Goal: Task Accomplishment & Management: Complete application form

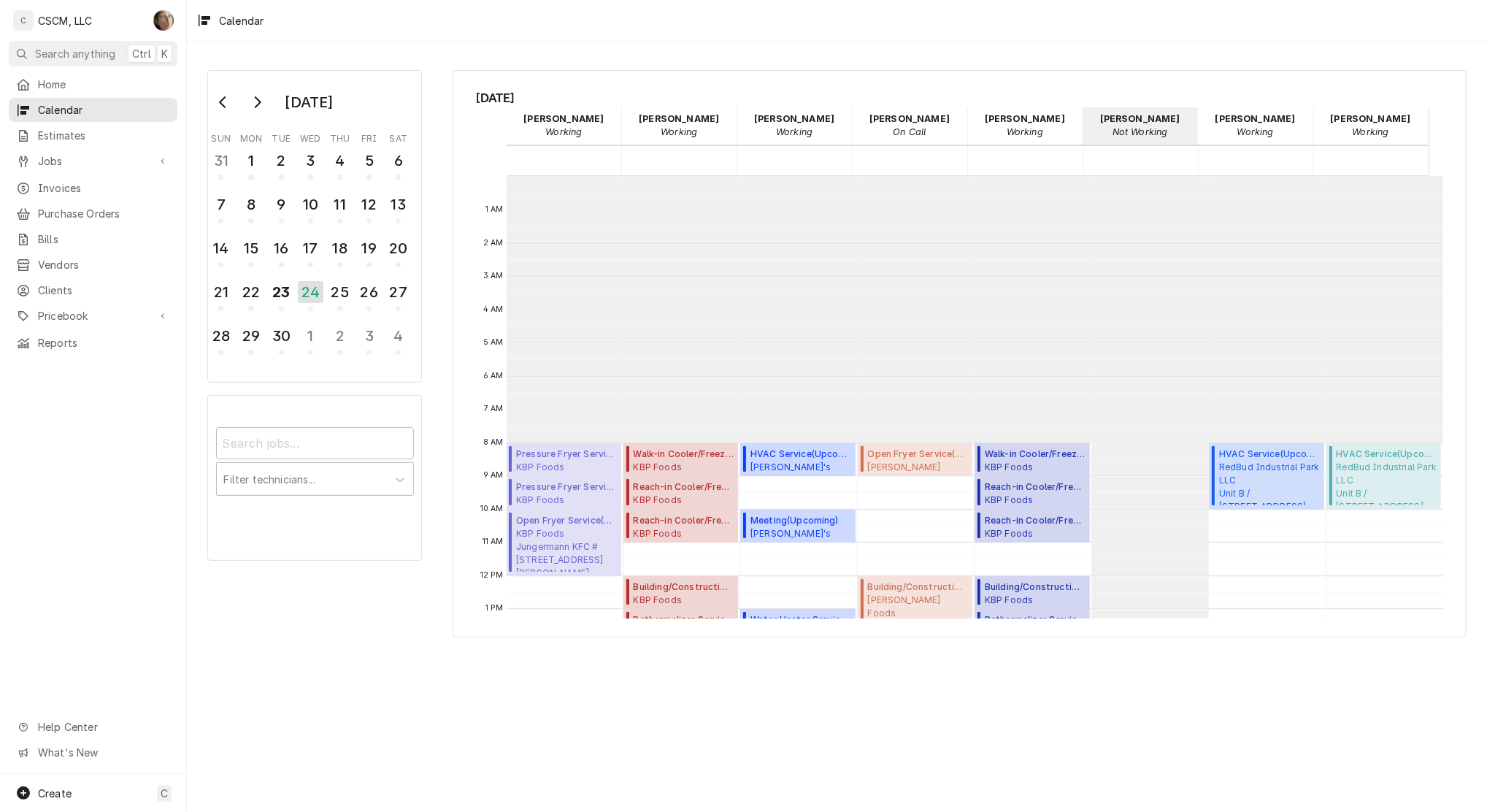
click at [465, 170] on div "Wednesday, Sep 24th Chris Lynch Working 24 Wed Izaia Bain Working 24 Wed James …" at bounding box center [959, 353] width 1014 height 567
click at [118, 153] on span "Jobs" at bounding box center [93, 161] width 110 height 15
click at [105, 178] on span "Jobs" at bounding box center [104, 186] width 132 height 15
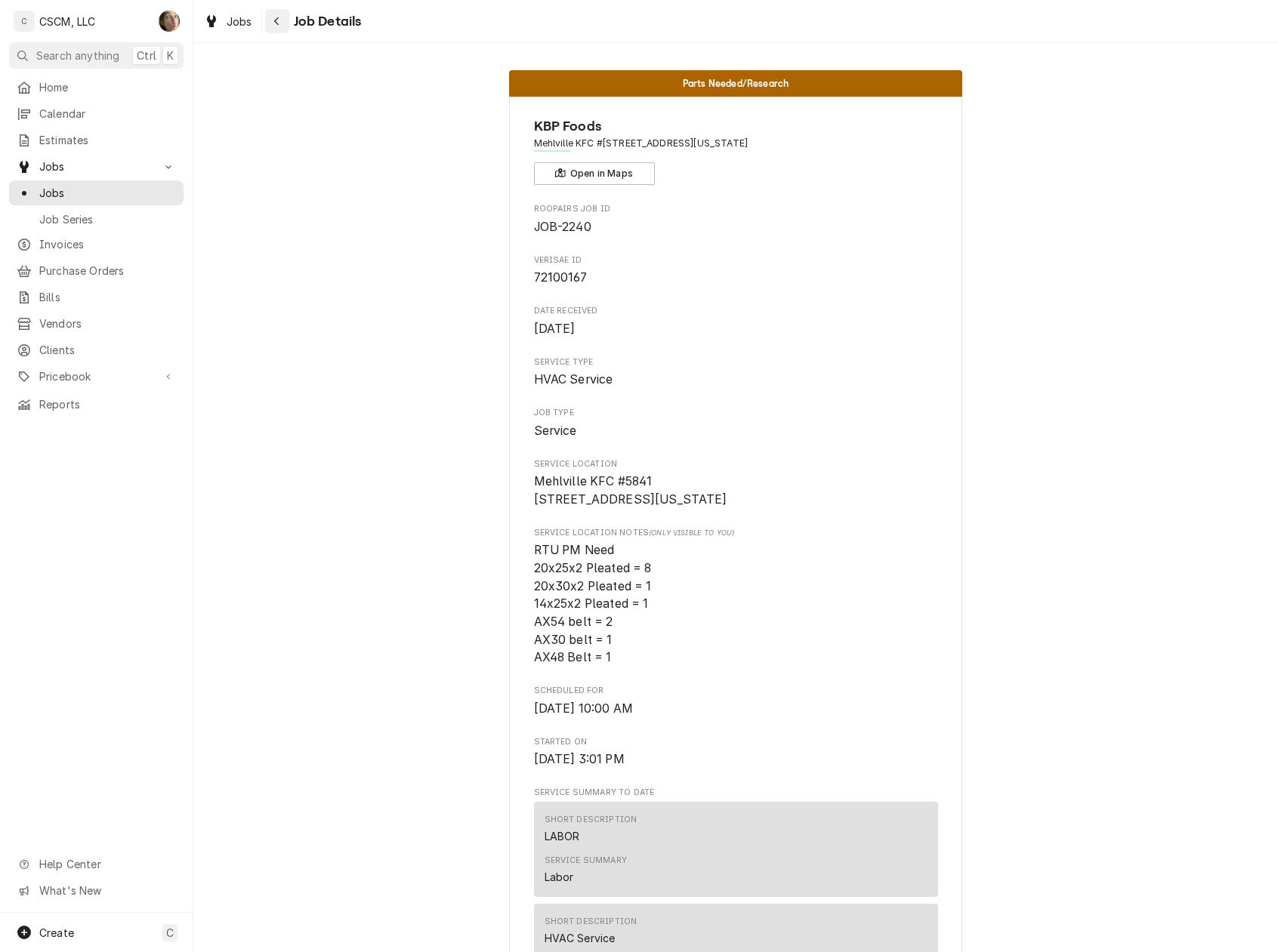
click at [268, 19] on button "Navigate back" at bounding box center [276, 20] width 24 height 24
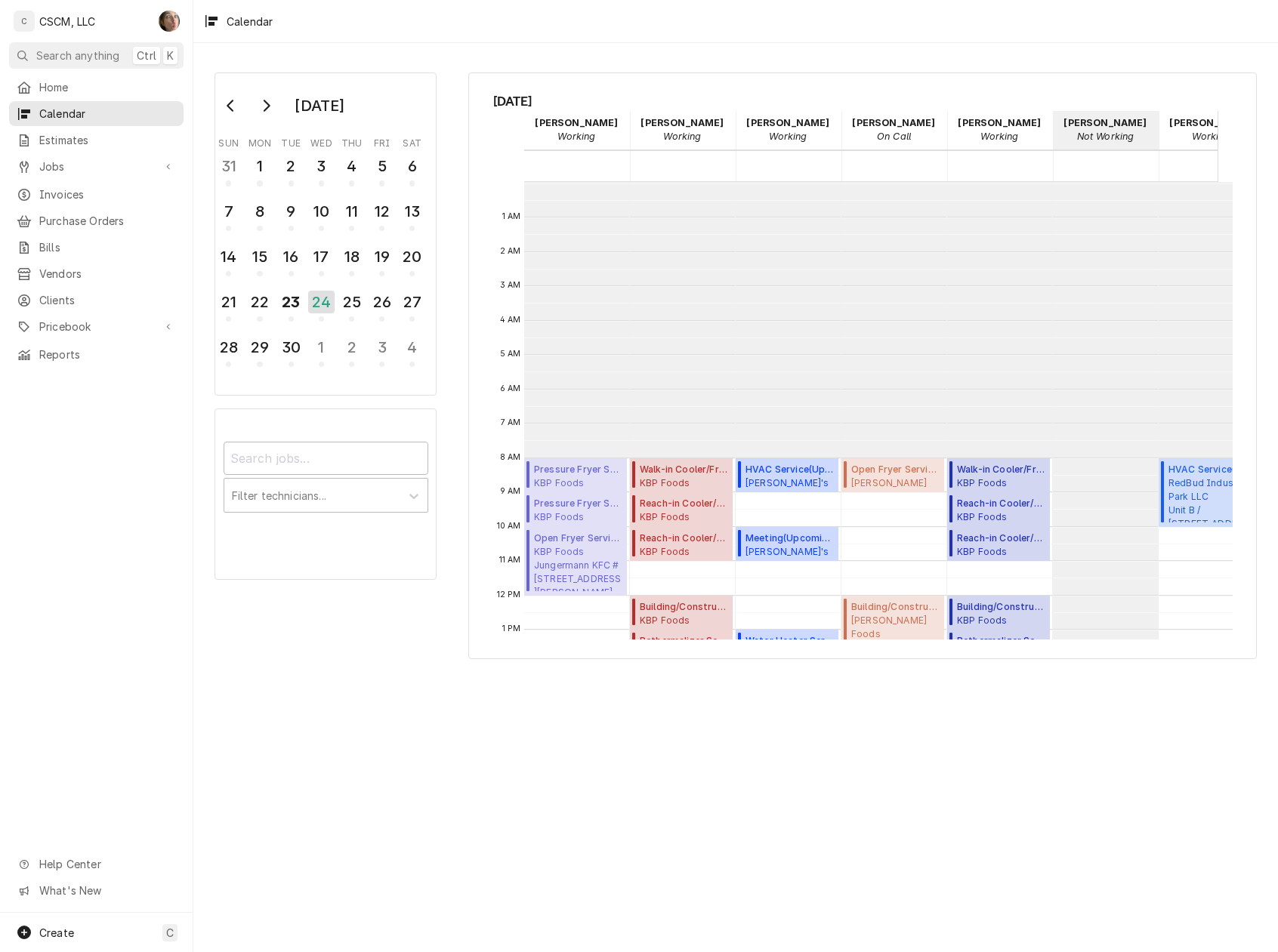
scroll to position [274, 0]
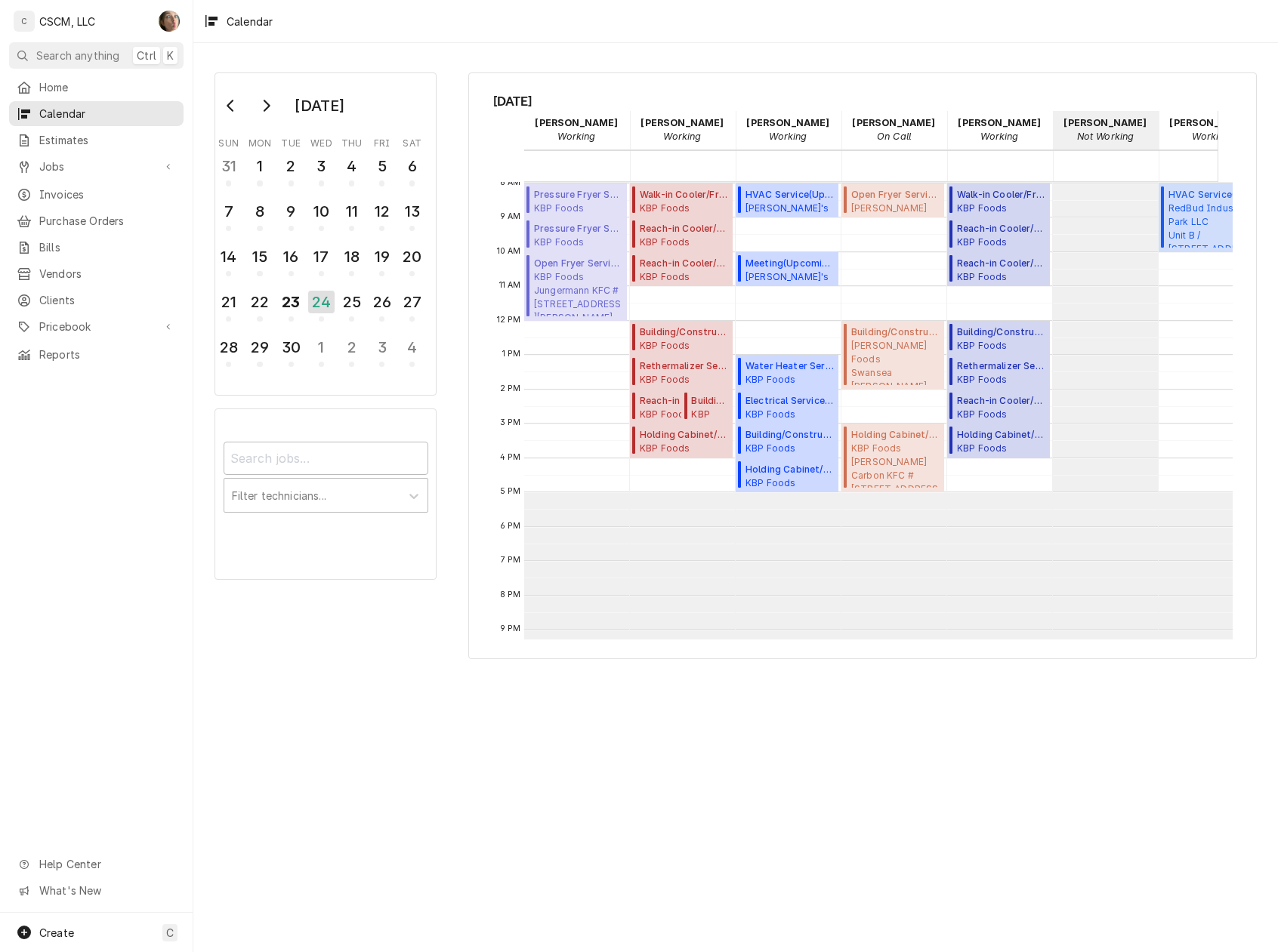
click at [1176, 799] on div "September 2025 Sun Mon Tue Wed Thu Fri Sat 31 1 2 3 4 5 6 7 8 9 10 11 12 13 14 …" at bounding box center [736, 498] width 1085 height 909
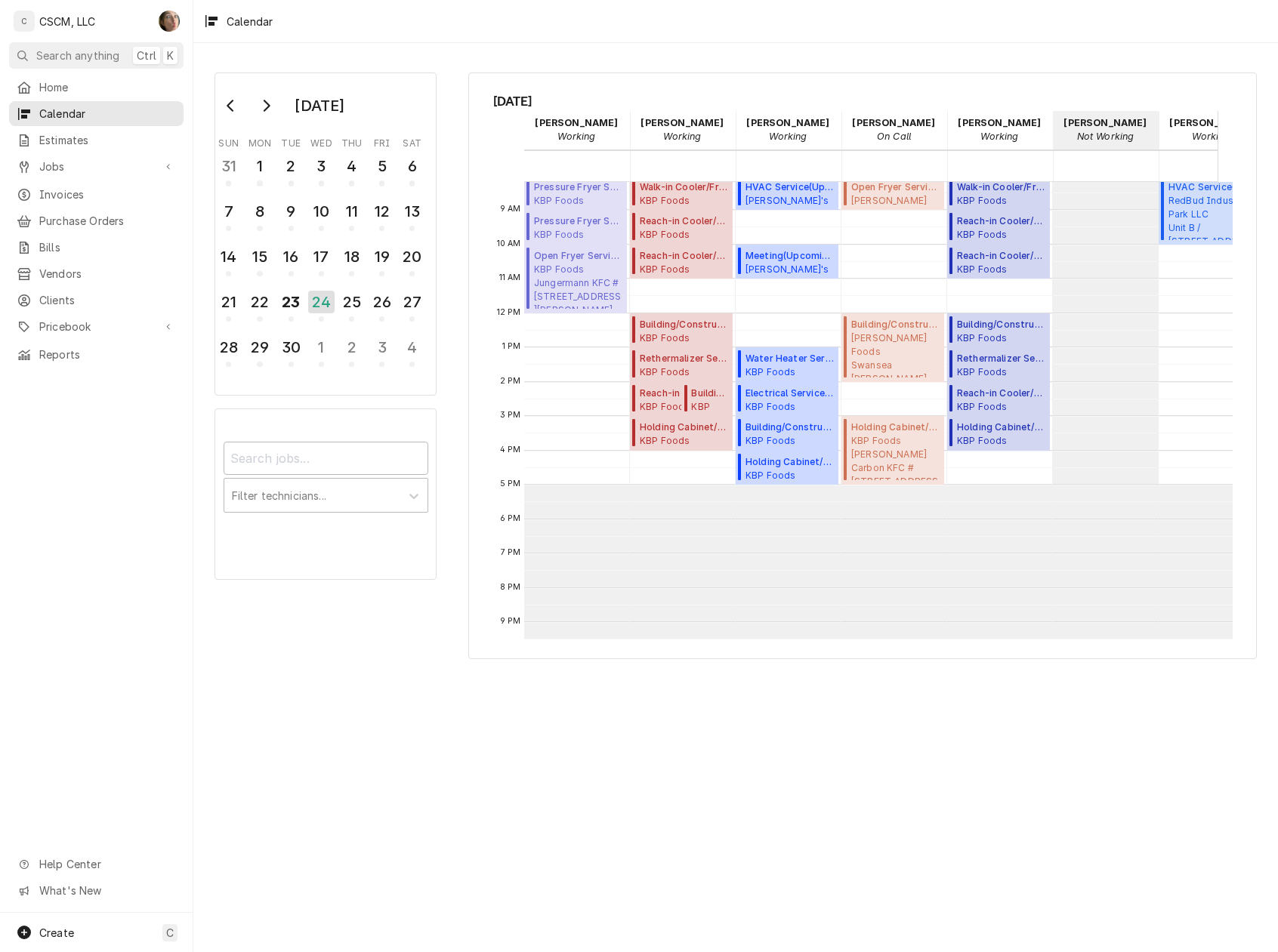
scroll to position [182, 0]
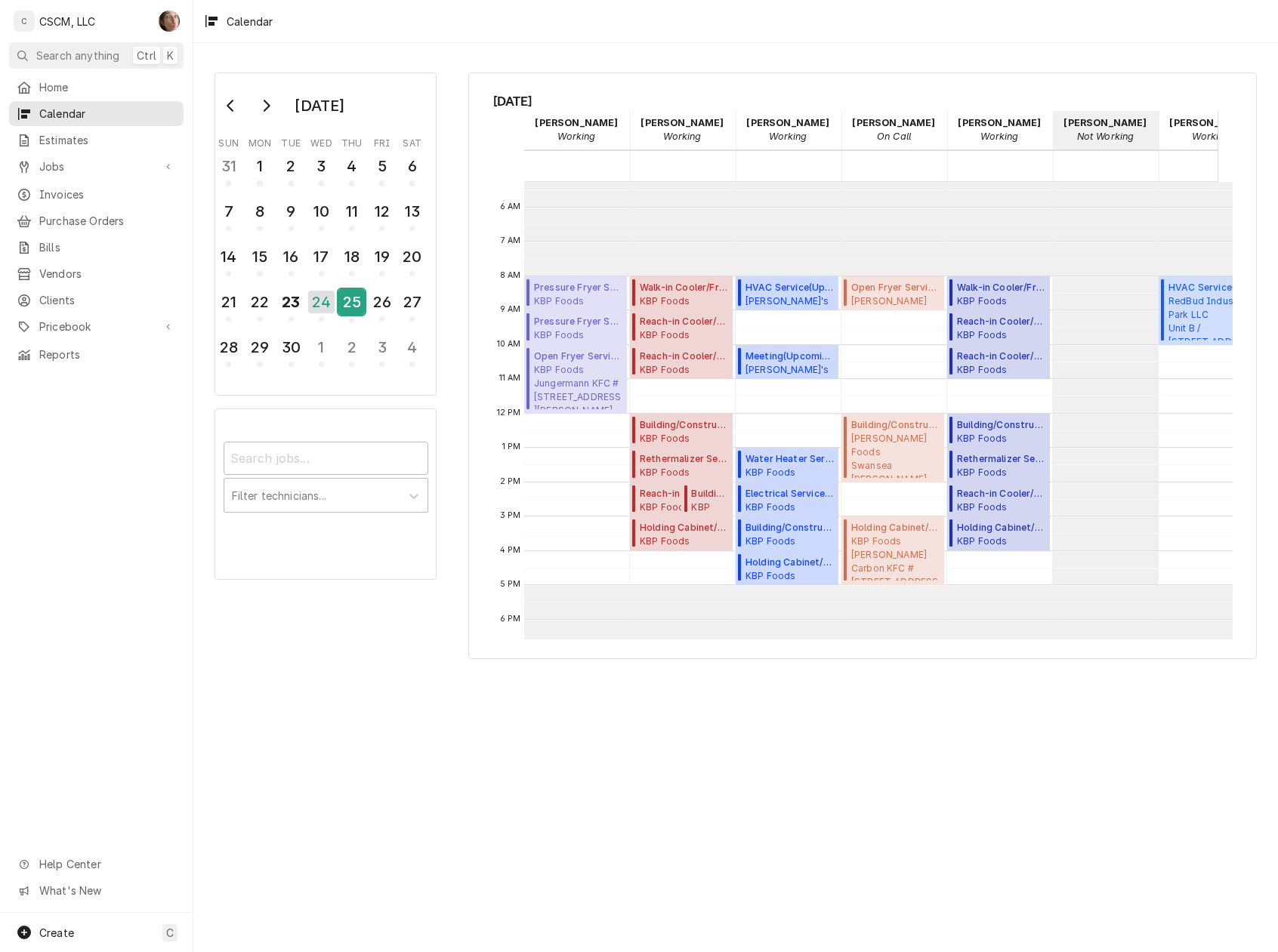
click at [339, 302] on div "25" at bounding box center [351, 302] width 26 height 26
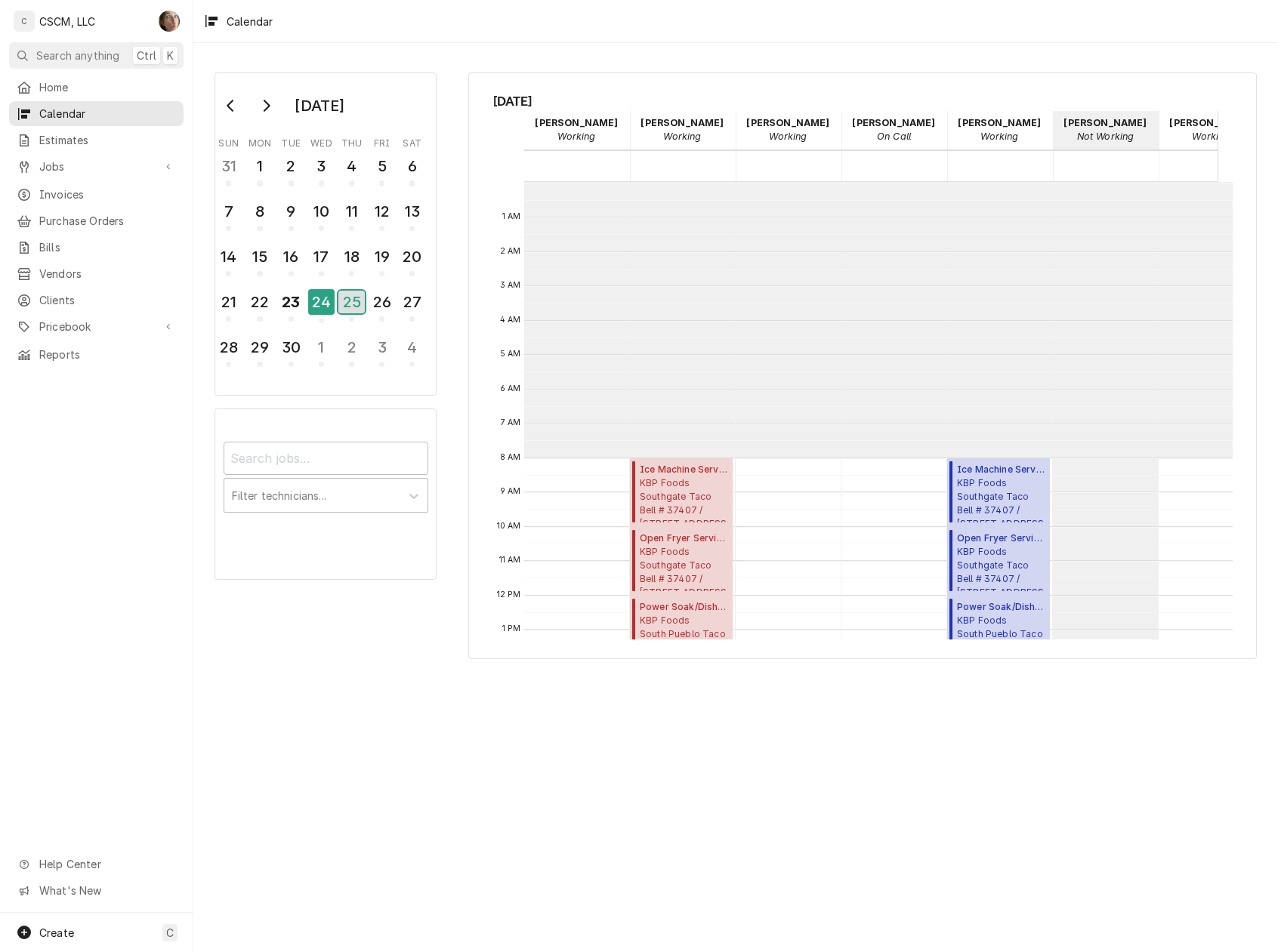
scroll to position [274, 0]
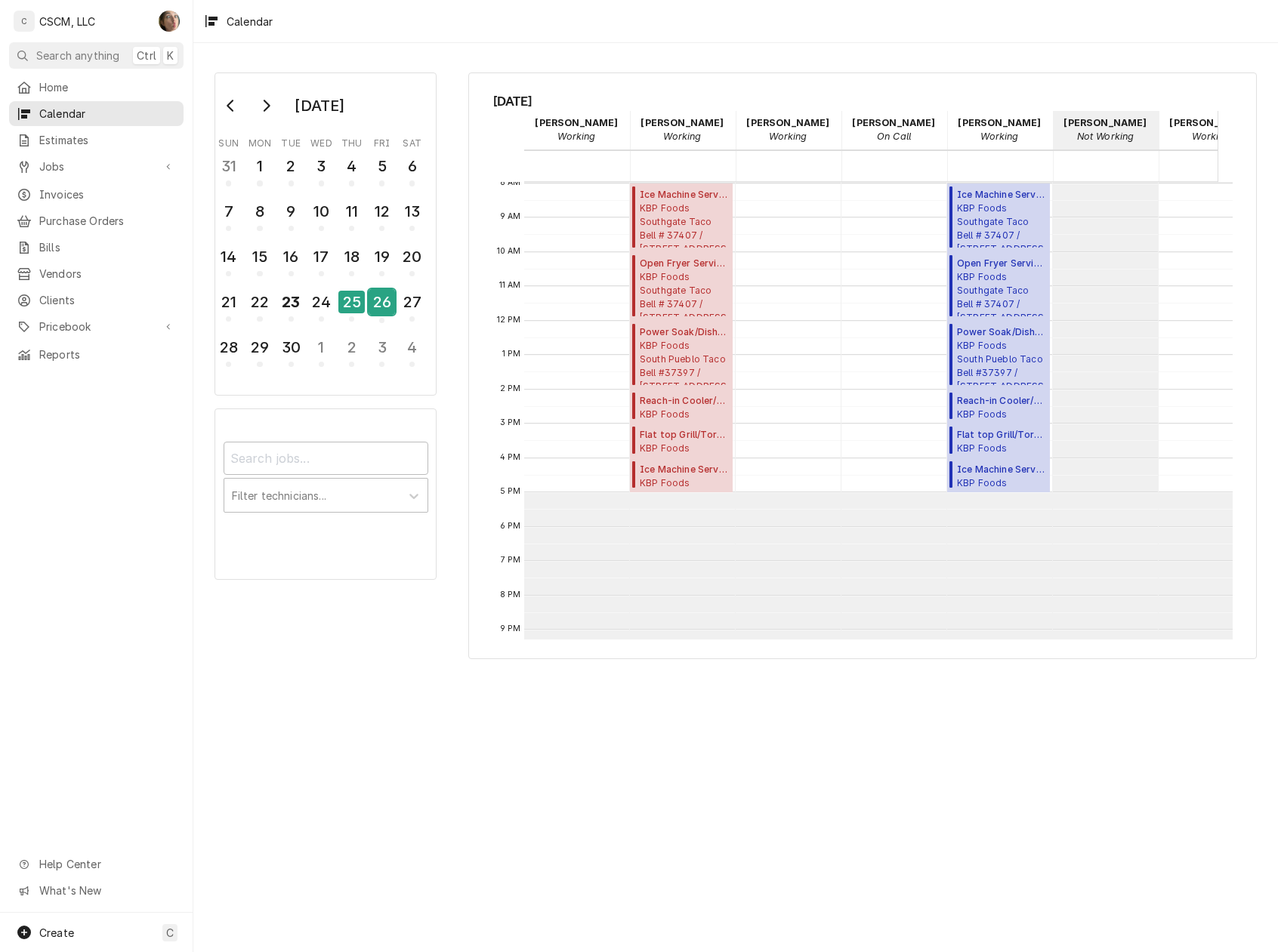
click at [373, 303] on div "26" at bounding box center [381, 302] width 26 height 26
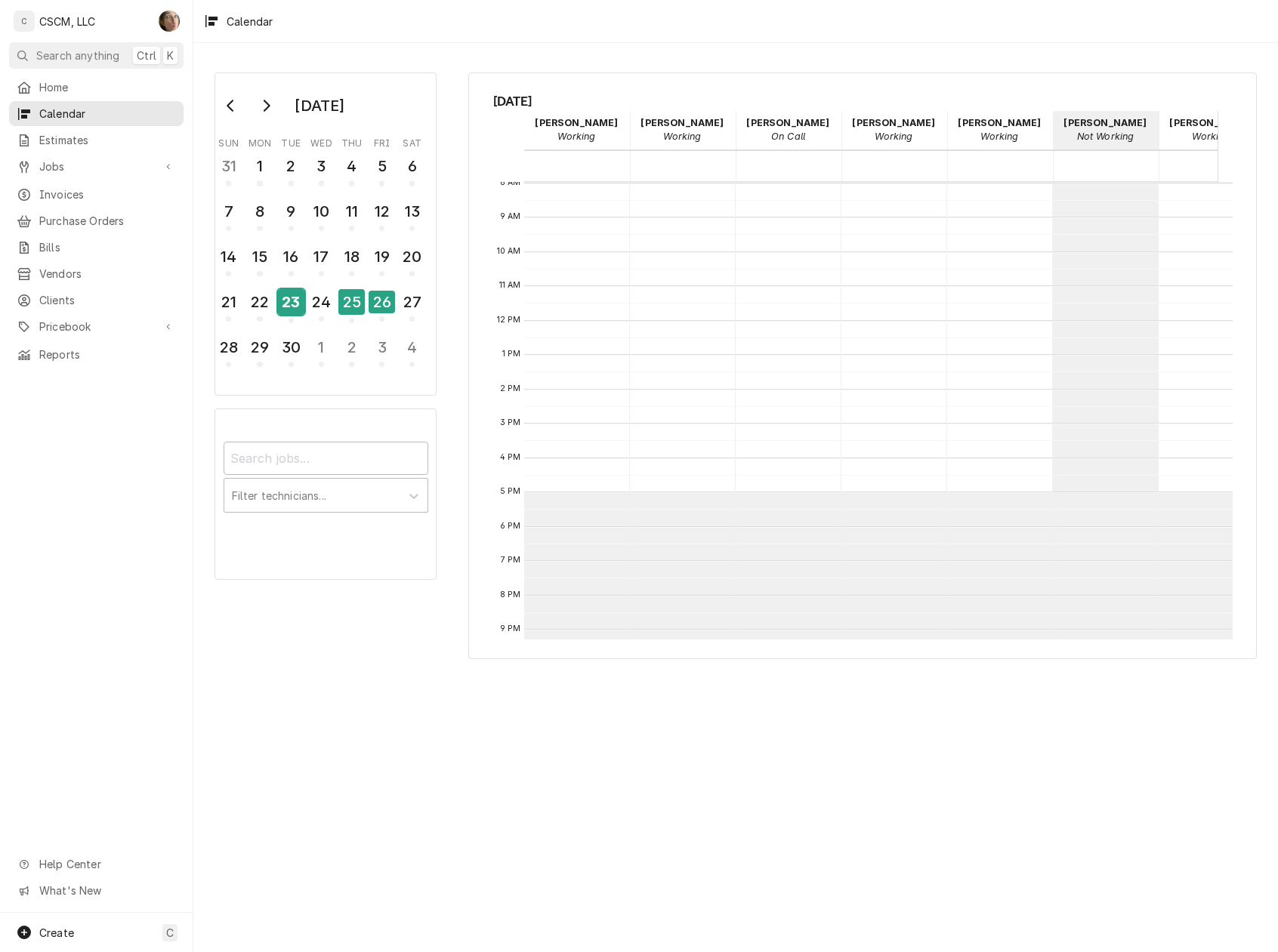
click at [290, 301] on div "23" at bounding box center [290, 302] width 26 height 26
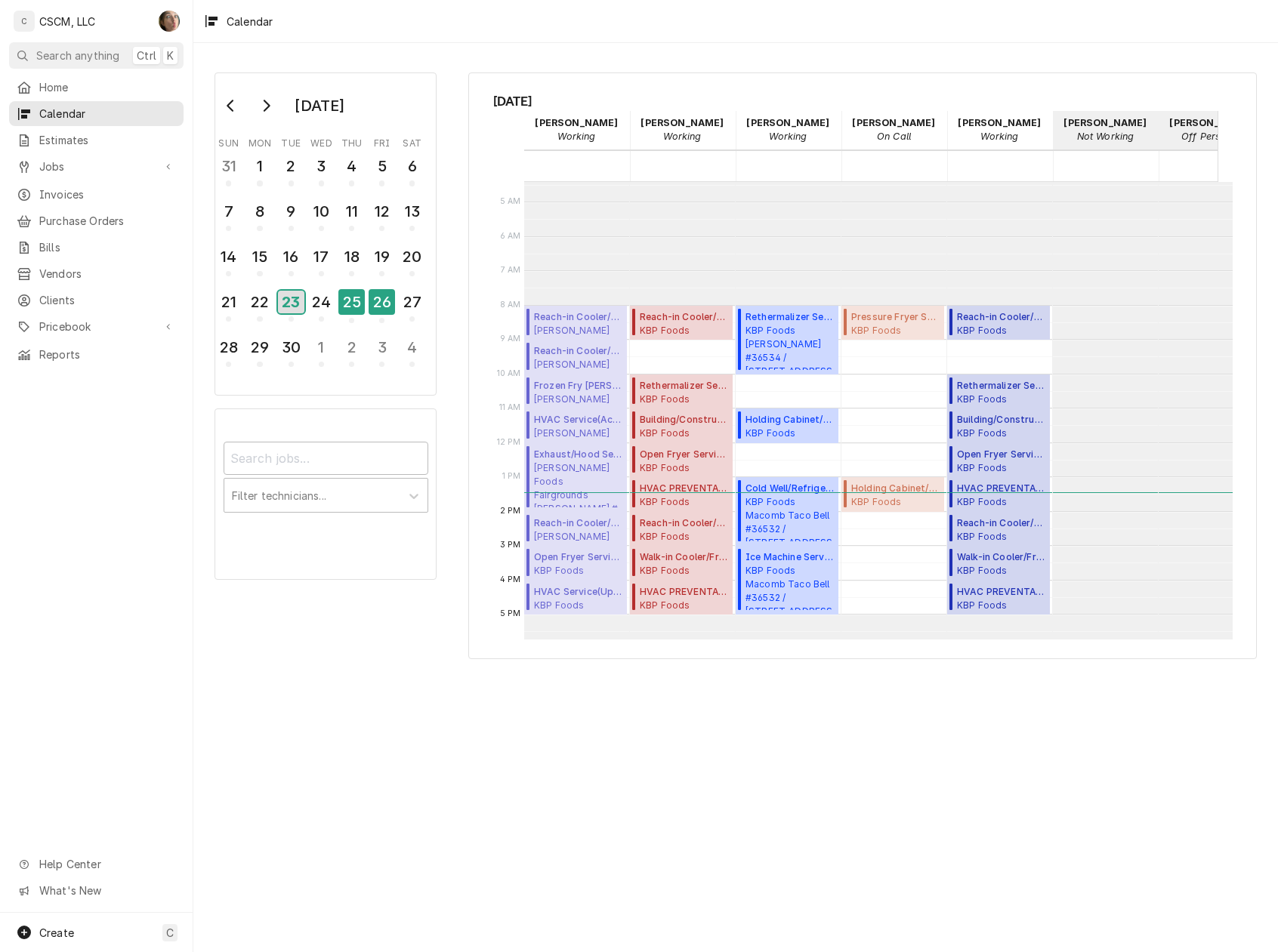
scroll to position [201, 0]
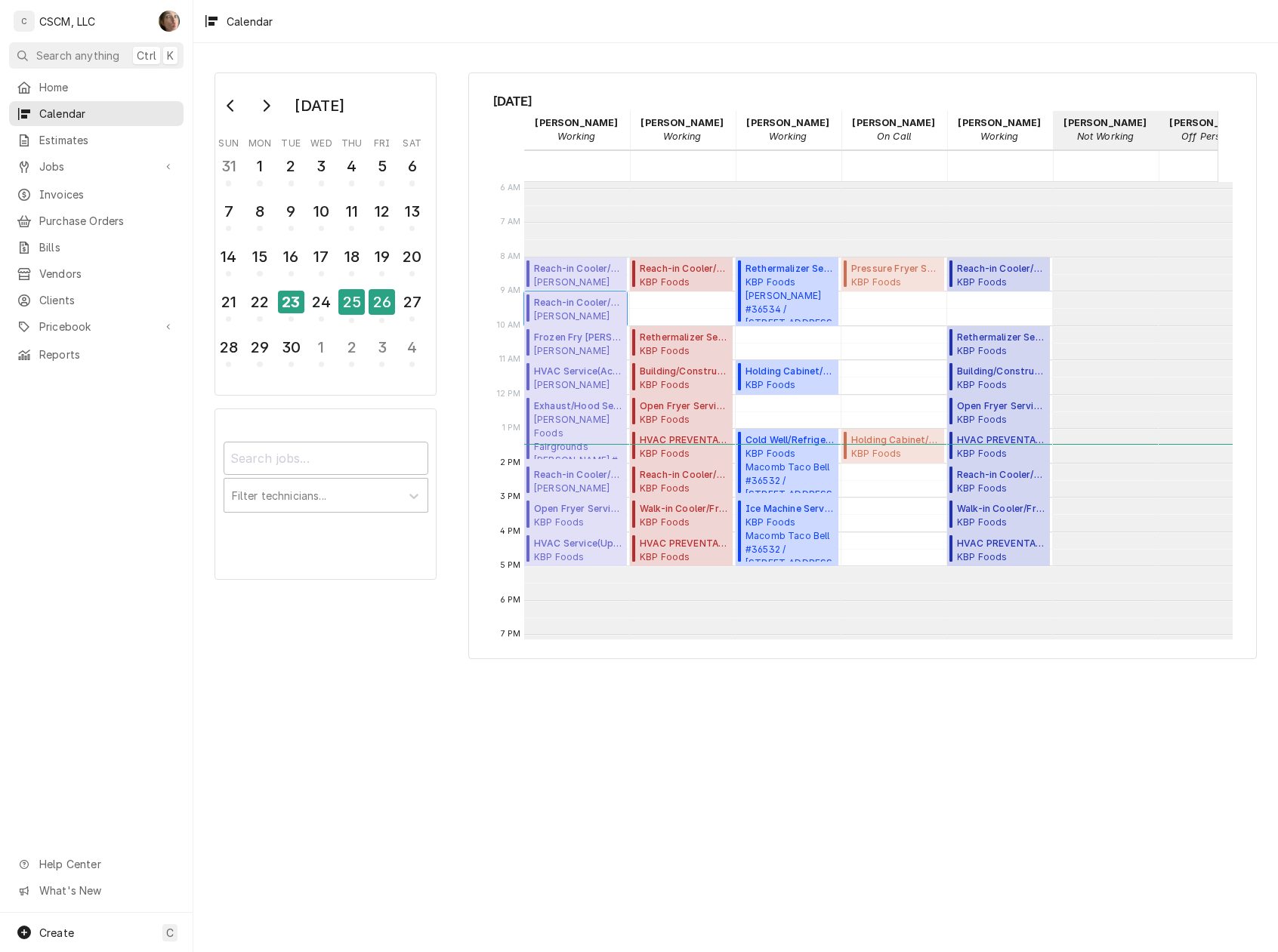
click at [583, 312] on span "Estel Foods Tucker McDonald's # 7654 / 1119 N Tucker Blvd, St. Louis, Missouri …" at bounding box center [577, 315] width 88 height 12
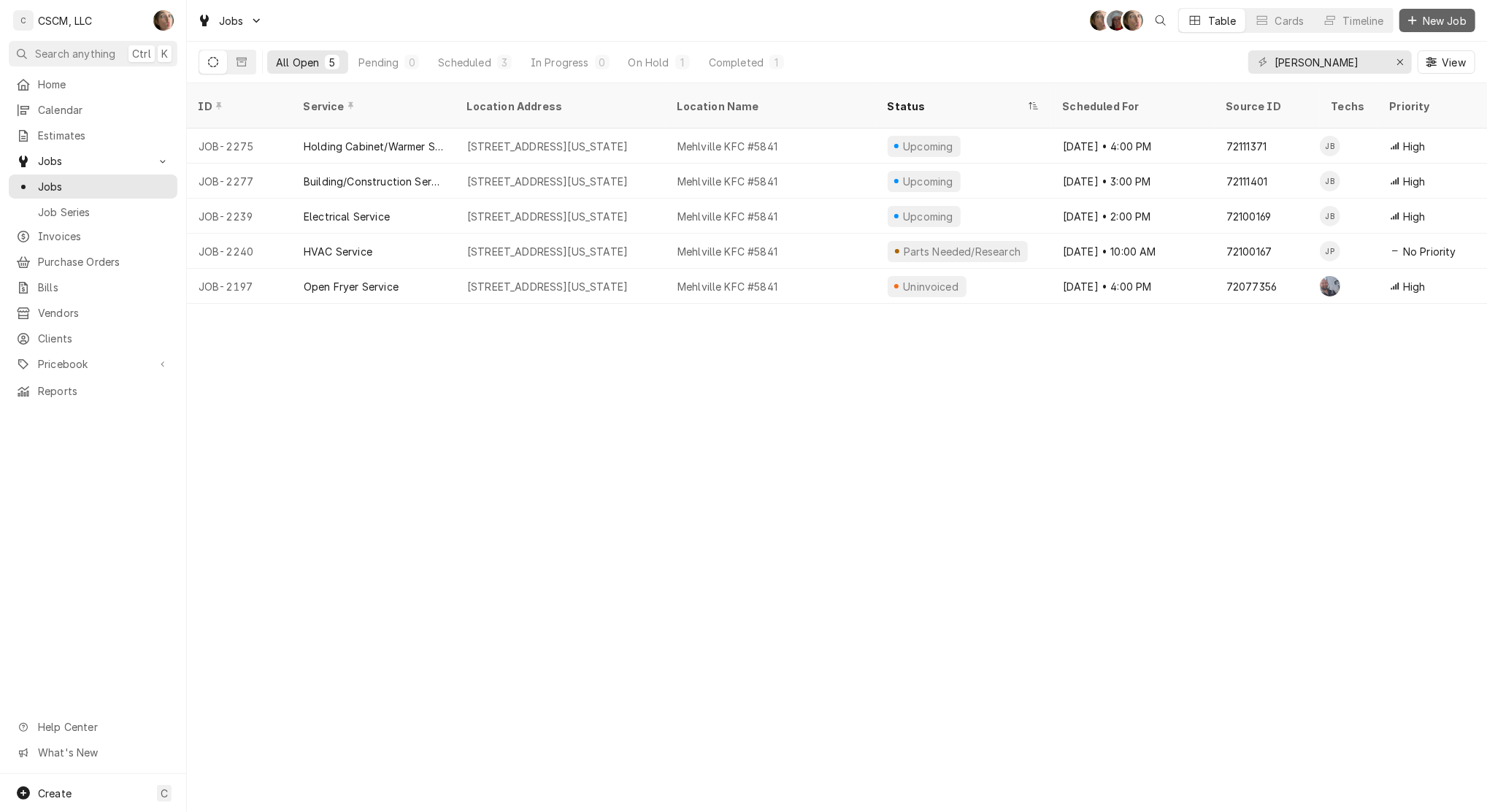
click at [1455, 23] on span "New Job" at bounding box center [1444, 21] width 50 height 15
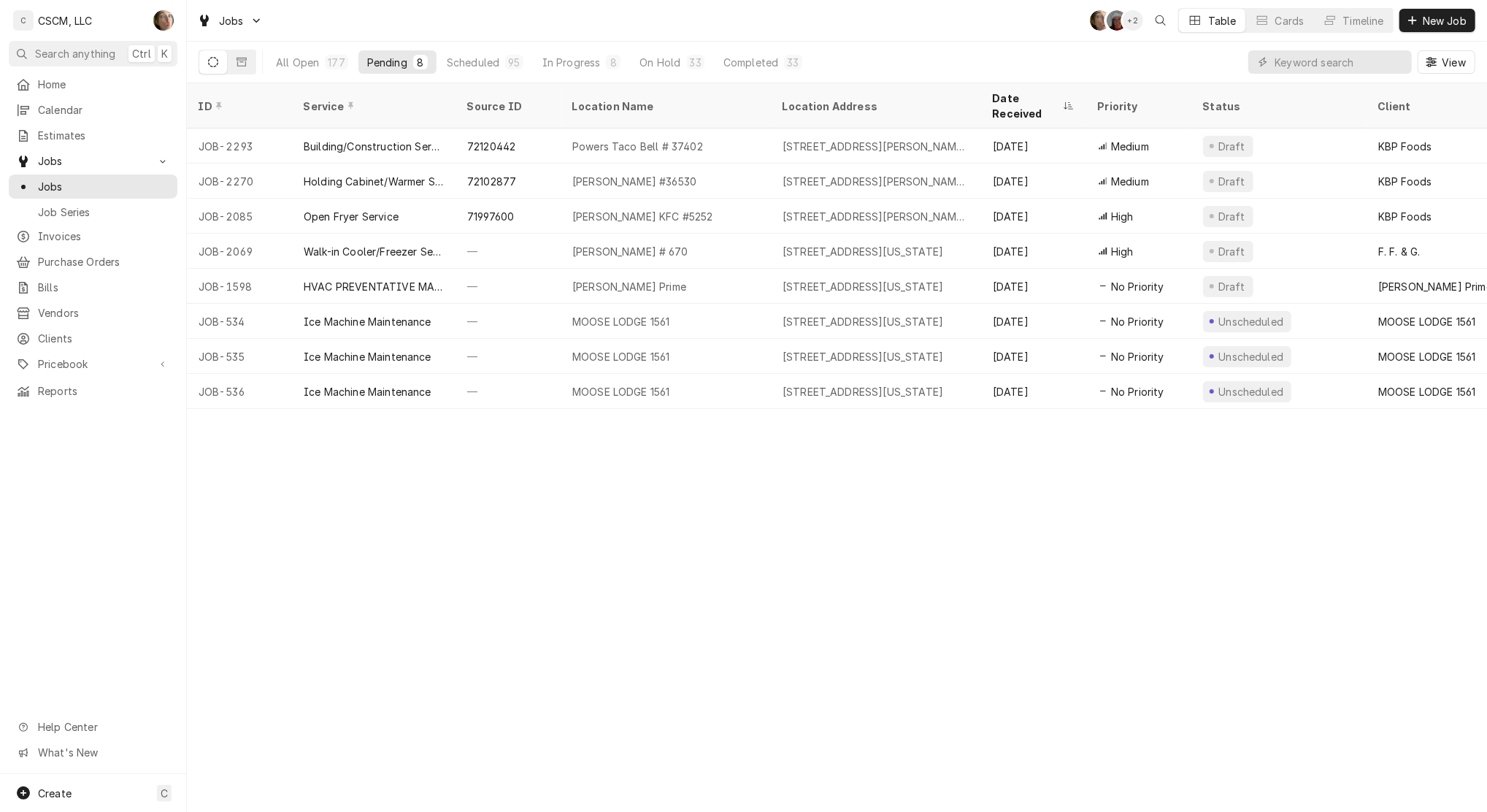
click at [581, 681] on div "ID Service Source ID Location Name Location Address Date Received Priority Stat…" at bounding box center [836, 448] width 1300 height 729
click at [1272, 56] on div "Dynamic Content Wrapper" at bounding box center [1330, 62] width 164 height 23
click at [1290, 57] on input "Dynamic Content Wrapper" at bounding box center [1339, 62] width 130 height 23
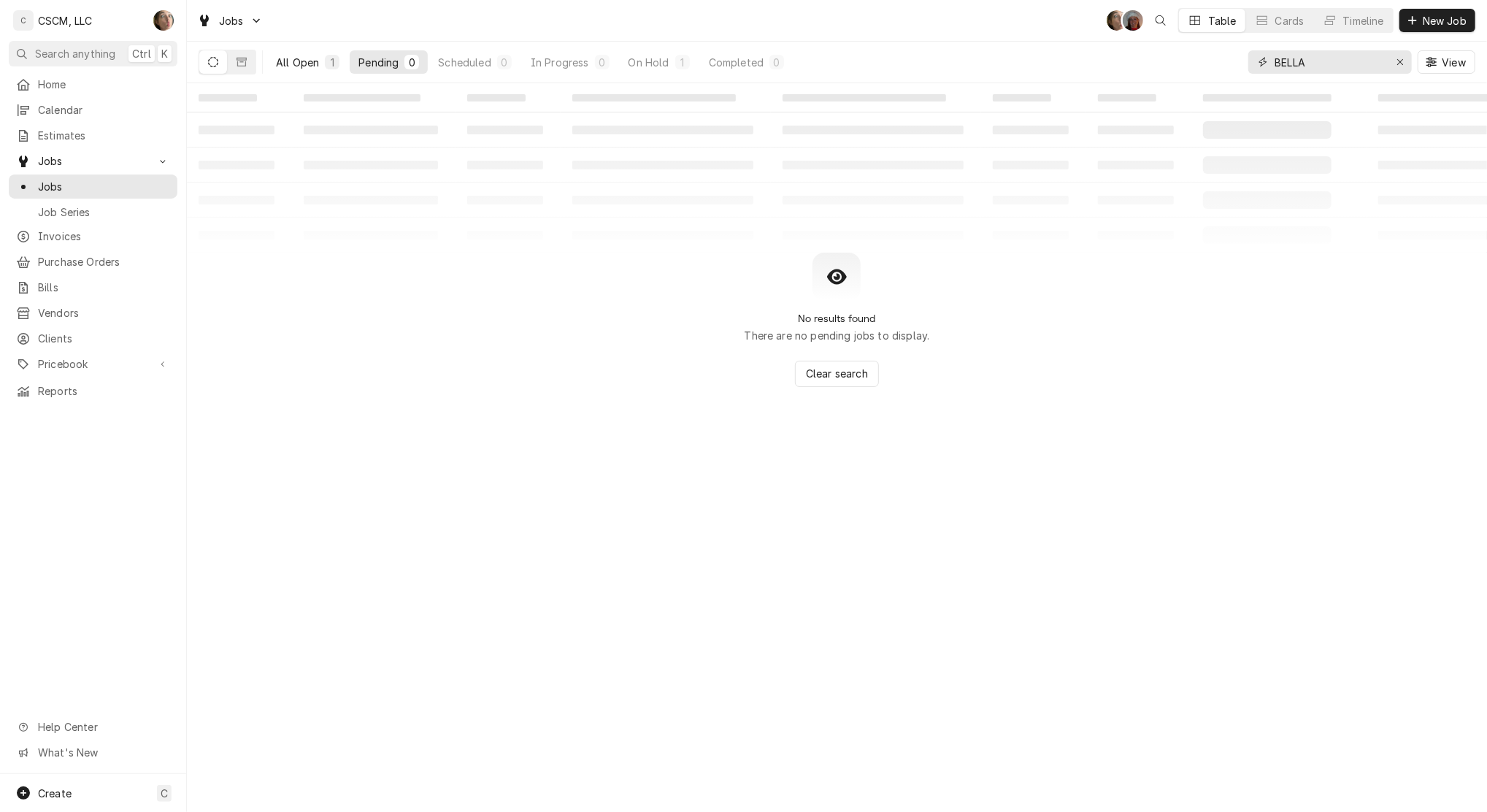
type input "BELLA"
click at [295, 62] on div "All Open" at bounding box center [297, 63] width 43 height 15
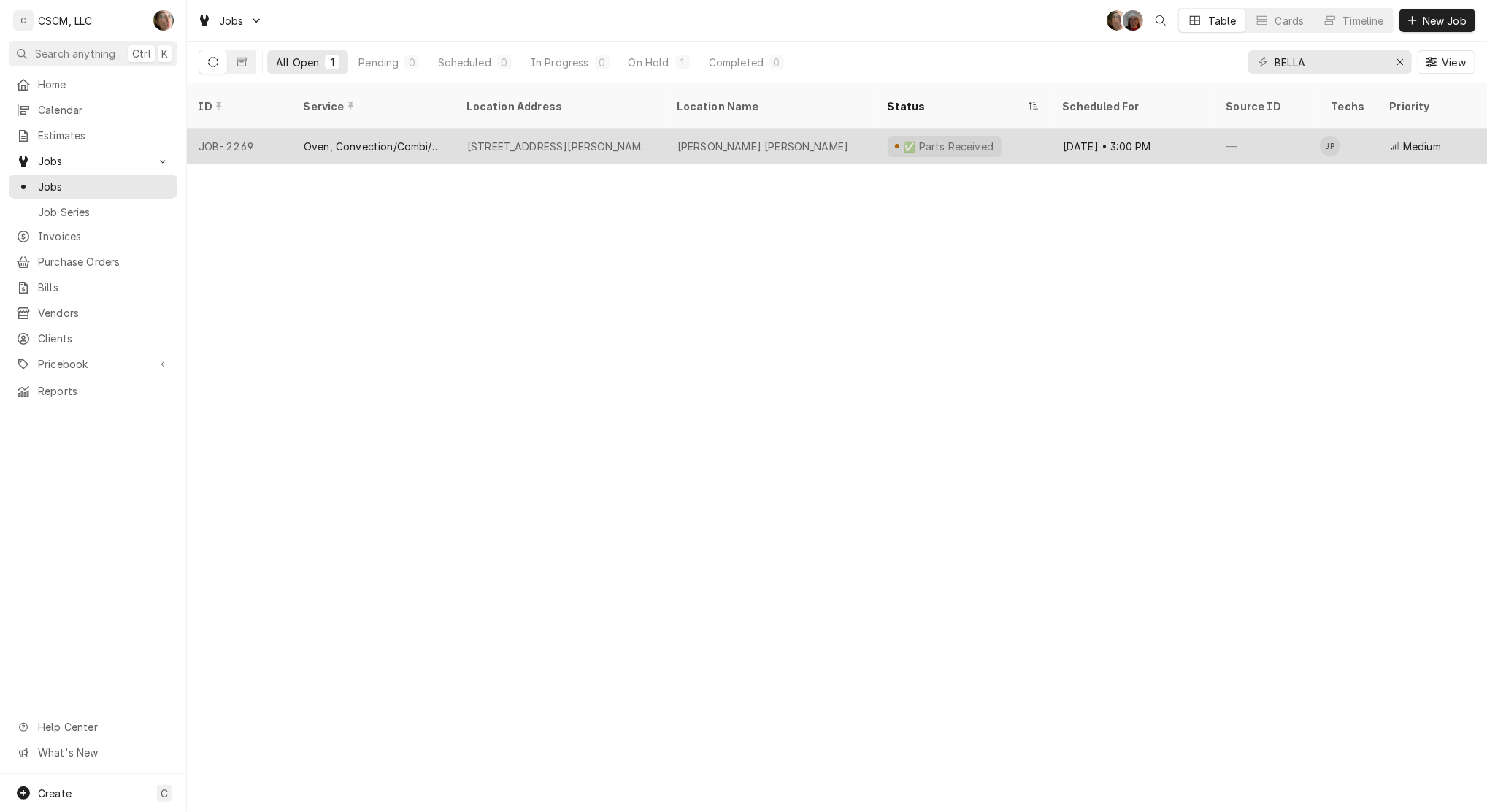
click at [748, 138] on div "Bella Milano's O'Fallon" at bounding box center [770, 145] width 210 height 35
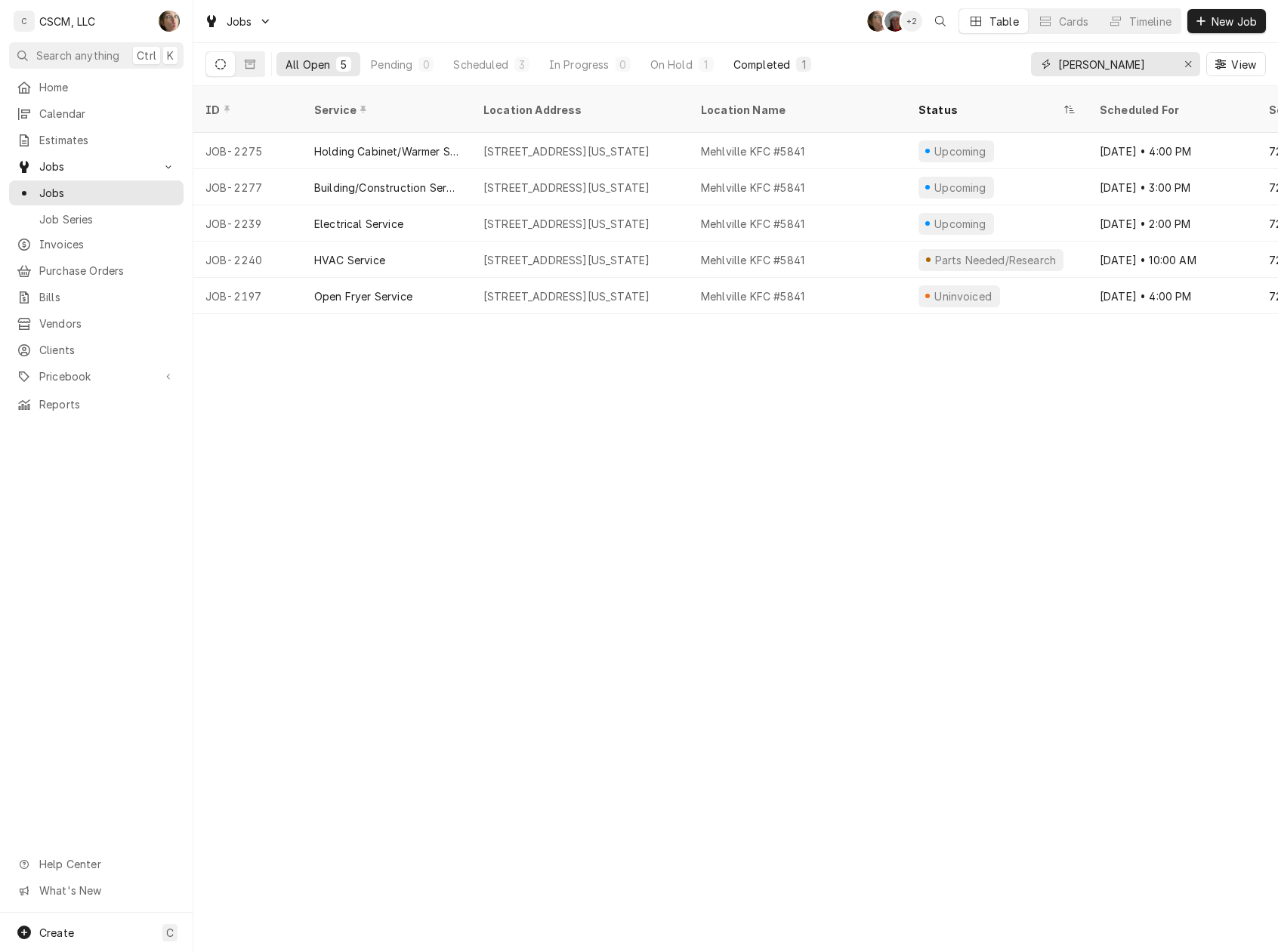
drag, startPoint x: 1103, startPoint y: 62, endPoint x: 784, endPoint y: 70, distance: 319.1
click at [784, 70] on div "All Open 5 Pending 0 Scheduled 3 In Progress 0 On Hold 1 Completed 1 [PERSON_NA…" at bounding box center [735, 65] width 1060 height 43
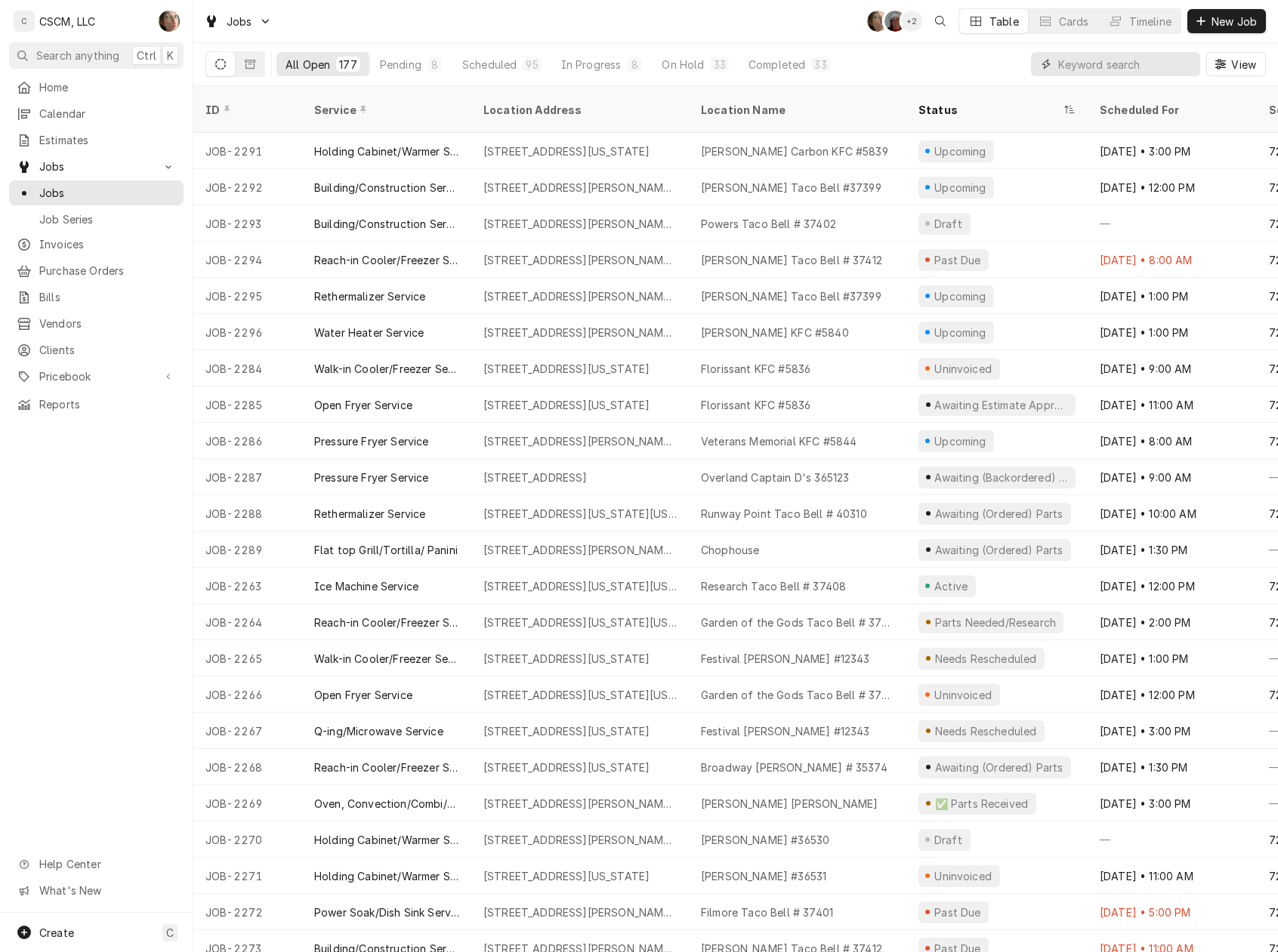
click at [1114, 70] on input "Dynamic Content Wrapper" at bounding box center [1124, 64] width 134 height 24
click at [94, 108] on span "Calendar" at bounding box center [107, 113] width 136 height 15
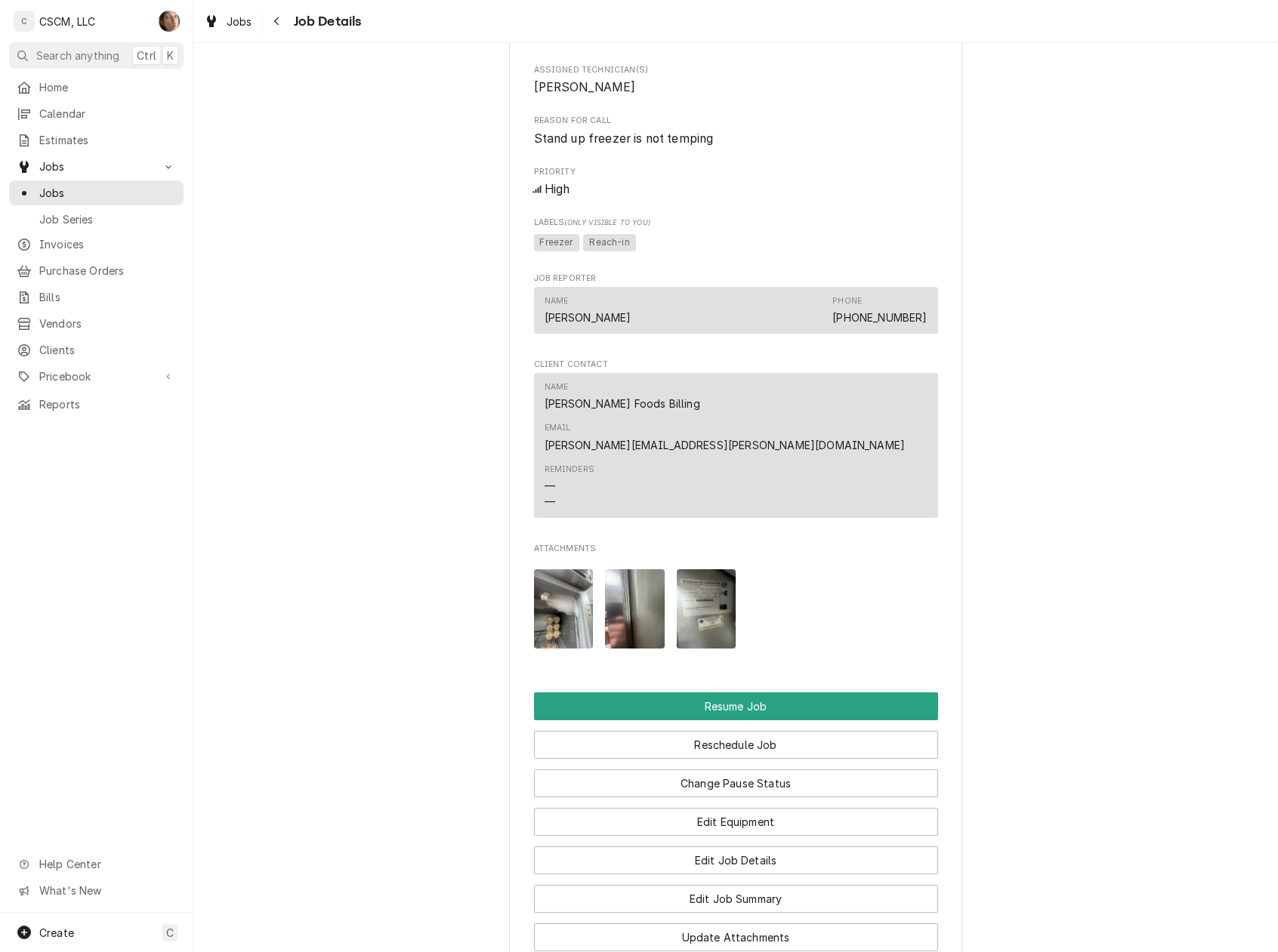
scroll to position [1374, 0]
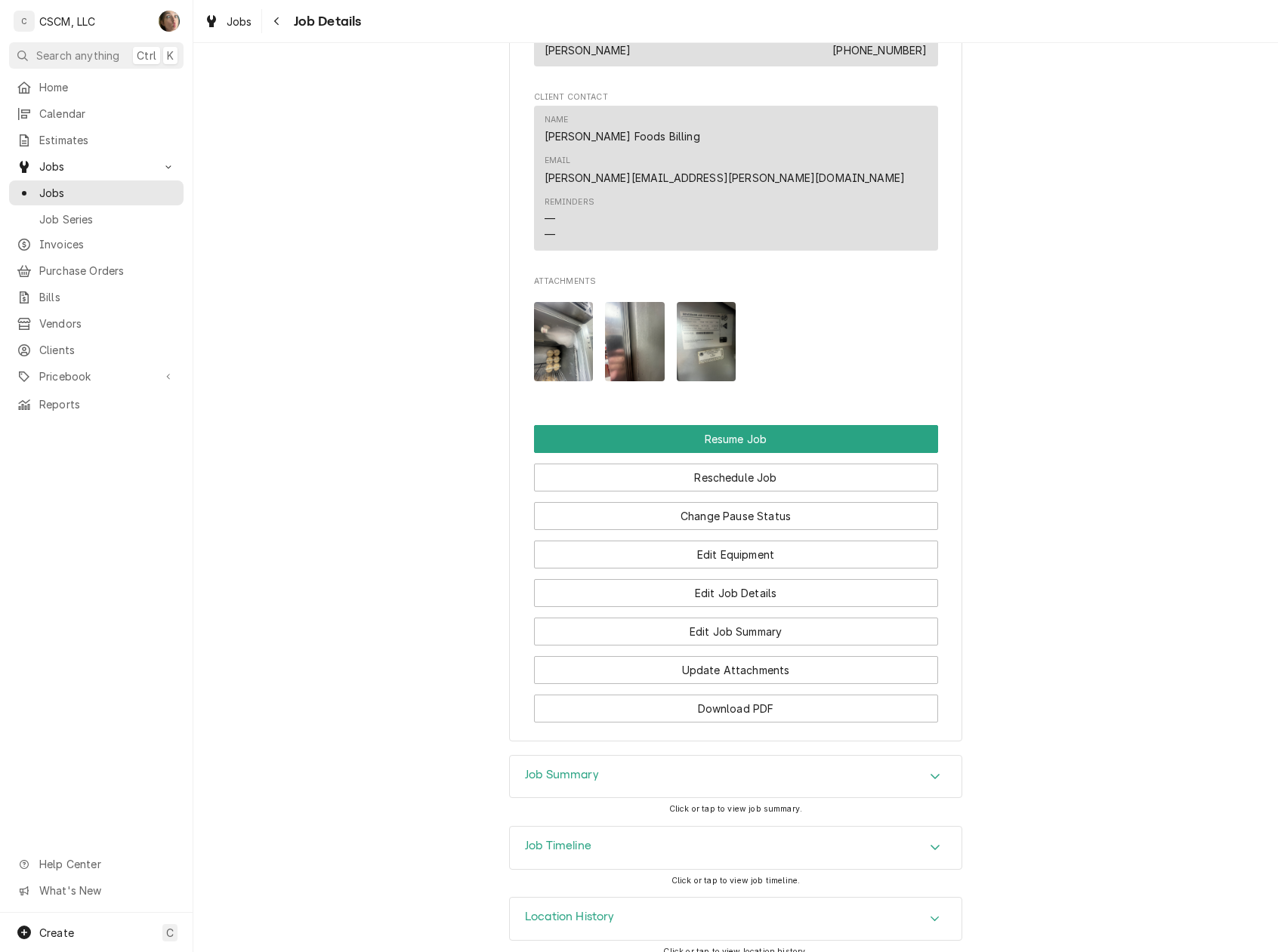
click at [719, 828] on div "Job Timeline" at bounding box center [735, 848] width 451 height 43
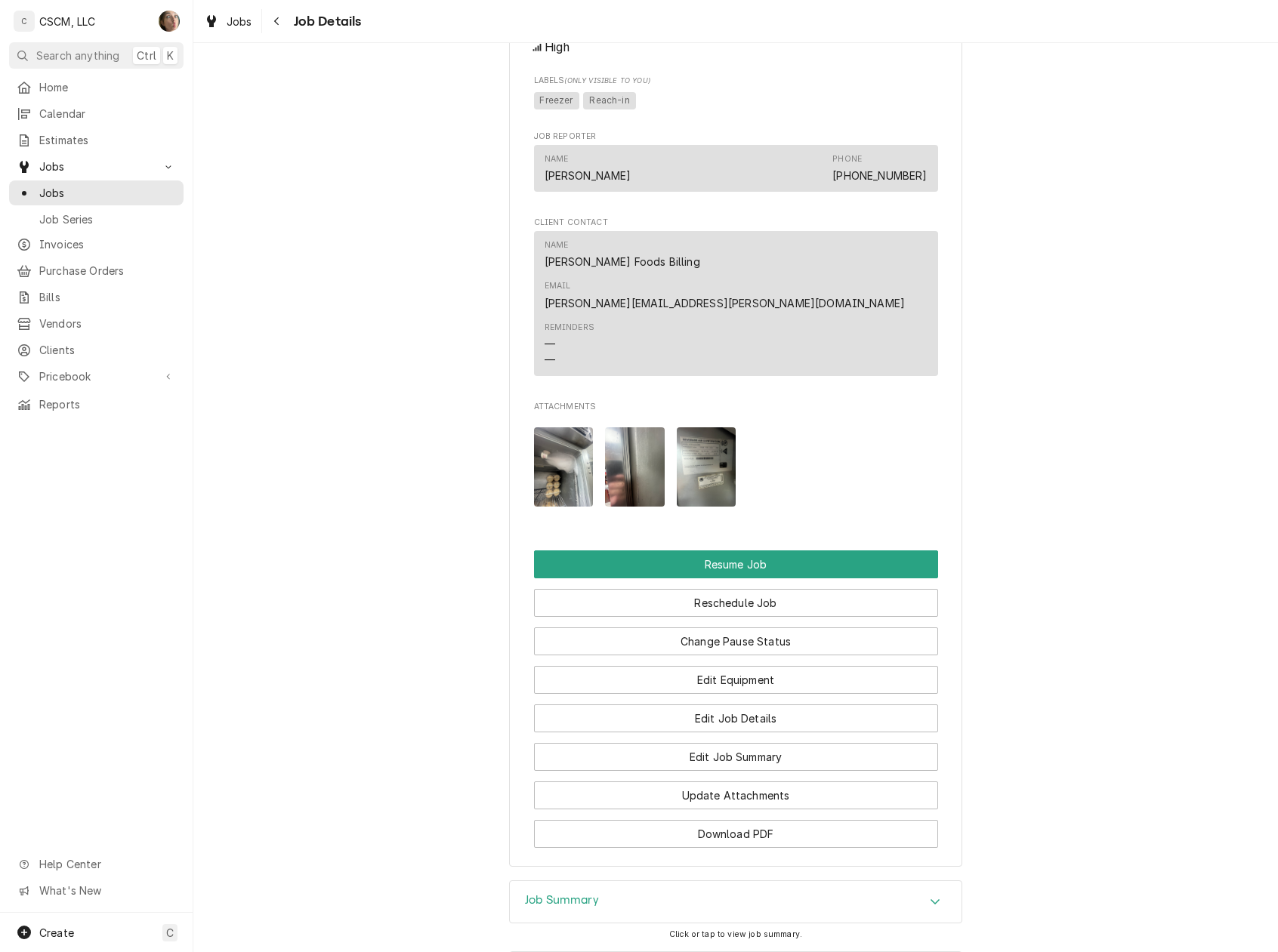
scroll to position [1282, 0]
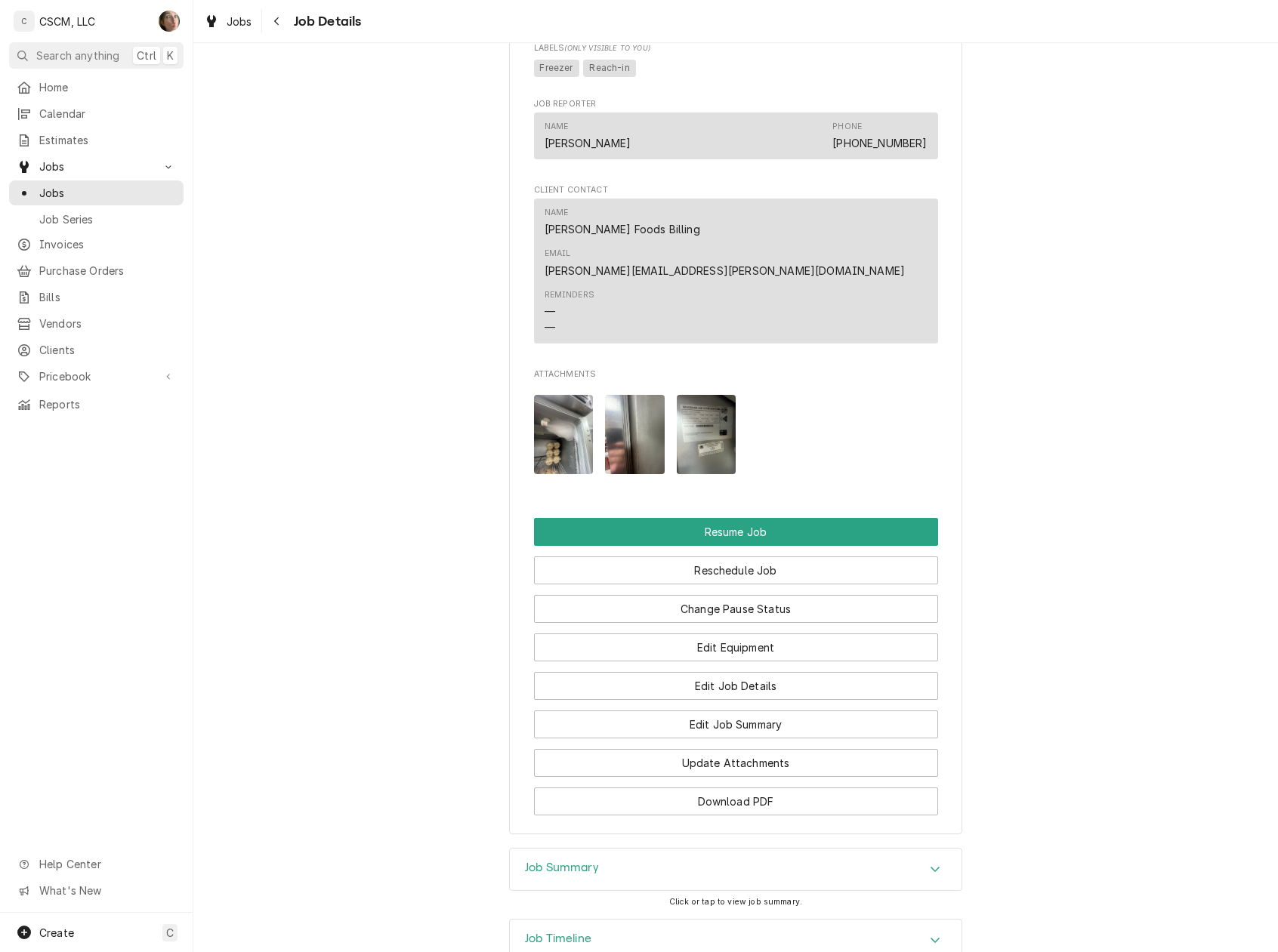
click at [719, 849] on div "Job Summary" at bounding box center [735, 870] width 451 height 43
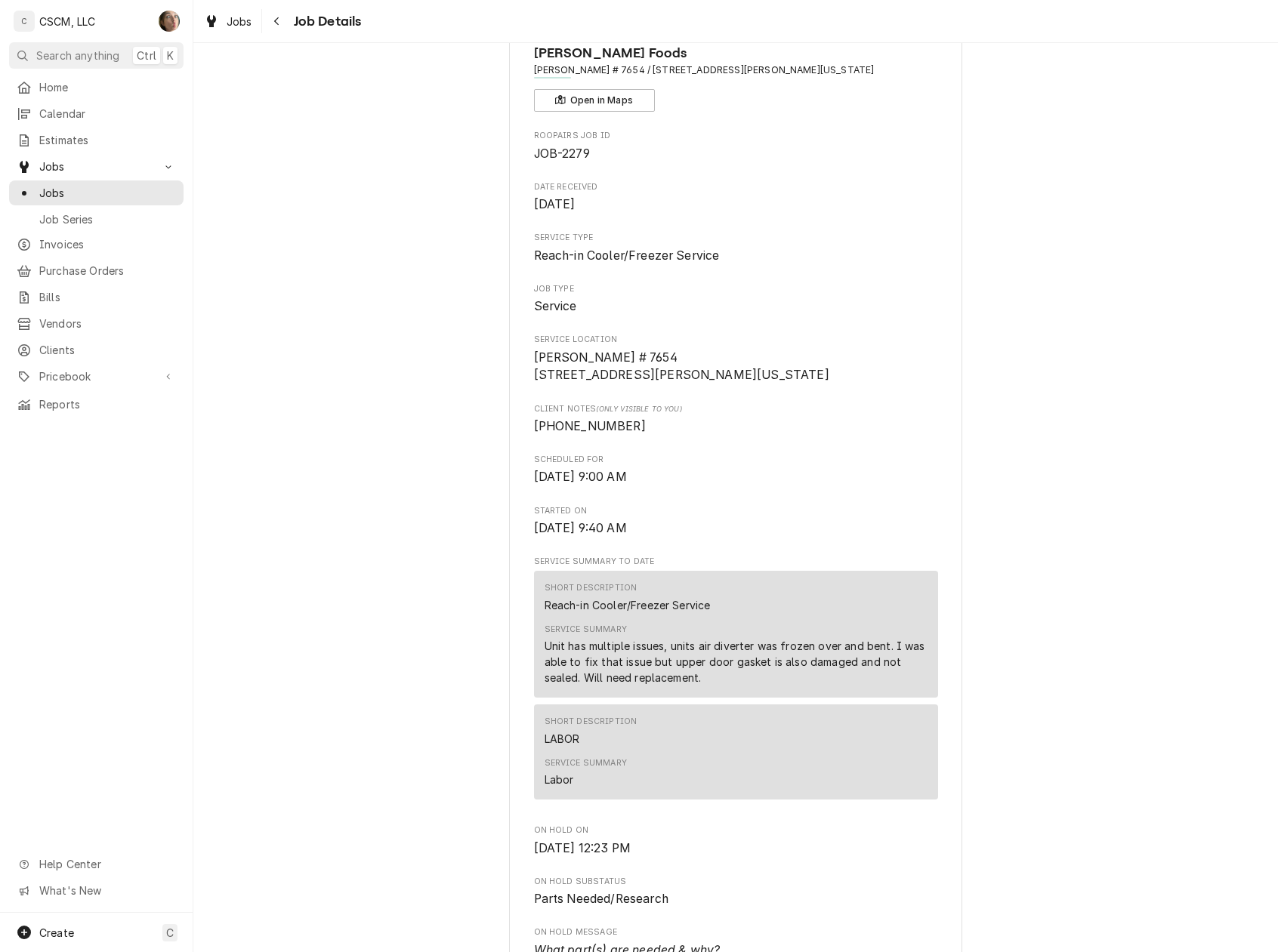
scroll to position [0, 0]
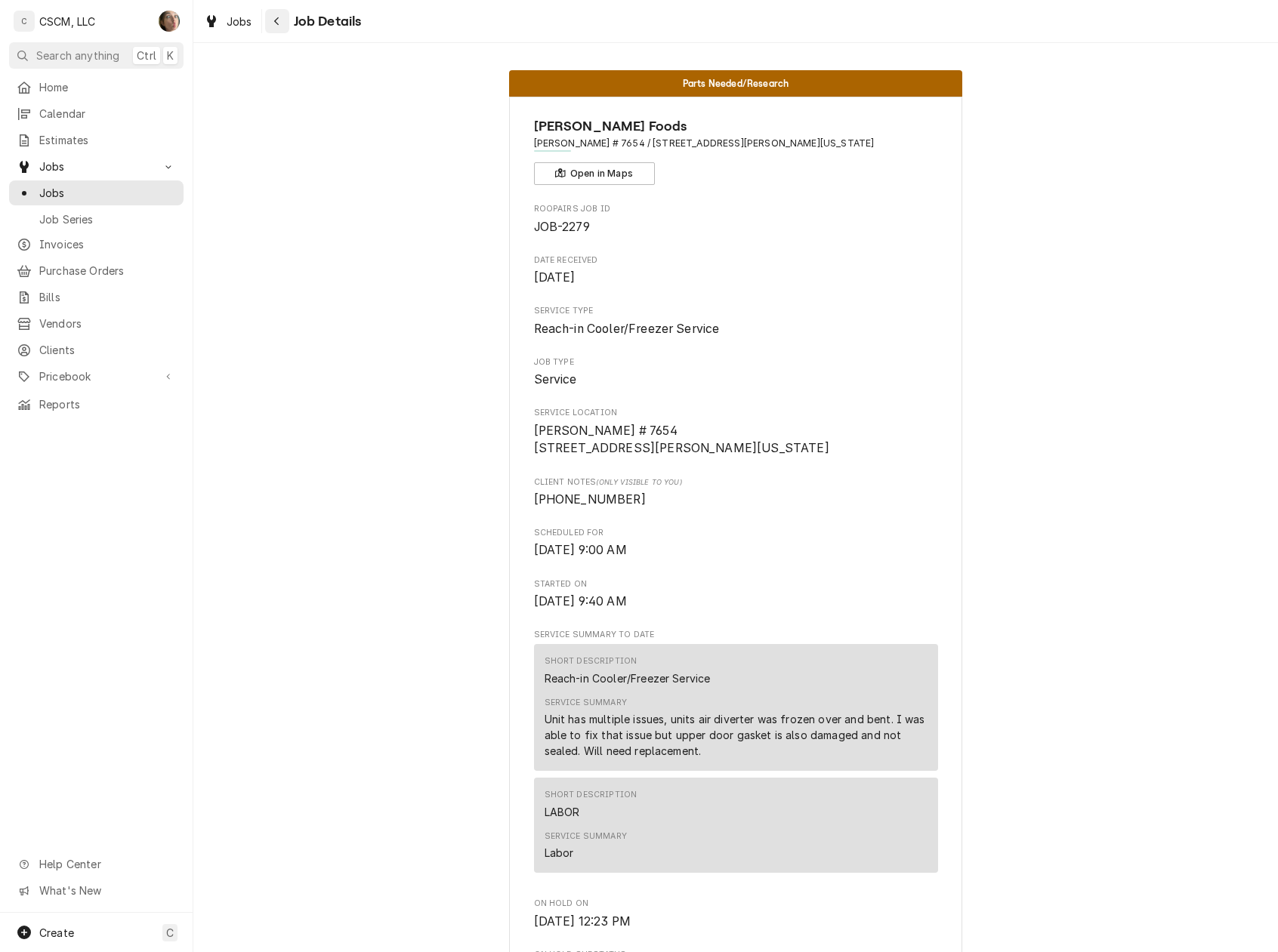
click at [277, 16] on icon "Navigate back" at bounding box center [276, 20] width 7 height 11
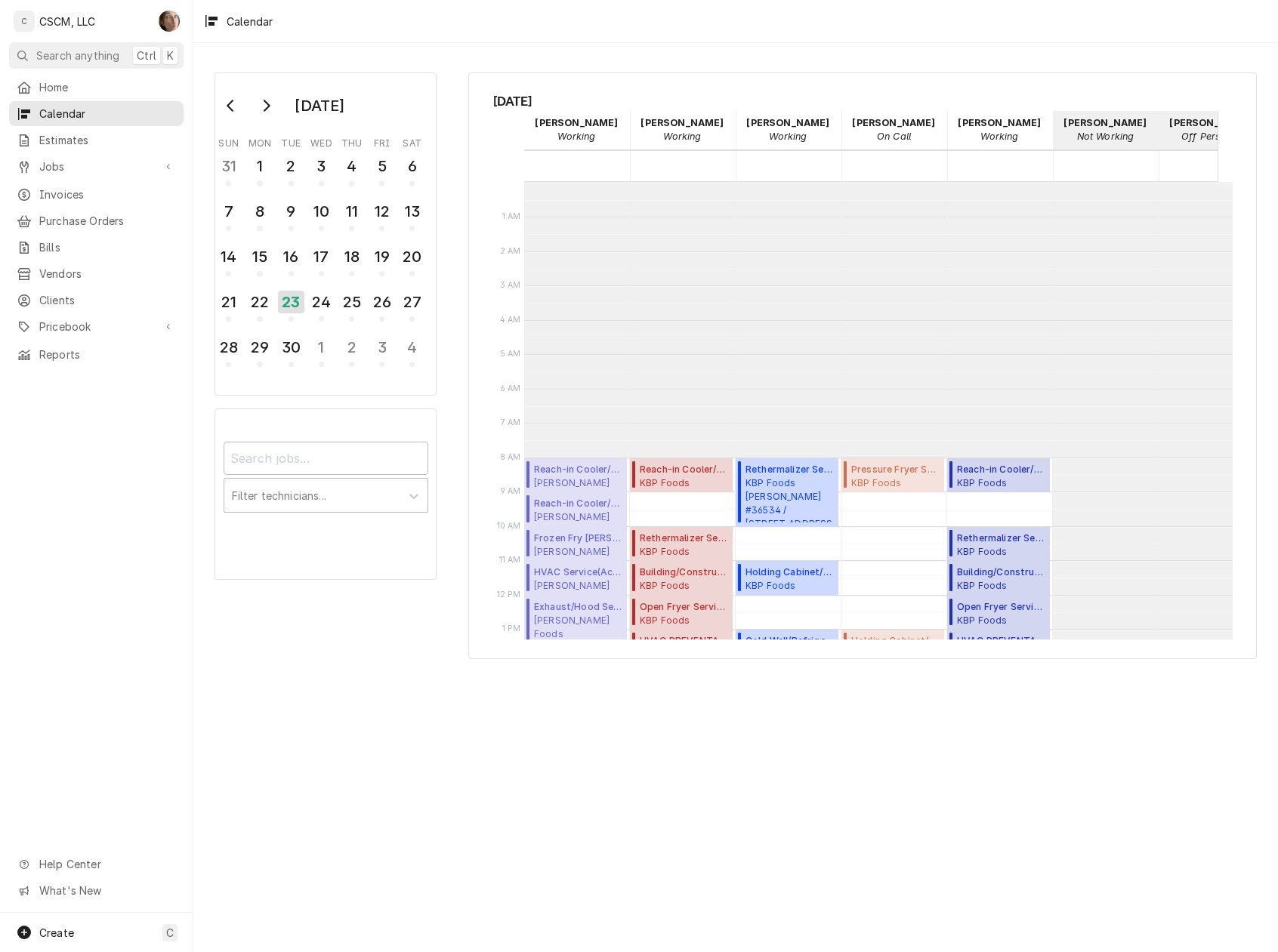
scroll to position [274, 0]
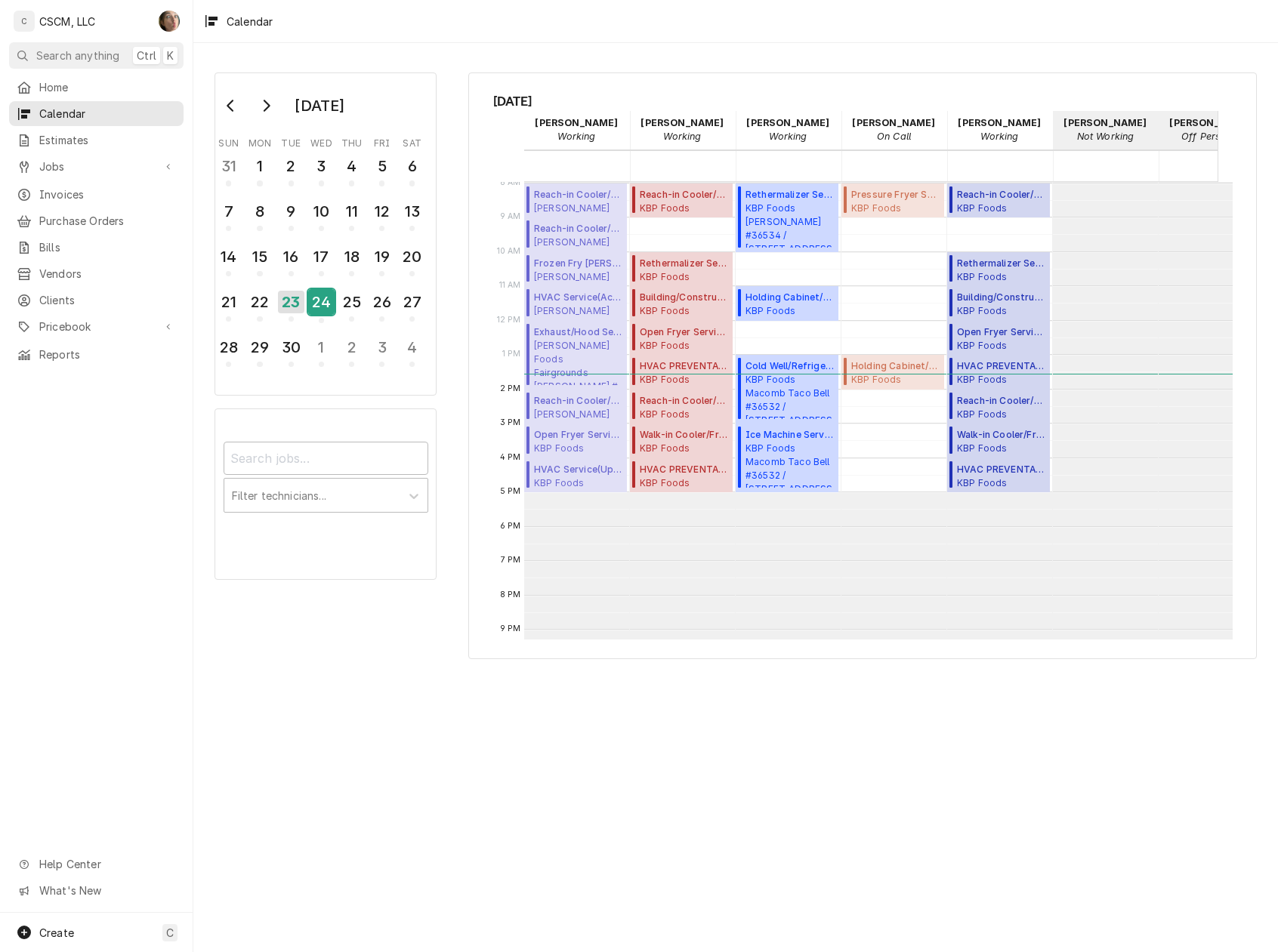
click at [320, 303] on div "24" at bounding box center [321, 302] width 26 height 26
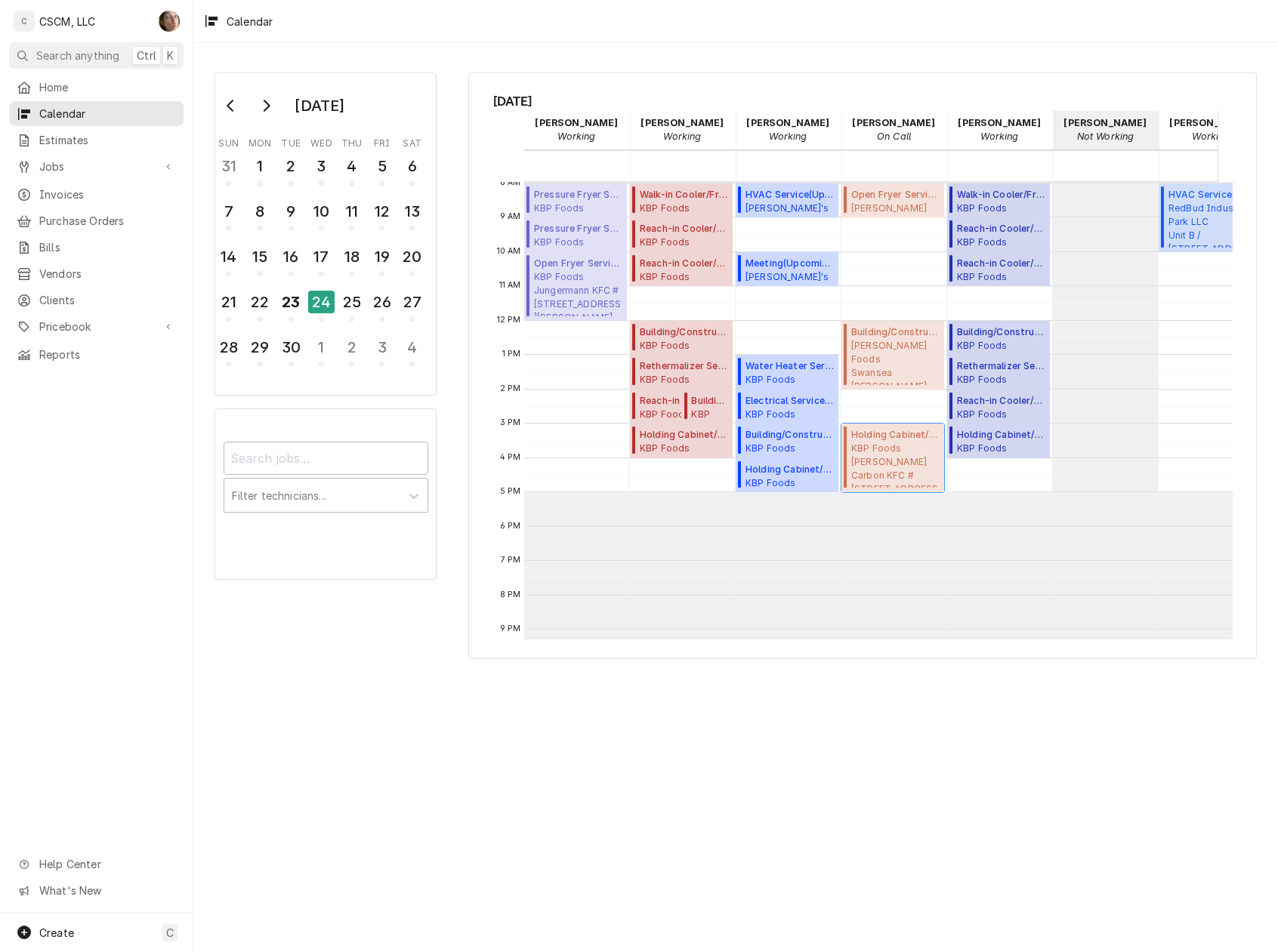
click at [921, 466] on span "KBP Foods Glen Carbon KFC #5839 / 3202 Highway 159, Glen Carbon, Illinois 62034" at bounding box center [894, 465] width 88 height 46
click at [299, 294] on div "23" at bounding box center [290, 302] width 26 height 26
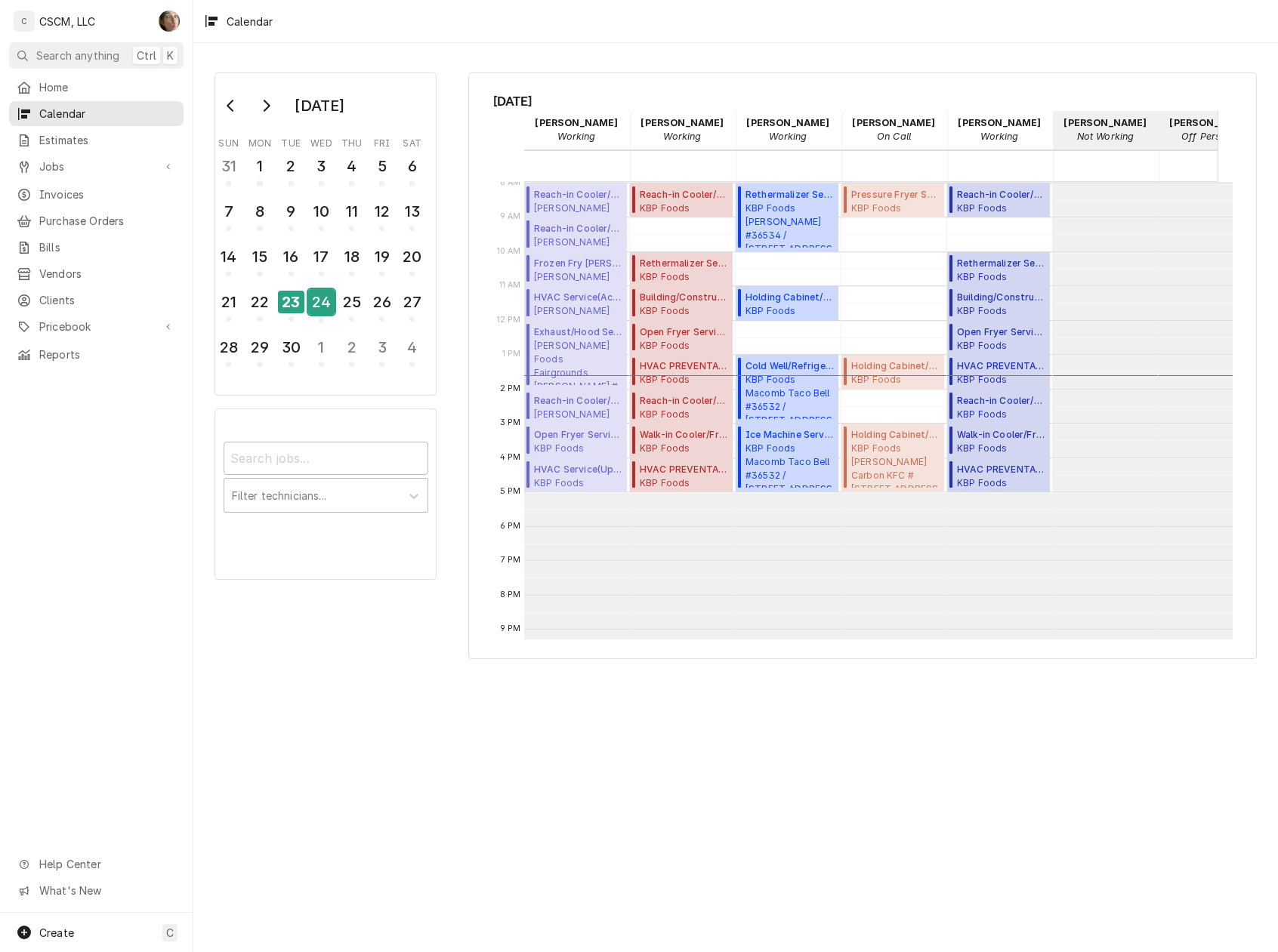
click at [325, 306] on div "24" at bounding box center [321, 302] width 26 height 26
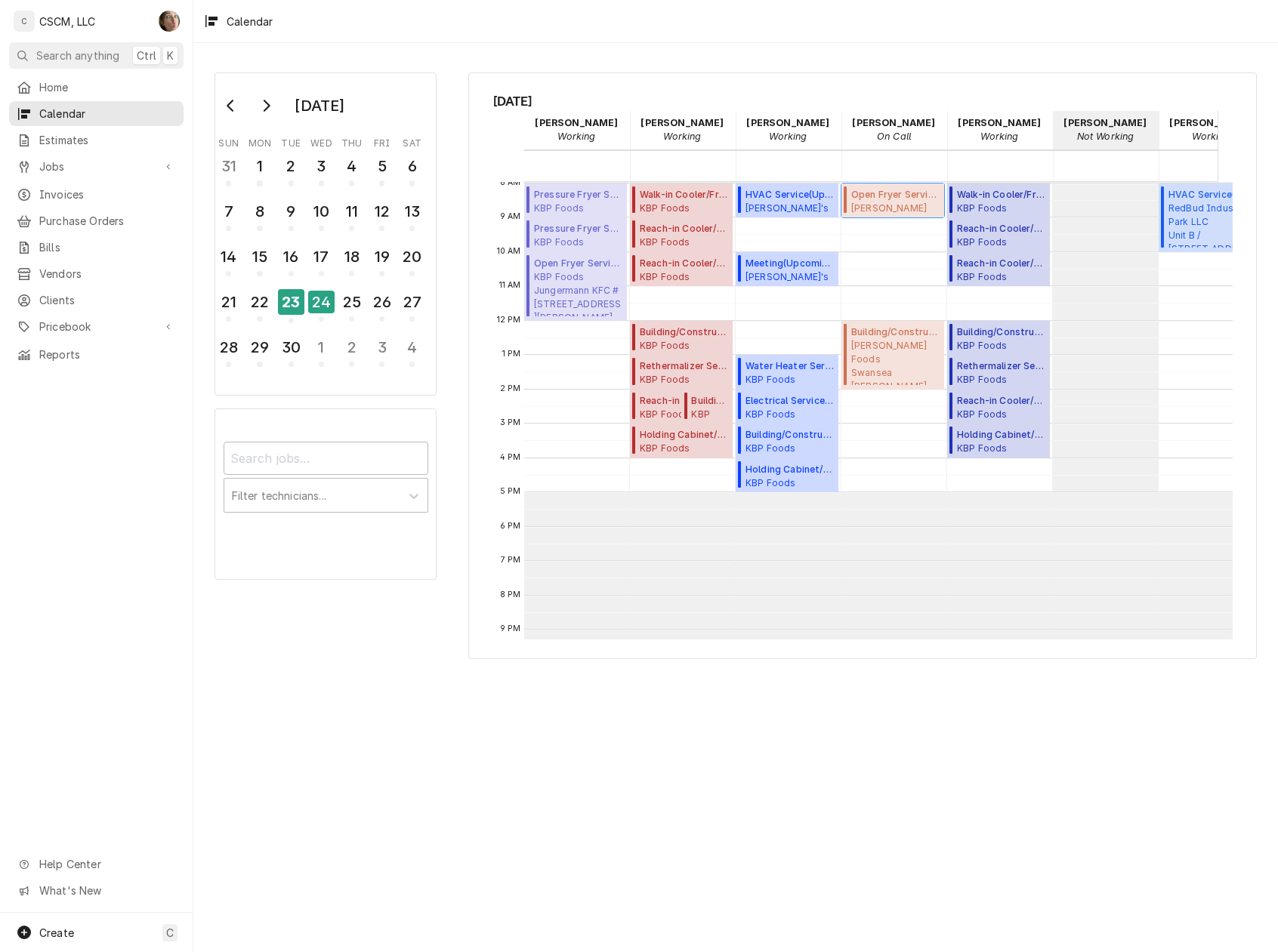
click at [900, 203] on span "Estel Foods Shackelford McDonald's #6594 / 1090 Shackelford Rd, Florissant, Mis…" at bounding box center [894, 208] width 88 height 12
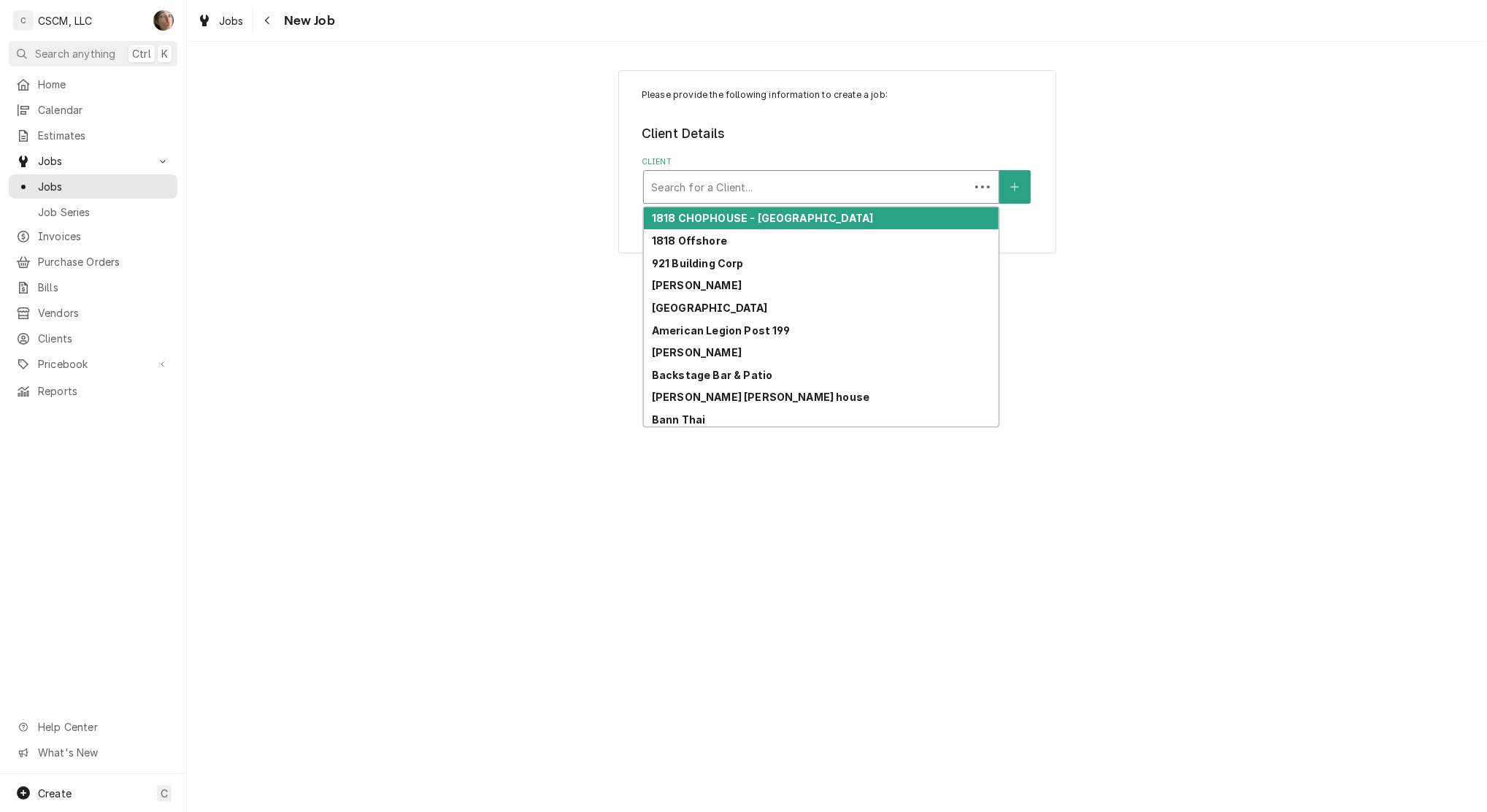
click at [682, 170] on div "Search for a Client..." at bounding box center [821, 187] width 356 height 34
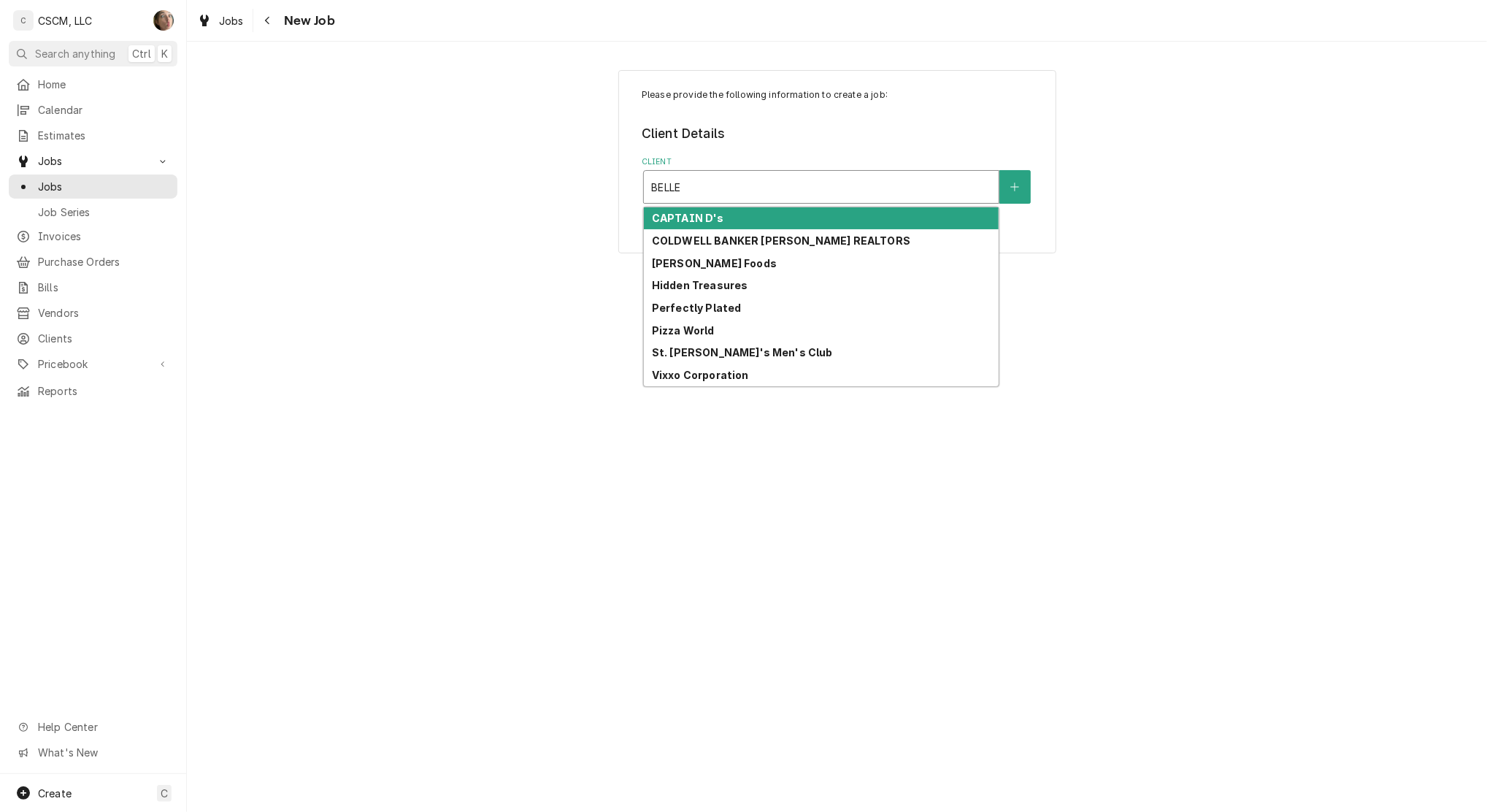
type input "BELLE"
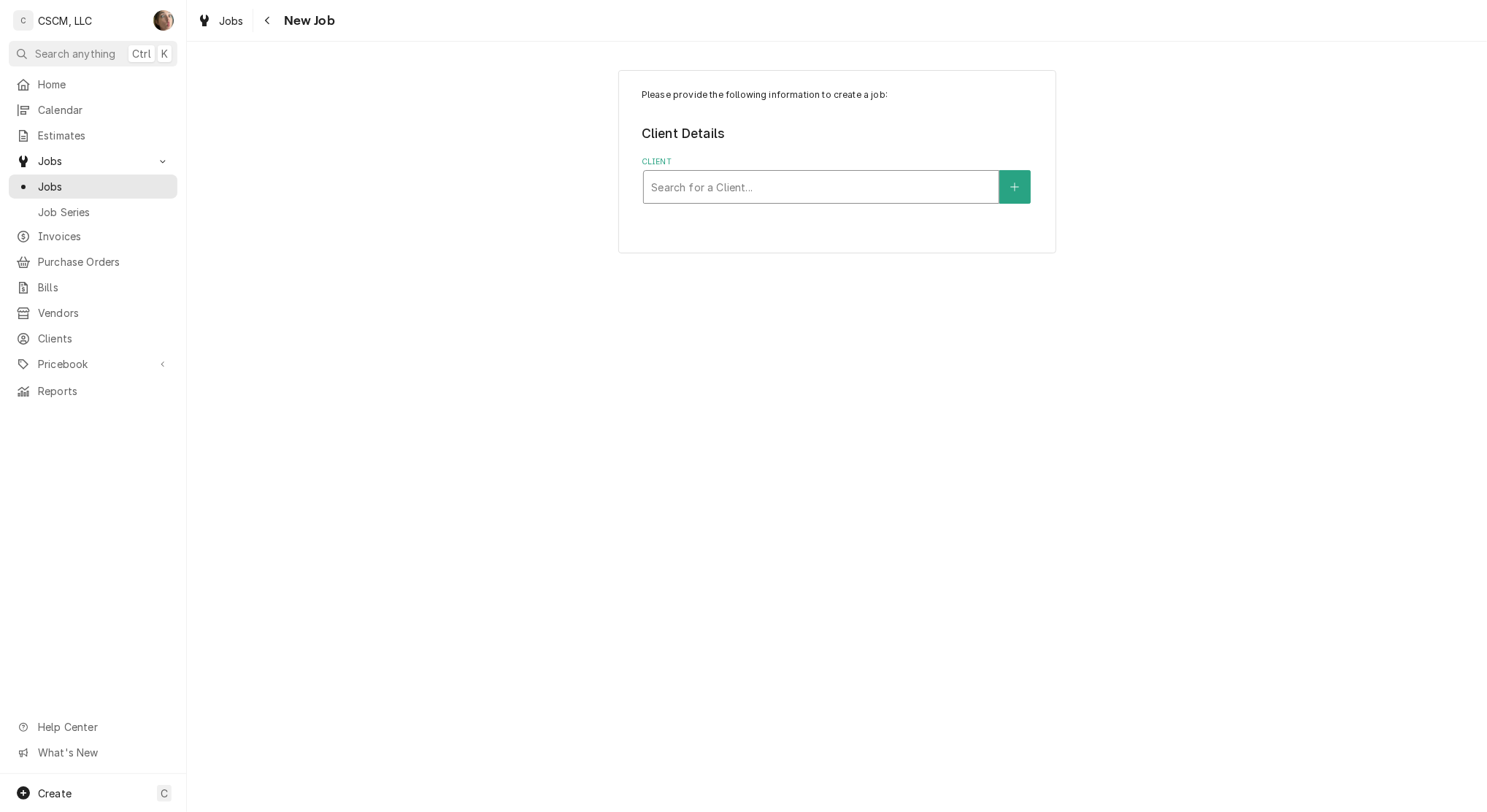
click at [691, 185] on div "Client" at bounding box center [822, 187] width 340 height 26
type input "BELLA"
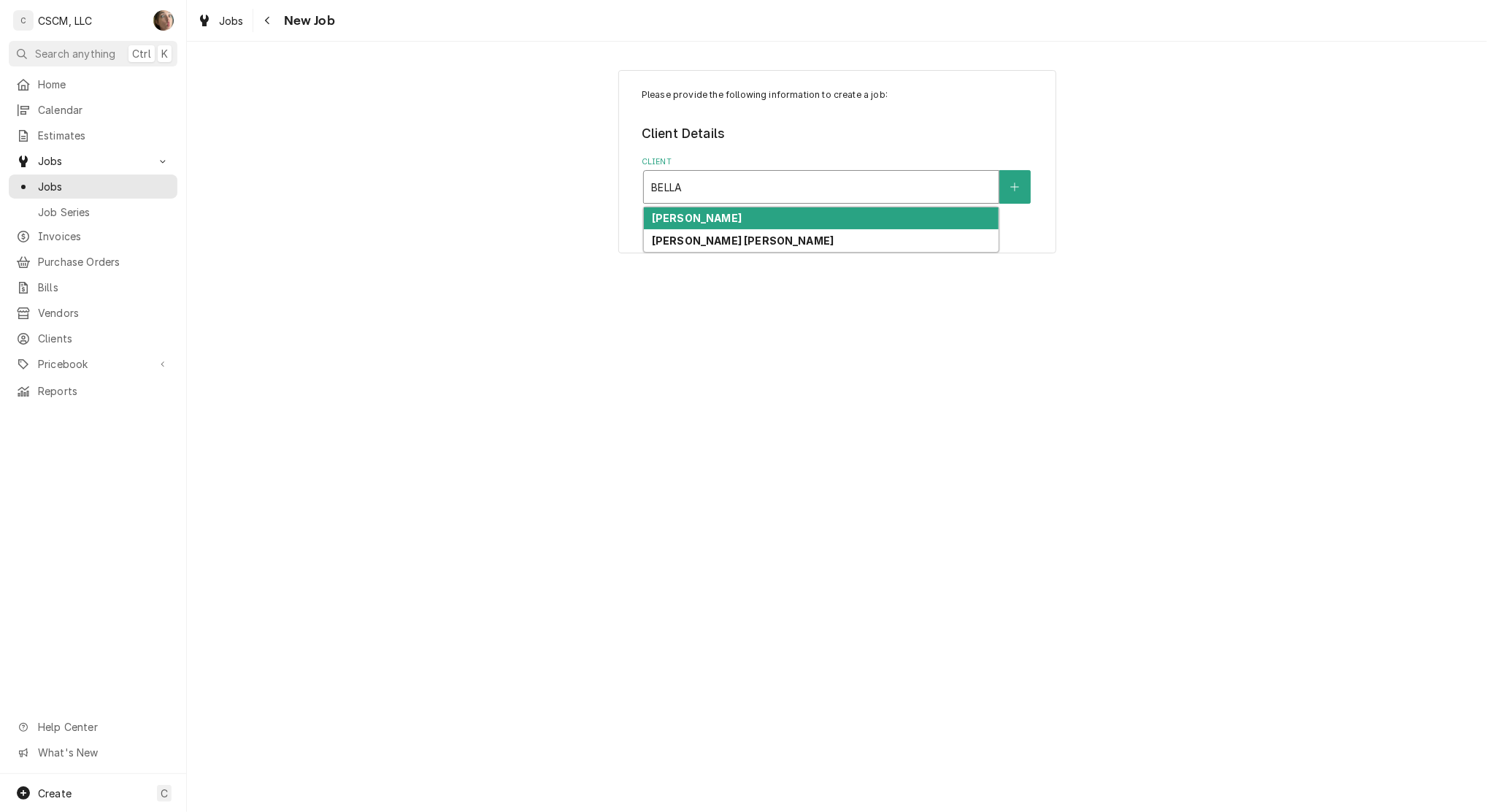
click at [694, 218] on strong "BELLA MILANO'S" at bounding box center [697, 218] width 90 height 12
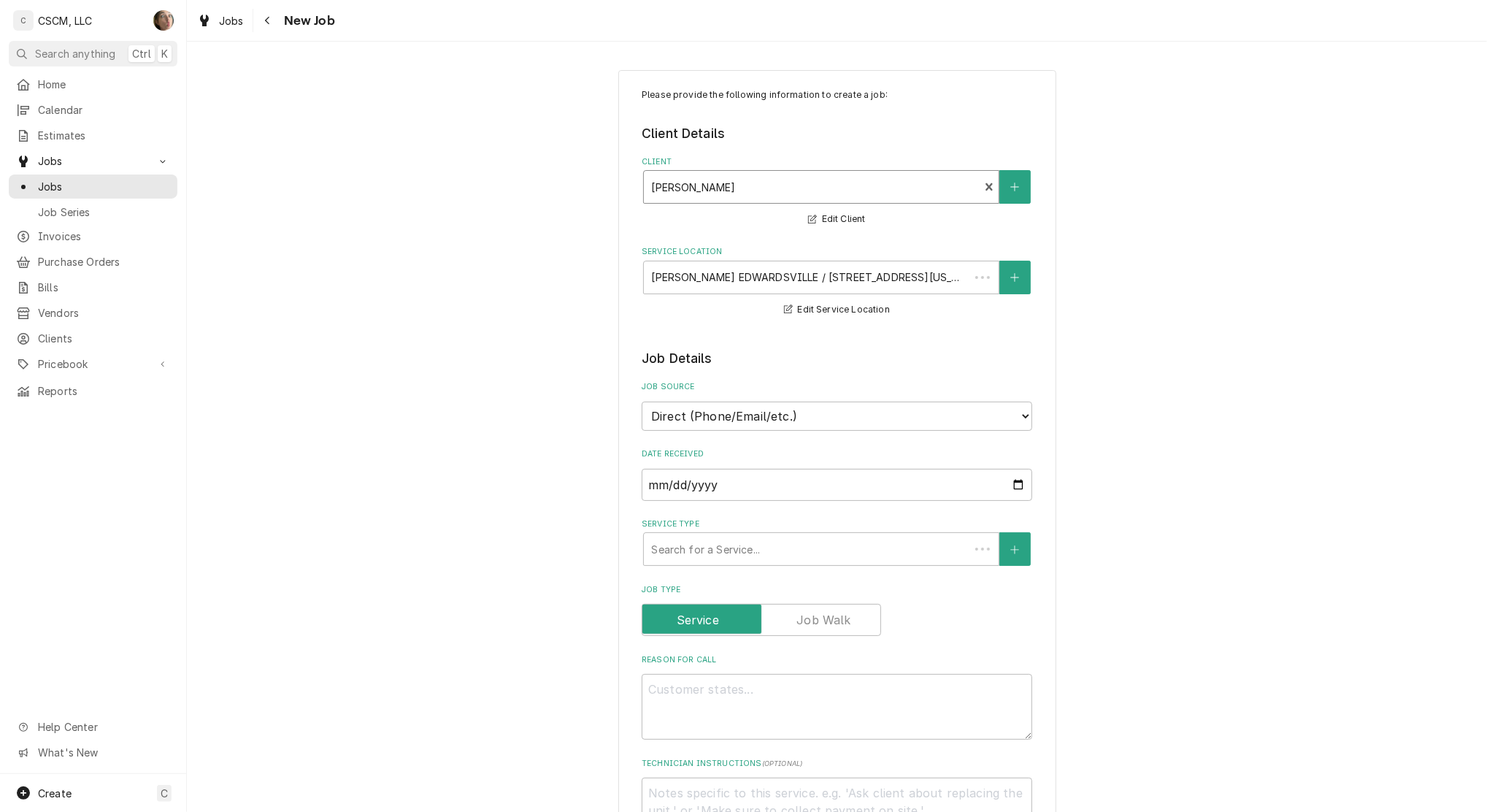
type textarea "x"
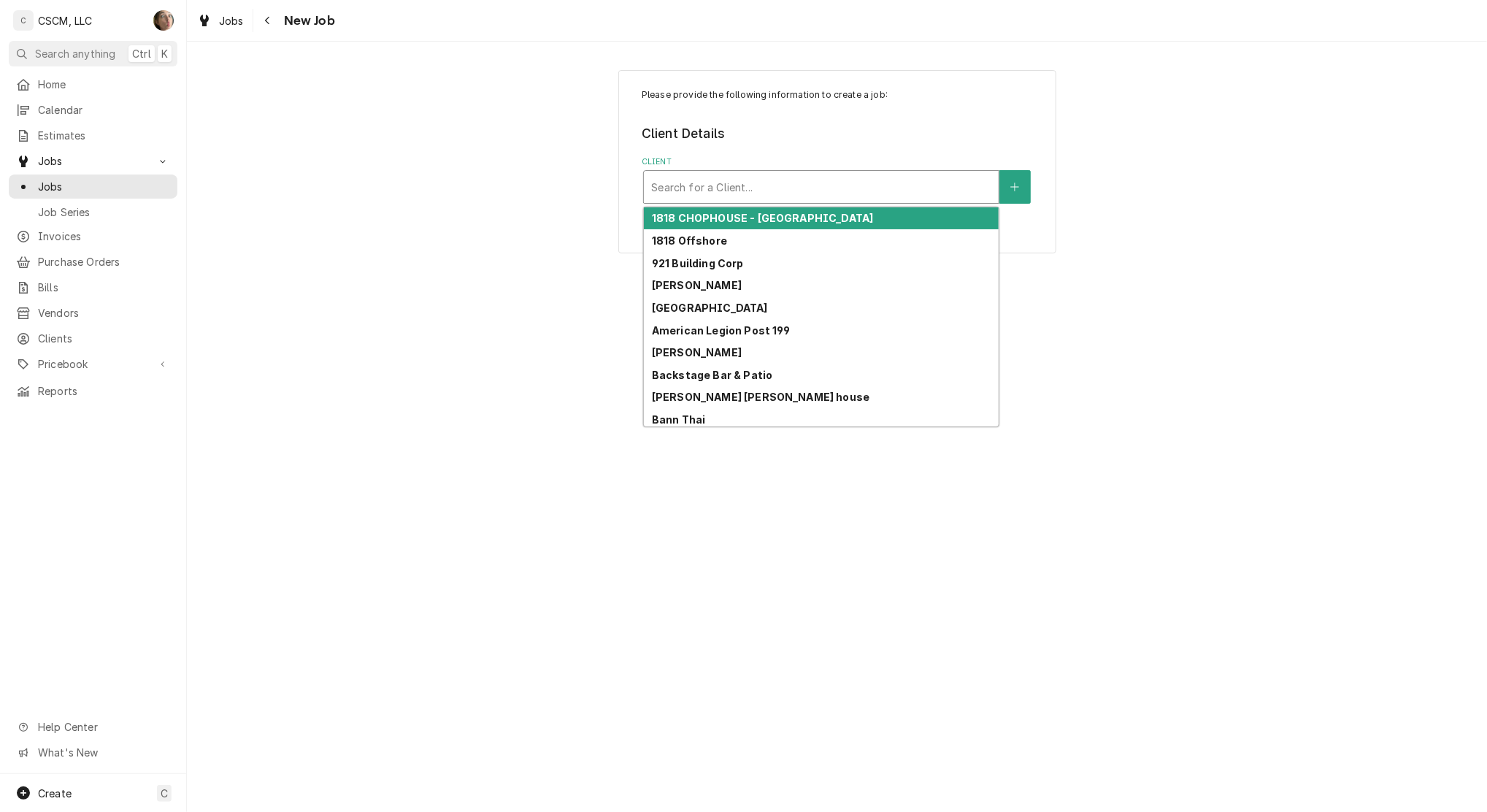
click at [831, 189] on div "Client" at bounding box center [822, 187] width 340 height 26
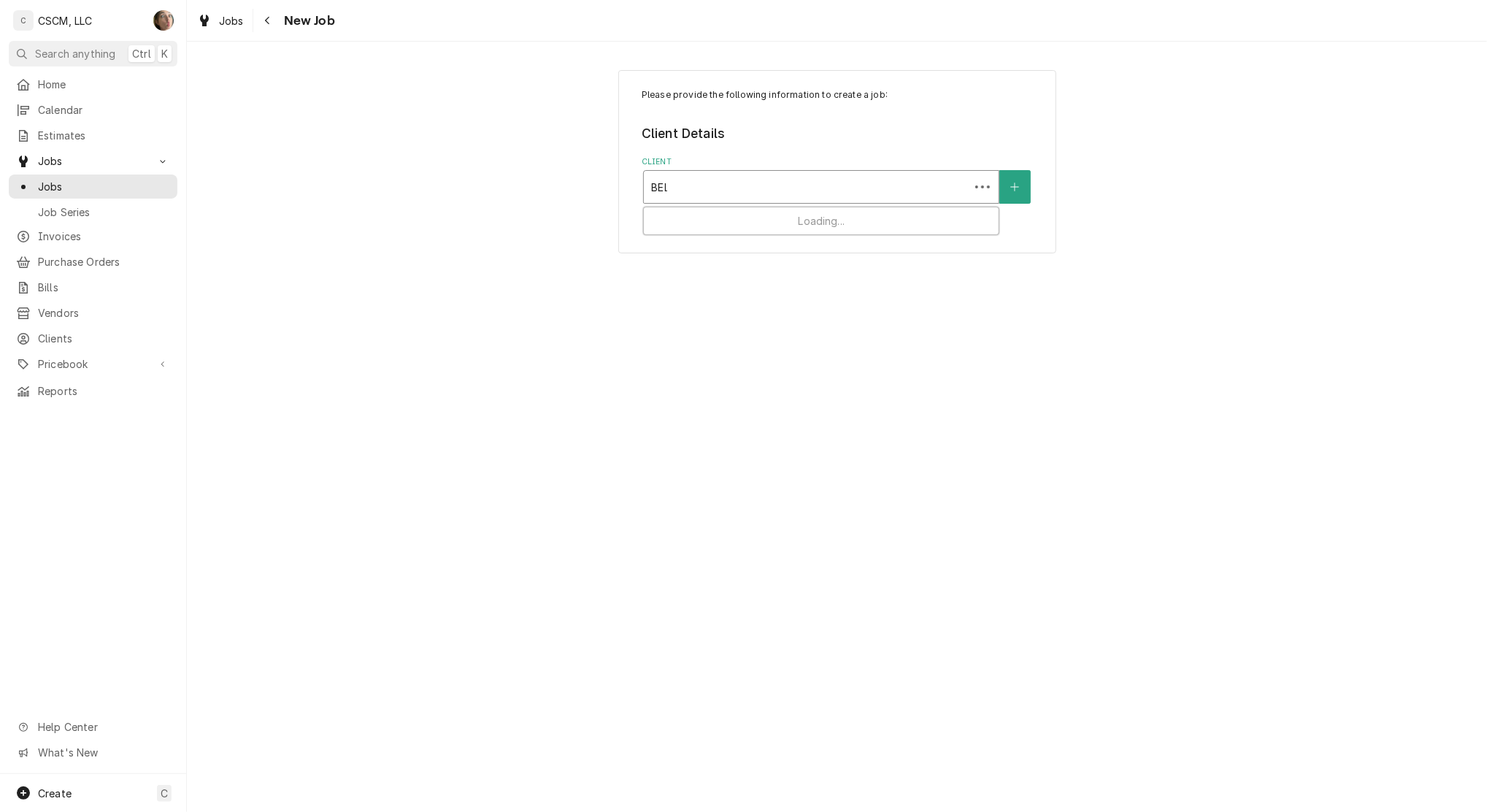
type input "BELLA"
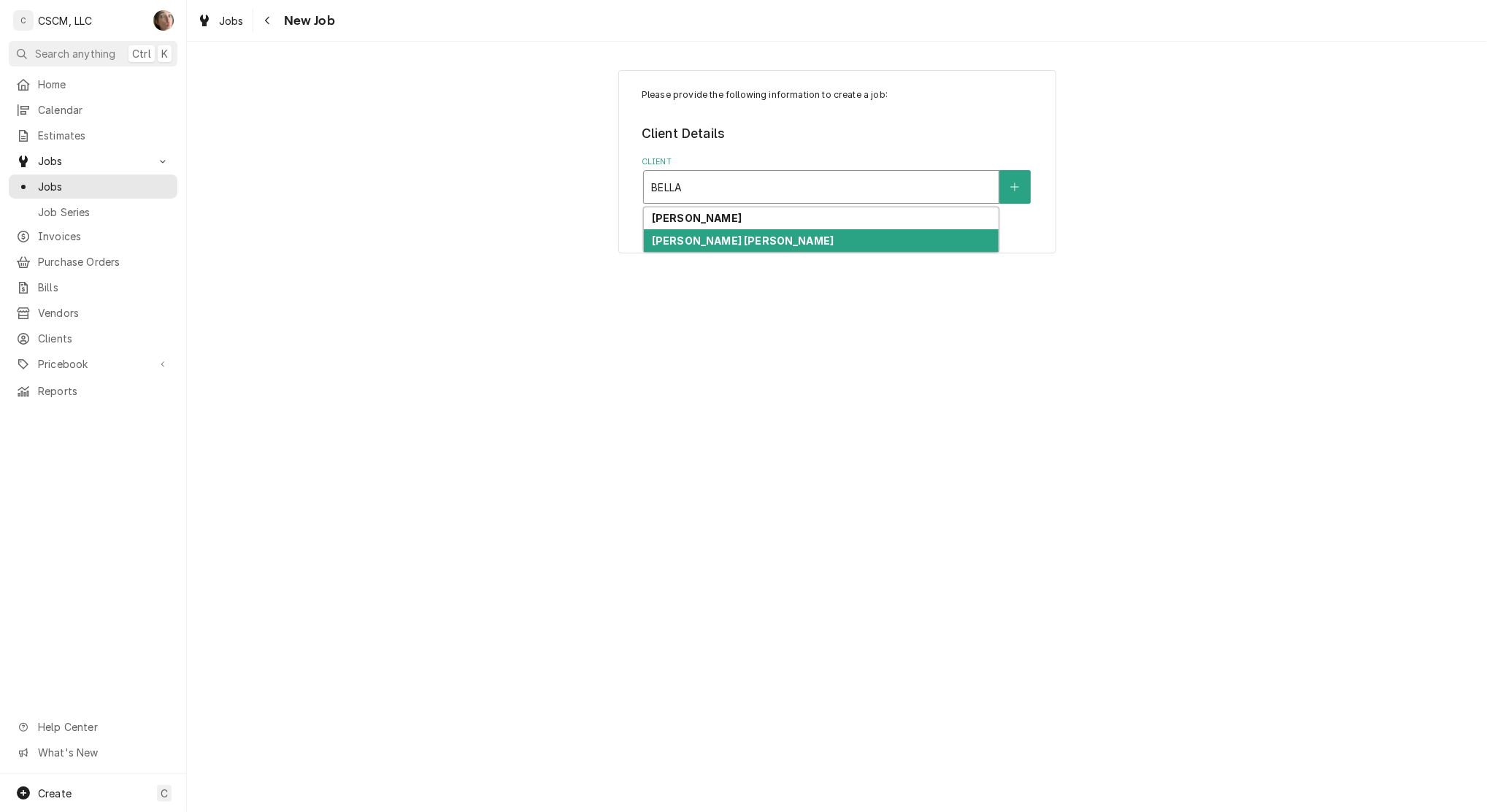
click at [787, 232] on div "Bella Milano's O'Fallon" at bounding box center [822, 240] width 355 height 22
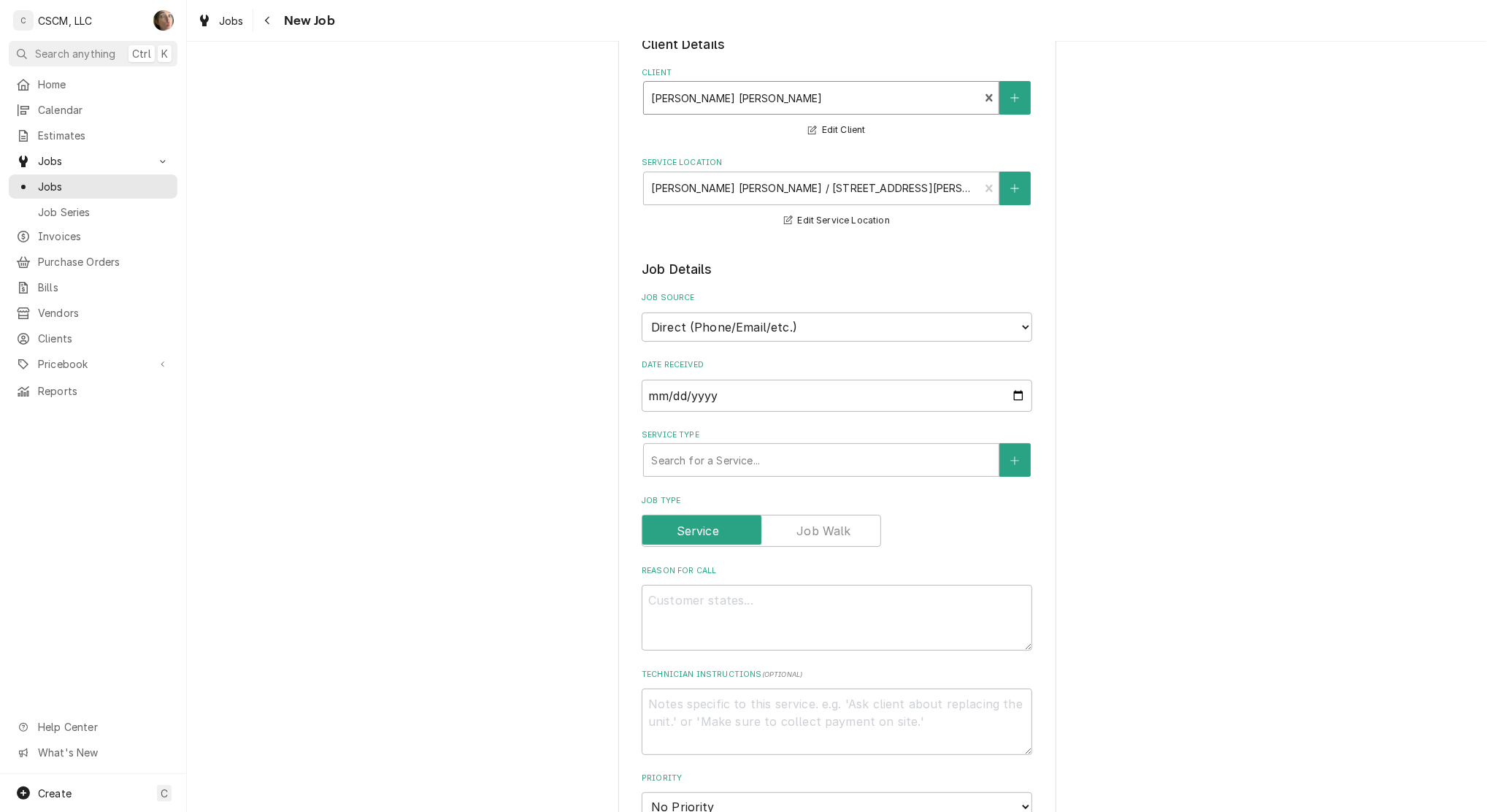
scroll to position [194, 0]
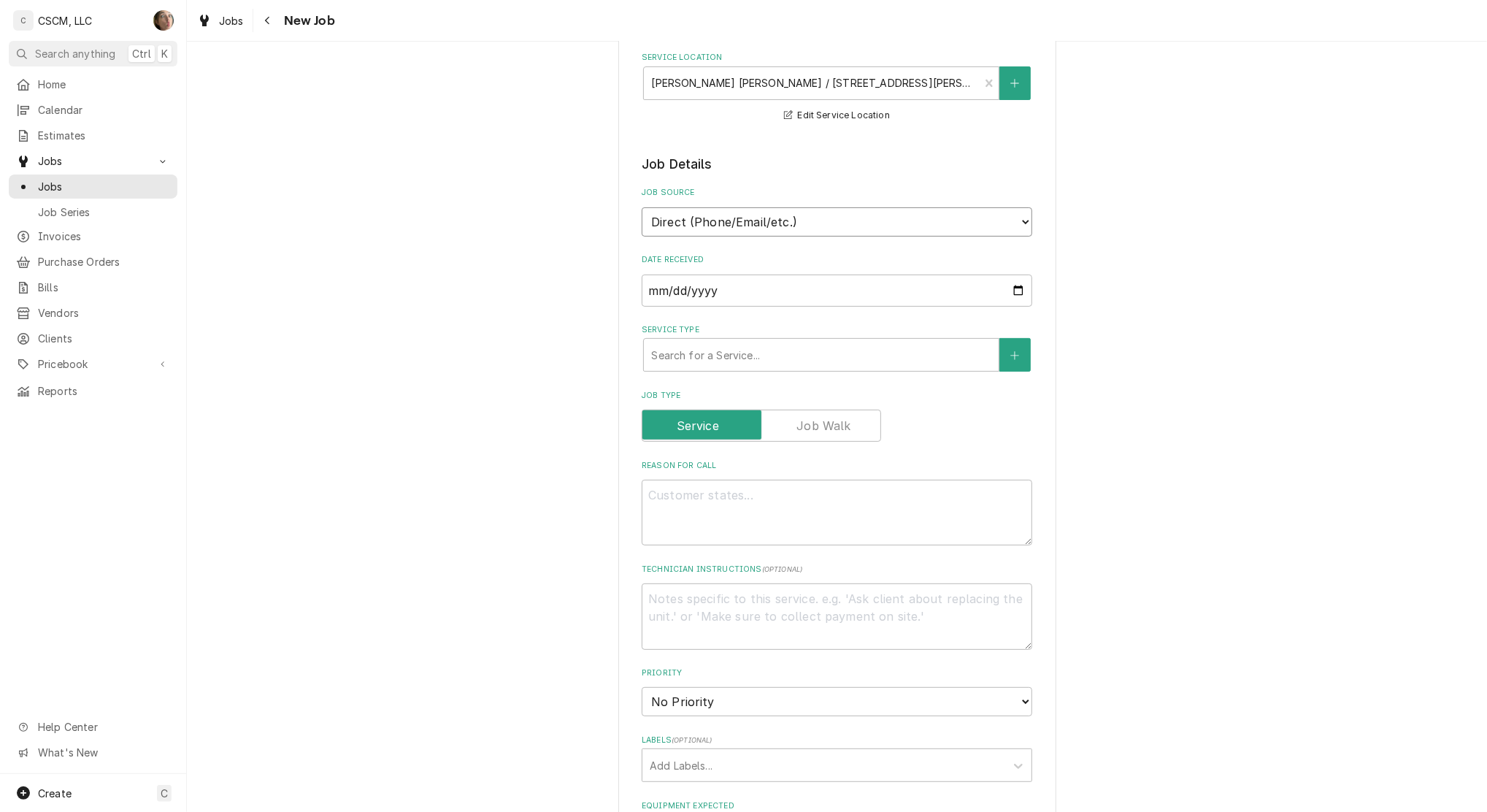
click at [760, 222] on select "Direct (Phone/Email/etc.) Other" at bounding box center [837, 221] width 391 height 29
click at [783, 172] on legend "Job Details" at bounding box center [837, 164] width 391 height 19
click at [725, 509] on textarea "Reason For Call" at bounding box center [837, 512] width 391 height 65
type textarea "x"
type textarea "S"
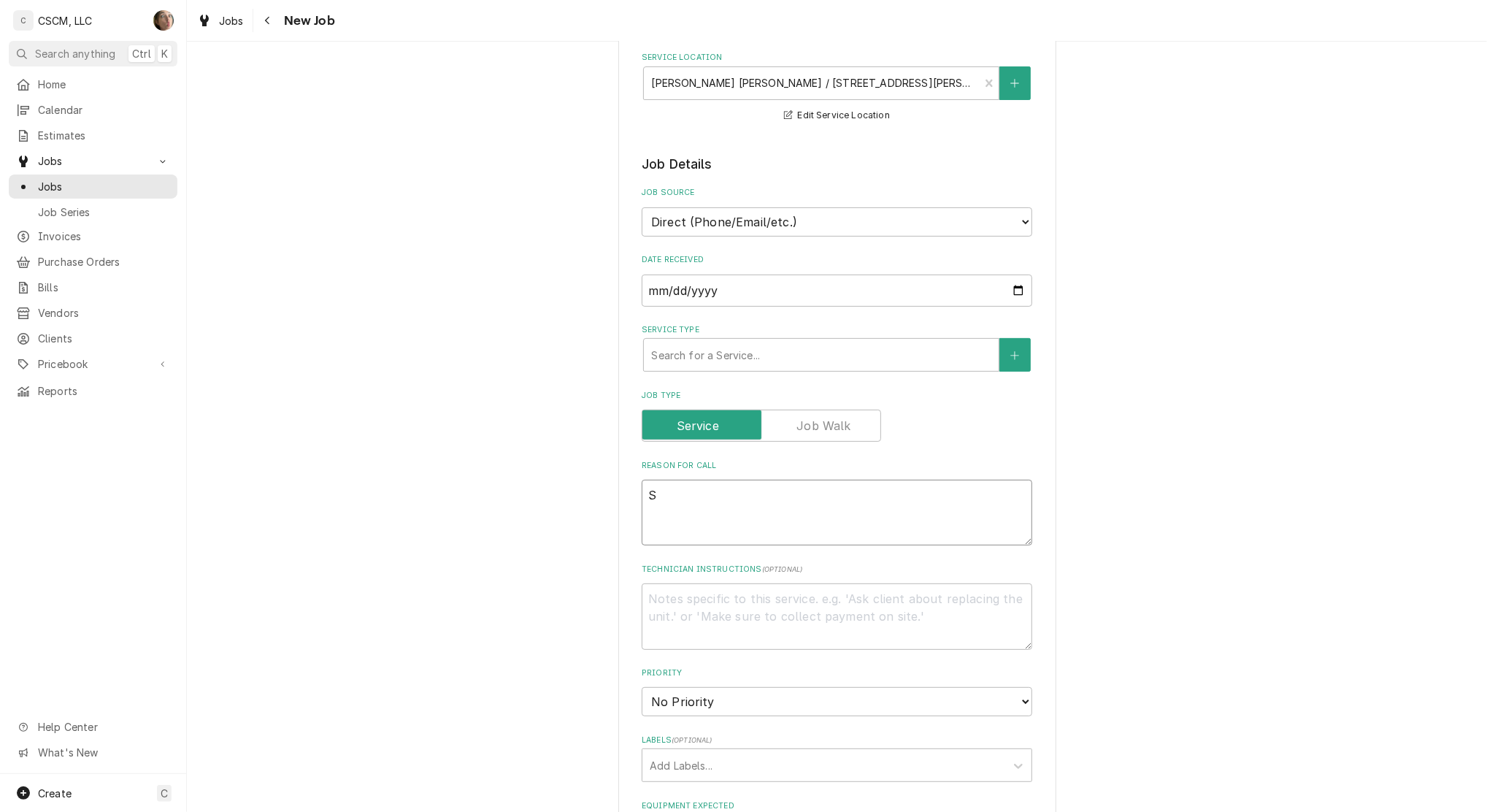
type textarea "x"
type textarea "ST"
type textarea "x"
type textarea "S"
type textarea "x"
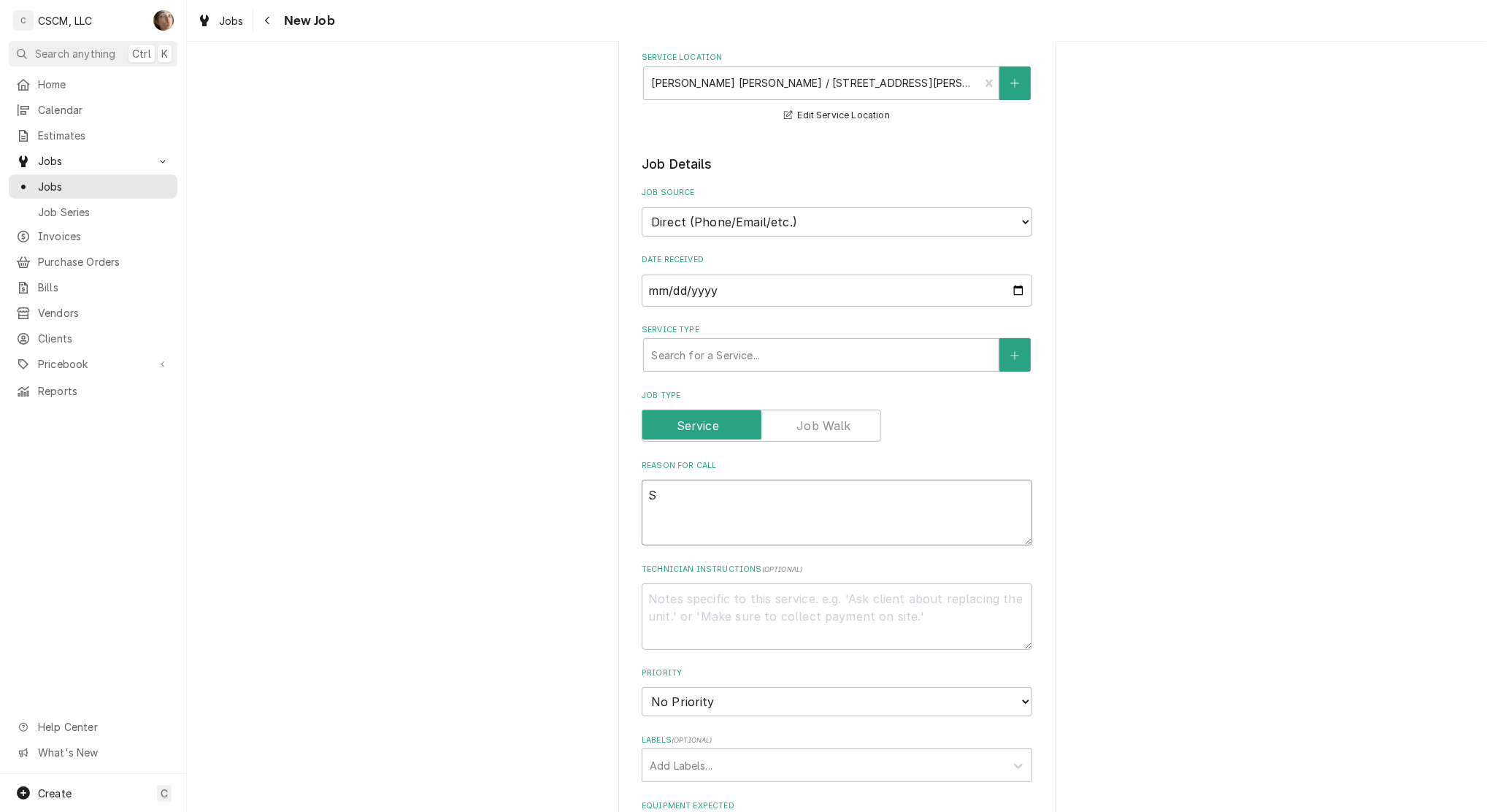
type textarea "SE"
type textarea "x"
type textarea "SEA"
type textarea "x"
type textarea "SEAM"
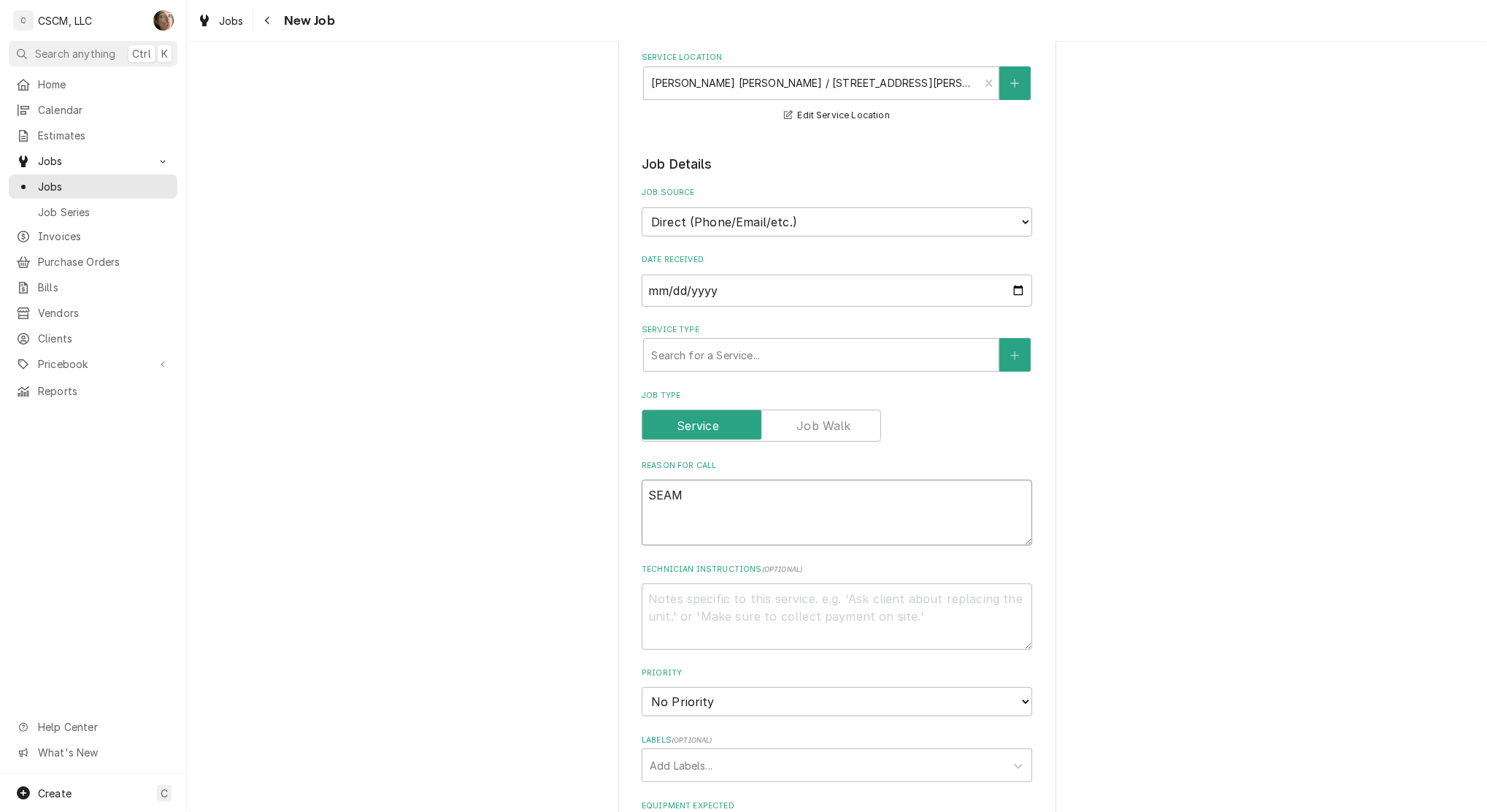
type textarea "x"
type textarea "SEA"
type textarea "x"
type textarea "SE"
type textarea "x"
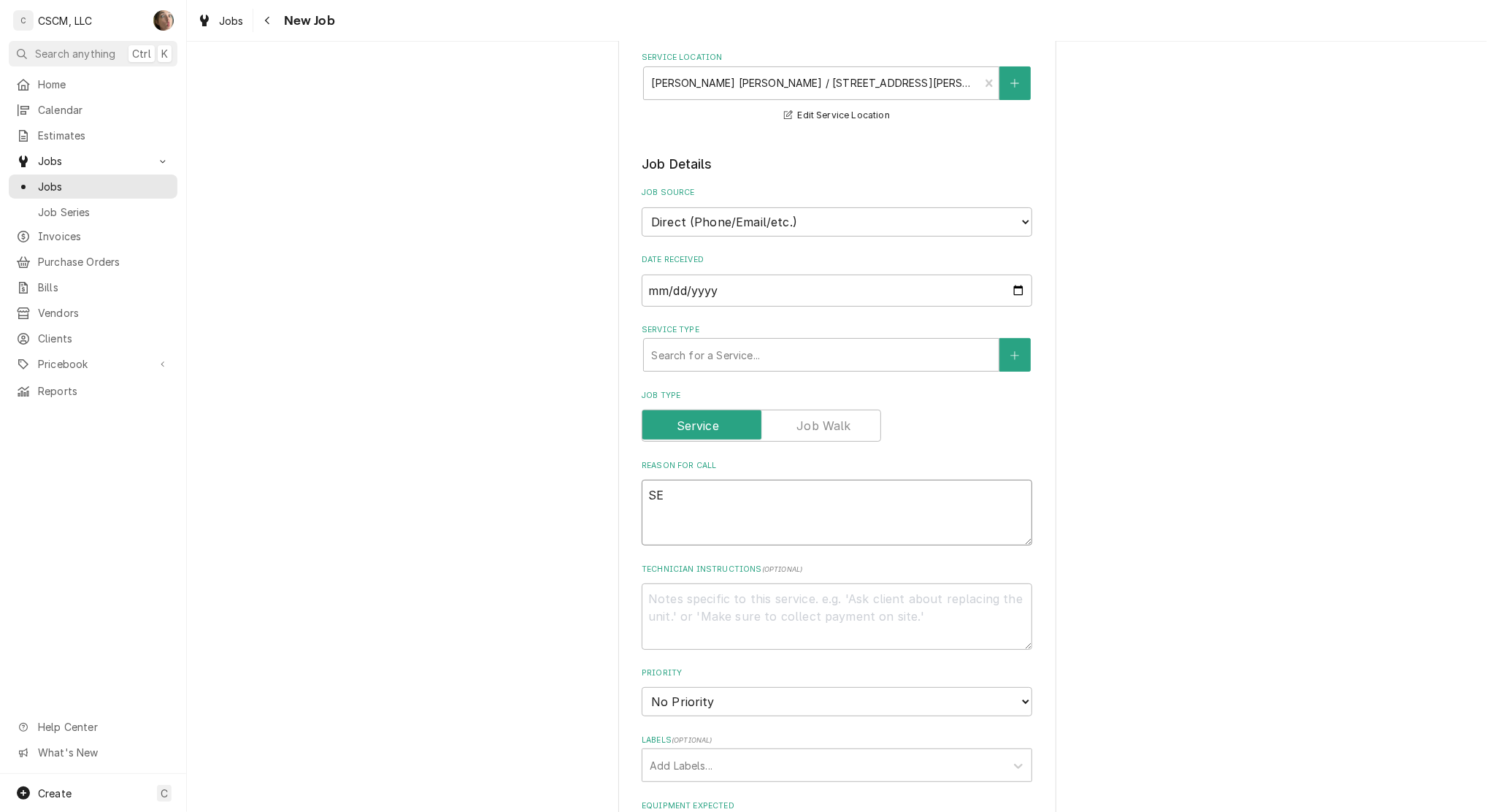
type textarea "S"
type textarea "x"
type textarea "S"
type textarea "x"
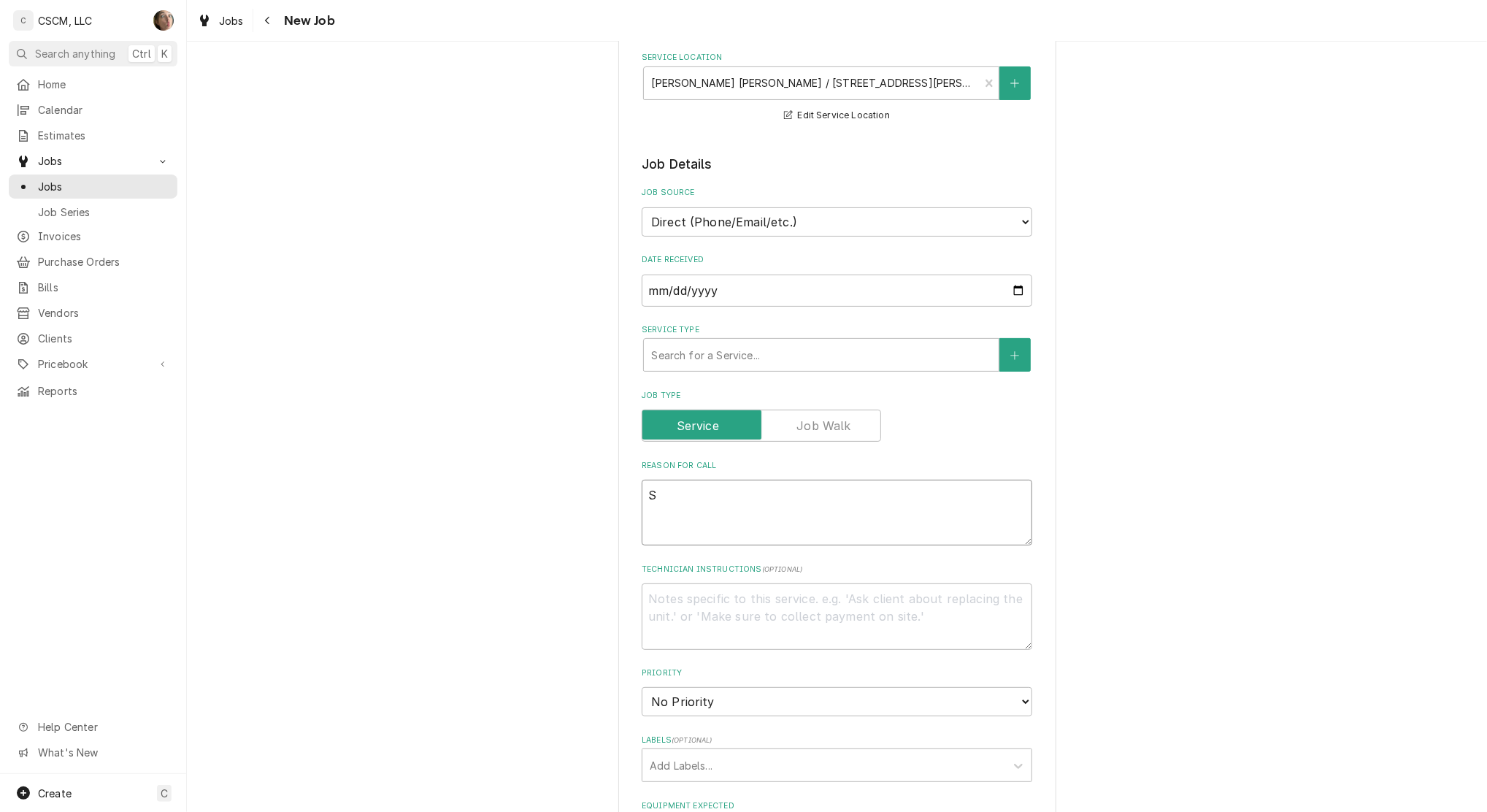
type textarea "ST"
type textarea "x"
type textarea "STEA"
type textarea "x"
type textarea "STEAM"
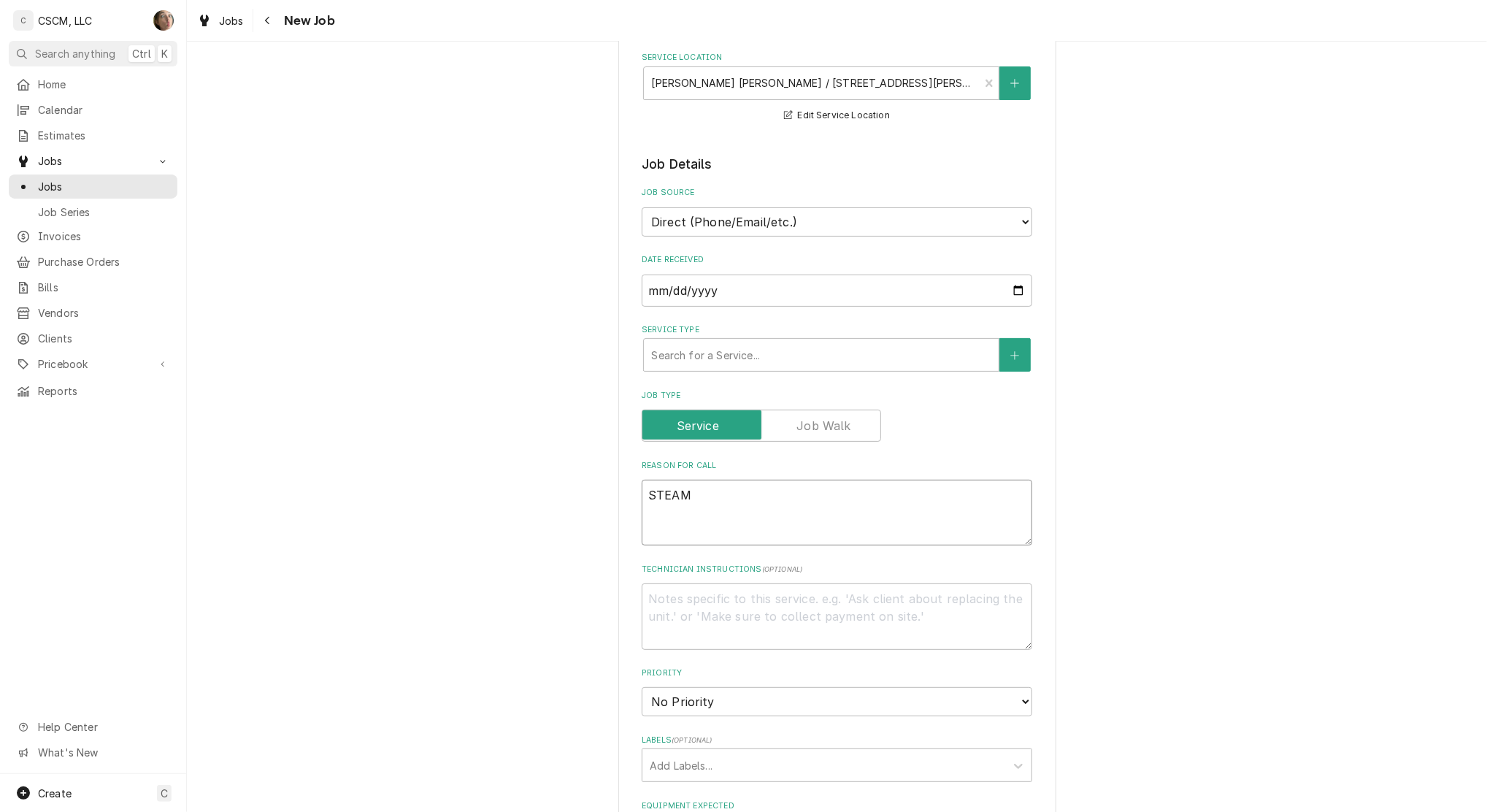
type textarea "x"
type textarea "STEAM"
type textarea "x"
type textarea "STEAM C"
type textarea "x"
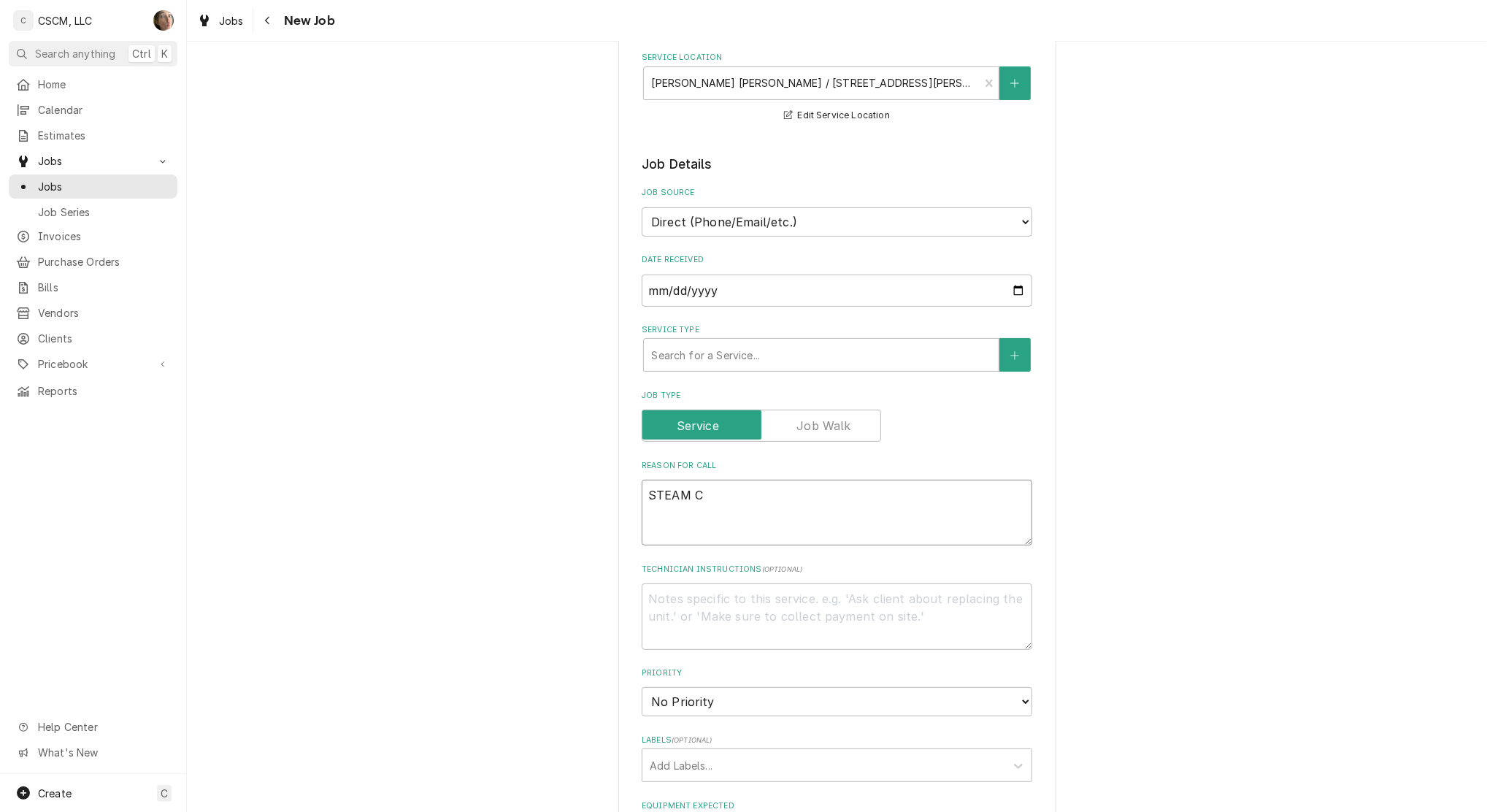
type textarea "STEAM CA"
type textarea "x"
type textarea "STEAM CAB"
type textarea "x"
type textarea "STEAM CABI"
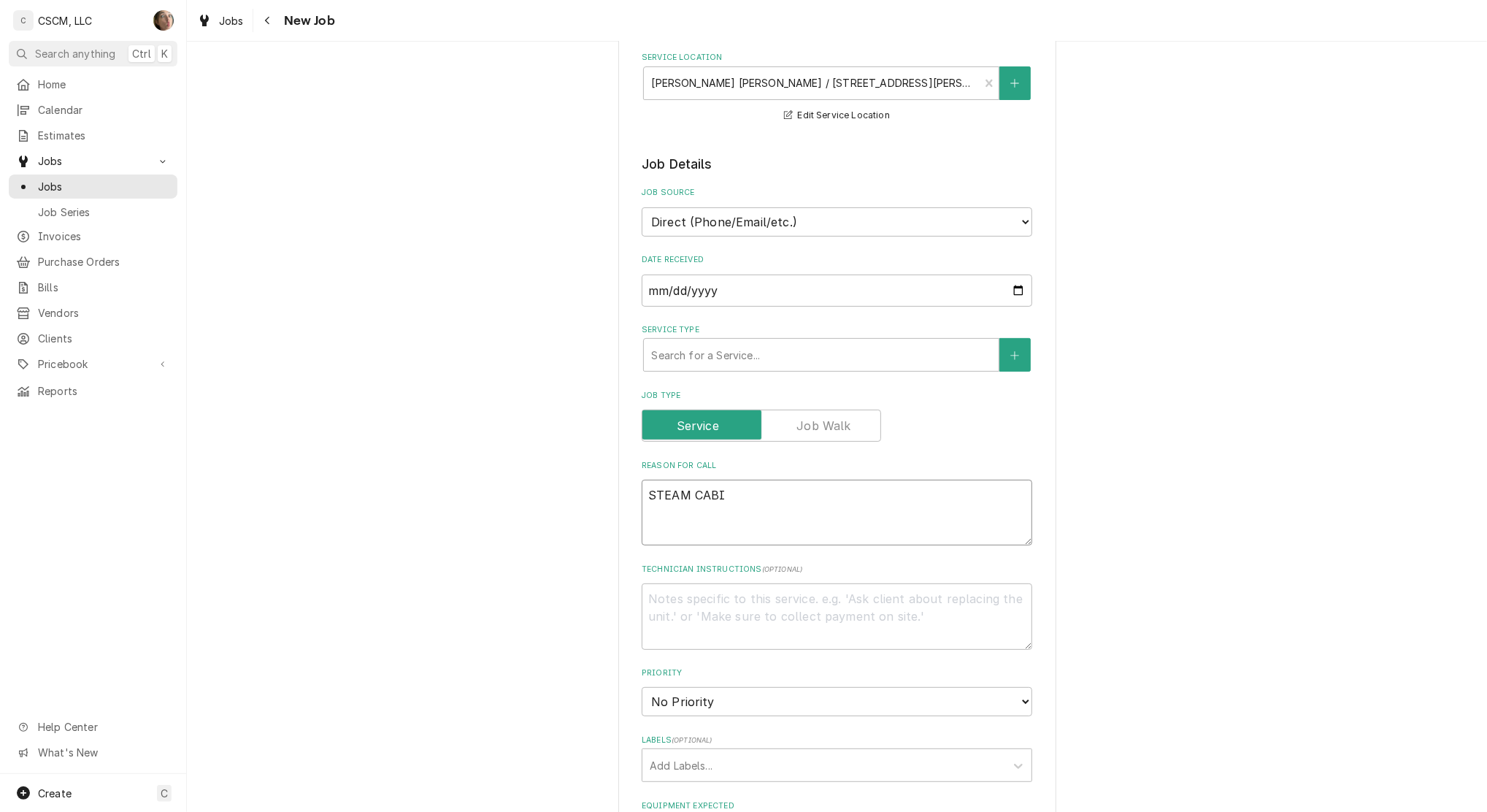
type textarea "x"
type textarea "STEAM CABIN"
type textarea "x"
type textarea "STEAM CABINE"
type textarea "x"
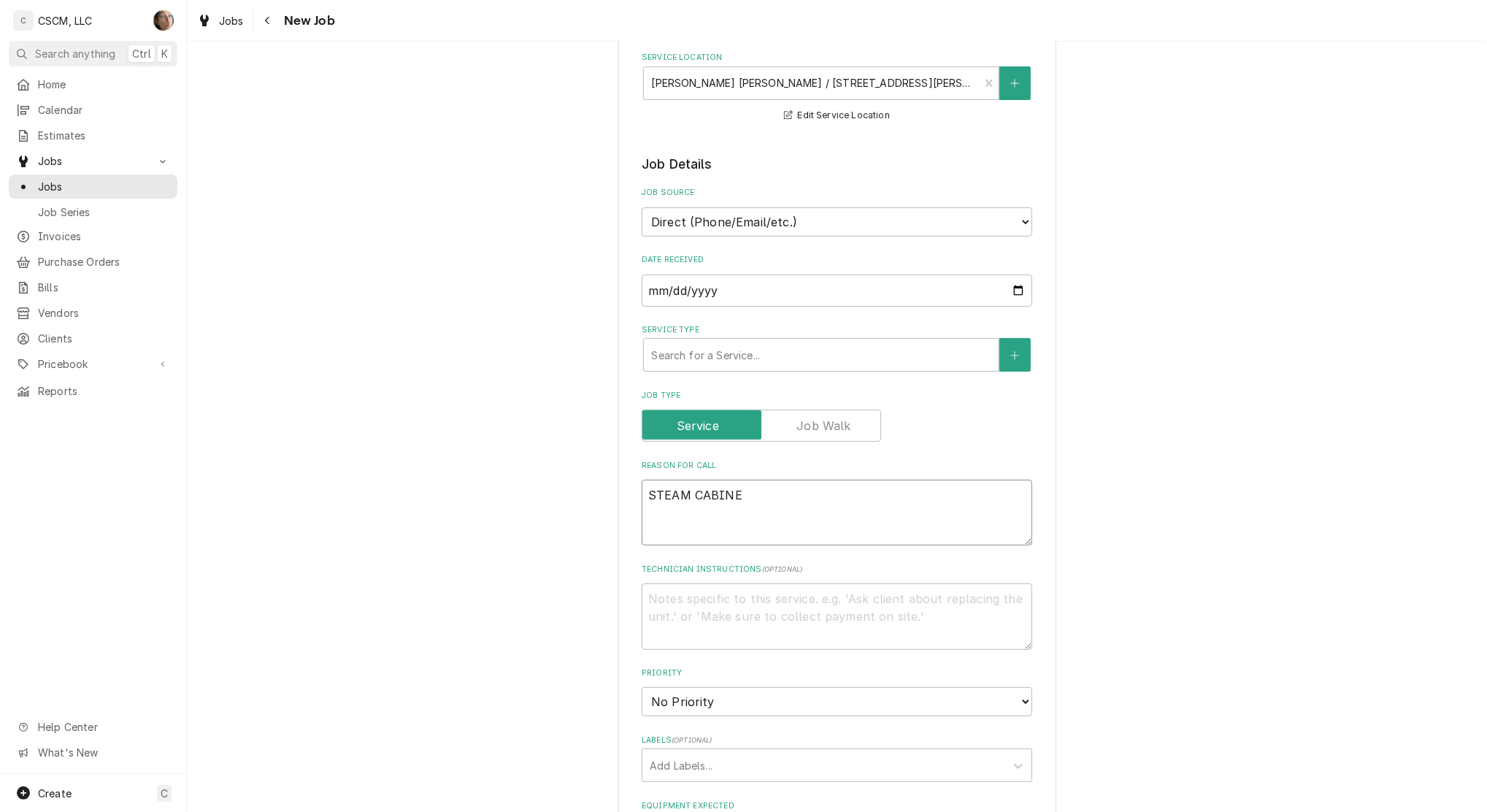
type textarea "STEAM CABINET"
type textarea "x"
type textarea "STEAM CABINET"
type textarea "x"
type textarea "STEAM CABINET w"
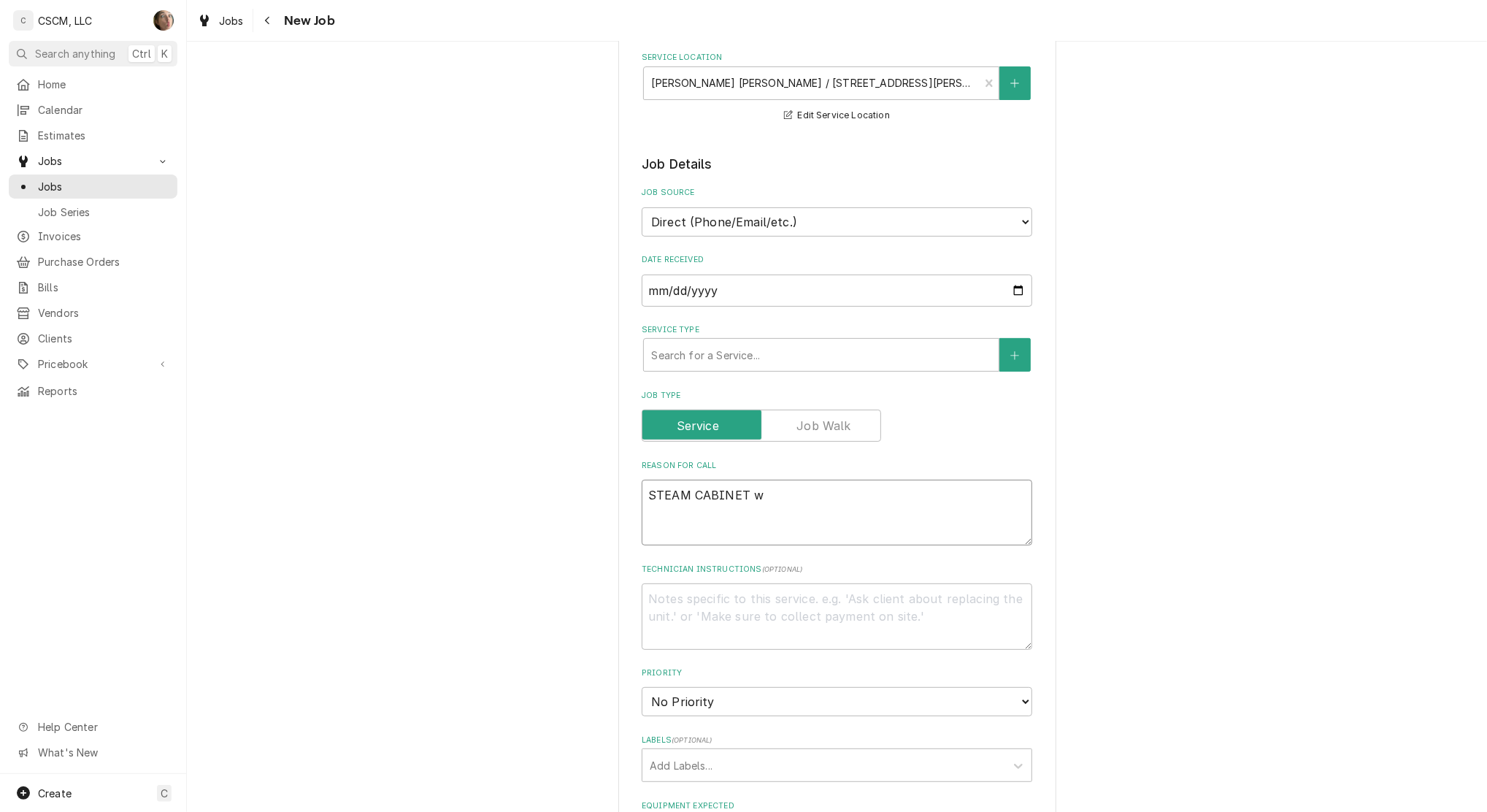
type textarea "x"
type textarea "STEAM CABINET wa"
type textarea "x"
type textarea "STEAM CABINET was"
type textarea "x"
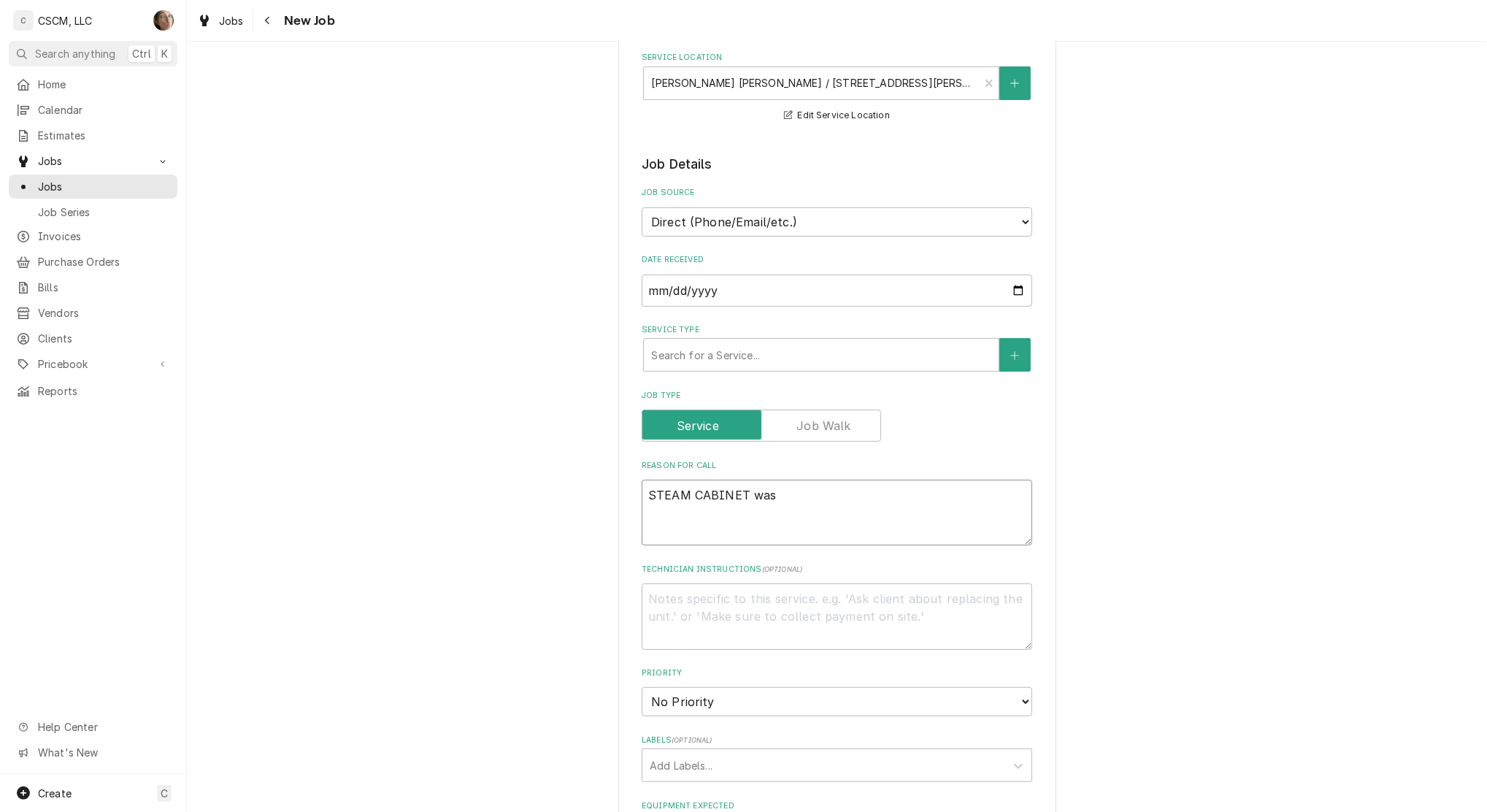
type textarea "STEAM CABINET was"
type textarea "x"
type textarea "STEAM CABINET was he"
type textarea "x"
type textarea "STEAM CABINET was hea"
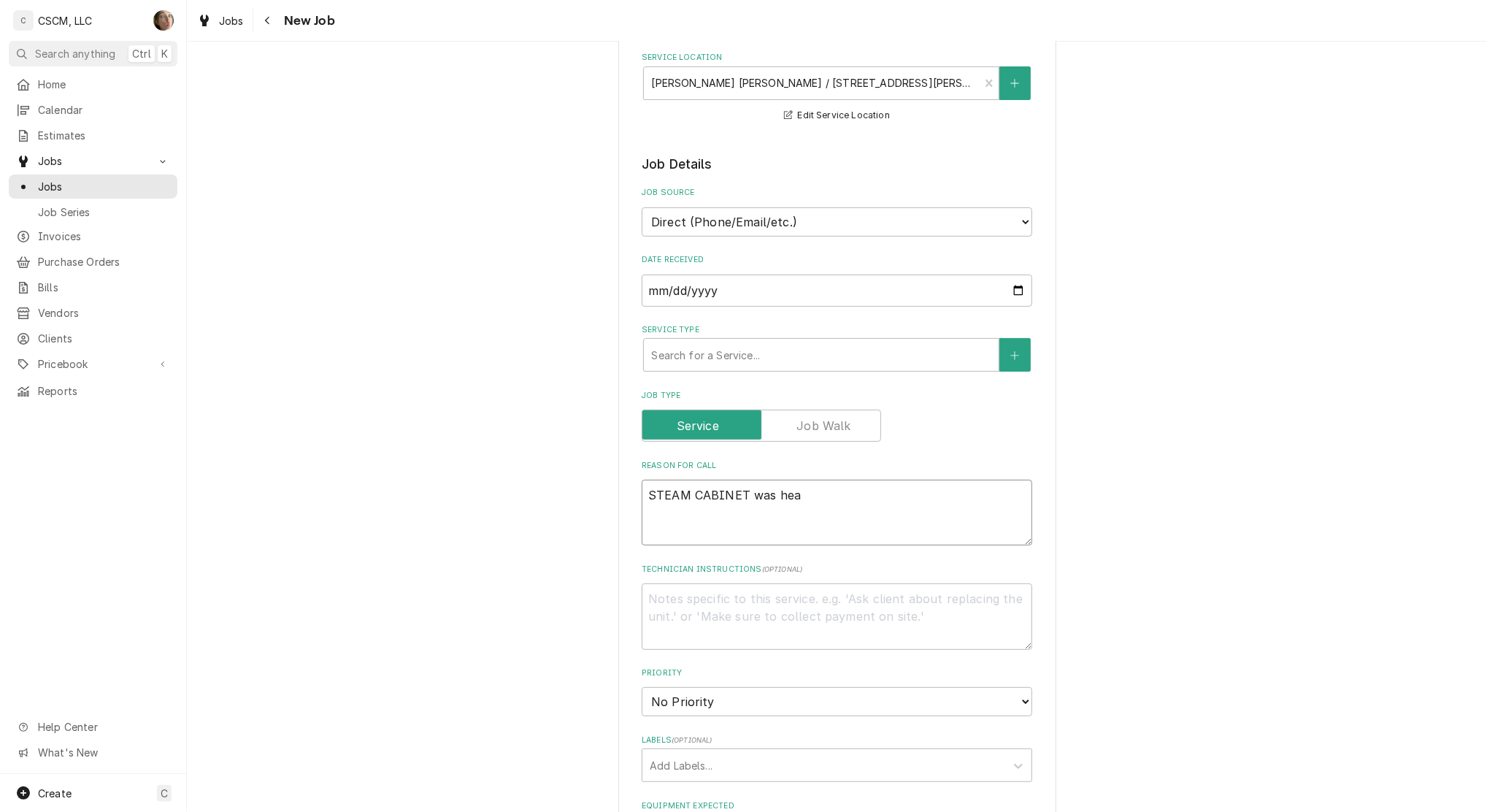
type textarea "x"
type textarea "STEAM CABINET was heat"
type textarea "x"
type textarea "STEAM CABINET was heati"
type textarea "x"
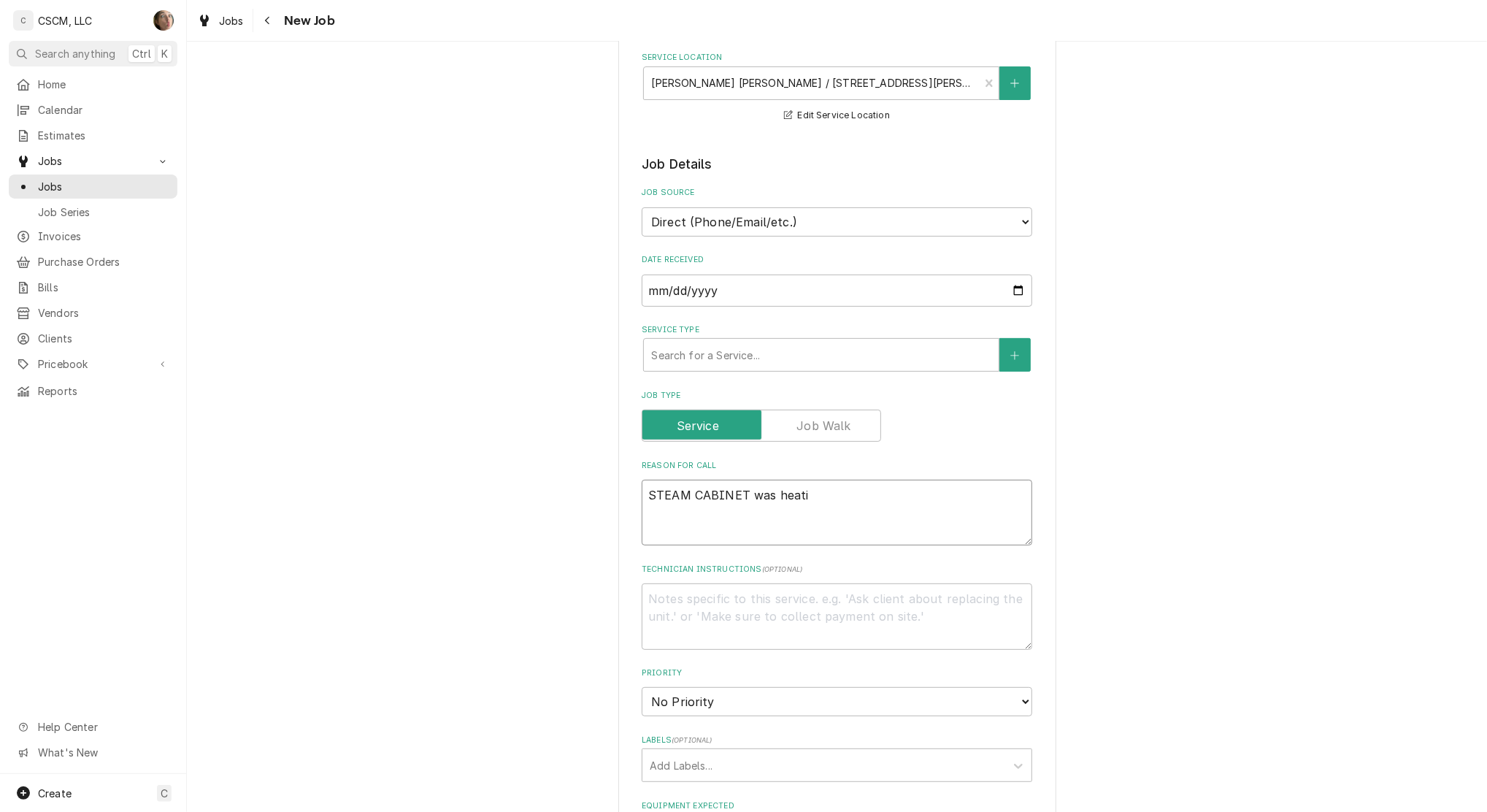
type textarea "STEAM CABINET was heatin"
type textarea "x"
type textarea "STEAM CABINET was heating"
type textarea "x"
type textarea "STEAM CABINET was heating"
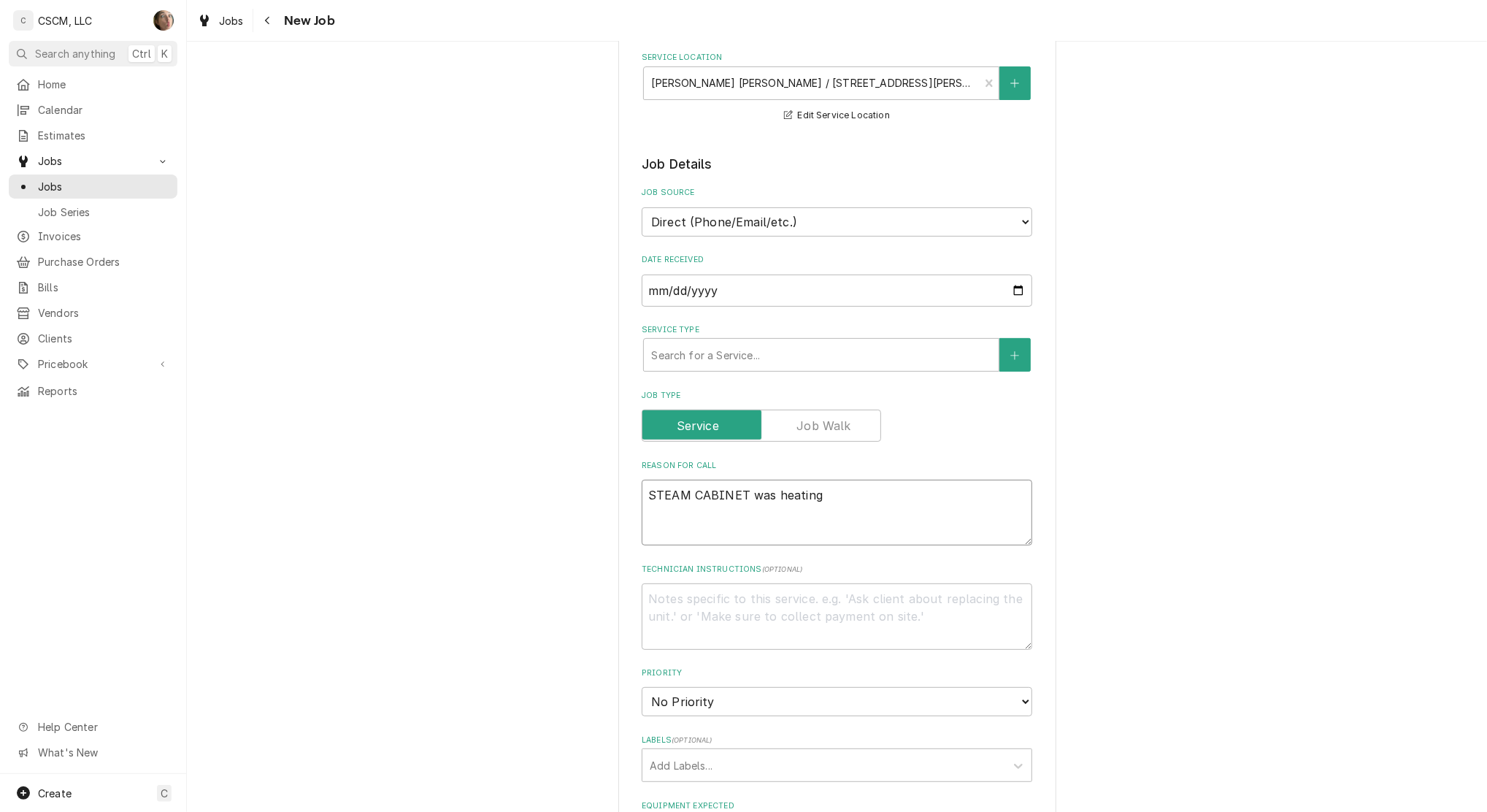
type textarea "x"
type textarea "STEAM CABINET was heating u"
type textarea "x"
type textarea "STEAM CABINET was heating up"
type textarea "x"
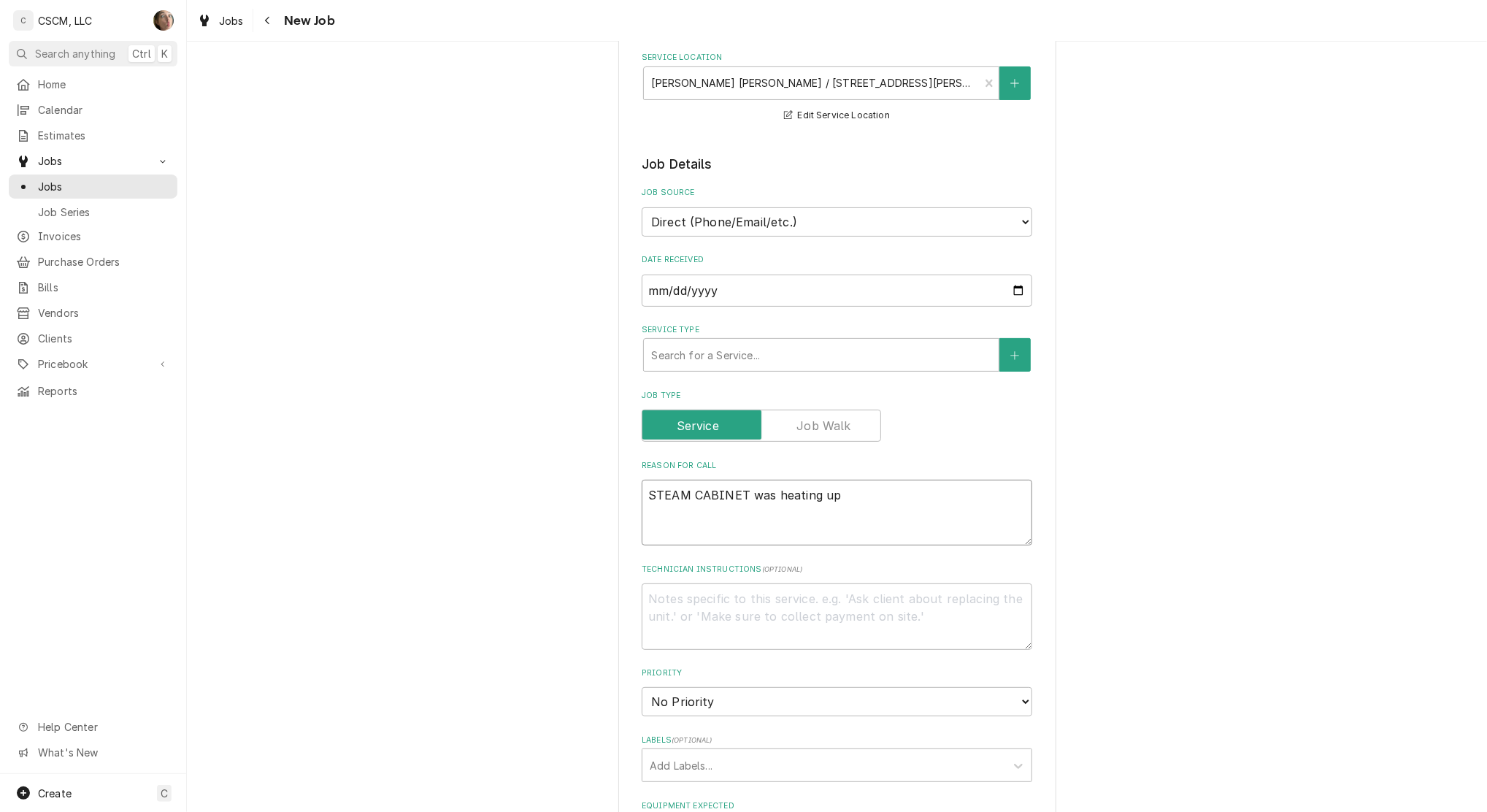
type textarea "STEAM CABINET was heating up"
type textarea "x"
type textarea "STEAM CABINET was heating up a"
type textarea "x"
type textarea "STEAM CABINET was heating up an"
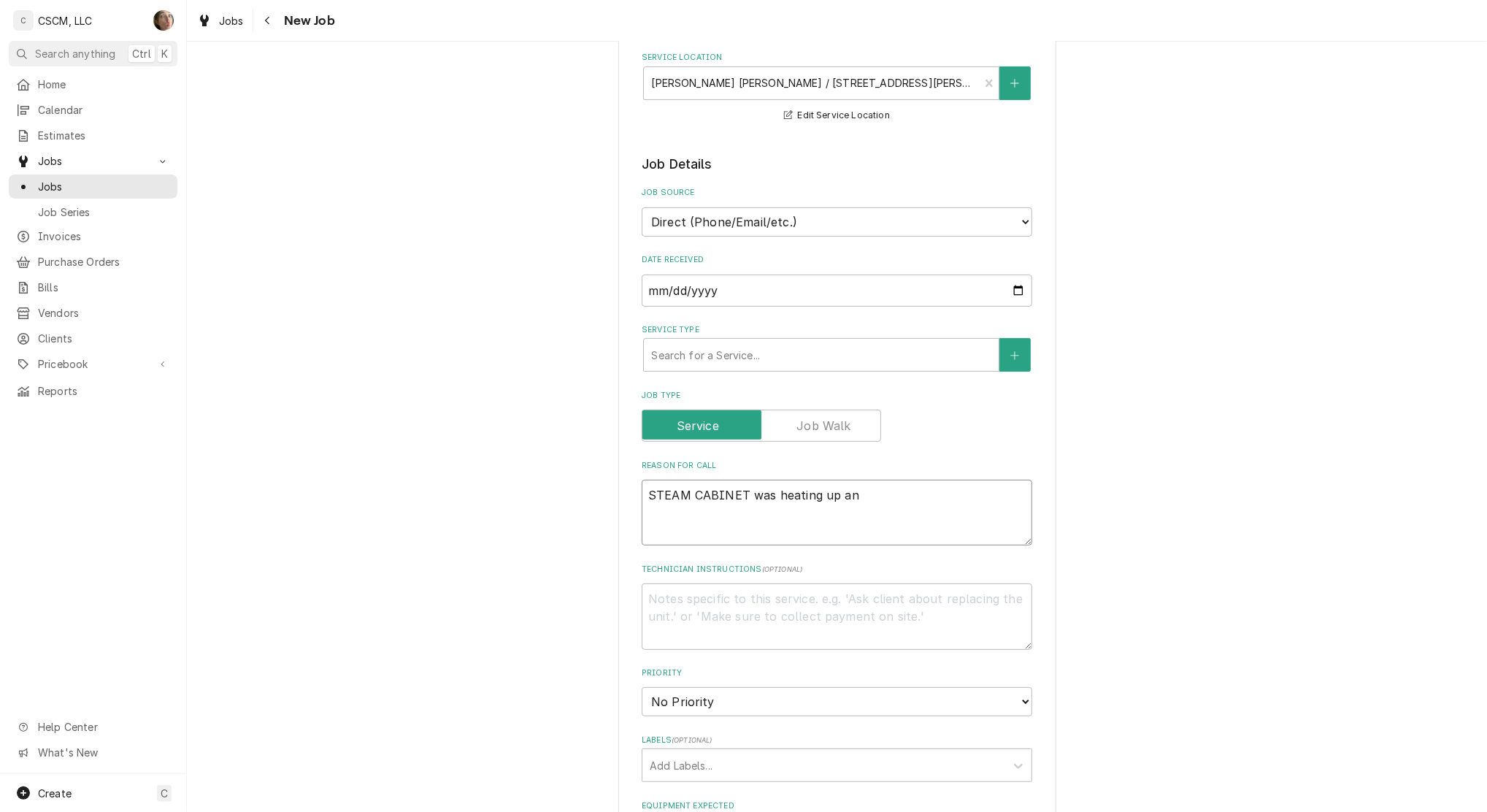
type textarea "x"
type textarea "STEAM CABINET was heating up and"
type textarea "x"
type textarea "STEAM CABINET was heating up and"
type textarea "x"
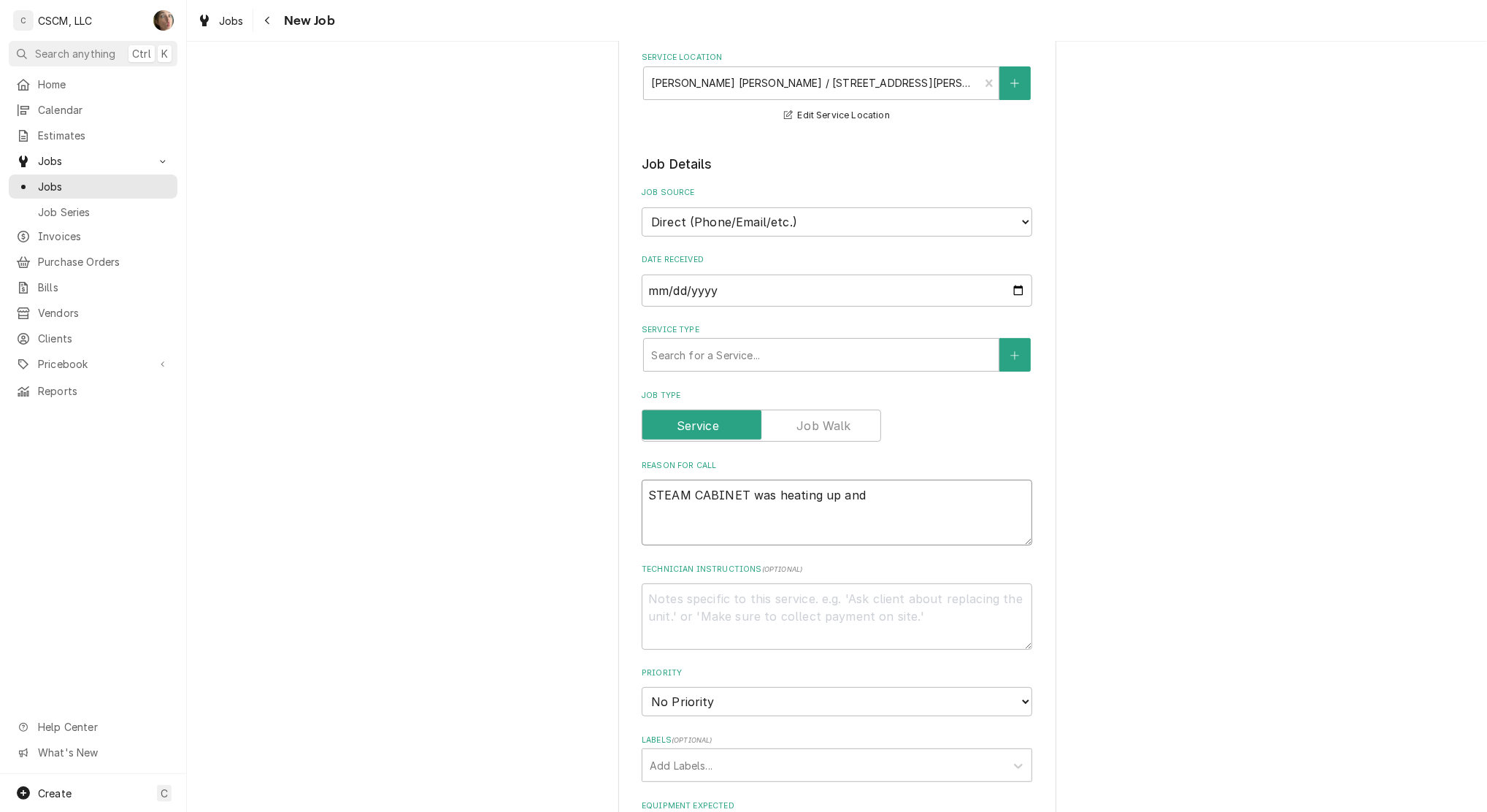
type textarea "STEAM CABINET was heating up and c"
type textarea "x"
type textarea "STEAM CABINET was heating up and ca"
type textarea "x"
type textarea "STEAM CABINET was heating up and cam"
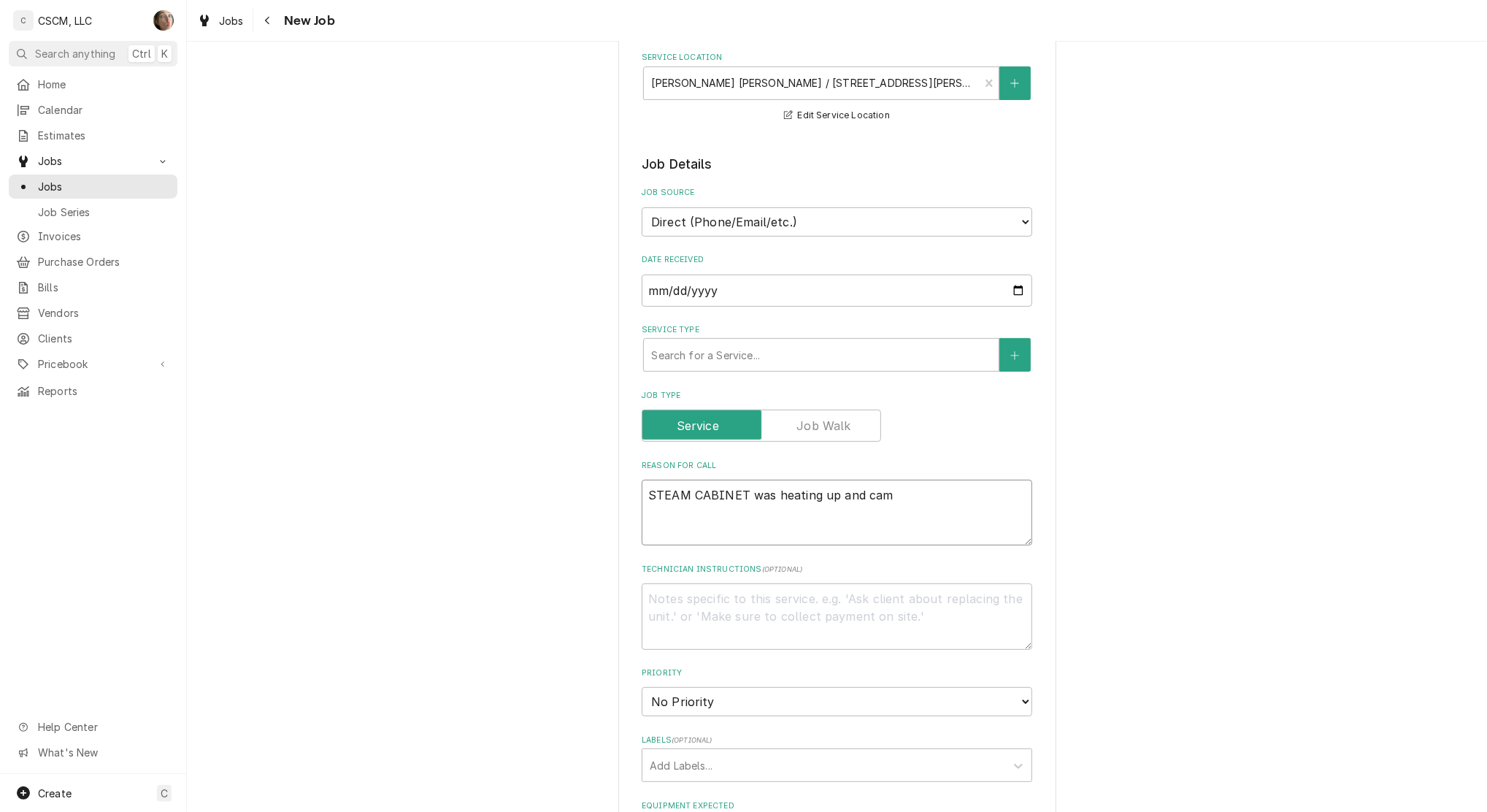
type textarea "x"
type textarea "STEAM CABINET was heating up and came"
type textarea "x"
type textarea "STEAM CABINET was heating up and came b"
type textarea "x"
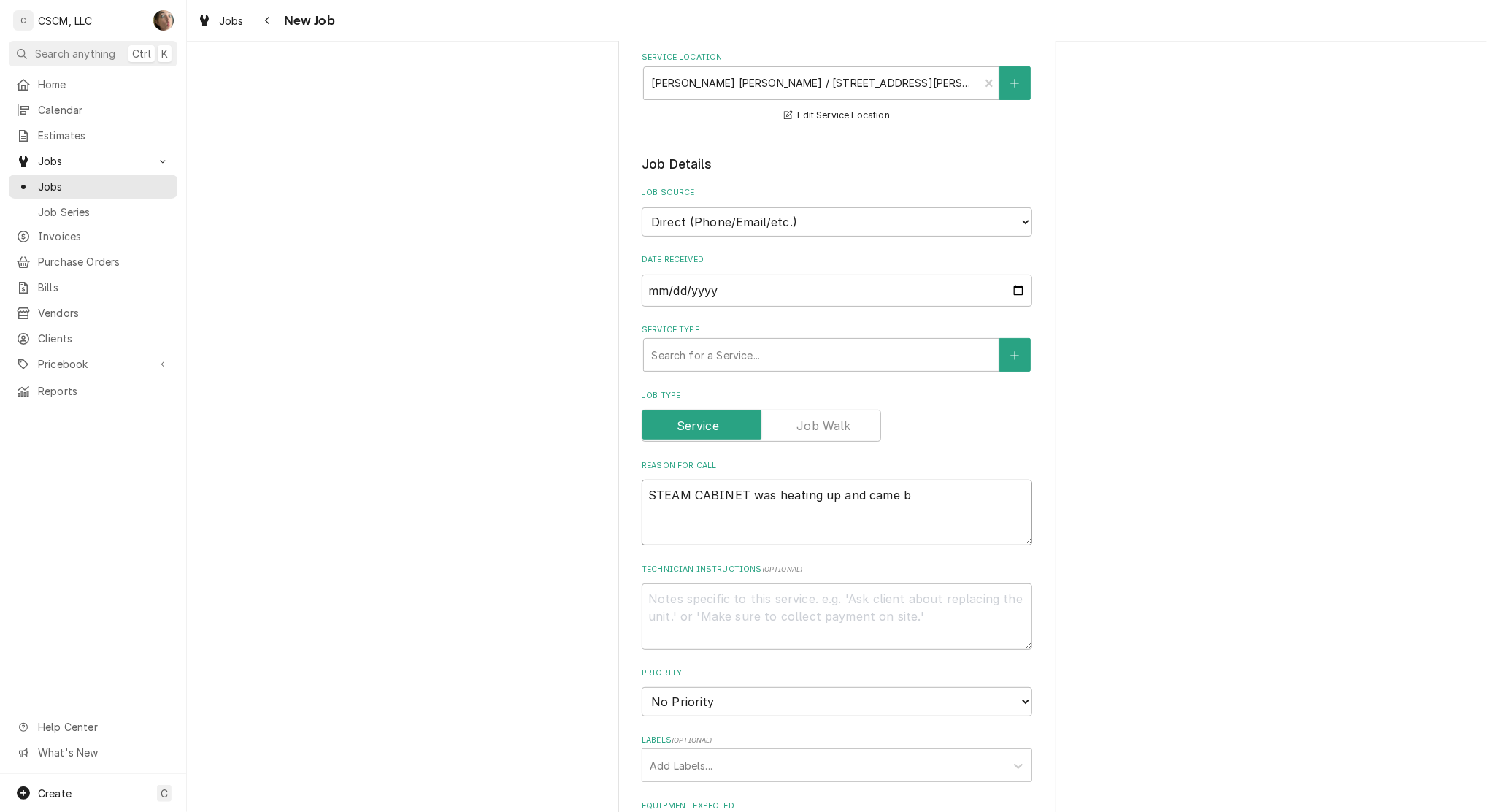
type textarea "STEAM CABINET was heating up and came ba"
type textarea "x"
type textarea "STEAM CABINET was heating up and came bac"
type textarea "x"
type textarea "STEAM CABINET was heating up and came back"
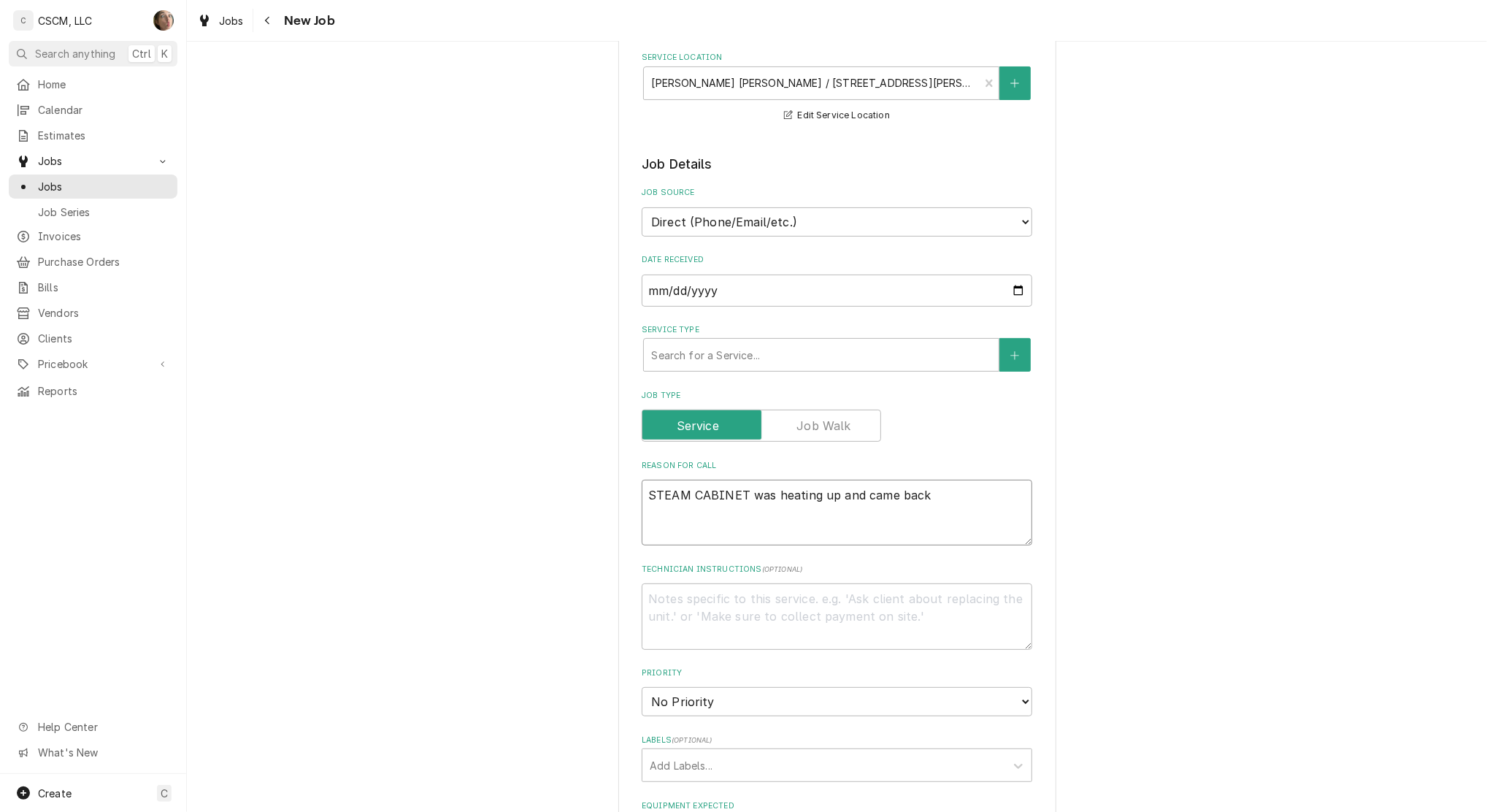
type textarea "x"
type textarea "STEAM CABINET was heating up and came back"
type textarea "x"
type textarea "STEAM CABINET was heating up and came back a"
type textarea "x"
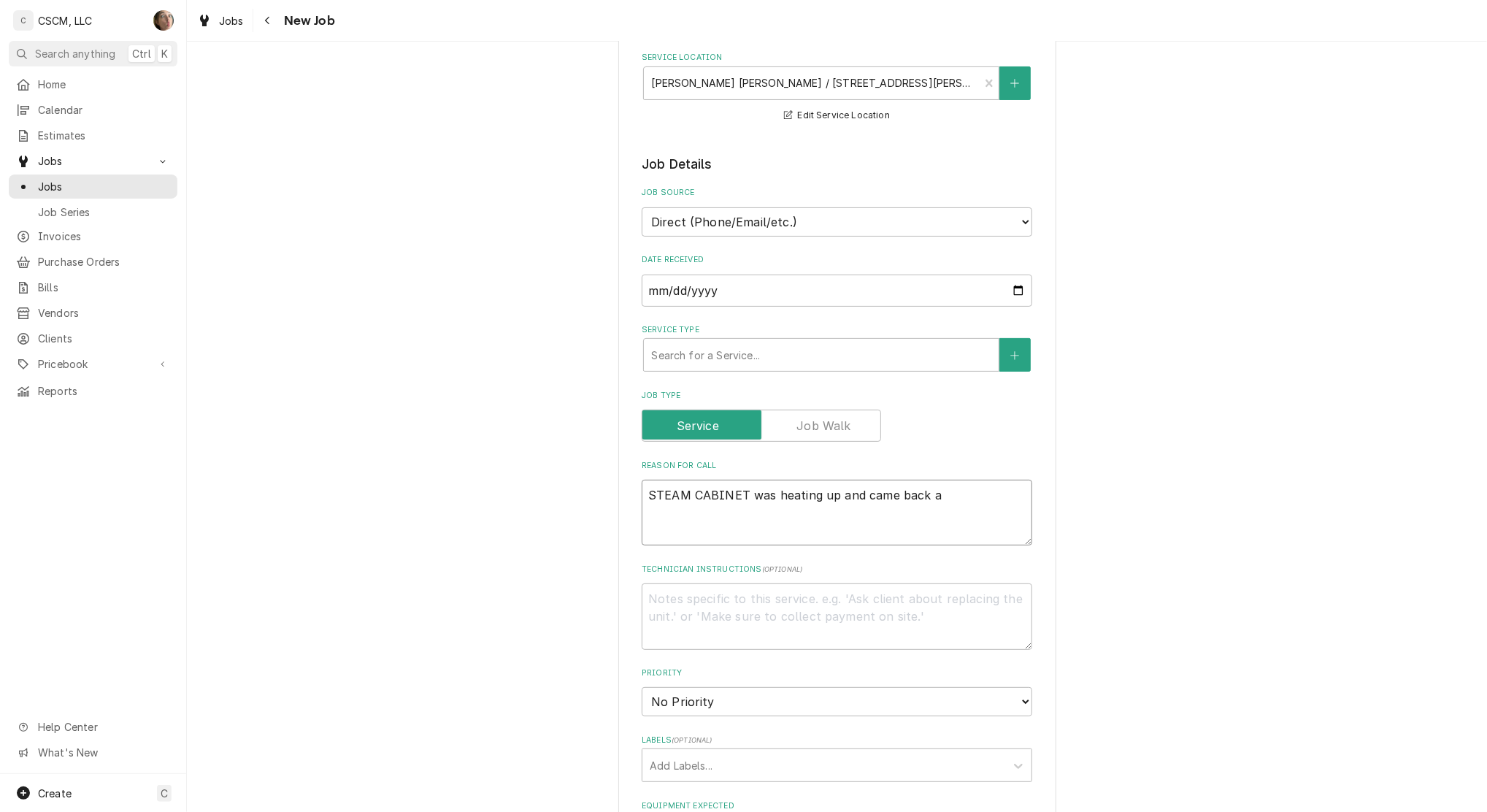
type textarea "STEAM CABINET was heating up and came back a"
type textarea "x"
type textarea "STEAM CABINET was heating up and came back a f"
type textarea "x"
type textarea "STEAM CABINET was heating up and came back a fe"
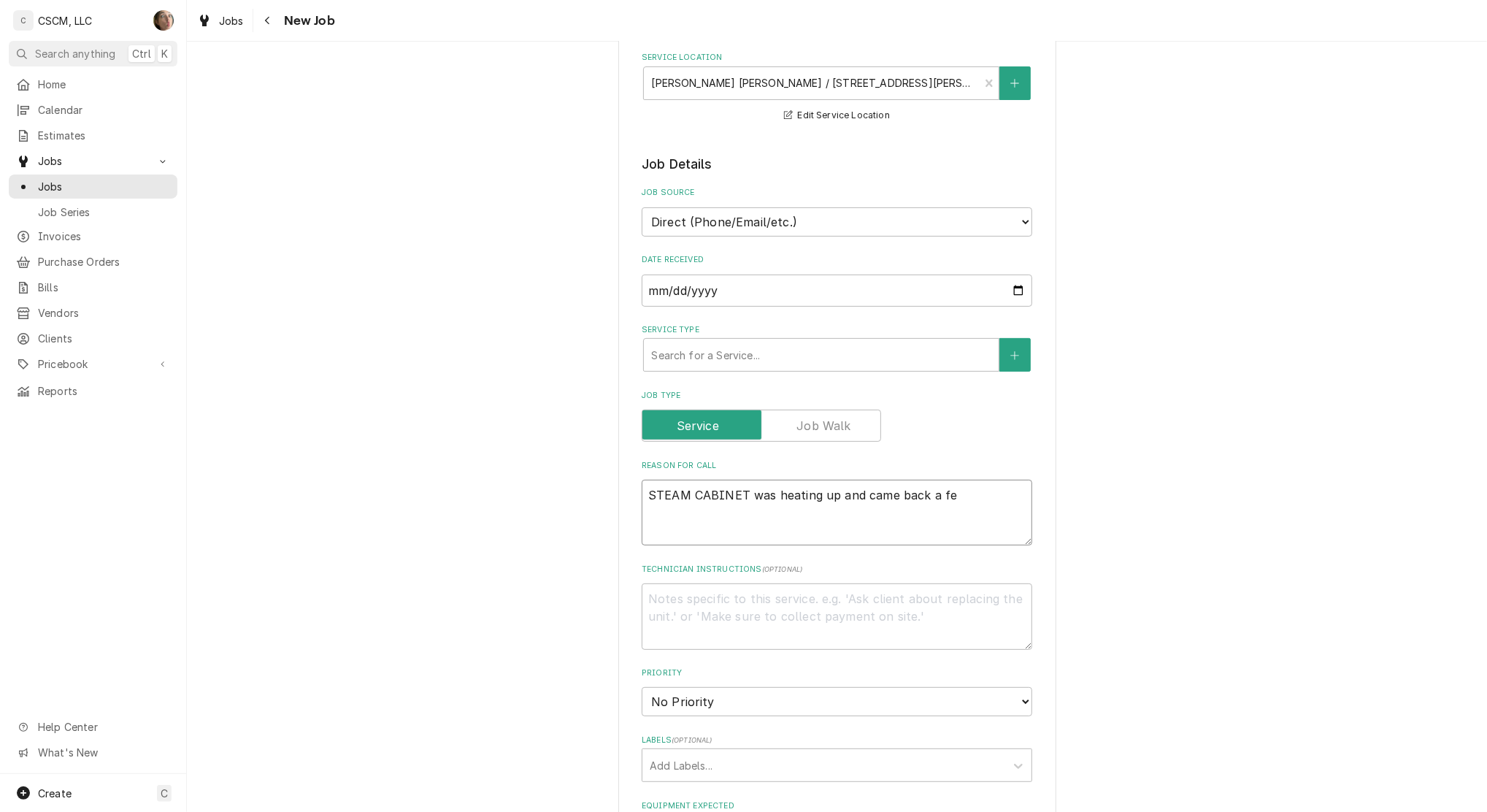
type textarea "x"
type textarea "STEAM CABINET was heating up and came back a feq"
type textarea "x"
type textarea "STEAM CABINET was heating up and came back a feqw"
type textarea "x"
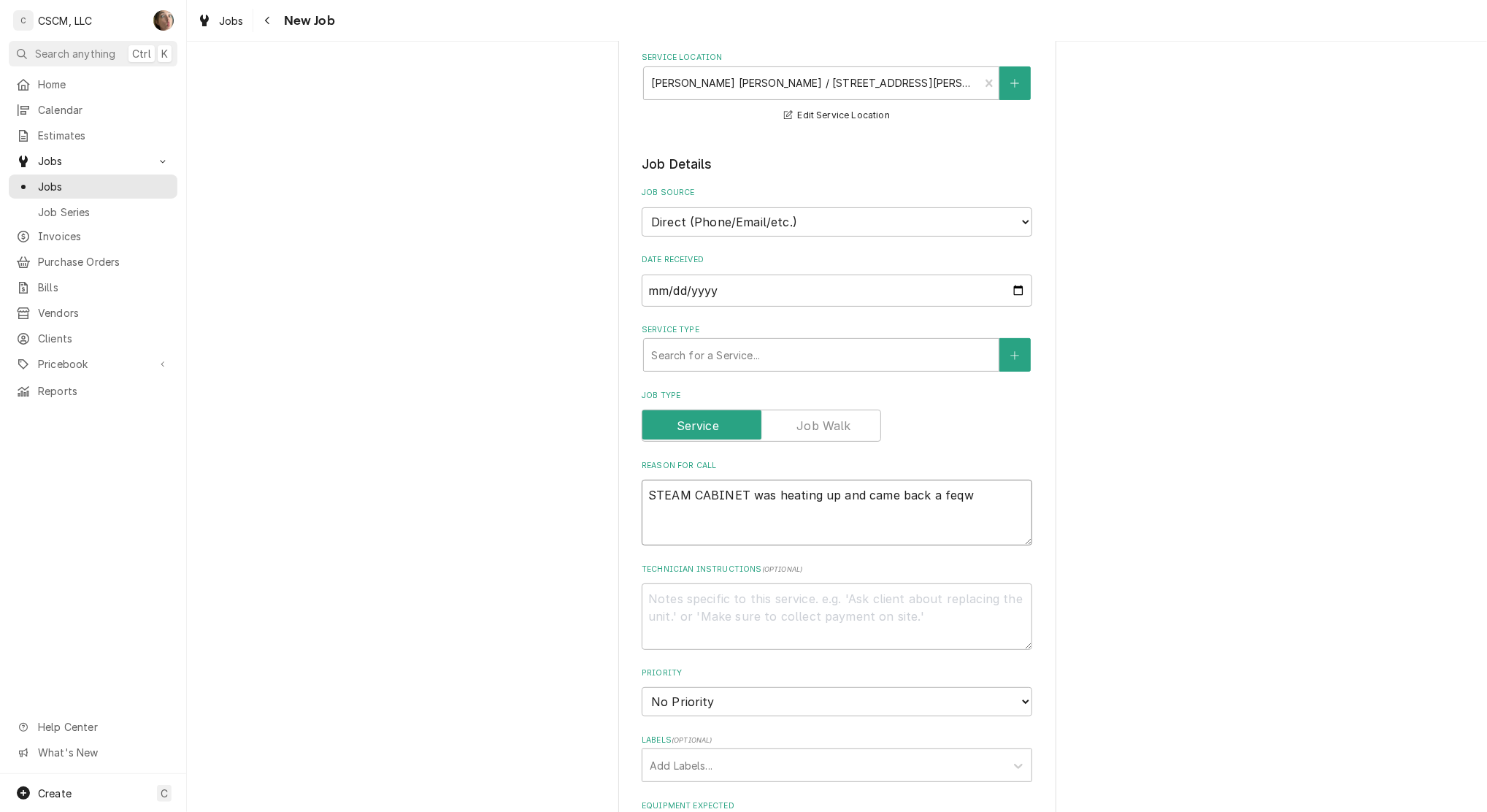
type textarea "STEAM CABINET was heating up and came back a feq"
type textarea "x"
type textarea "STEAM CABINET was heating up and came back a fe"
type textarea "x"
type textarea "STEAM CABINET was heating up and came back a few"
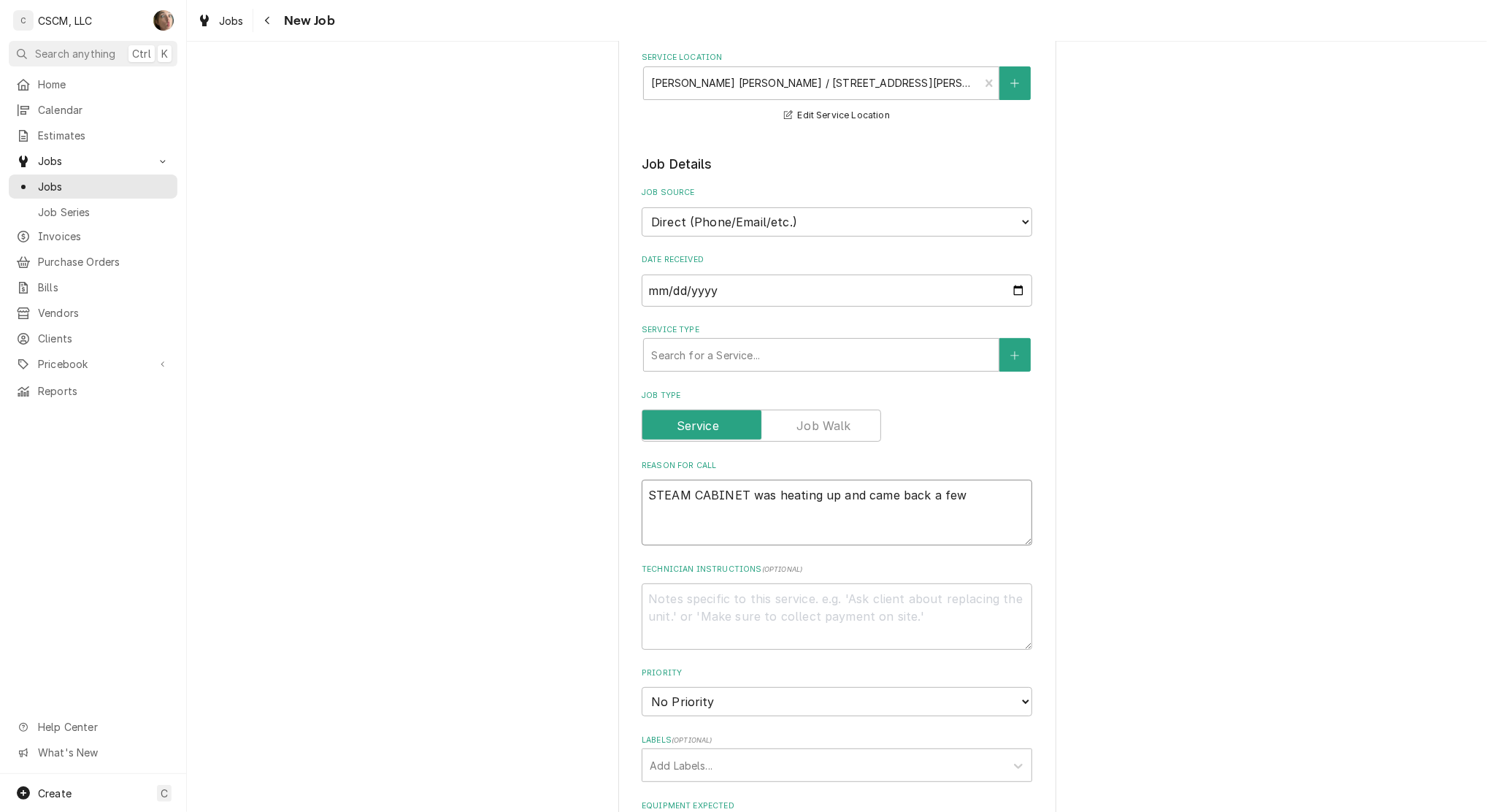
type textarea "x"
type textarea "STEAM CABINET was heating up and came back a few"
type textarea "x"
type textarea "STEAM CABINET was heating up and came back a few y"
type textarea "x"
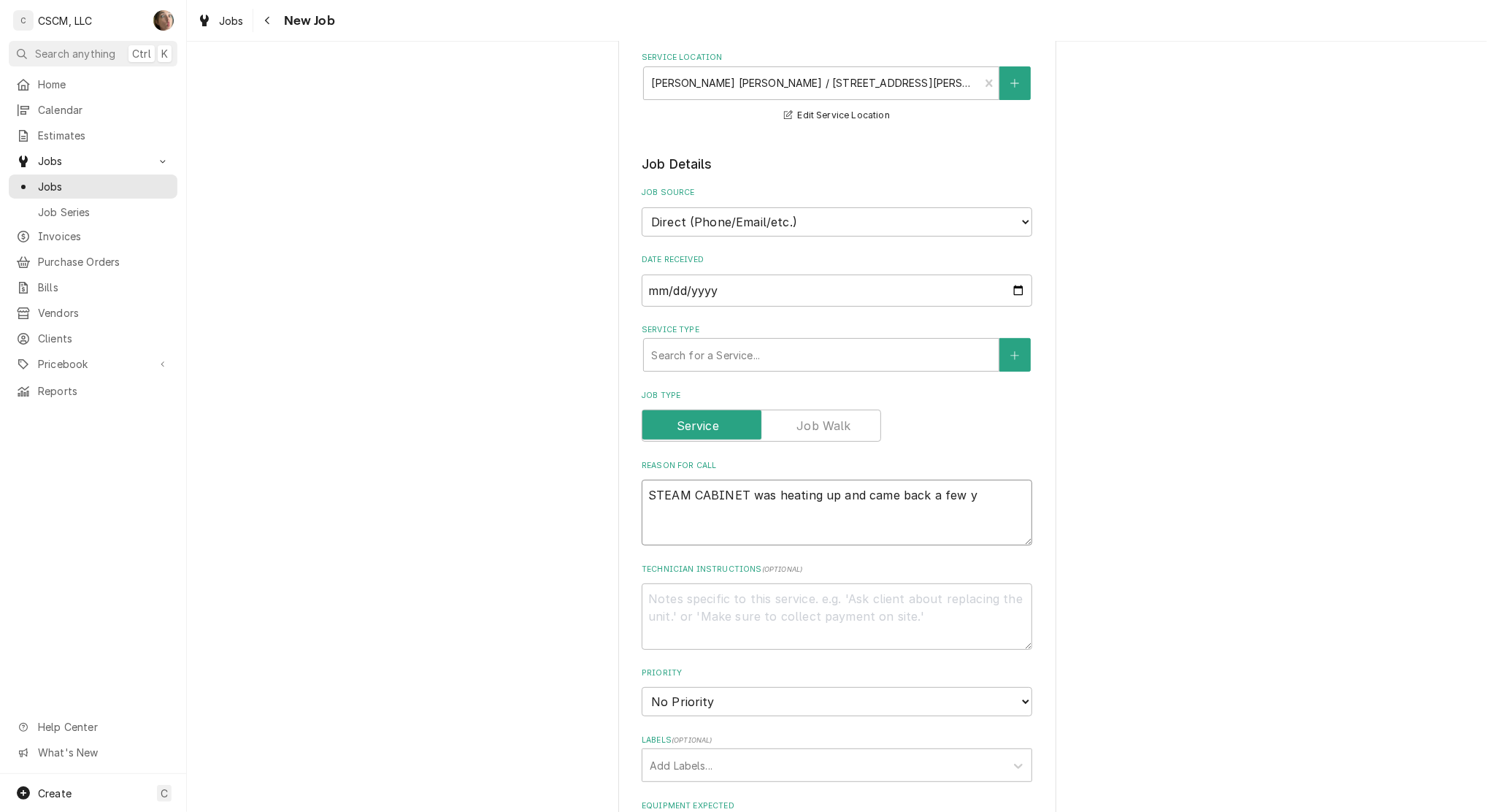
type textarea "STEAM CABINET was heating up and came back a few yo"
type textarea "x"
type textarea "STEAM CABINET was heating up and came back a few you"
type textarea "x"
type textarea "STEAM CABINET was heating up and came back a few yo"
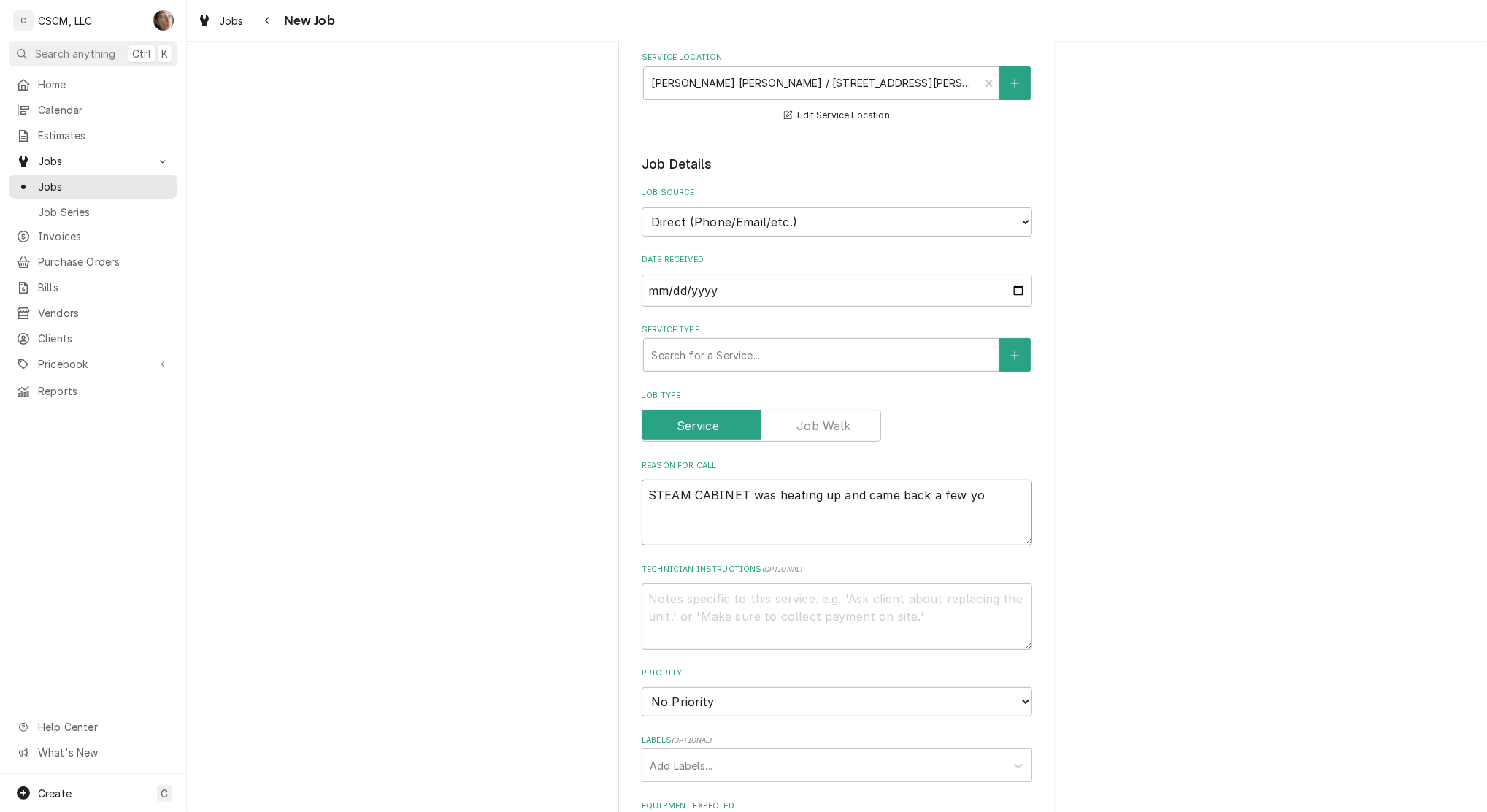
type textarea "x"
type textarea "STEAM CABINET was heating up and came back a few y"
type textarea "x"
type textarea "STEAM CABINET was heating up and came back a few yh"
type textarea "x"
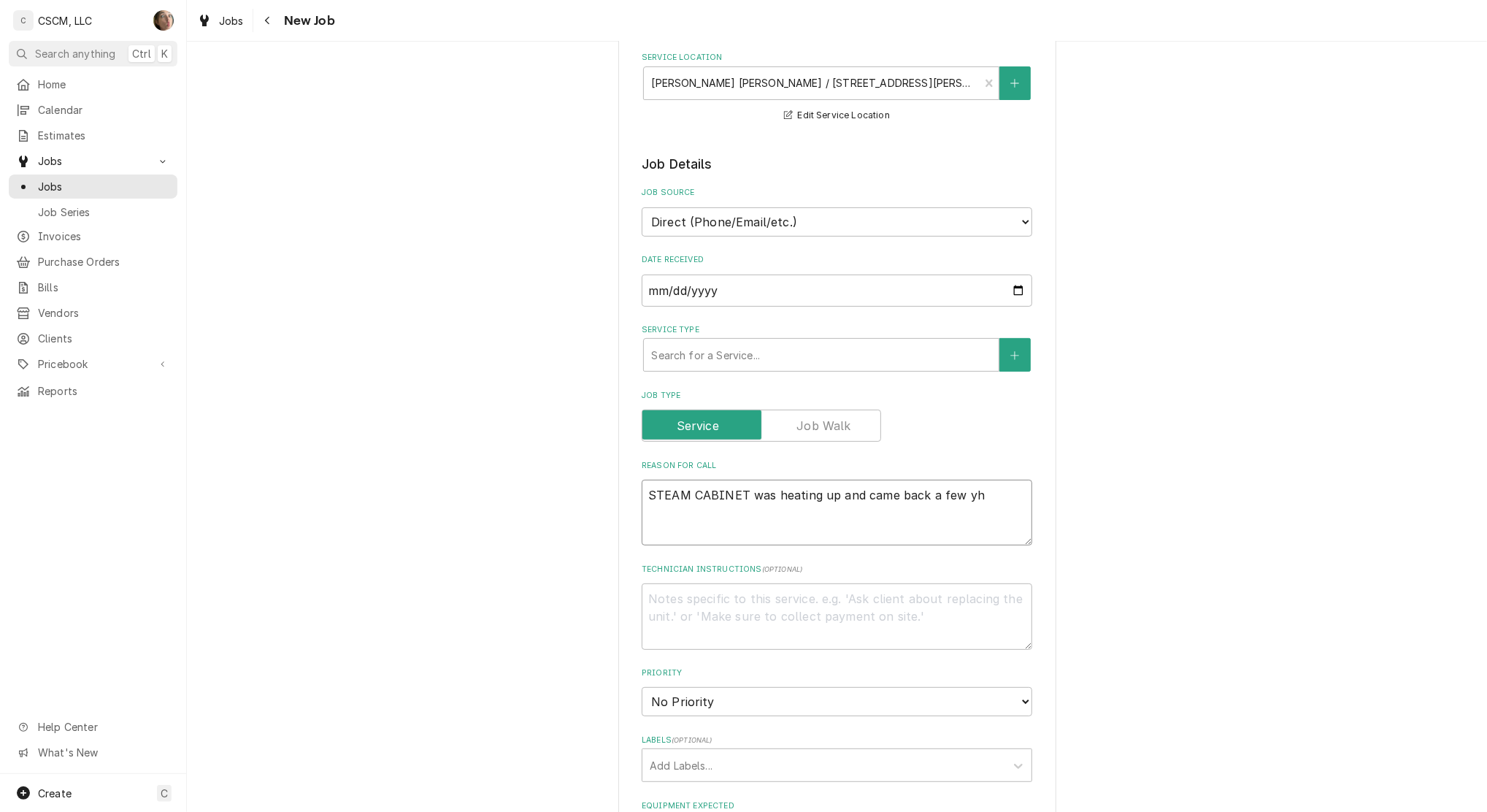
type textarea "STEAM CABINET was heating up and came back a few yho"
type textarea "x"
type textarea "STEAM CABINET was heating up and came back a few yhou"
type textarea "x"
type textarea "STEAM CABINET was heating up and came back a few yho"
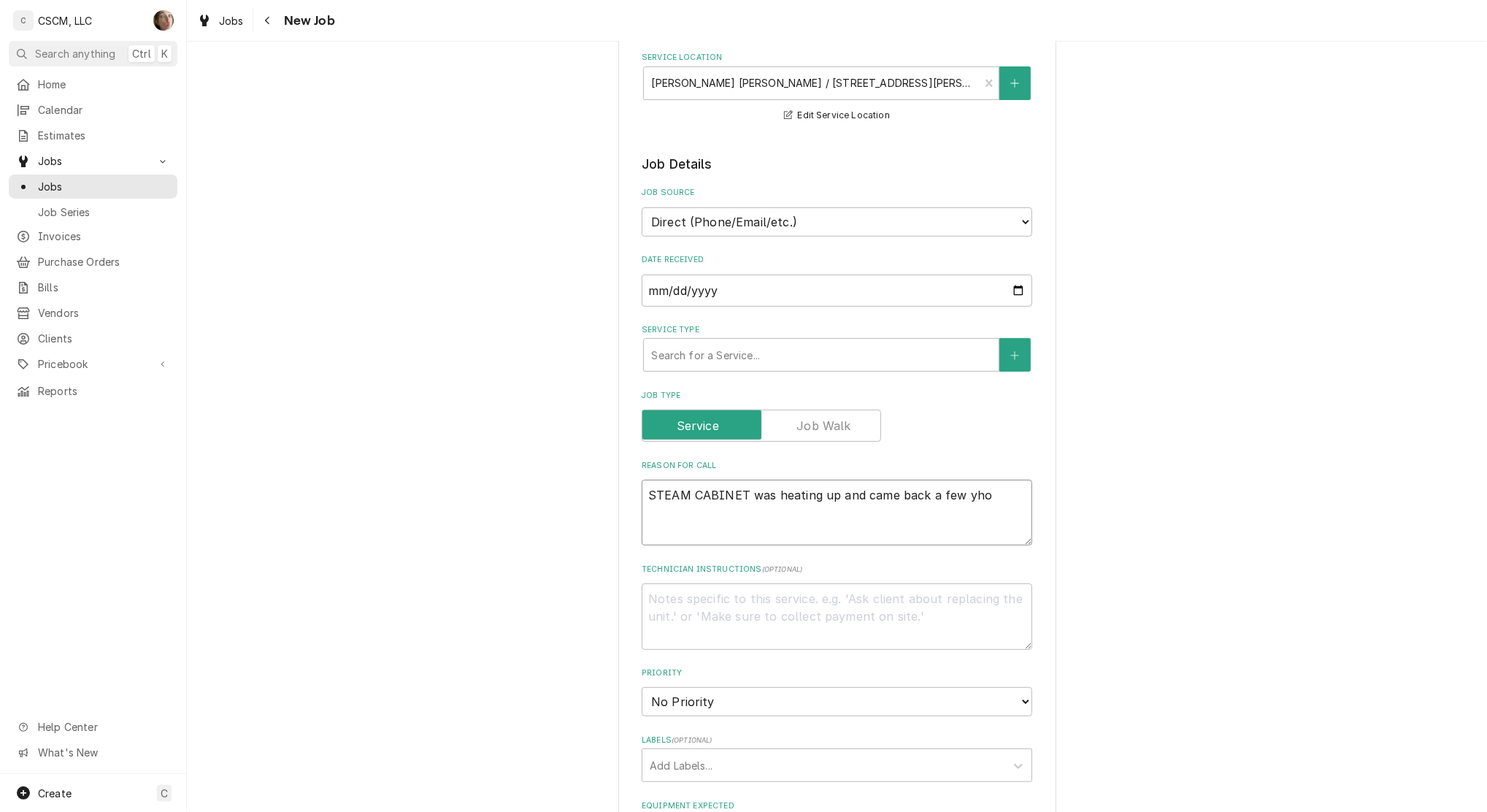
type textarea "x"
type textarea "STEAM CABINET was heating up and came back a few yh"
type textarea "x"
type textarea "STEAM CABINET was heating up and came back a few y"
type textarea "x"
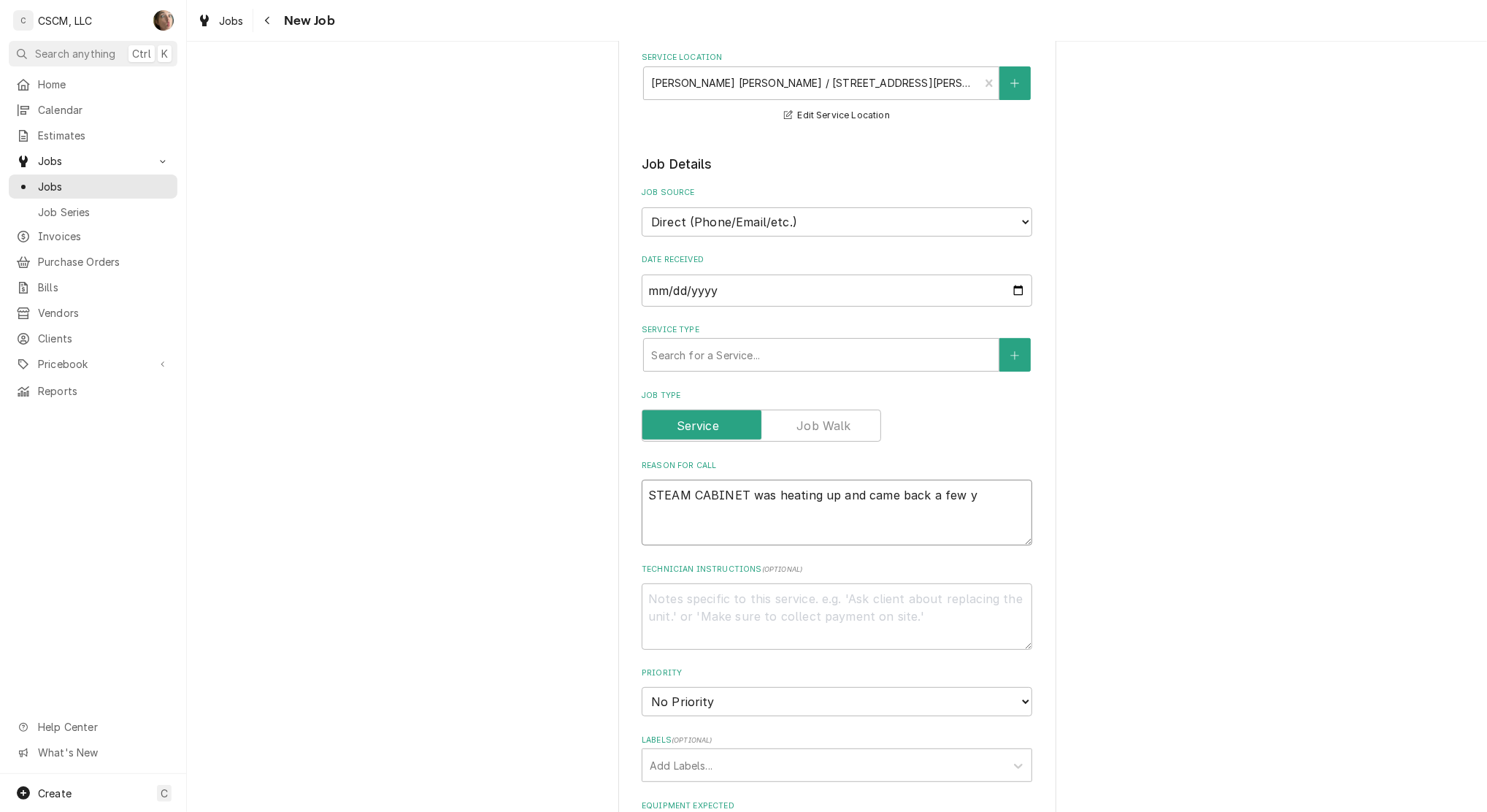
type textarea "STEAM CABINET was heating up and came back a few"
type textarea "x"
type textarea "STEAM CABINET was heating up and came back a few h"
type textarea "x"
type textarea "STEAM CABINET was heating up and came back a few ho"
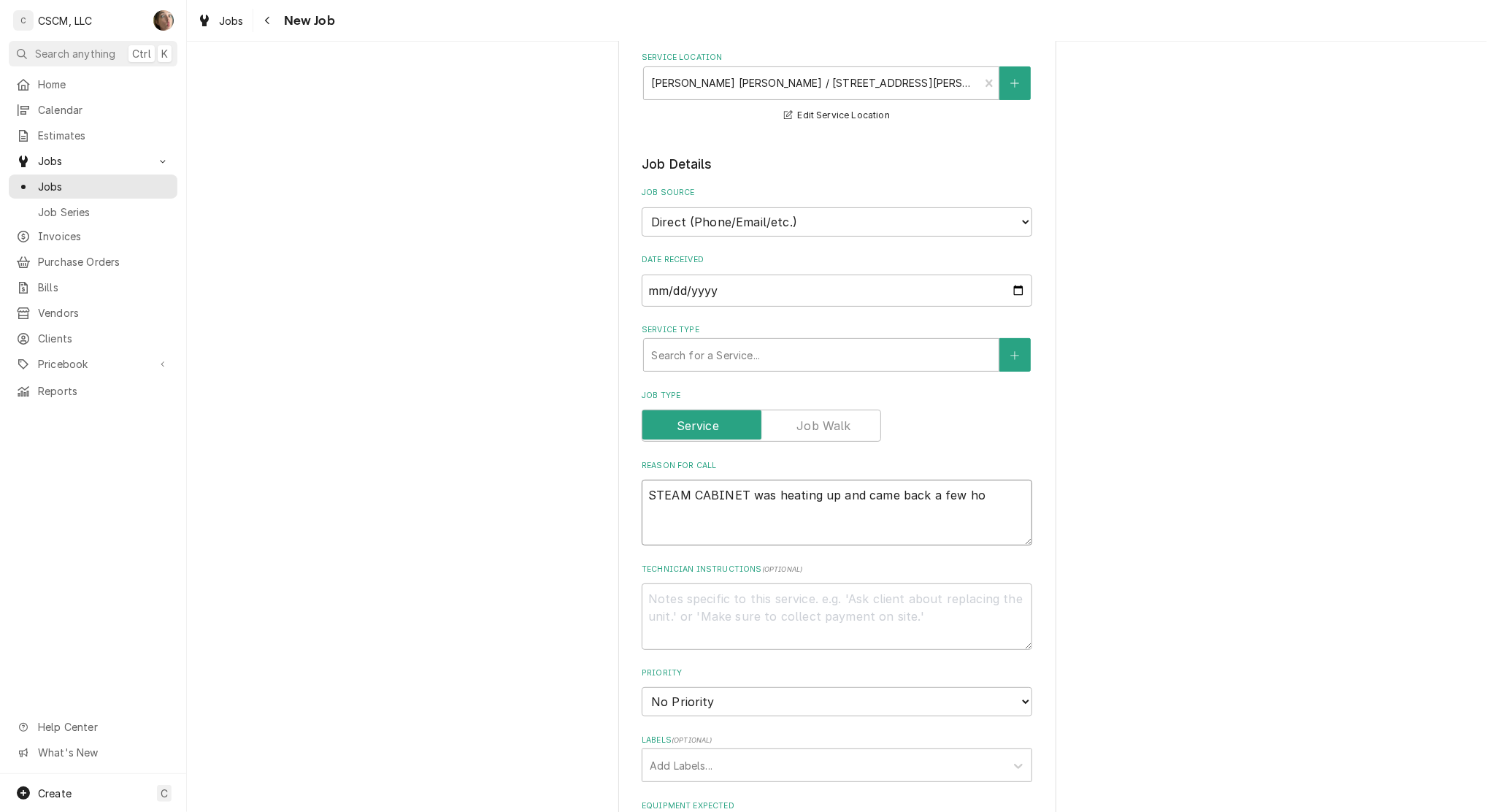
type textarea "x"
type textarea "STEAM CABINET was heating up and came back a few hou"
type textarea "x"
type textarea "STEAM CABINET was heating up and came back a few hour"
type textarea "x"
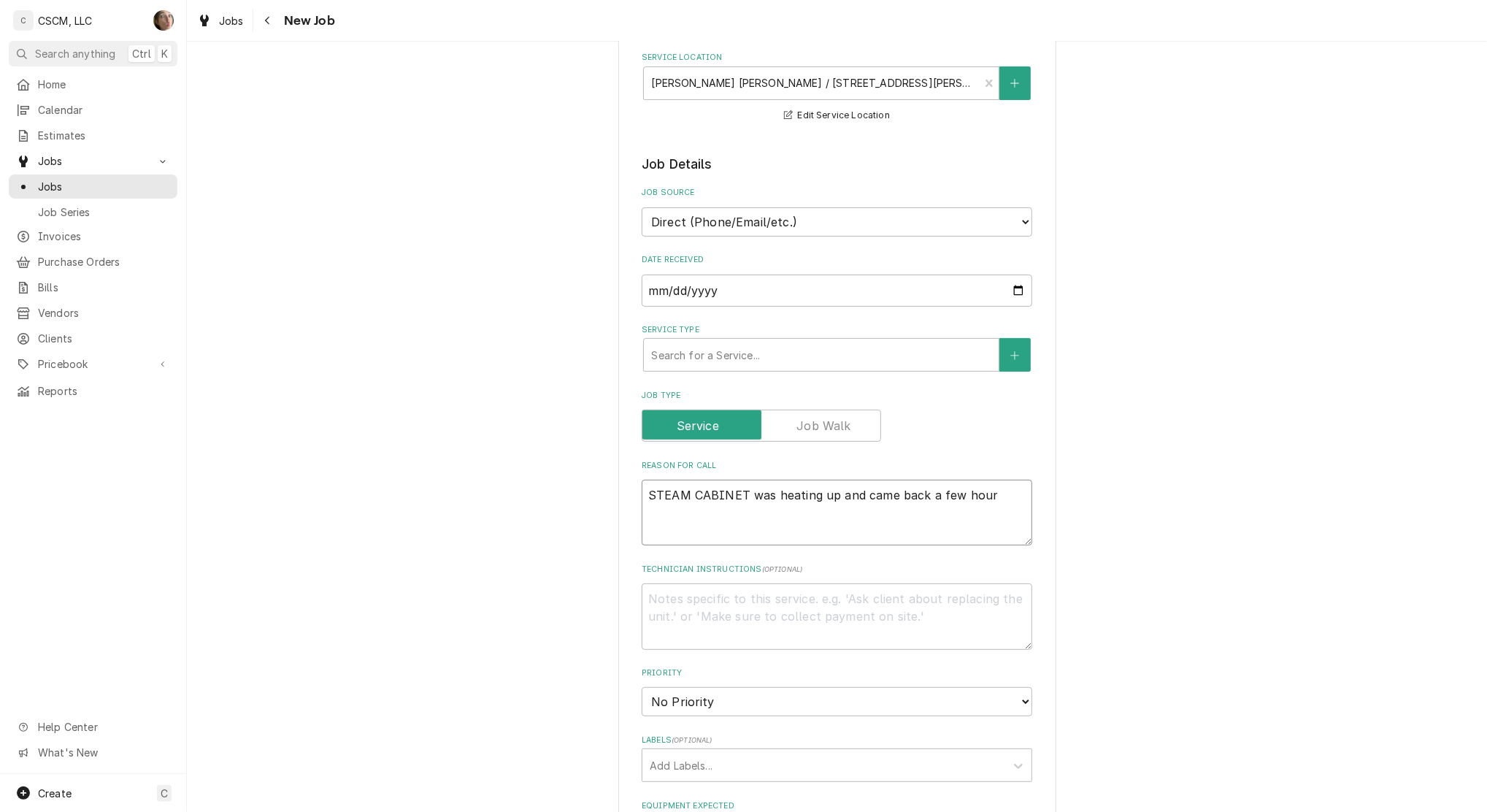
type textarea "STEAM CABINET was heating up and came back a few hours"
type textarea "x"
type textarea "STEAM CABINET was heating up and came back a few hours"
type textarea "x"
type textarea "STEAM CABINET was heating up and came back a few hours l"
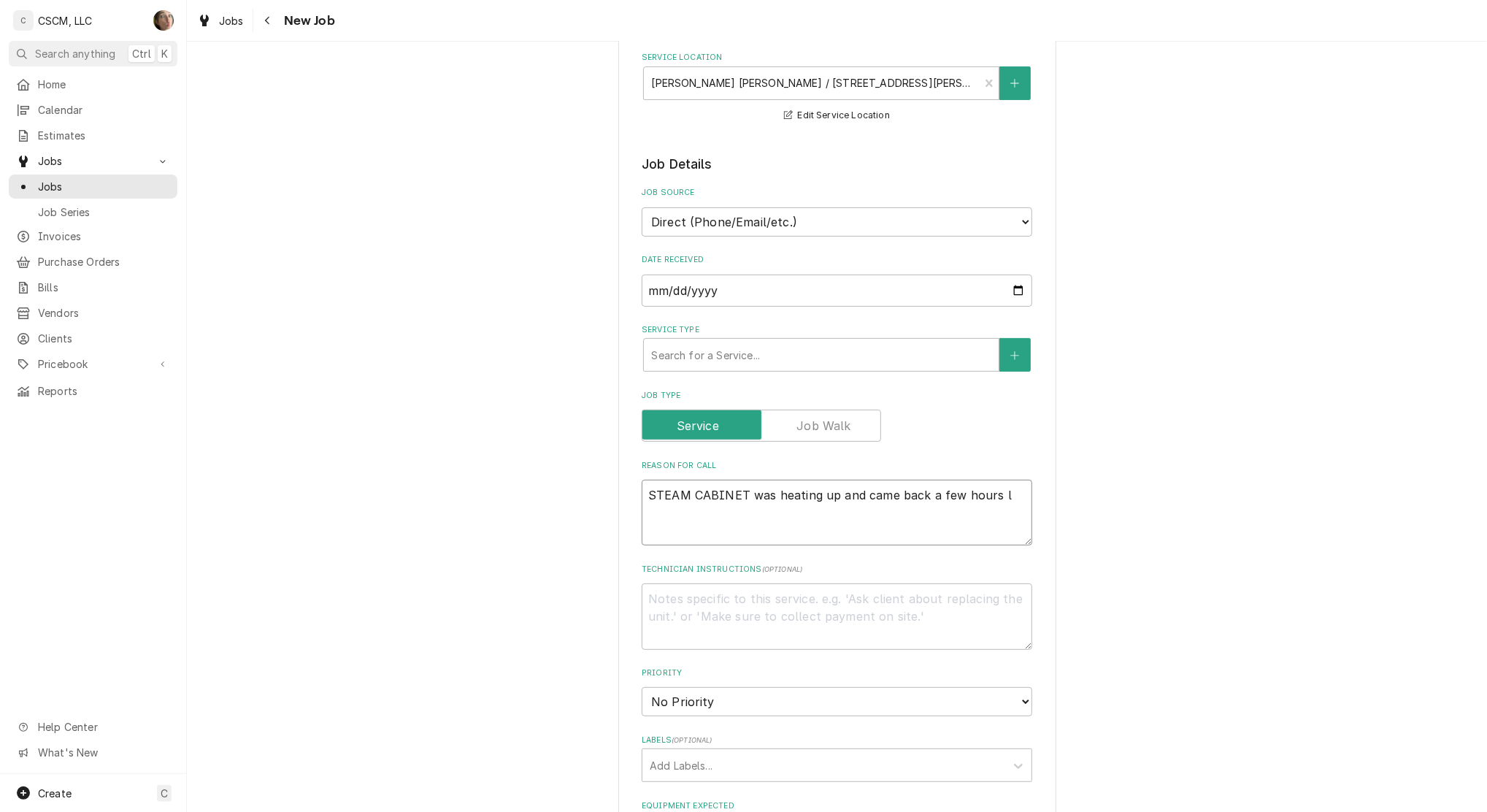
type textarea "x"
type textarea "STEAM CABINET was heating up and came back a few hours la"
type textarea "x"
type textarea "STEAM CABINET was heating up and came back a few hours lat"
type textarea "x"
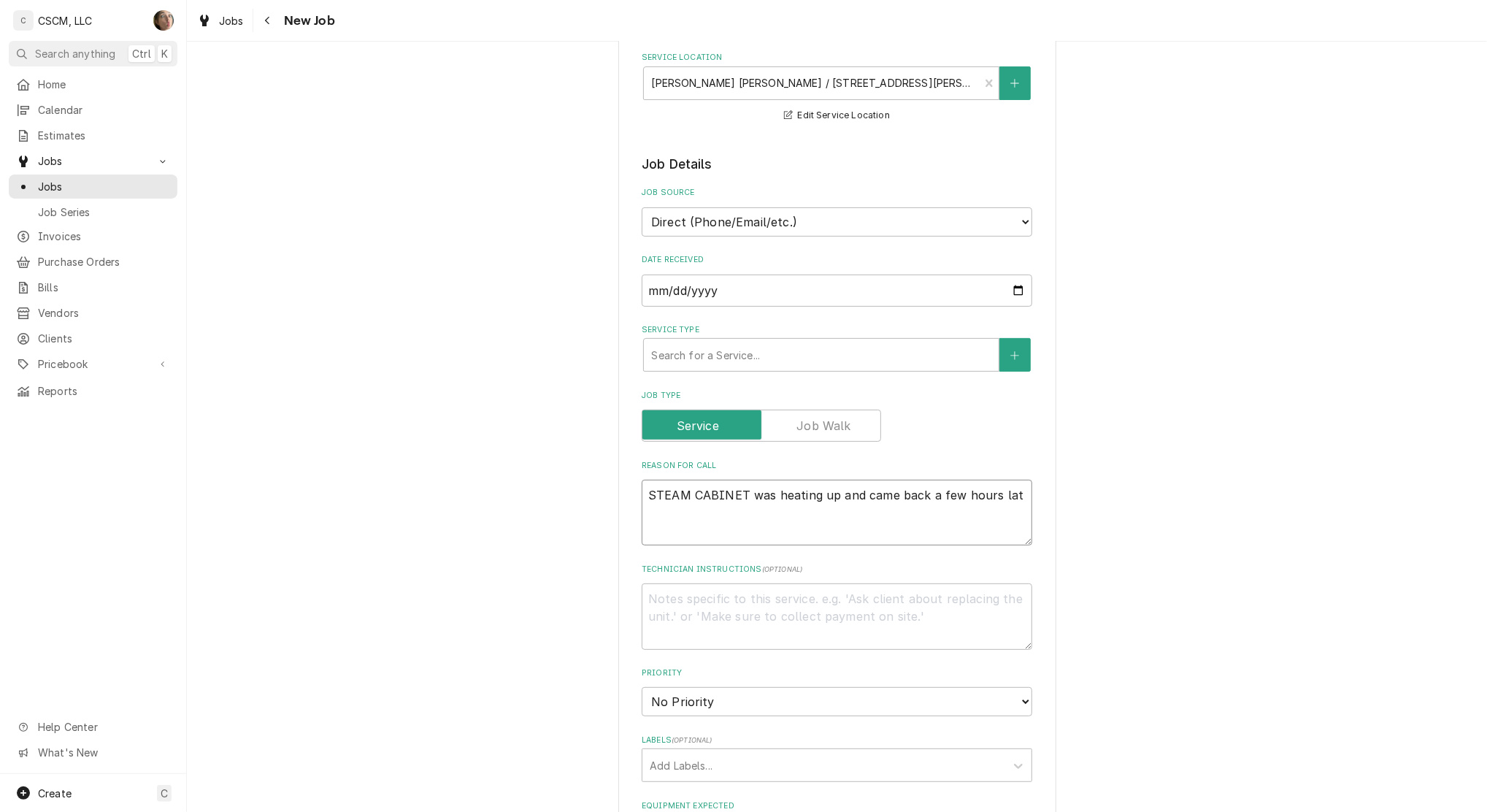
type textarea "STEAM CABINET was heating up and came back a few hours late"
type textarea "x"
type textarea "STEAM CABINET was heating up and came back a few hours later"
type textarea "x"
type textarea "STEAM CABINET was heating up and came back a few hours later"
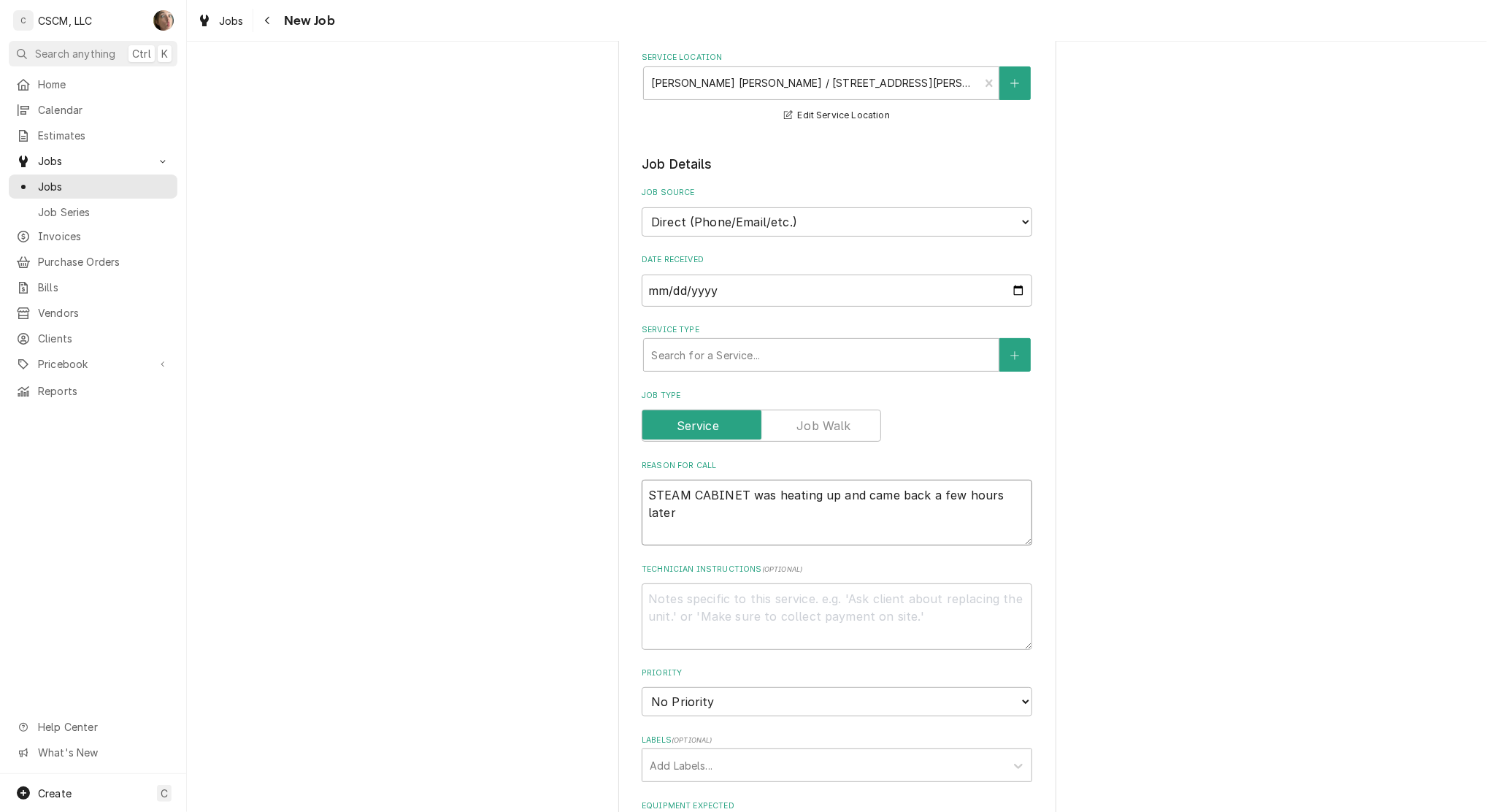
type textarea "x"
type textarea "STEAM CABINET was heating up and came back a few hours later t"
type textarea "x"
type textarea "STEAM CABINET was heating up and came back a few hours later to"
type textarea "x"
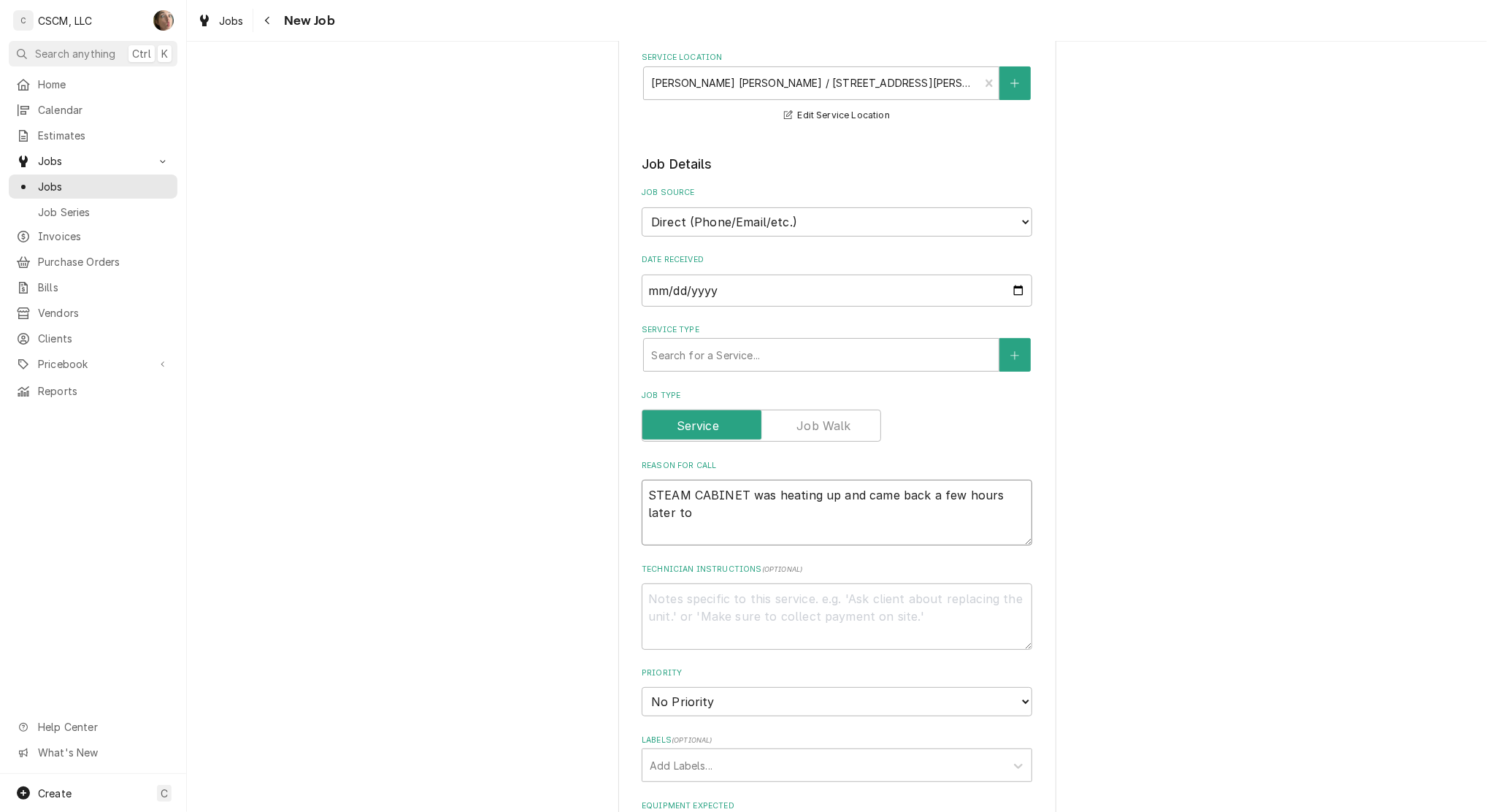
type textarea "STEAM CABINET was heating up and came back a few hours later to"
type textarea "x"
type textarea "STEAM CABINET was heating up and came back a few hours later to i"
type textarea "x"
type textarea "STEAM CABINET was heating up and came back a few hours later to it"
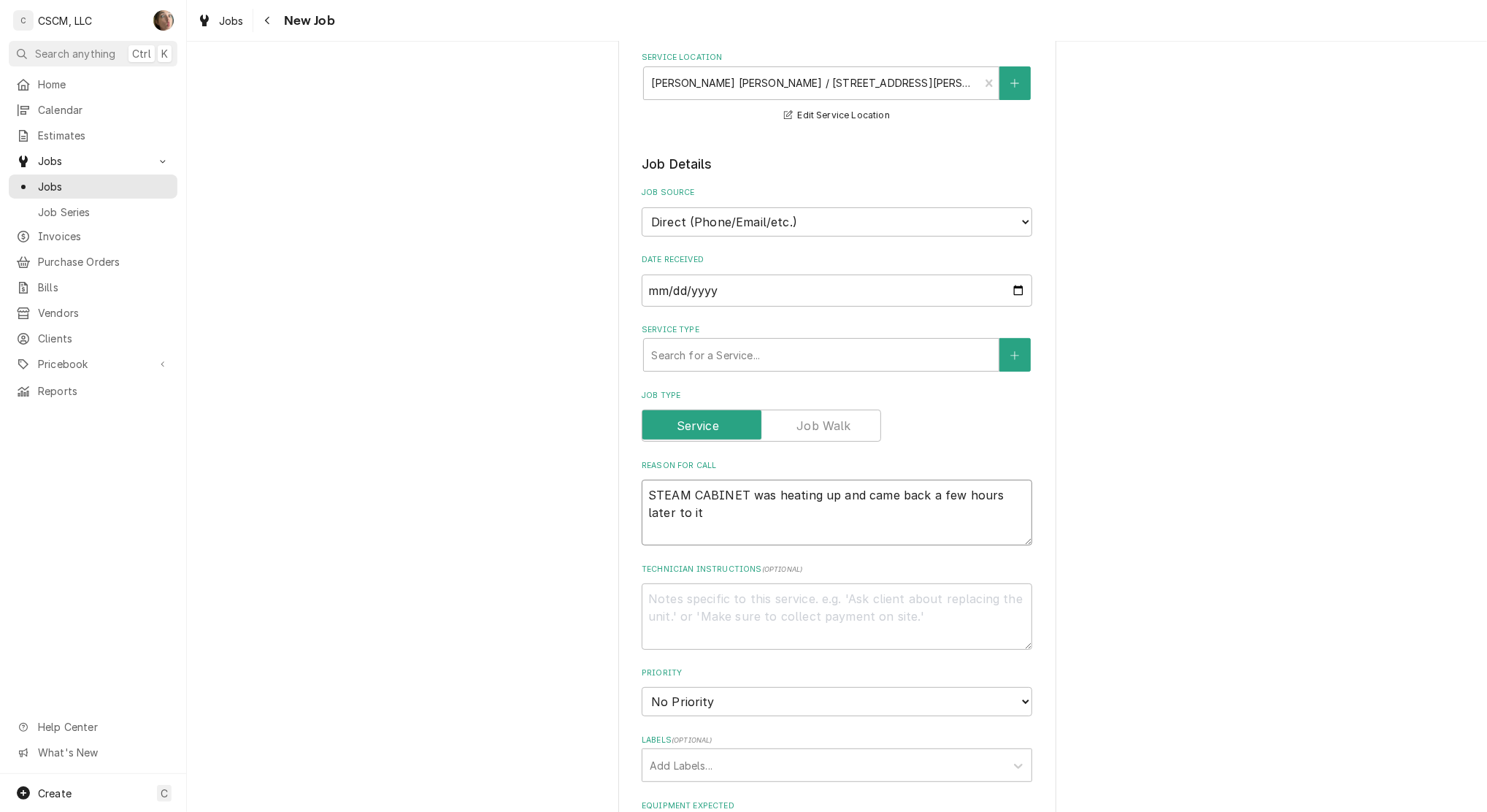
type textarea "x"
type textarea "STEAM CABINET was heating up and came back a few hours later to it"
type textarea "x"
type textarea "STEAM CABINET was heating up and came back a few hours later to it n"
type textarea "x"
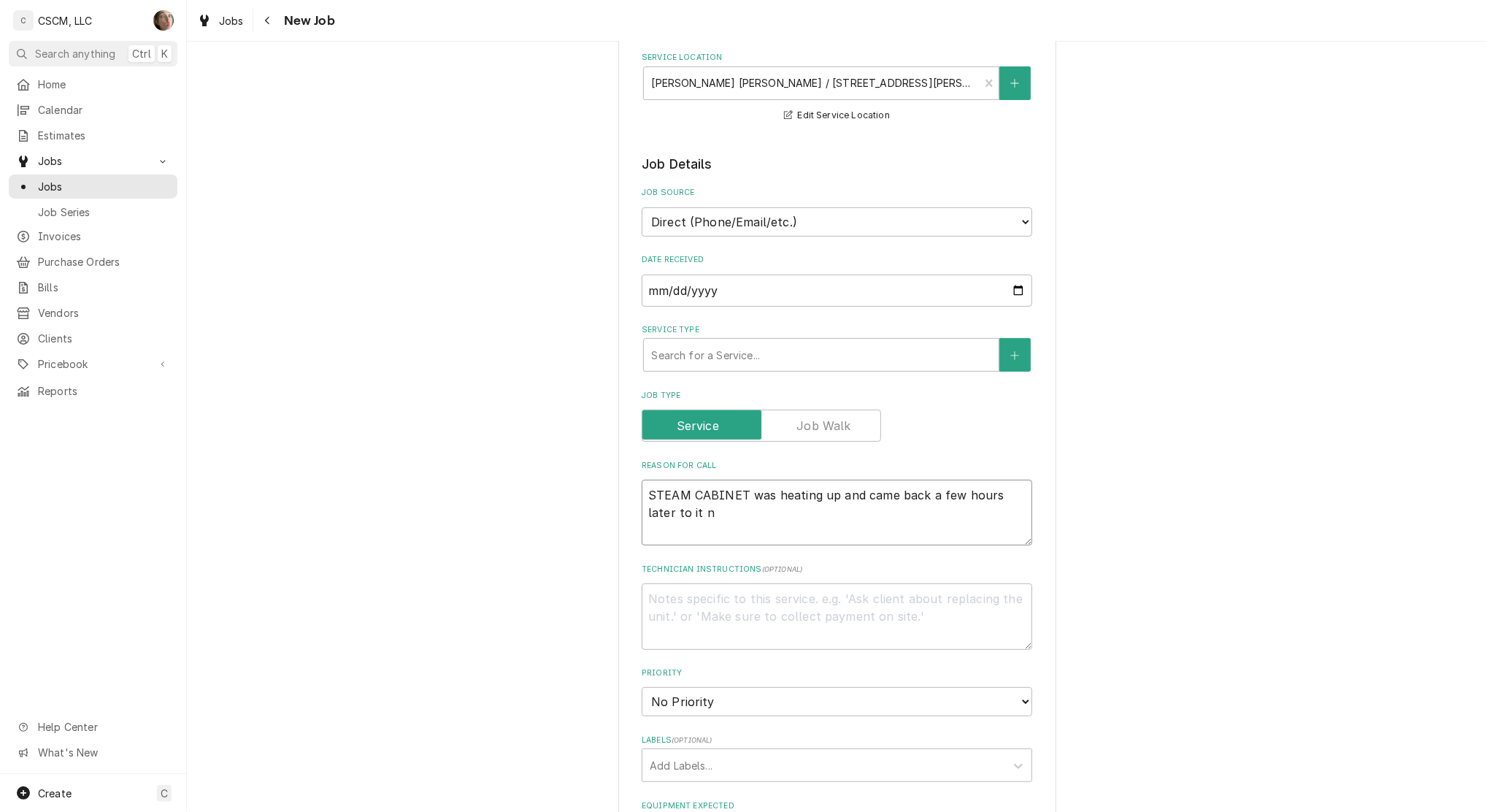
type textarea "STEAM CABINET was heating up and came back a few hours later to it no"
type textarea "x"
type textarea "STEAM CABINET was heating up and came back a few hours later to it not"
type textarea "x"
type textarea "STEAM CABINET was heating up and came back a few hours later to it not"
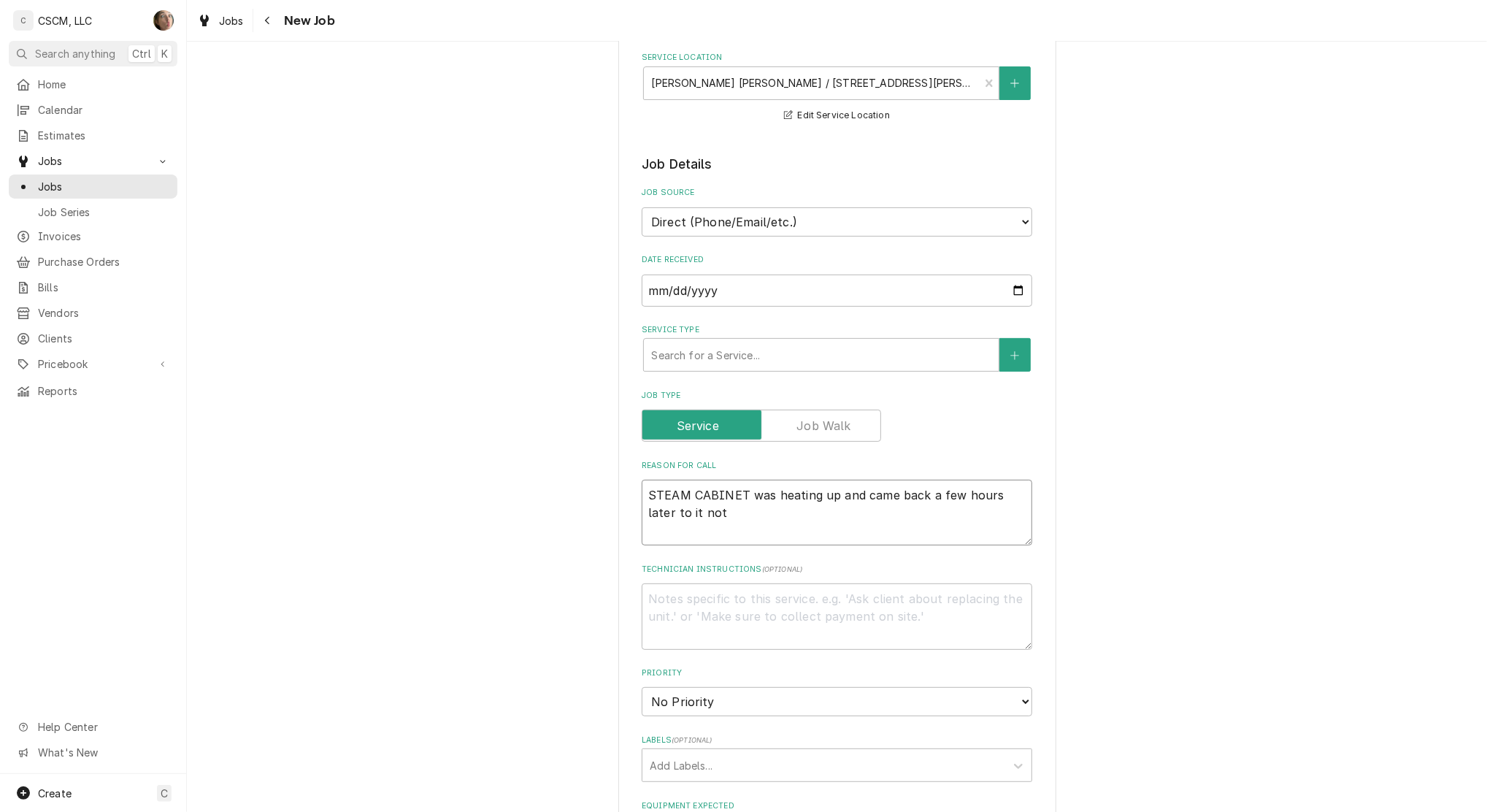
type textarea "x"
type textarea "STEAM CABINET was heating up and came back a few hours later to it not te"
type textarea "x"
type textarea "STEAM CABINET was heating up and came back a few hours later to it not tem"
type textarea "x"
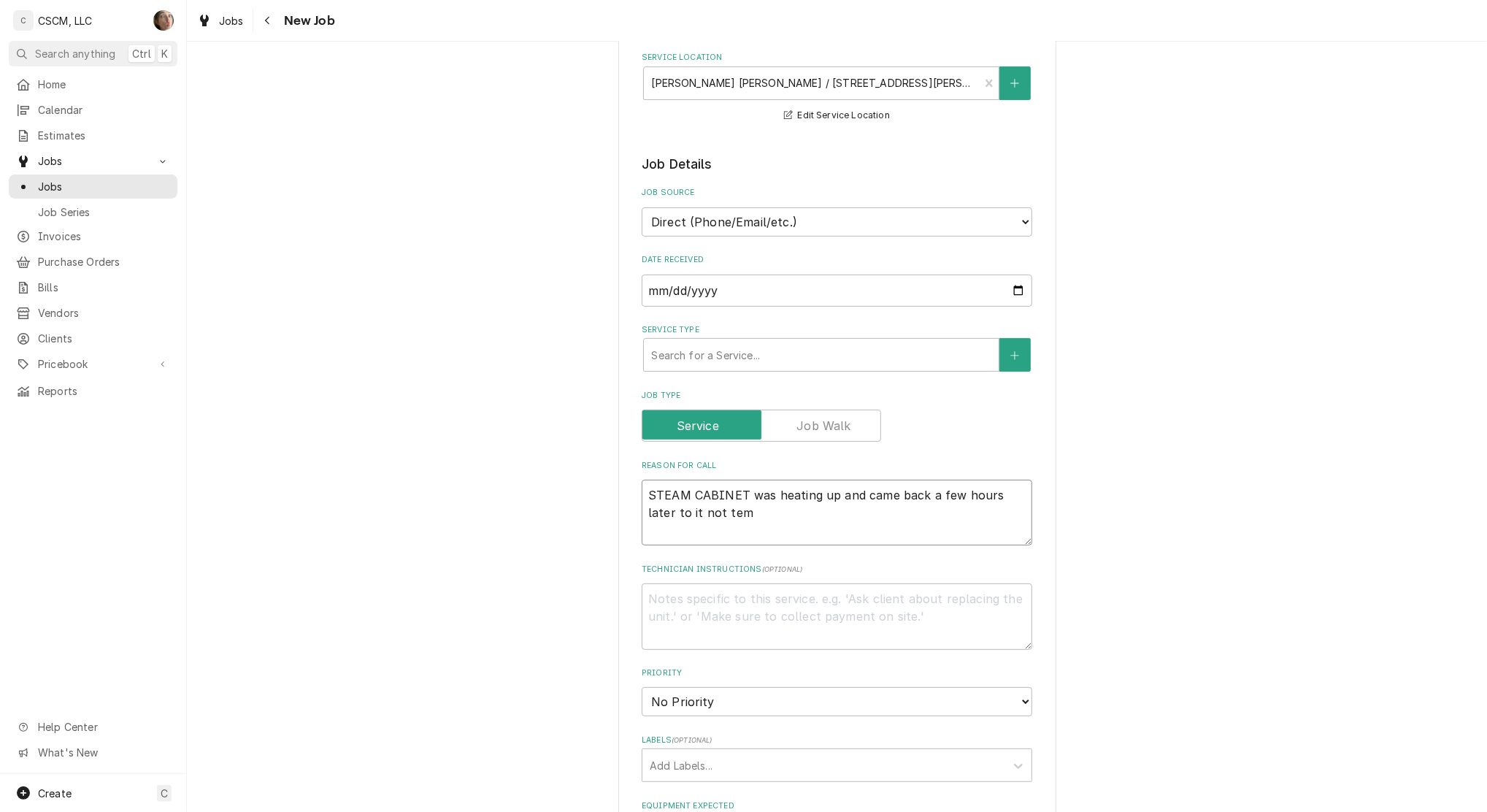
type textarea "STEAM CABINET was heating up and came back a few hours later to it not temp"
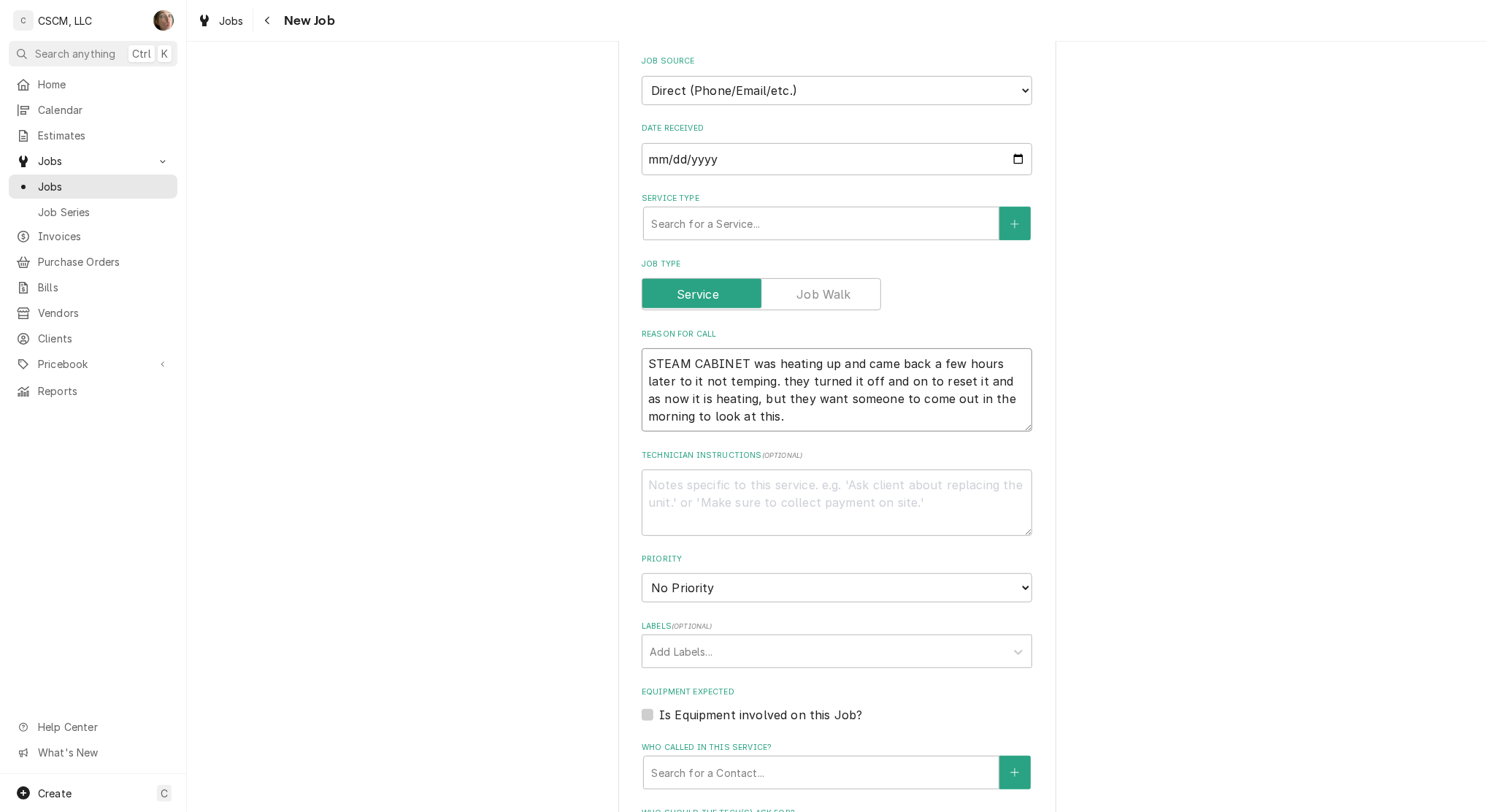
scroll to position [486, 0]
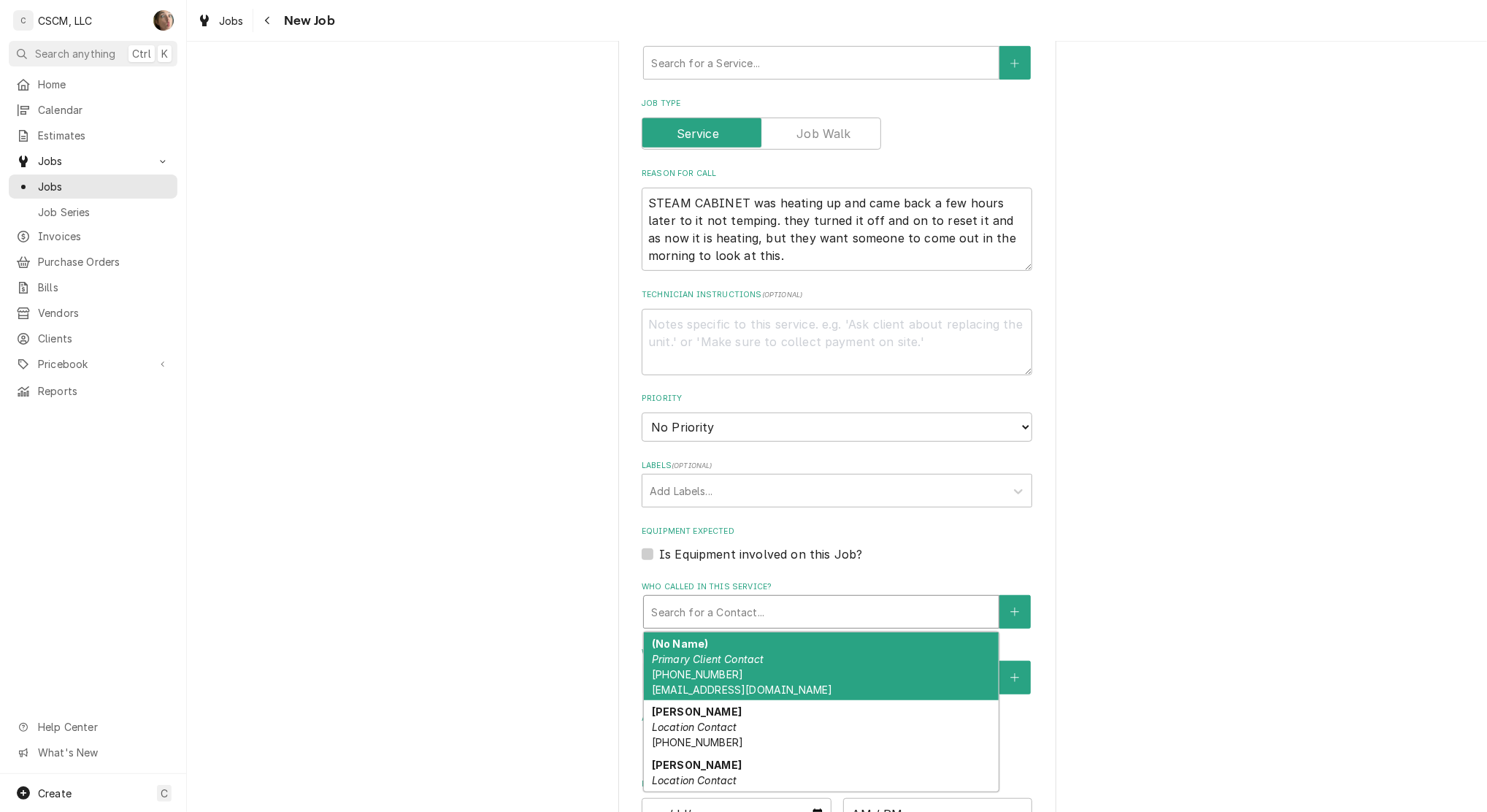
click at [670, 609] on div "Who called in this service?" at bounding box center [822, 612] width 340 height 26
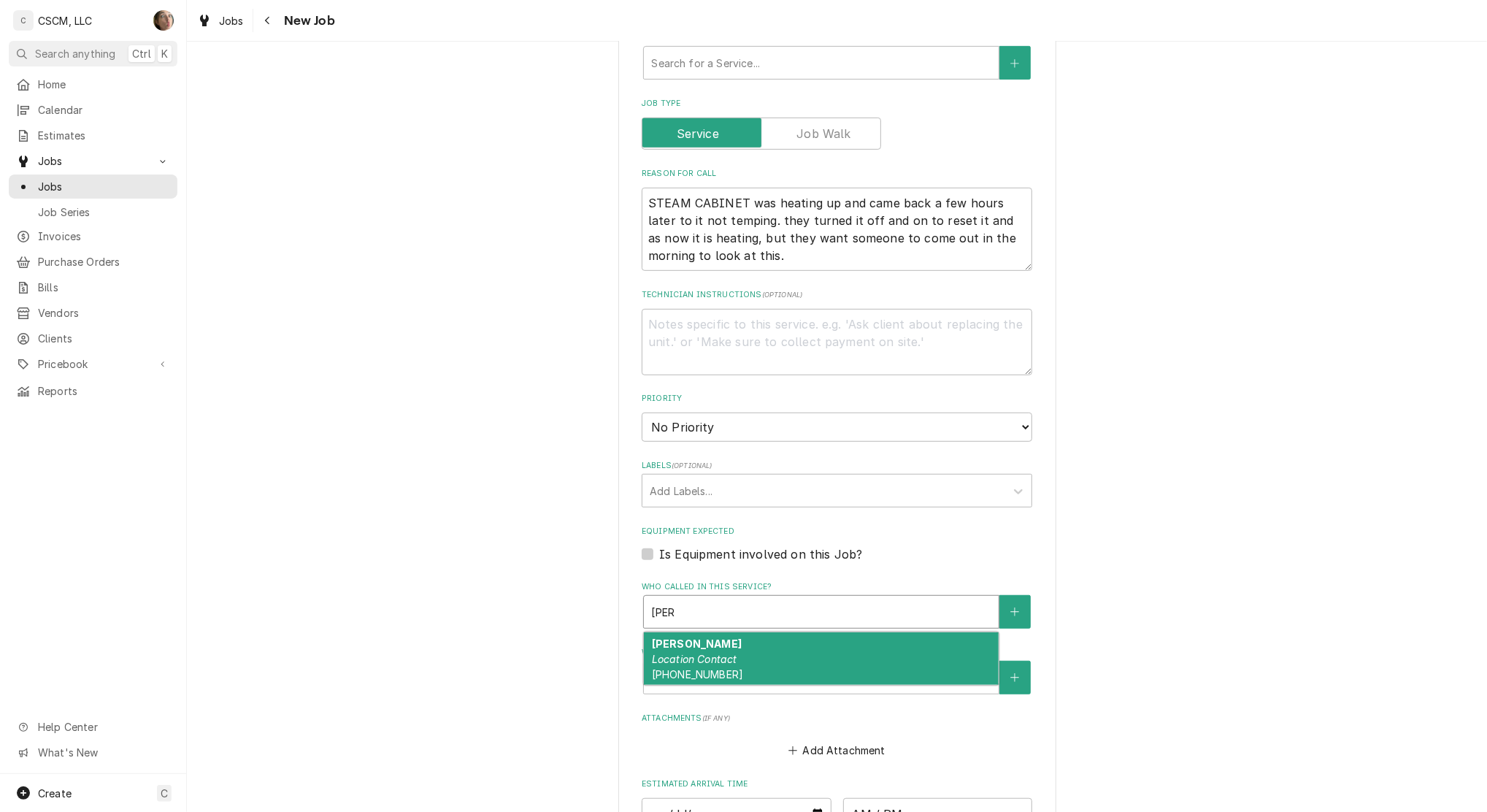
click at [739, 649] on div "Bob Location Contact (618) 225-2775" at bounding box center [822, 659] width 355 height 53
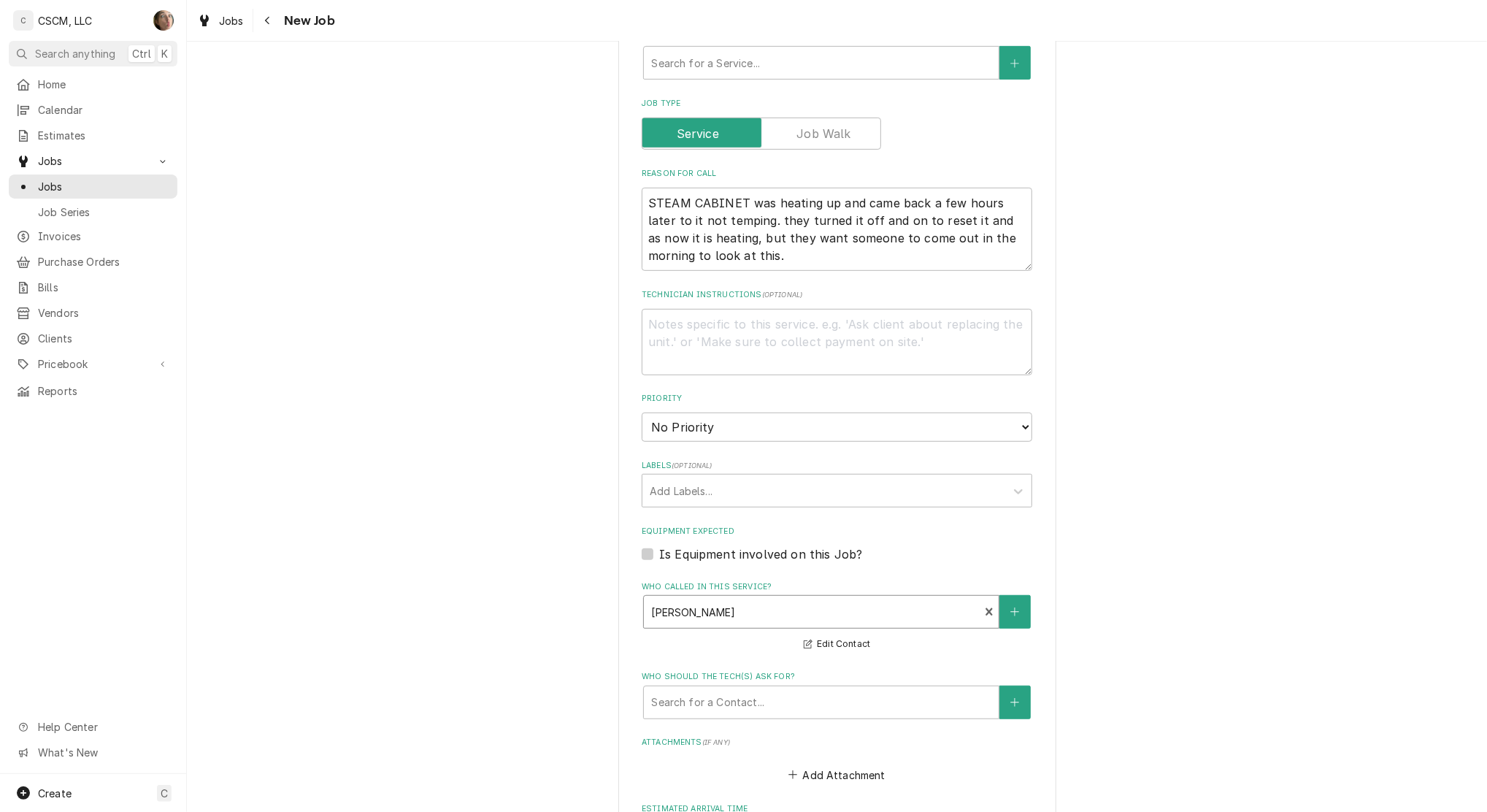
click at [699, 466] on span "( optional )" at bounding box center [693, 465] width 41 height 8
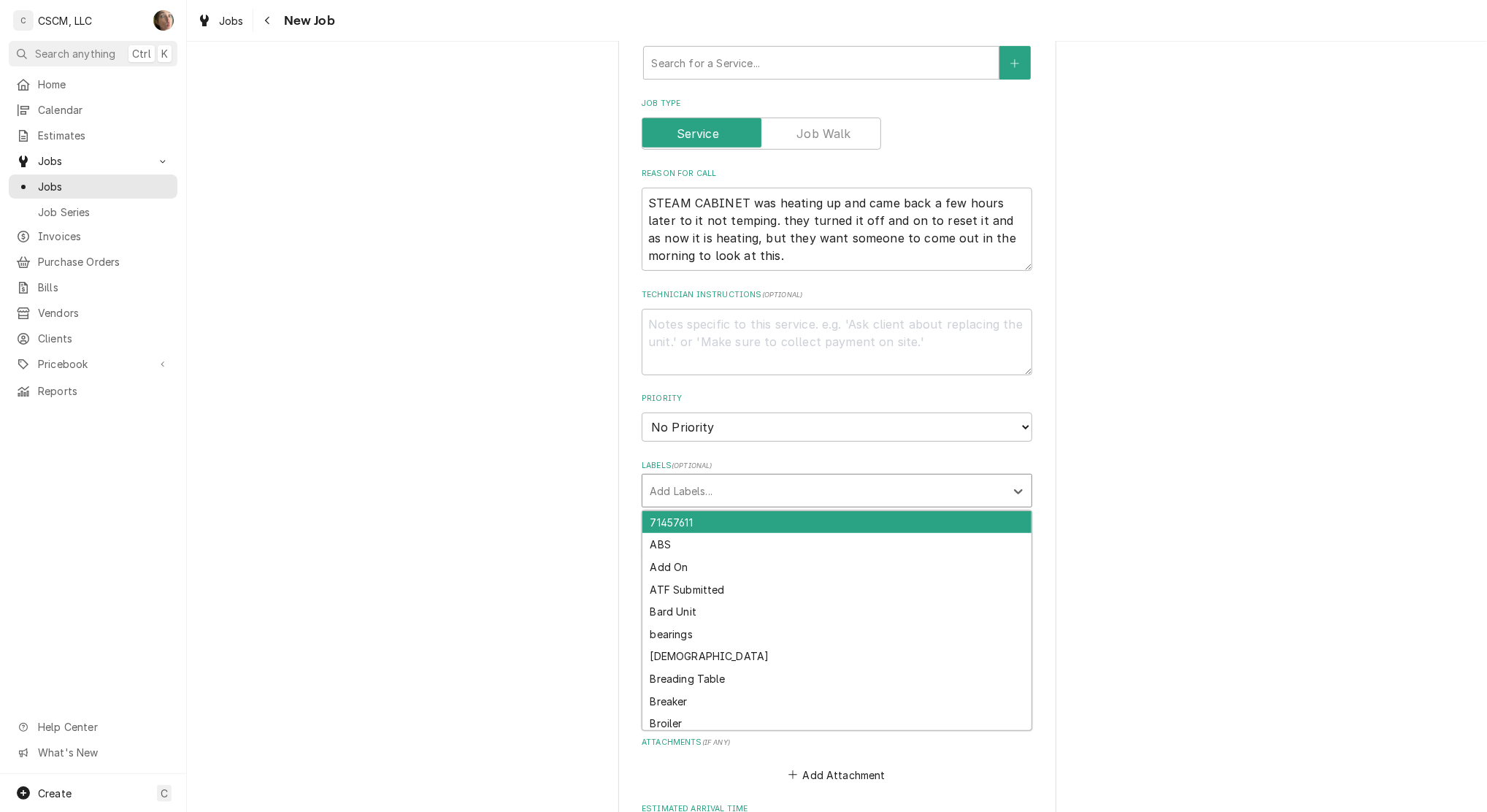
click at [696, 477] on div "Labels" at bounding box center [823, 491] width 349 height 26
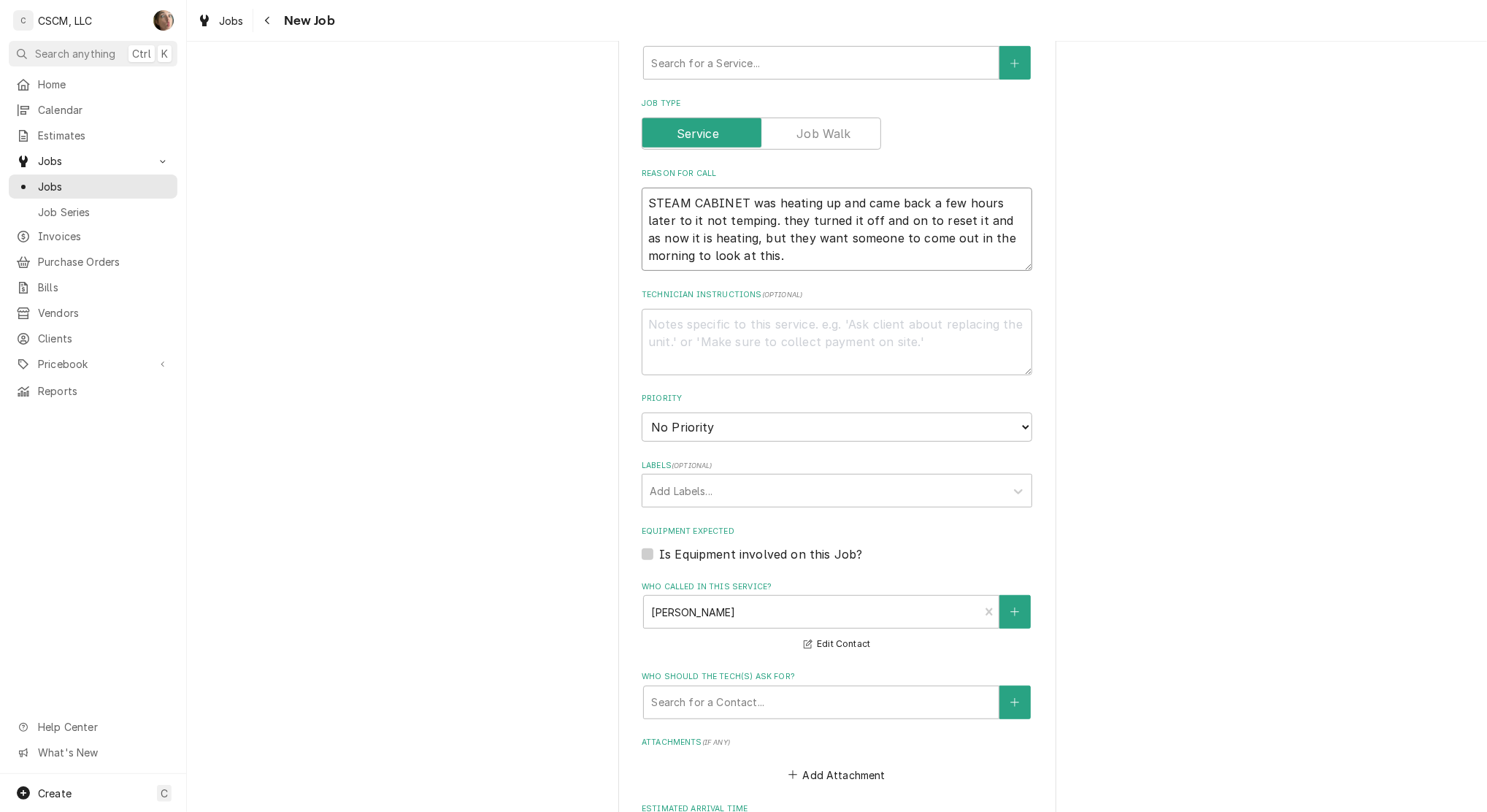
drag, startPoint x: 740, startPoint y: 199, endPoint x: 588, endPoint y: 201, distance: 152.0
click at [588, 201] on div "Please provide the following information to create a job: Client Details Client…" at bounding box center [836, 344] width 1300 height 1546
click at [686, 475] on div "Add Labels..." at bounding box center [823, 491] width 363 height 32
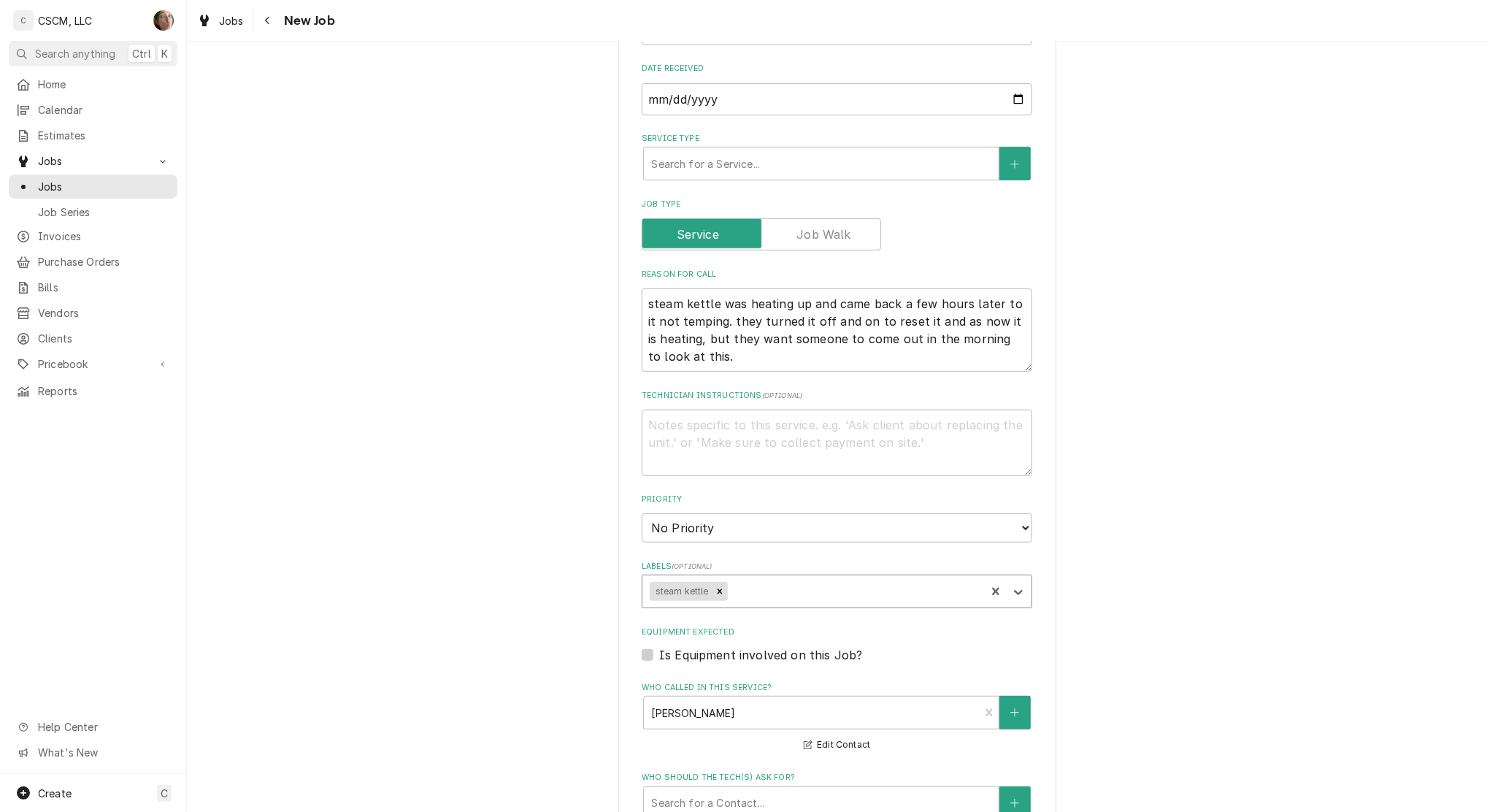
scroll to position [389, 0]
click at [652, 152] on div "Service Type" at bounding box center [822, 160] width 340 height 26
drag, startPoint x: 698, startPoint y: 150, endPoint x: 523, endPoint y: 145, distance: 175.1
click at [523, 145] on div "Please provide the following information to create a job: Client Details Client…" at bounding box center [836, 441] width 1300 height 1546
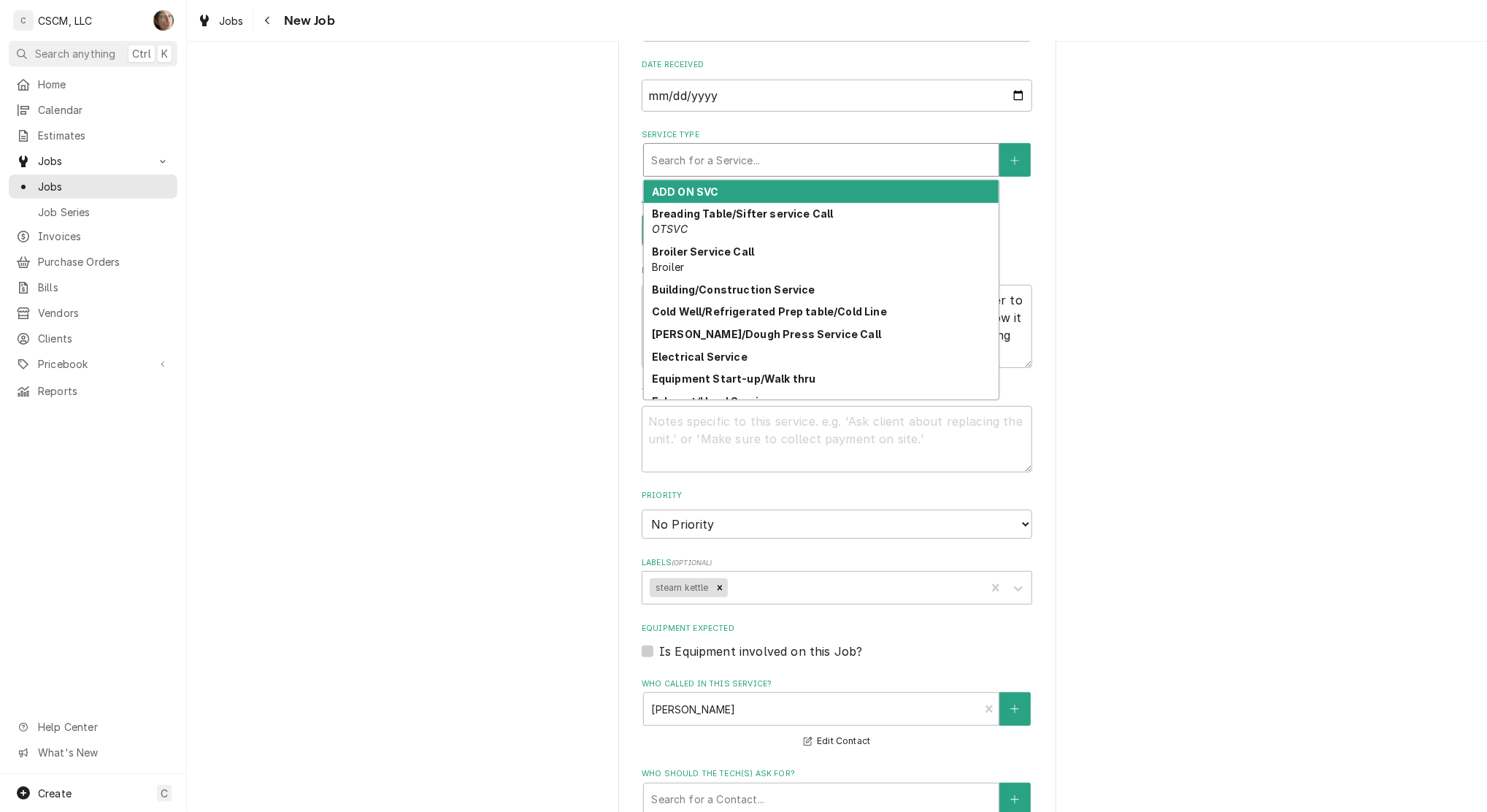
click at [736, 160] on div "Service Type" at bounding box center [822, 160] width 340 height 26
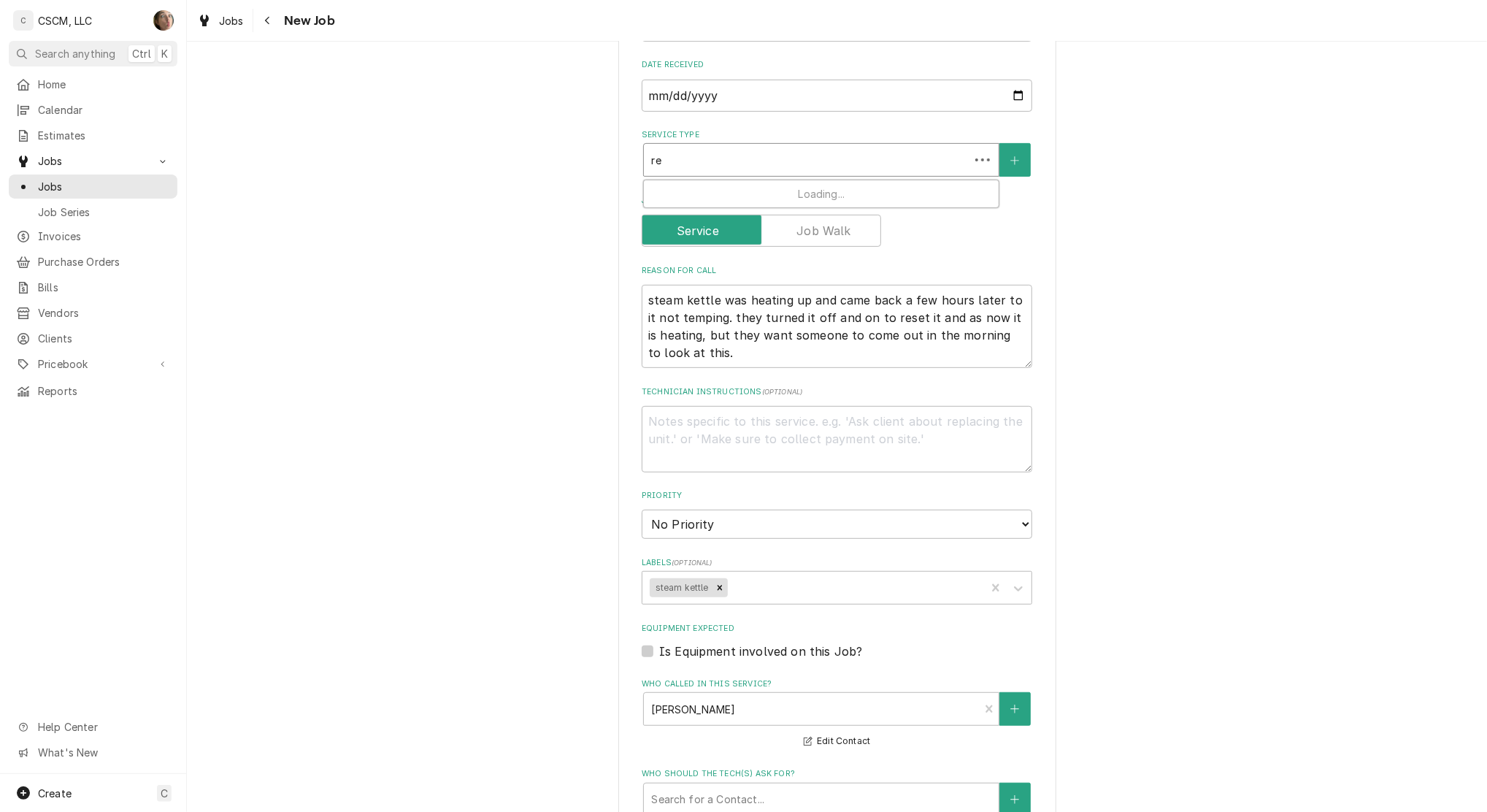
scroll to position [0, 0]
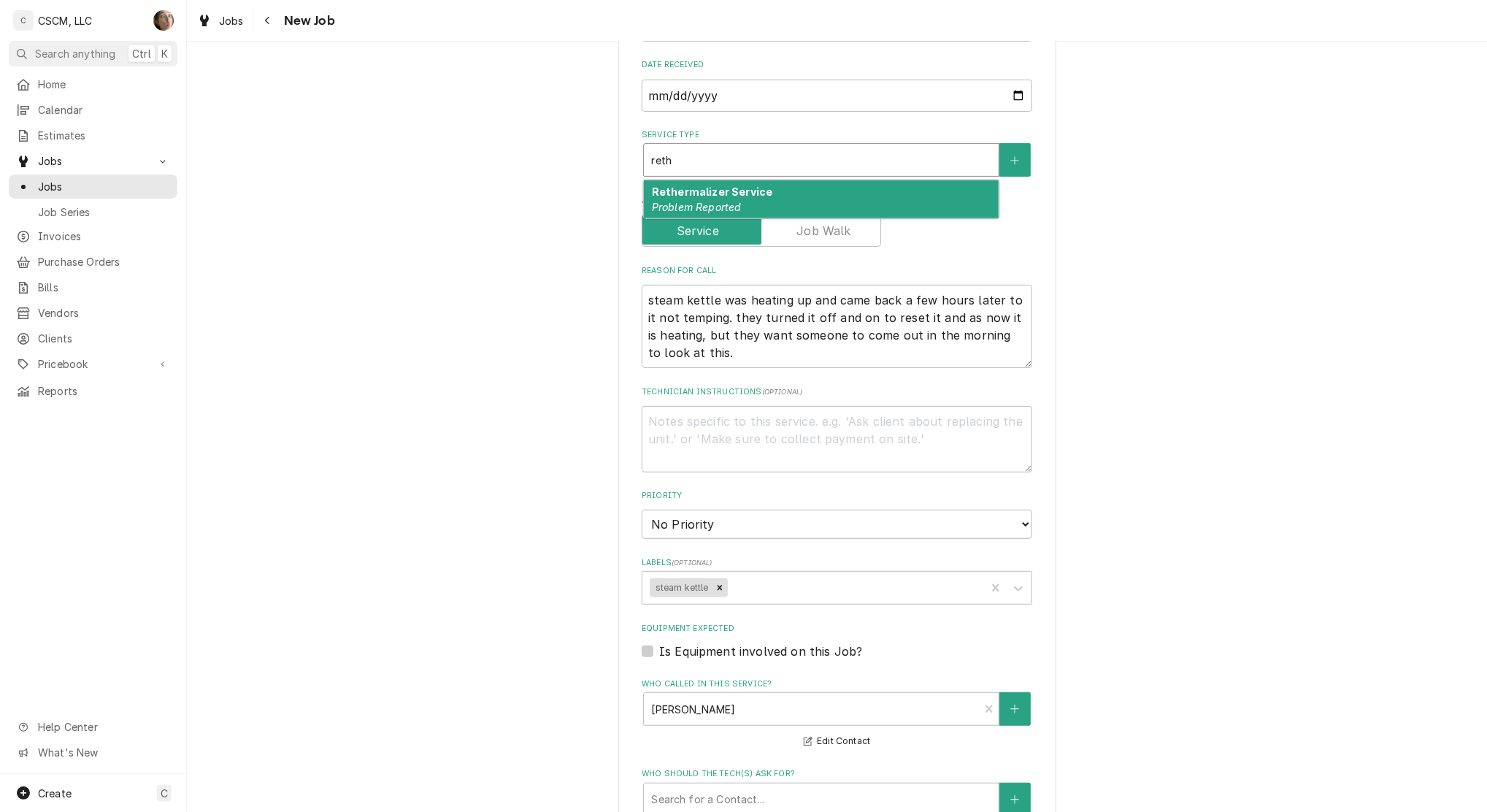
click at [742, 195] on strong "Rethermalizer Service" at bounding box center [712, 191] width 121 height 12
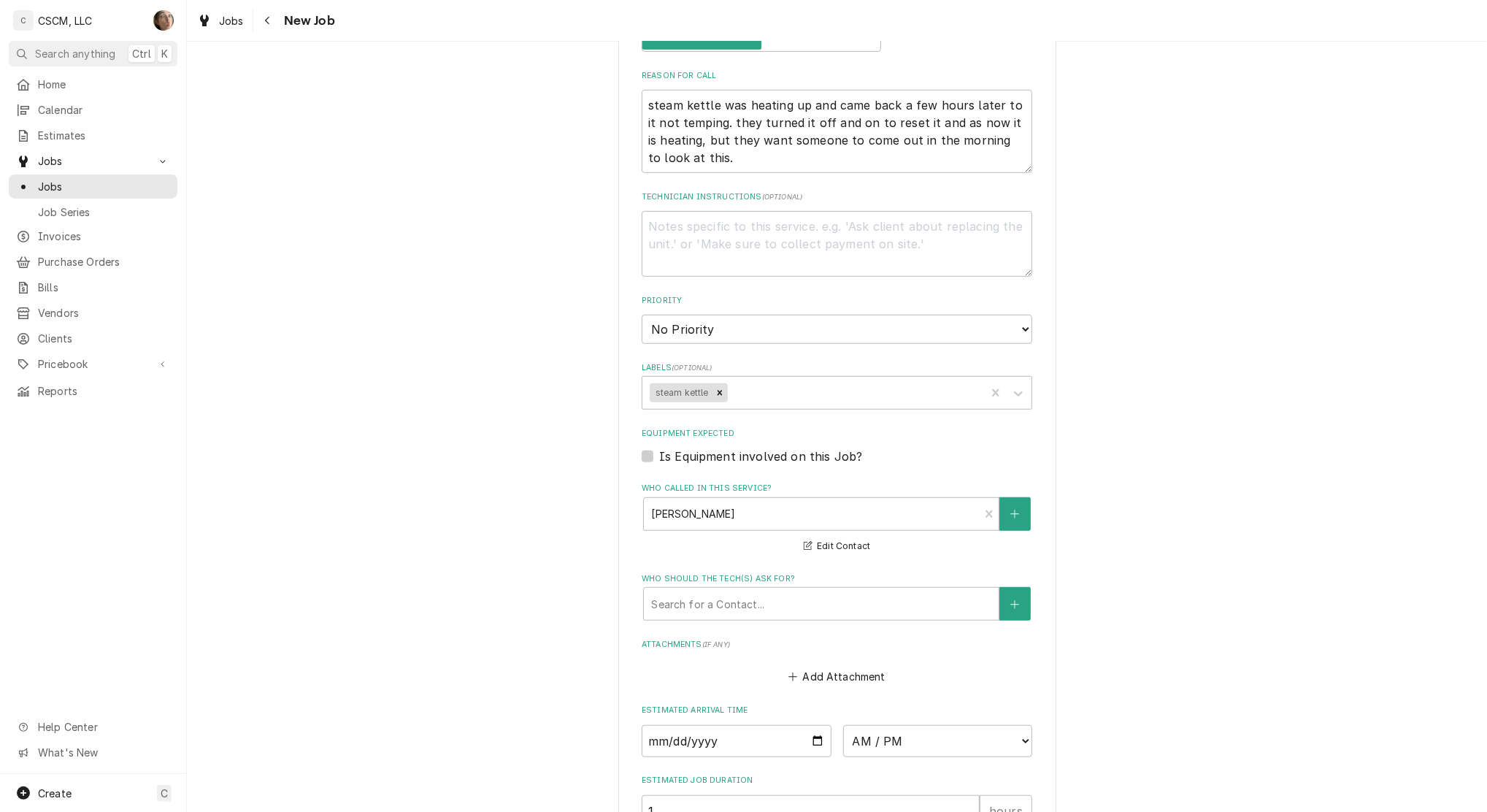
scroll to position [813, 0]
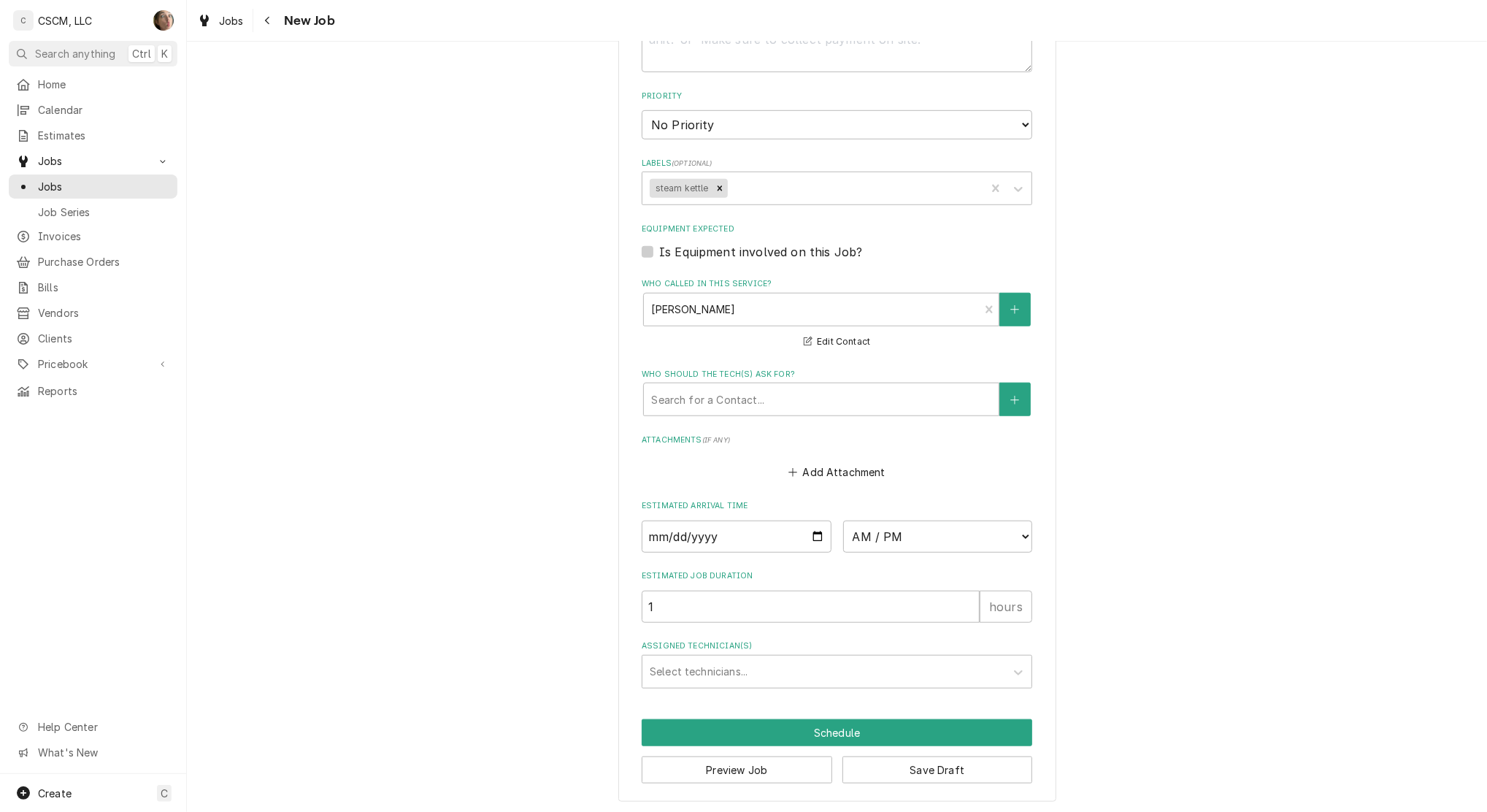
click at [719, 249] on label "Is Equipment involved on this Job?" at bounding box center [760, 251] width 203 height 18
click at [719, 249] on input "Equipment Expected" at bounding box center [854, 259] width 391 height 32
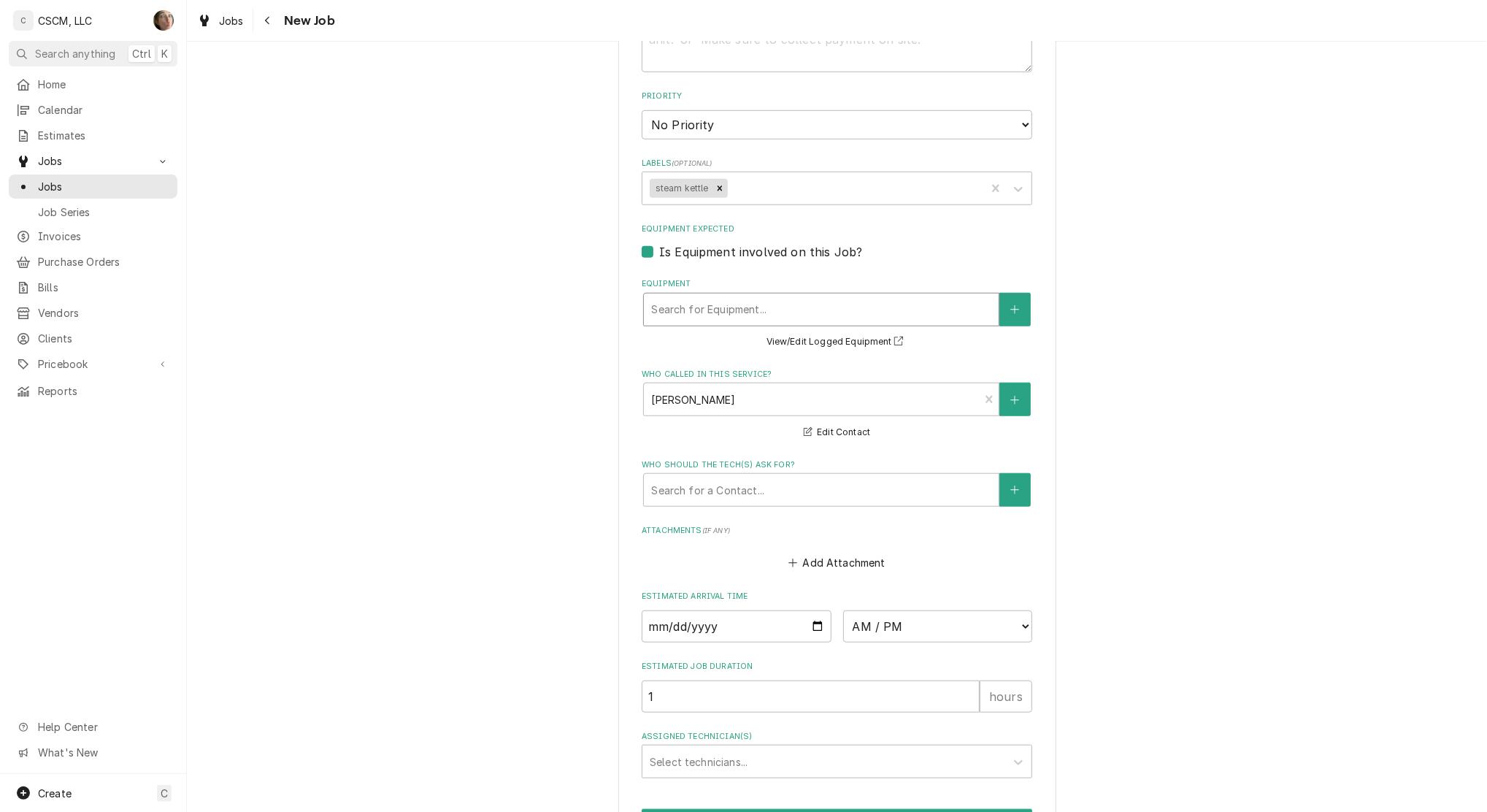
click at [734, 300] on div "Equipment" at bounding box center [822, 309] width 340 height 26
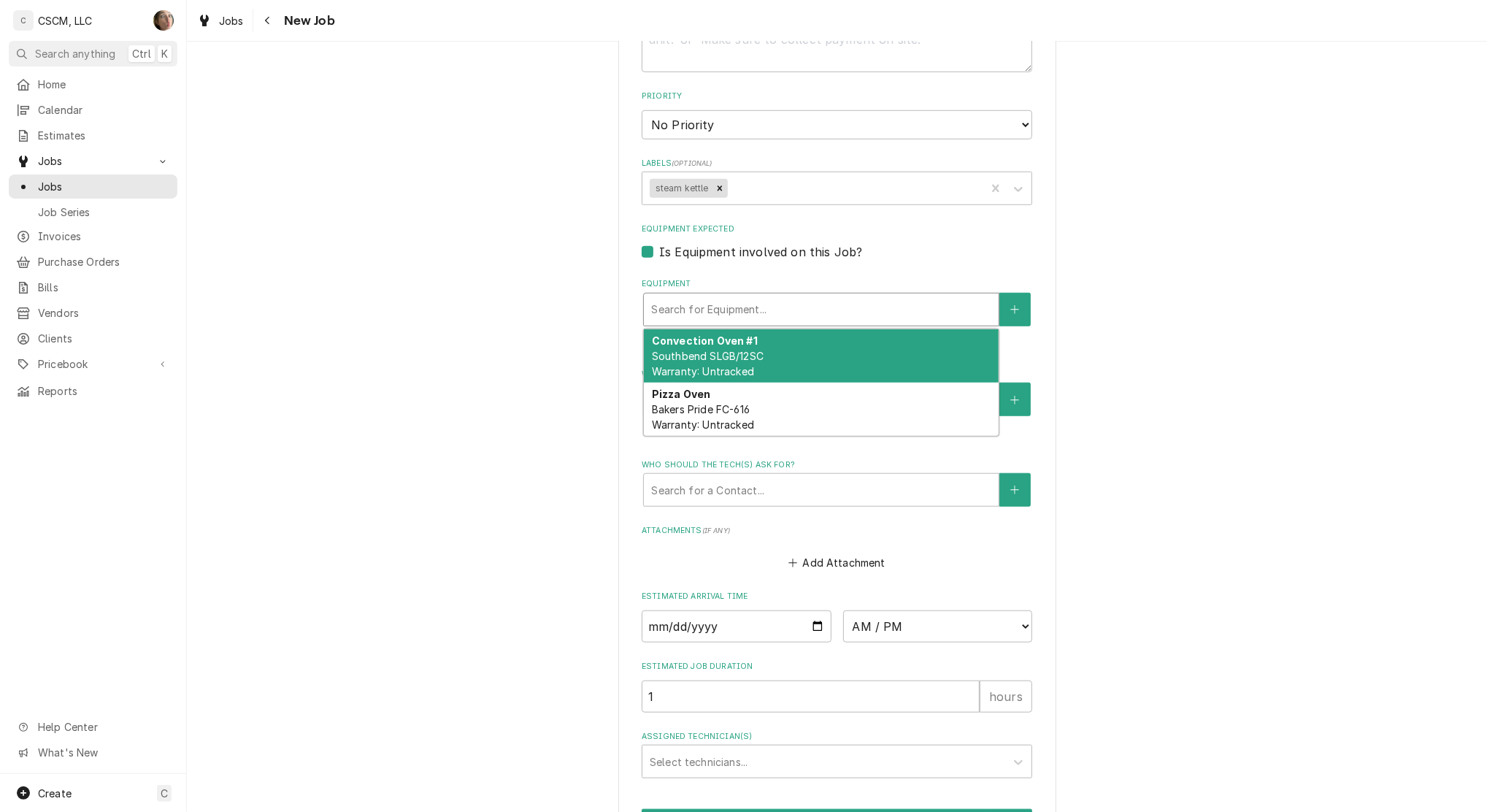
click at [647, 245] on div "Is Equipment involved on this Job?" at bounding box center [837, 251] width 391 height 18
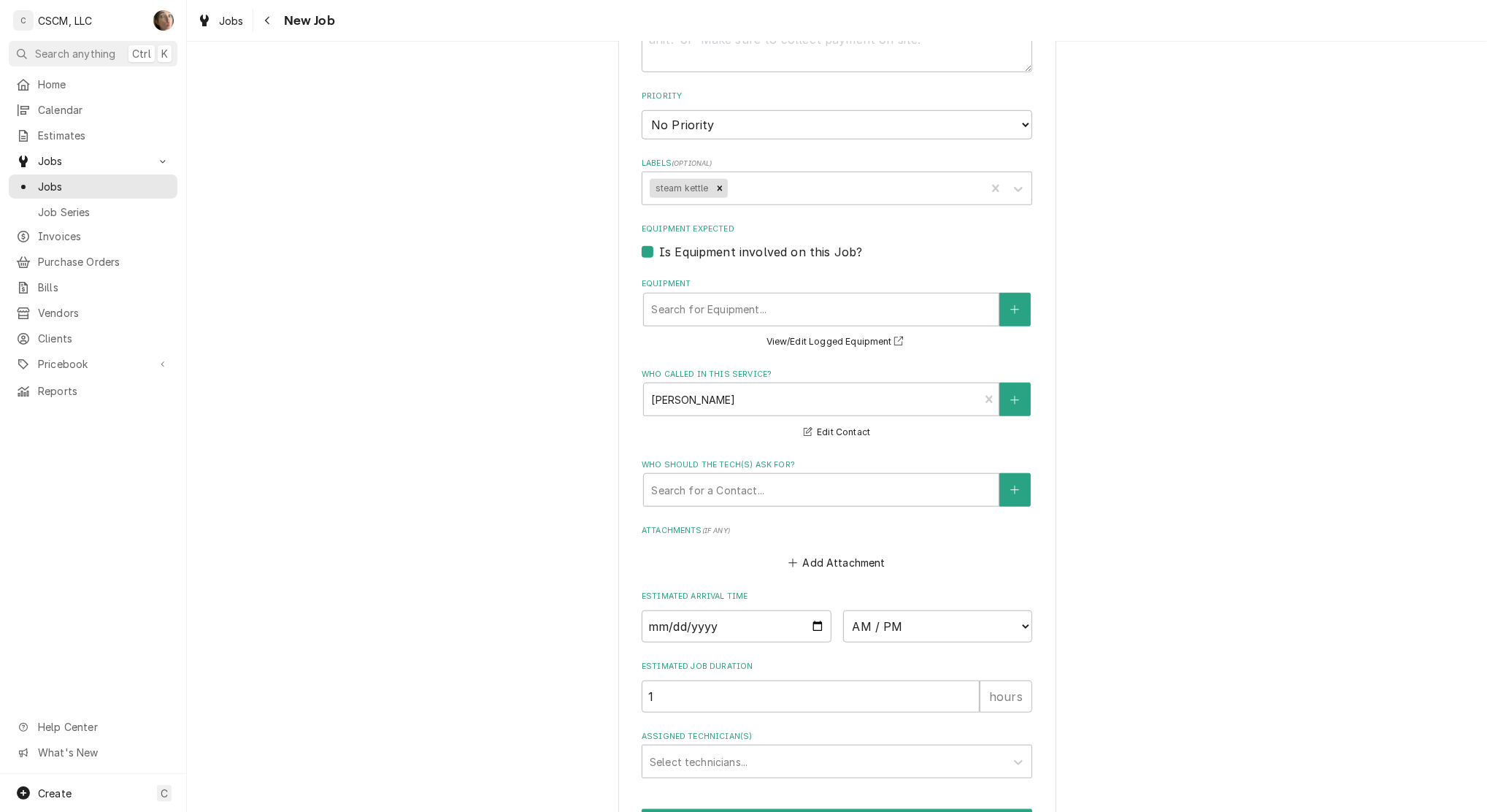
click at [659, 252] on label "Is Equipment involved on this Job?" at bounding box center [760, 251] width 203 height 18
click at [659, 252] on input "Equipment Expected" at bounding box center [854, 259] width 391 height 32
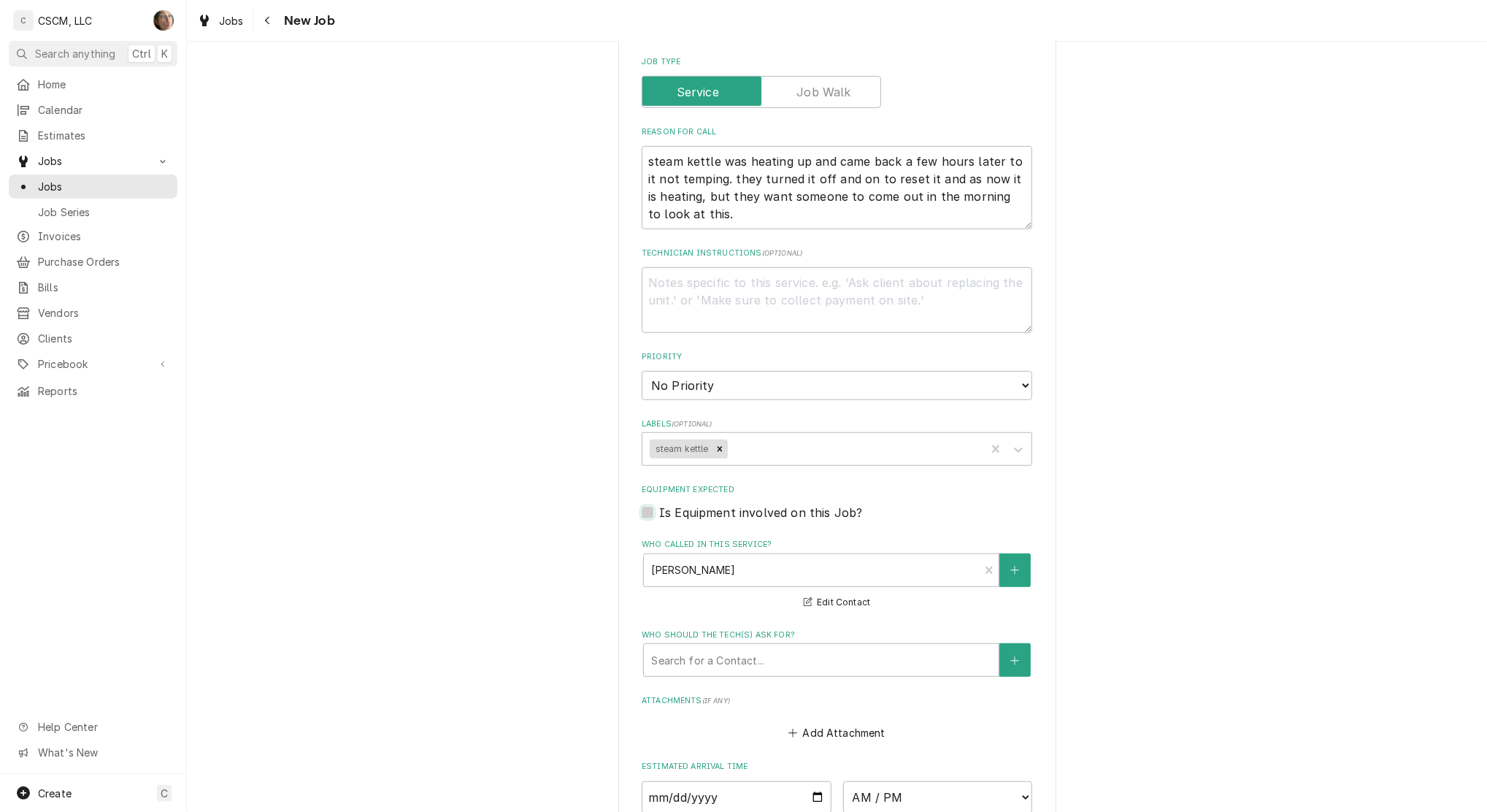
scroll to position [521, 0]
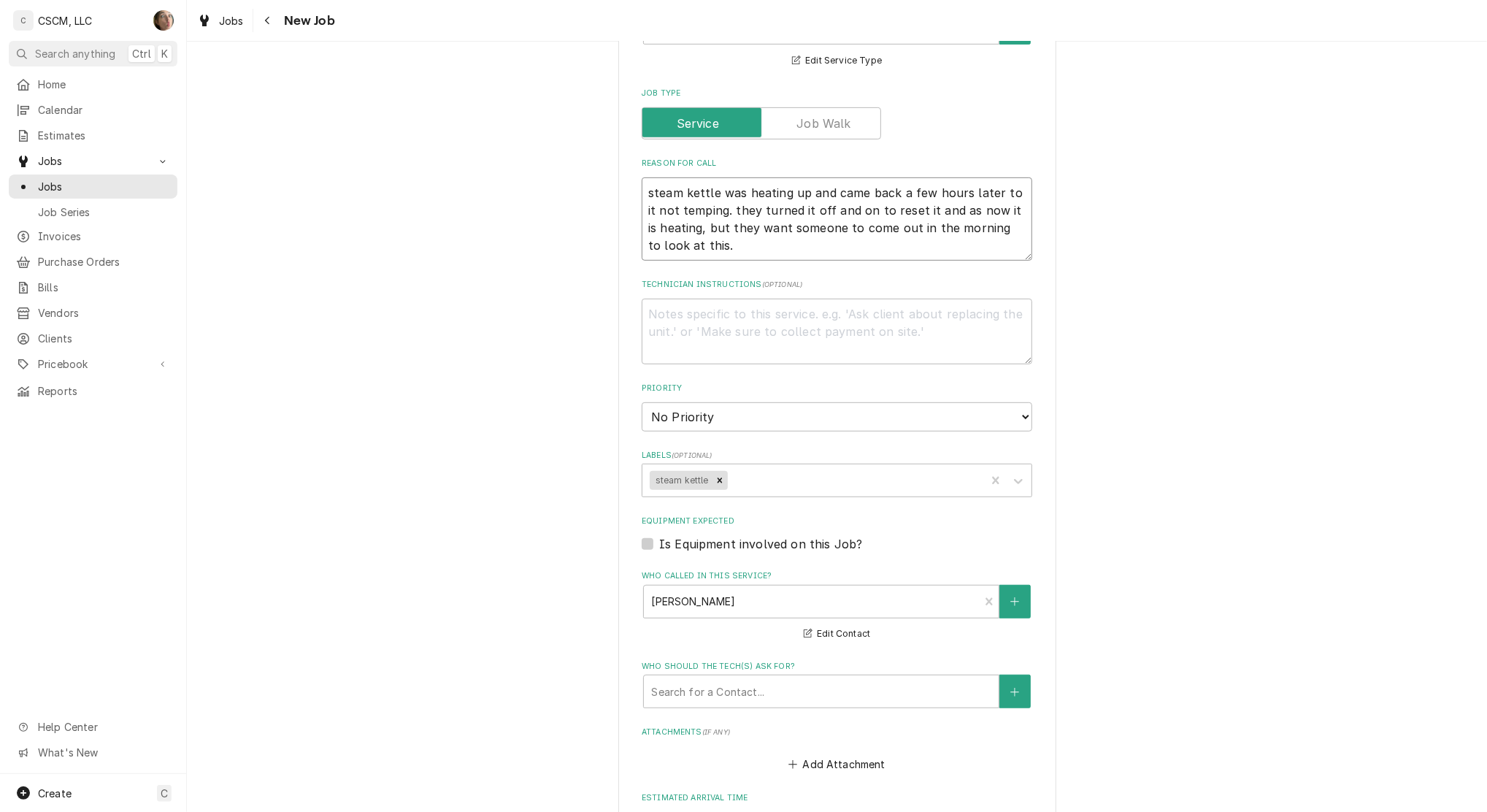
click at [726, 244] on textarea "steam kettle was heating up and came back a few hours later to it not temping. …" at bounding box center [837, 219] width 391 height 83
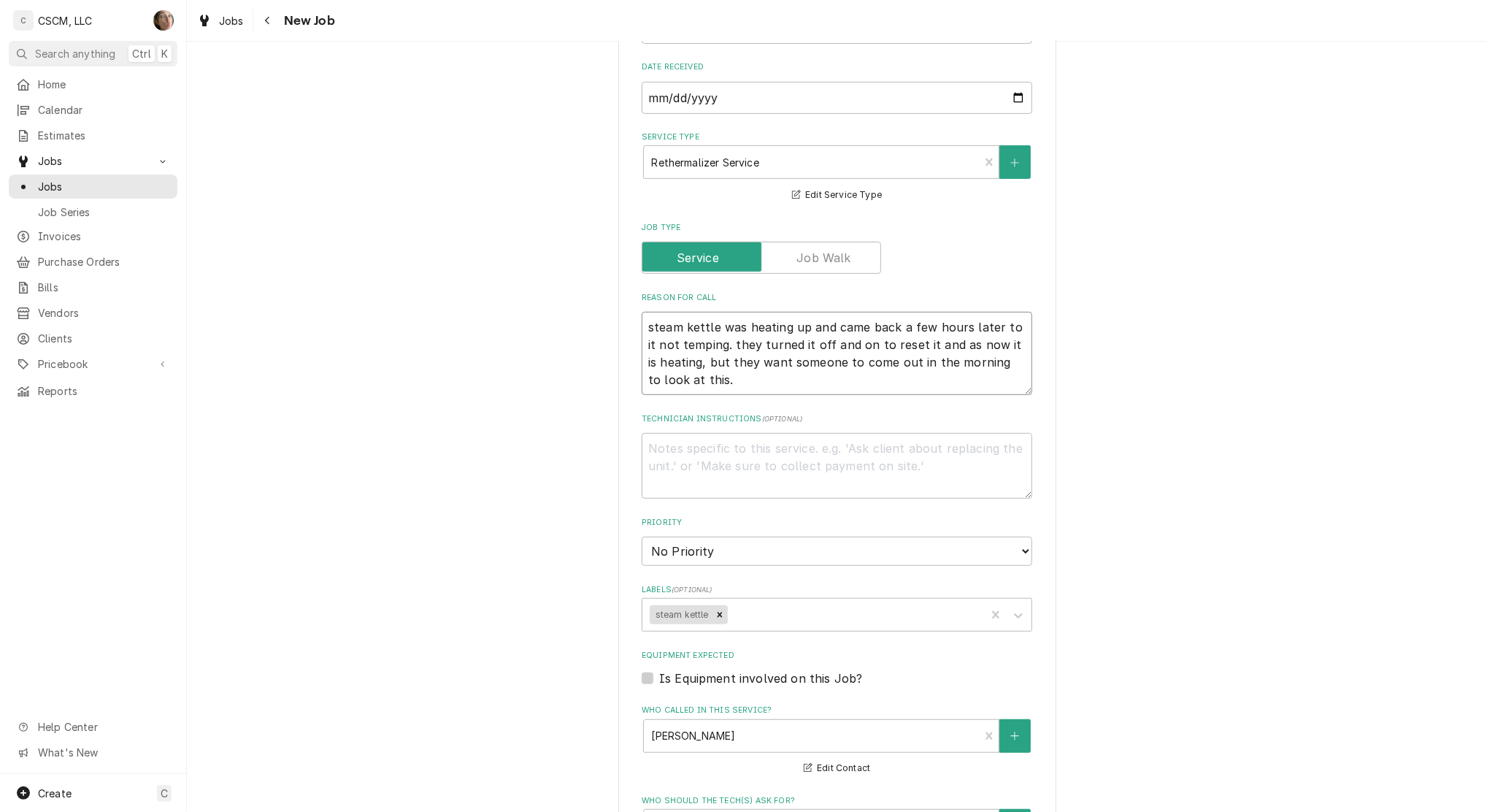
scroll to position [389, 0]
click at [826, 322] on textarea "steam kettle was heating up and came back a few hours later to it not temping. …" at bounding box center [837, 350] width 391 height 83
click at [718, 337] on textarea "steam kettle was heating up and when they came back a few hours later to it not…" at bounding box center [837, 350] width 391 height 83
click at [802, 354] on textarea "steam kettle was heating up and when they came back a few hours later it was no…" at bounding box center [837, 350] width 391 height 83
click at [682, 548] on select "No Priority Urgent High Medium Low" at bounding box center [837, 548] width 391 height 29
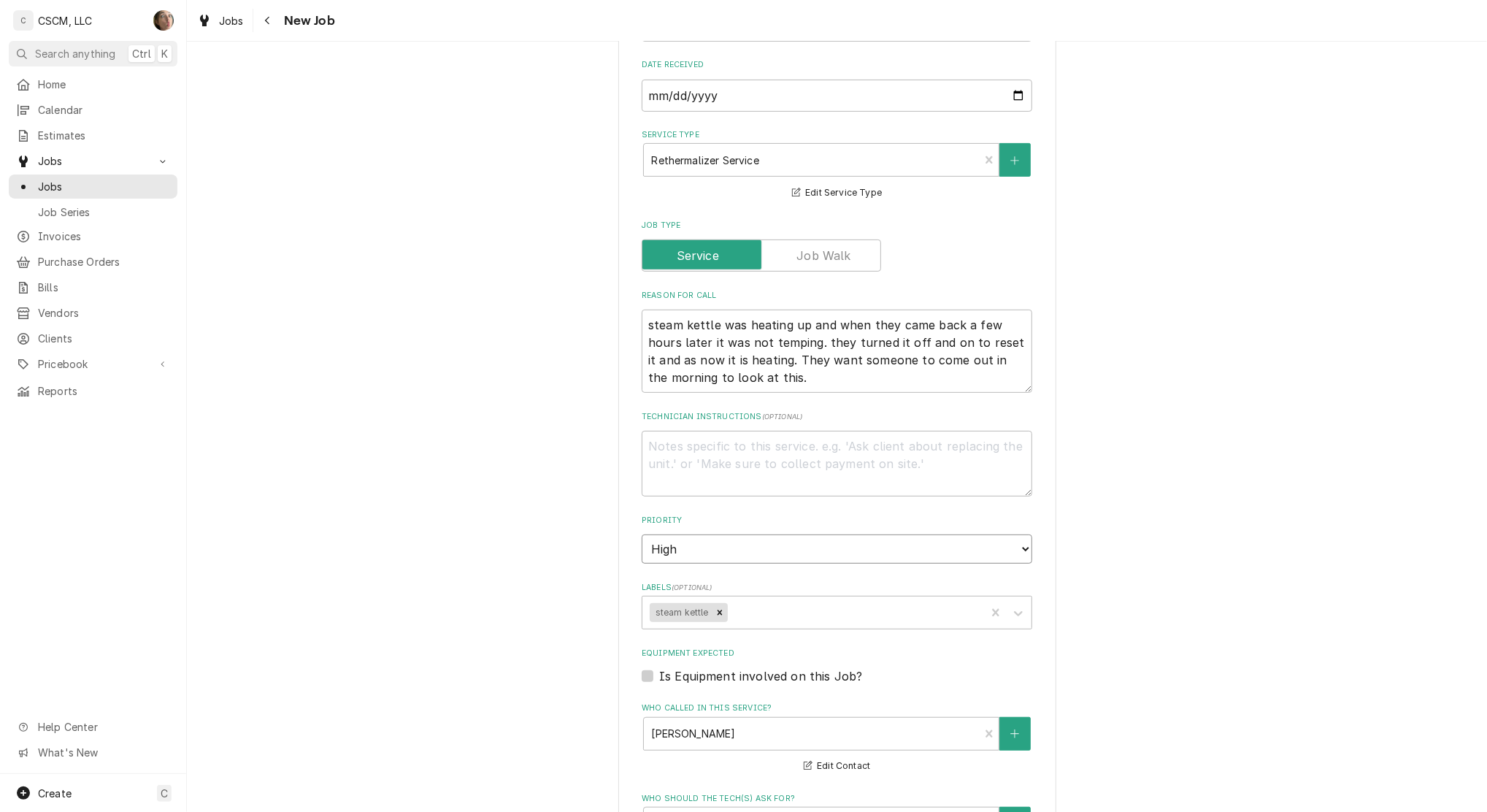
click at [642, 534] on select "No Priority Urgent High Medium Low" at bounding box center [837, 548] width 391 height 29
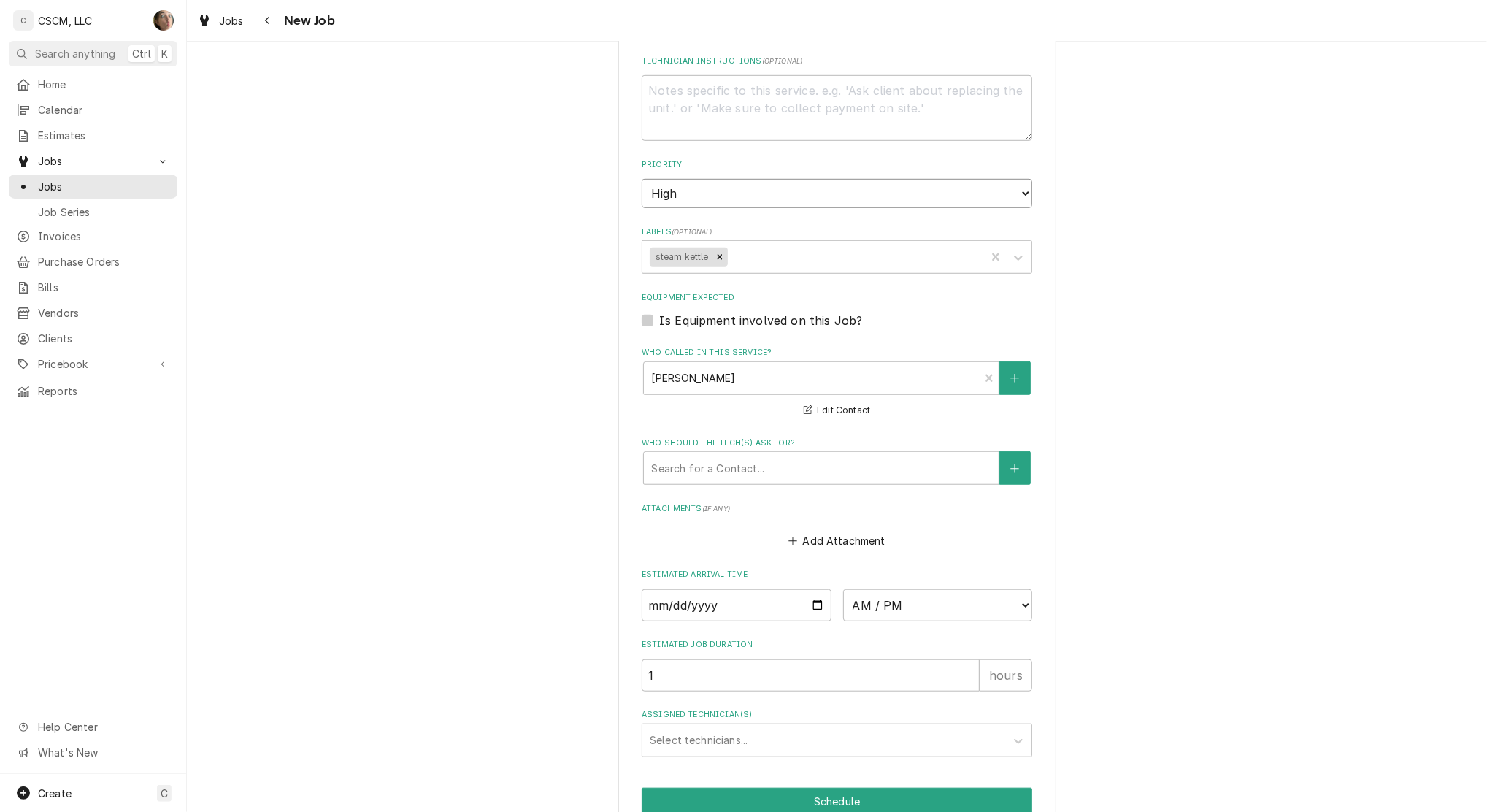
scroll to position [778, 0]
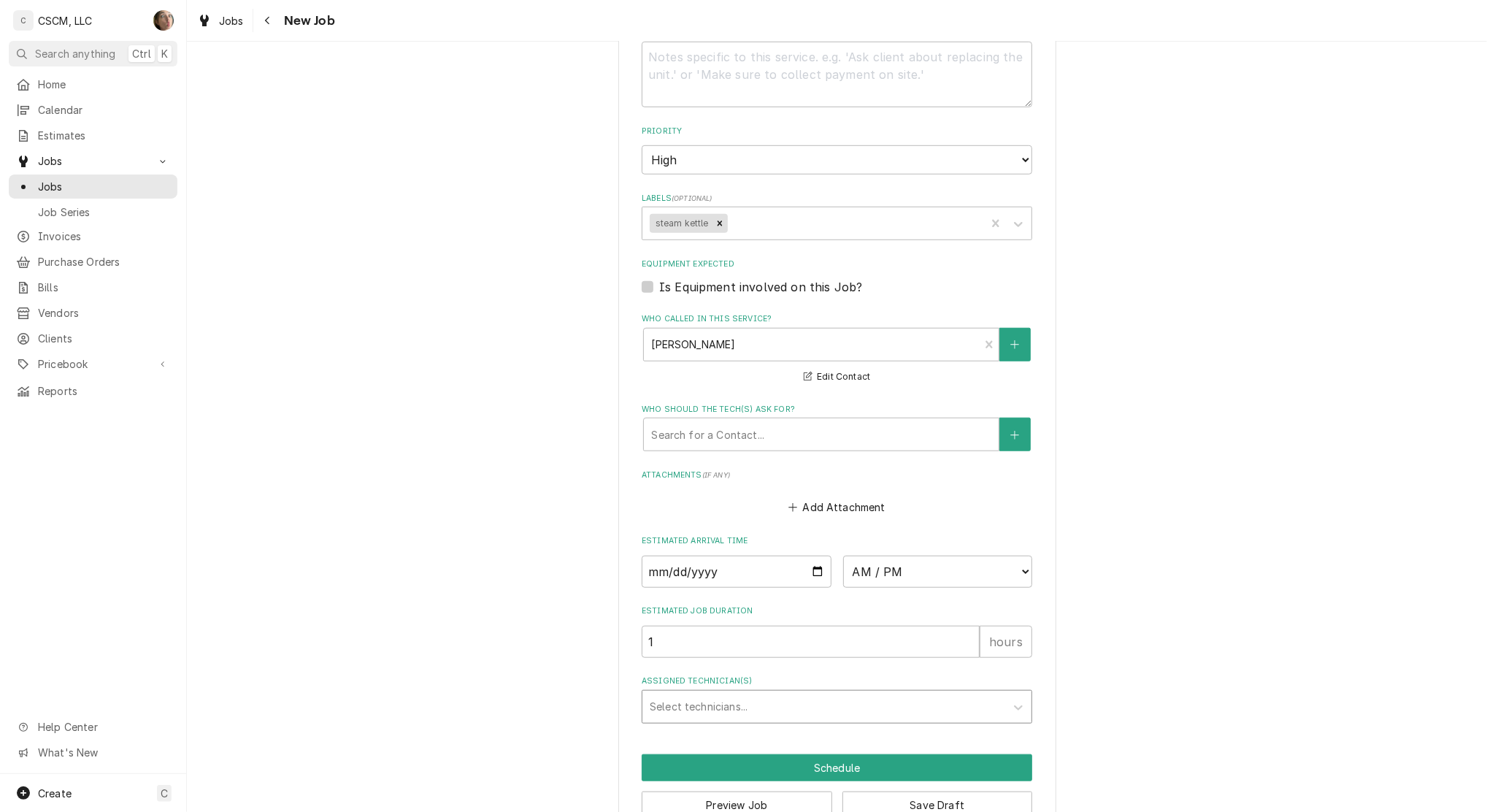
click at [758, 701] on div "Assigned Technician(s)" at bounding box center [823, 706] width 349 height 26
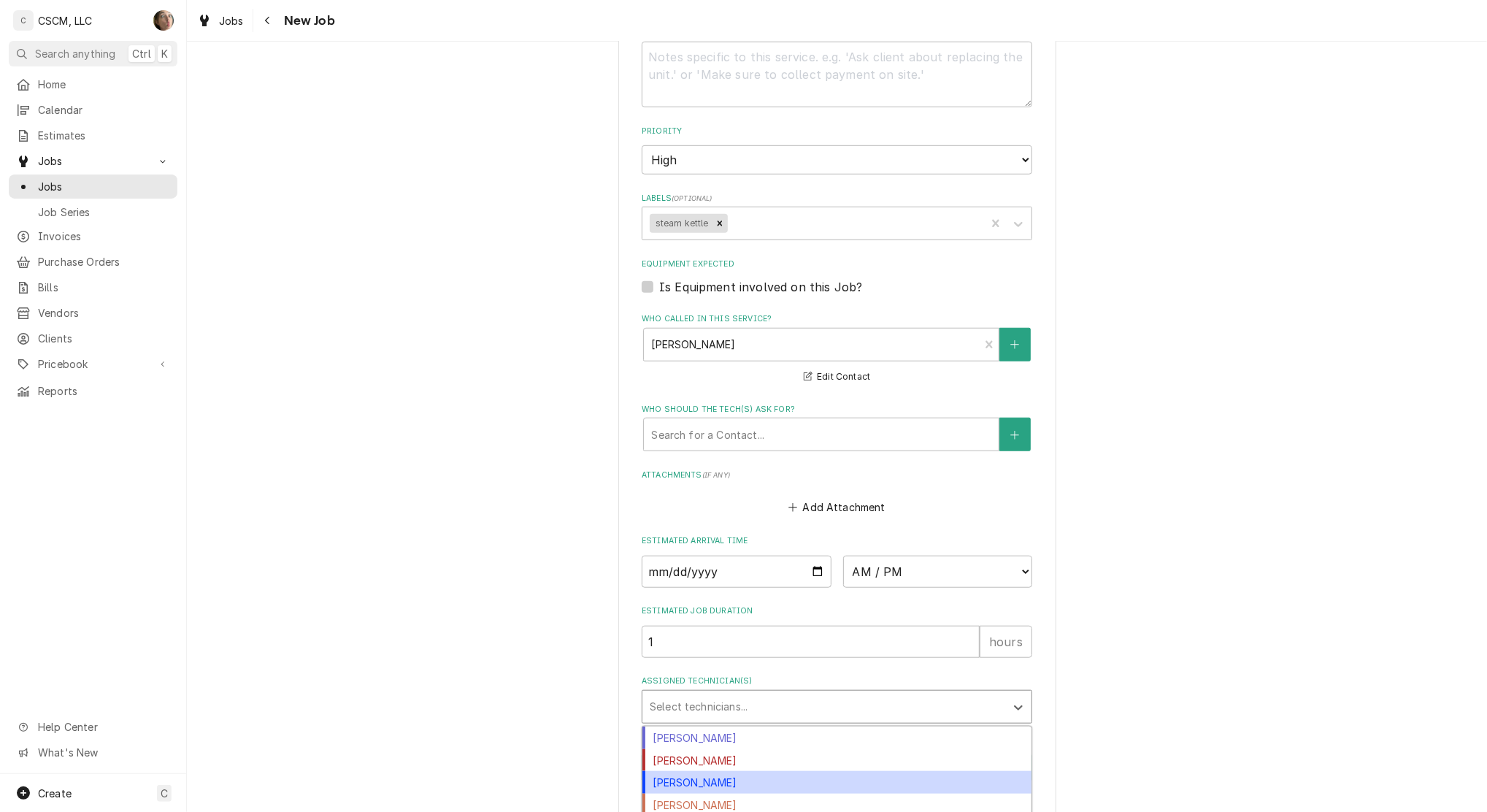
click at [763, 791] on div "[PERSON_NAME]" at bounding box center [836, 782] width 389 height 22
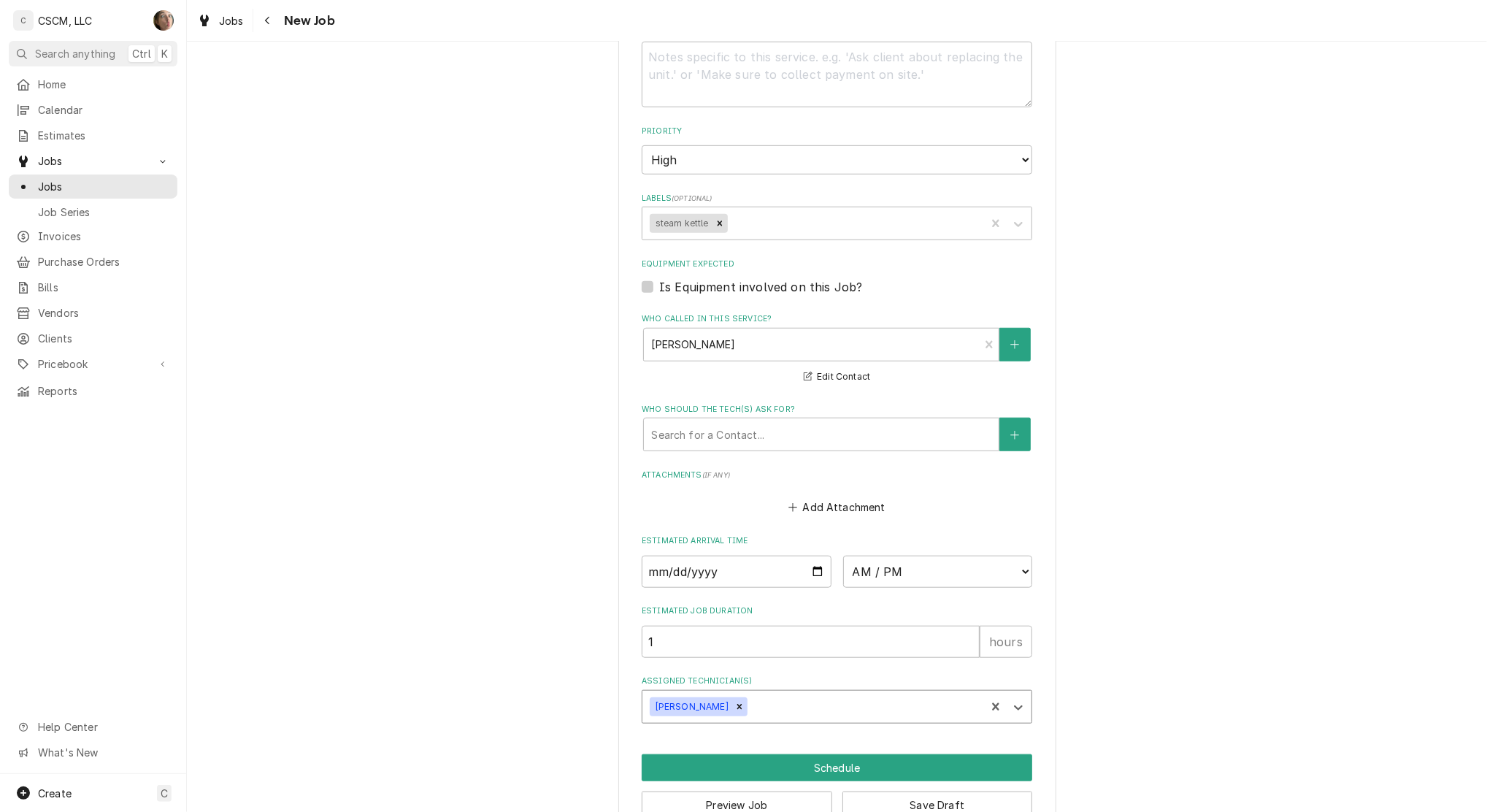
click at [732, 703] on div "Remove James Bain" at bounding box center [739, 706] width 16 height 19
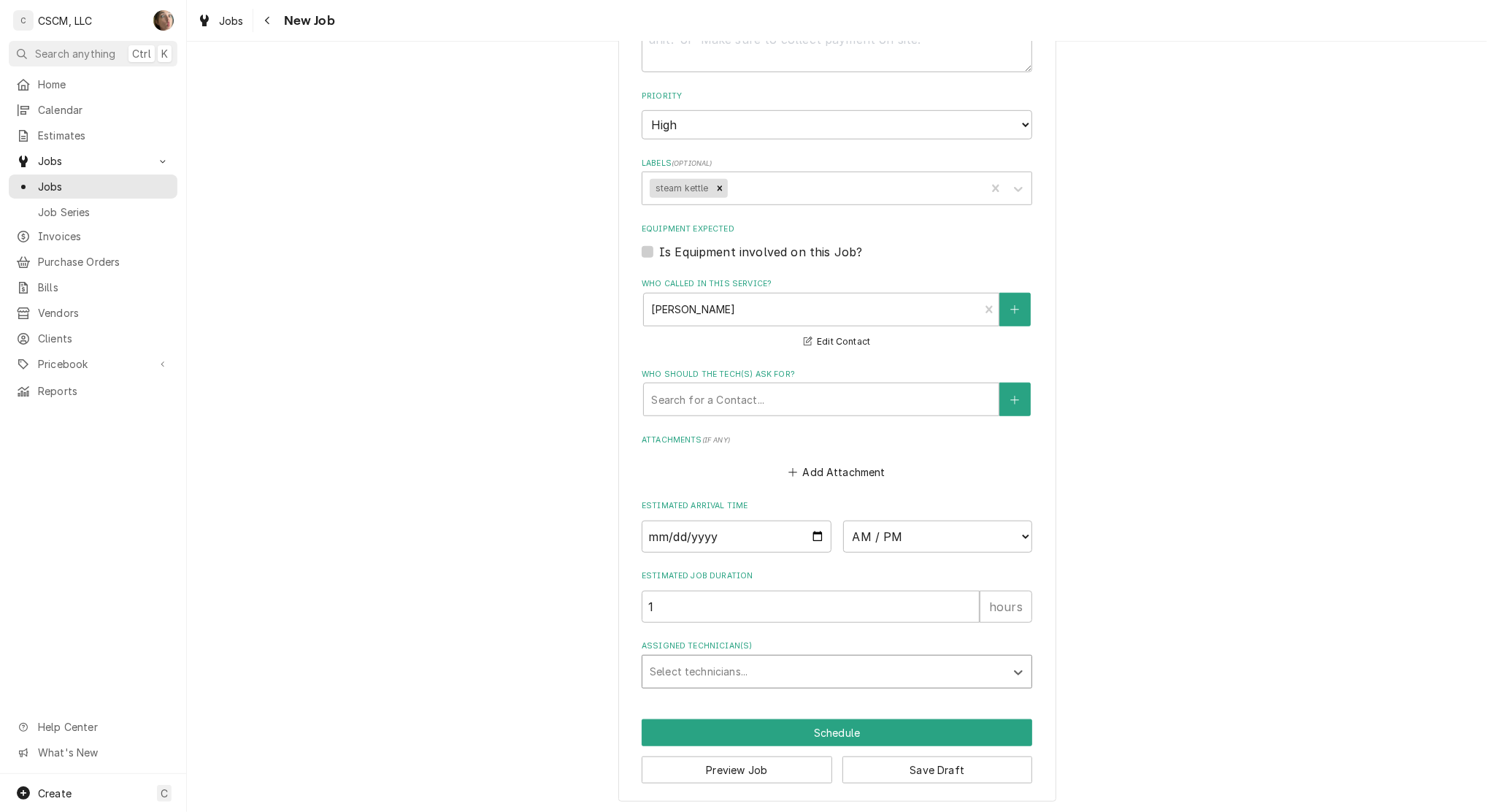
click at [752, 674] on div "Assigned Technician(s)" at bounding box center [823, 672] width 349 height 26
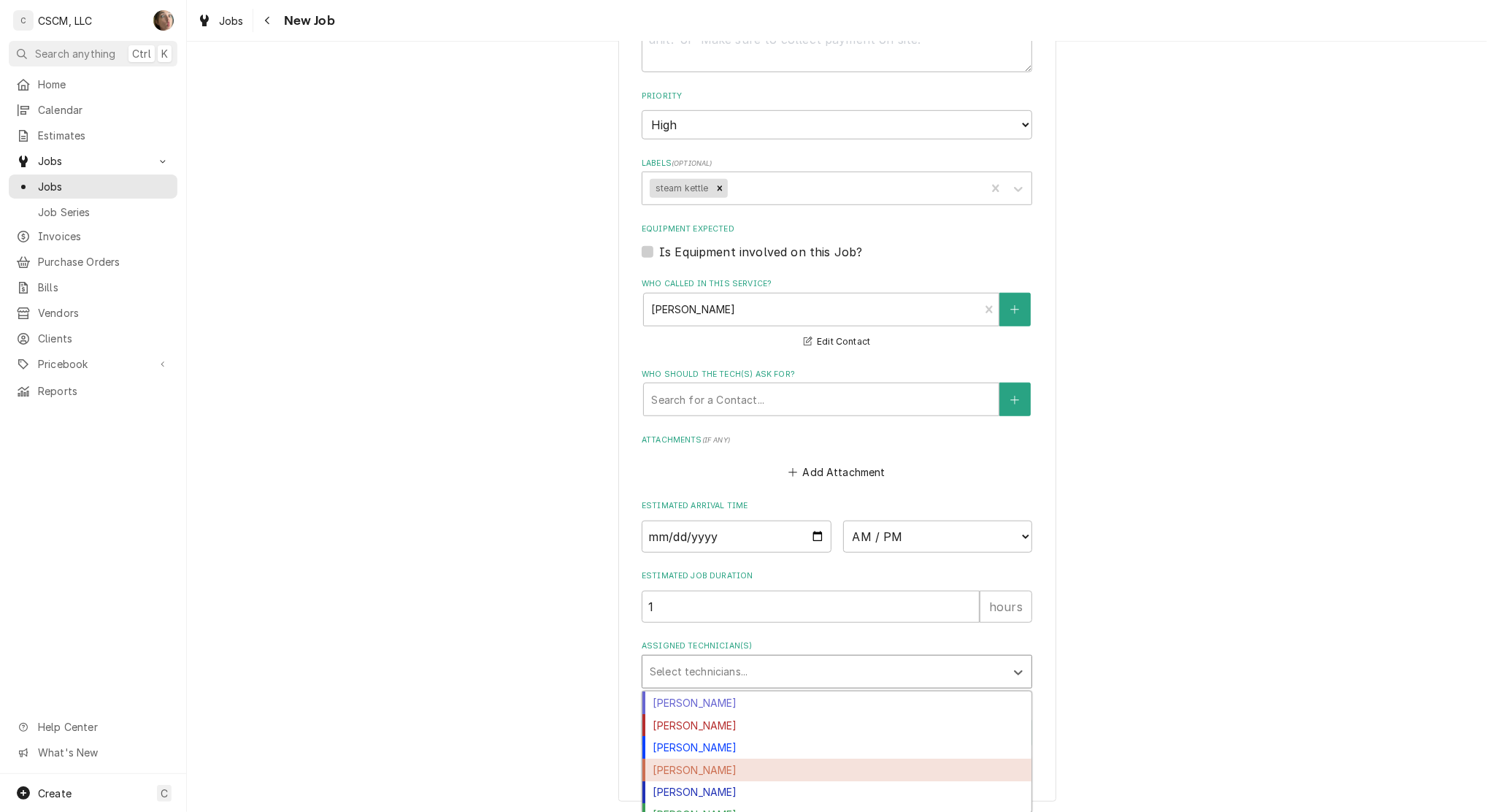
click at [741, 774] on div "[PERSON_NAME]" at bounding box center [836, 770] width 389 height 22
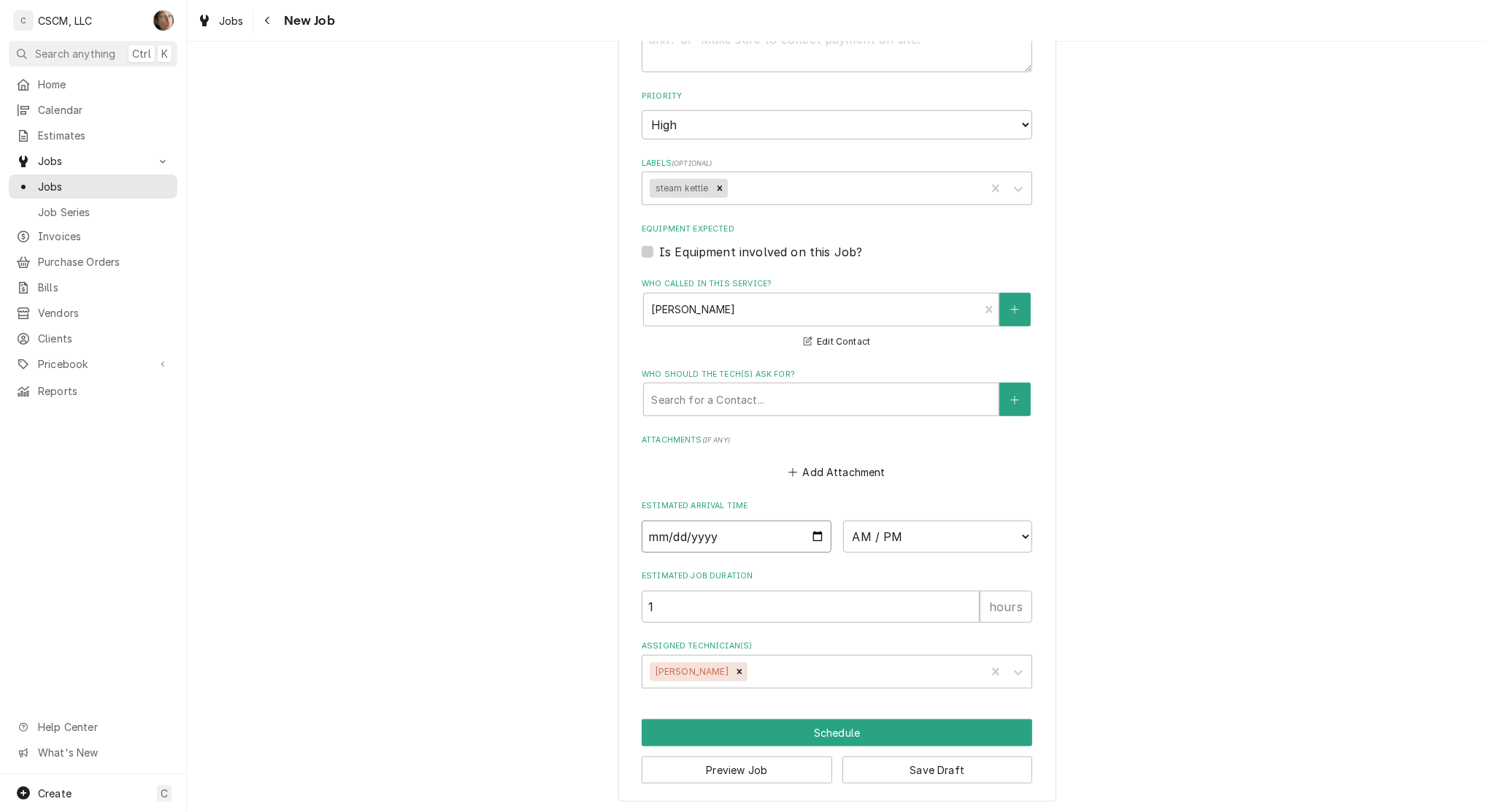
click at [813, 534] on input "Date" at bounding box center [736, 536] width 190 height 32
click at [827, 733] on button "Schedule" at bounding box center [837, 732] width 391 height 27
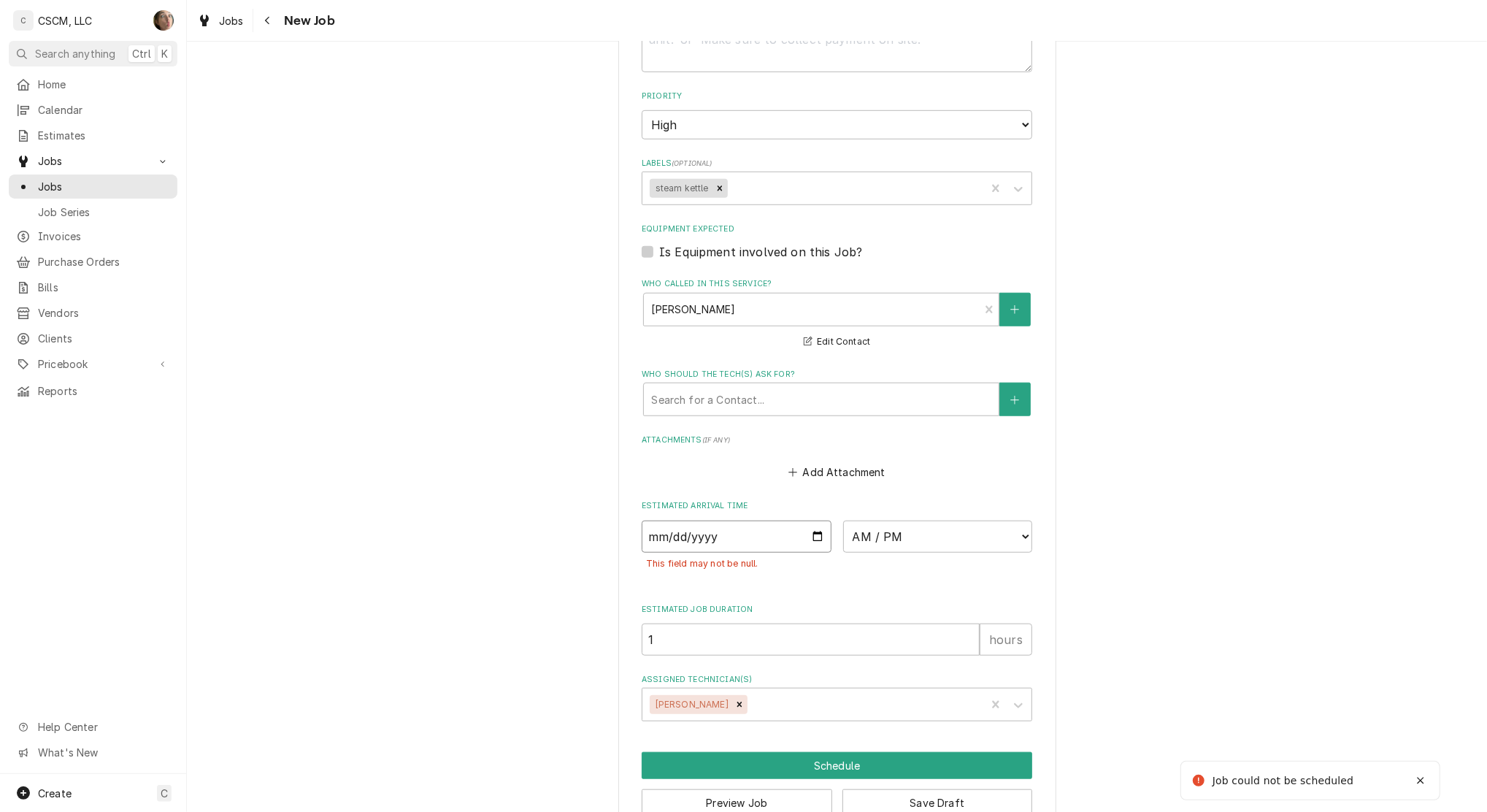
click at [808, 533] on input "2025-09-09" at bounding box center [736, 536] width 190 height 32
click at [753, 752] on button "Schedule" at bounding box center [837, 765] width 391 height 27
click at [765, 771] on button "Schedule" at bounding box center [837, 765] width 391 height 27
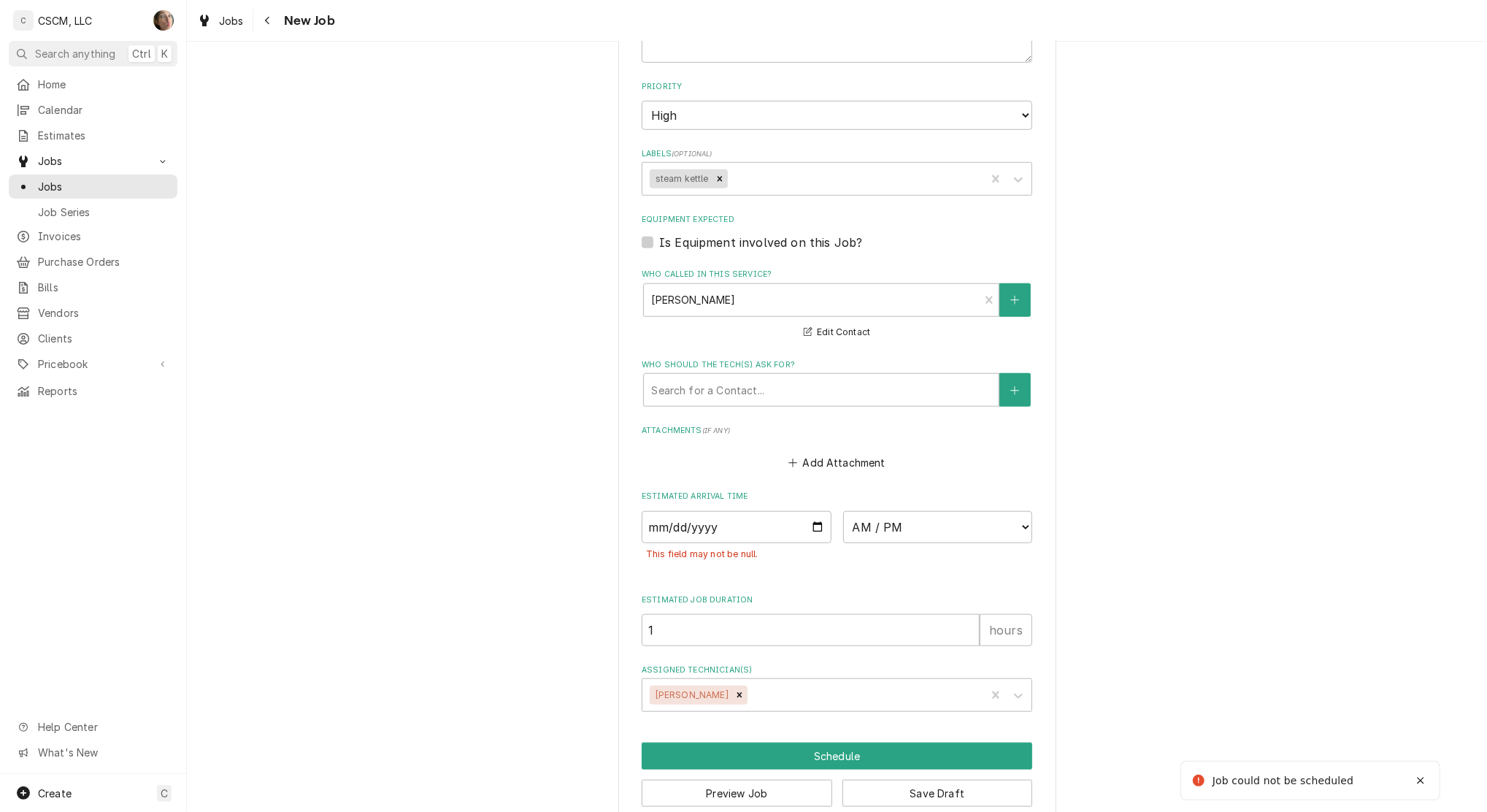
scroll to position [847, 0]
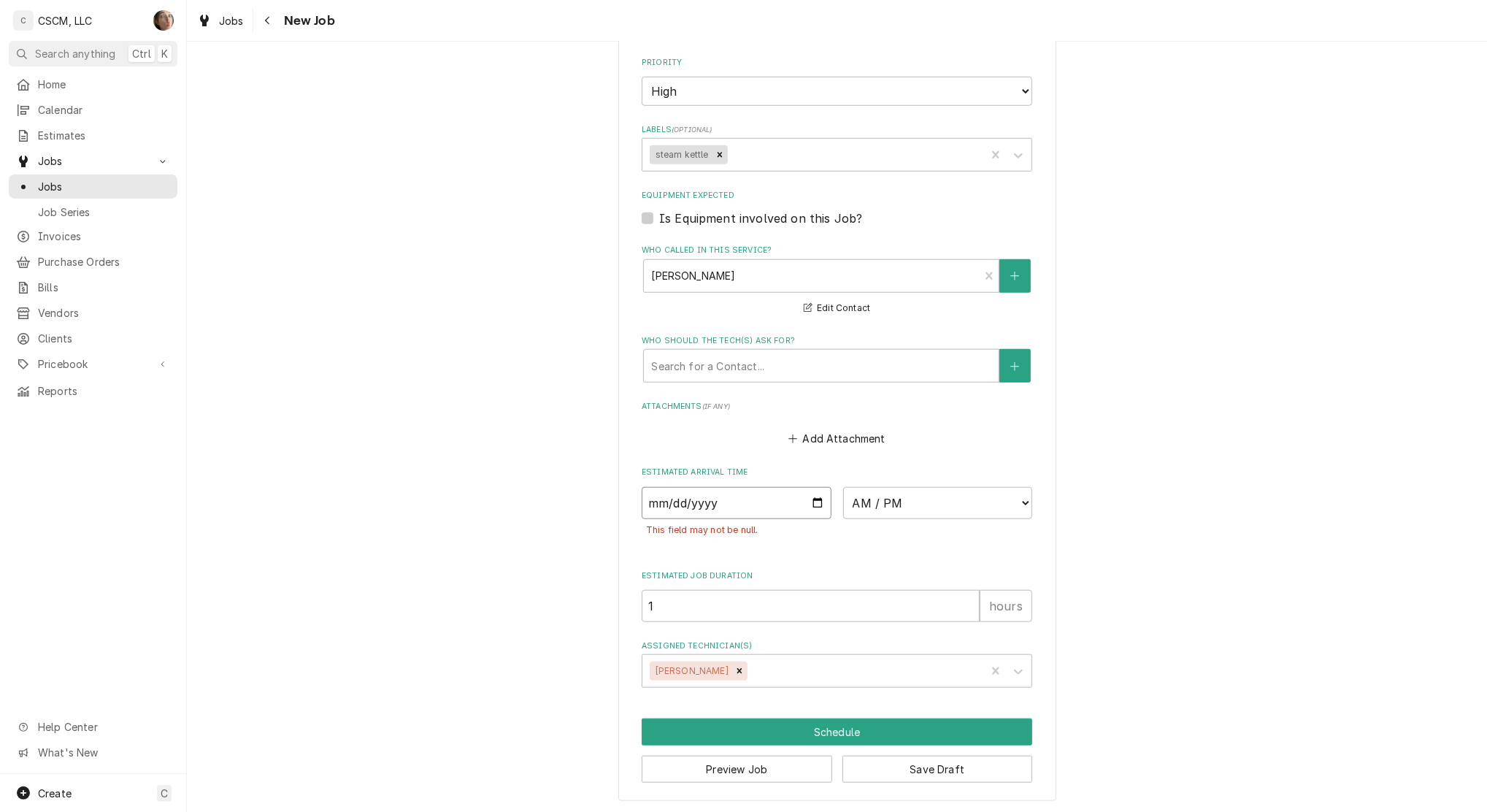
click at [809, 502] on input "[DATE]" at bounding box center [736, 503] width 190 height 32
click at [816, 734] on button "Schedule" at bounding box center [837, 732] width 391 height 27
click at [737, 499] on input "[DATE]" at bounding box center [736, 503] width 190 height 32
click at [805, 730] on button "Schedule" at bounding box center [837, 732] width 391 height 27
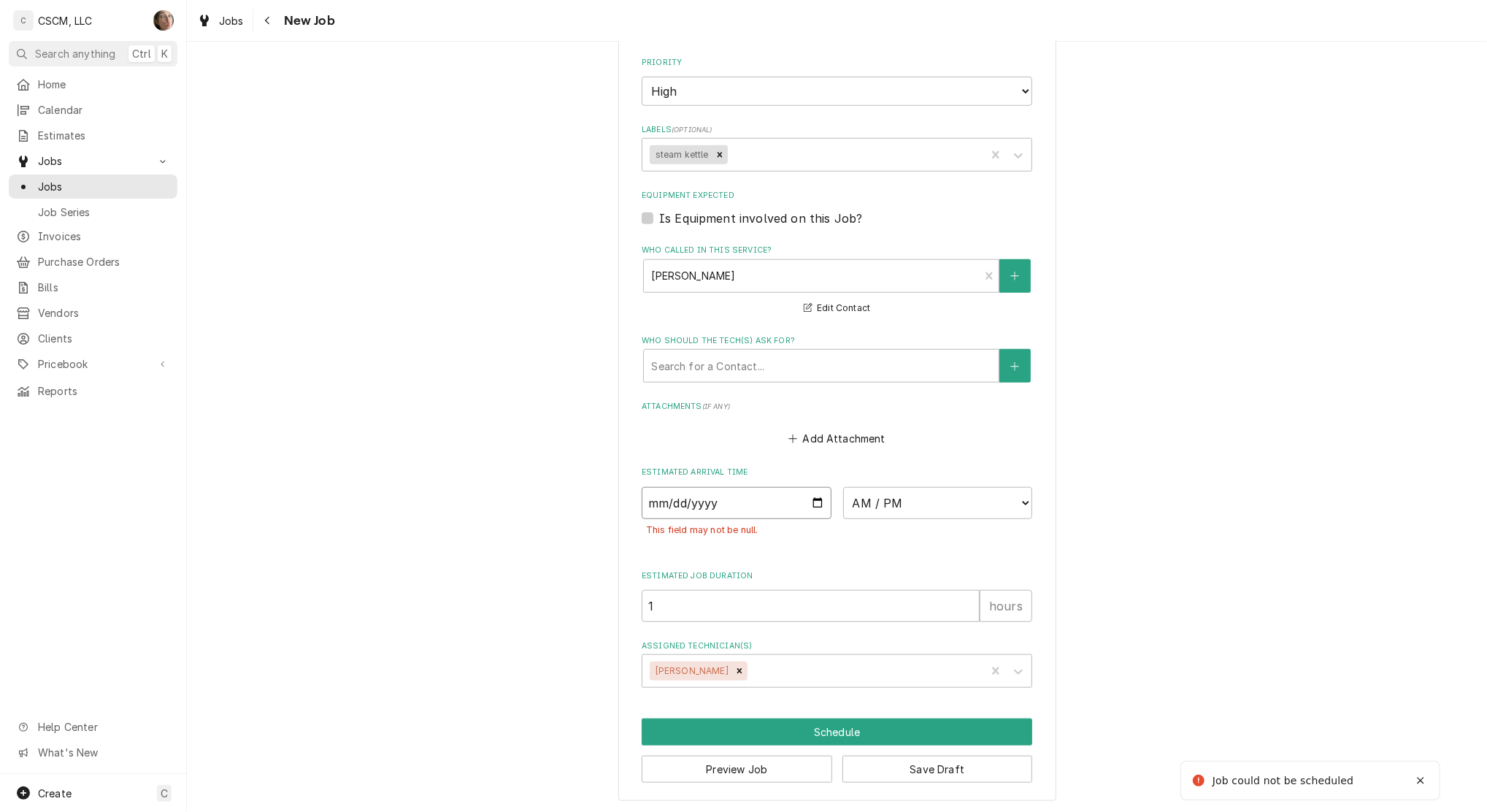
click at [809, 501] on input "[DATE]" at bounding box center [736, 503] width 190 height 32
click at [726, 726] on button "Schedule" at bounding box center [837, 732] width 391 height 27
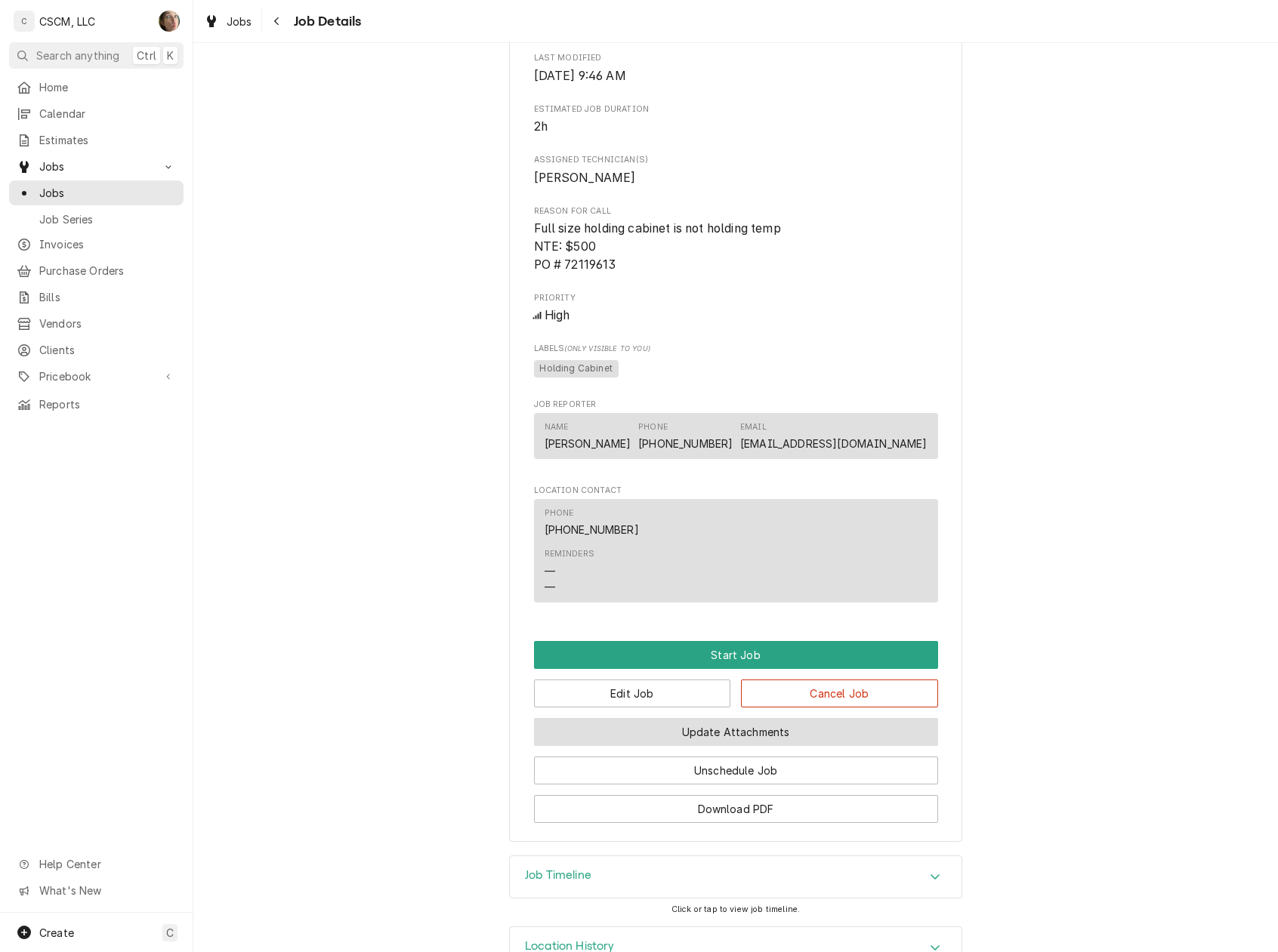
scroll to position [767, 0]
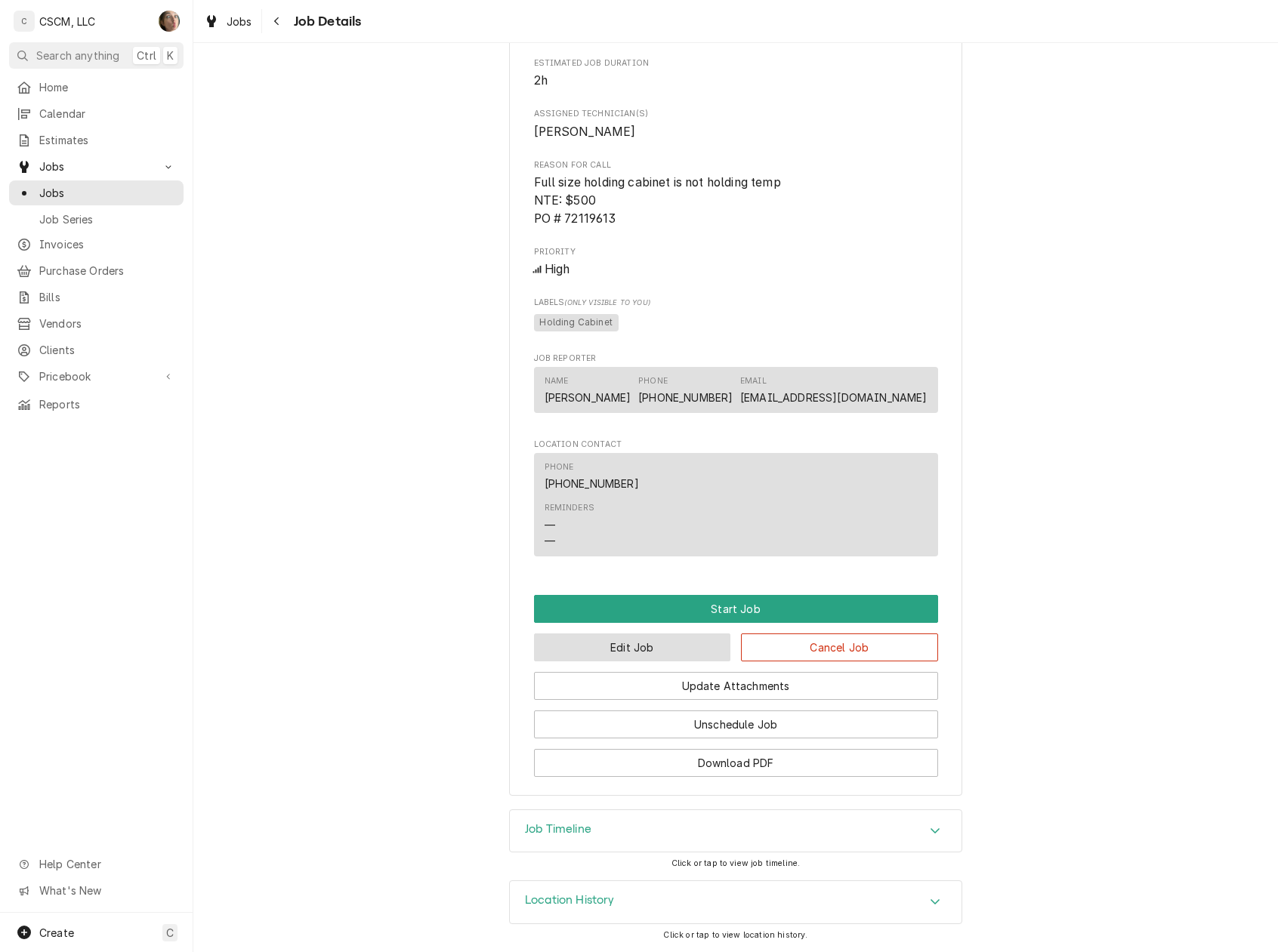
click at [689, 654] on button "Edit Job" at bounding box center [632, 647] width 197 height 28
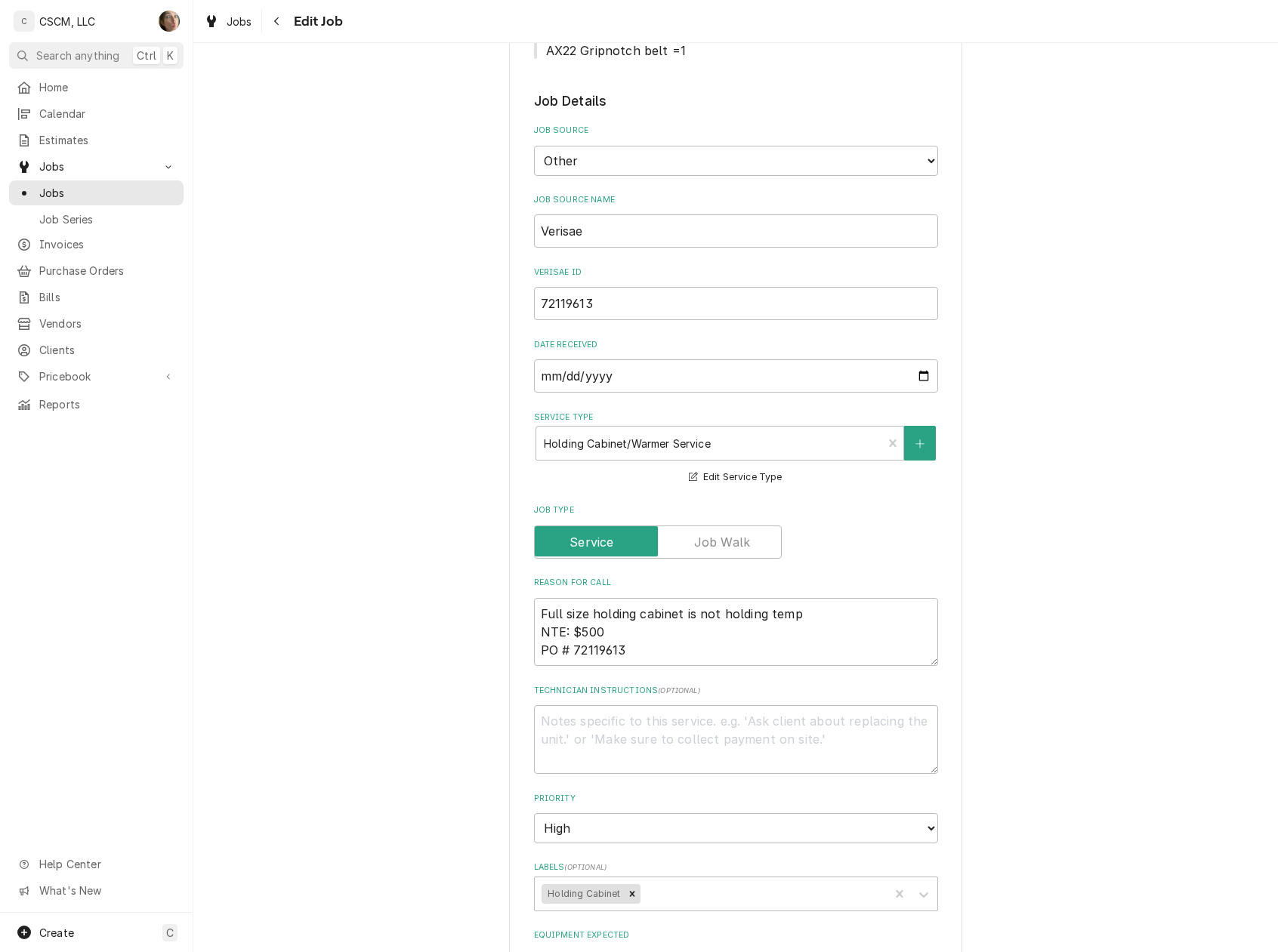
type textarea "x"
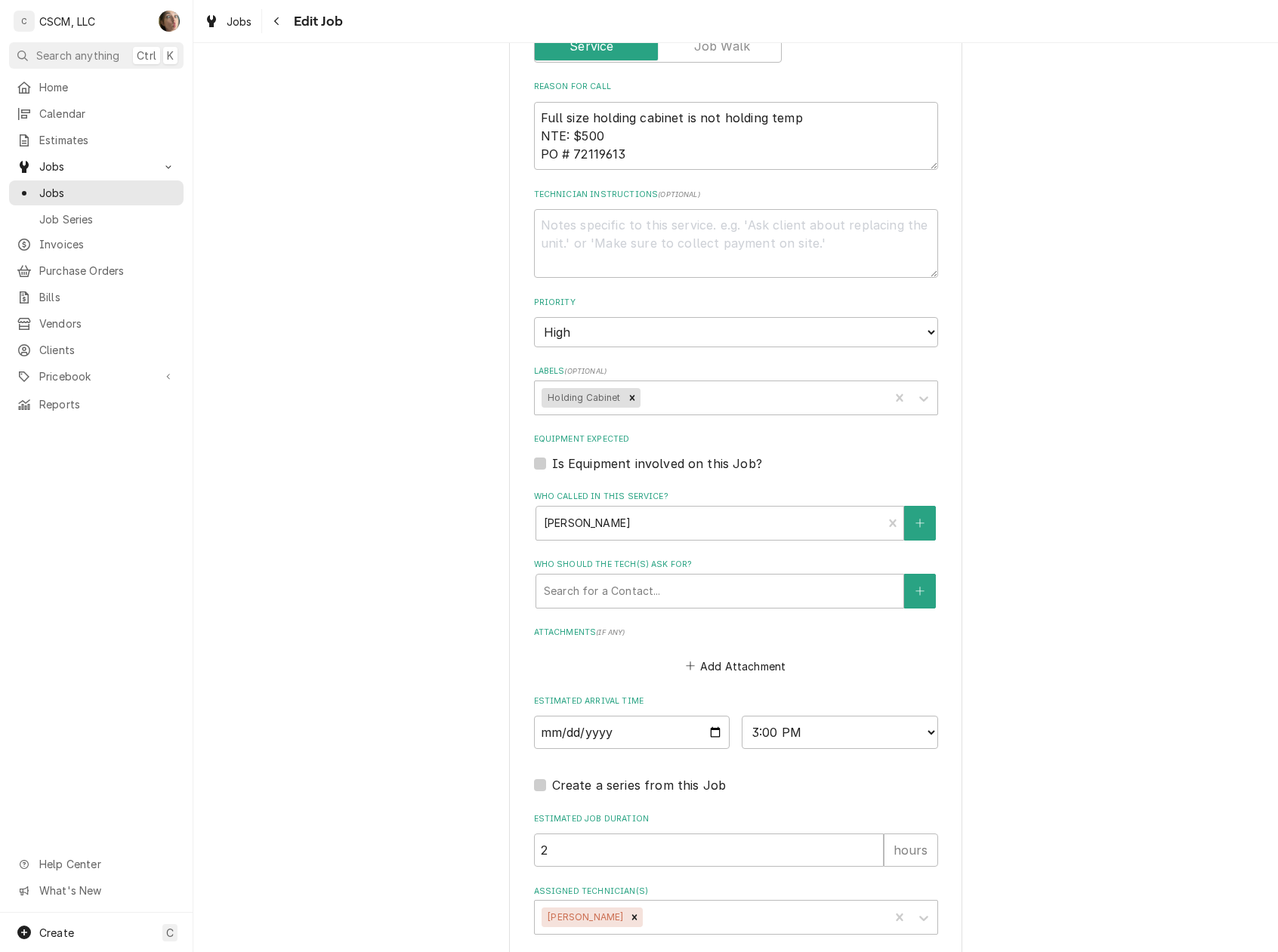
scroll to position [966, 0]
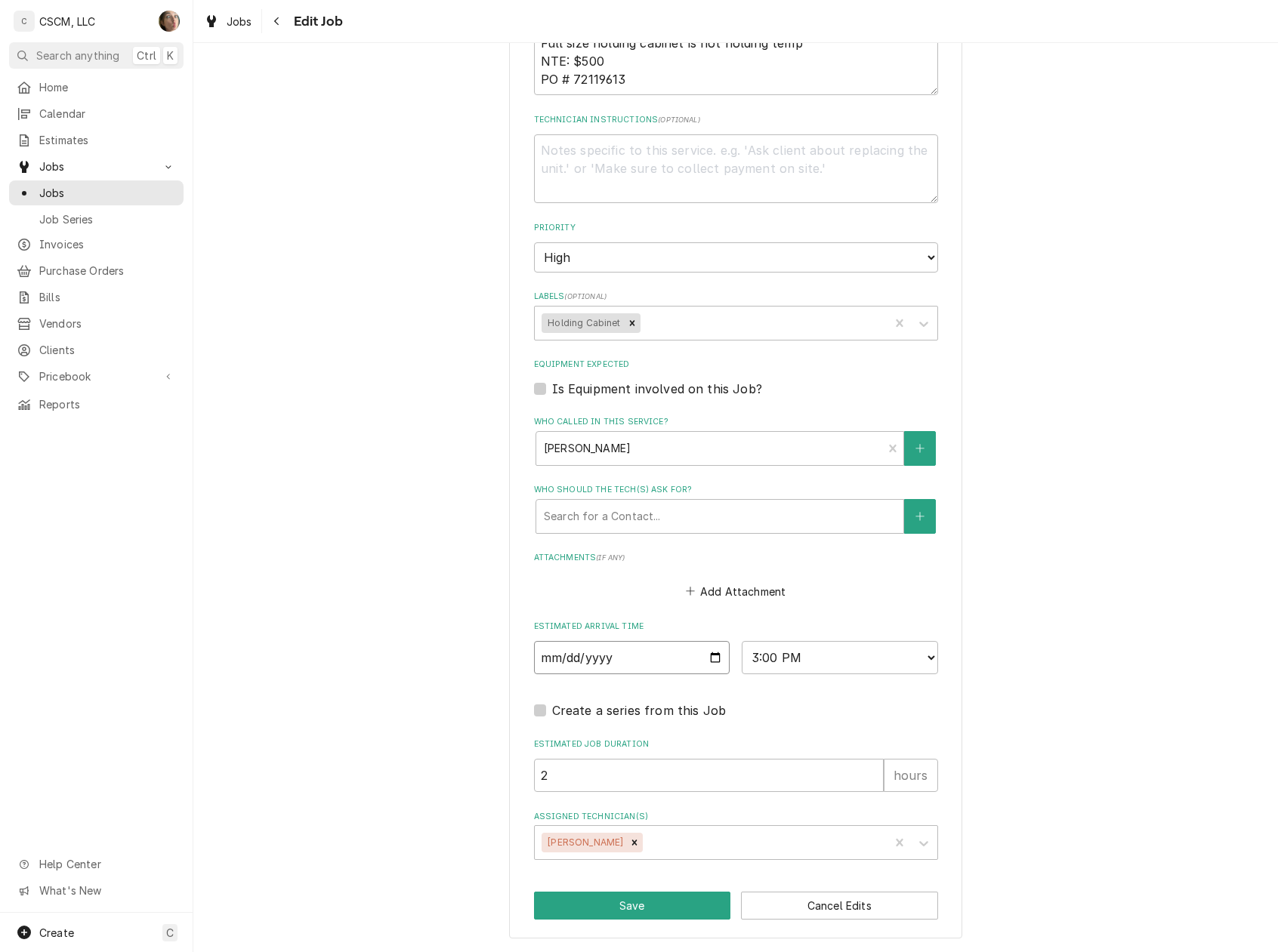
click at [706, 656] on input "[DATE]" at bounding box center [631, 657] width 196 height 33
type input "[DATE]"
click at [613, 916] on button "Save" at bounding box center [632, 906] width 197 height 28
type textarea "x"
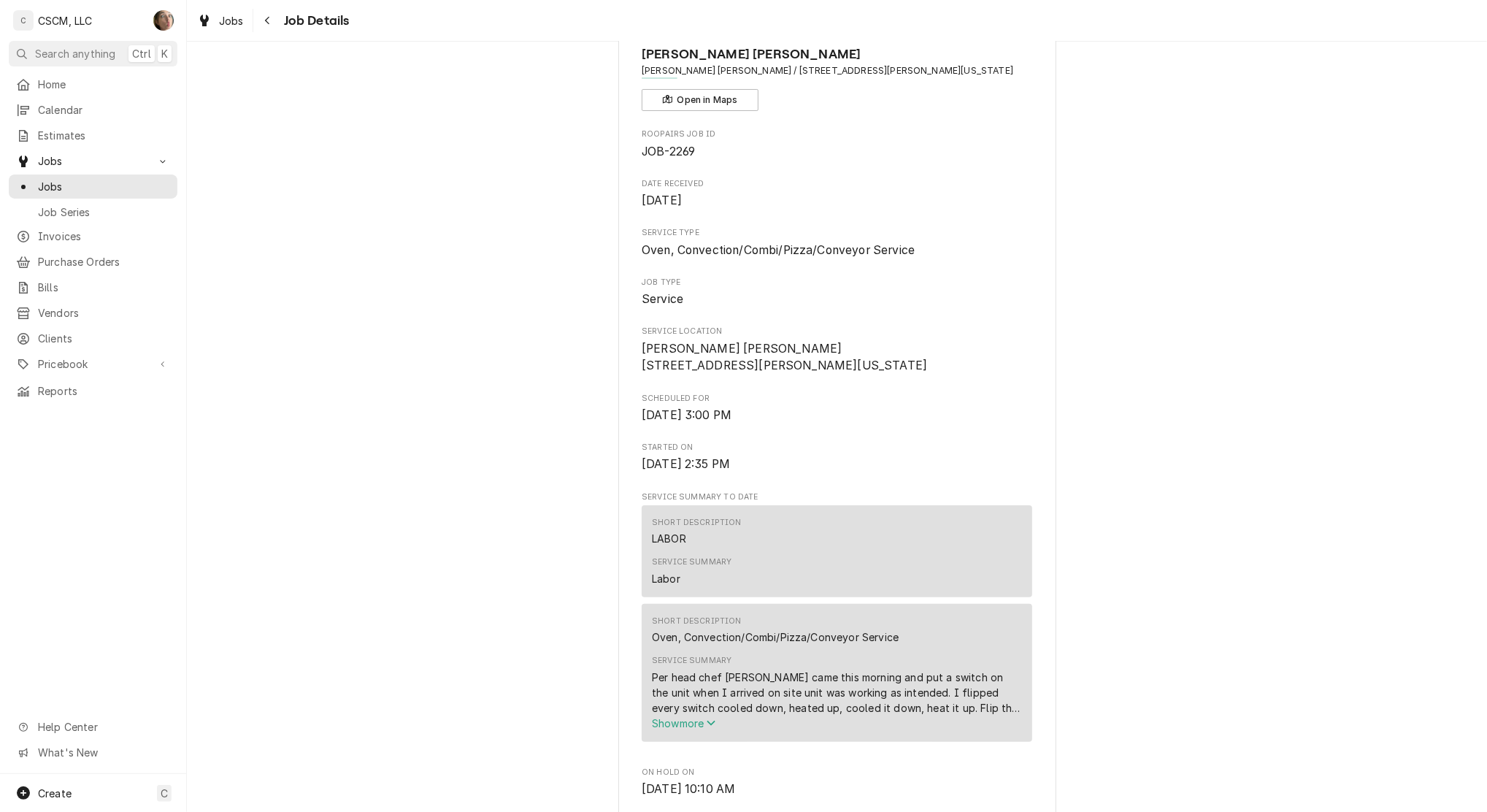
scroll to position [97, 0]
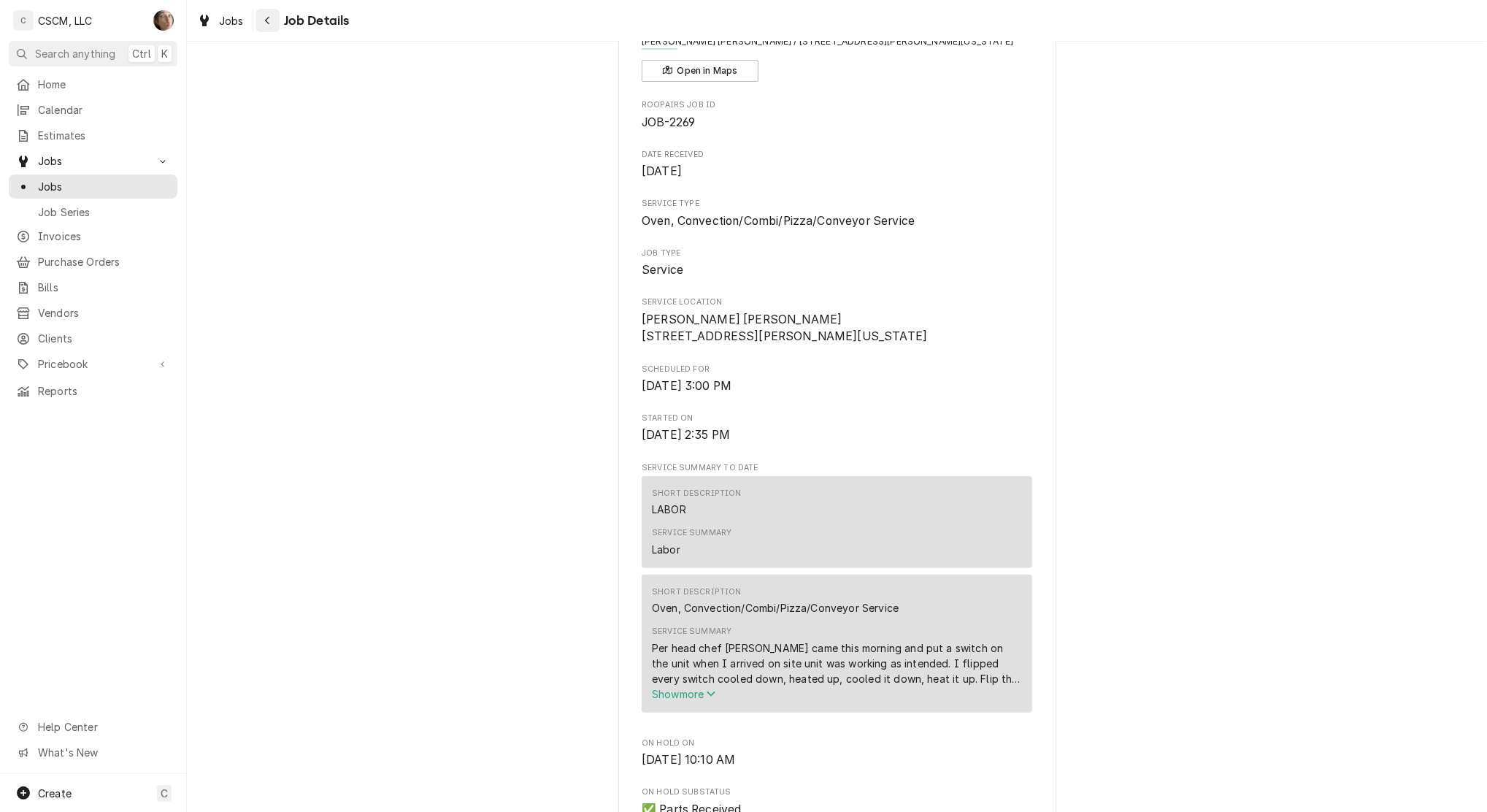
click at [265, 21] on icon "Navigate back" at bounding box center [267, 20] width 7 height 10
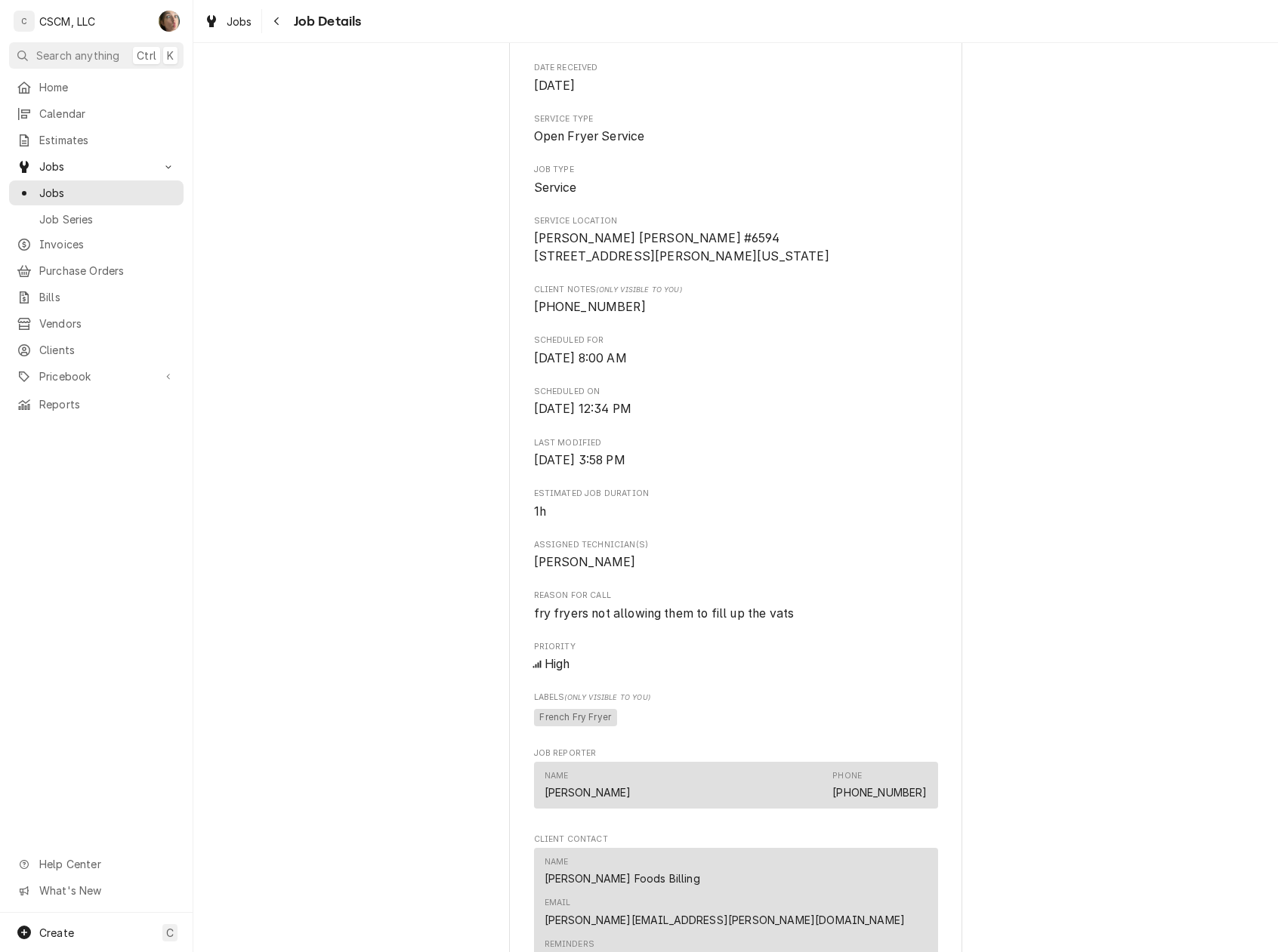
scroll to position [609, 0]
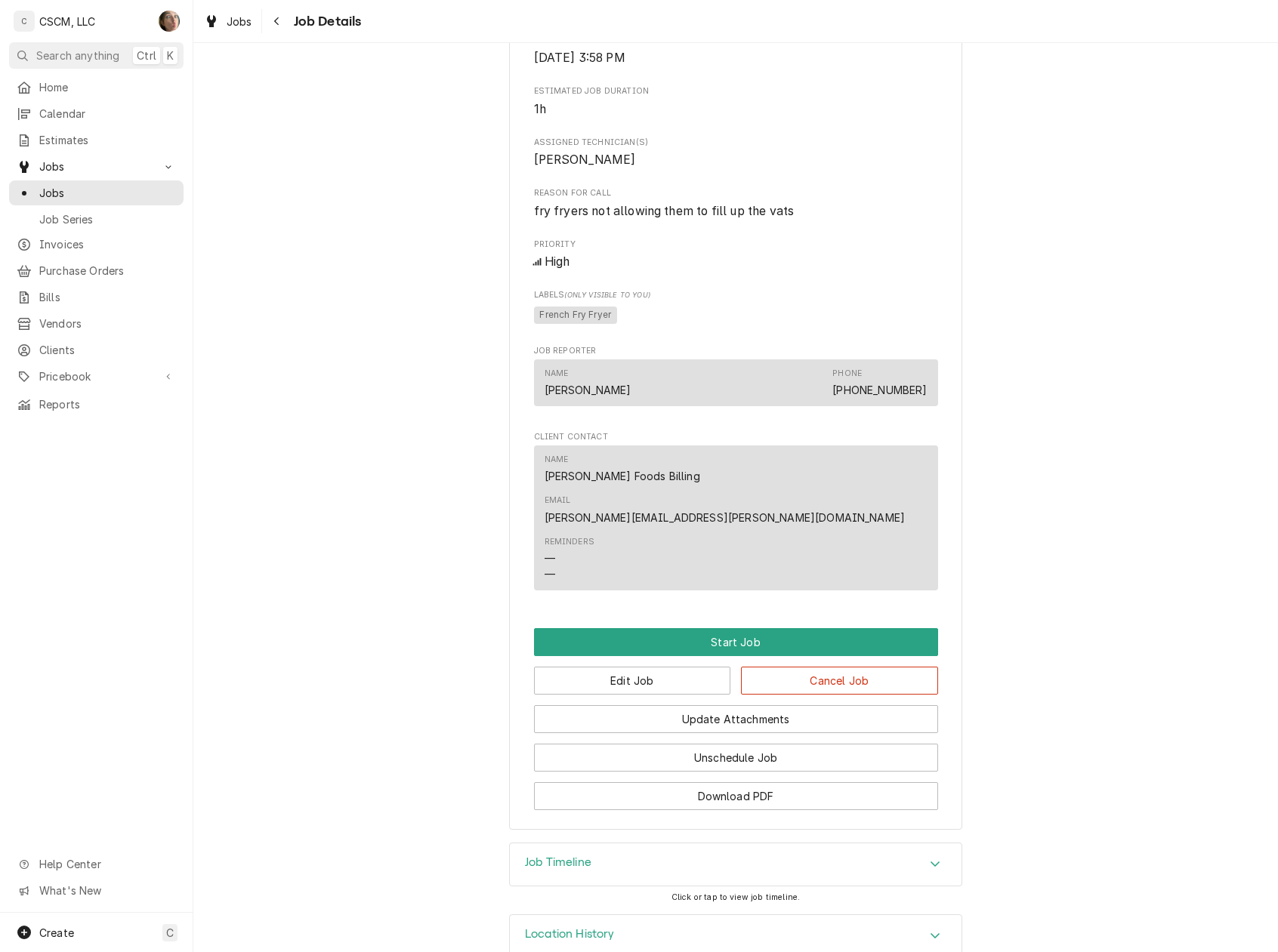
click at [672, 656] on div "Edit Job Cancel Job" at bounding box center [736, 676] width 404 height 39
click at [674, 667] on button "Edit Job" at bounding box center [632, 680] width 197 height 28
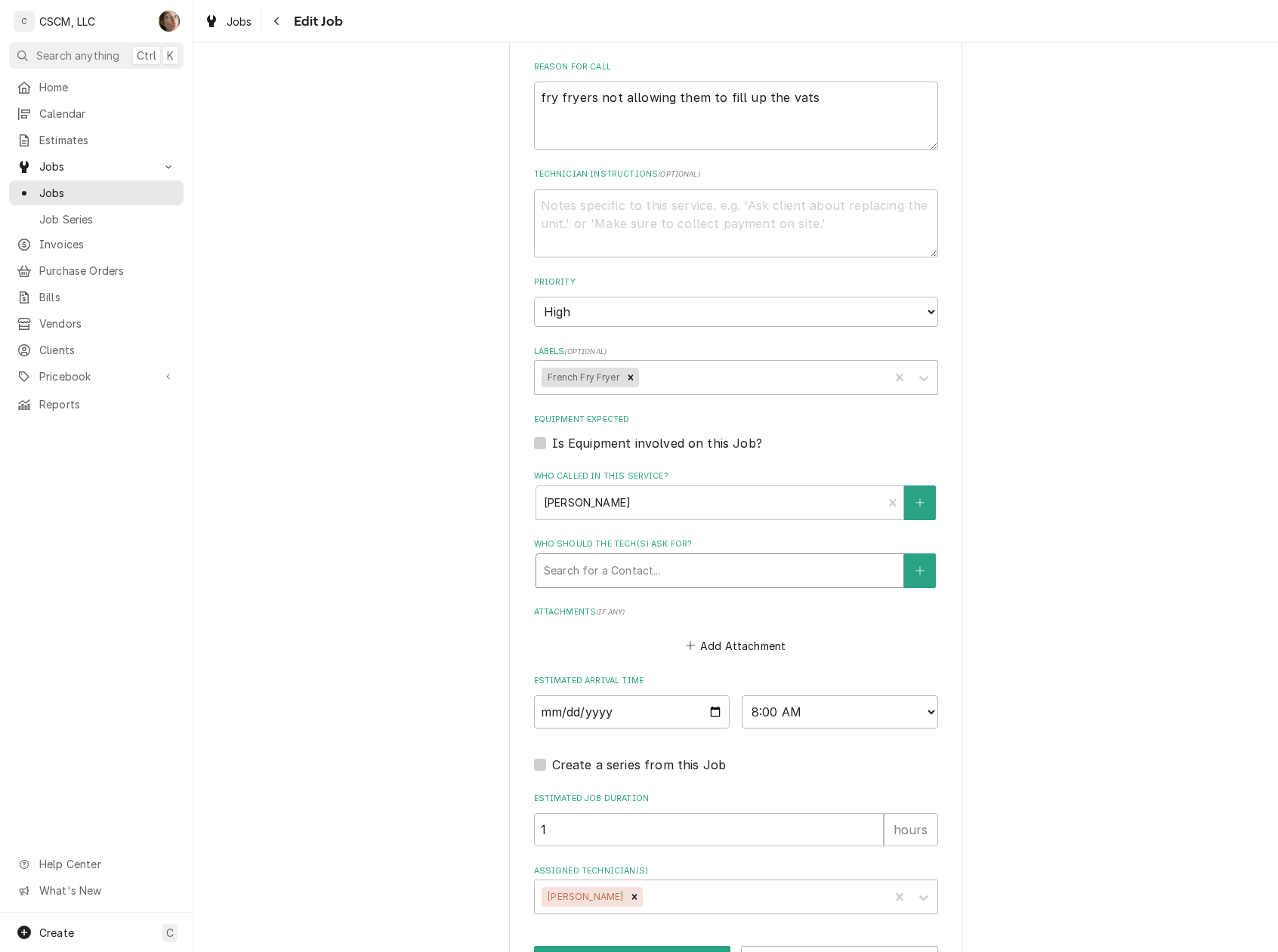
type textarea "x"
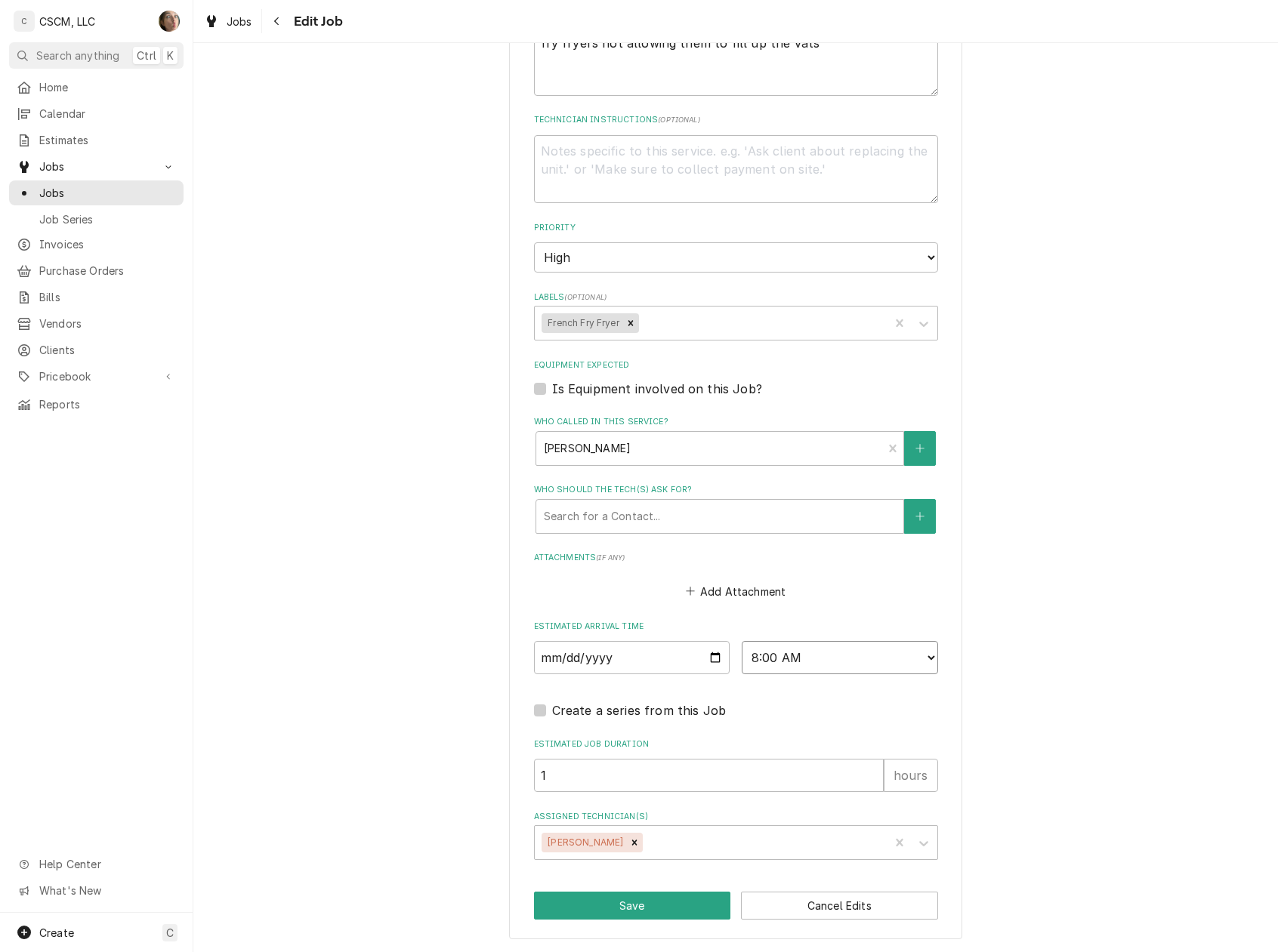
click at [795, 656] on select "AM / PM 6:00 AM 6:15 AM 6:30 AM 6:45 AM 7:00 AM 7:15 AM 7:30 AM 7:45 AM 8:00 AM…" at bounding box center [839, 657] width 196 height 33
drag, startPoint x: 817, startPoint y: 636, endPoint x: 809, endPoint y: 659, distance: 24.4
click at [816, 639] on div "Estimated Arrival Time 2025-09-24 AM / PM 6:00 AM 6:15 AM 6:30 AM 6:45 AM 7:00 …" at bounding box center [736, 647] width 404 height 53
click at [809, 657] on select "AM / PM 6:00 AM 6:15 AM 6:30 AM 6:45 AM 7:00 AM 7:15 AM 7:30 AM 7:45 AM 8:00 AM…" at bounding box center [839, 657] width 196 height 33
select select "15:00:00"
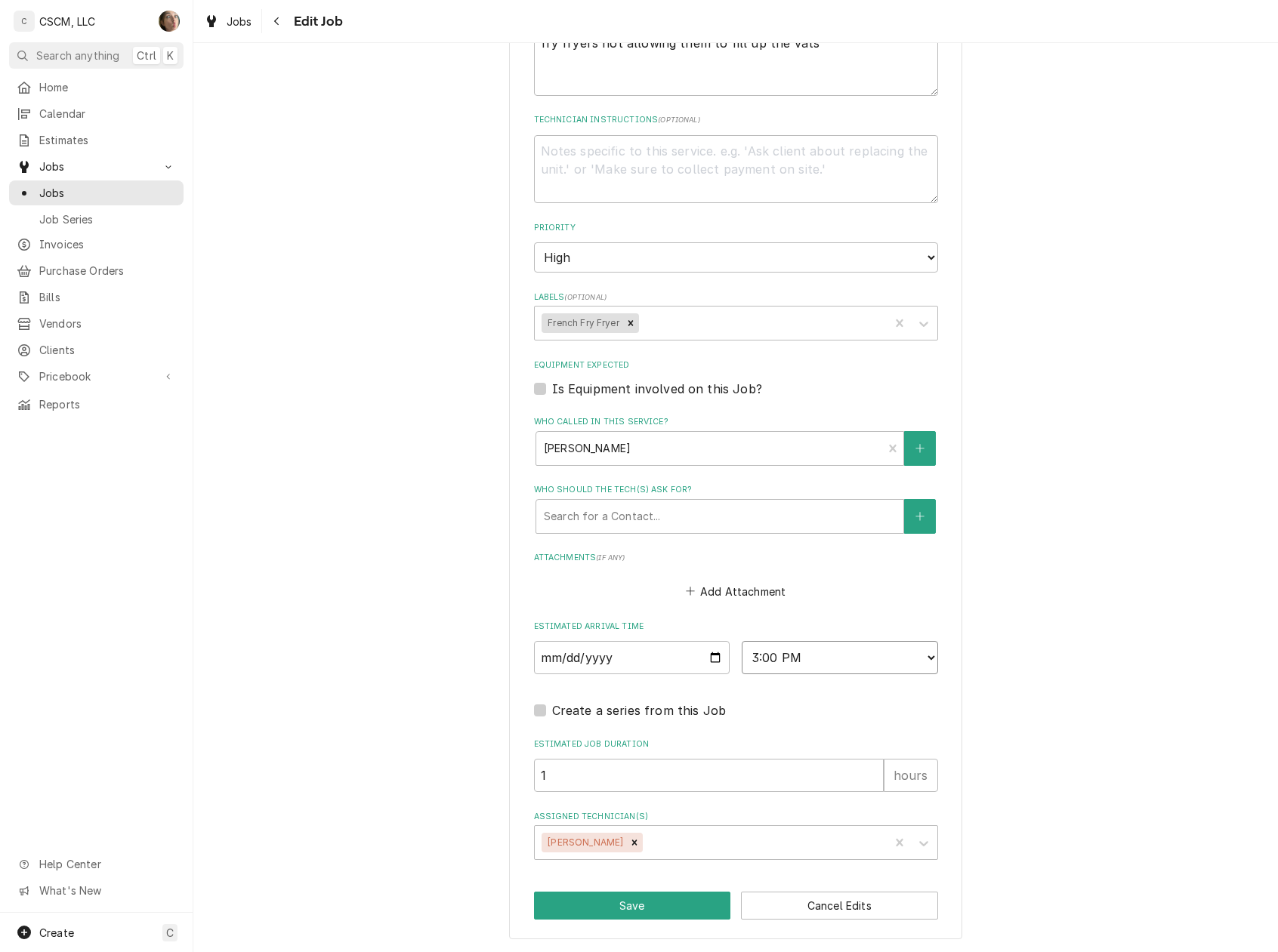
click at [741, 641] on select "AM / PM 6:00 AM 6:15 AM 6:30 AM 6:45 AM 7:00 AM 7:15 AM 7:30 AM 7:45 AM 8:00 AM…" at bounding box center [839, 657] width 196 height 33
click at [666, 904] on button "Save" at bounding box center [632, 906] width 197 height 28
type textarea "x"
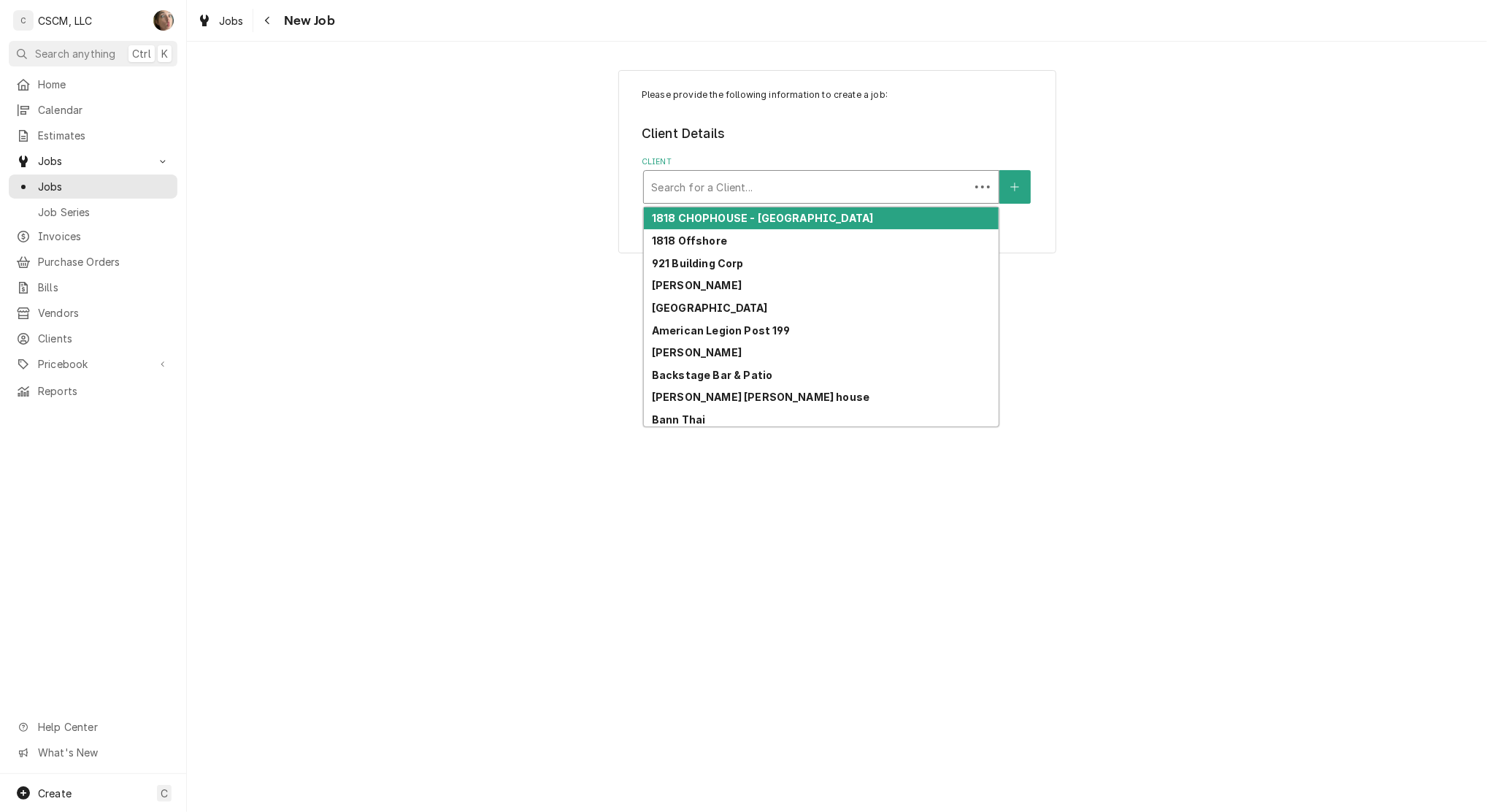
click at [708, 183] on div "Client" at bounding box center [807, 187] width 311 height 26
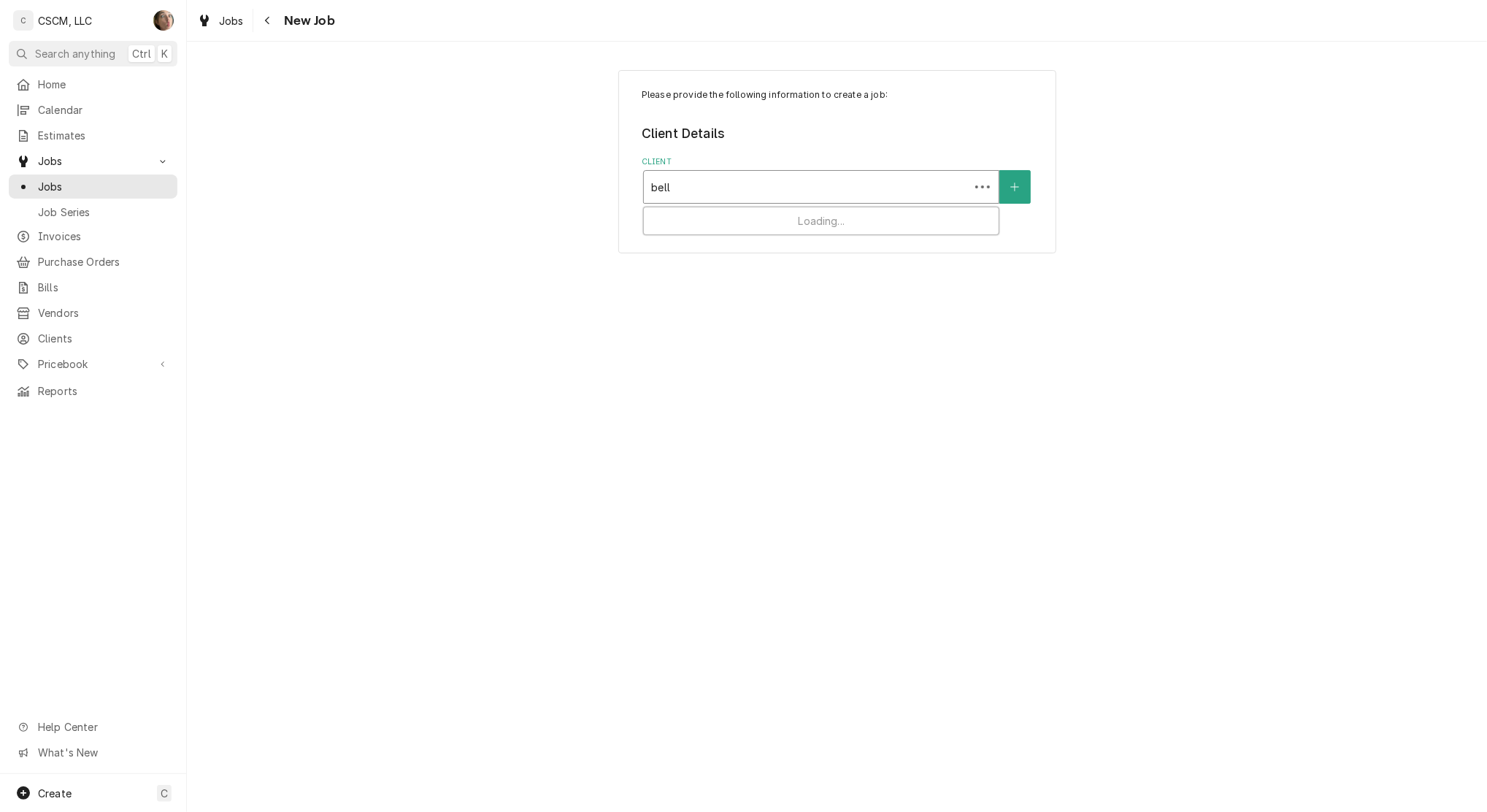
type input "bella"
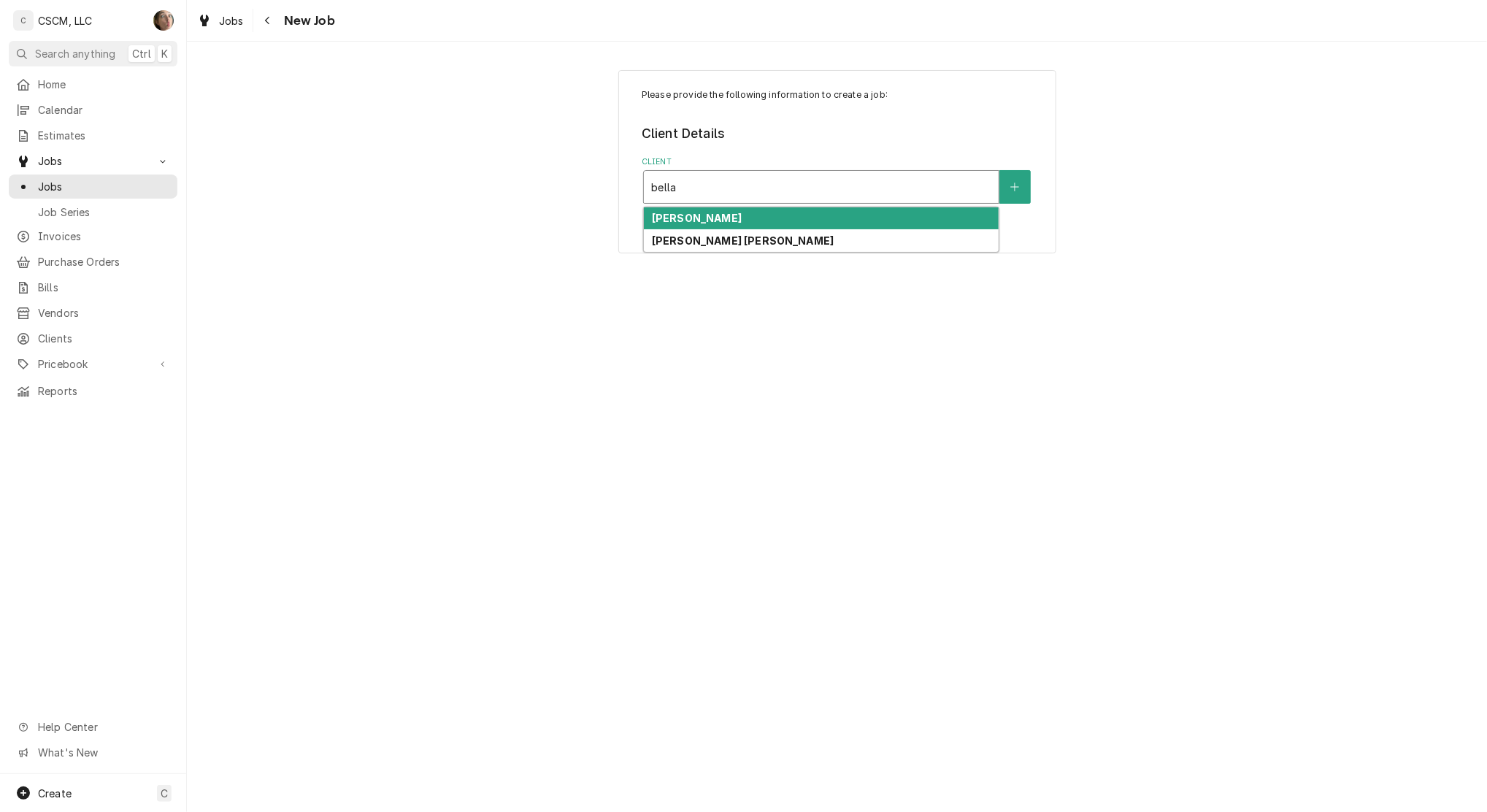
click at [686, 217] on strong "BELLA MILANO'S" at bounding box center [697, 218] width 90 height 12
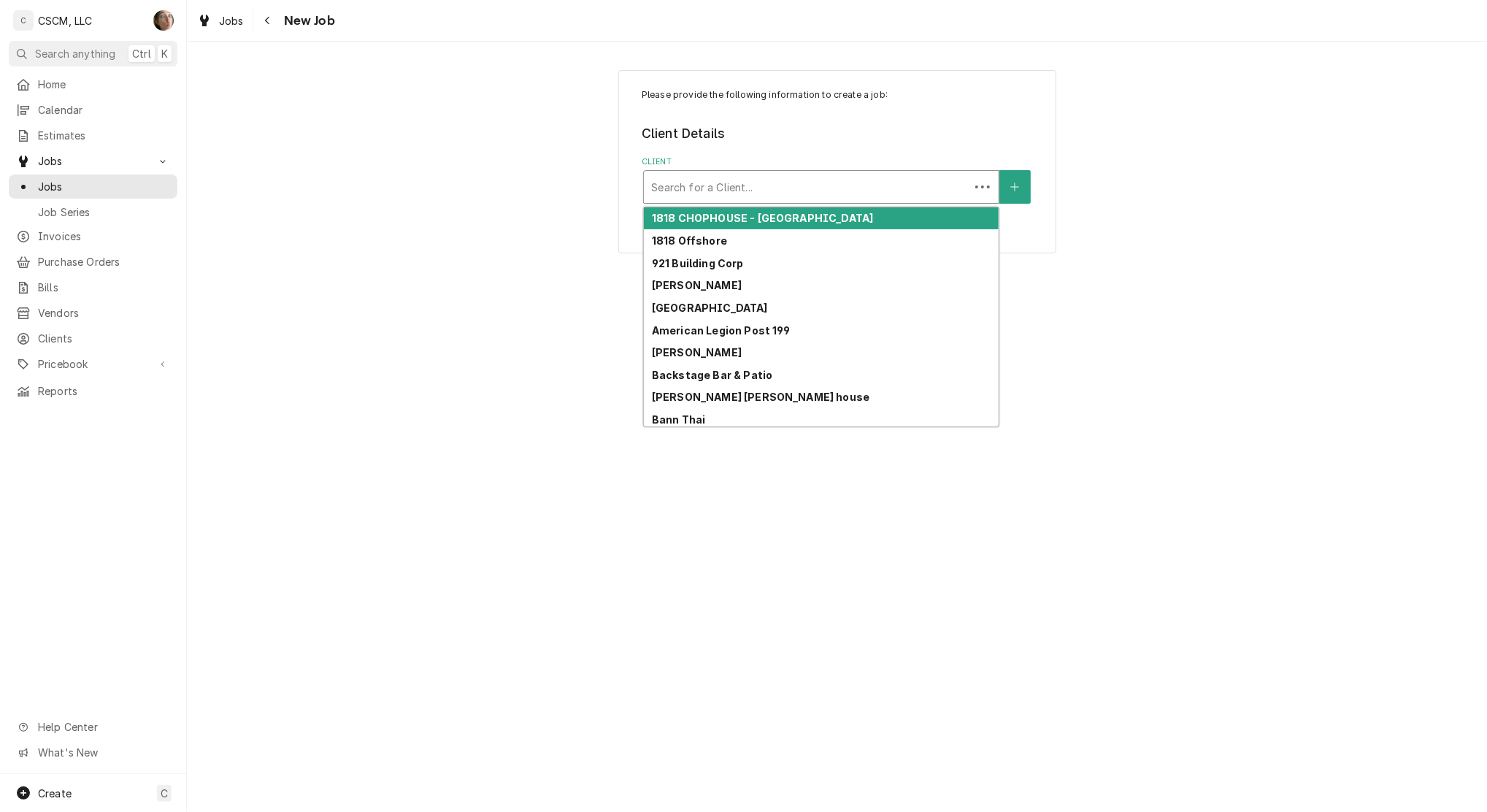
click at [739, 192] on div "Client" at bounding box center [807, 187] width 311 height 26
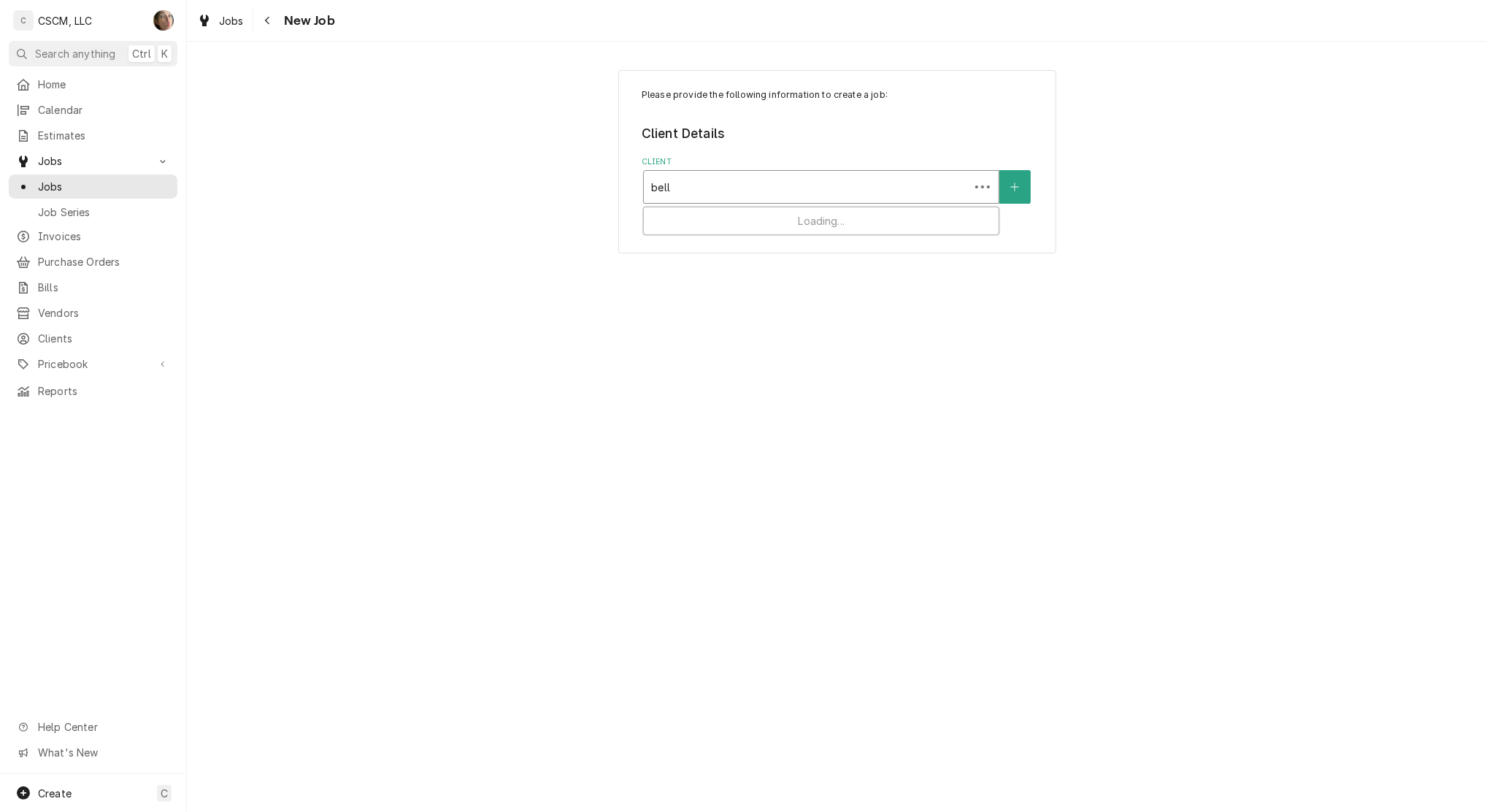
type input "bella"
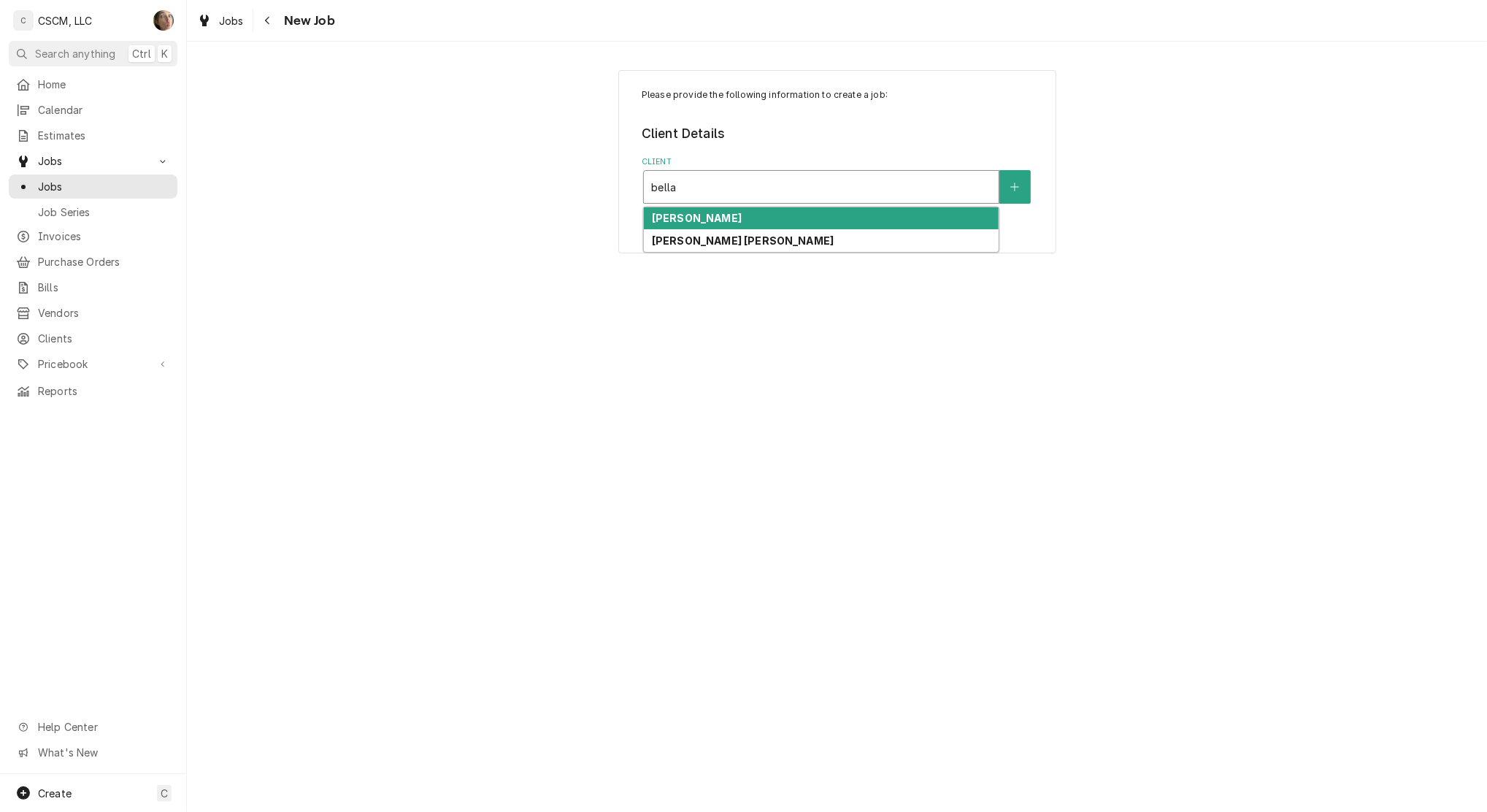
click at [731, 219] on strong "BELLA MILANO'S" at bounding box center [697, 218] width 90 height 12
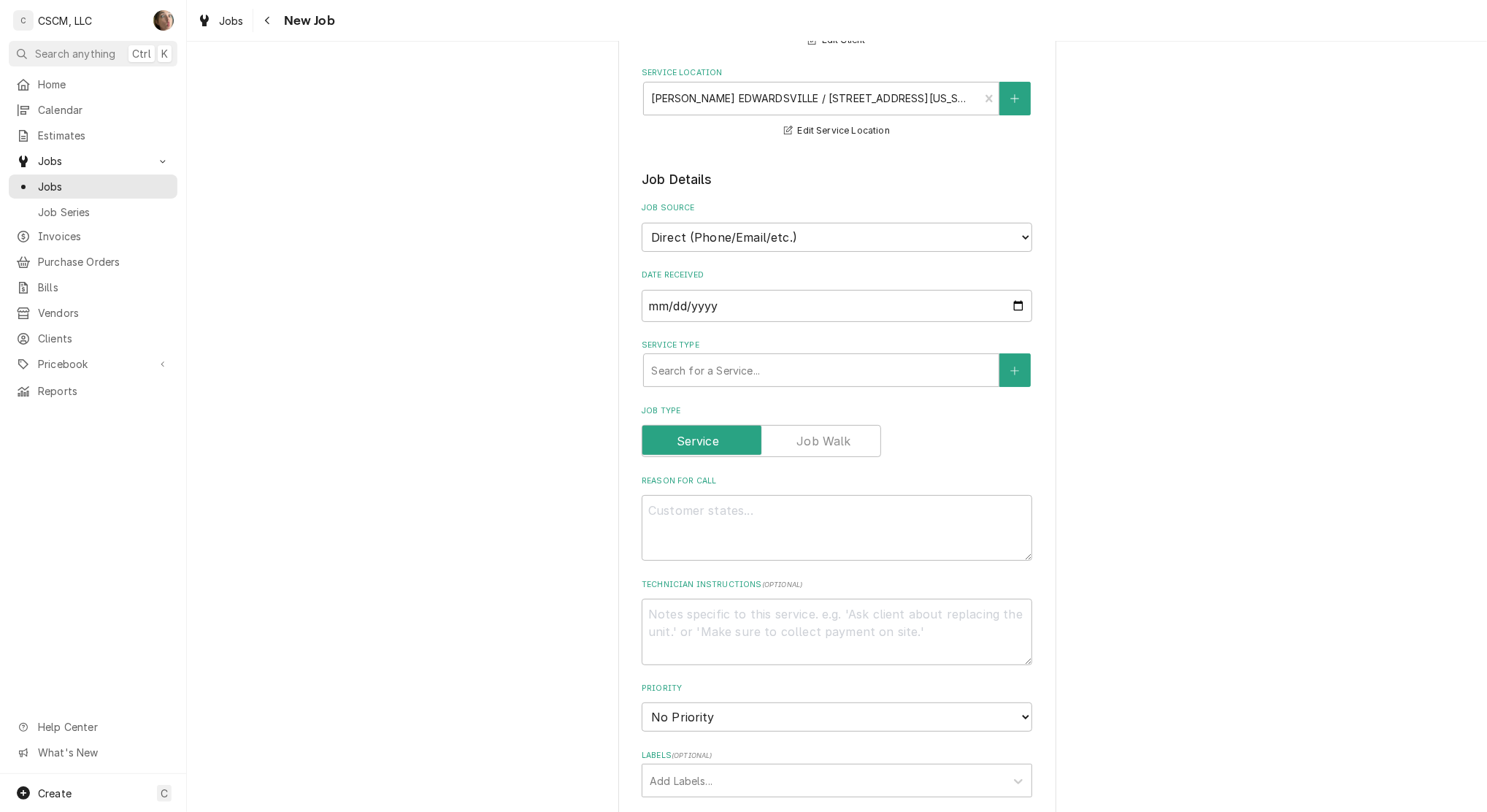
scroll to position [486, 0]
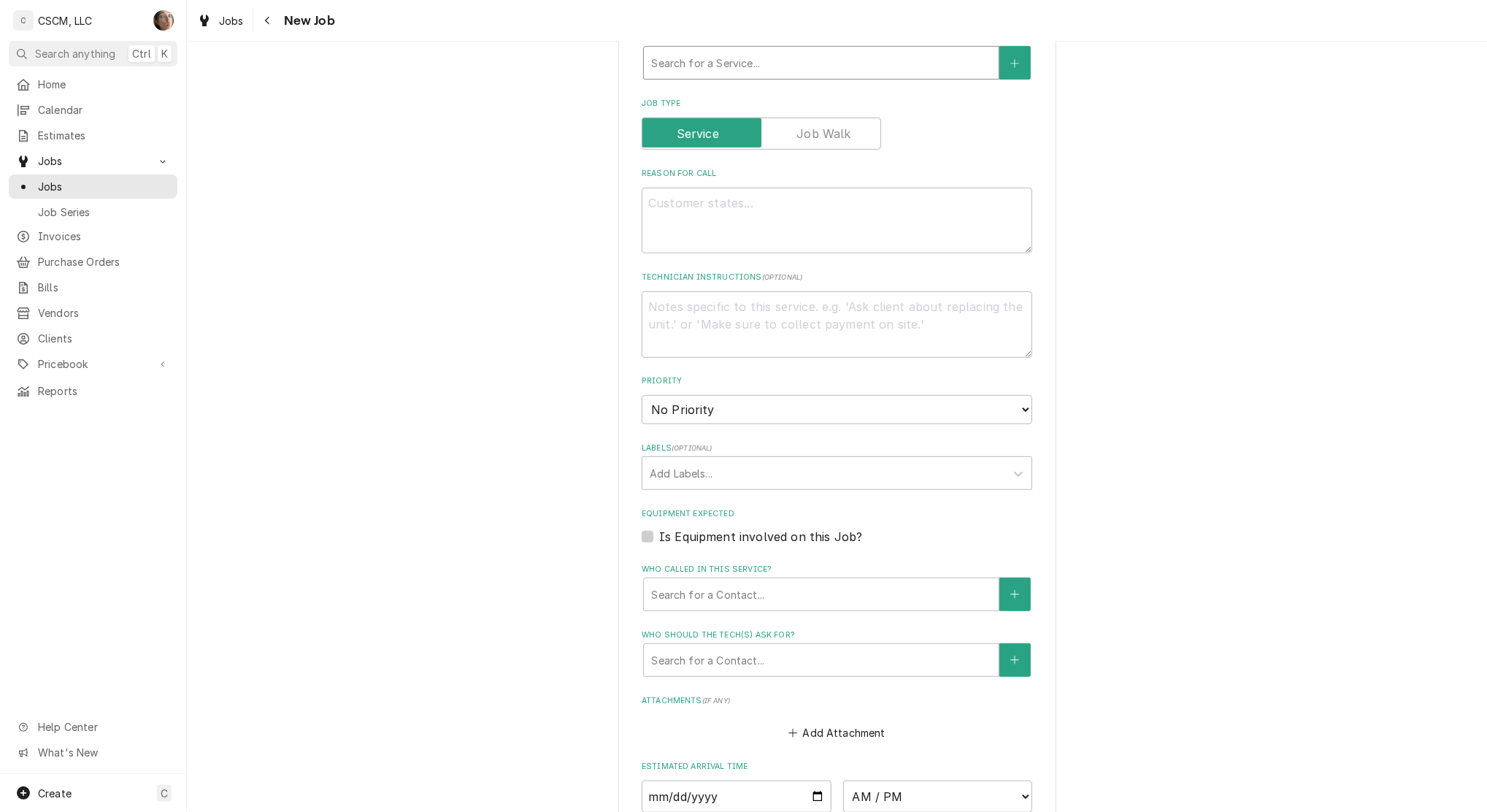
click at [672, 66] on div "Service Type" at bounding box center [822, 63] width 340 height 26
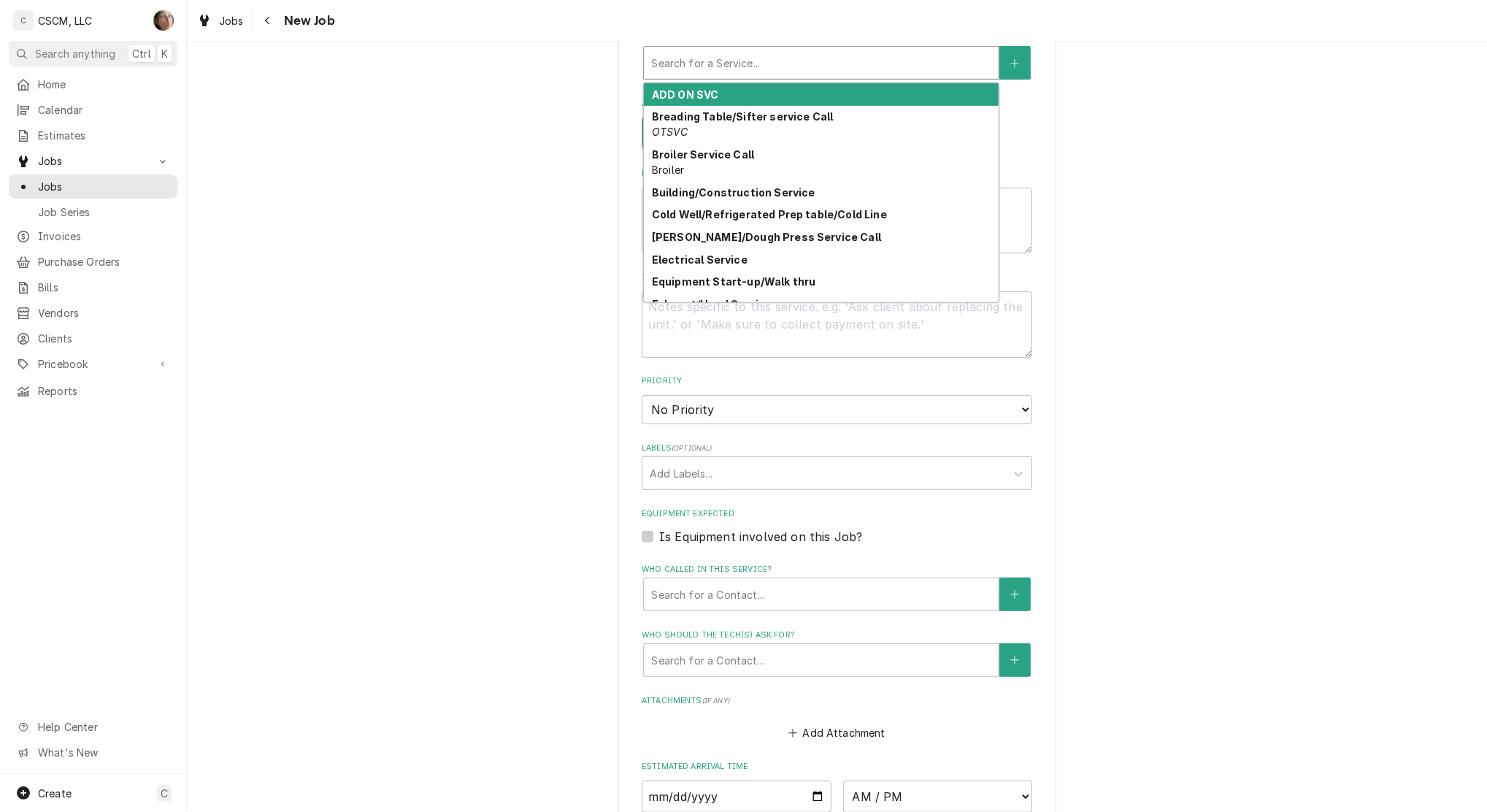
type textarea "x"
type input "t"
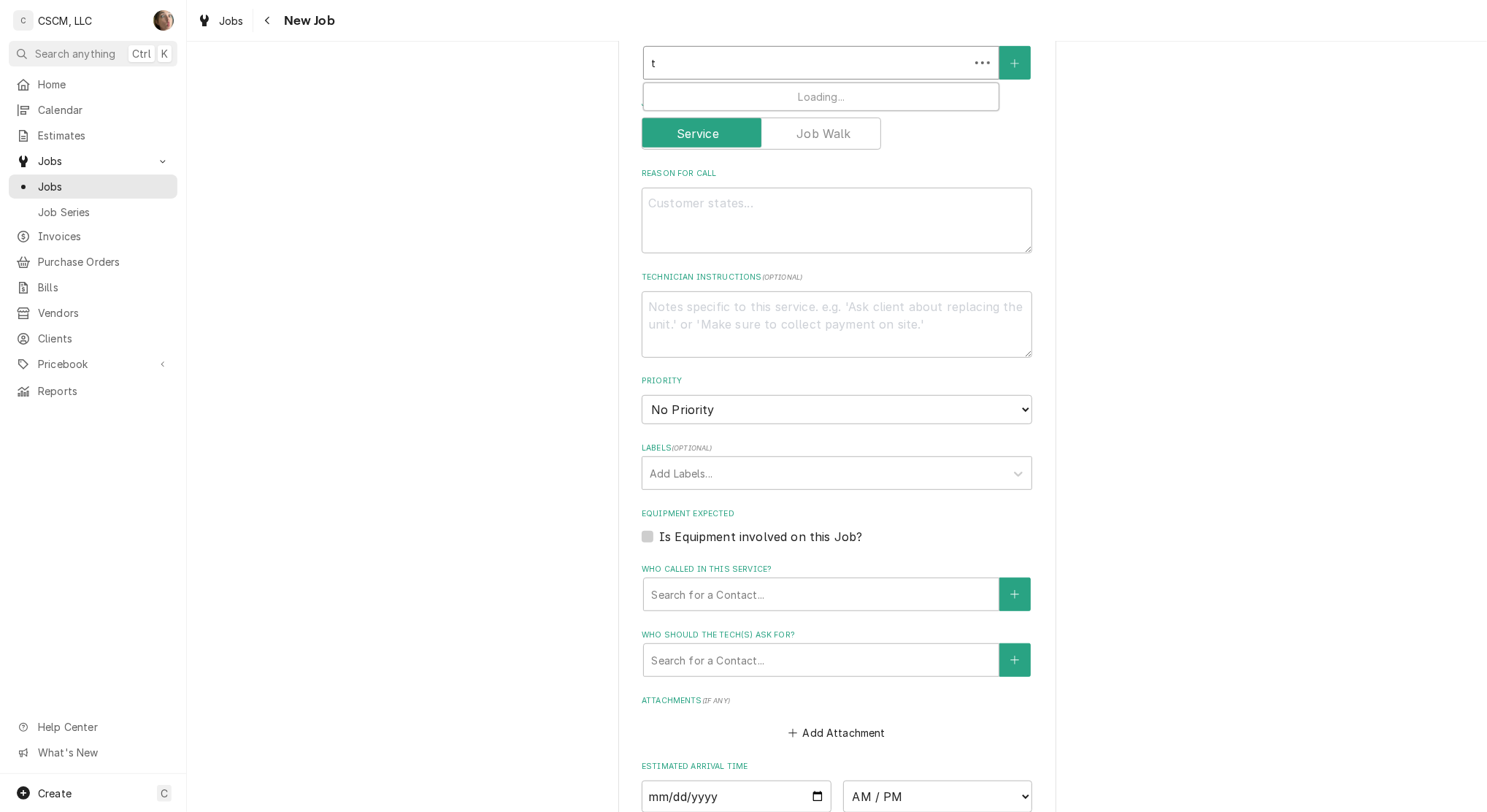
type textarea "x"
type input "r"
type textarea "x"
type input "re"
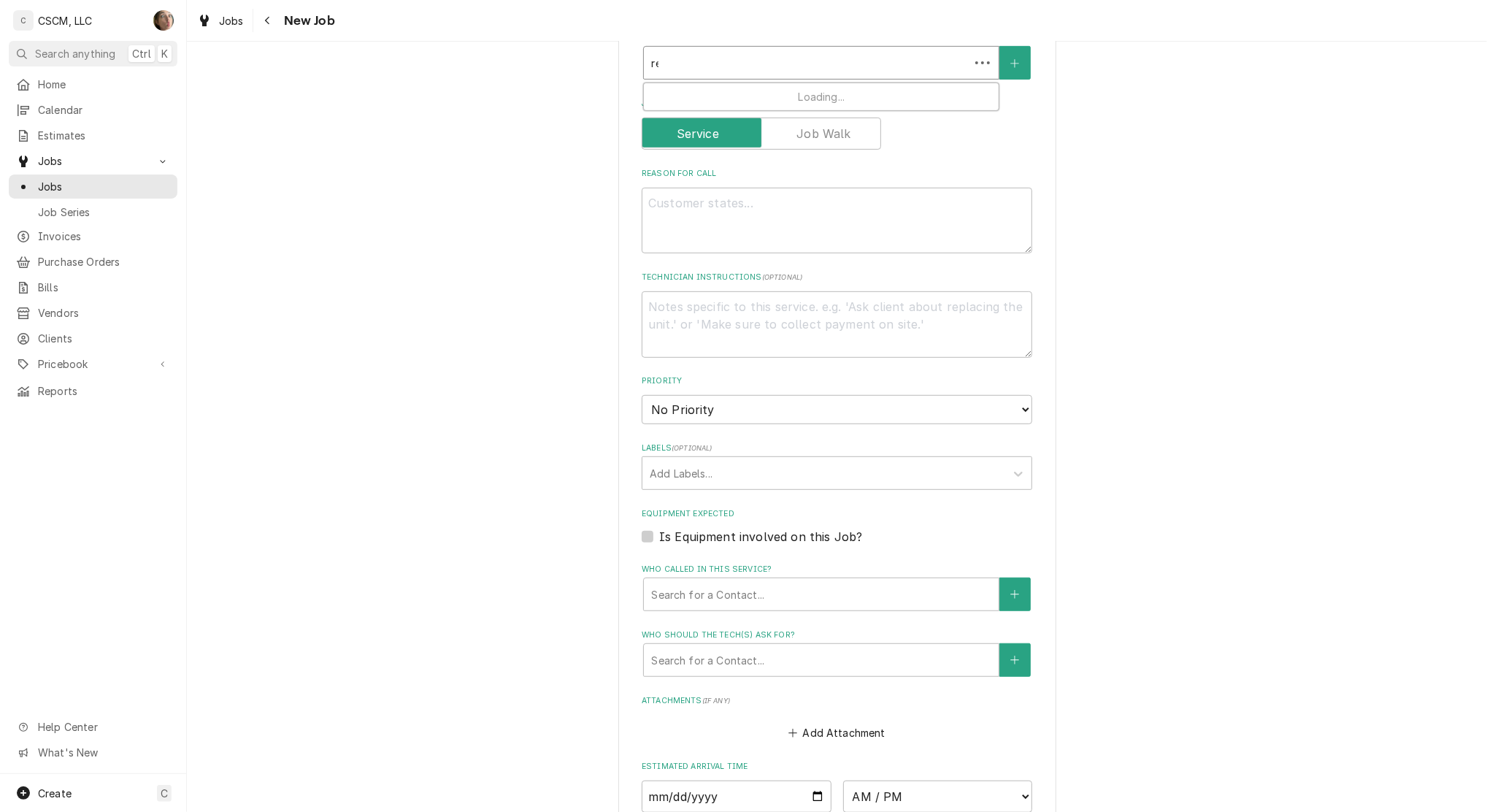
type textarea "x"
type input "ret"
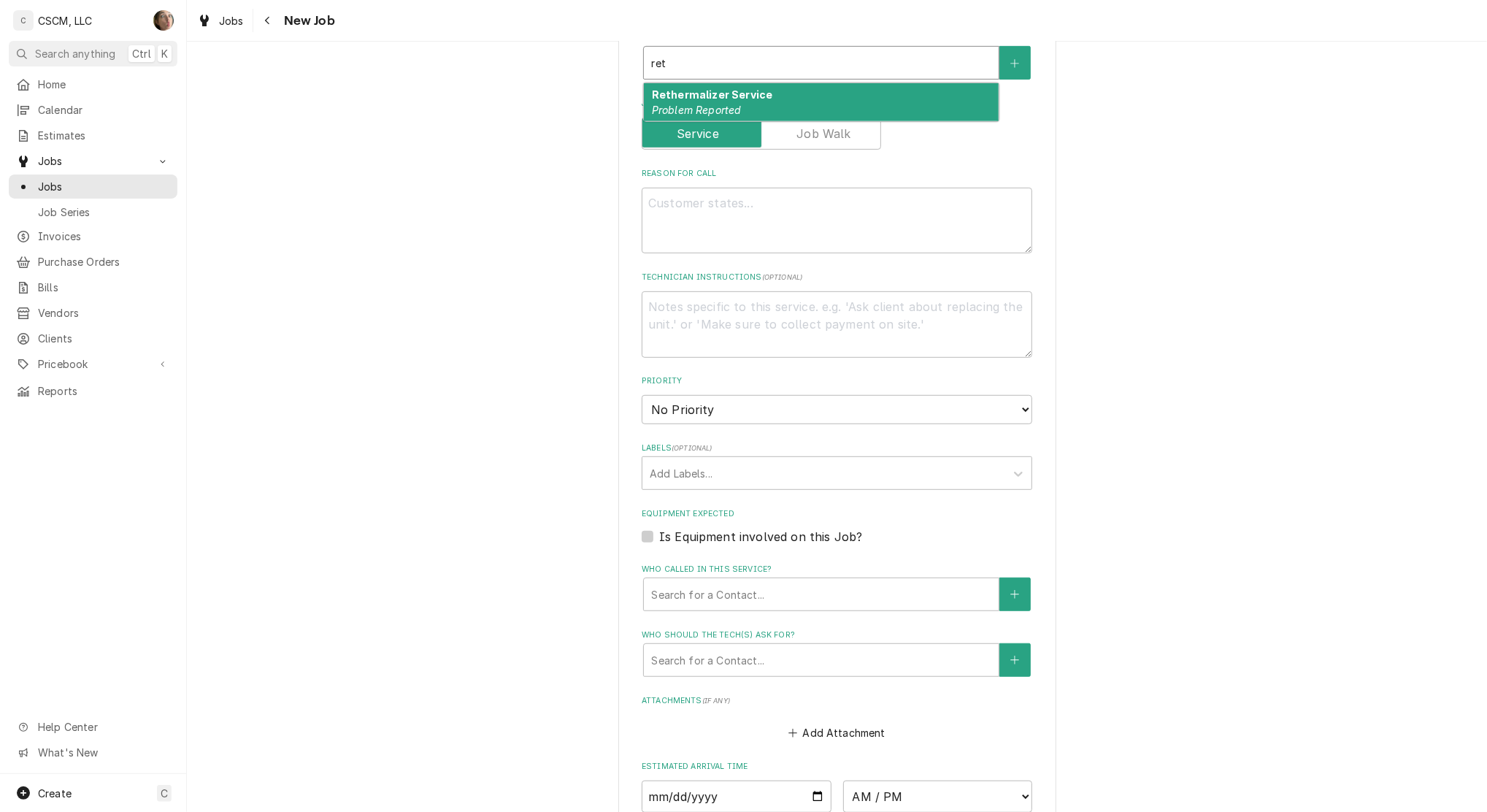
click at [681, 104] on em "Problem Reported" at bounding box center [697, 109] width 90 height 12
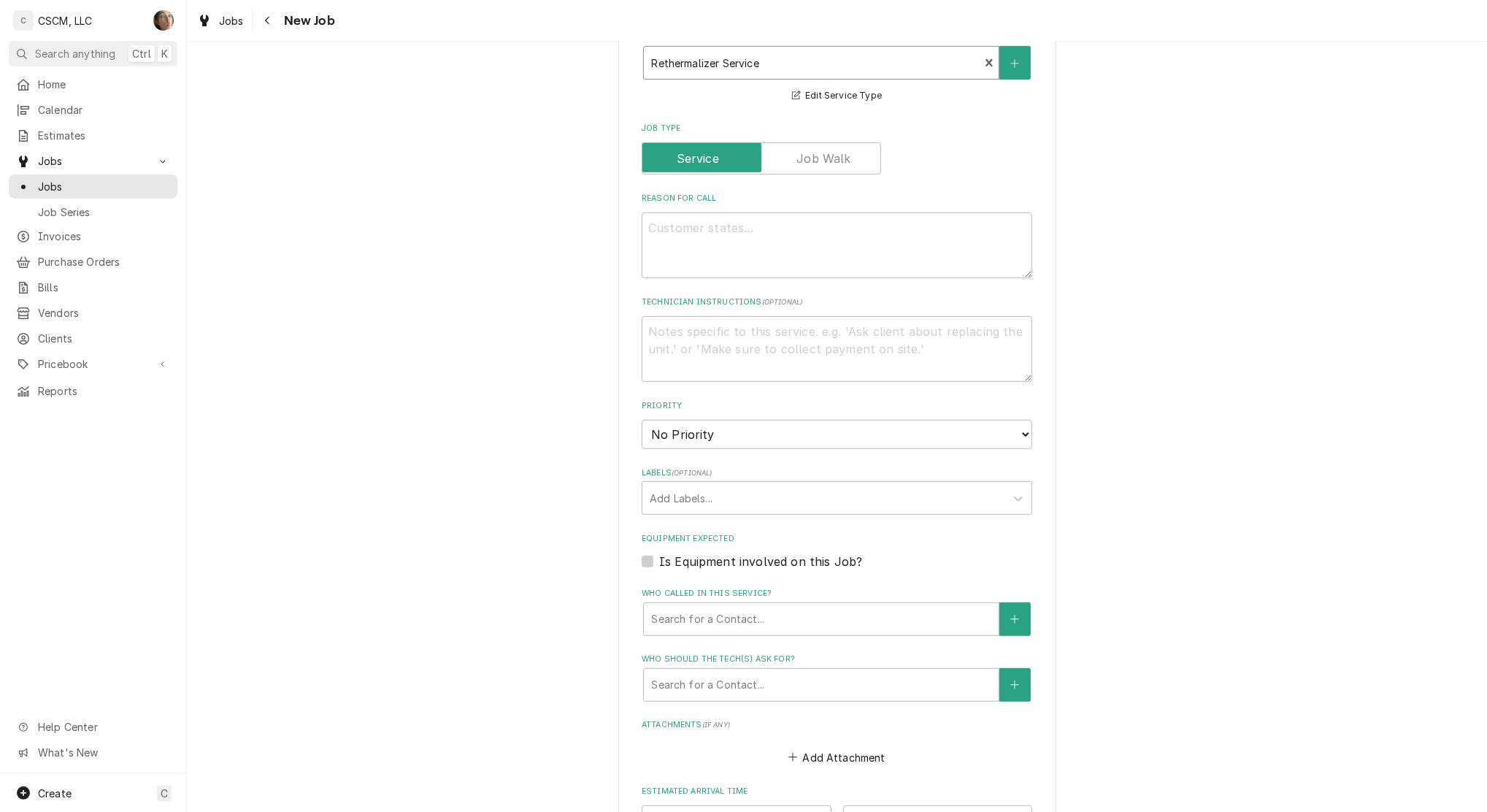
type textarea "x"
click at [674, 436] on select "No Priority Urgent High Medium Low" at bounding box center [837, 434] width 391 height 29
select select "2"
click at [642, 420] on select "No Priority Urgent High Medium Low" at bounding box center [837, 434] width 391 height 29
type textarea "x"
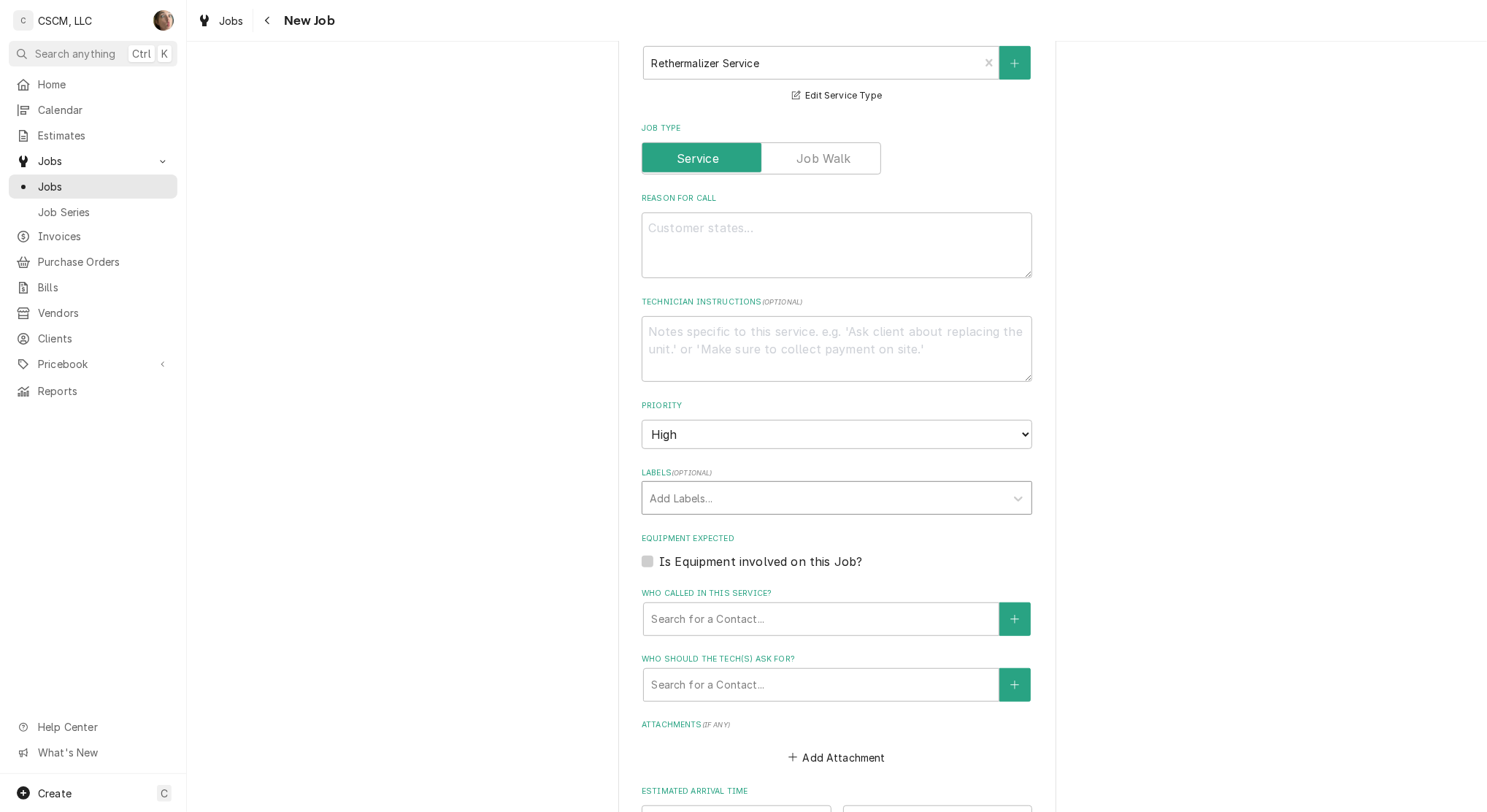
click at [708, 498] on div "Labels" at bounding box center [823, 498] width 349 height 26
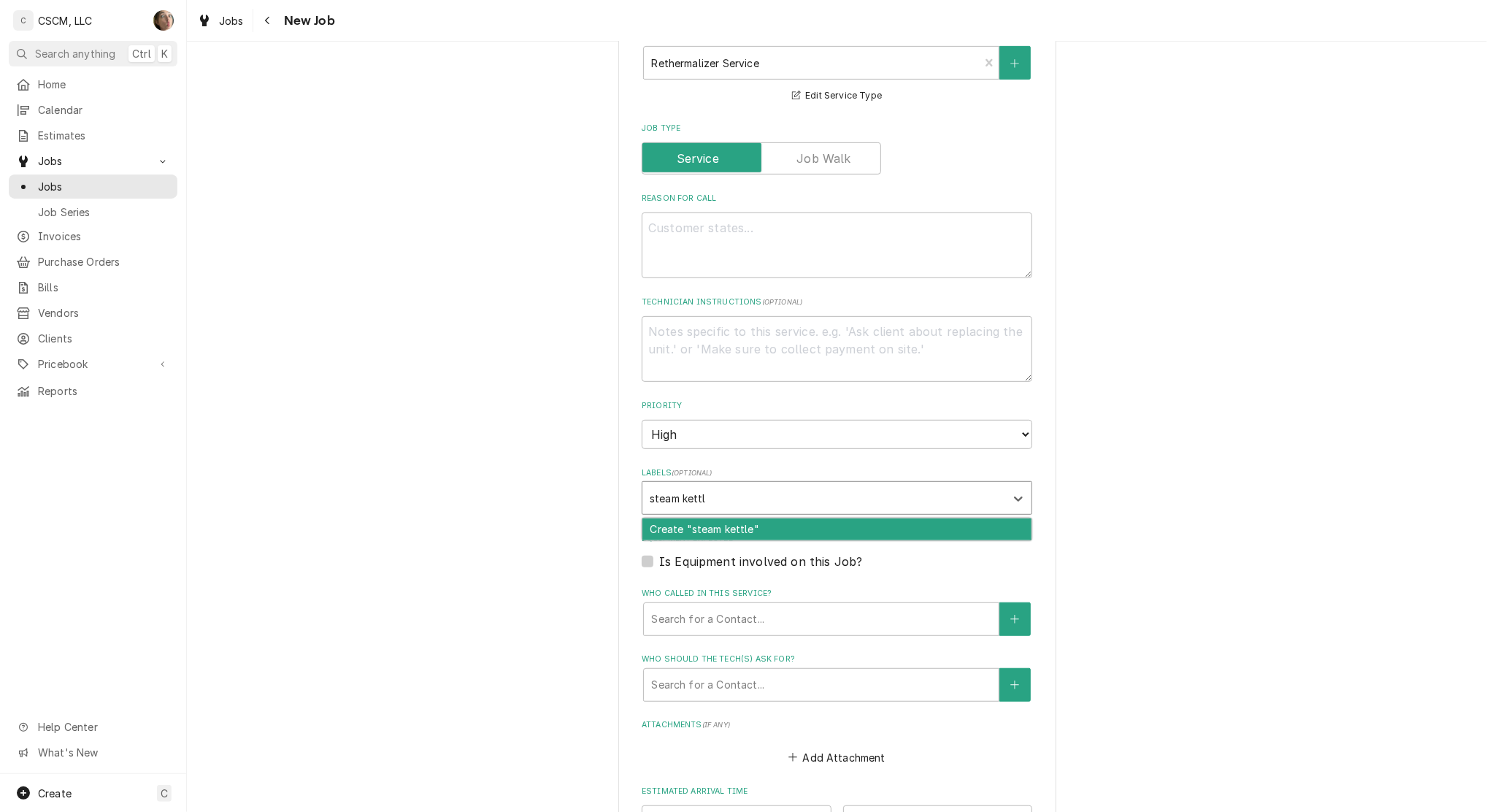
type input "steam kettle"
type textarea "x"
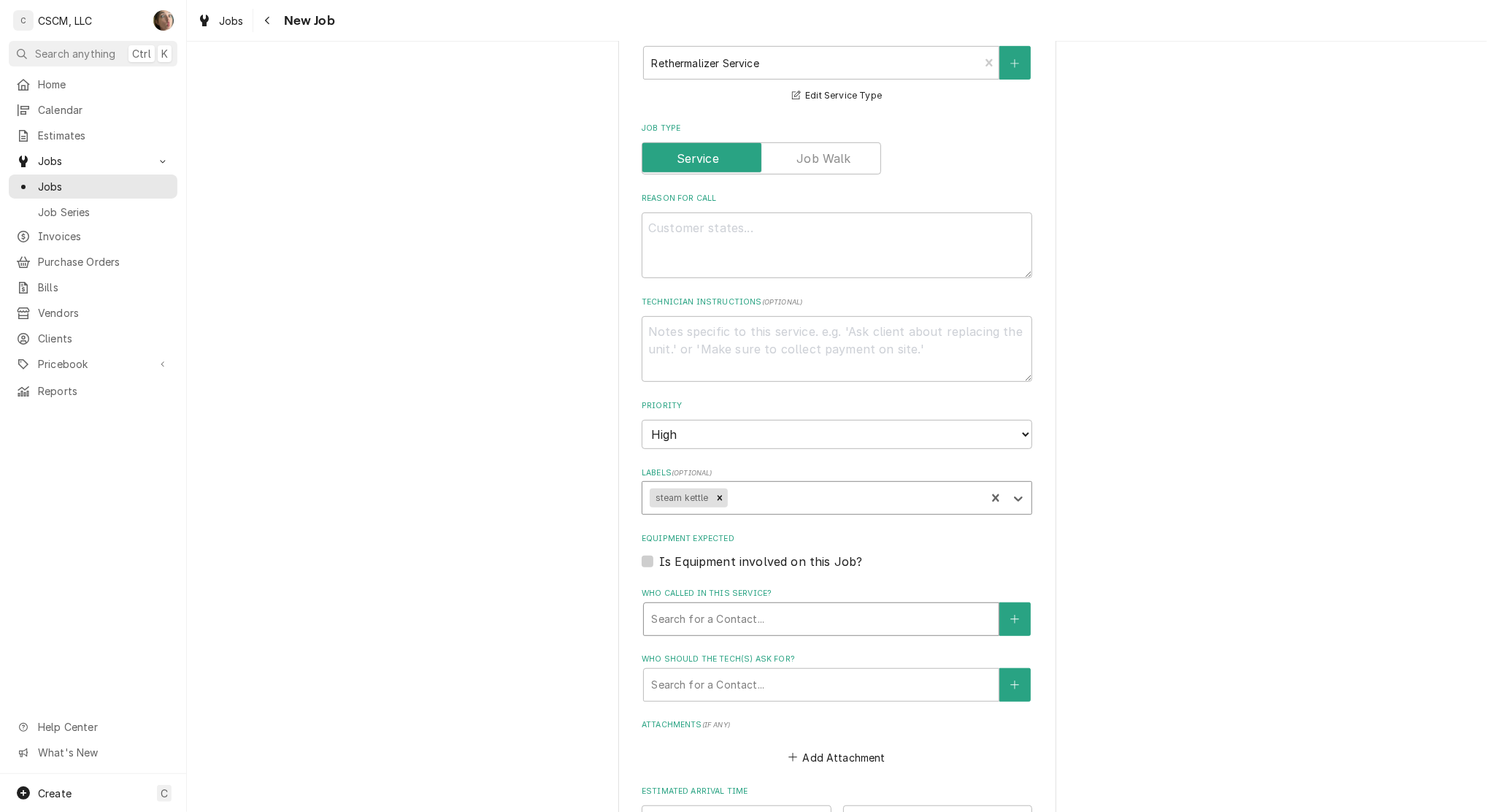
click at [669, 626] on div "Who called in this service?" at bounding box center [822, 619] width 340 height 26
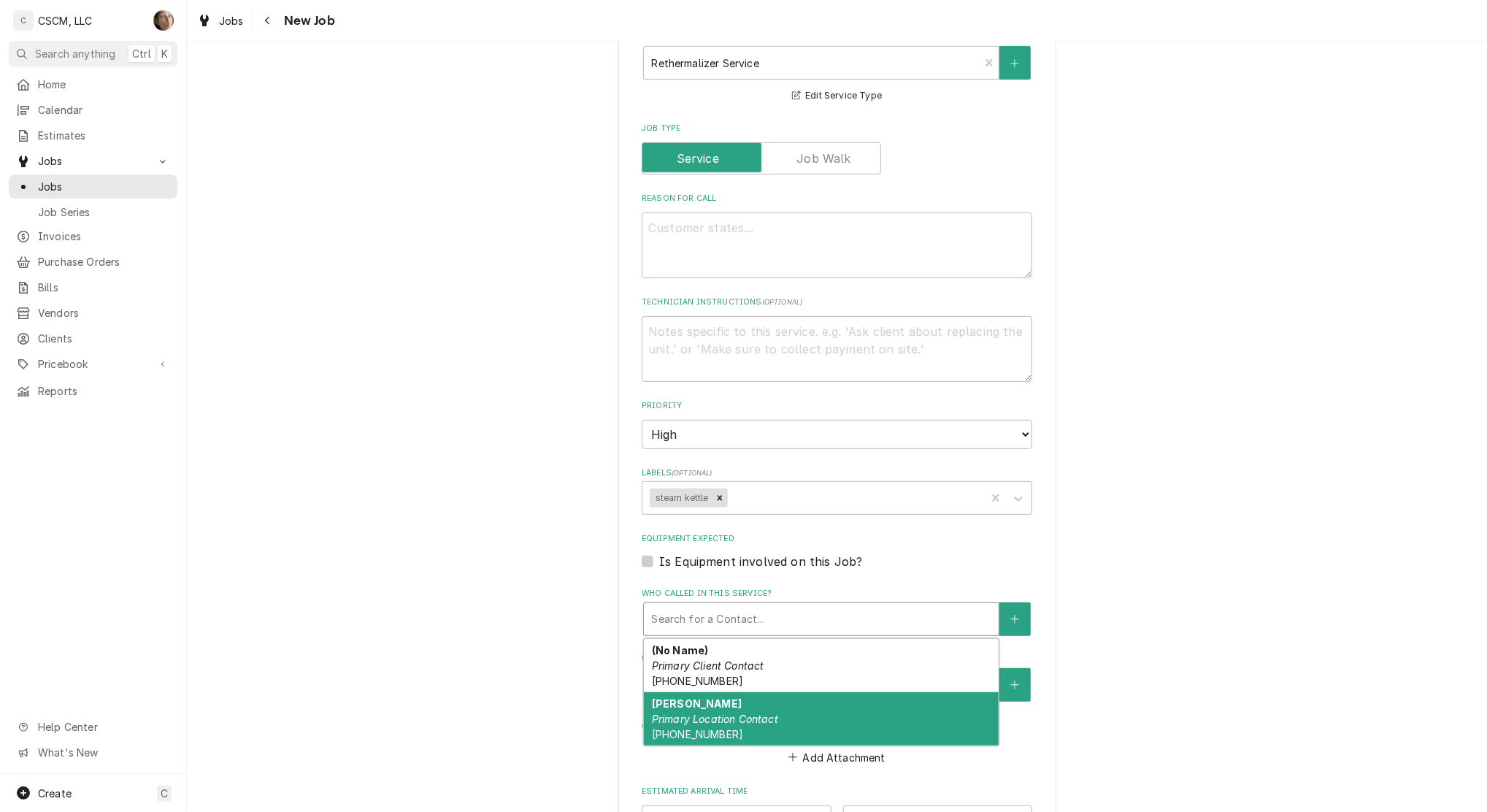
click at [693, 708] on div "Bob Primary Location Contact (618) 225-2775" at bounding box center [822, 719] width 355 height 53
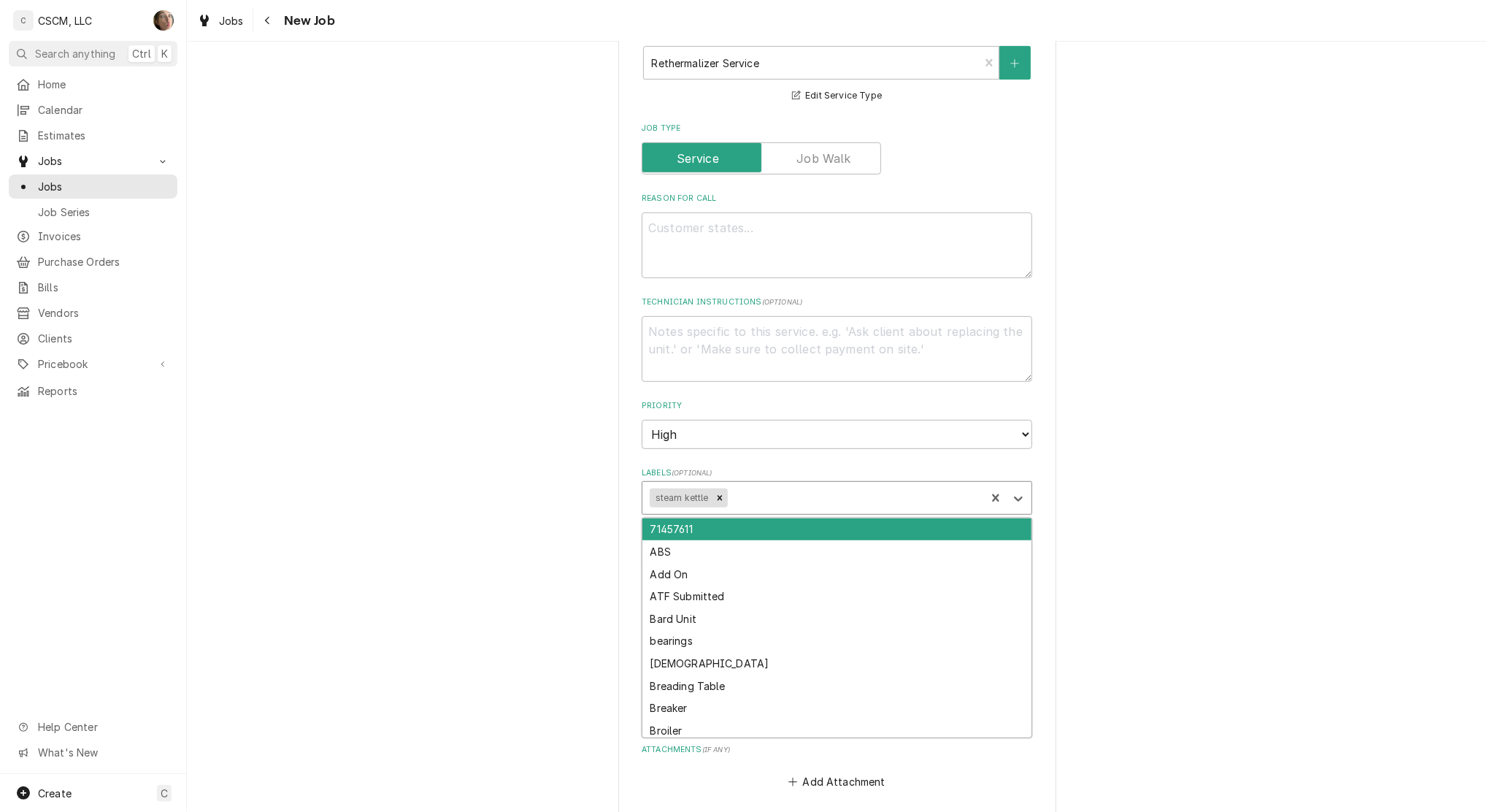
click at [775, 500] on div "Labels" at bounding box center [854, 498] width 249 height 26
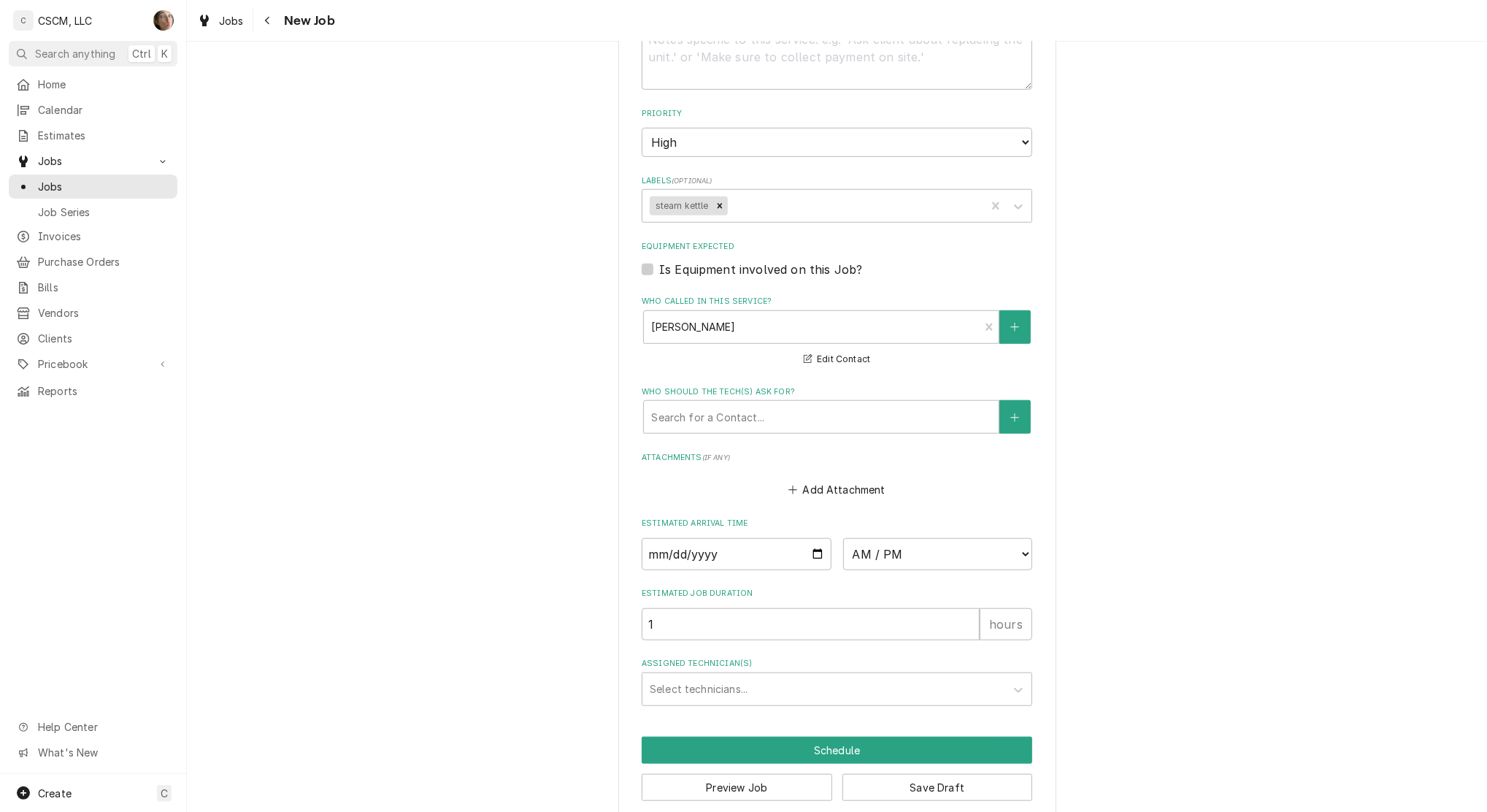
click at [549, 520] on div "Please provide the following information to create a job: Client Details Client…" at bounding box center [836, 55] width 1300 height 1553
click at [693, 703] on div "Select technicians..." at bounding box center [837, 690] width 391 height 34
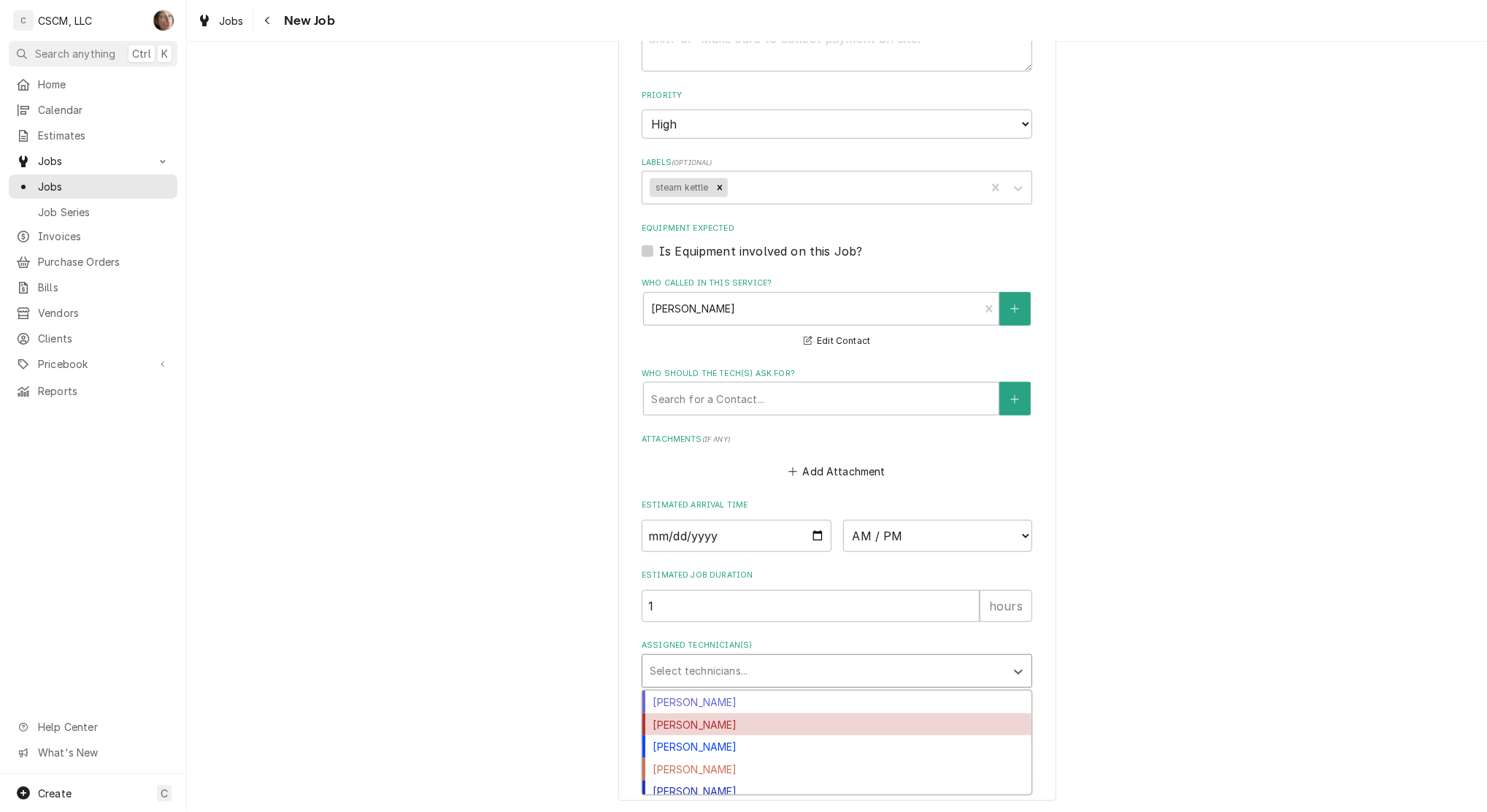
scroll to position [75, 0]
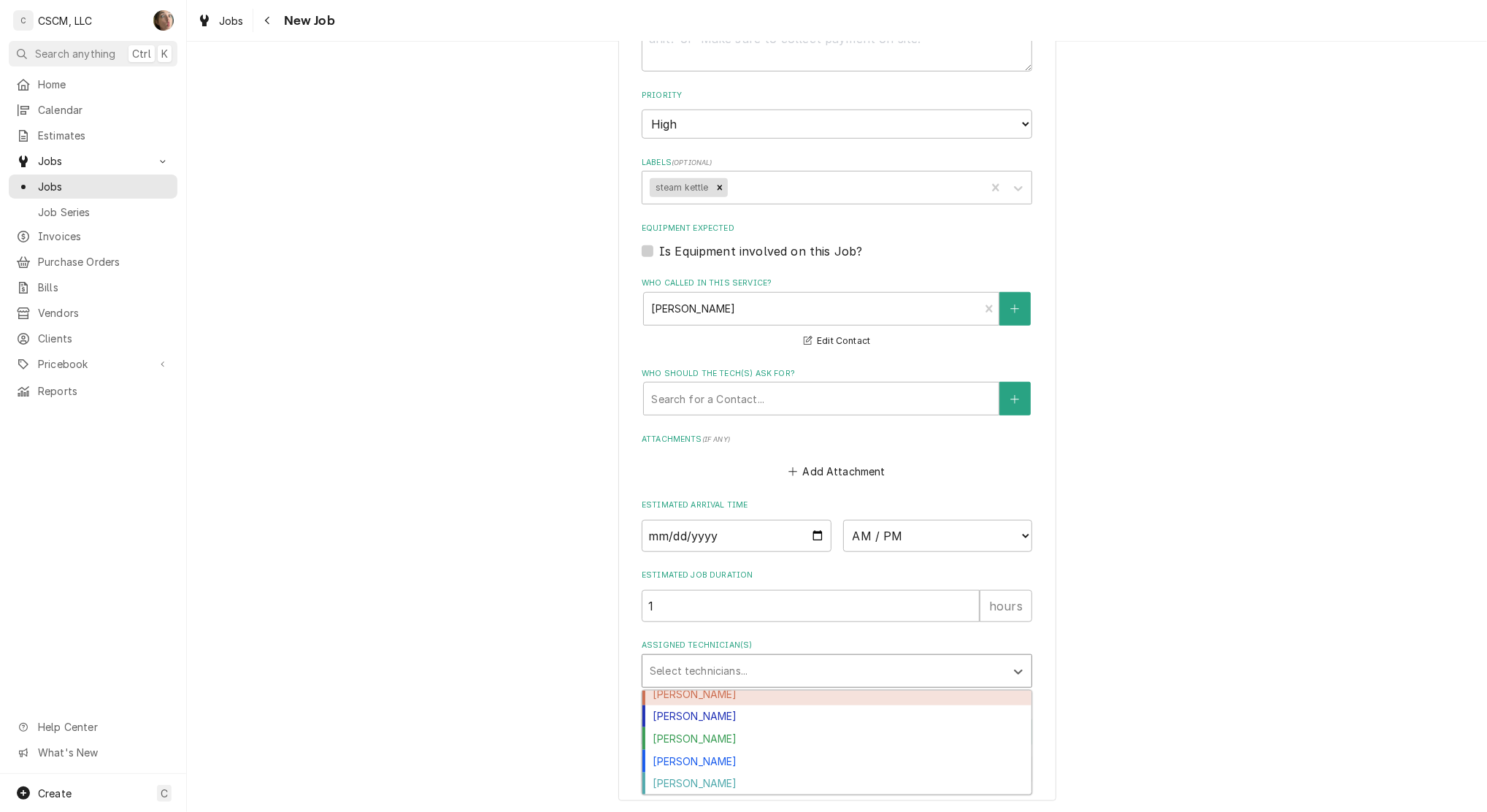
click at [711, 690] on div "[PERSON_NAME]" at bounding box center [836, 693] width 389 height 22
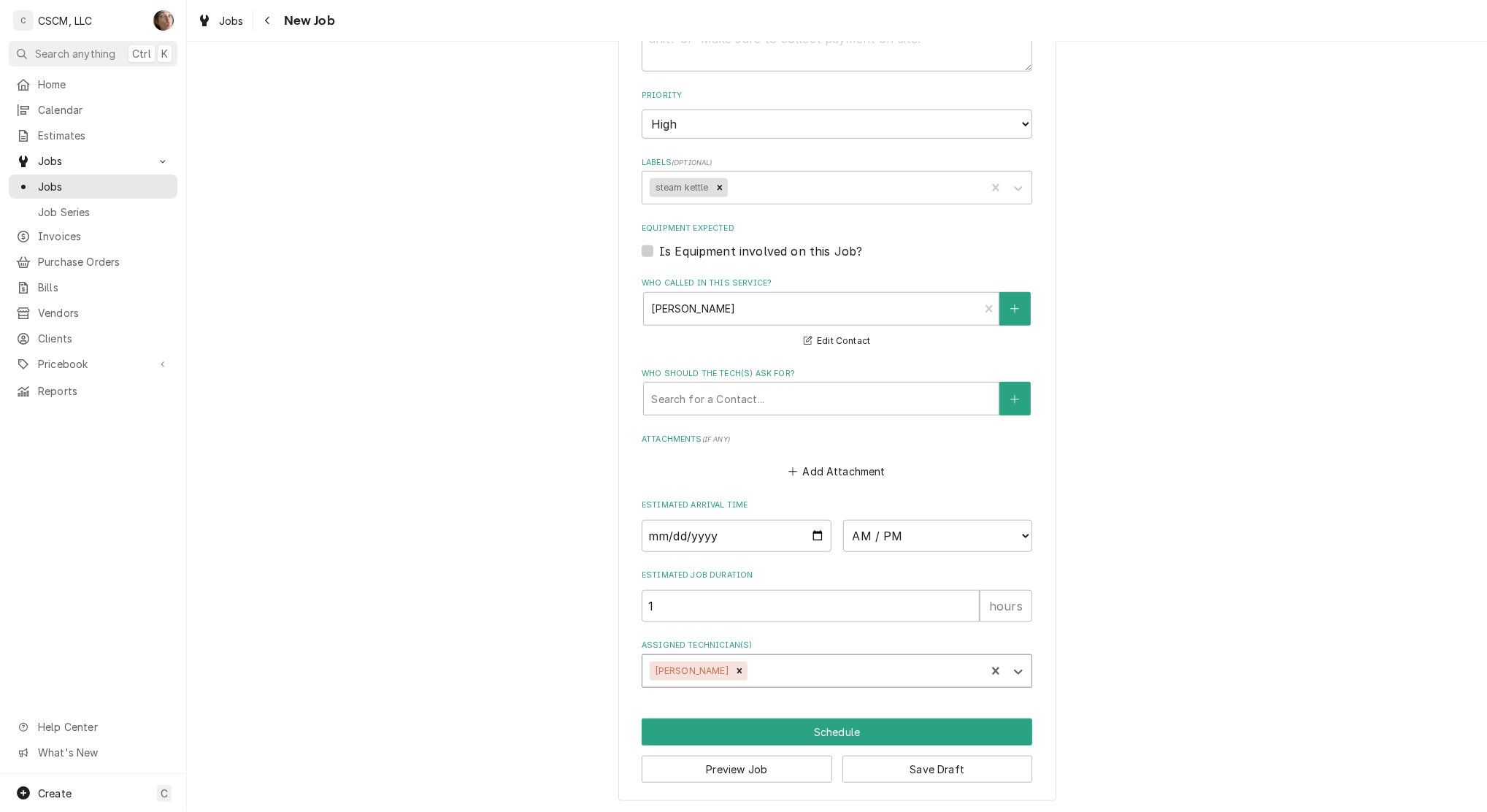
type textarea "x"
click at [873, 542] on select "AM / PM 6:00 AM 6:15 AM 6:30 AM 6:45 AM 7:00 AM 7:15 AM 7:30 AM 7:45 AM 8:00 AM…" at bounding box center [937, 535] width 190 height 32
select select "08:00:00"
click at [843, 520] on select "AM / PM 6:00 AM 6:15 AM 6:30 AM 6:45 AM 7:00 AM 7:15 AM 7:30 AM 7:45 AM 8:00 AM…" at bounding box center [937, 535] width 190 height 32
click at [819, 535] on input "Date" at bounding box center [736, 535] width 190 height 32
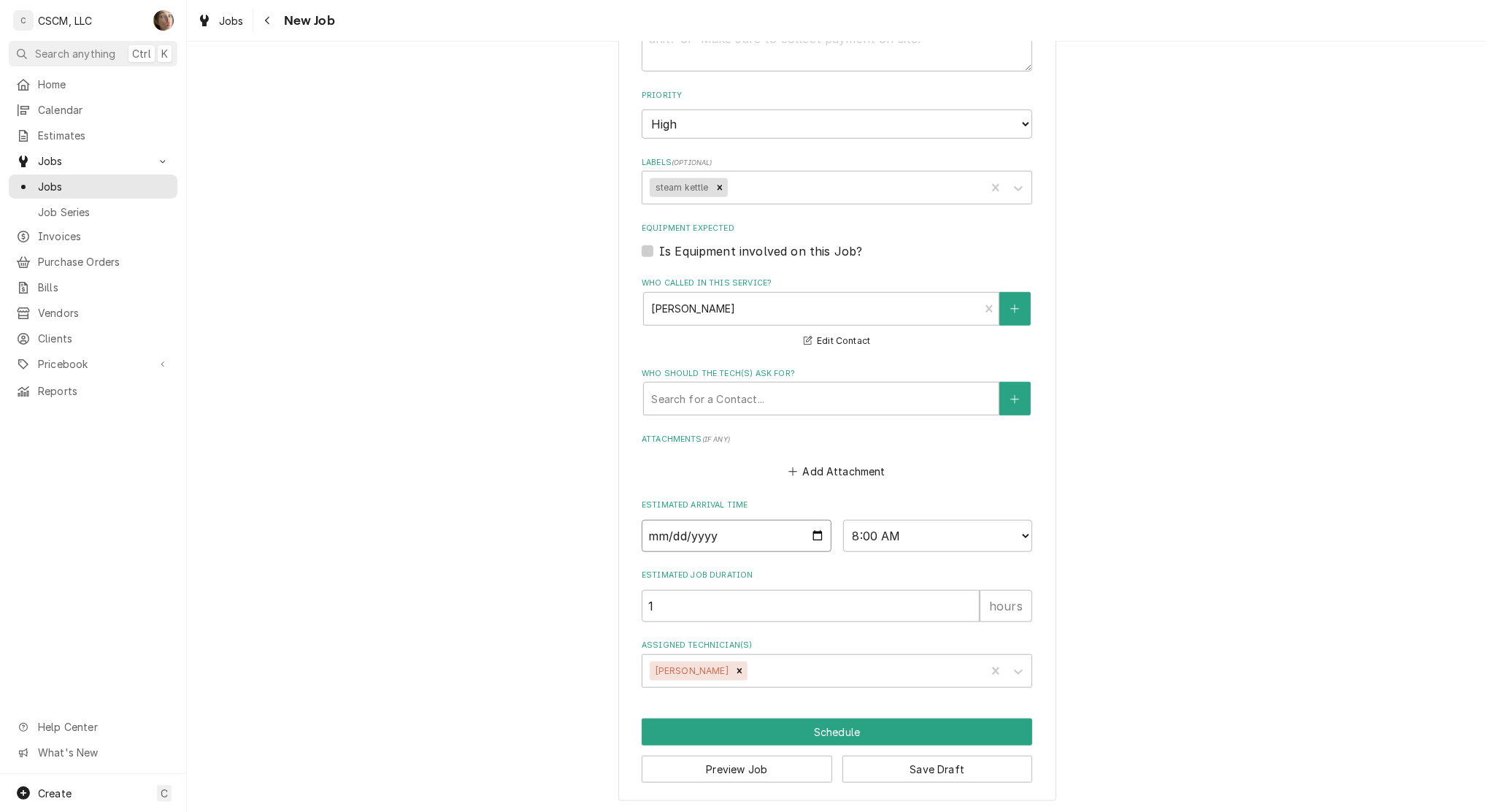
click at [812, 535] on input "Date" at bounding box center [736, 535] width 190 height 32
type textarea "x"
type input "[DATE]"
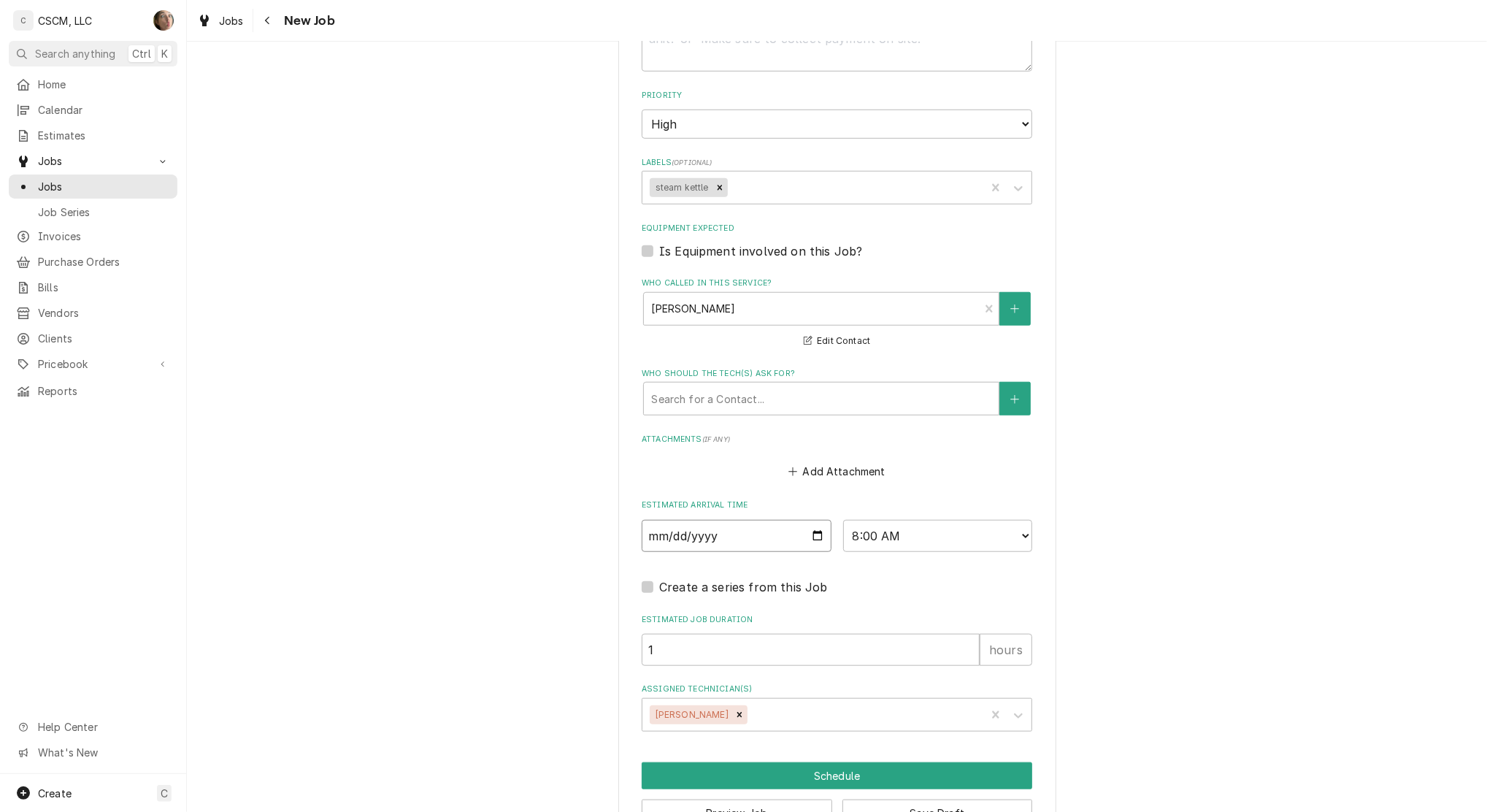
scroll to position [115, 0]
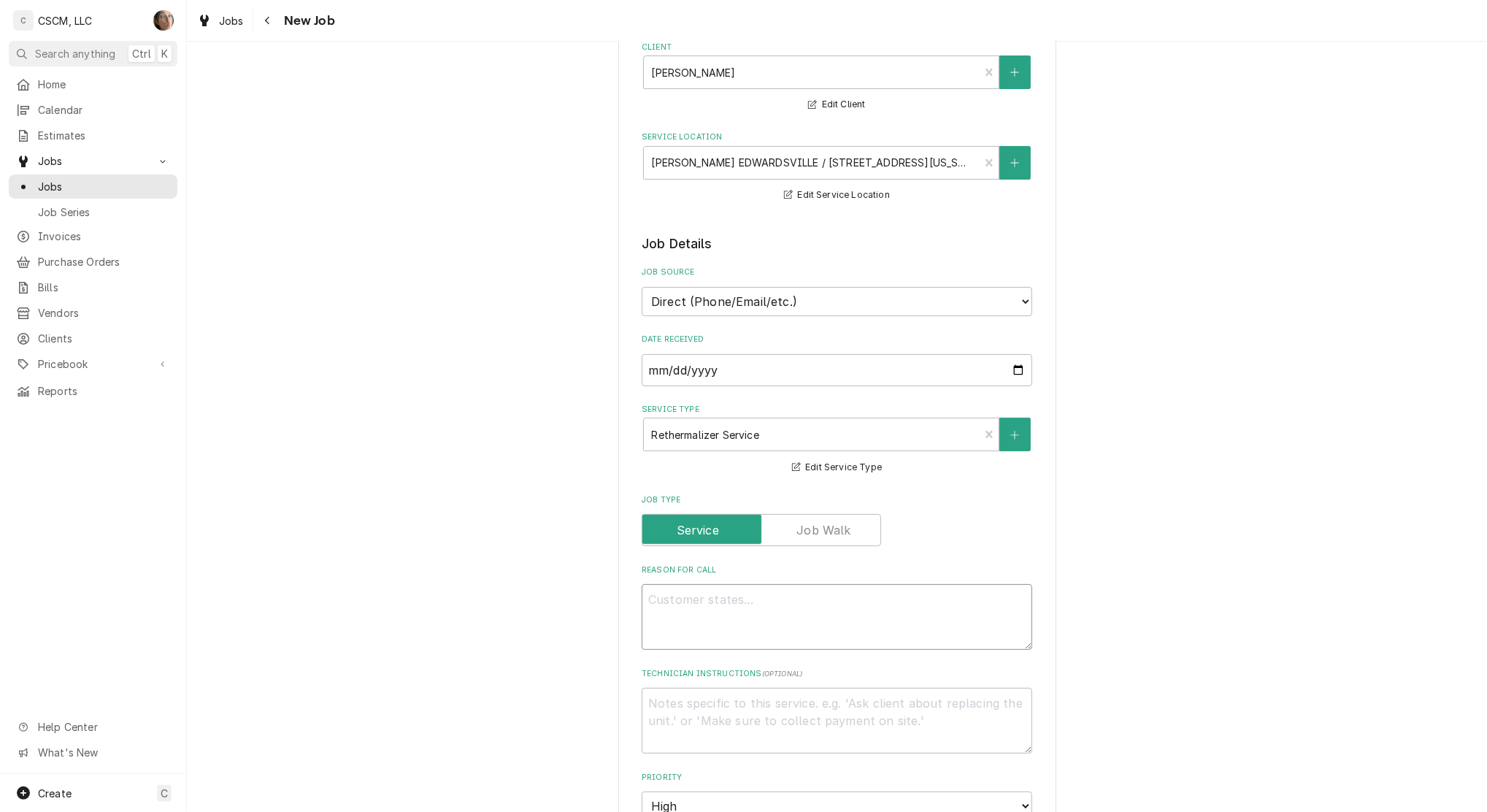
click at [809, 612] on textarea "Reason For Call" at bounding box center [837, 617] width 391 height 65
type textarea "x"
type textarea "s"
type textarea "x"
type textarea "st"
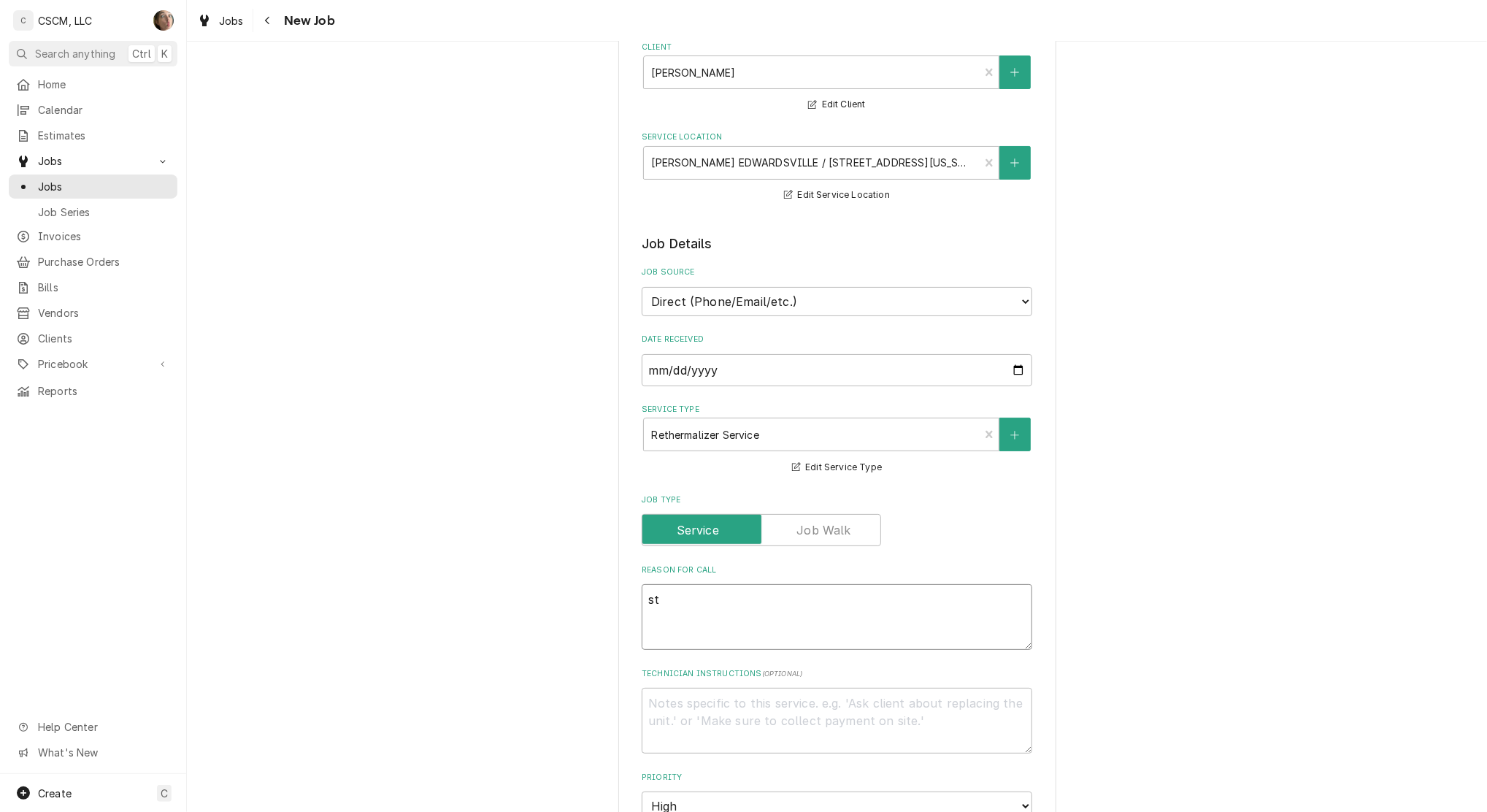
type textarea "x"
type textarea "ste"
type textarea "x"
type textarea "stea"
type textarea "x"
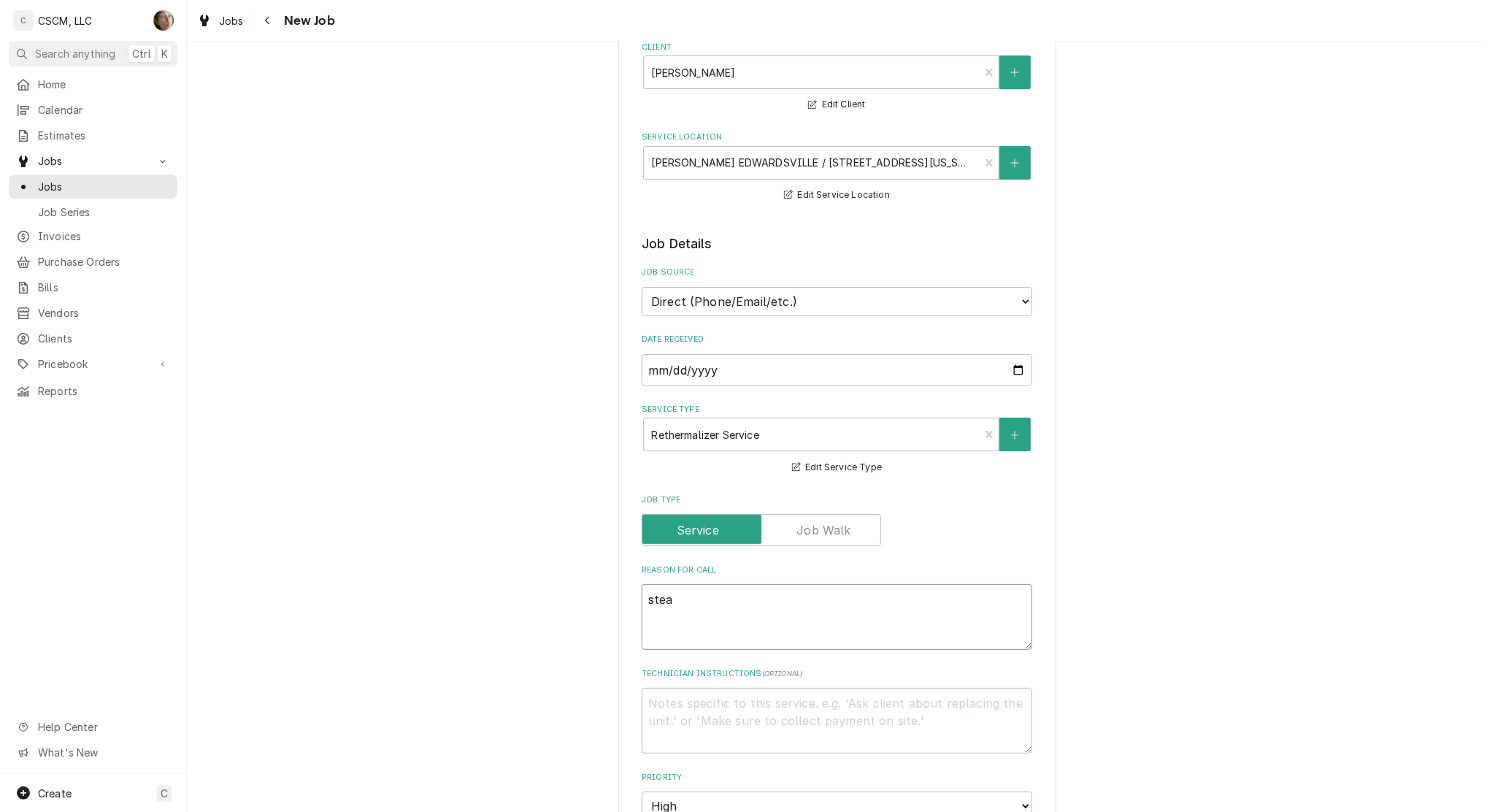
type textarea "steam"
type textarea "x"
type textarea "steam"
type textarea "x"
type textarea "steam k"
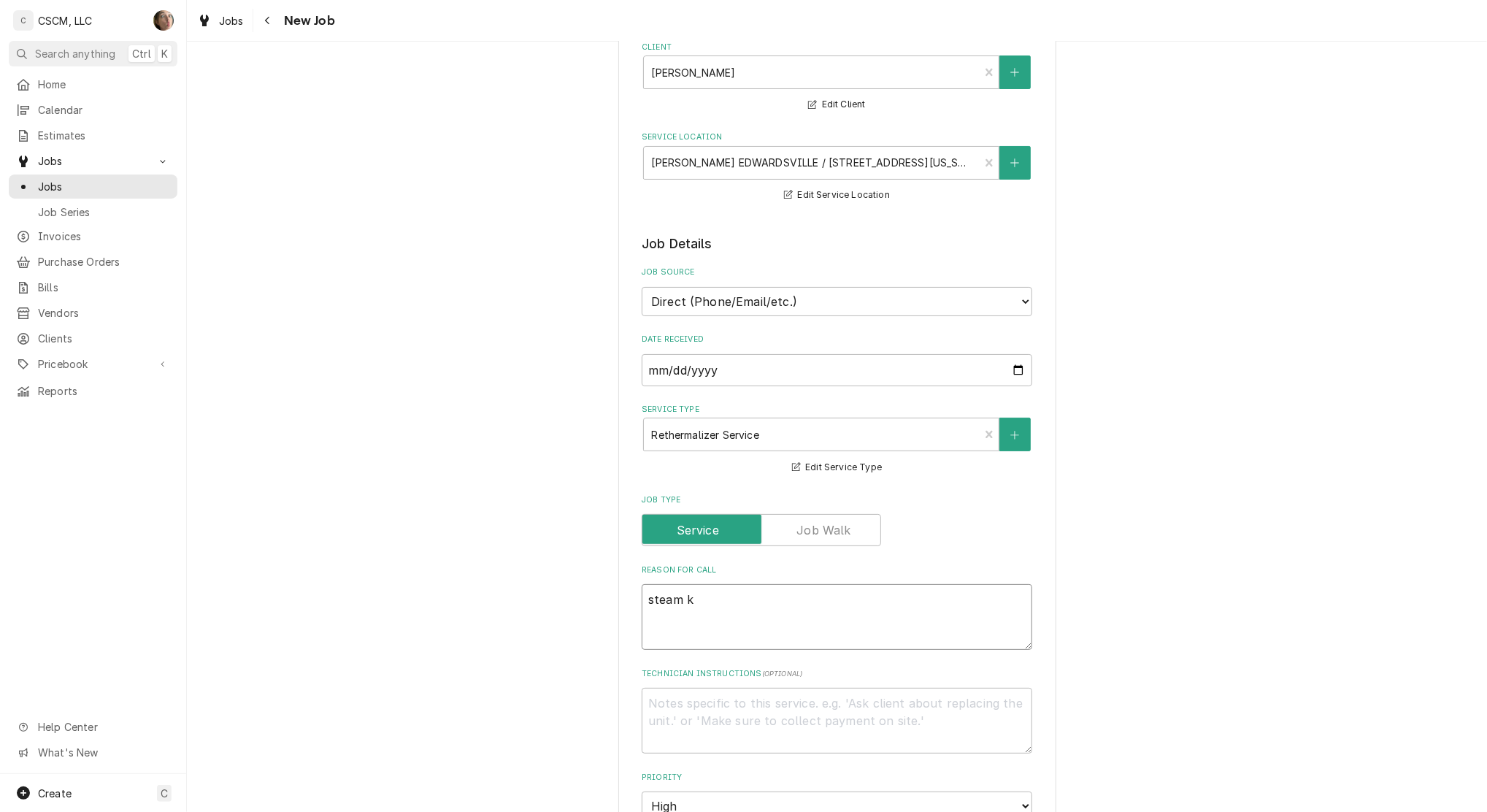
type textarea "x"
type textarea "steam ke"
type textarea "x"
type textarea "steam ket"
type textarea "x"
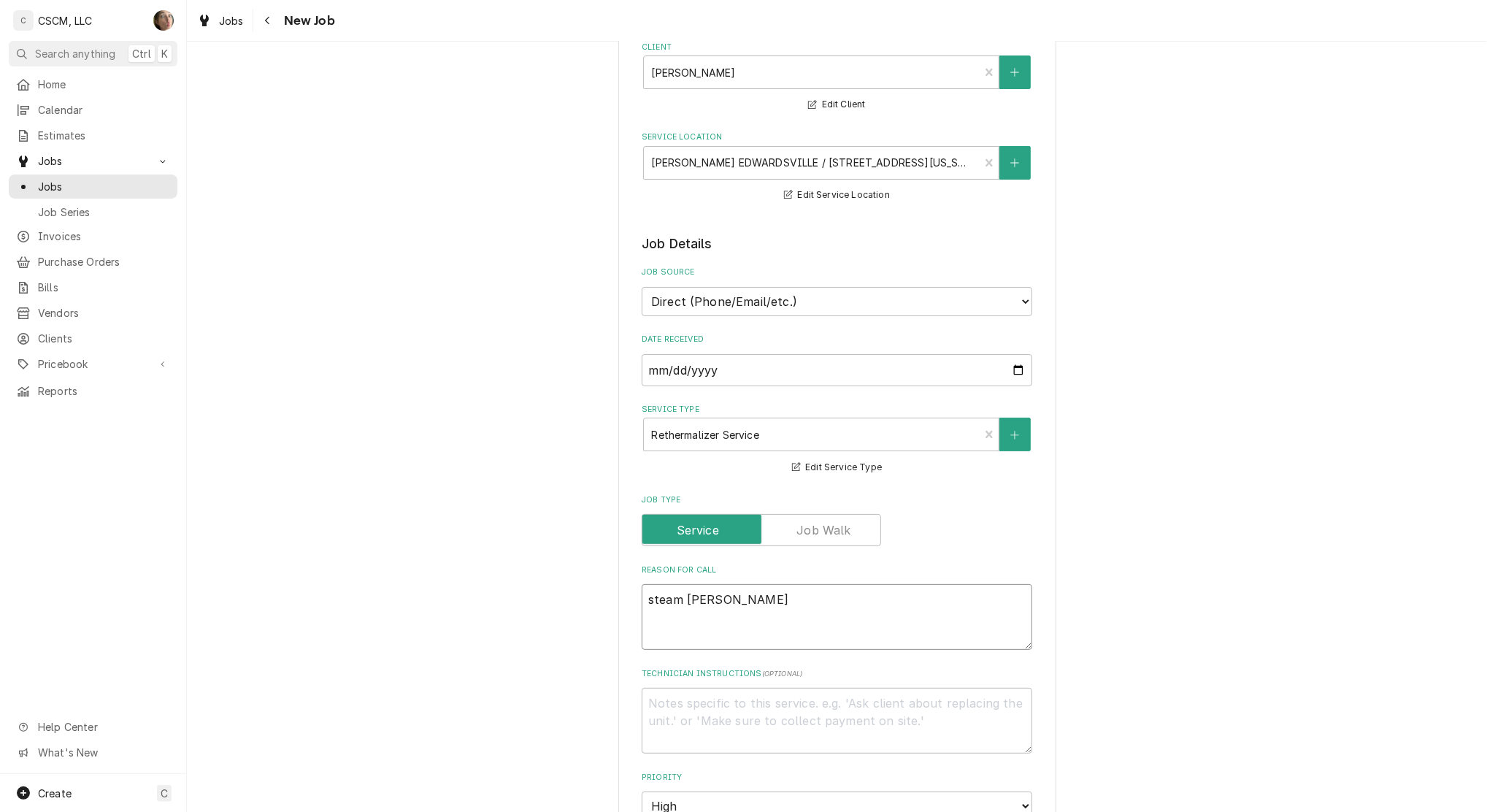
type textarea "steam kettl"
type textarea "x"
type textarea "steam kettle"
type textarea "x"
type textarea "steam kettle"
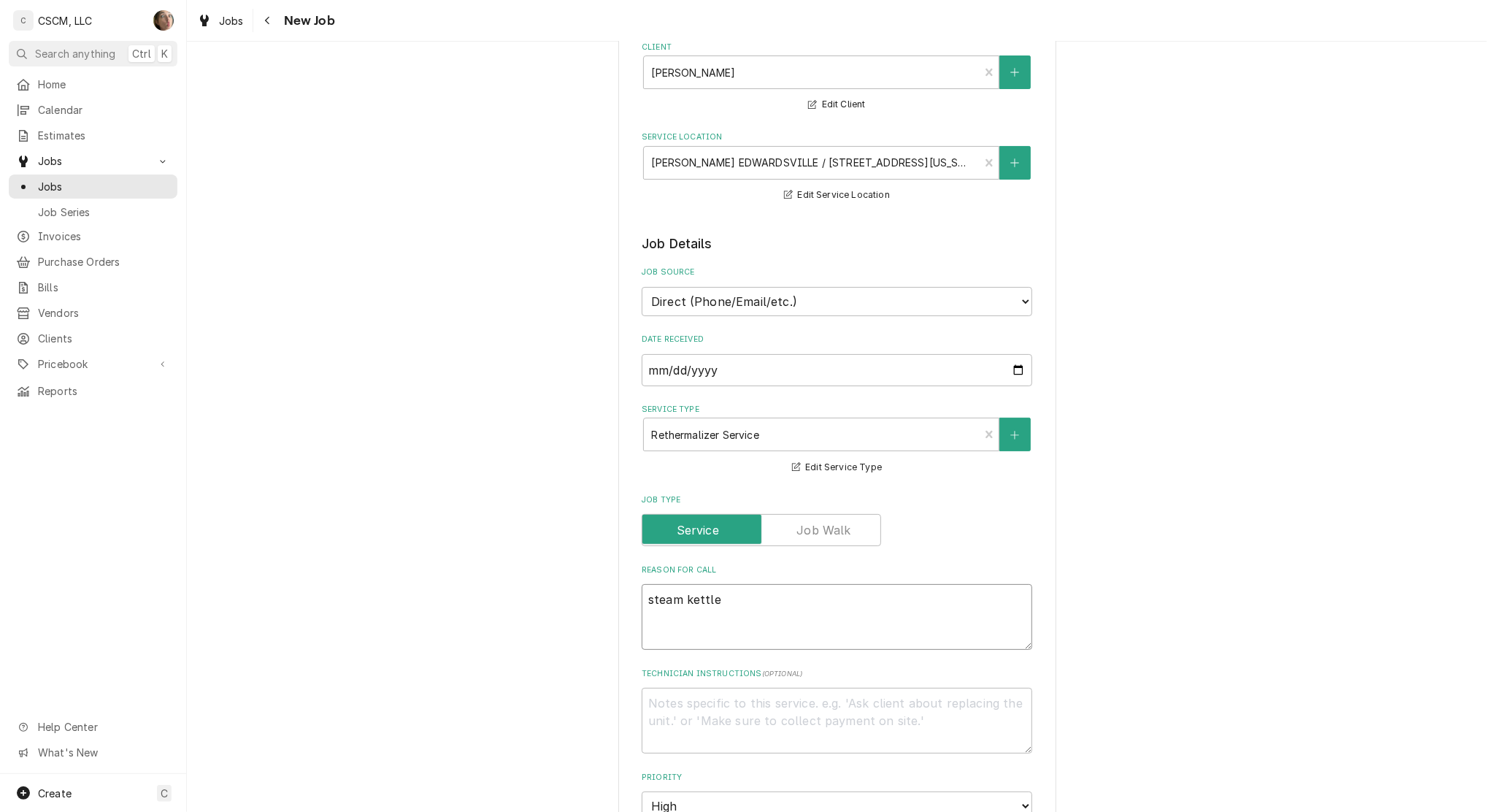
type textarea "x"
type textarea "steam kettle w"
type textarea "x"
type textarea "steam kettle wa"
type textarea "x"
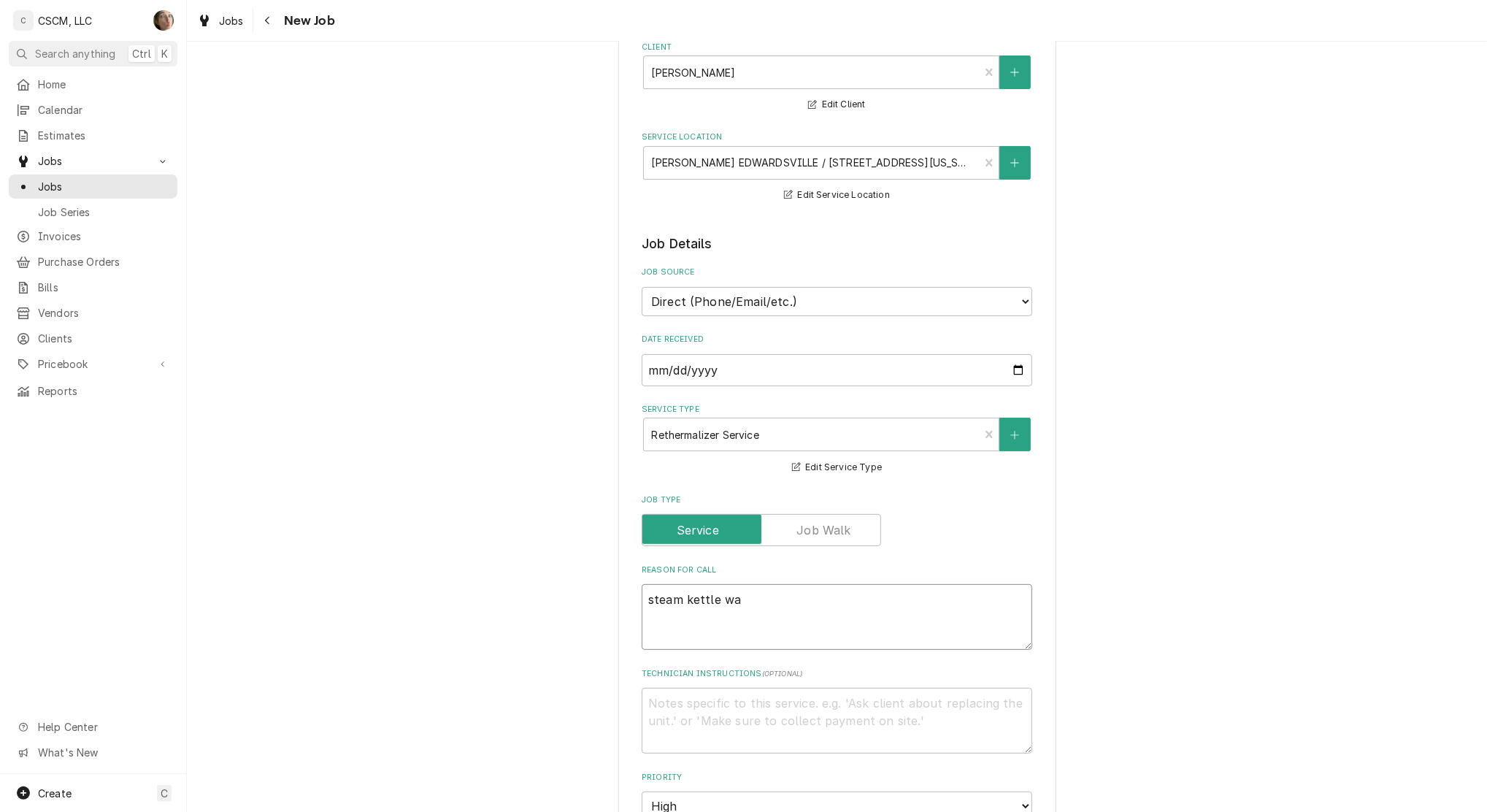
type textarea "steam kettle was"
type textarea "x"
type textarea "steam kettle was"
type textarea "x"
type textarea "steam kettle was t"
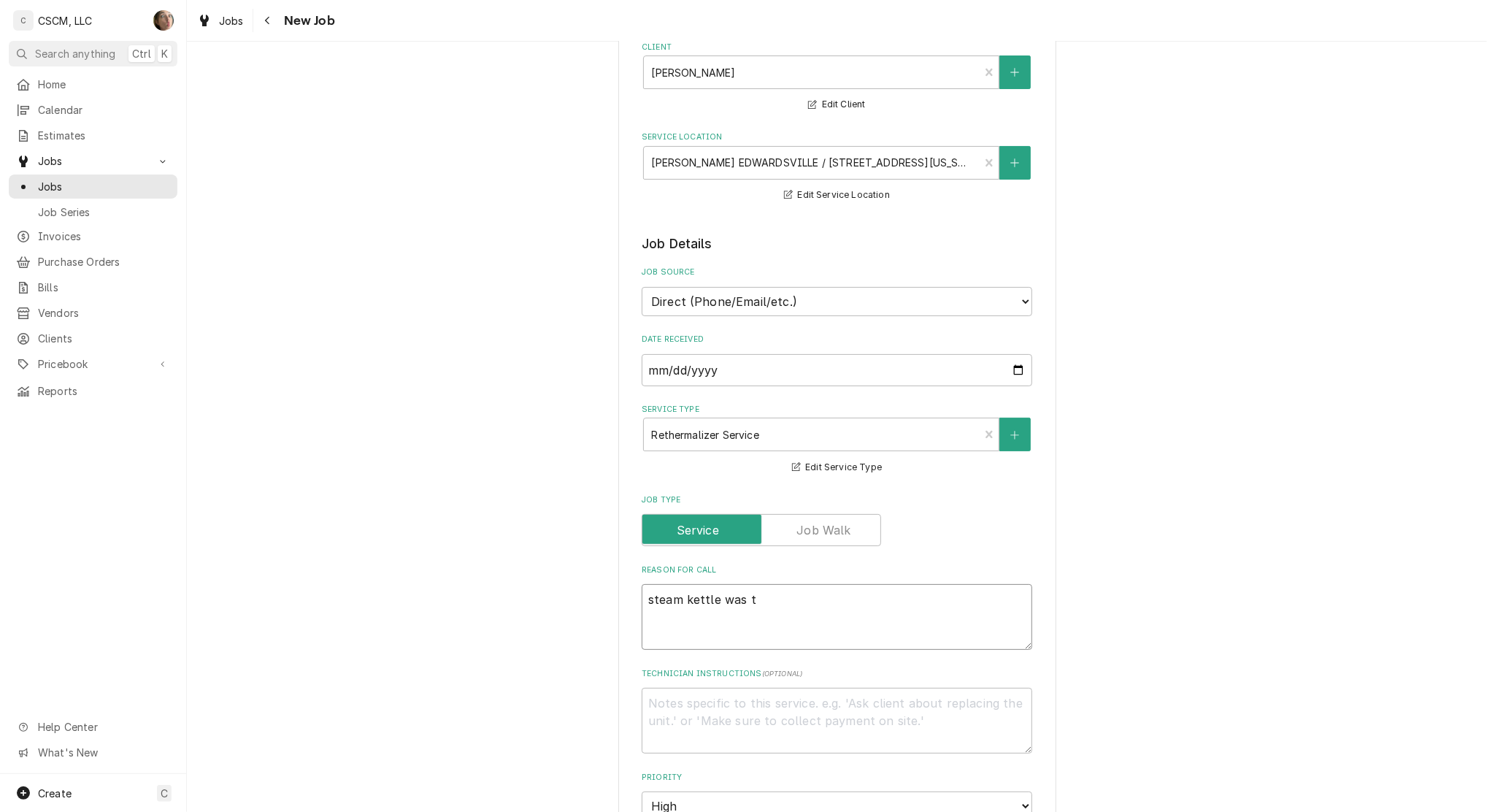
type textarea "x"
type textarea "steam kettle was tu"
type textarea "x"
type textarea "steam kettle was tur"
type textarea "x"
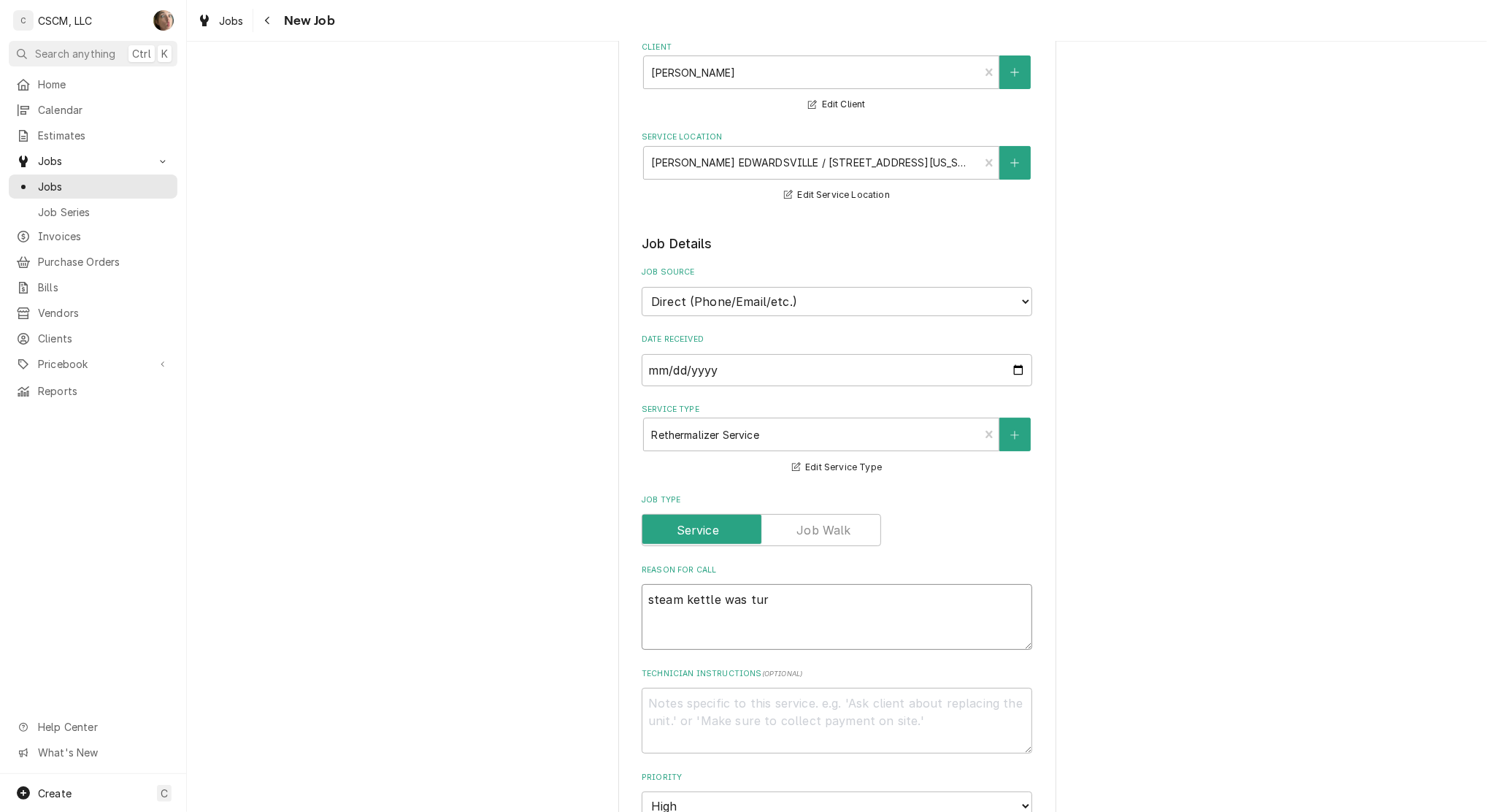
type textarea "steam kettle was turn"
type textarea "x"
type textarea "steam kettle was turne"
type textarea "x"
type textarea "steam kettle was turned"
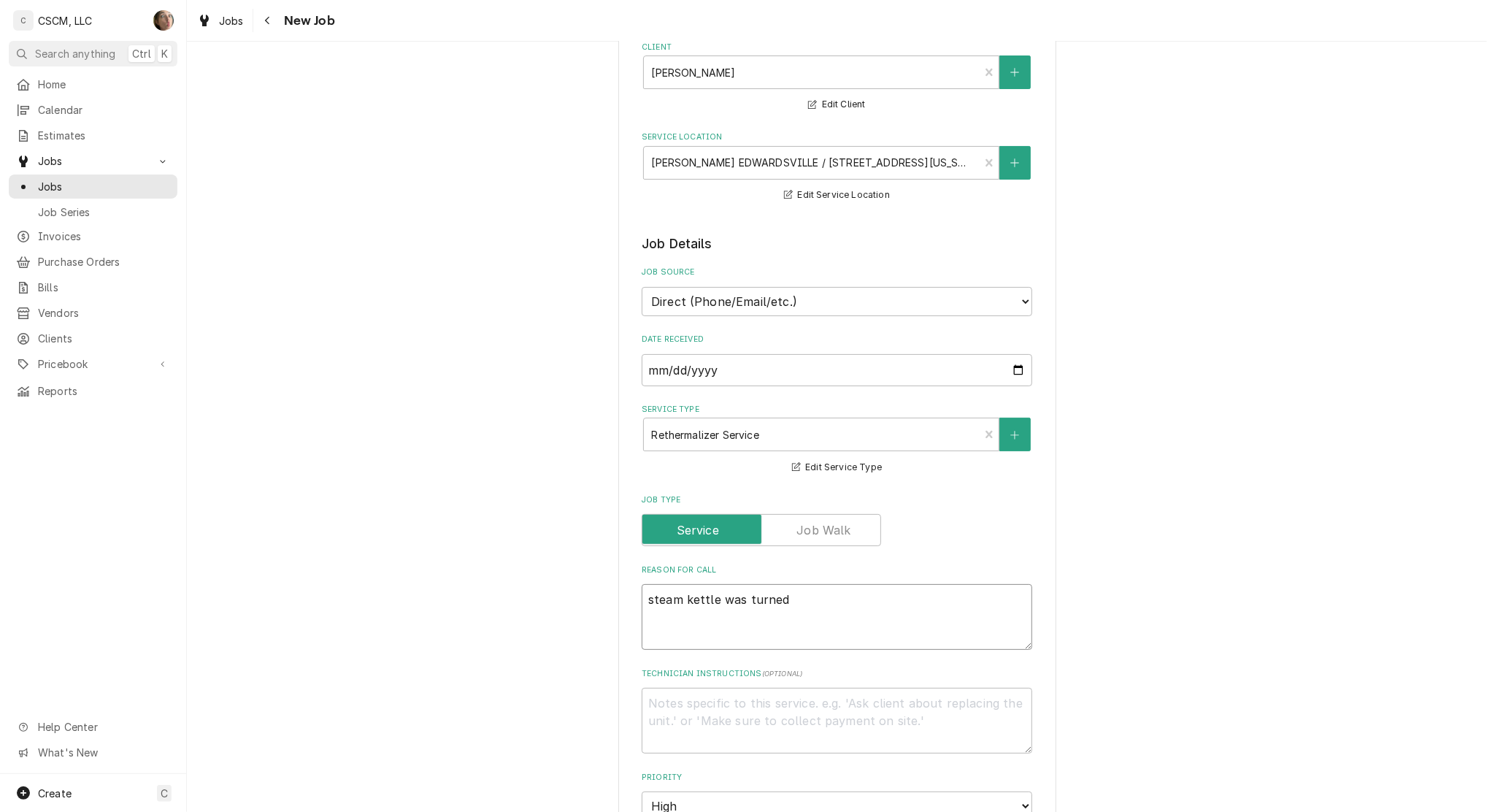
type textarea "x"
type textarea "steam kettle was turned"
type textarea "x"
type textarea "steam kettle was turned o"
type textarea "x"
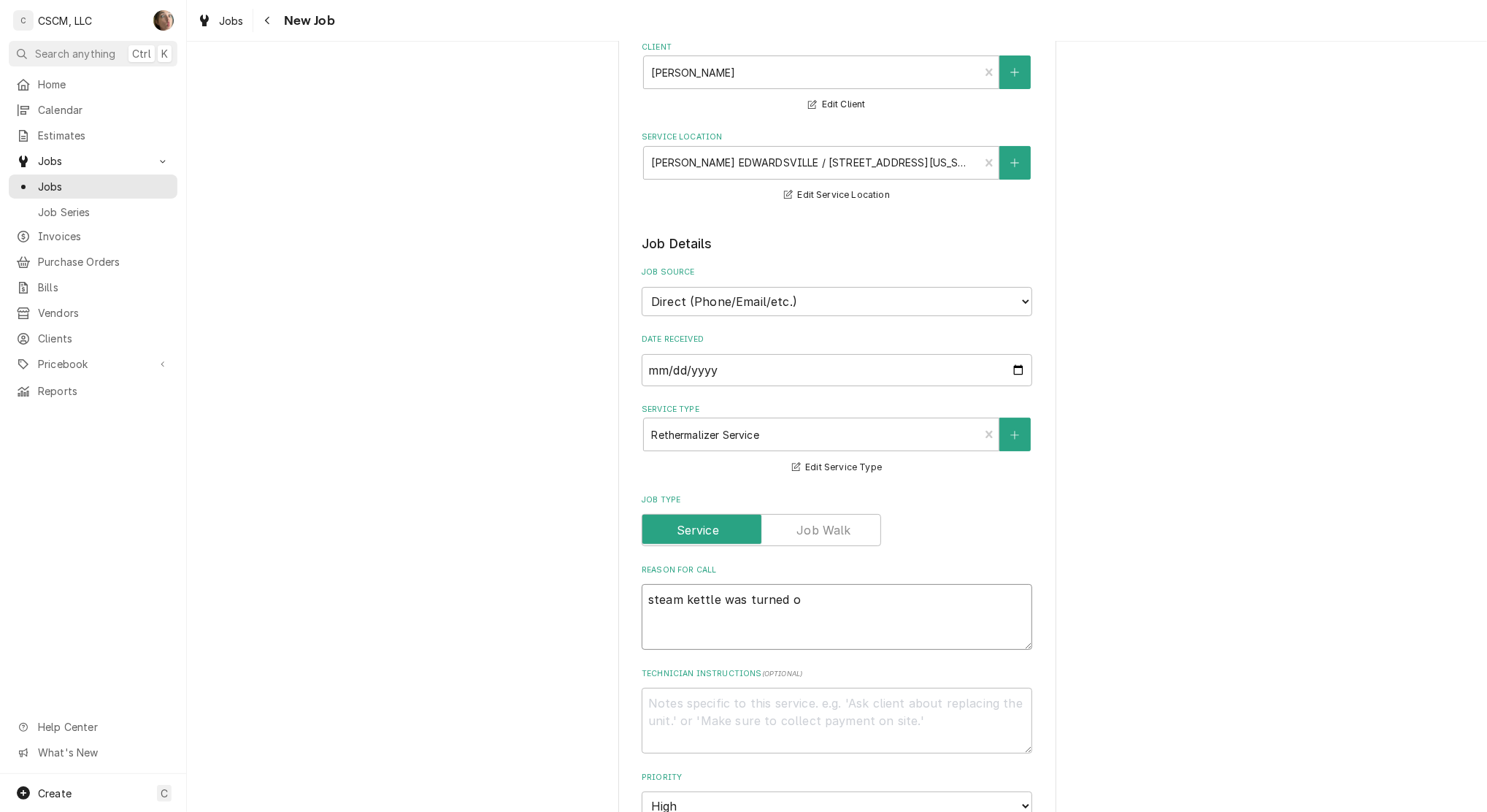
type textarea "steam kettle was turned on"
type textarea "x"
type textarea "steam kettle was turned on"
type textarea "x"
type textarea "steam kettle was turned on 9"
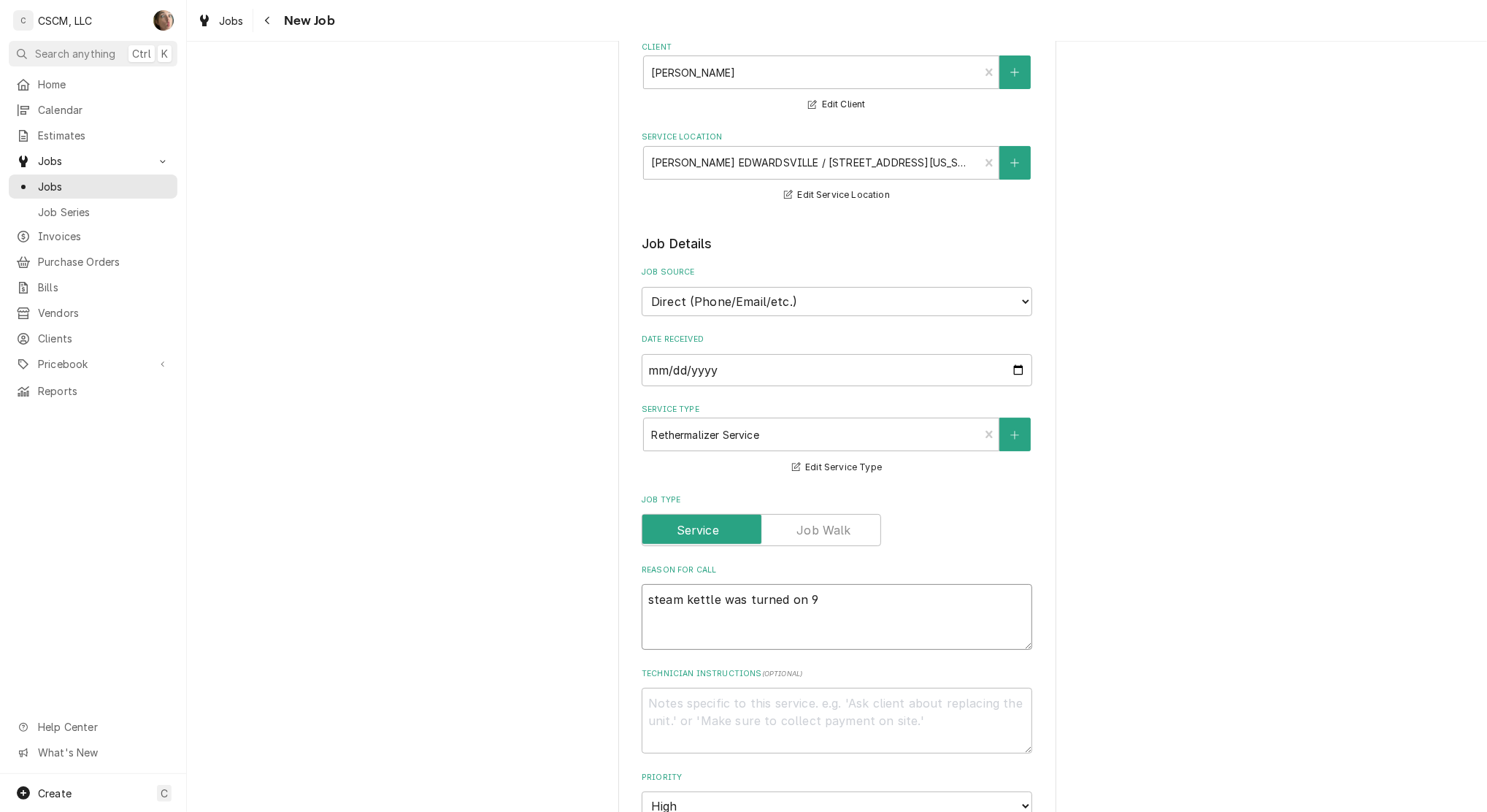
type textarea "x"
type textarea "steam kettle was turned on 9/"
type textarea "x"
type textarea "steam kettle was turned on 9/2"
type textarea "x"
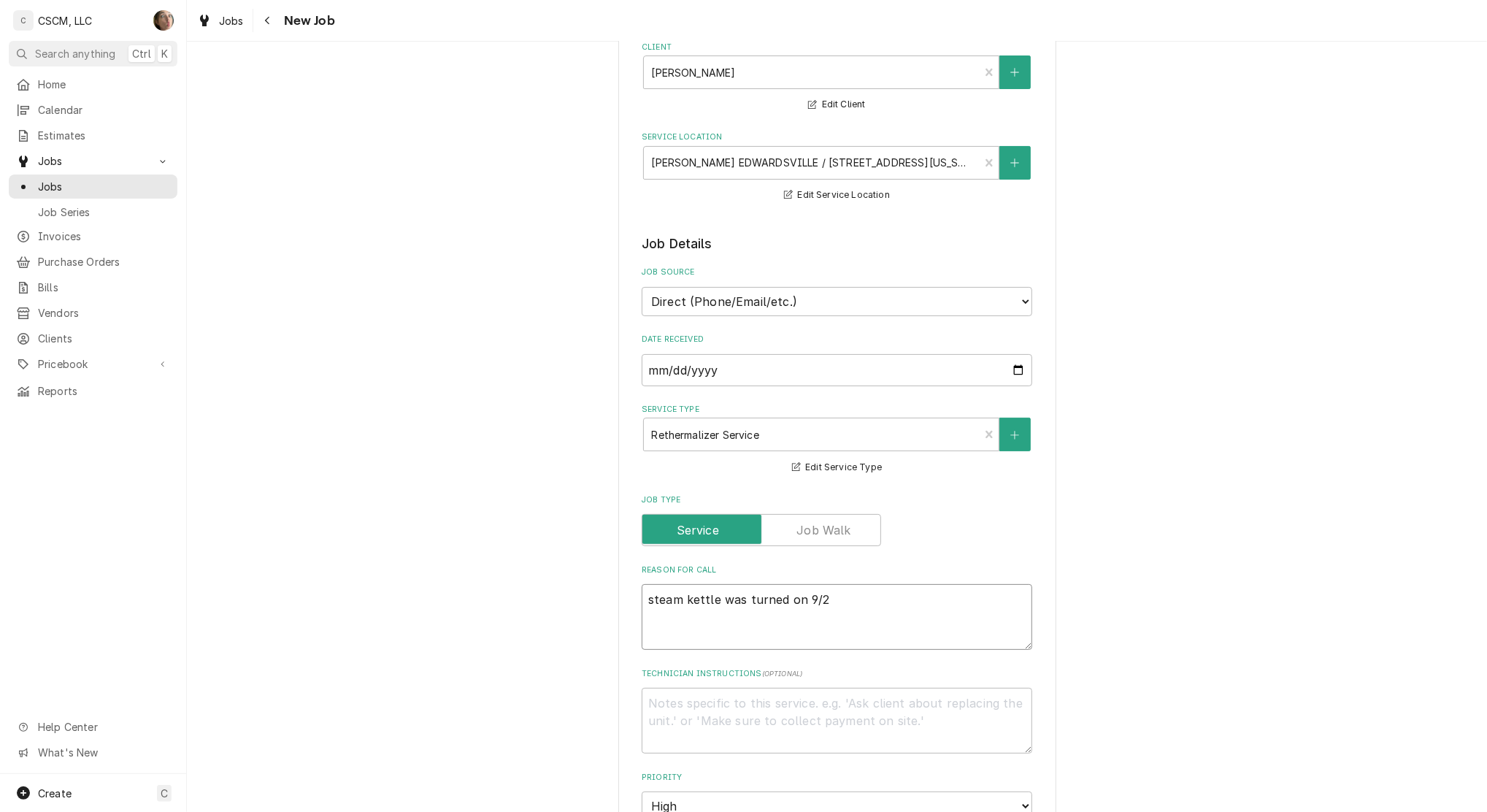
type textarea "steam kettle was turned on 9/23"
type textarea "x"
type textarea "steam kettle was turned on 9/23"
type textarea "x"
type textarea "steam kettle was turned on 9/23 a"
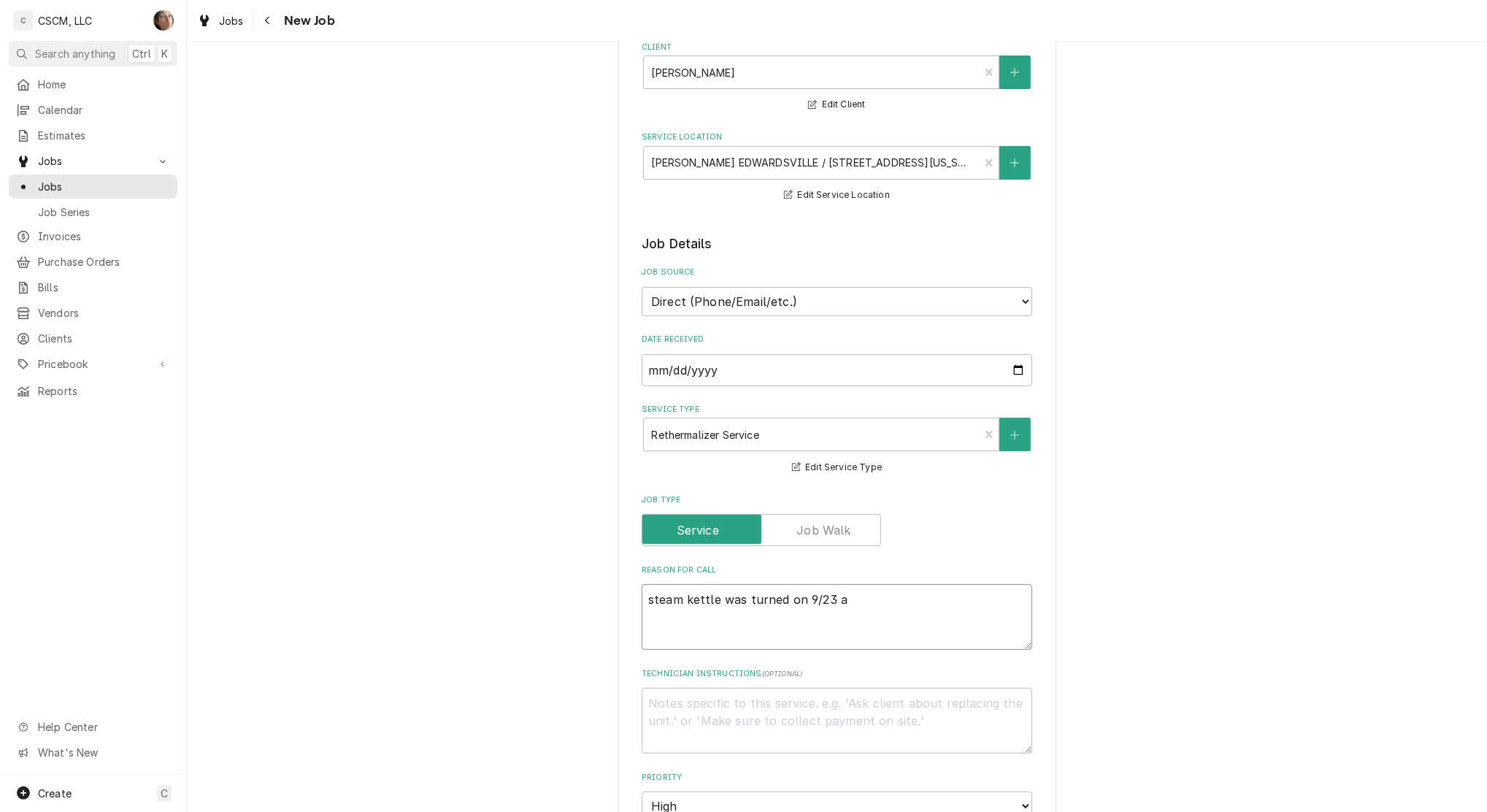
type textarea "x"
type textarea "steam kettle was turned on 9/23 an"
type textarea "x"
type textarea "steam kettle was turned on 9/23 and"
type textarea "x"
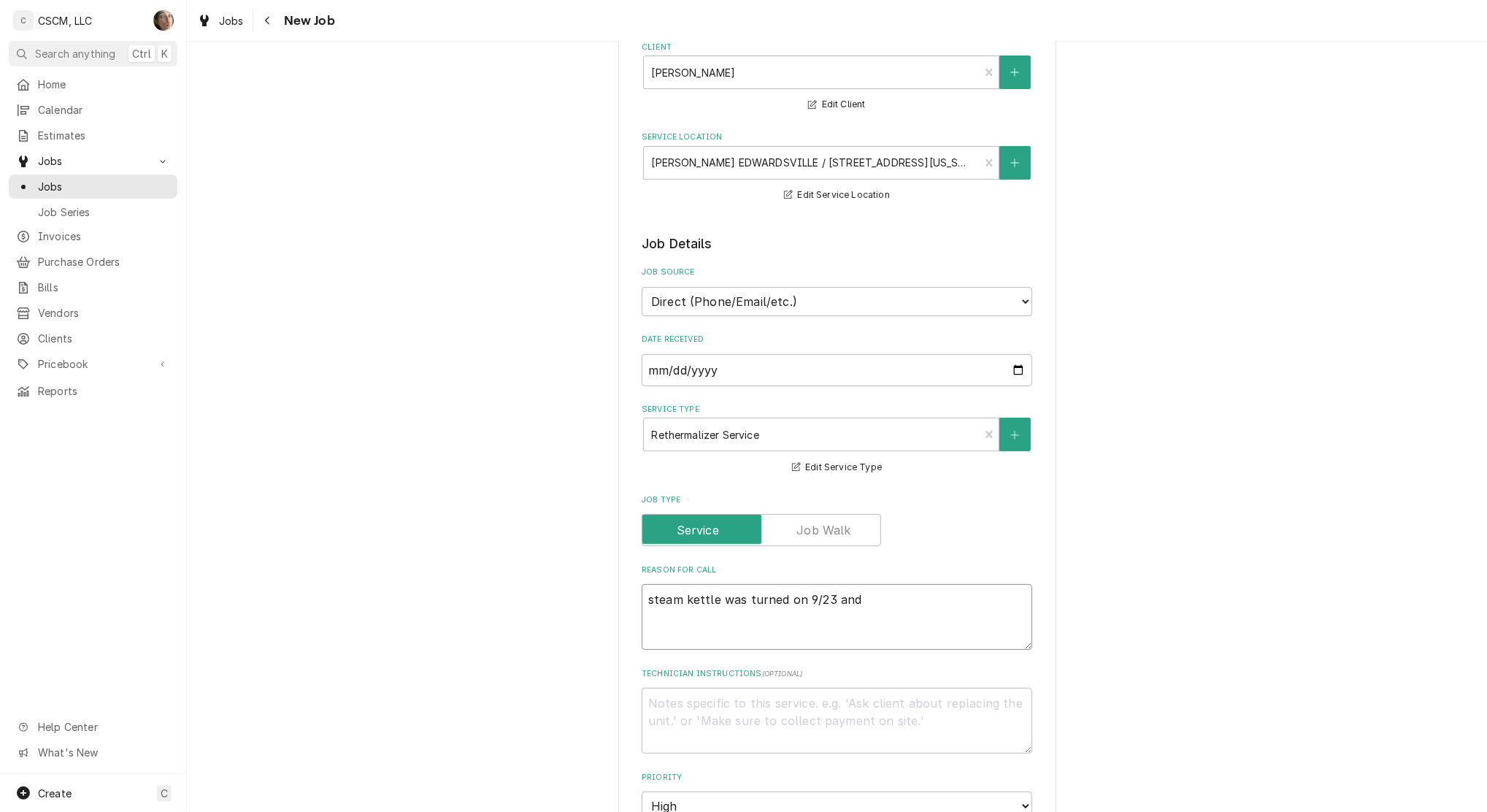
type textarea "steam kettle was turned on 9/23 and"
type textarea "x"
type textarea "steam kettle was turned on 9/23 and s"
type textarea "x"
type textarea "steam kettle was turned on 9/23 and st"
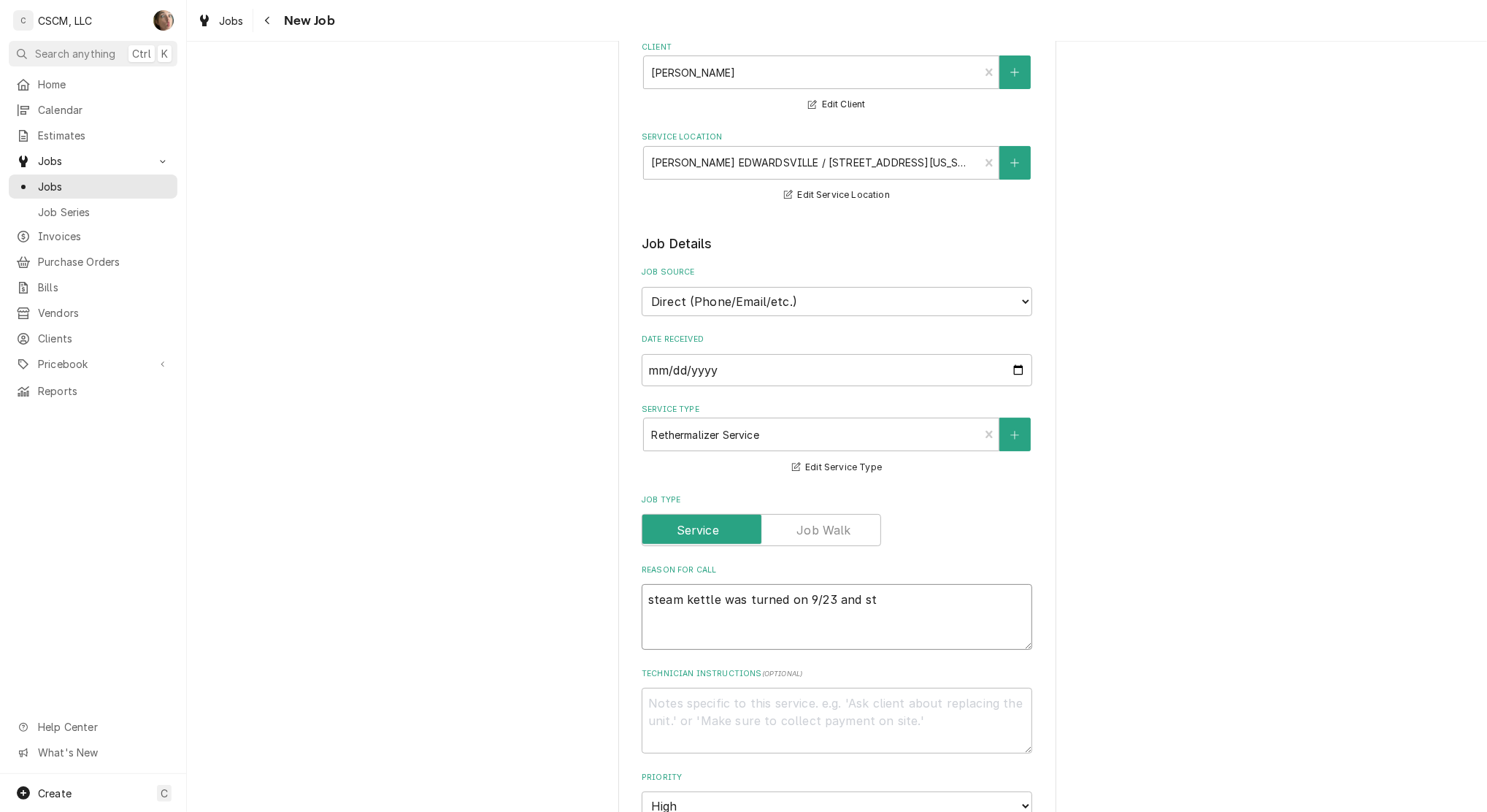
type textarea "x"
type textarea "steam kettle was turned on 9/23 and sta"
type textarea "x"
type textarea "steam kettle was turned on 9/23 and star"
type textarea "x"
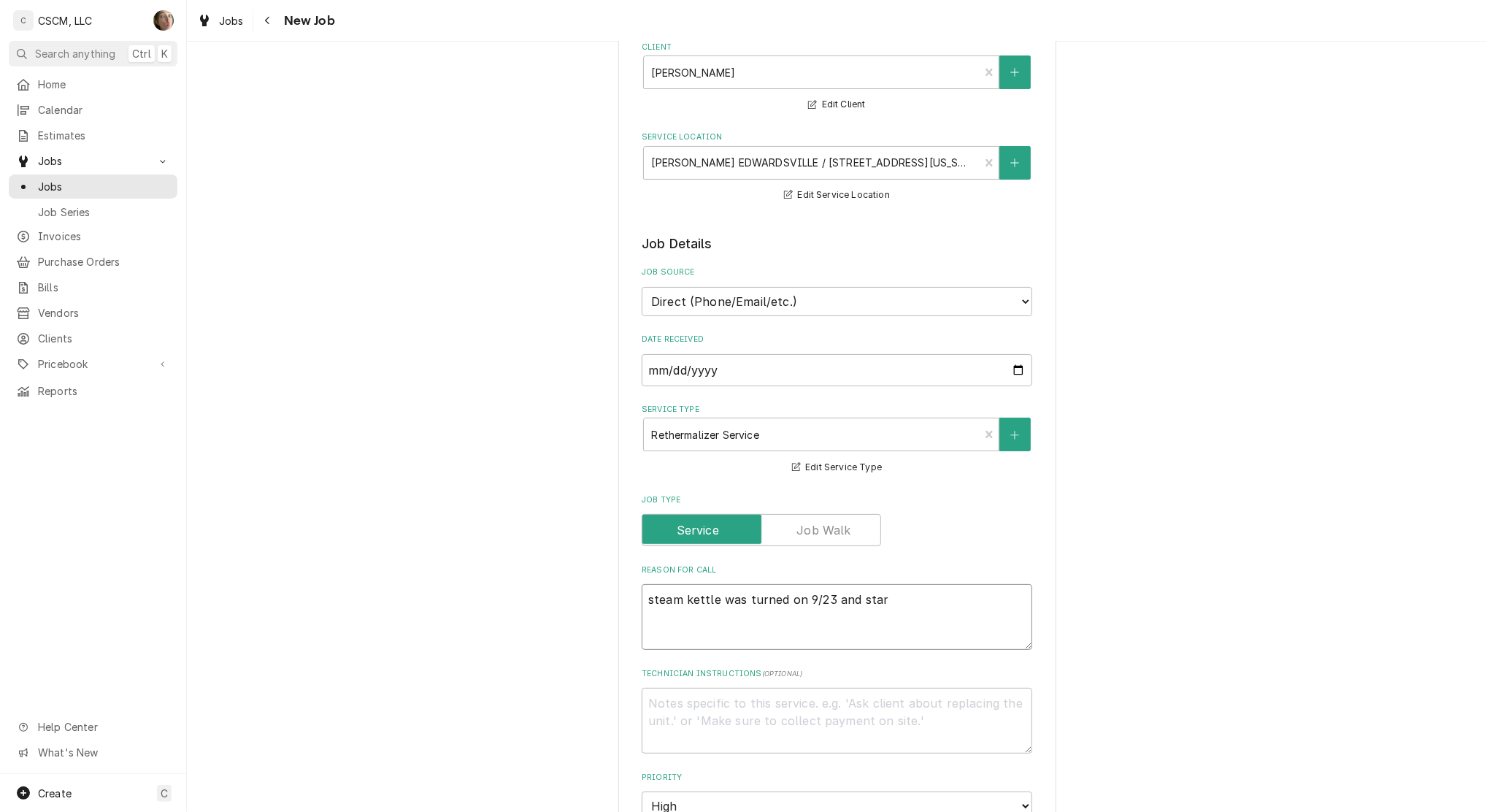
type textarea "steam kettle was turned on 9/23 and start"
type textarea "x"
type textarea "steam kettle was turned on 9/23 and starte"
type textarea "x"
type textarea "steam kettle was turned on 9/23 and started"
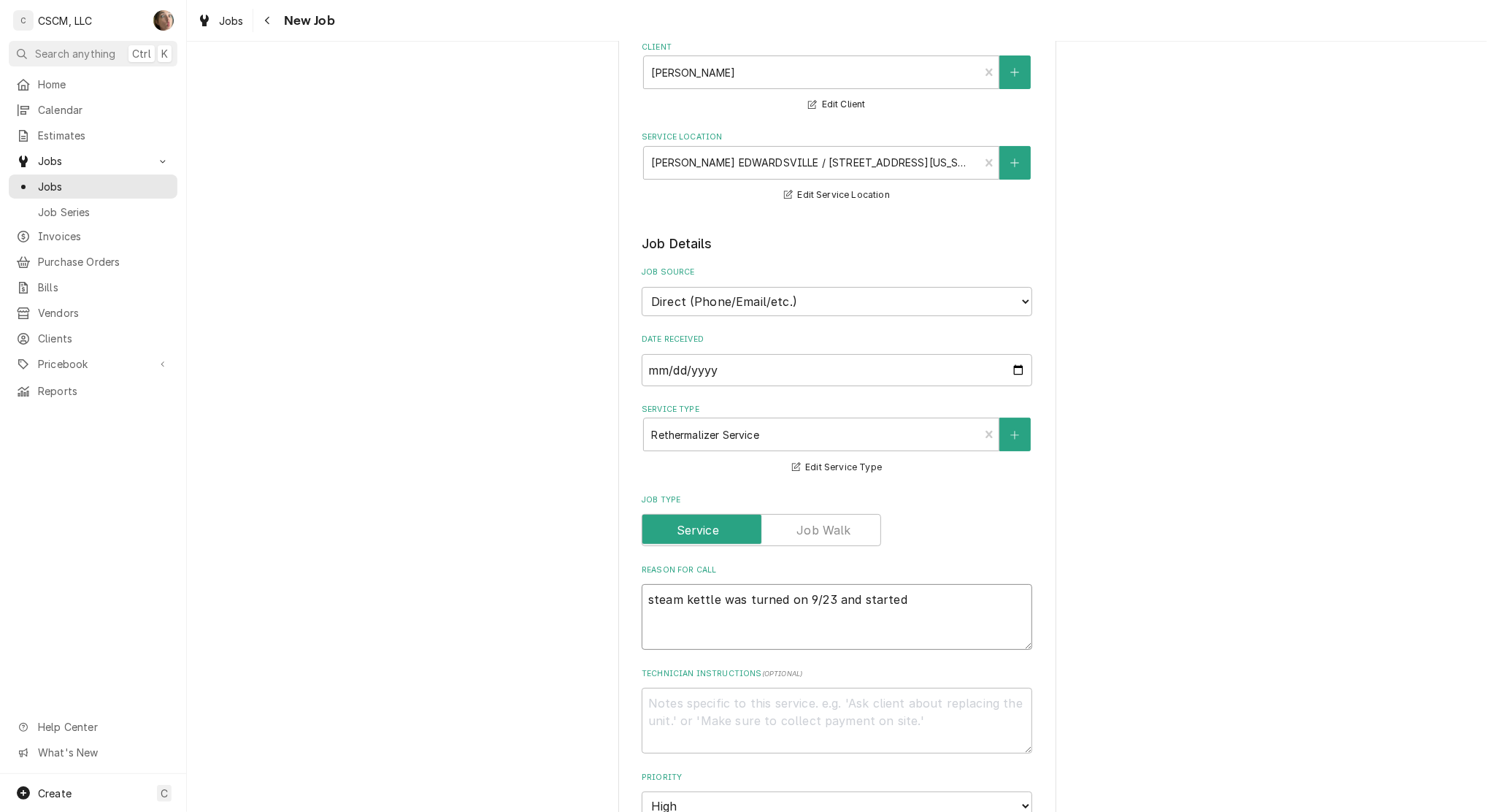
type textarea "x"
type textarea "steam kettle was turned on 9/23 and started"
type textarea "x"
type textarea "steam kettle was turned on 9/23 and started t"
type textarea "x"
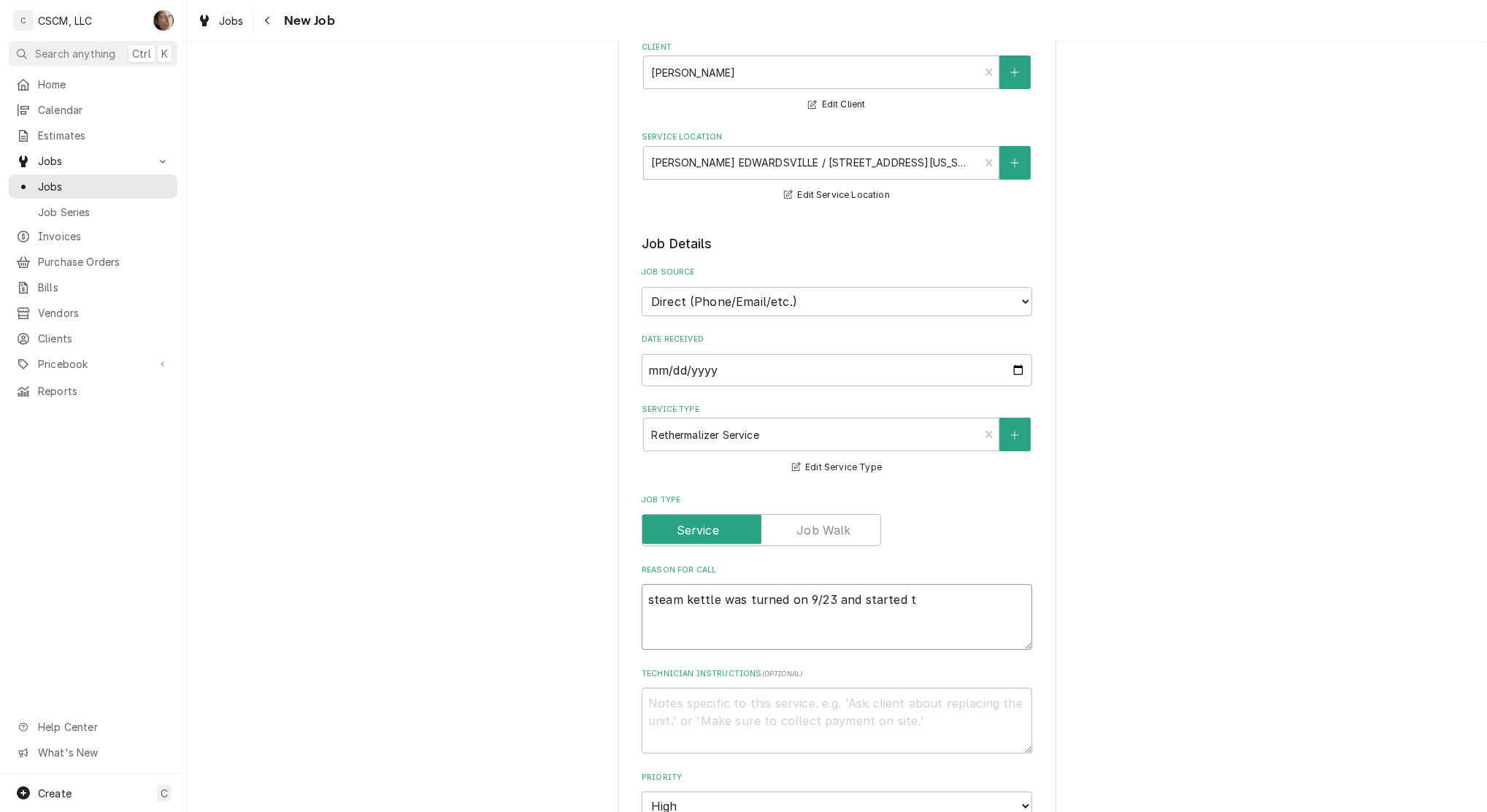
type textarea "steam kettle was turned on 9/23 and started to"
type textarea "x"
type textarea "steam kettle was turned on 9/23 and started to h"
type textarea "x"
type textarea "steam kettle was turned on 9/23 and started to he"
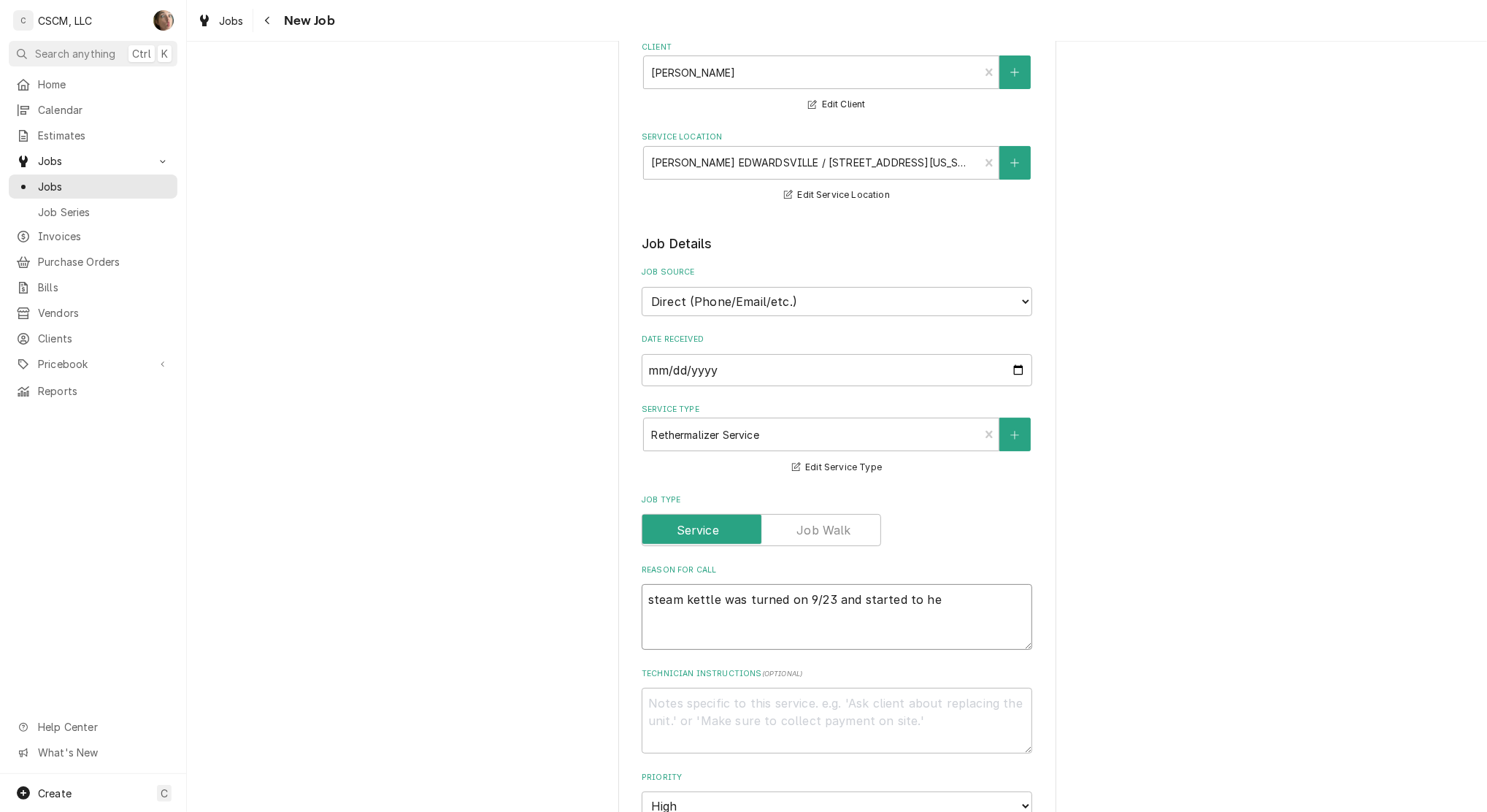
type textarea "x"
type textarea "steam kettle was turned on 9/23 and started to hea"
type textarea "x"
type textarea "steam kettle was turned on 9/23 and started to heat"
type textarea "x"
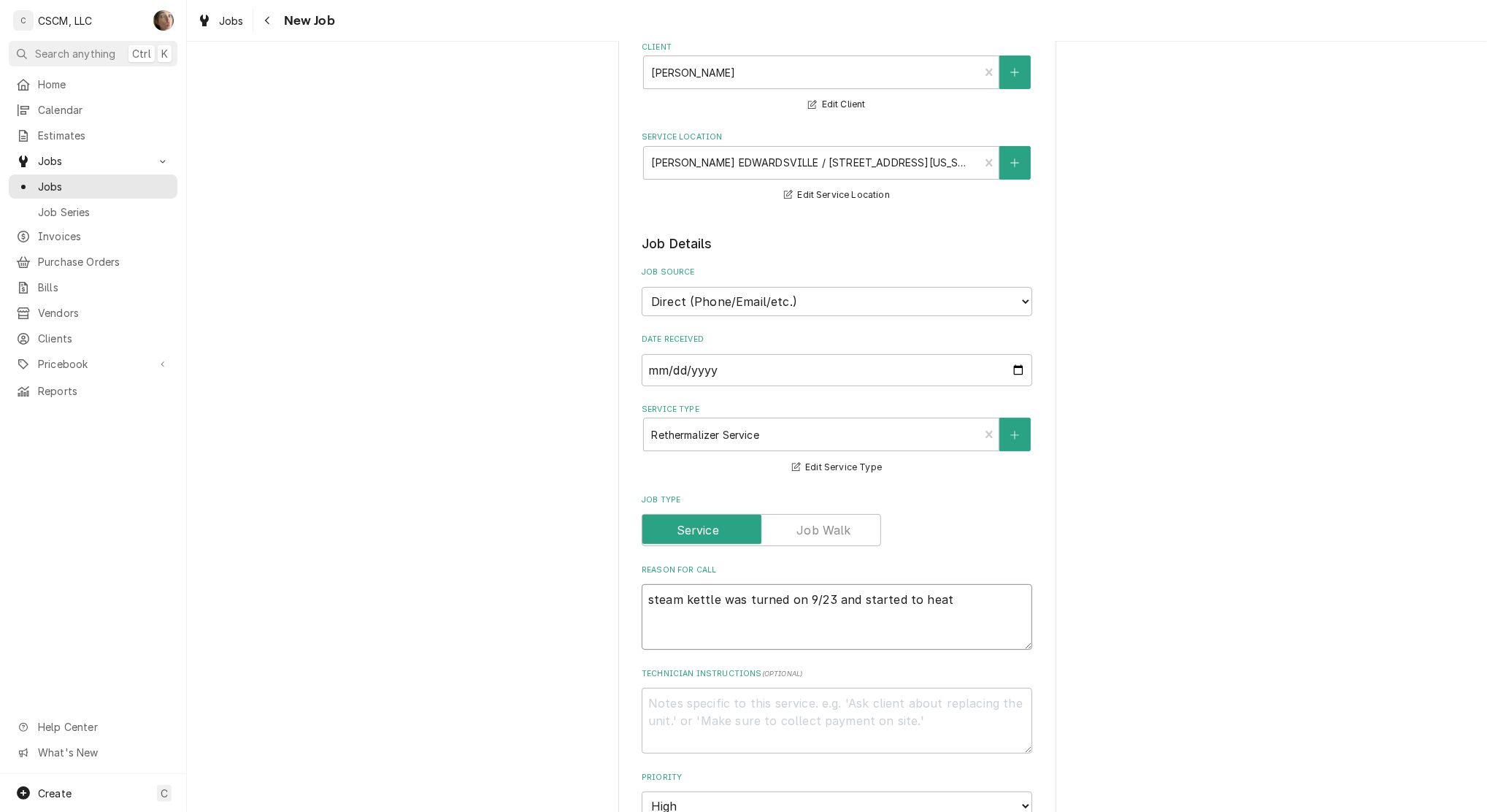
type textarea "steam kettle was turned on 9/23 and started to heat"
type textarea "x"
type textarea "steam kettle was turned on 9/23 and started to heat u"
type textarea "x"
type textarea "steam kettle was turned on 9/23 and started to heat up"
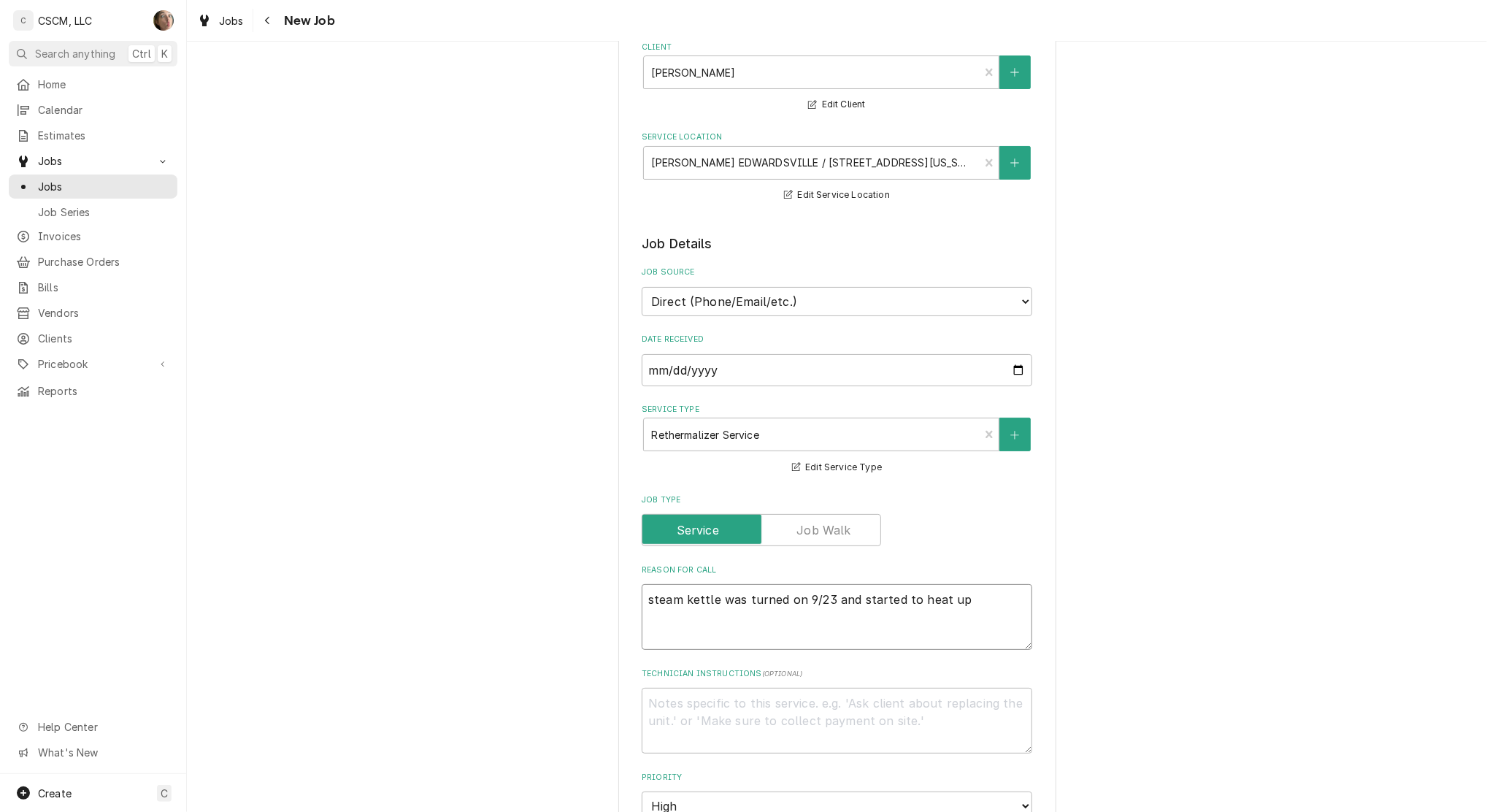
type textarea "x"
type textarea "steam kettle was turned on 9/23 and started to heat up,"
type textarea "x"
type textarea "steam kettle was turned on 9/23 and started to heat up,"
type textarea "x"
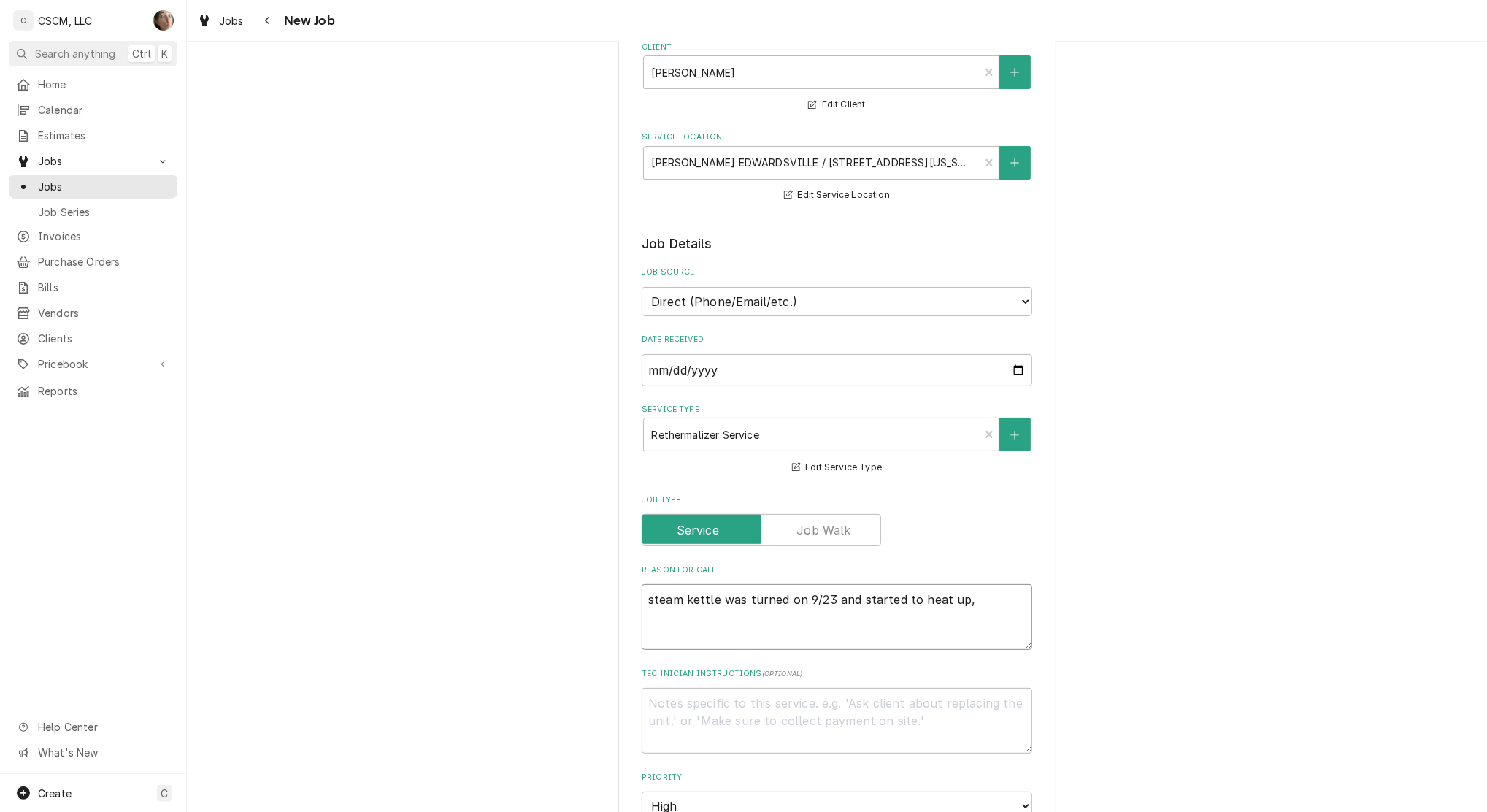
type textarea "steam kettle was turned on 9/23 and started to heat up, b"
type textarea "x"
type textarea "steam kettle was turned on 9/23 and started to heat up, bu"
type textarea "x"
type textarea "steam kettle was turned on 9/23 and started to heat up, but"
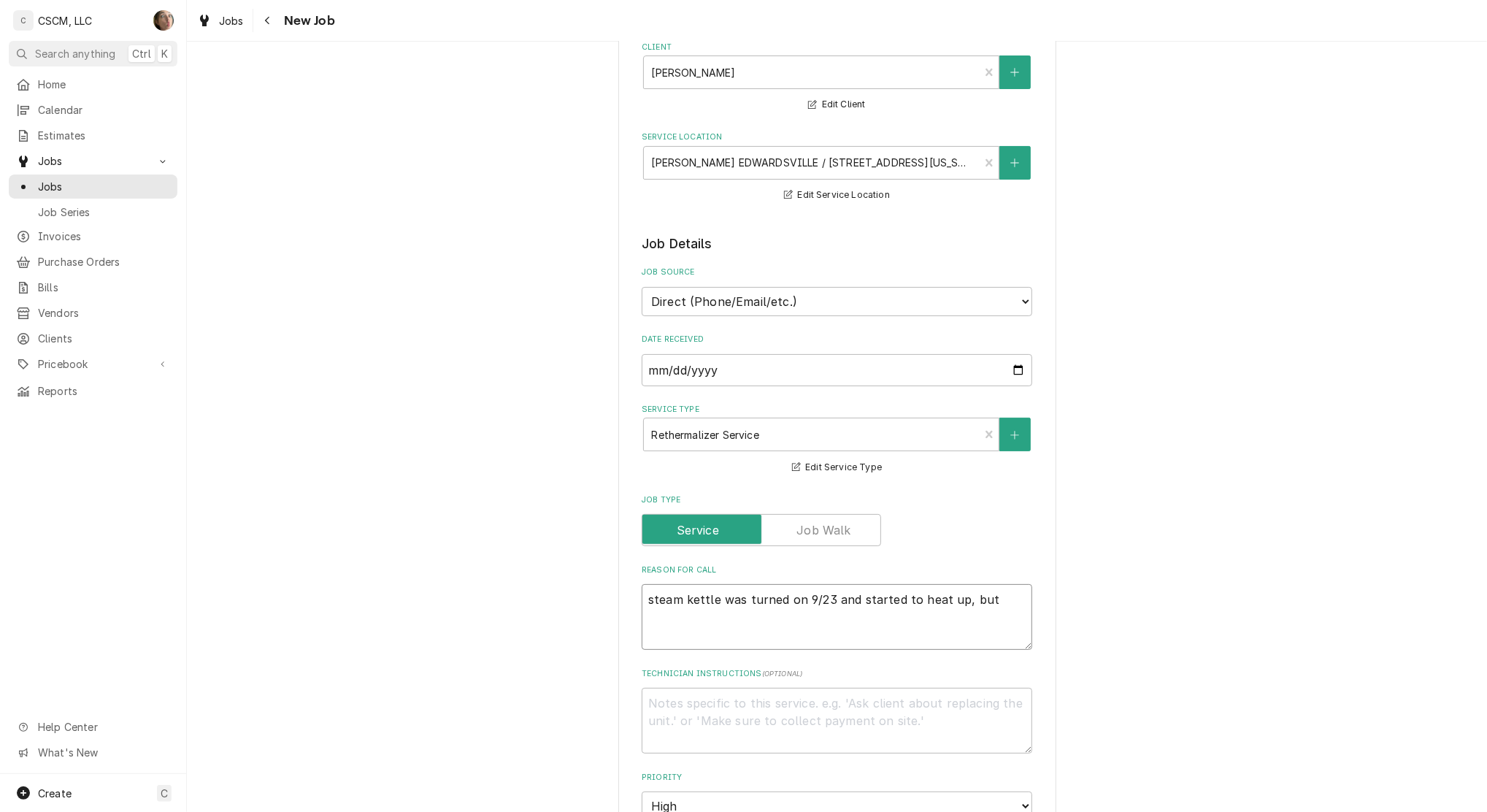
type textarea "x"
type textarea "steam kettle was turned on 9/23 and started to heat up, but"
type textarea "x"
type textarea "steam kettle was turned on 9/23 and started to heat up, but h"
type textarea "x"
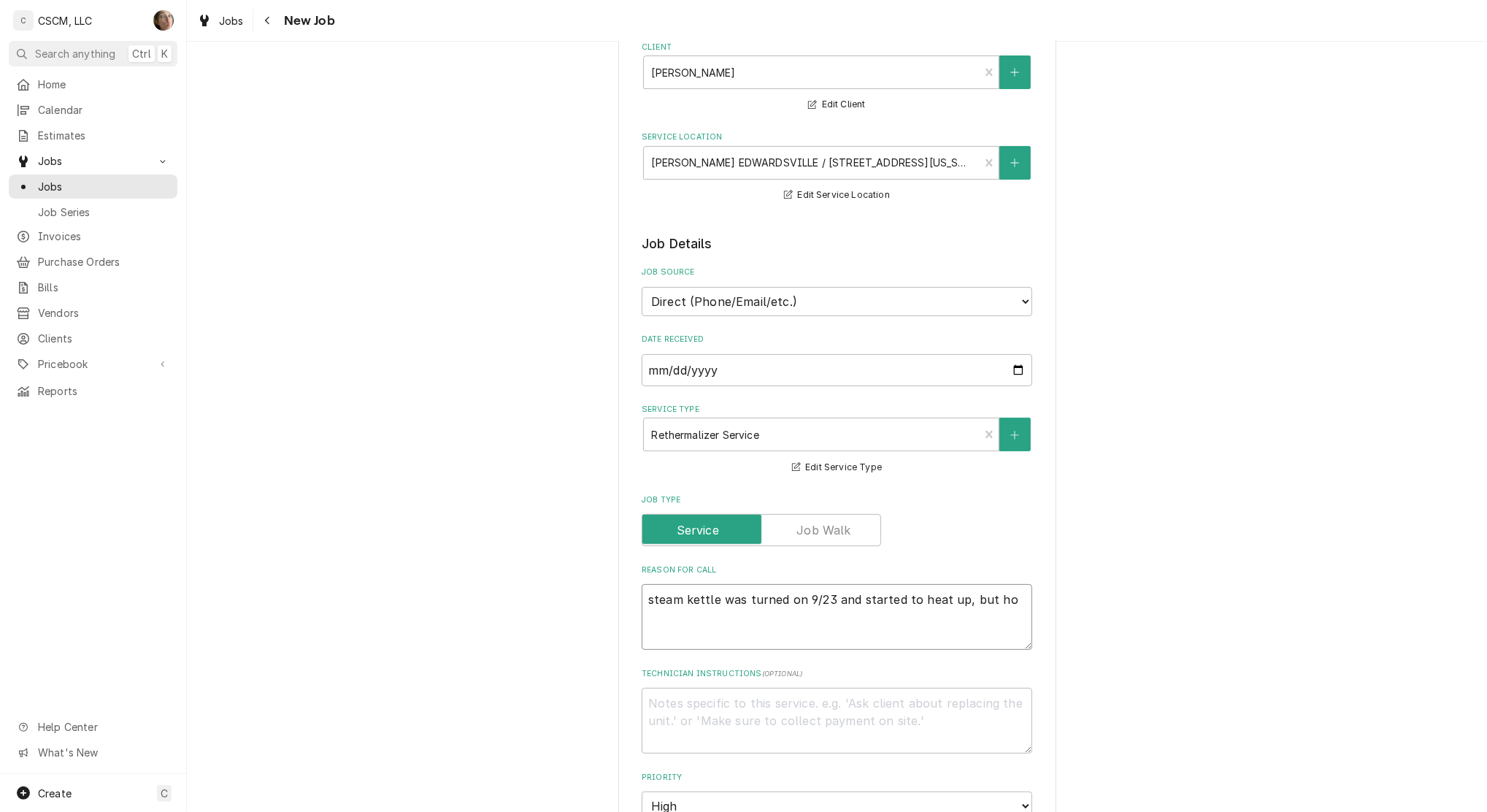
type textarea "steam kettle was turned on 9/23 and started to heat up, but hou"
type textarea "x"
type textarea "steam kettle was turned on 9/23 and started to heat up, but hour"
type textarea "x"
type textarea "steam kettle was turned on 9/23 and started to heat up, but hours"
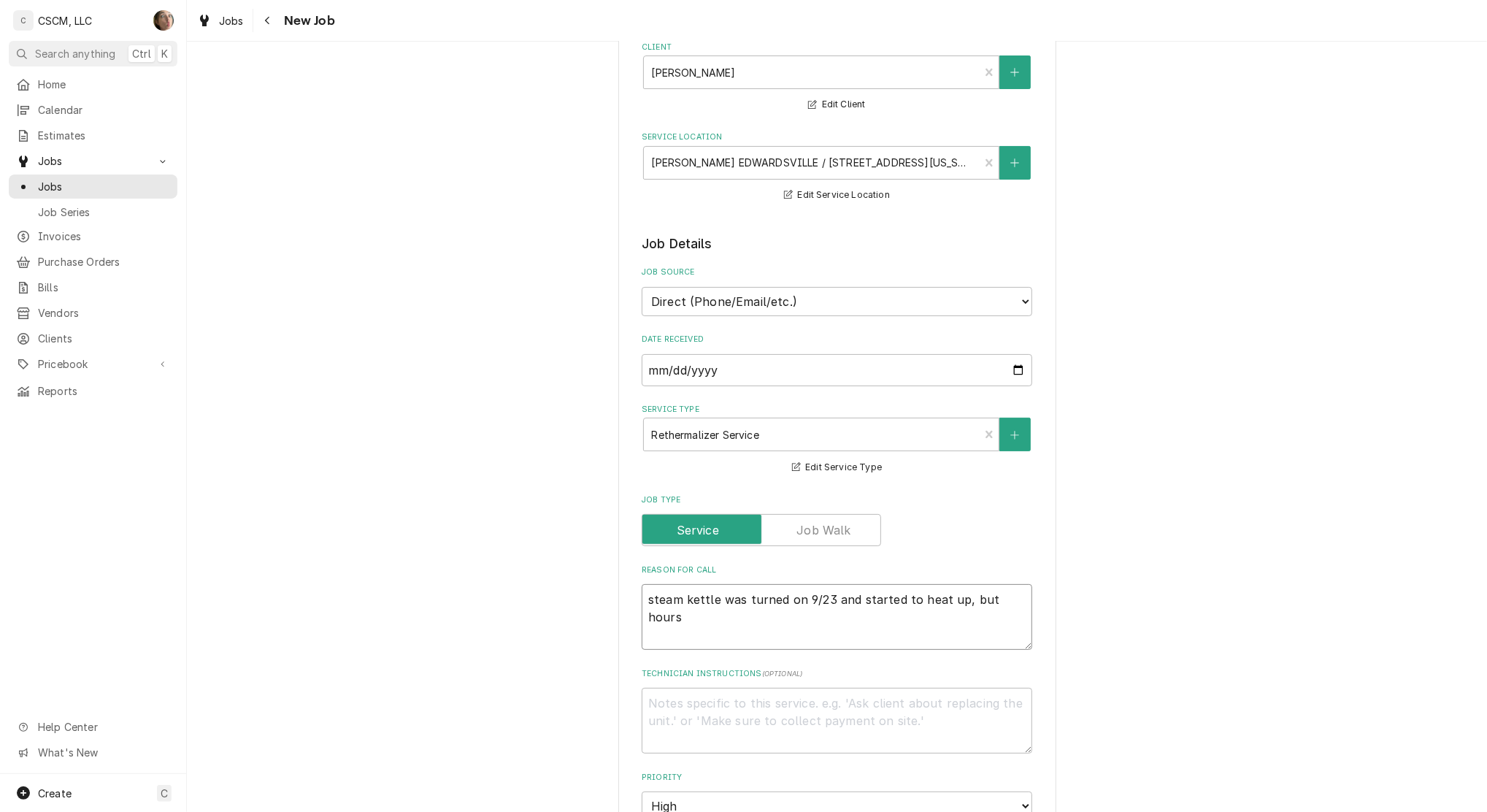
type textarea "x"
type textarea "steam kettle was turned on 9/23 and started to heat up, but hours"
type textarea "x"
type textarea "steam kettle was turned on 9/23 and started to heat up, but hours l"
type textarea "x"
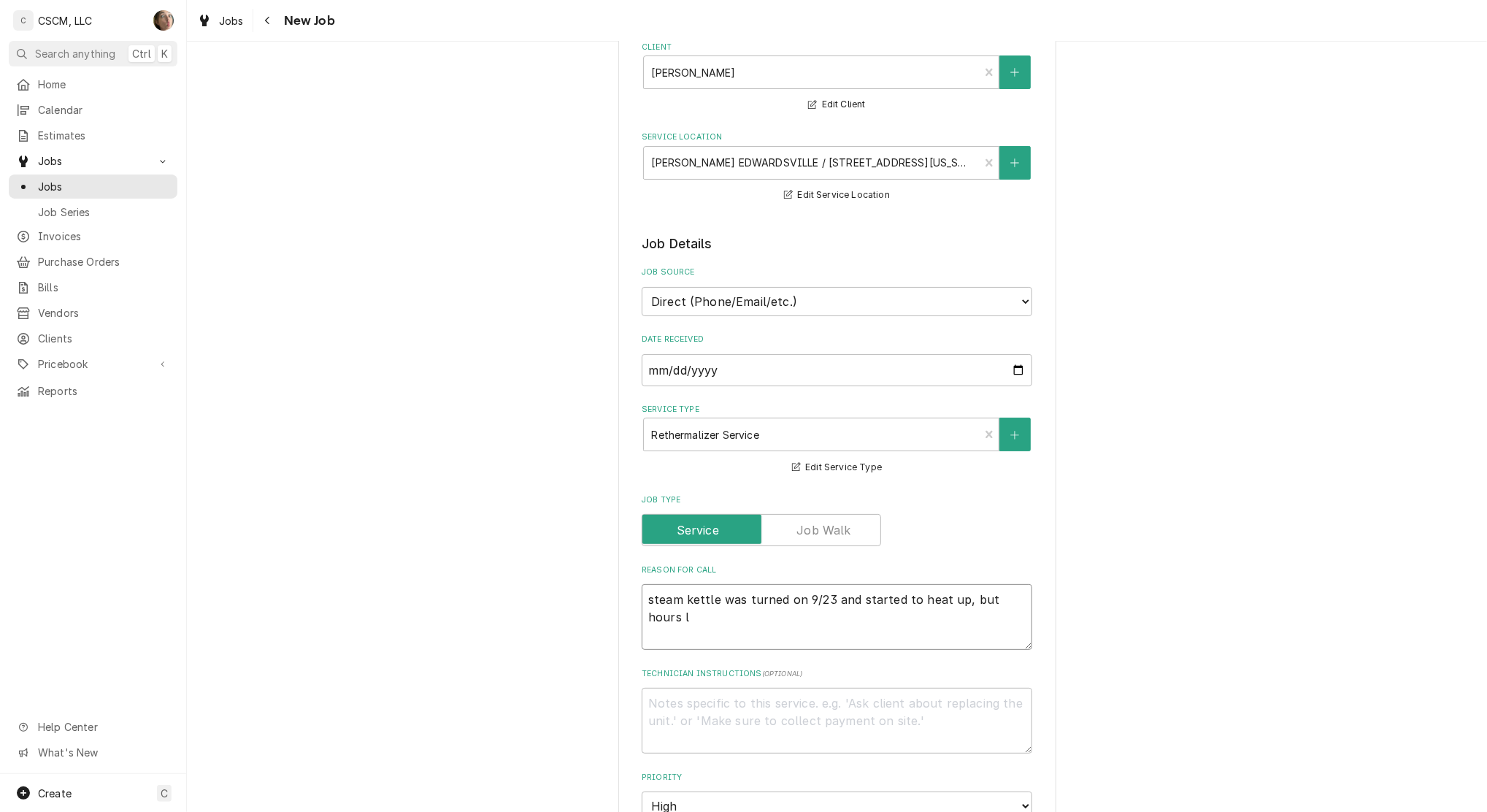
type textarea "steam kettle was turned on 9/23 and started to heat up, but hours la"
type textarea "x"
type textarea "steam kettle was turned on 9/23 and started to heat up, but hours lat"
type textarea "x"
type textarea "steam kettle was turned on 9/23 and started to heat up, but hours late"
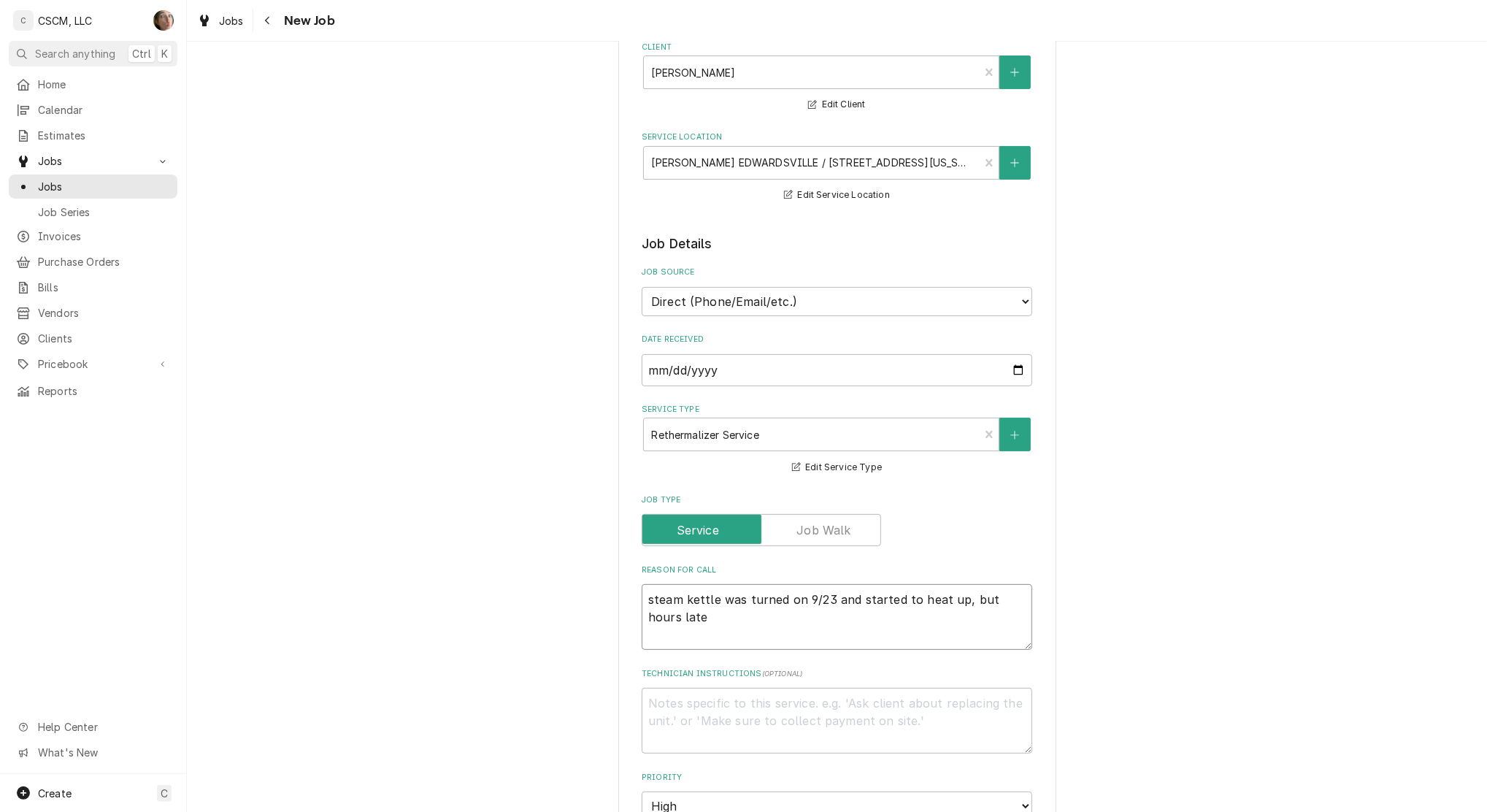
type textarea "x"
type textarea "steam kettle was turned on 9/23 and started to heat up, but hours later"
type textarea "x"
type textarea "steam kettle was turned on 9/23 and started to heat up, but hours later"
type textarea "x"
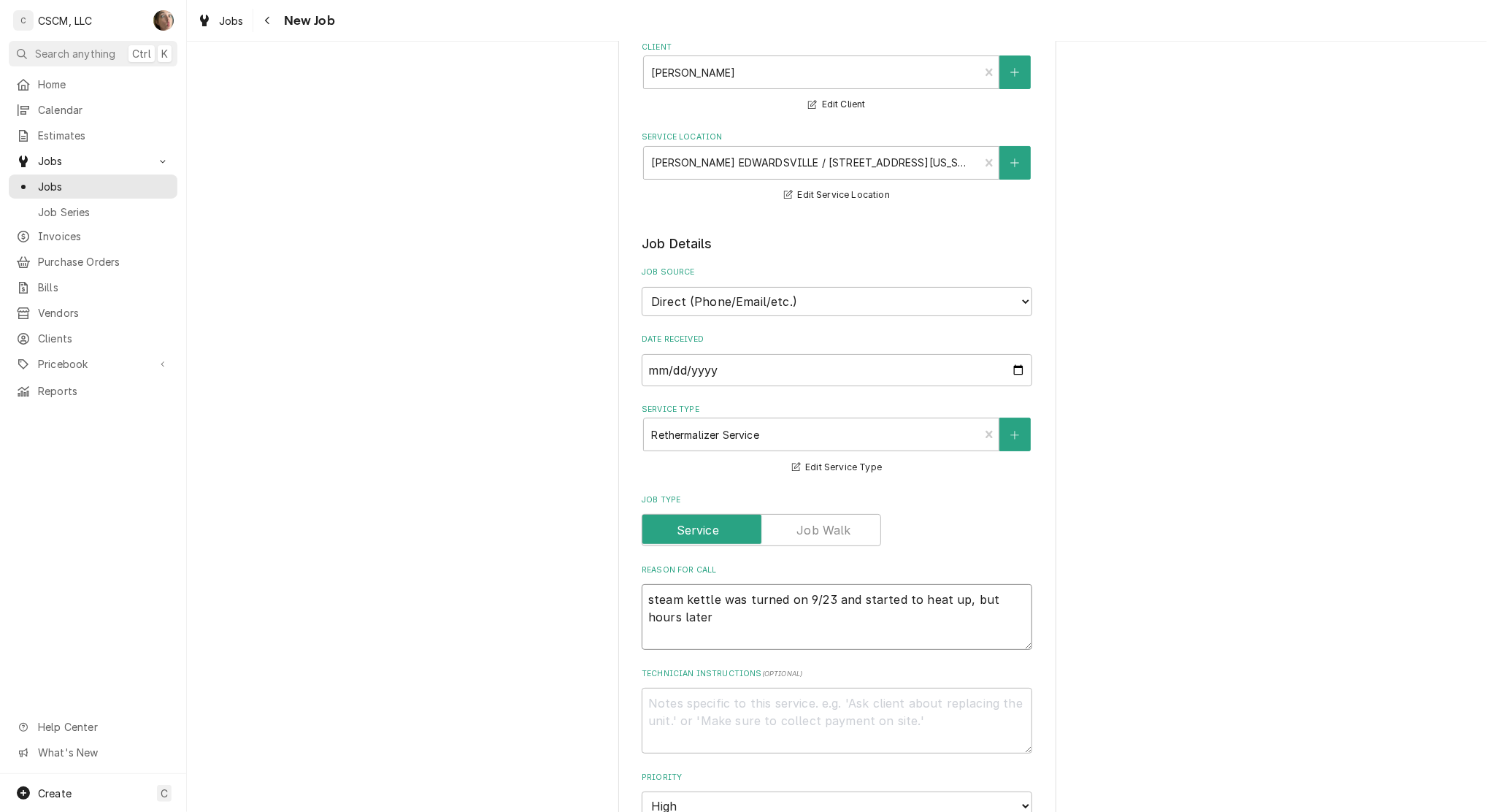
type textarea "steam kettle was turned on 9/23 and started to heat up, but hours later w"
type textarea "x"
type textarea "steam kettle was turned on 9/23 and started to heat up, but hours later wa"
type textarea "x"
type textarea "steam kettle was turned on 9/23 and started to heat up, but hours later was"
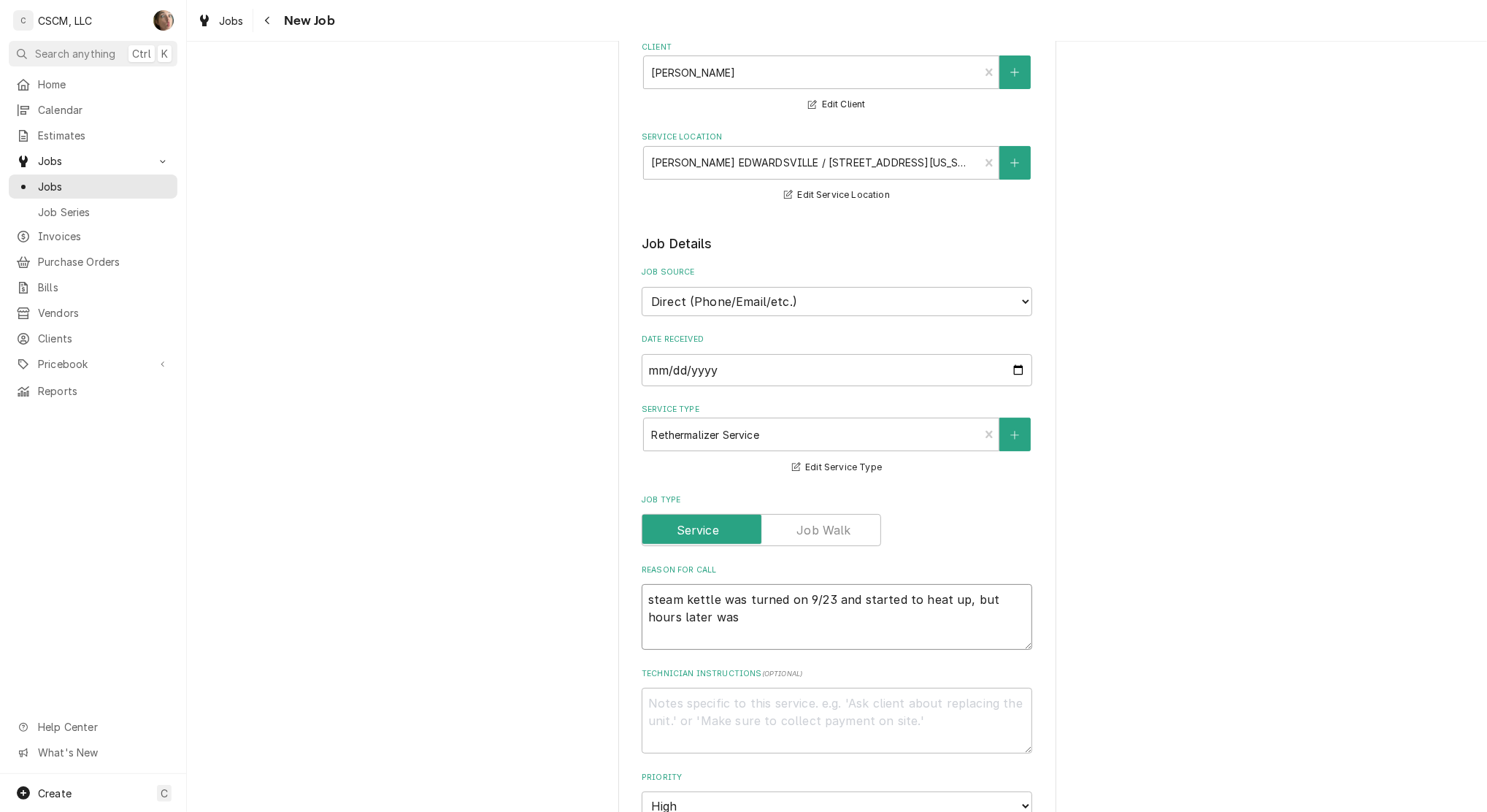
type textarea "x"
type textarea "steam kettle was turned on 9/23 and started to heat up, but hours later was"
type textarea "x"
type textarea "steam kettle was turned on 9/23 and started to heat up, but hours later was n"
type textarea "x"
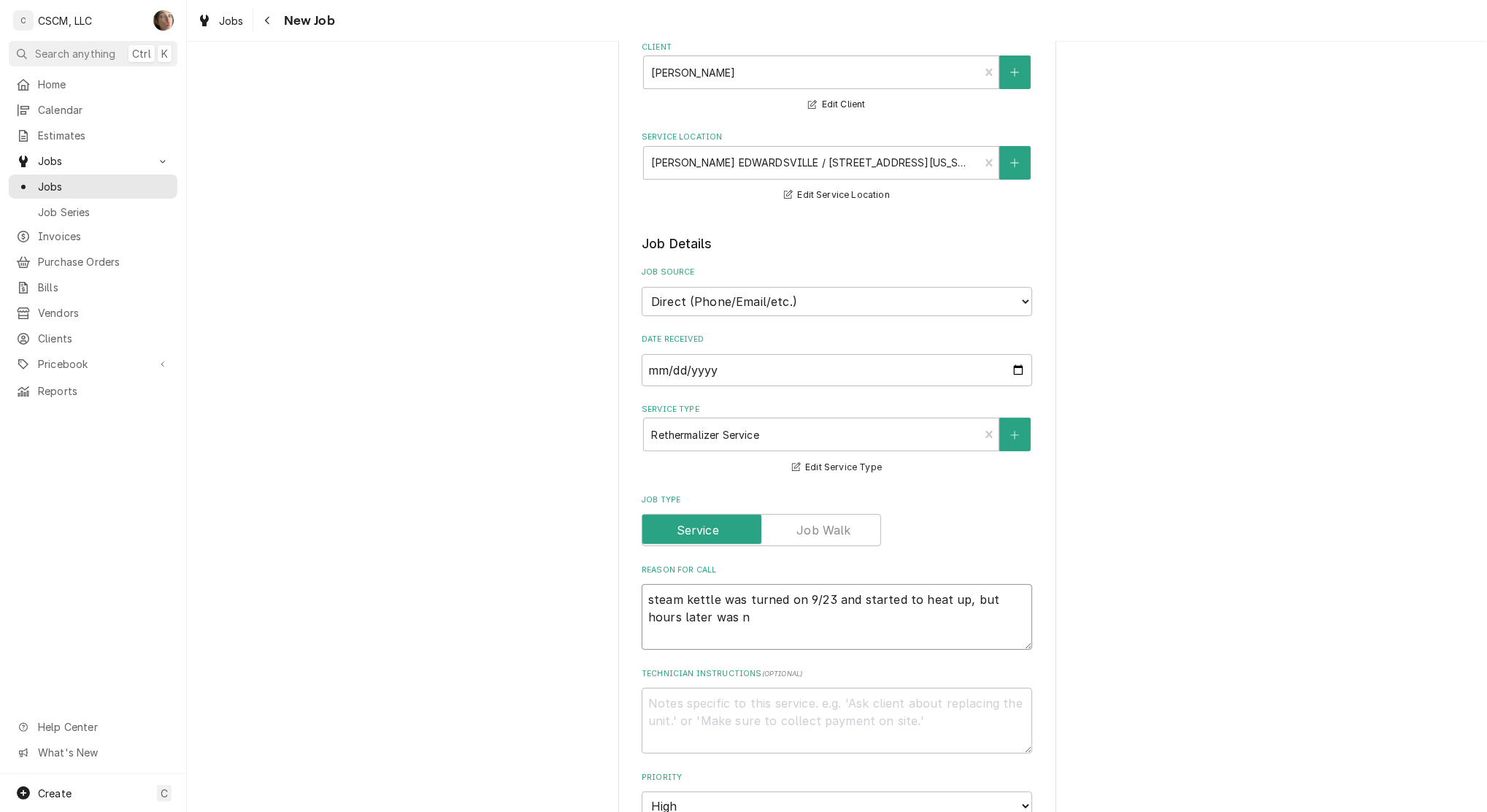
type textarea "steam kettle was turned on 9/23 and started to heat up, but hours later was no"
type textarea "x"
type textarea "steam kettle was turned on 9/23 and started to heat up, but hours later was not"
type textarea "x"
type textarea "steam kettle was turned on 9/23 and started to heat up, but hours later was not"
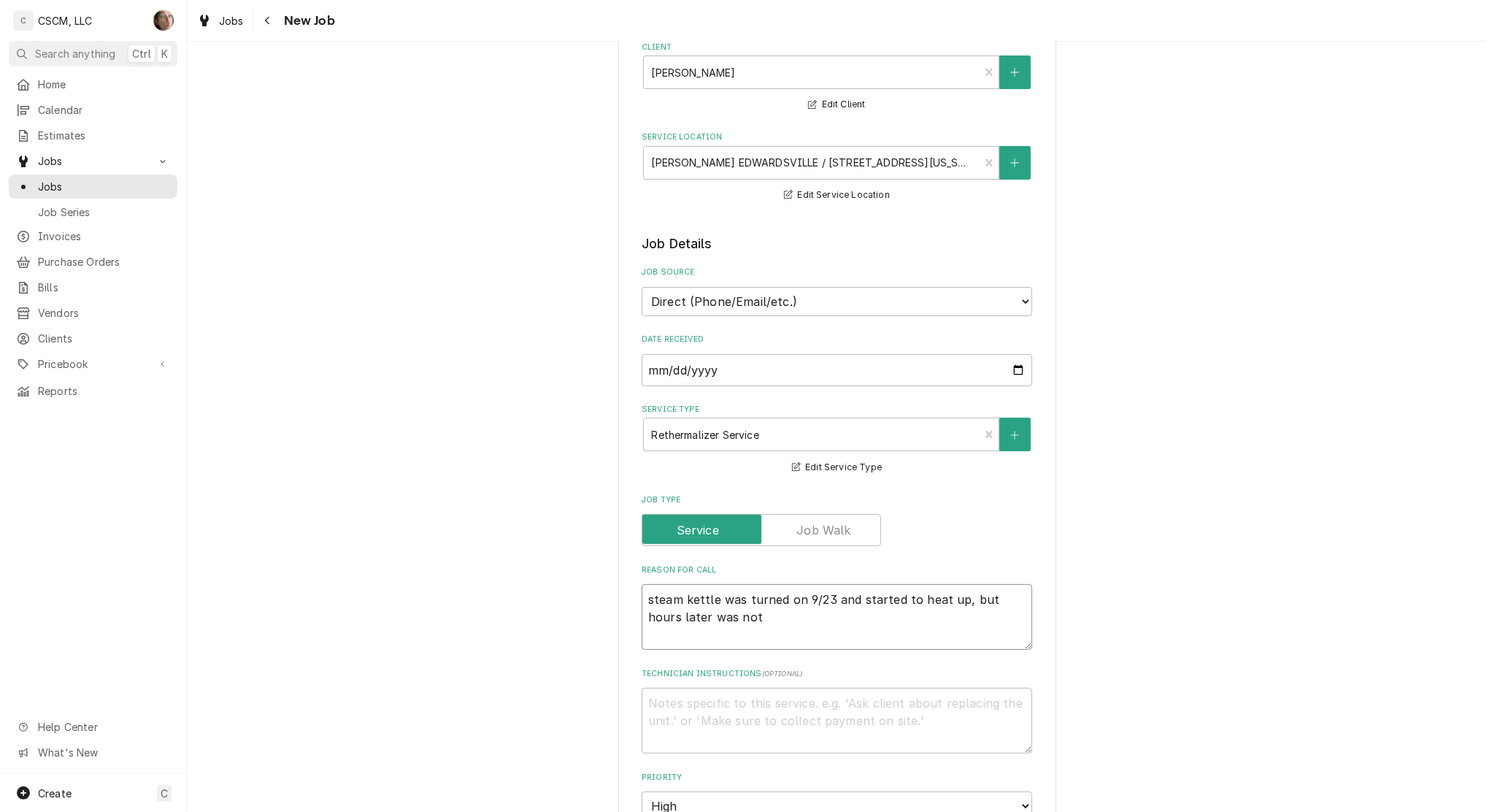
type textarea "x"
type textarea "steam kettle was turned on 9/23 and started to heat up, but hours later was not…"
type textarea "x"
type textarea "steam kettle was turned on 9/23 and started to heat up, but hours later was not…"
type textarea "x"
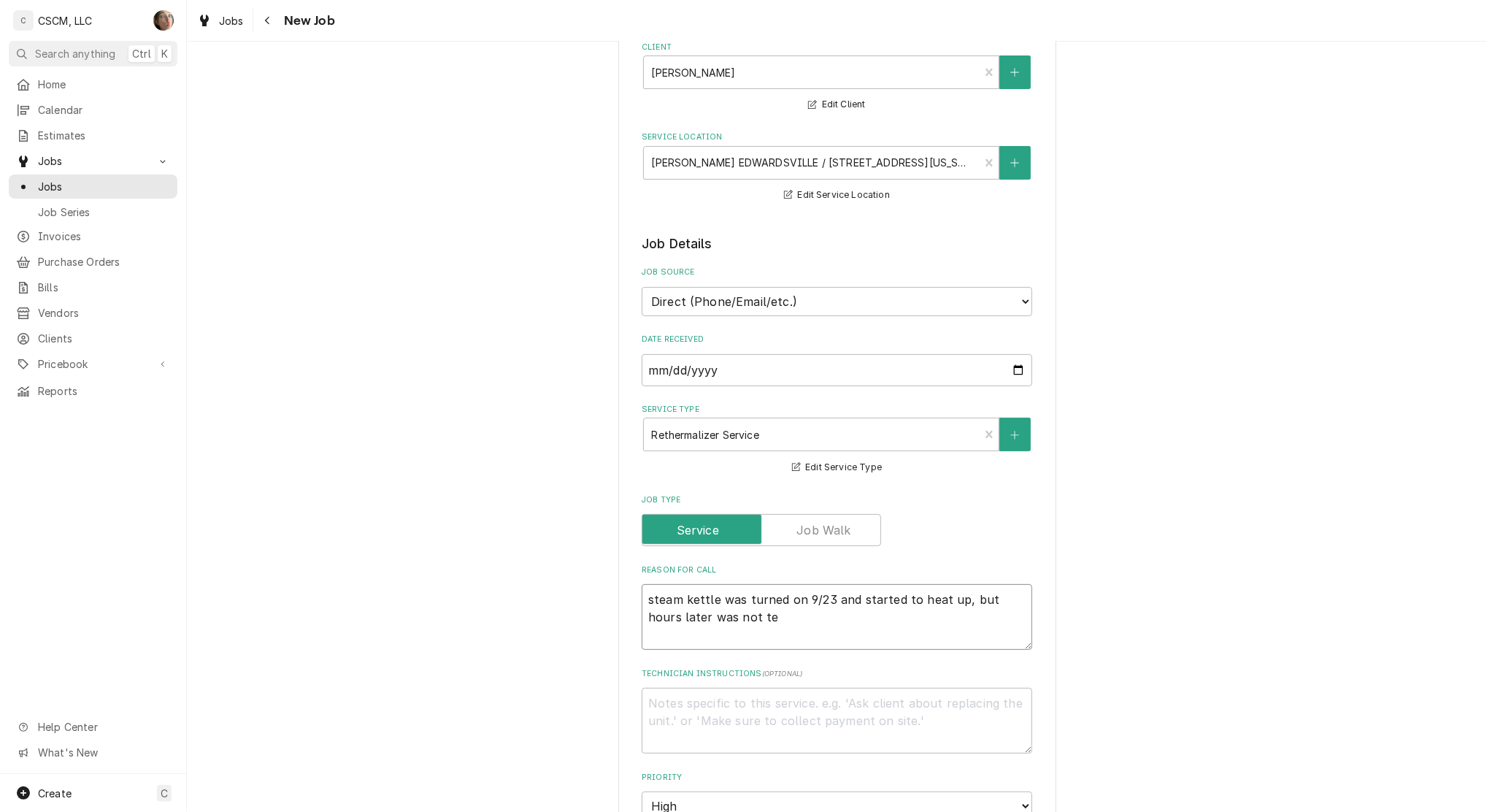
type textarea "steam kettle was turned on 9/23 and started to heat up, but hours later was not…"
type textarea "x"
type textarea "steam kettle was turned on 9/23 and started to heat up, but hours later was not…"
type textarea "x"
type textarea "steam kettle was turned on 9/23 and started to heat up, but hours later was not…"
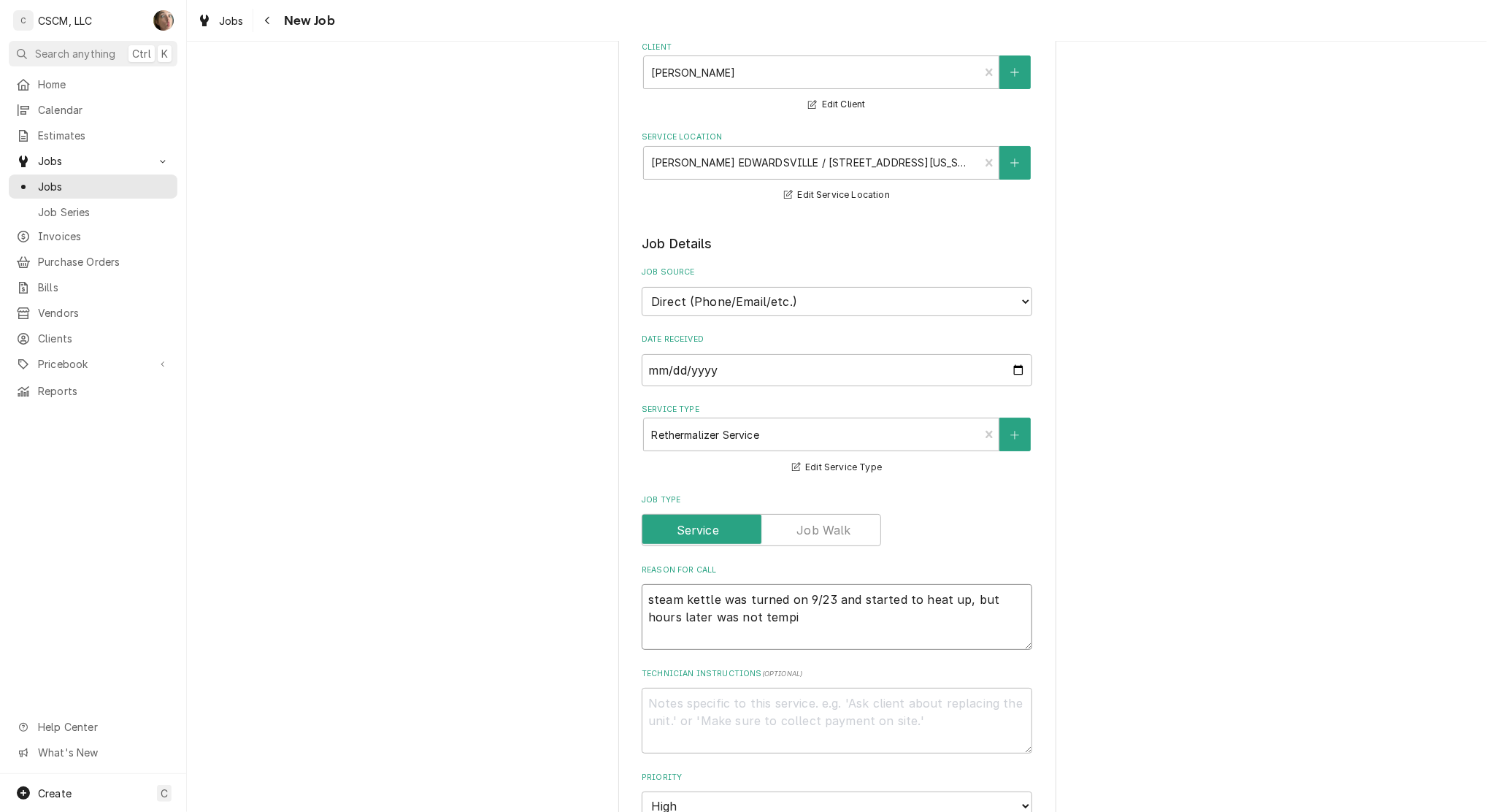
type textarea "x"
type textarea "steam kettle was turned on 9/23 and started to heat up, but hours later was not…"
type textarea "x"
type textarea "steam kettle was turned on 9/23 and started to heat up, but hours later was not…"
type textarea "x"
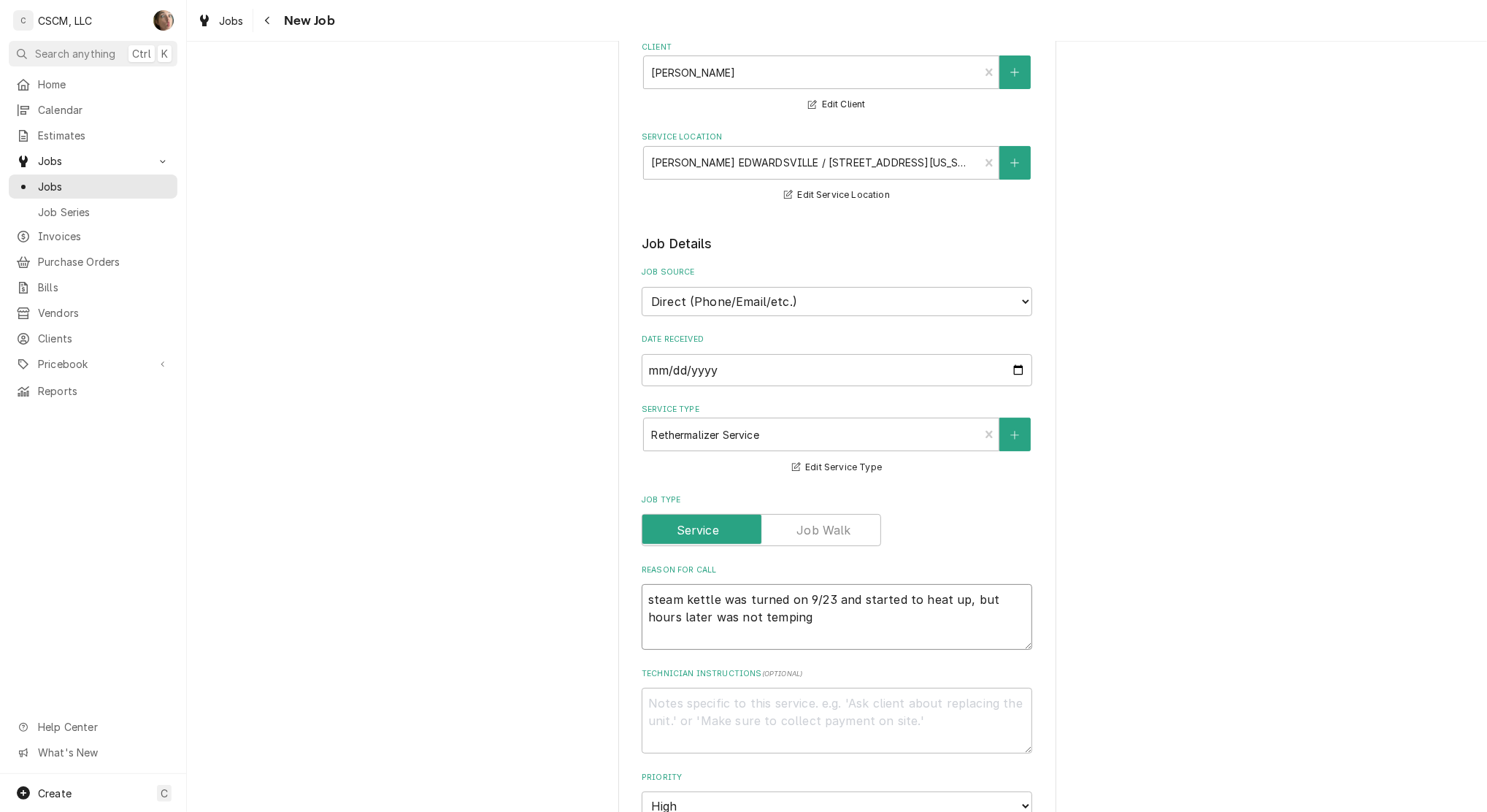
type textarea "steam kettle was turned on 9/23 and started to heat up, but hours later was not…"
type textarea "x"
type textarea "steam kettle was turned on 9/23 and started to heat up, but hours later was not…"
type textarea "x"
type textarea "steam kettle was turned on 9/23 and started to heat up, but hours later was not…"
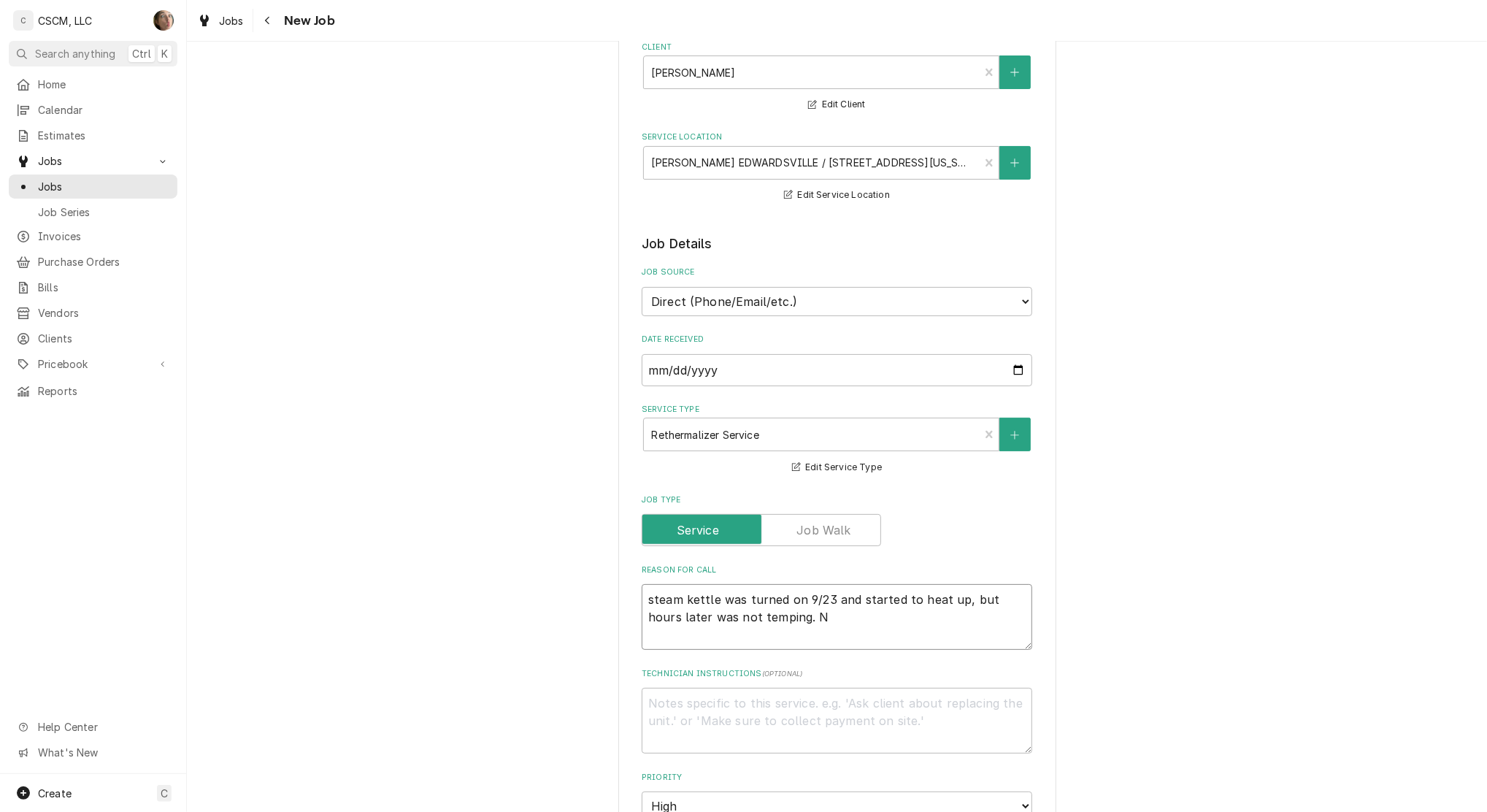
type textarea "x"
type textarea "steam kettle was turned on 9/23 and started to heat up, but hours later was not…"
type textarea "x"
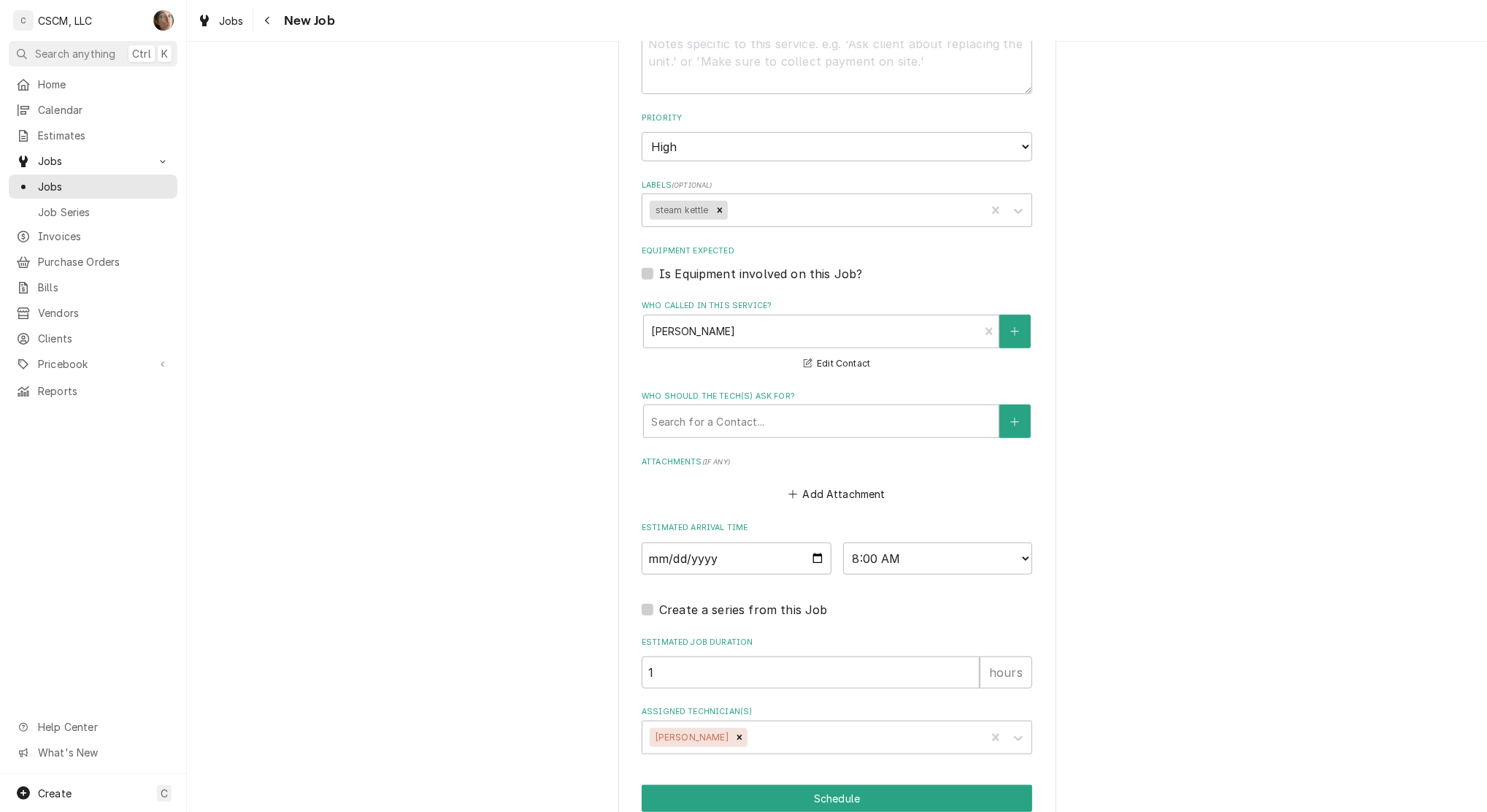
scroll to position [858, 0]
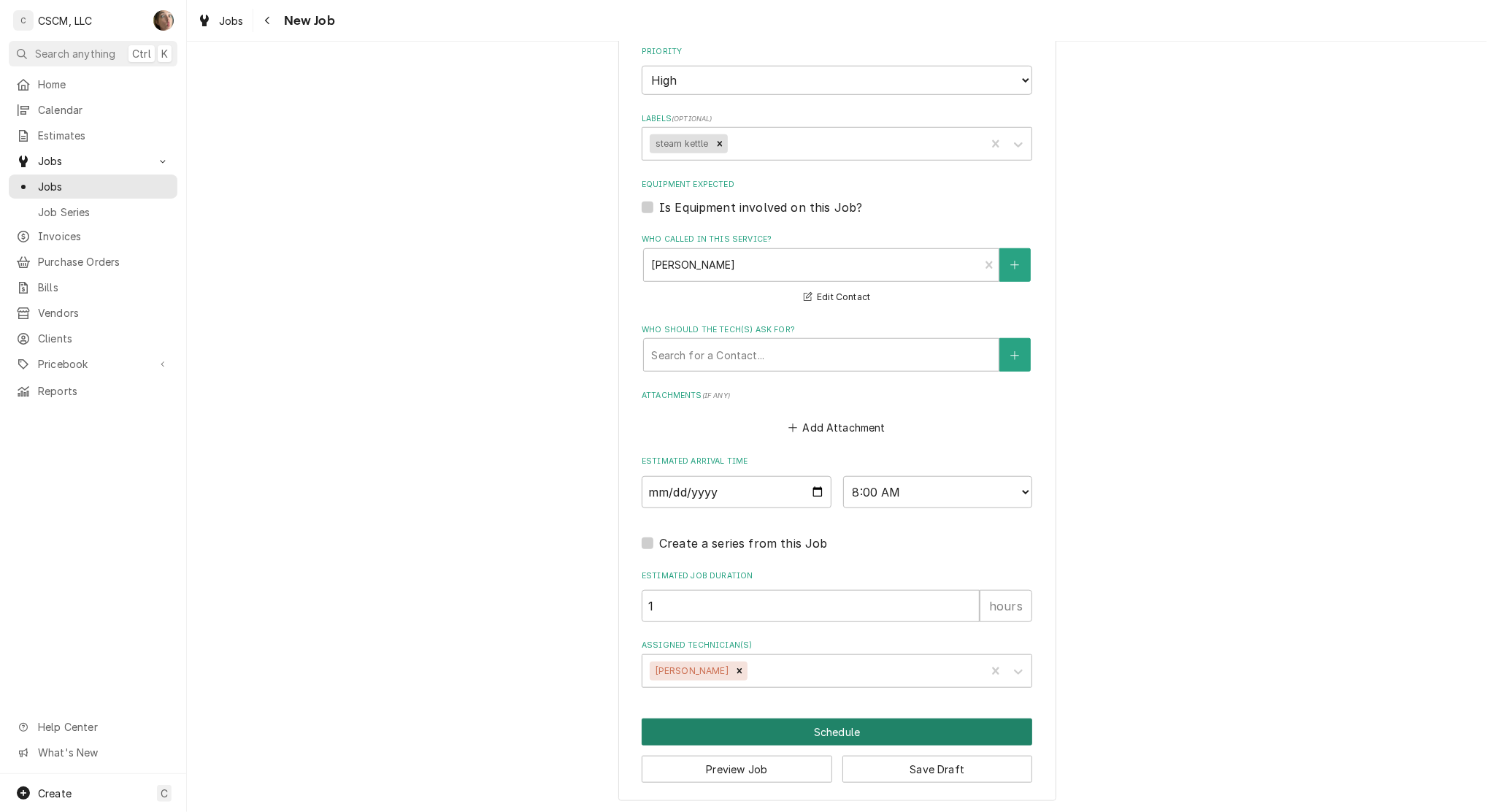
click at [738, 724] on button "Schedule" at bounding box center [837, 732] width 391 height 27
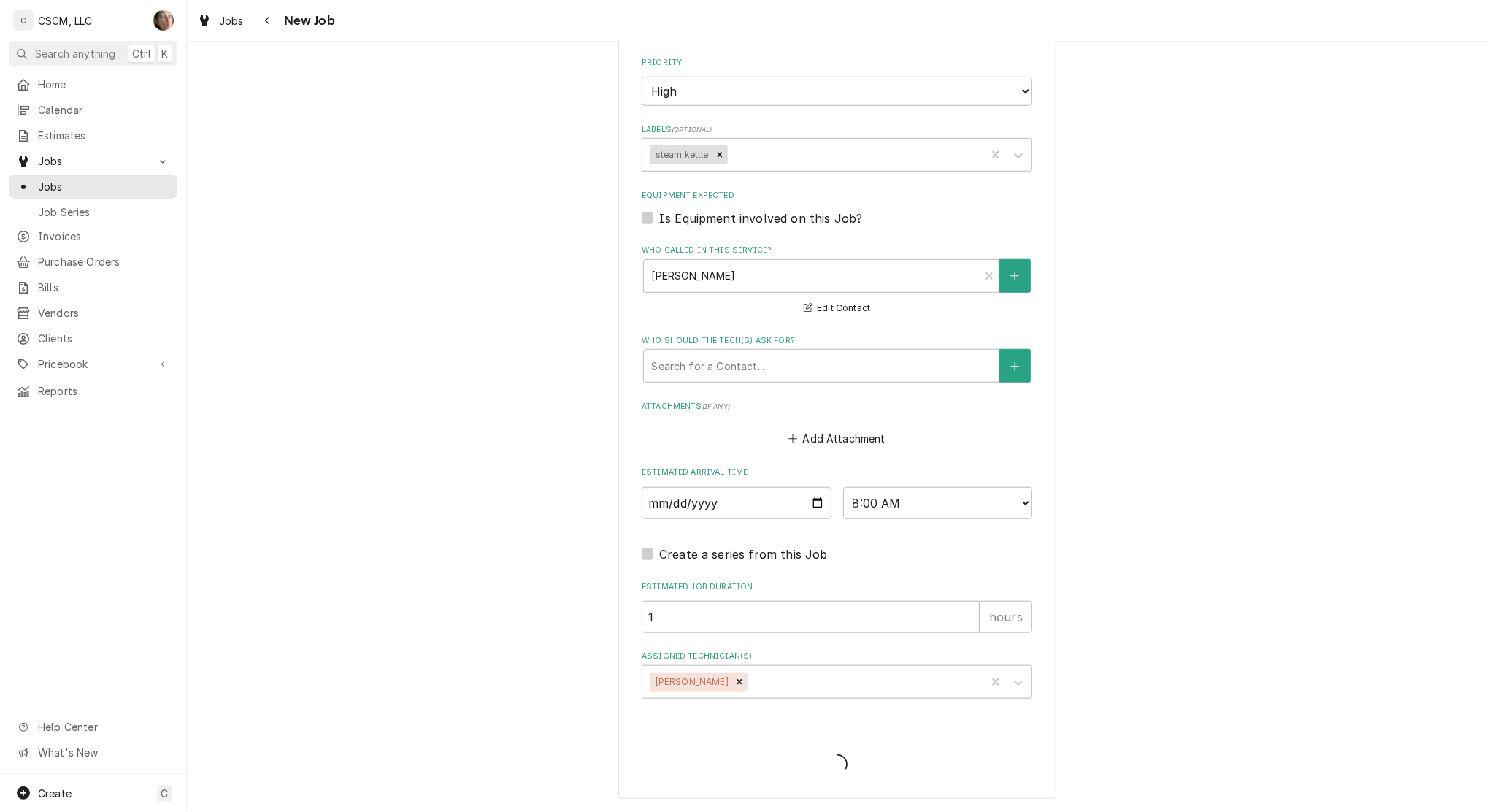
scroll to position [845, 0]
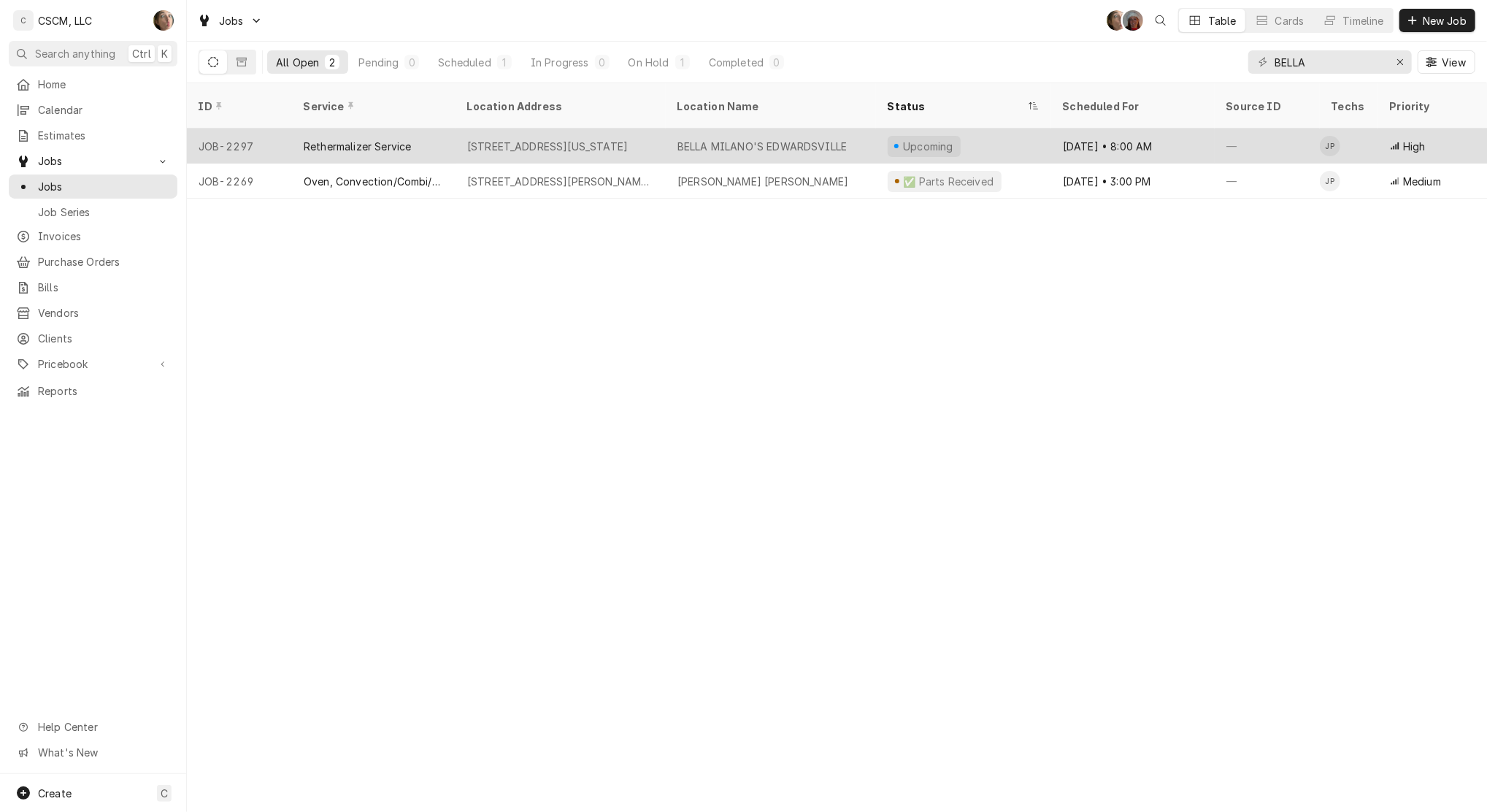
click at [799, 138] on div "BELLA MILANO'S EDWARDSVILLE" at bounding box center [770, 145] width 210 height 35
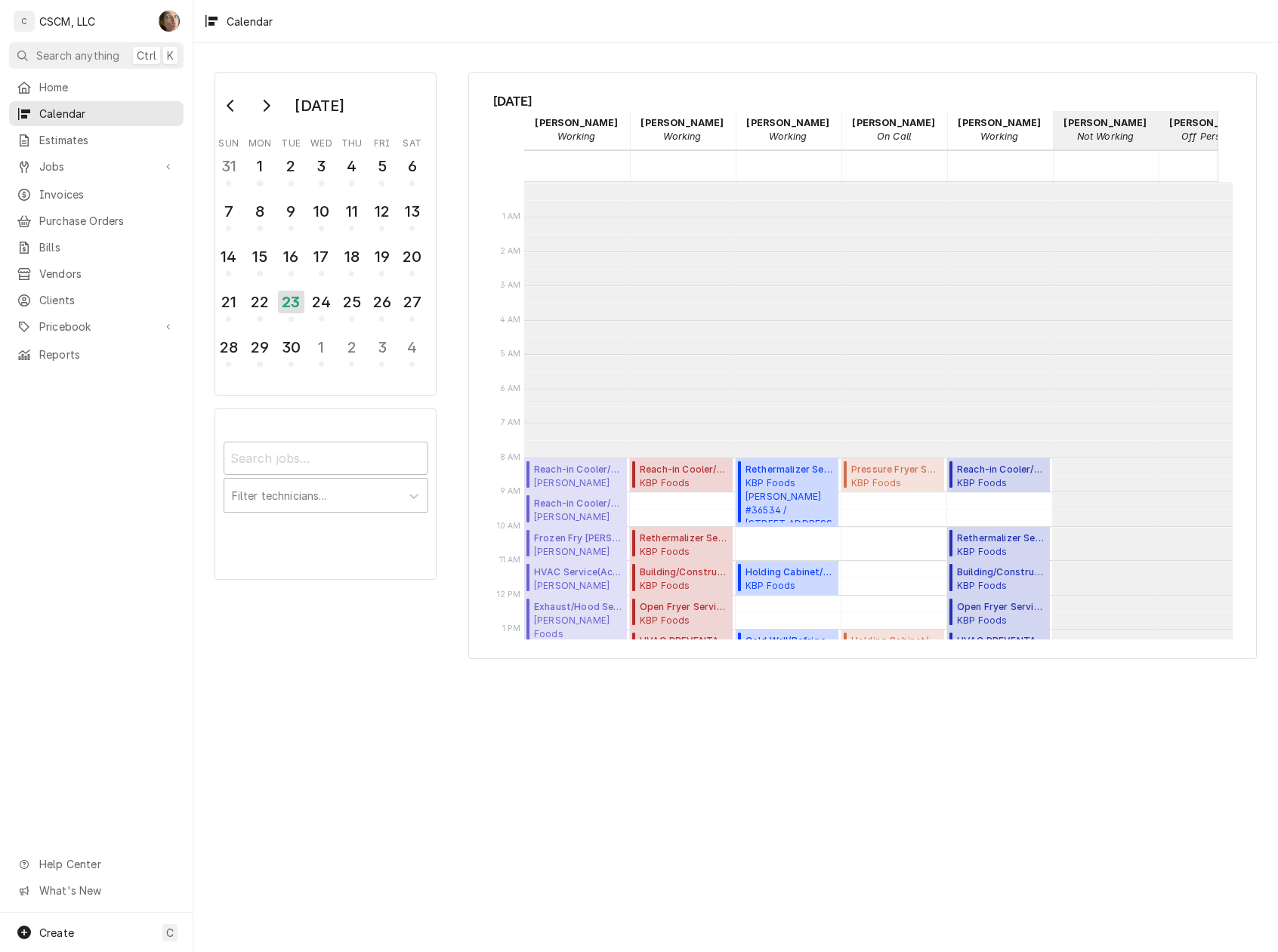
scroll to position [274, 0]
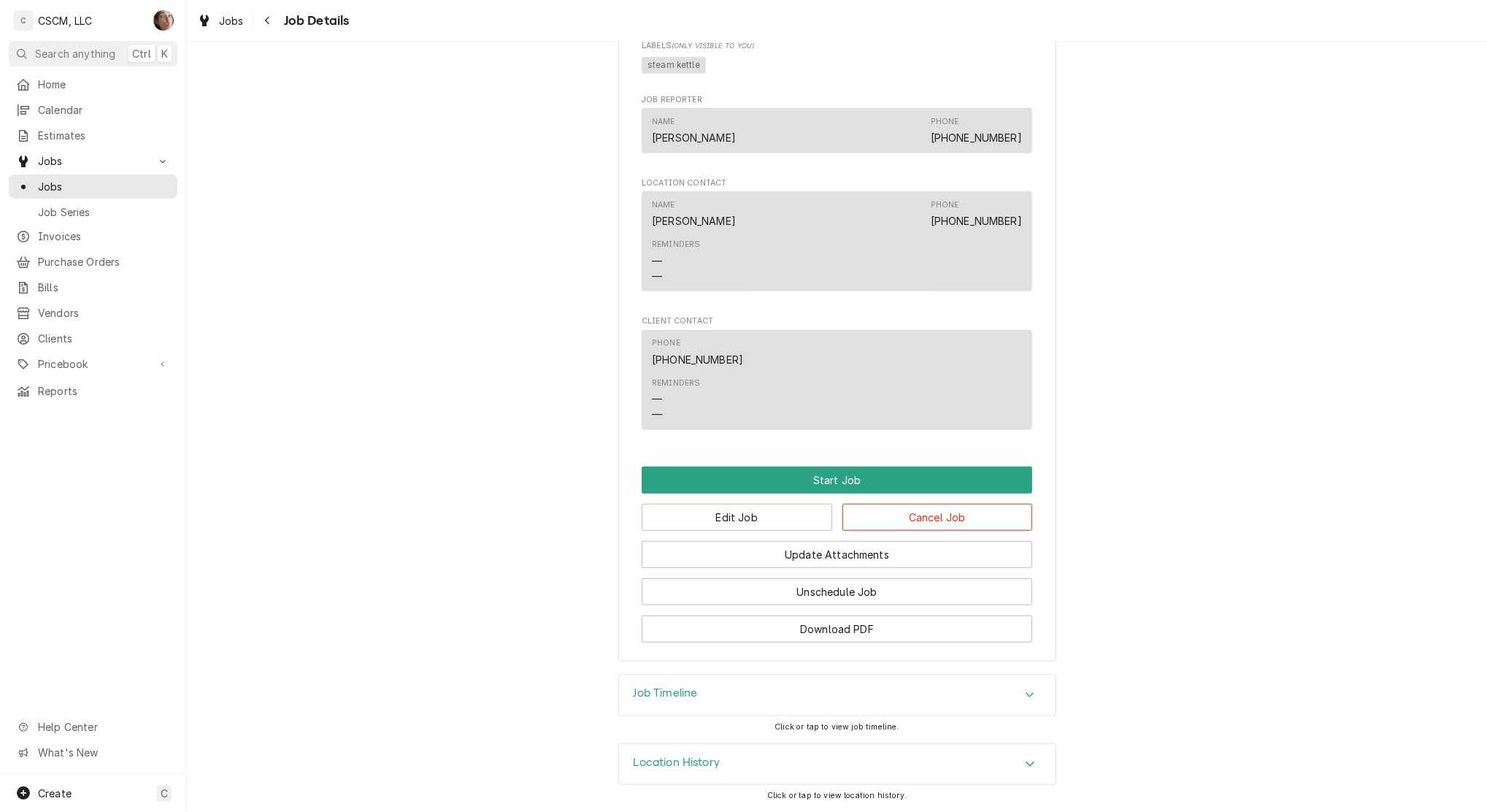
scroll to position [847, 0]
click at [745, 529] on button "Edit Job" at bounding box center [737, 517] width 191 height 27
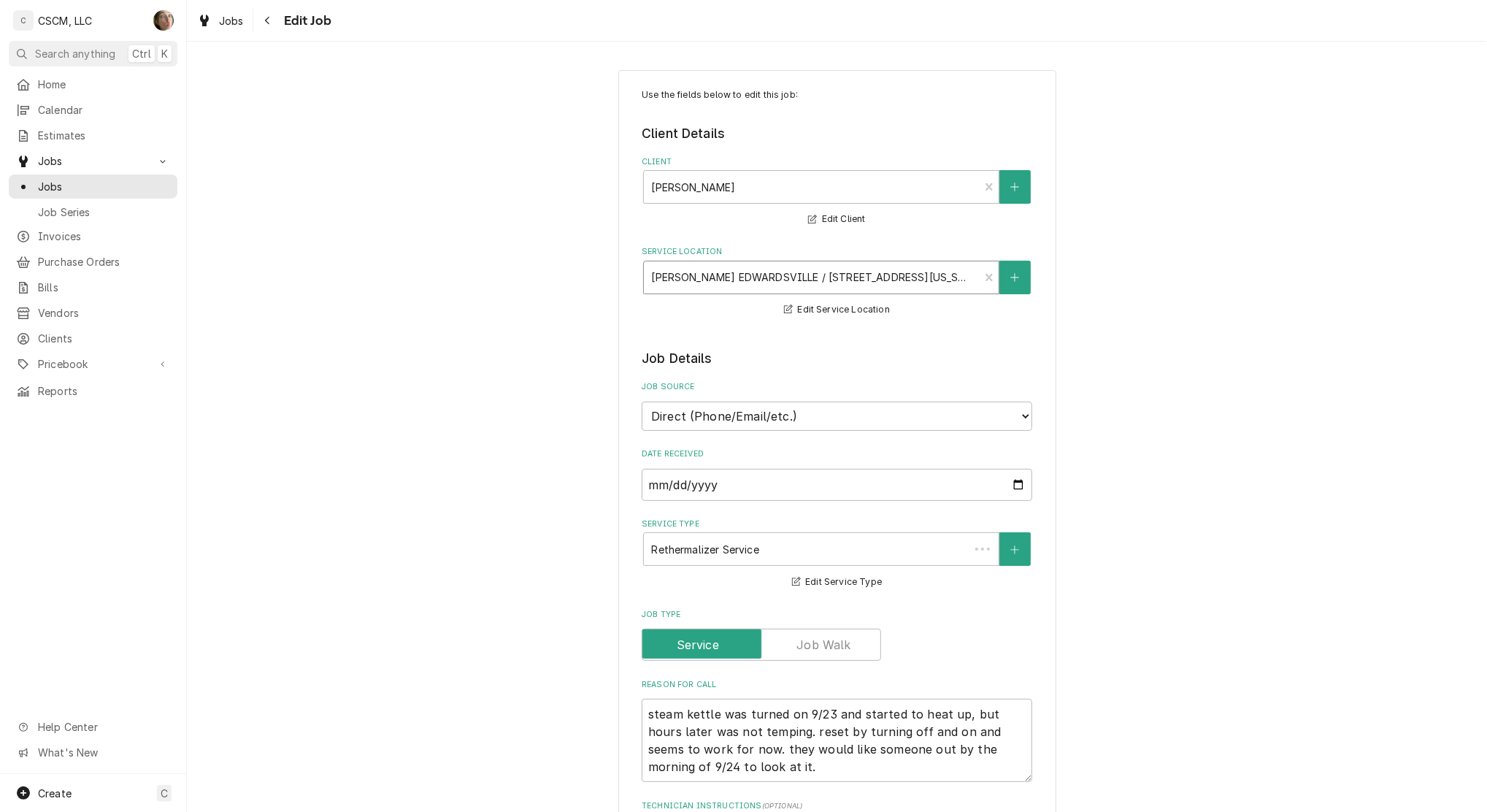
type textarea "x"
click at [712, 271] on div "Service Location" at bounding box center [811, 278] width 321 height 26
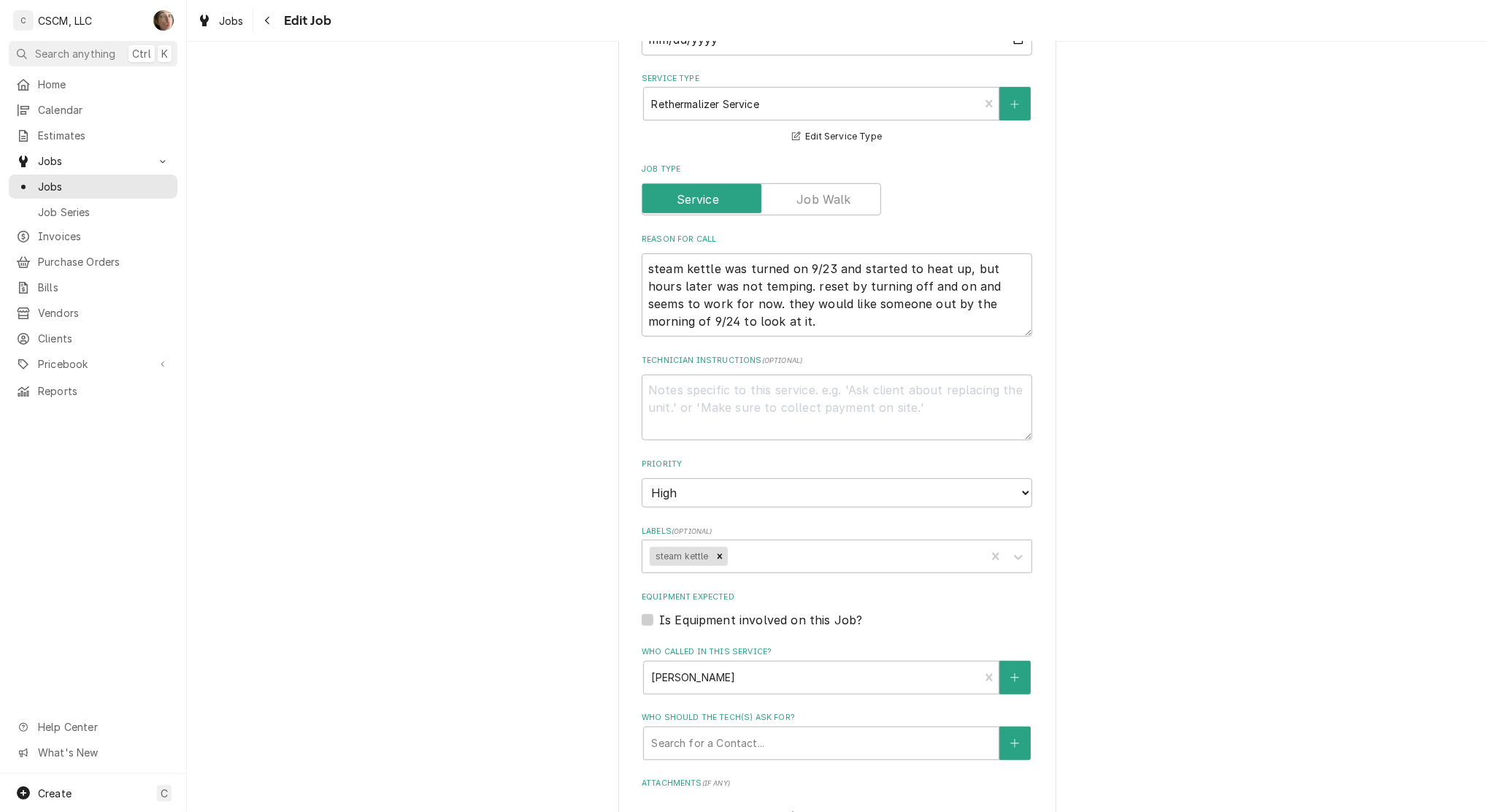
scroll to position [584, 0]
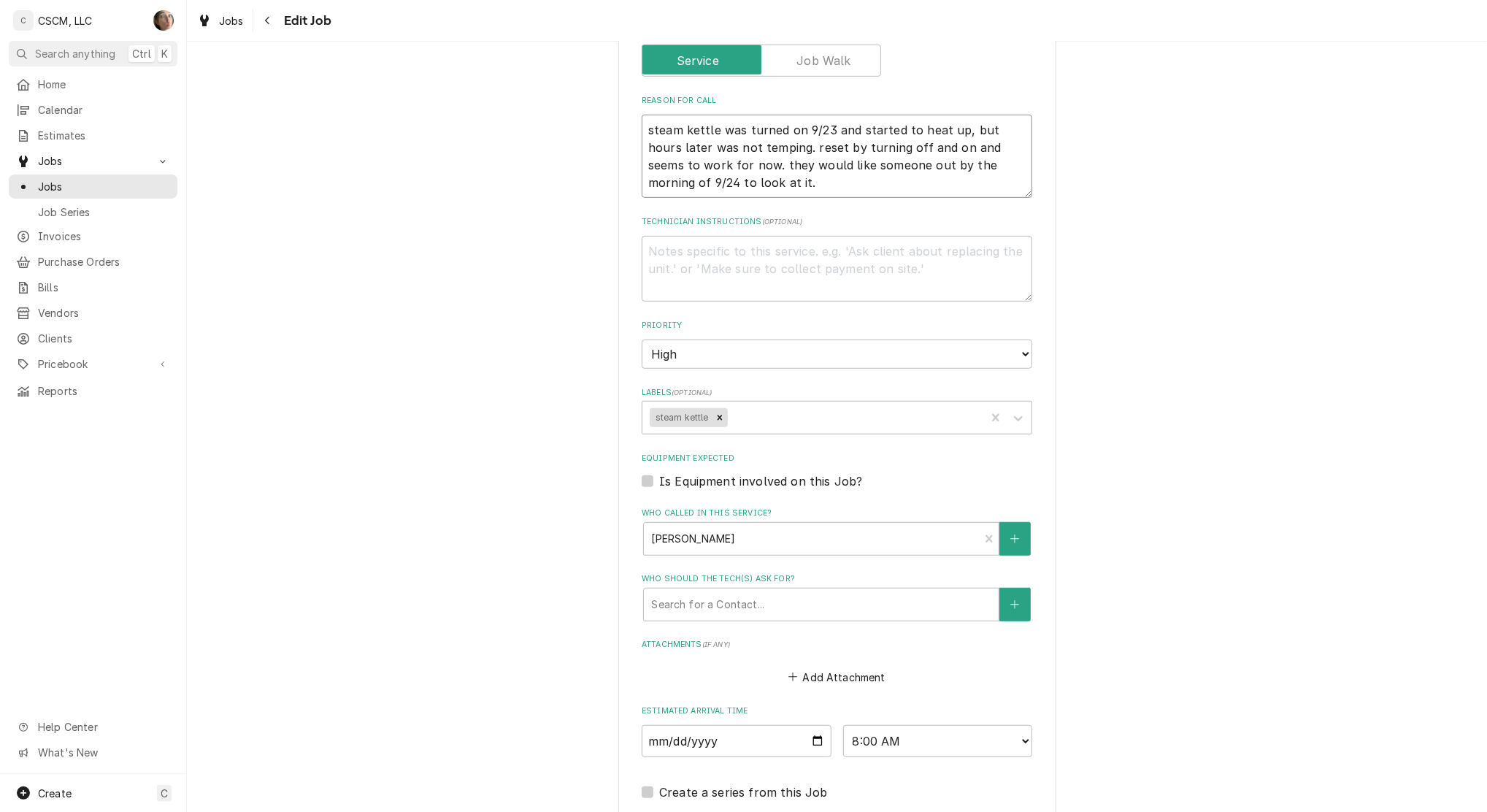
drag, startPoint x: 595, startPoint y: 150, endPoint x: 563, endPoint y: 79, distance: 77.9
click at [563, 79] on div "Use the fields below to edit this job: Client Details Client BELLA [GEOGRAPHIC_…" at bounding box center [836, 249] width 1300 height 1553
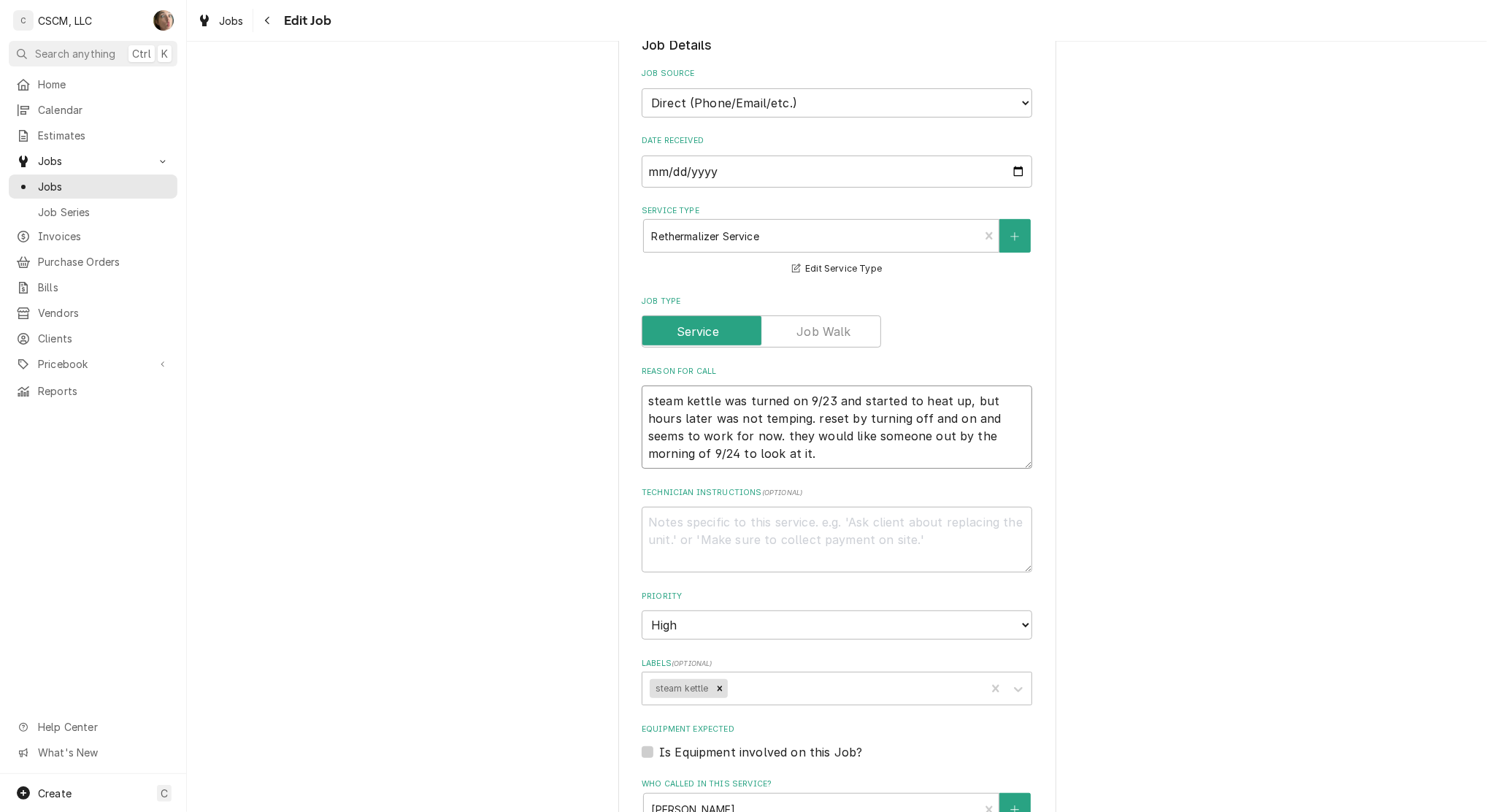
scroll to position [0, 0]
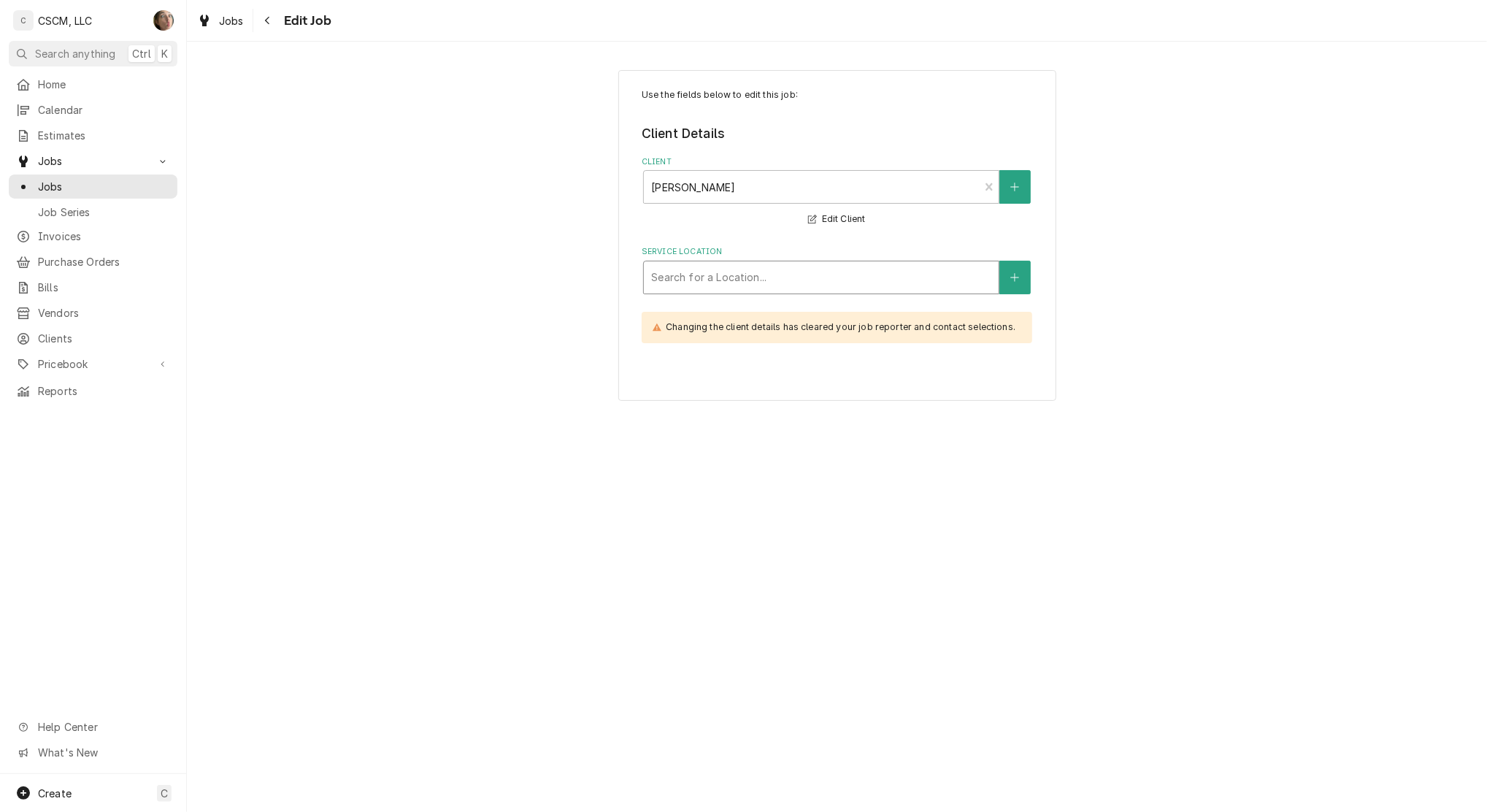
click at [826, 271] on div "Service Location" at bounding box center [822, 278] width 340 height 26
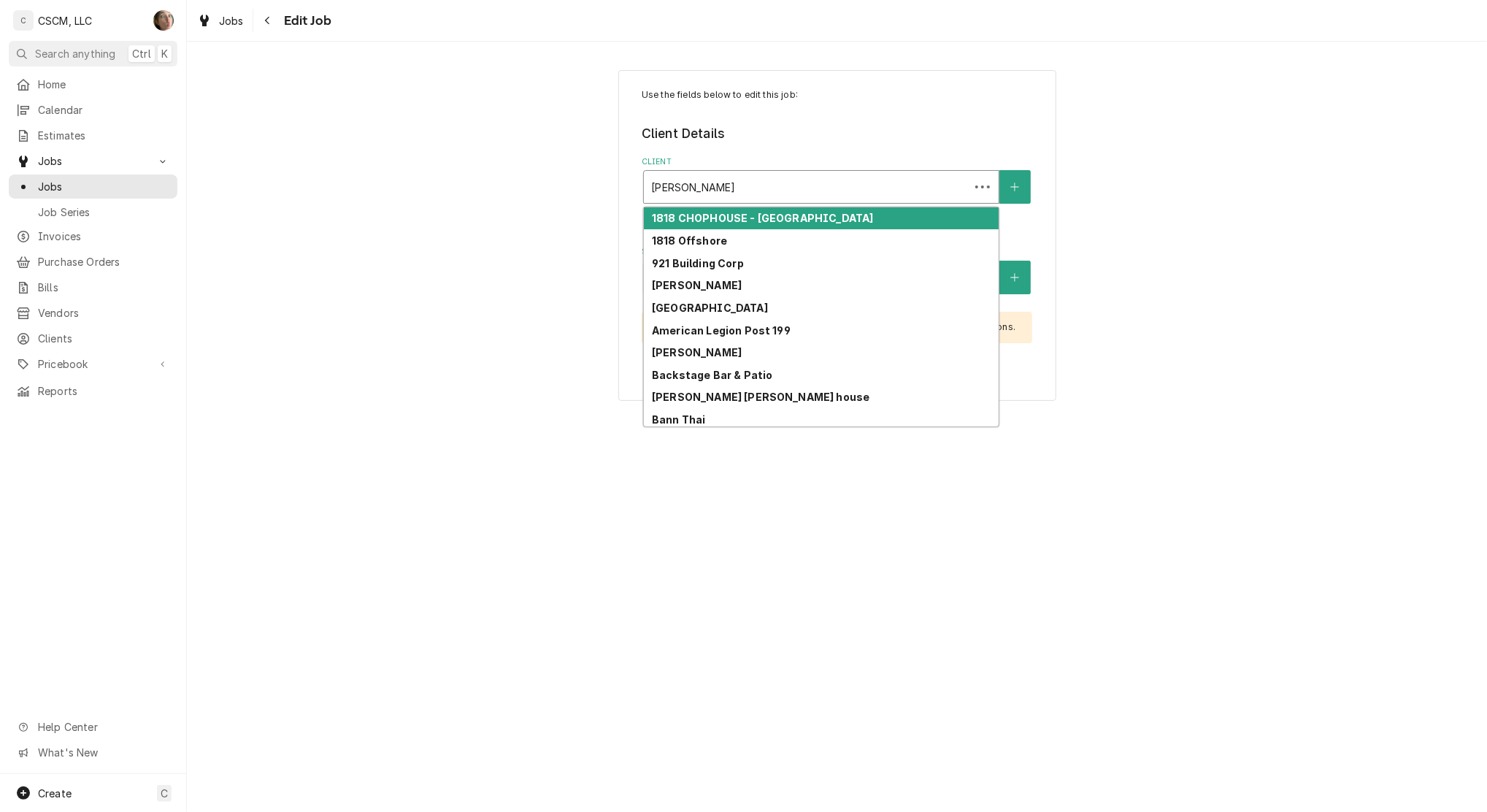
click at [784, 178] on div "Client" at bounding box center [807, 187] width 311 height 26
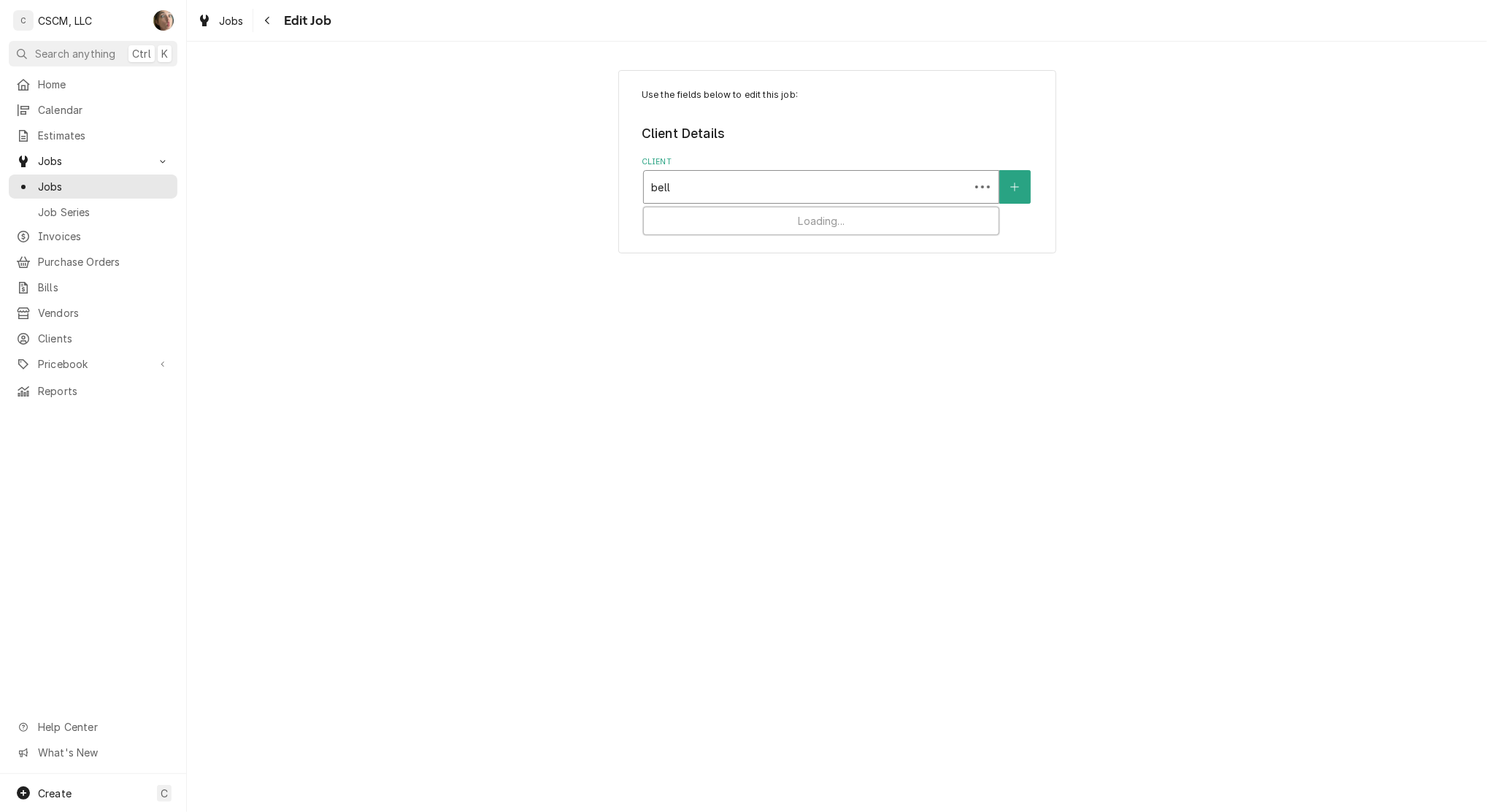
type input "bella"
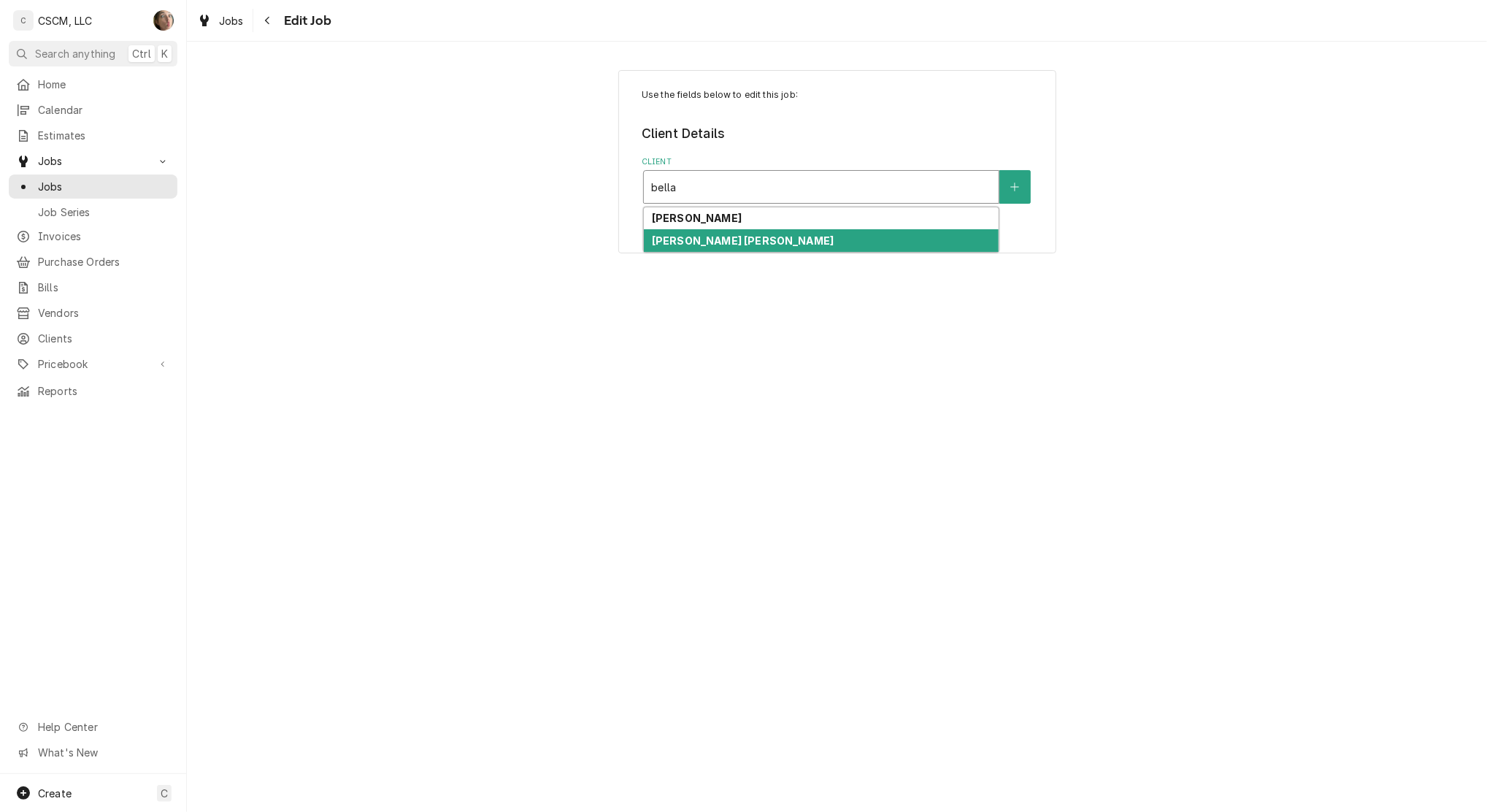
click at [788, 242] on div "[PERSON_NAME] [PERSON_NAME]" at bounding box center [822, 240] width 355 height 22
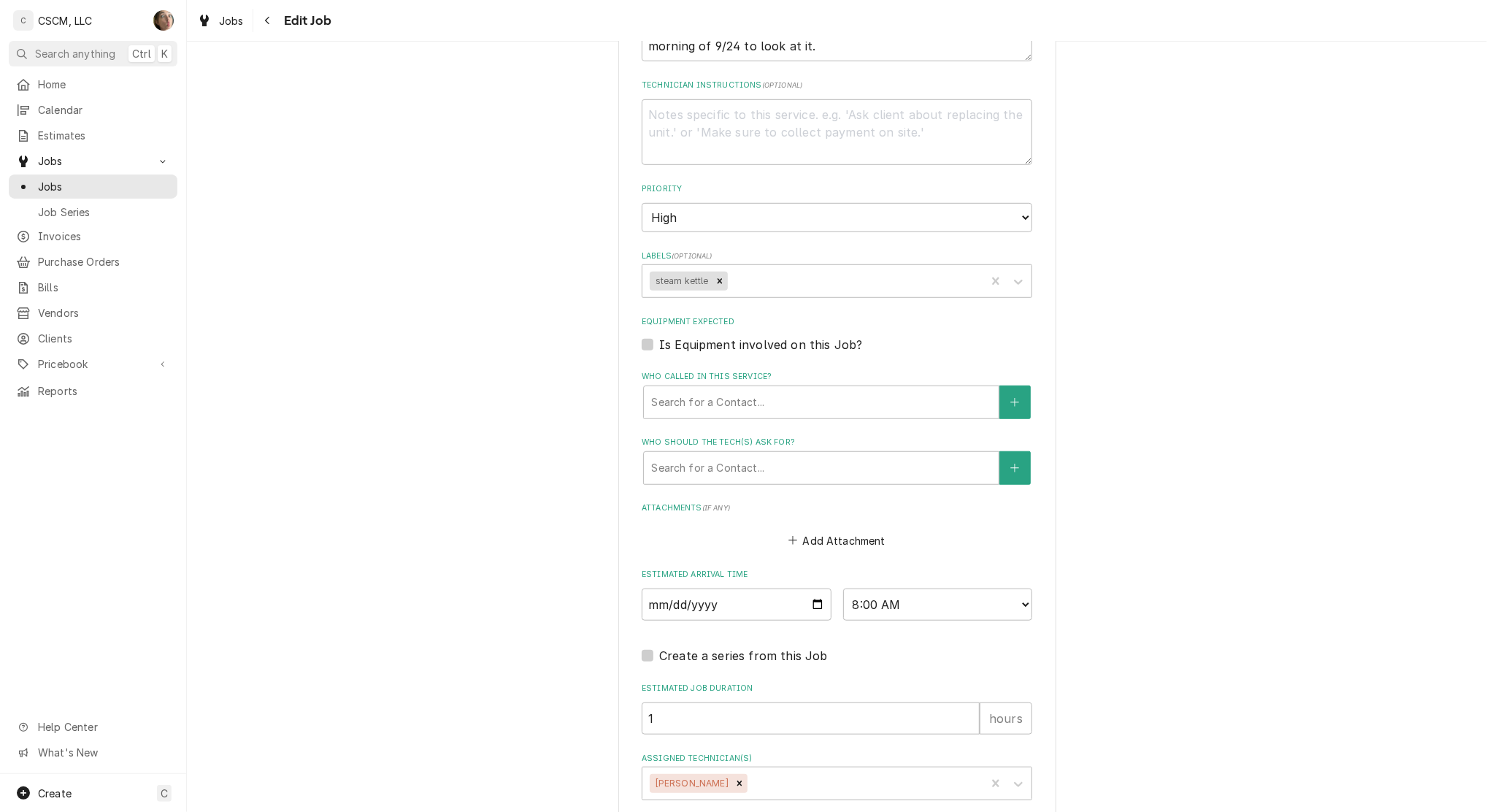
scroll to position [796, 0]
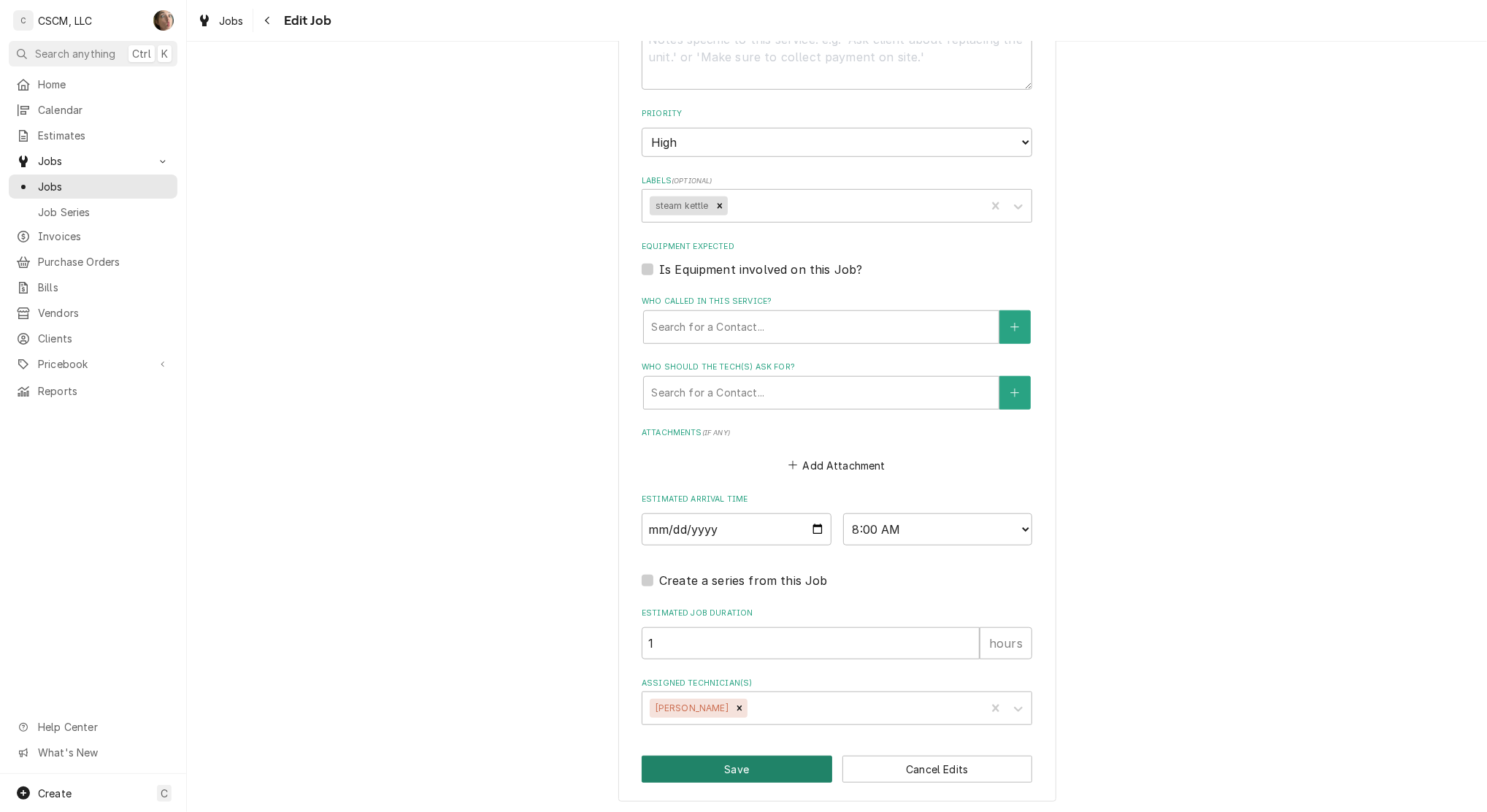
click at [751, 769] on button "Save" at bounding box center [737, 769] width 191 height 27
type textarea "x"
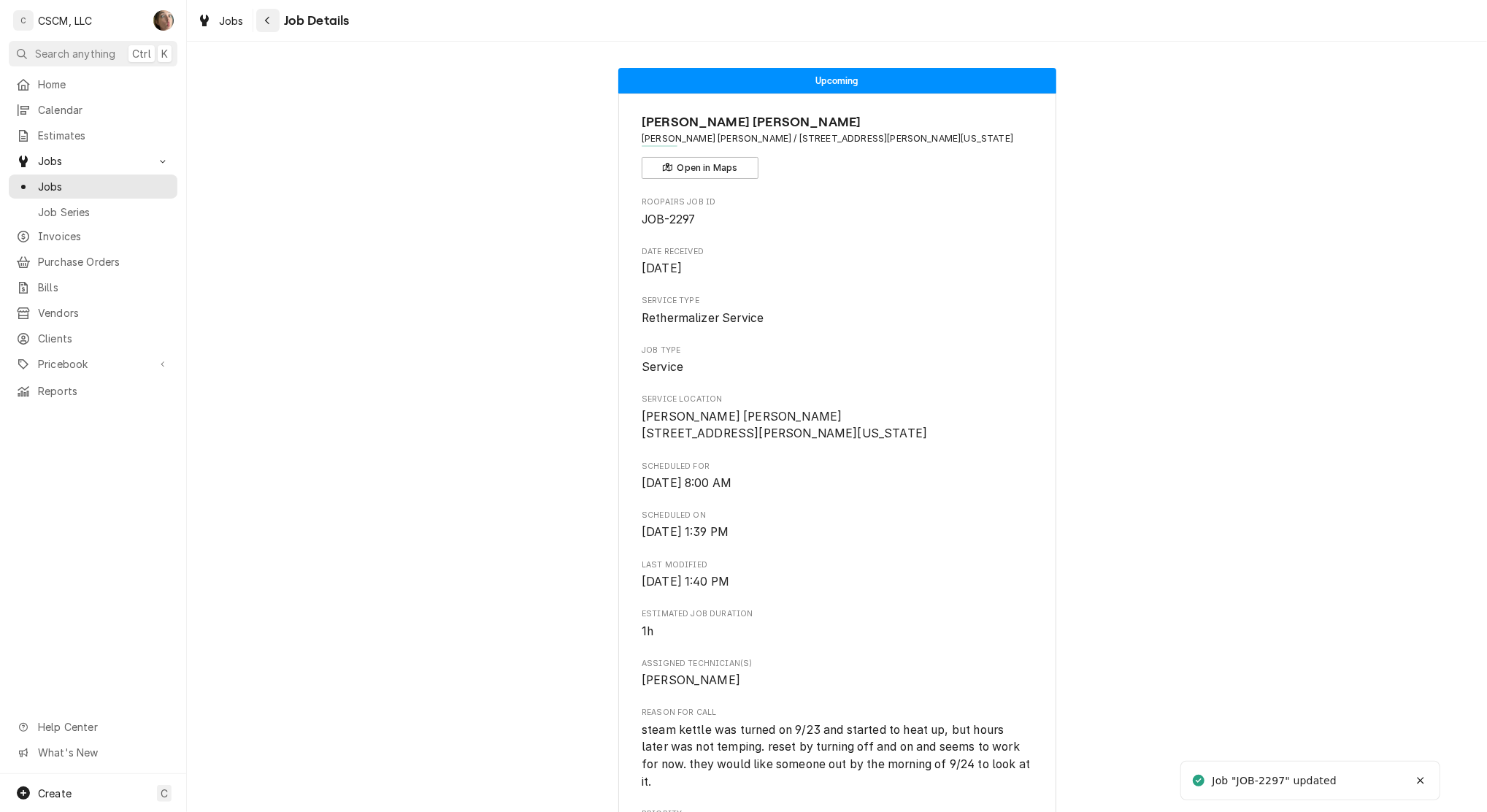
click at [271, 19] on div "Navigate back" at bounding box center [268, 21] width 15 height 15
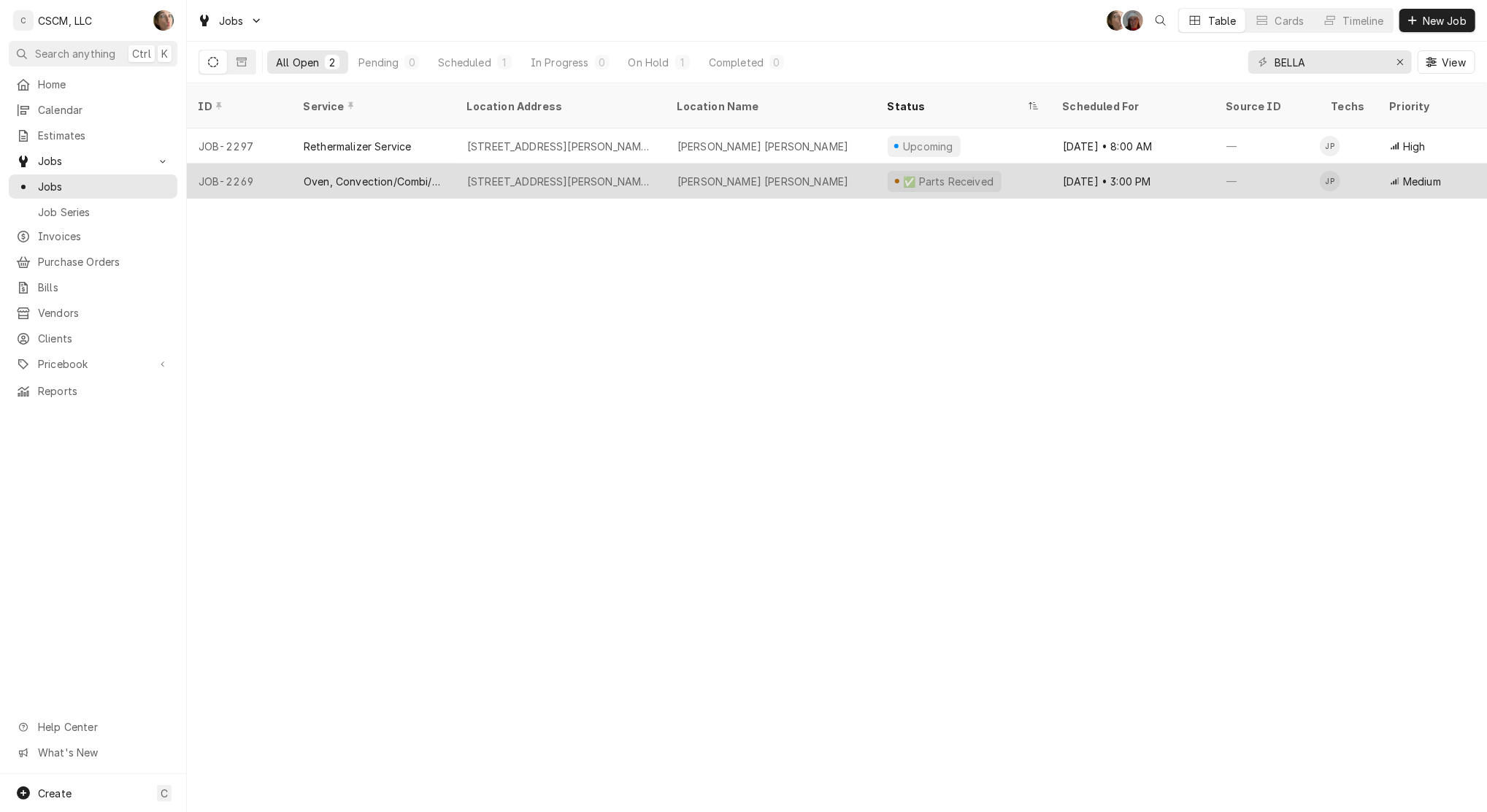
click at [822, 164] on div "[PERSON_NAME] [PERSON_NAME]" at bounding box center [770, 180] width 210 height 35
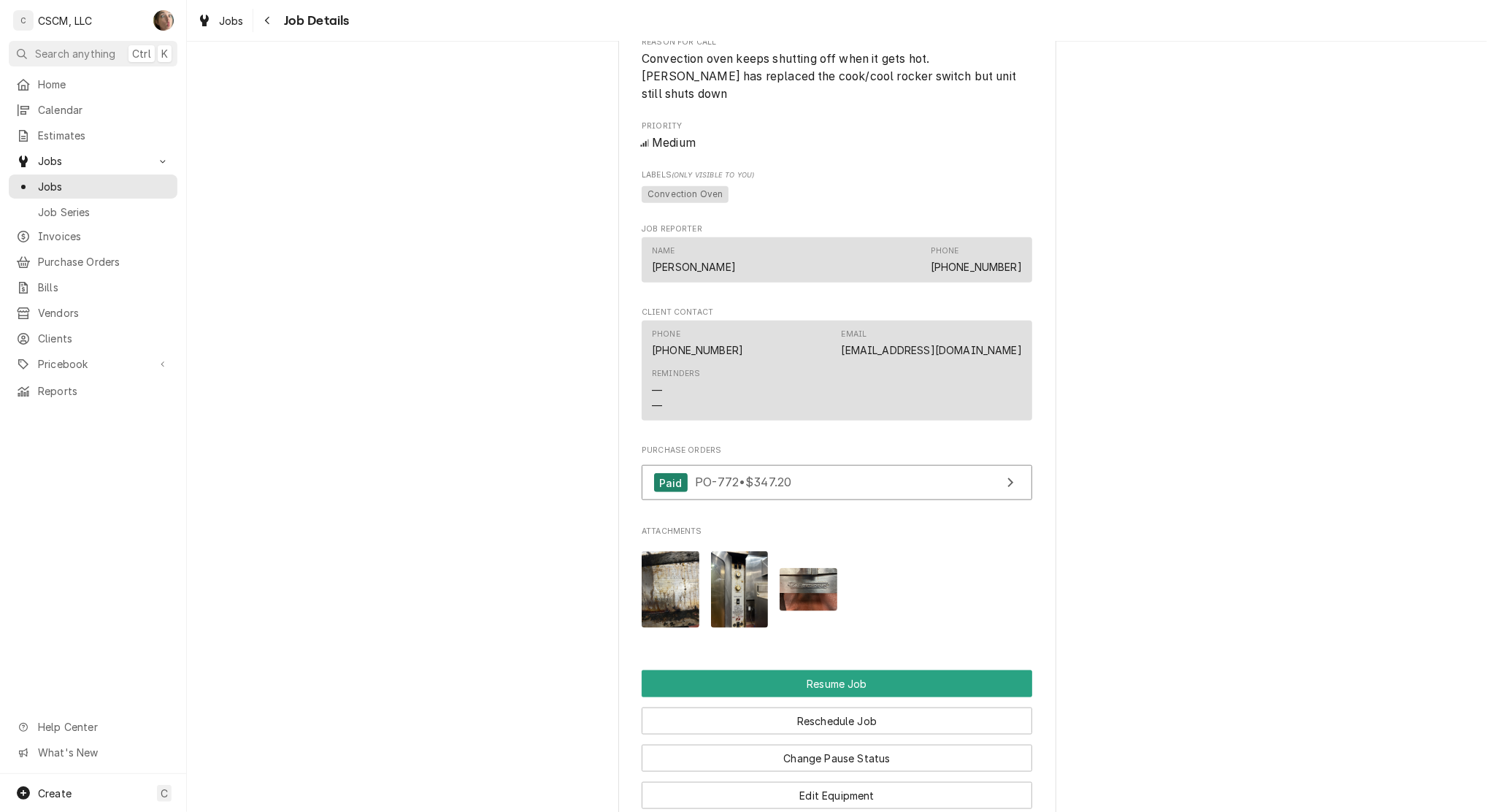
scroll to position [1557, 0]
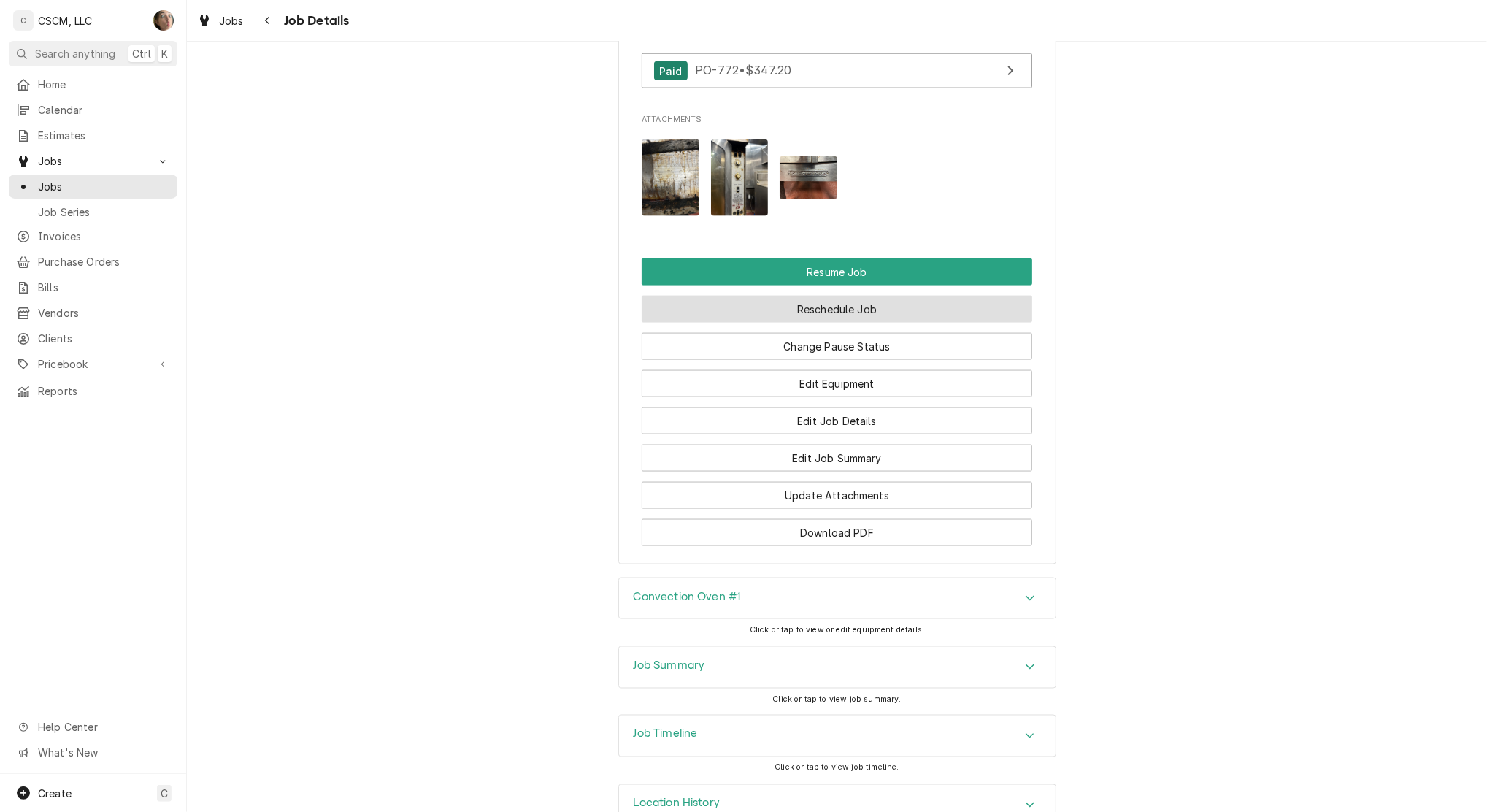
click at [816, 315] on button "Reschedule Job" at bounding box center [837, 308] width 391 height 27
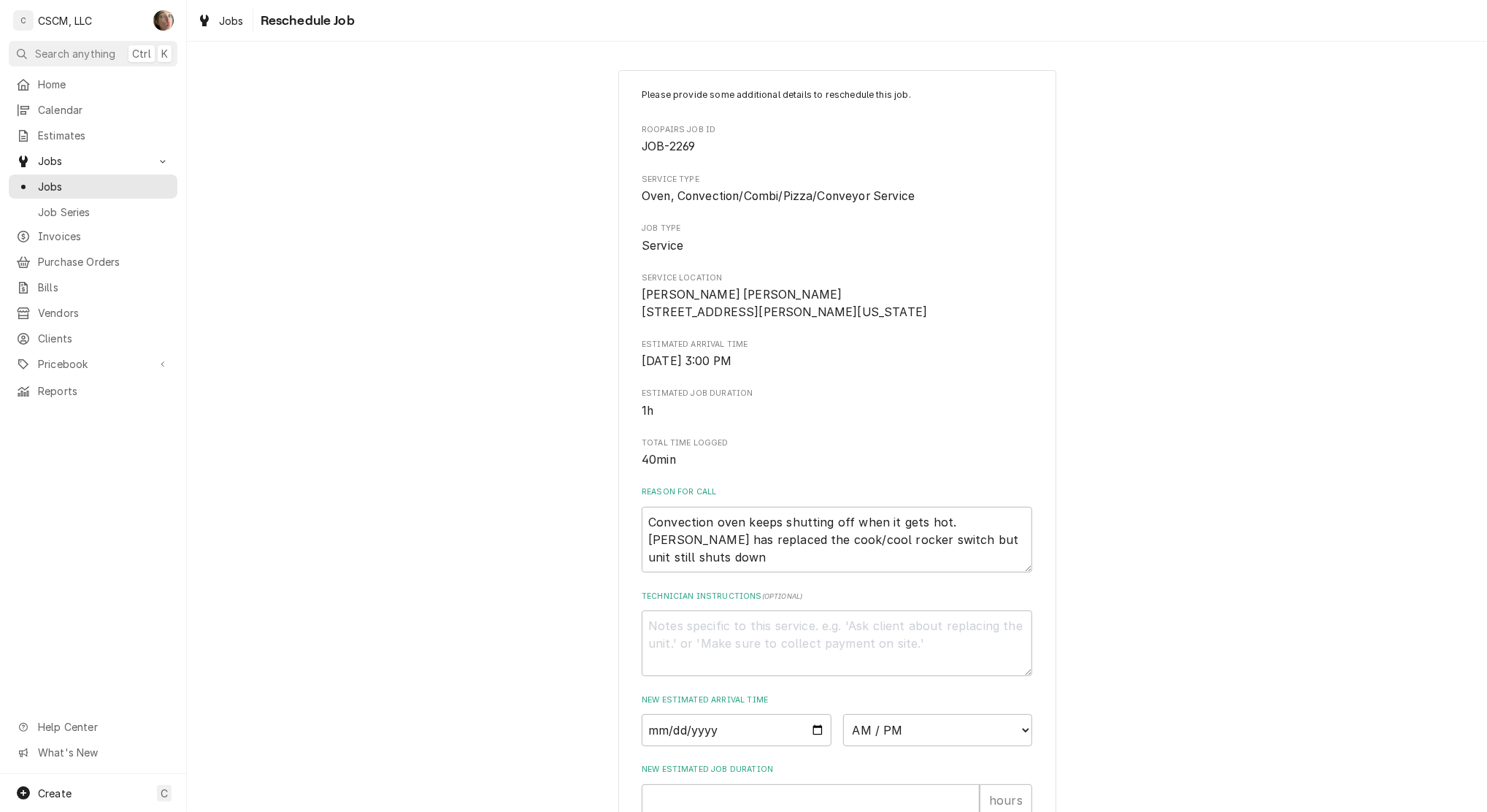
scroll to position [278, 0]
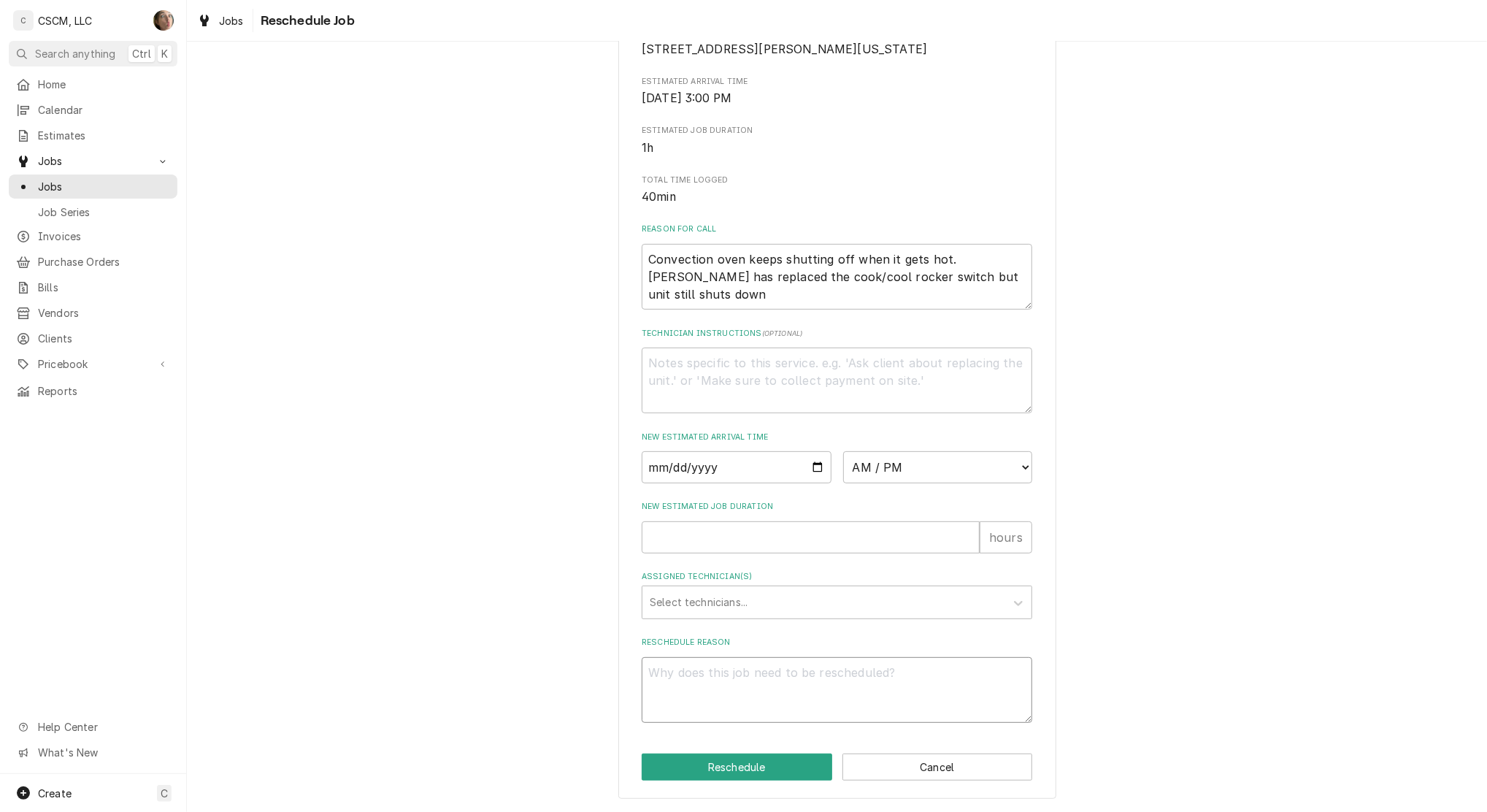
drag, startPoint x: 780, startPoint y: 702, endPoint x: 783, endPoint y: 712, distance: 10.4
click at [784, 712] on textarea "Reschedule Reason" at bounding box center [837, 690] width 391 height 65
type textarea "x"
type textarea "p"
type textarea "x"
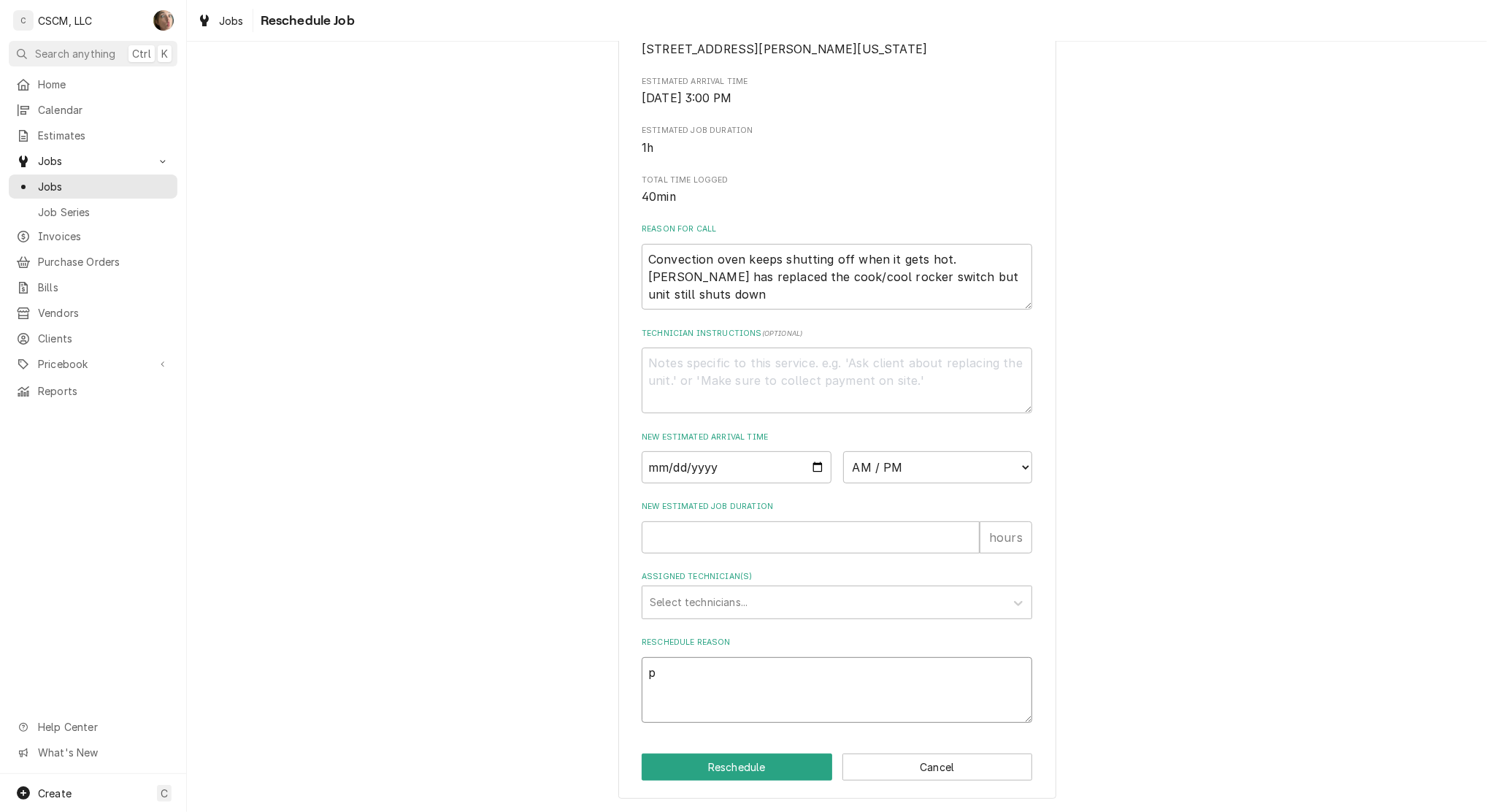
type textarea "pa"
type textarea "x"
type textarea "par"
type textarea "x"
type textarea "part"
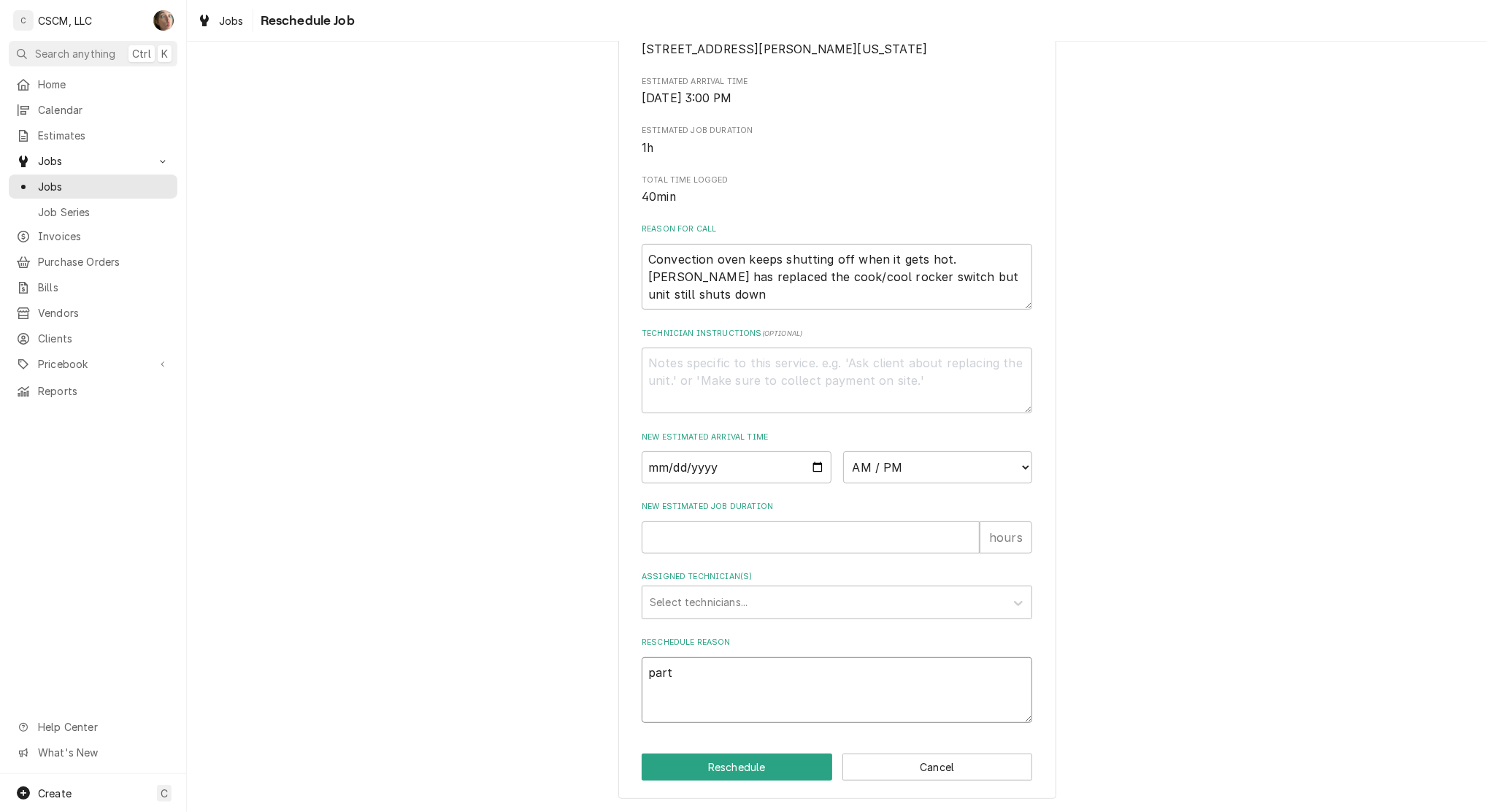
type textarea "x"
type textarea "parts"
type textarea "x"
type textarea "parts"
type textarea "x"
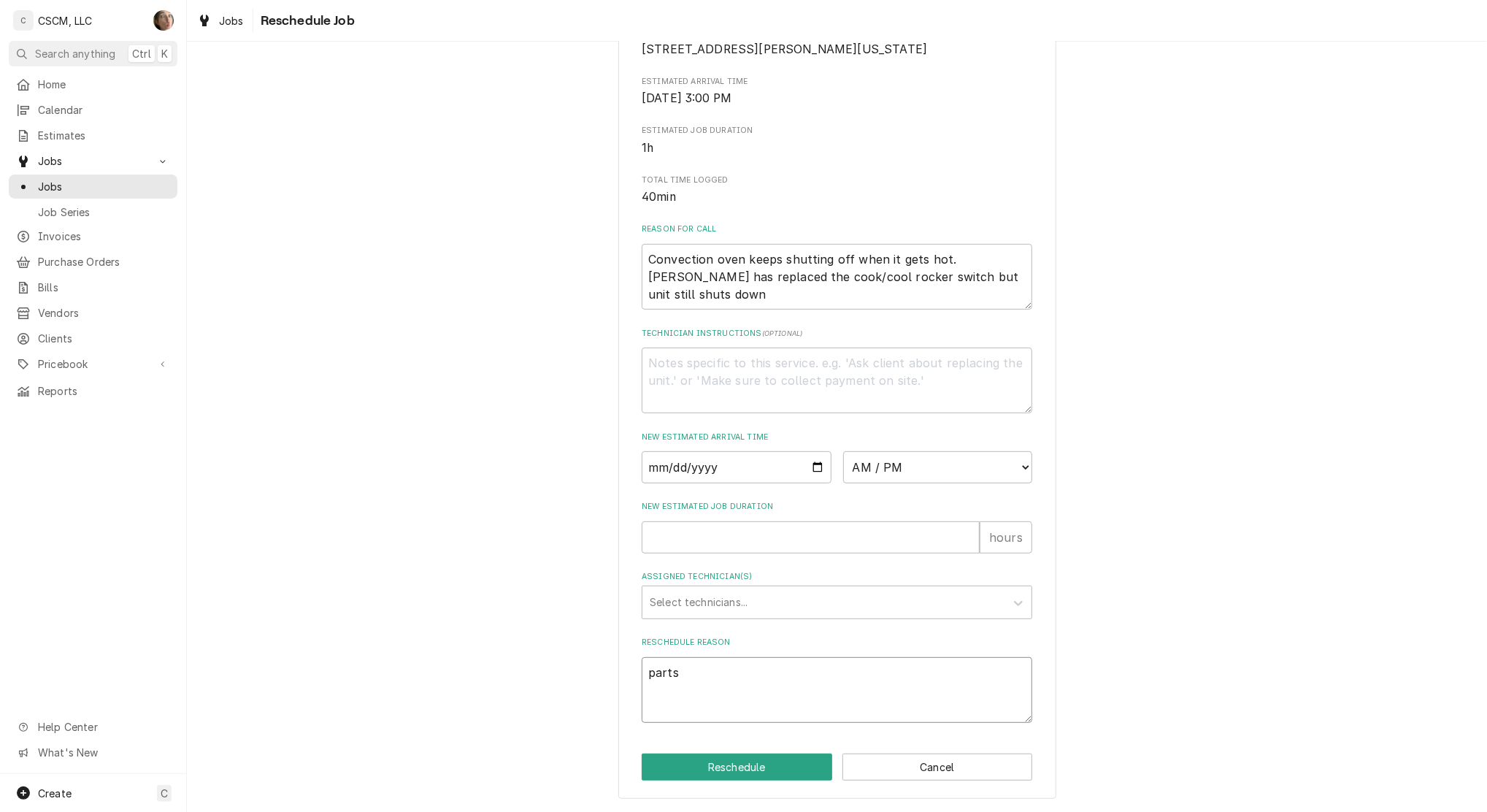
type textarea "parts r"
type textarea "x"
type textarea "parts re"
type textarea "x"
type textarea "parts rev"
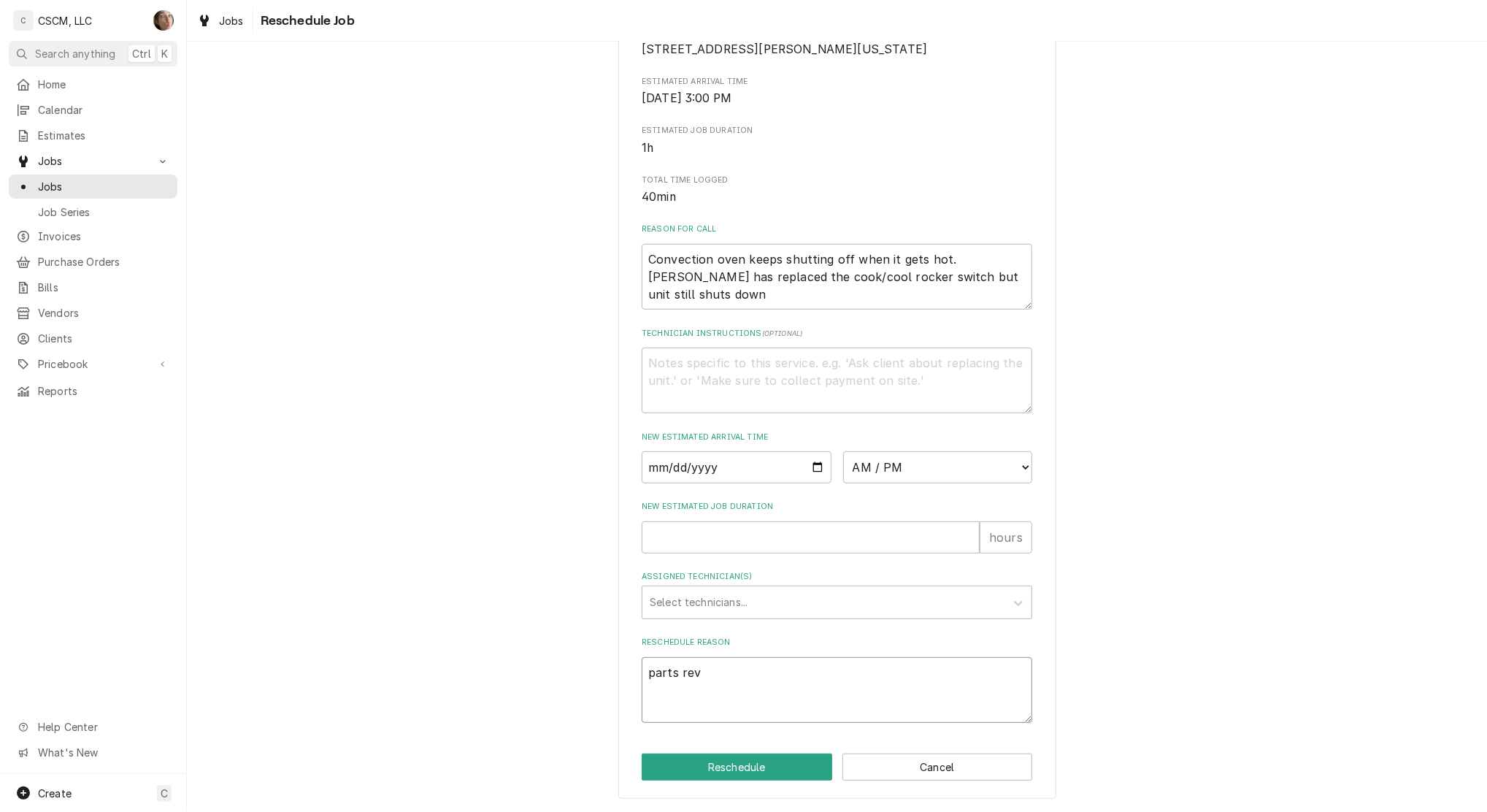
type textarea "x"
type textarea "parts reve"
type textarea "x"
type textarea "parts revei"
type textarea "x"
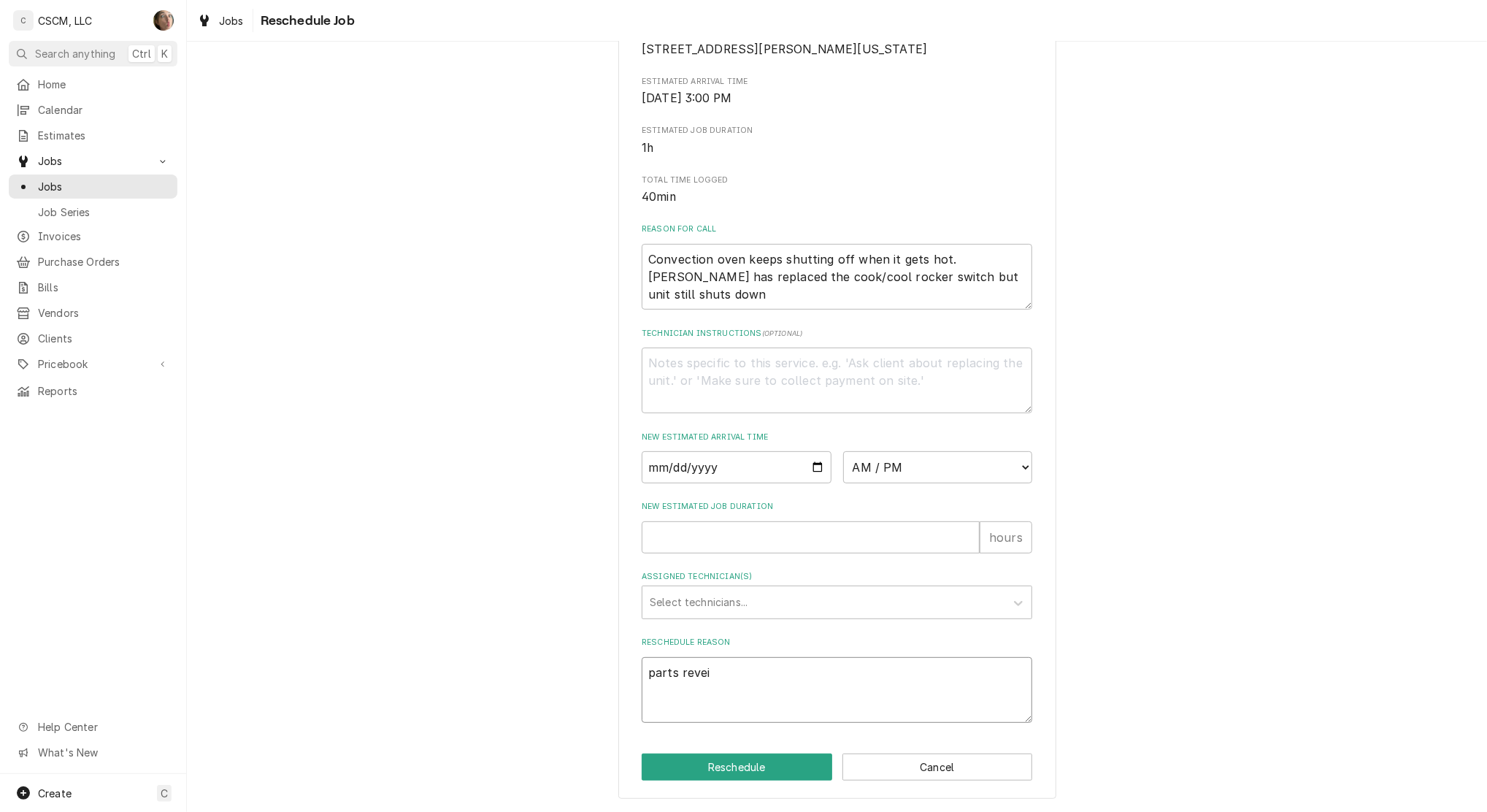
type textarea "parts reve"
type textarea "x"
type textarea "parts rev"
type textarea "x"
type textarea "parts re"
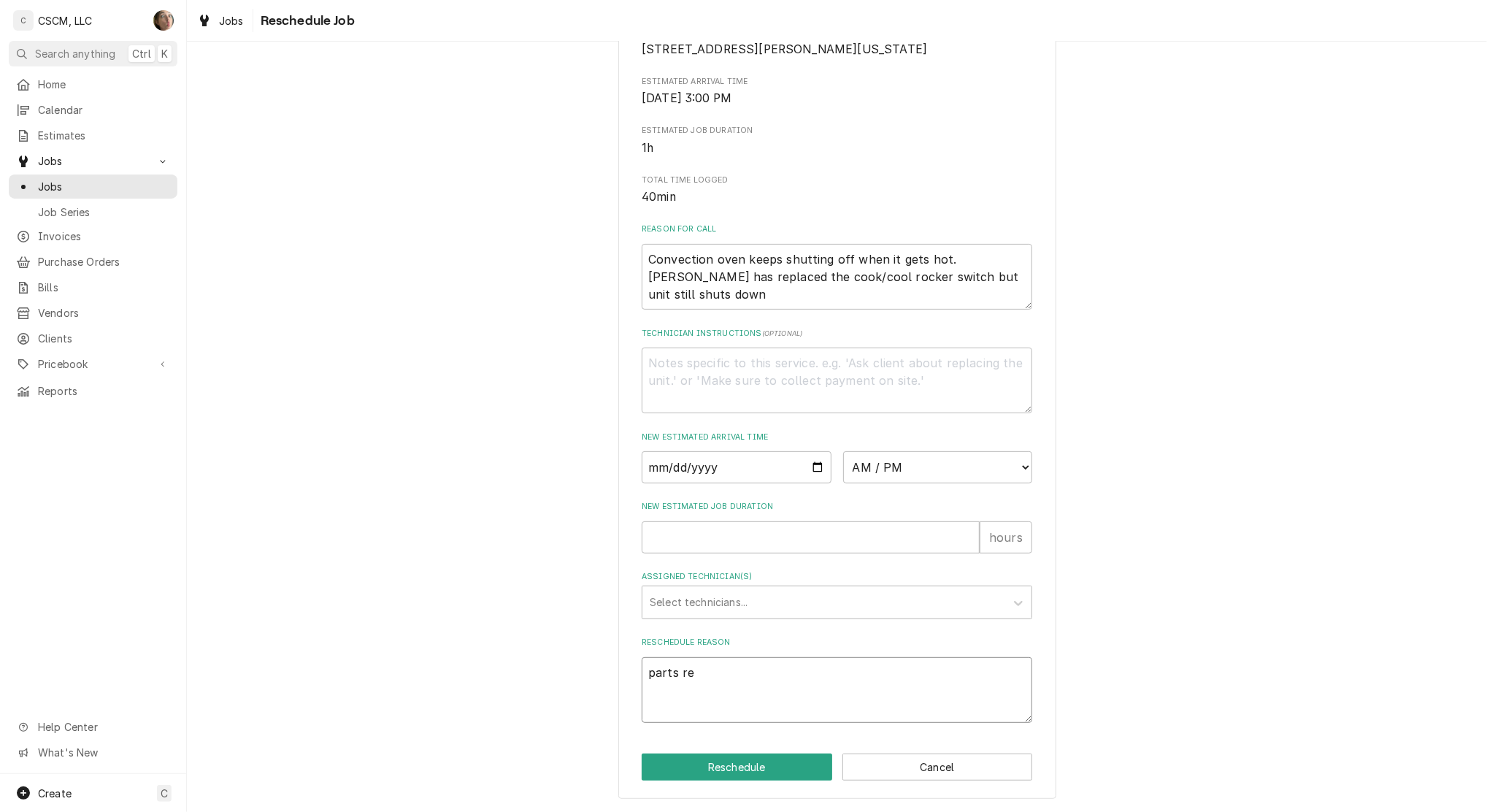
type textarea "x"
type textarea "parts rec"
type textarea "x"
type textarea "parts rece"
type textarea "x"
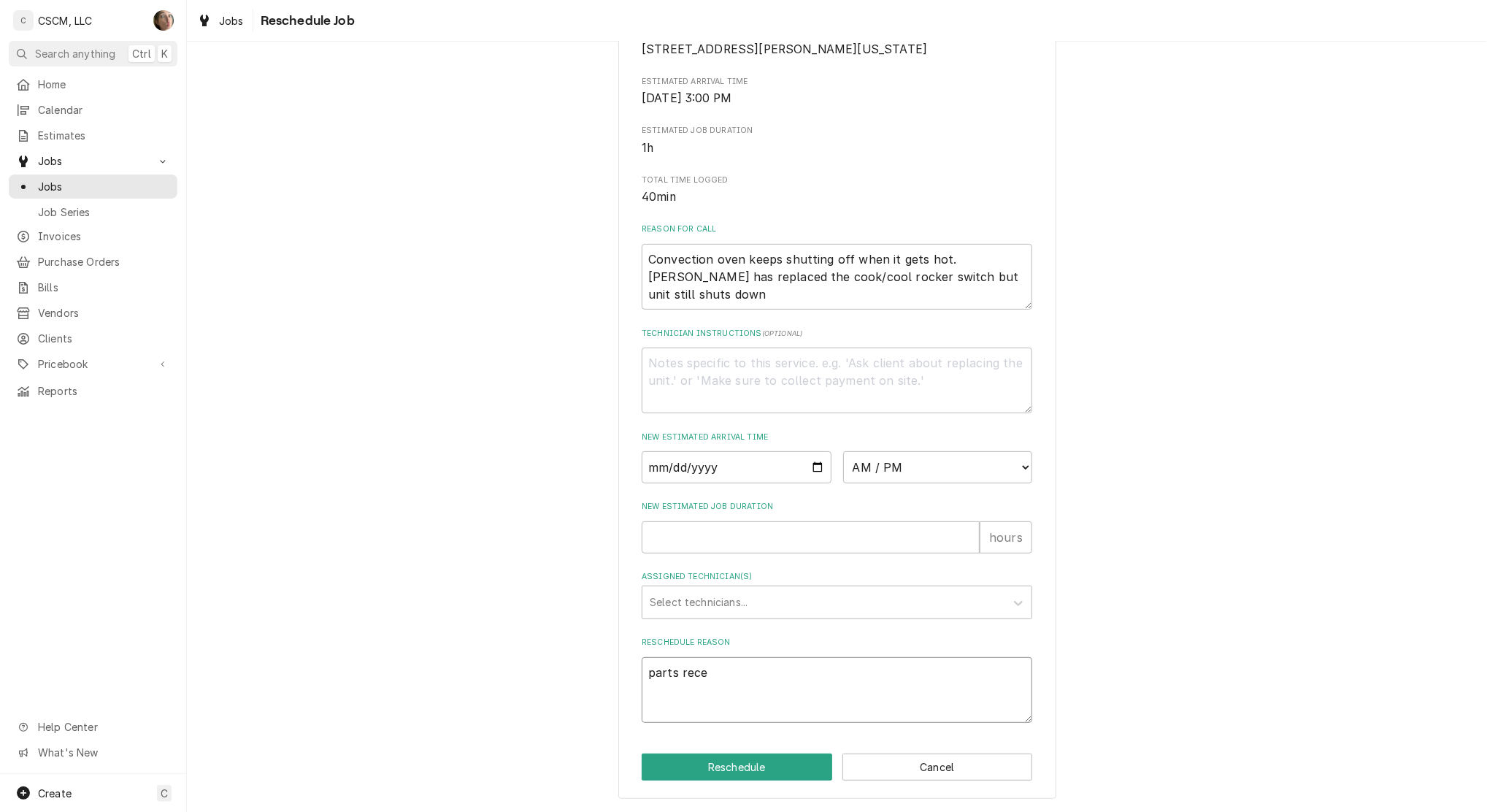
type textarea "parts recei"
type textarea "x"
type textarea "parts receiv"
type textarea "x"
type textarea "parts receive"
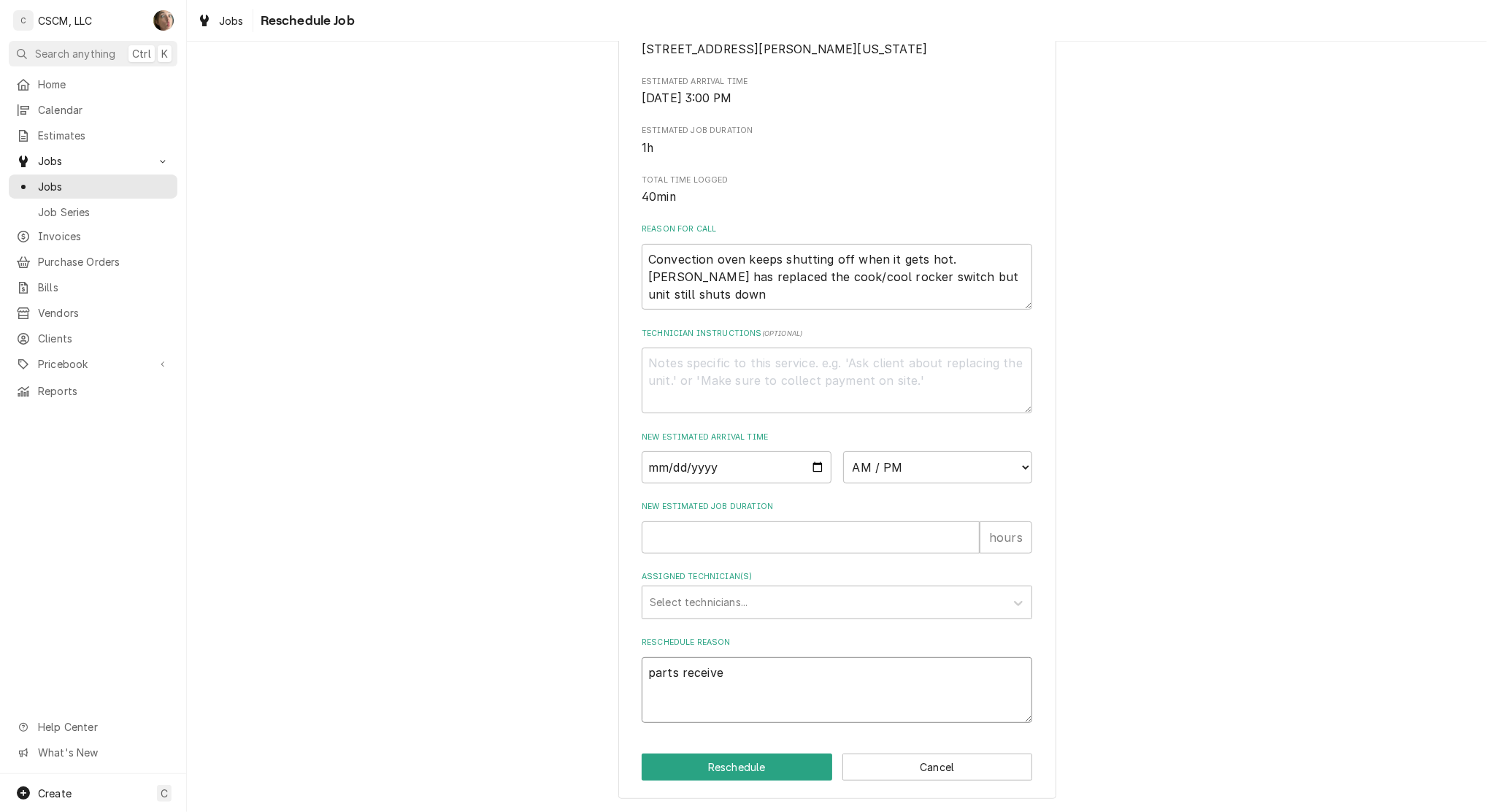
type textarea "x"
type textarea "parts received"
click at [689, 608] on div "Assigned Technician(s)" at bounding box center [823, 602] width 349 height 26
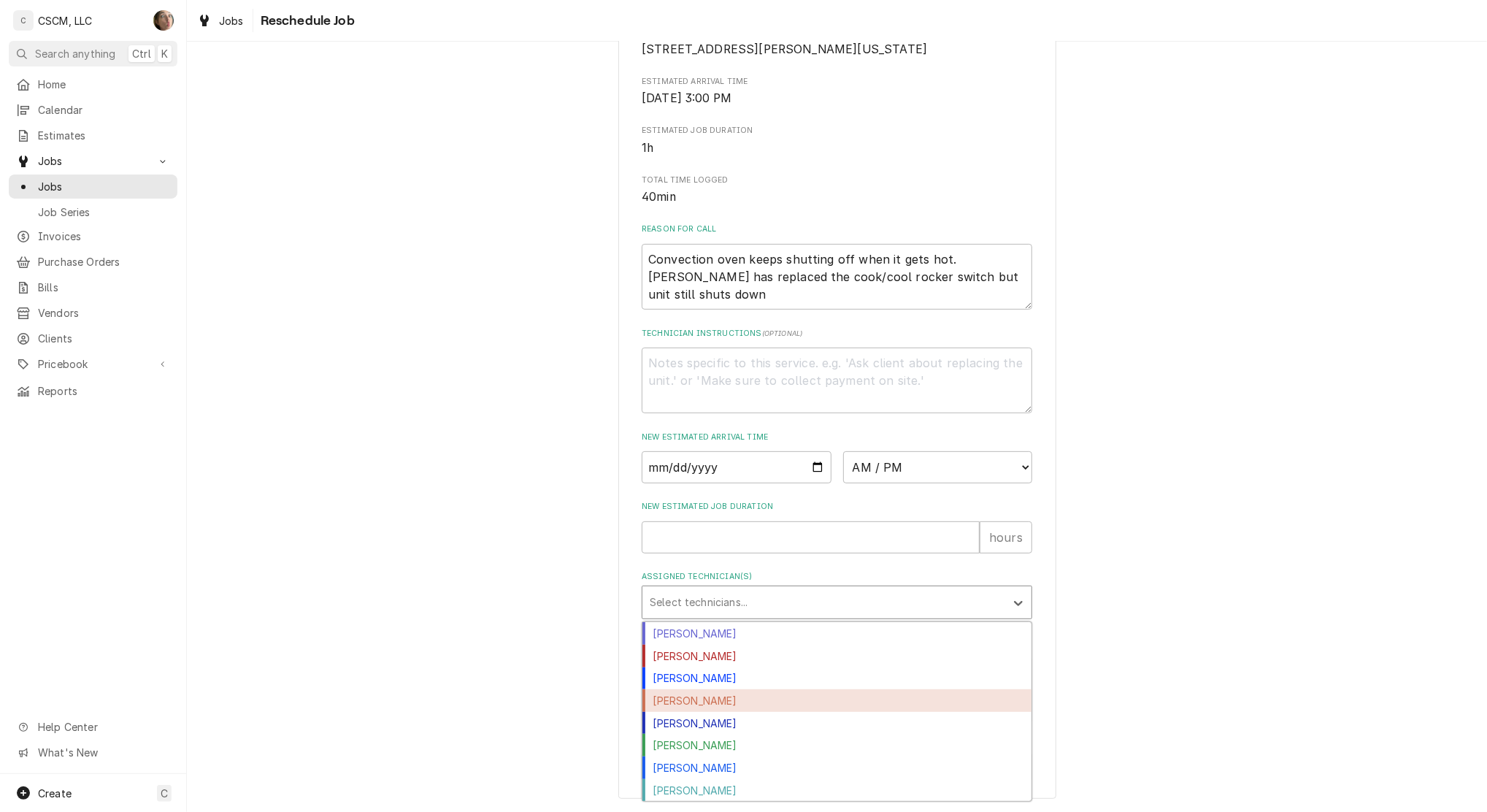
click at [683, 692] on div "[PERSON_NAME]" at bounding box center [836, 700] width 389 height 22
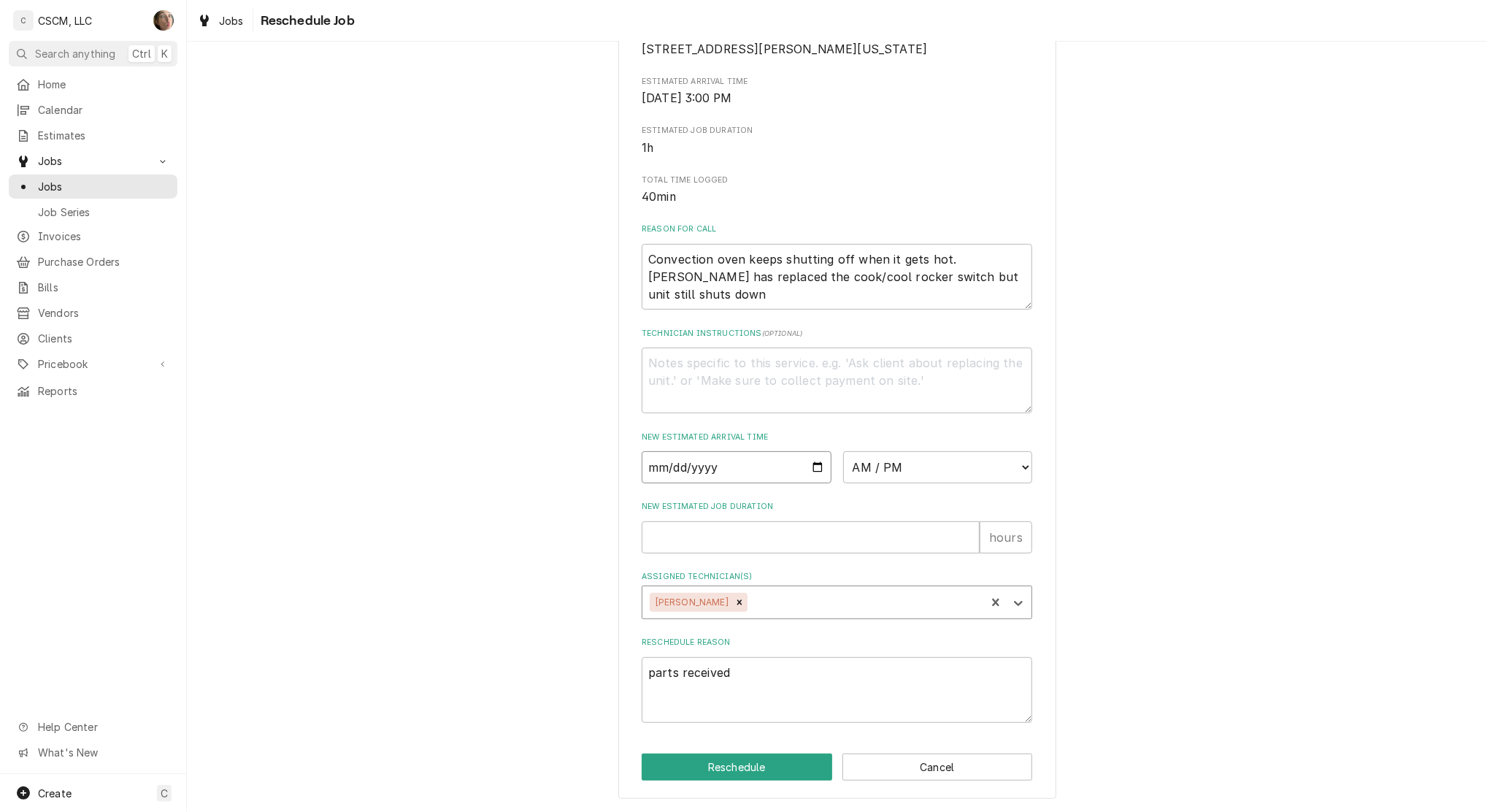
click at [806, 465] on input "Date" at bounding box center [736, 467] width 190 height 32
type textarea "x"
type input "[DATE]"
click at [913, 469] on select "AM / PM 6:00 AM 6:15 AM 6:30 AM 6:45 AM 7:00 AM 7:15 AM 7:30 AM 7:45 AM 8:00 AM…" at bounding box center [937, 467] width 190 height 32
select select "10:00:00"
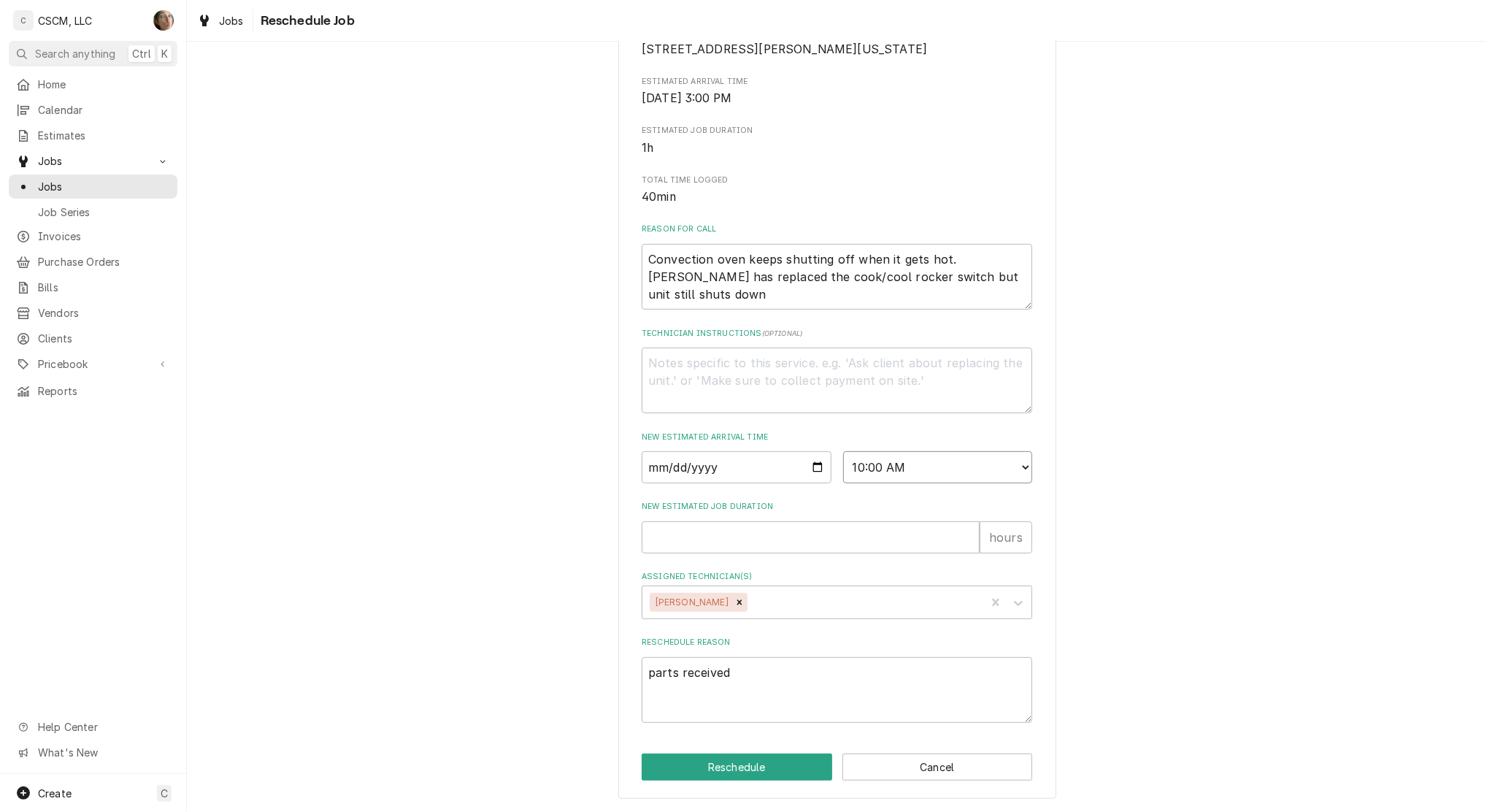
click at [843, 451] on select "AM / PM 6:00 AM 6:15 AM 6:30 AM 6:45 AM 7:00 AM 7:15 AM 7:30 AM 7:45 AM 8:00 AM…" at bounding box center [937, 467] width 190 height 32
type textarea "x"
drag, startPoint x: 956, startPoint y: 464, endPoint x: 953, endPoint y: 453, distance: 11.4
click at [956, 464] on select "AM / PM 6:00 AM 6:15 AM 6:30 AM 6:45 AM 7:00 AM 7:15 AM 7:30 AM 7:45 AM 8:00 AM…" at bounding box center [937, 467] width 190 height 32
select select "09:00:00"
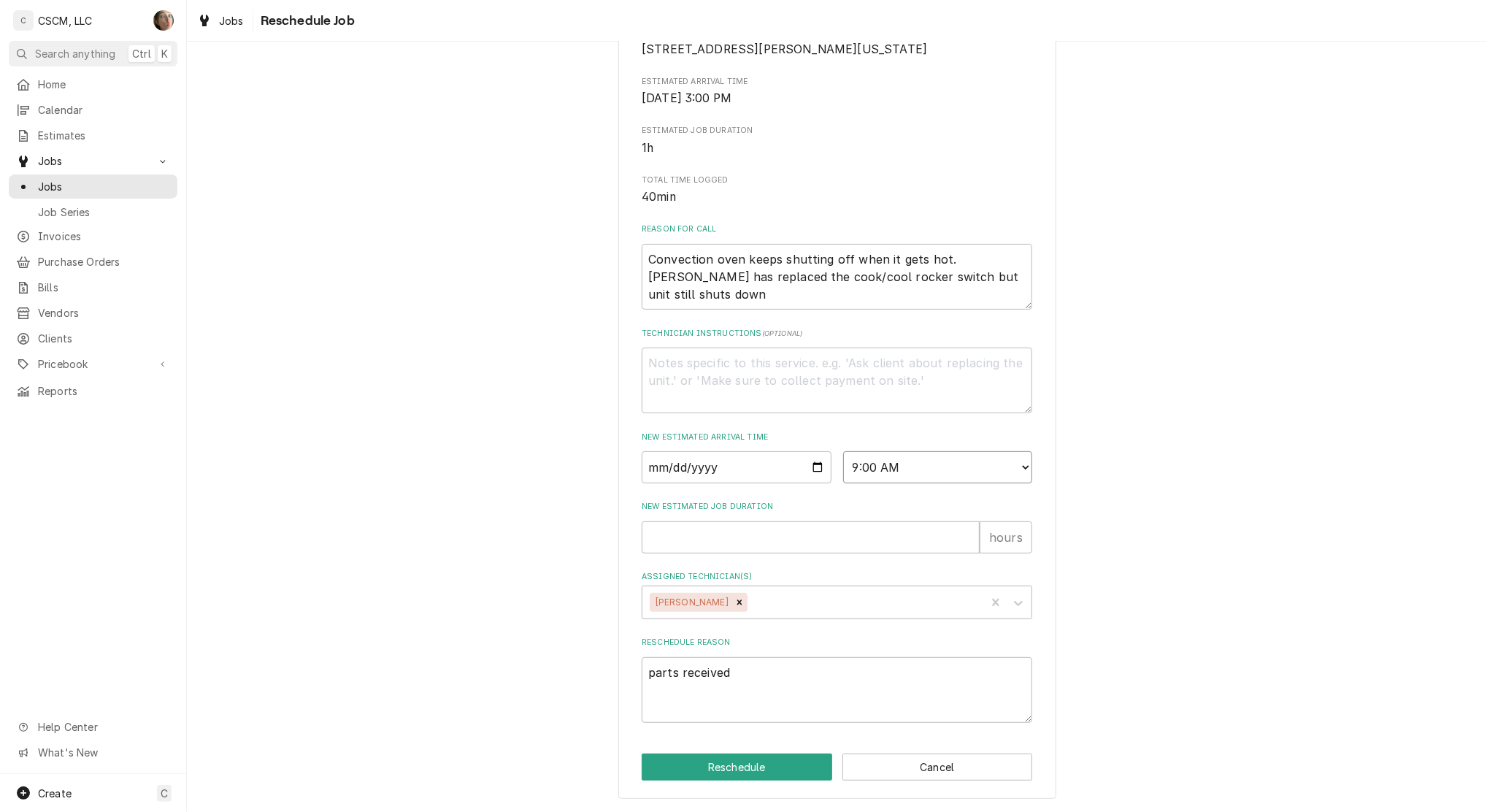
click at [843, 451] on select "AM / PM 6:00 AM 6:15 AM 6:30 AM 6:45 AM 7:00 AM 7:15 AM 7:30 AM 7:45 AM 8:00 AM…" at bounding box center [937, 467] width 190 height 32
click at [833, 546] on input "New Estimated Job Duration" at bounding box center [811, 537] width 338 height 32
type textarea "x"
type input "1"
click at [1111, 576] on div "Please provide some additional details to reschedule this job. Roopairs Job ID …" at bounding box center [836, 303] width 1300 height 1018
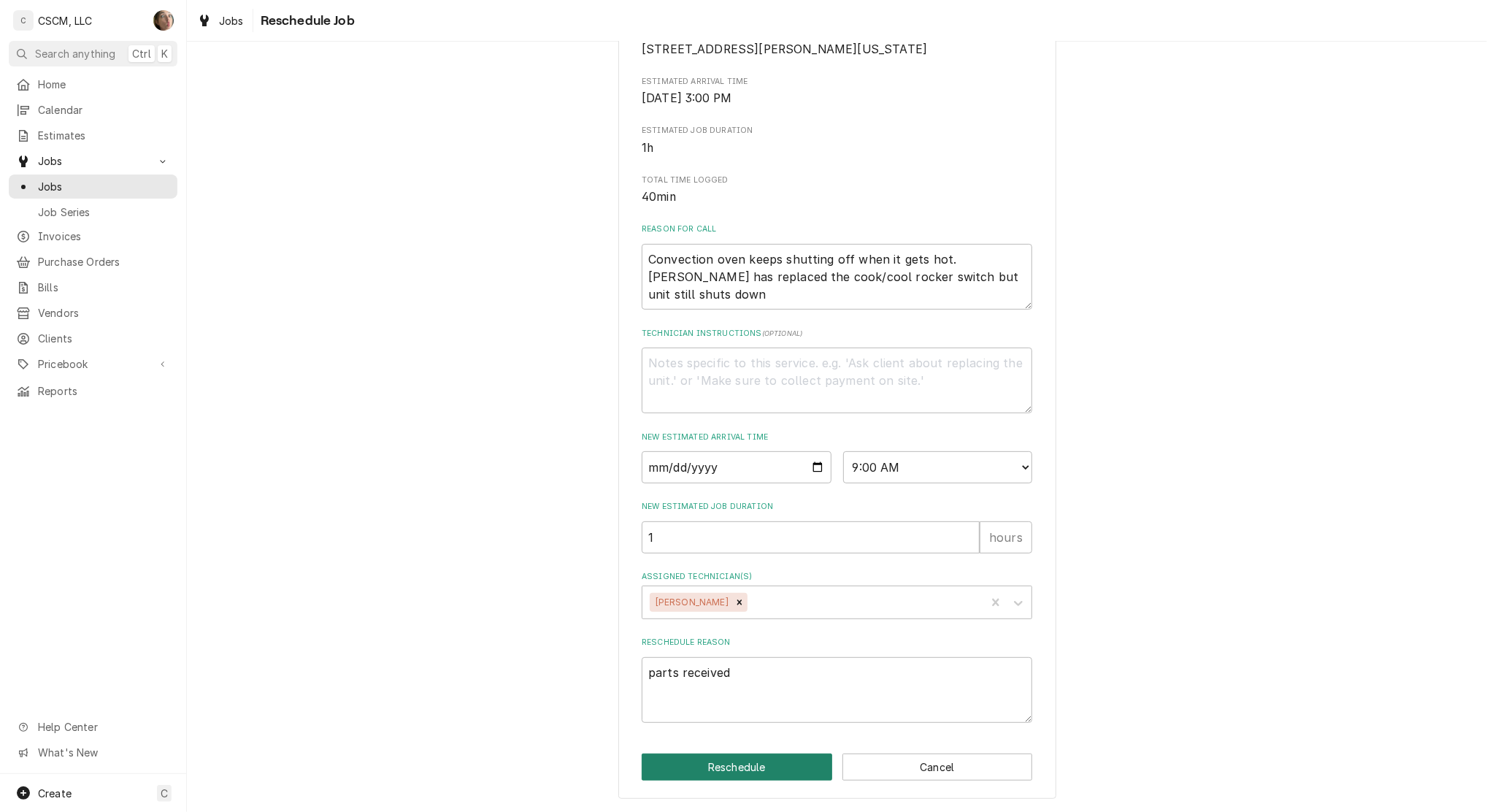
click at [773, 779] on button "Reschedule" at bounding box center [737, 766] width 191 height 27
type textarea "x"
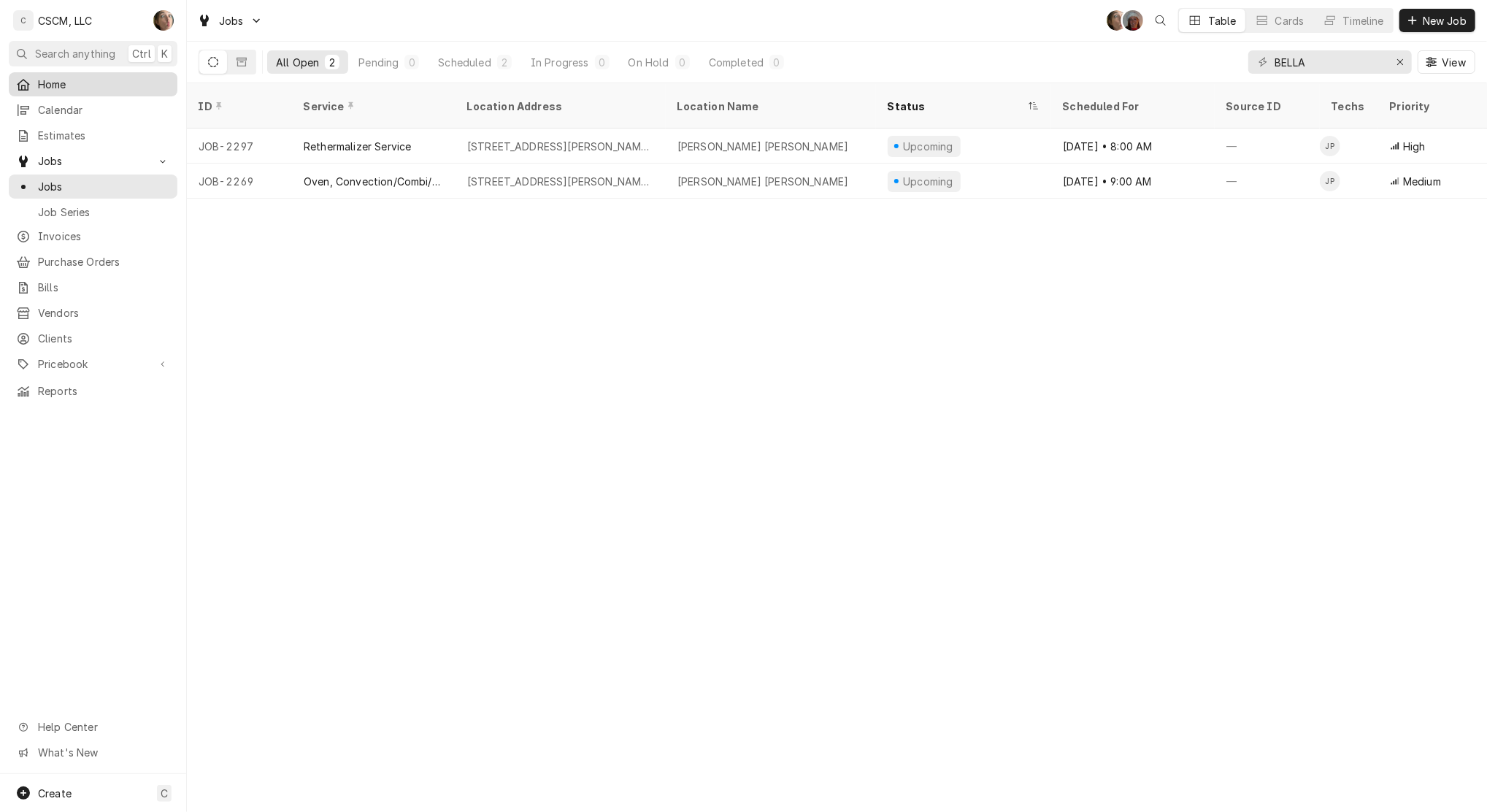
click at [79, 85] on span "Home" at bounding box center [104, 84] width 132 height 15
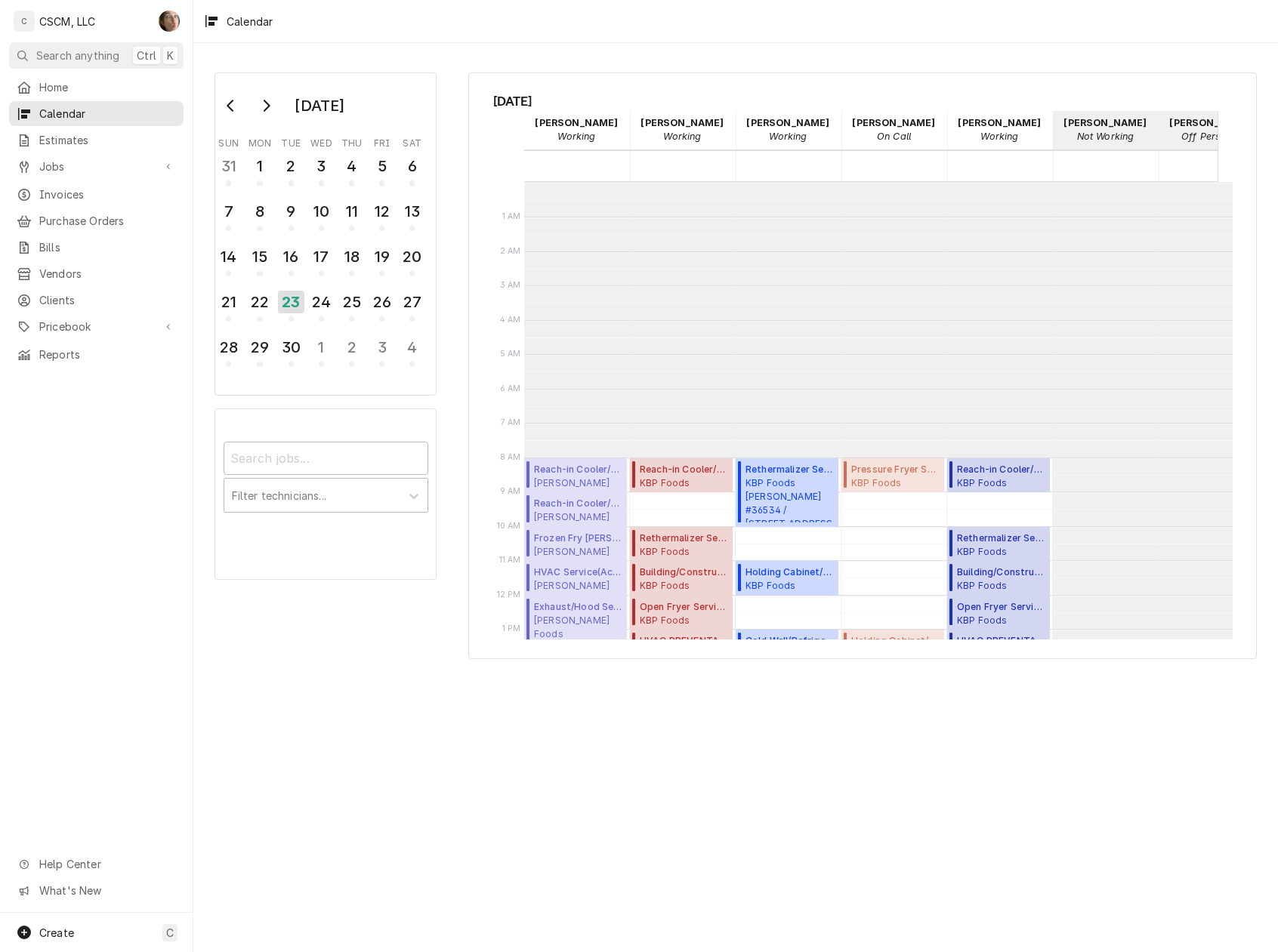
scroll to position [274, 0]
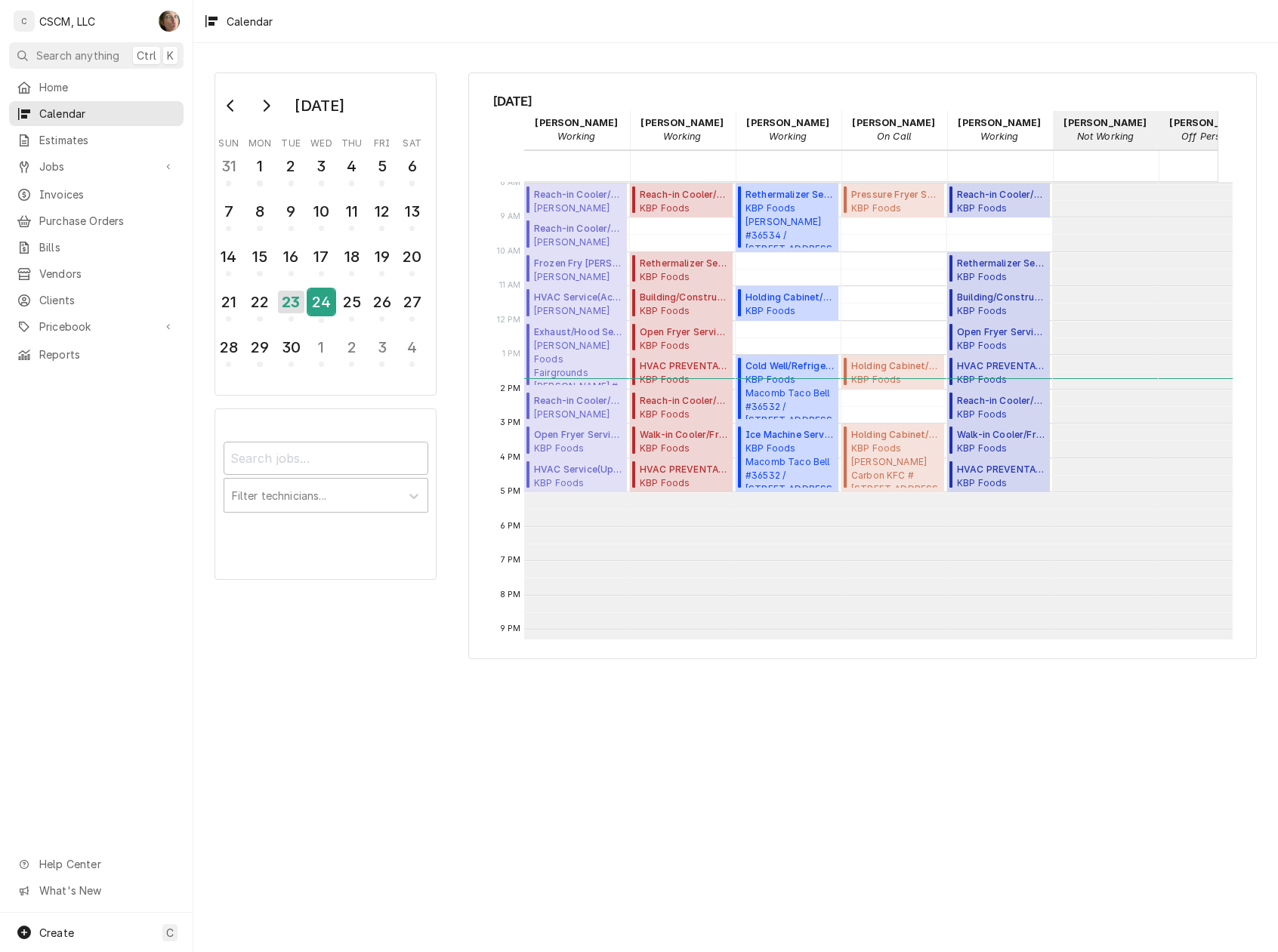
click at [309, 303] on div "24" at bounding box center [321, 302] width 26 height 26
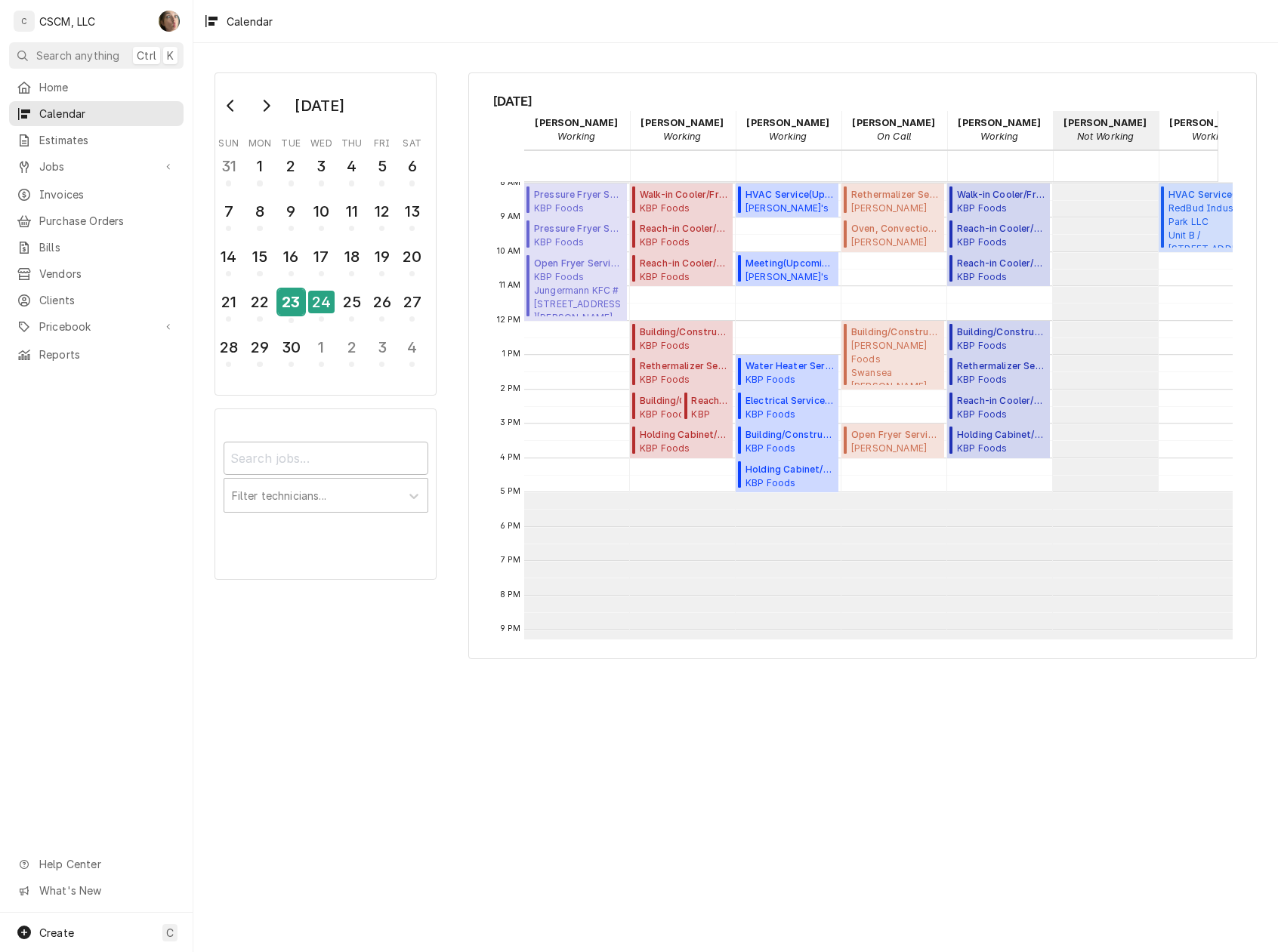
click at [290, 298] on div "23" at bounding box center [290, 302] width 26 height 26
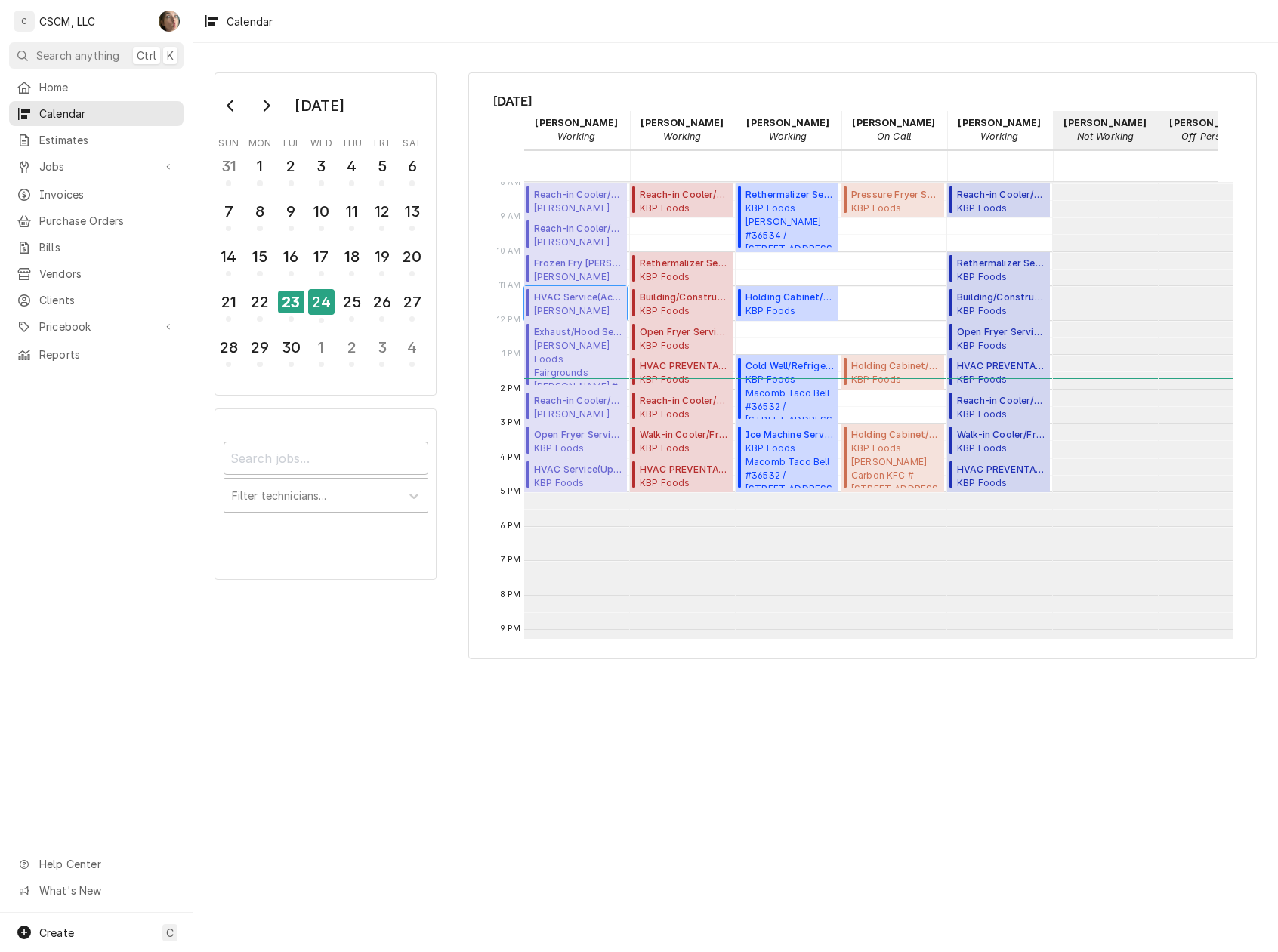
click at [601, 314] on span "Estel Foods Westfield Plaza McDonald's #11198 / 7301 Westfield Plaza Dr, Bellev…" at bounding box center [577, 310] width 88 height 12
click at [104, 163] on span "Jobs" at bounding box center [97, 166] width 114 height 15
click at [112, 186] on span "Jobs" at bounding box center [107, 192] width 136 height 15
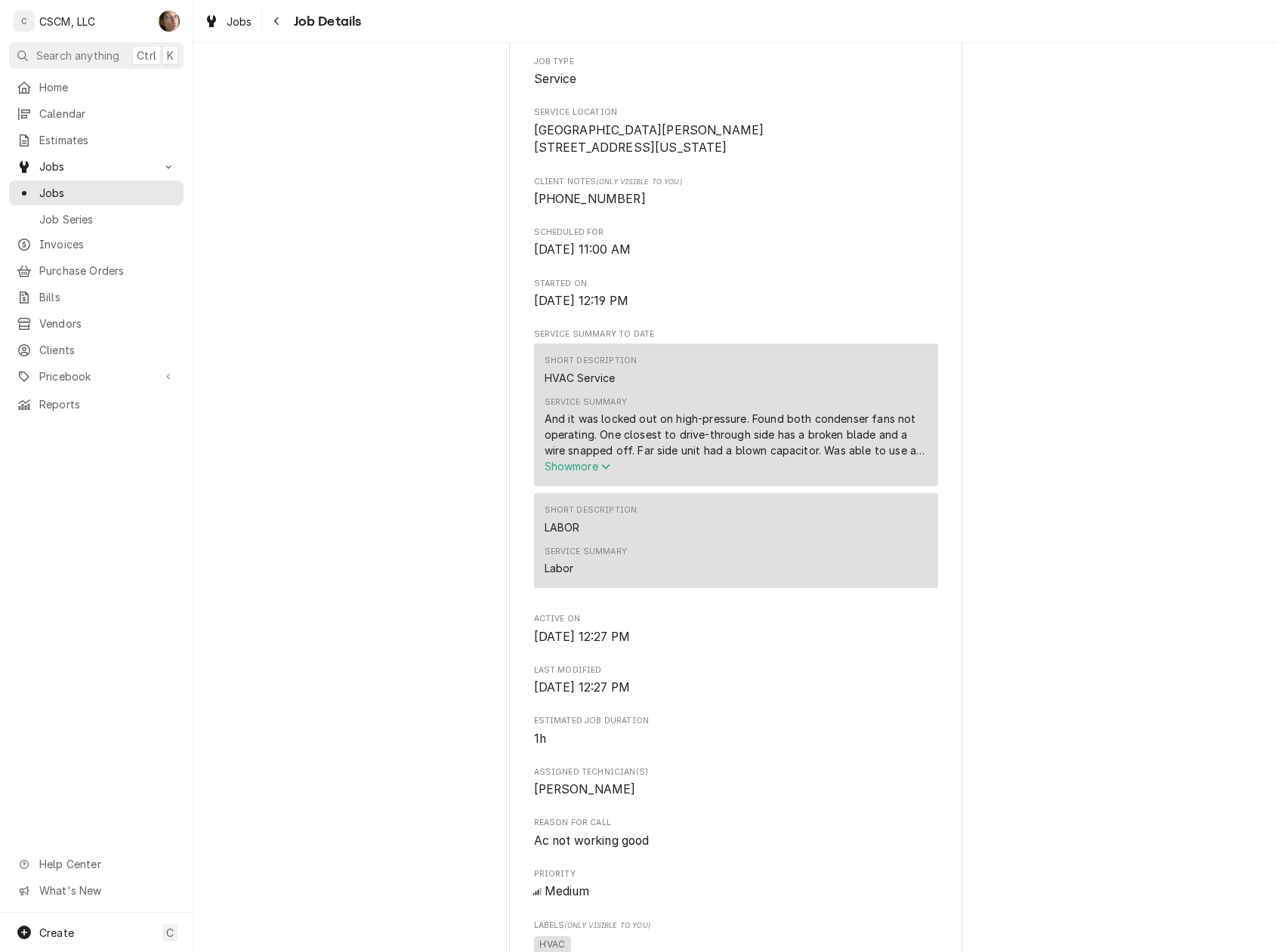
scroll to position [302, 0]
click at [62, 95] on link "Home" at bounding box center [96, 87] width 174 height 25
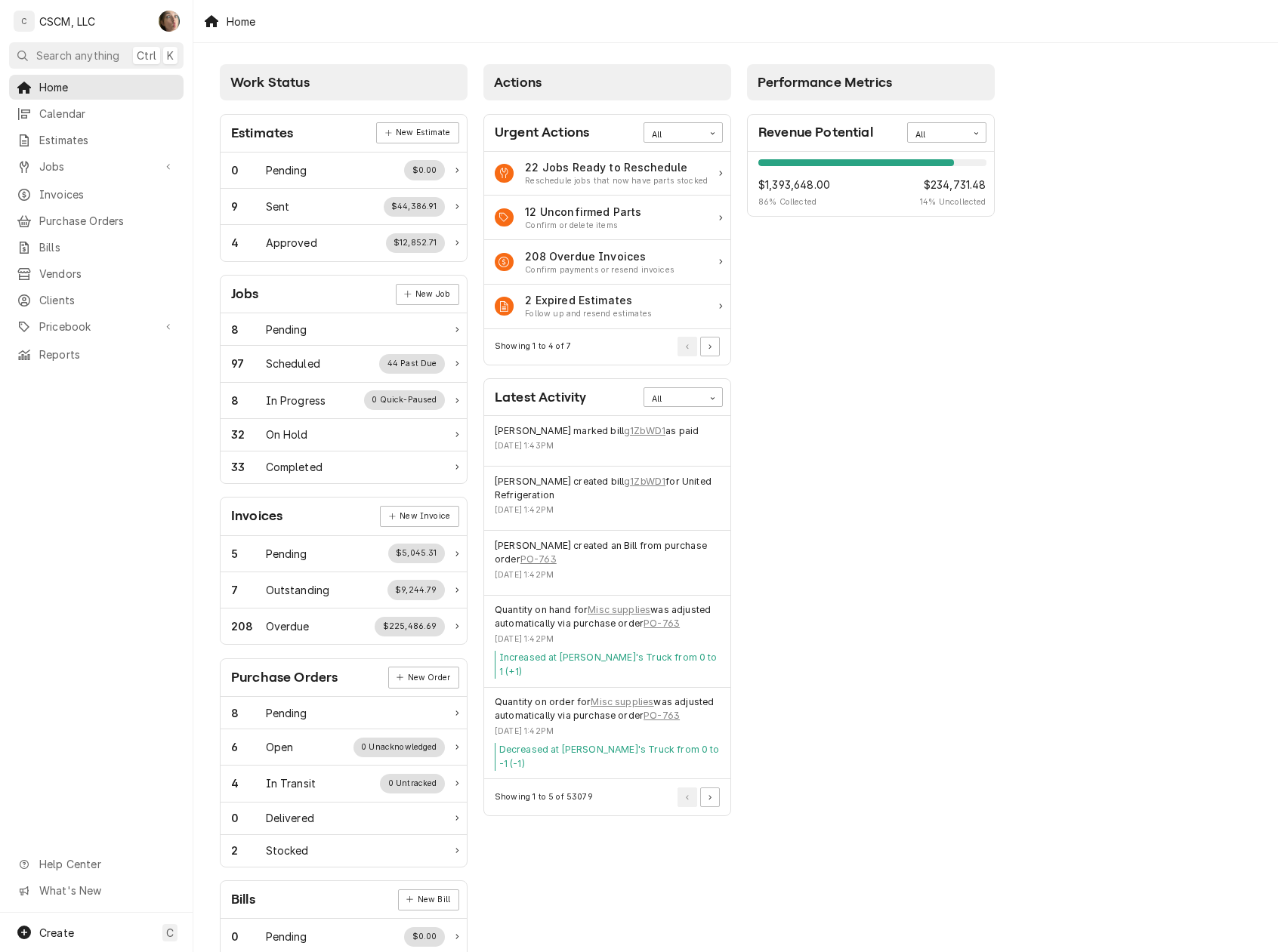
scroll to position [101, 0]
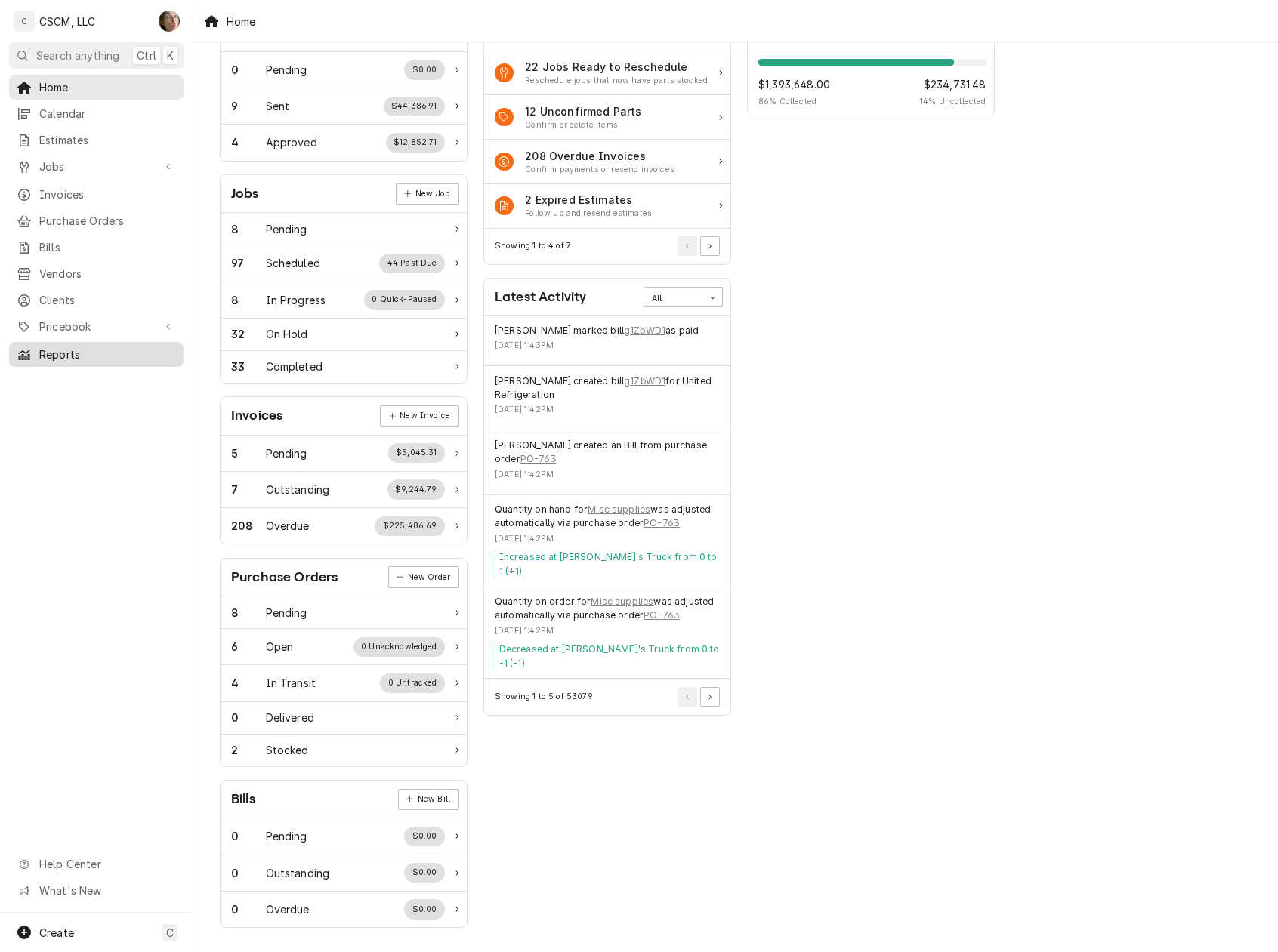
click at [70, 347] on span "Reports" at bounding box center [107, 355] width 136 height 15
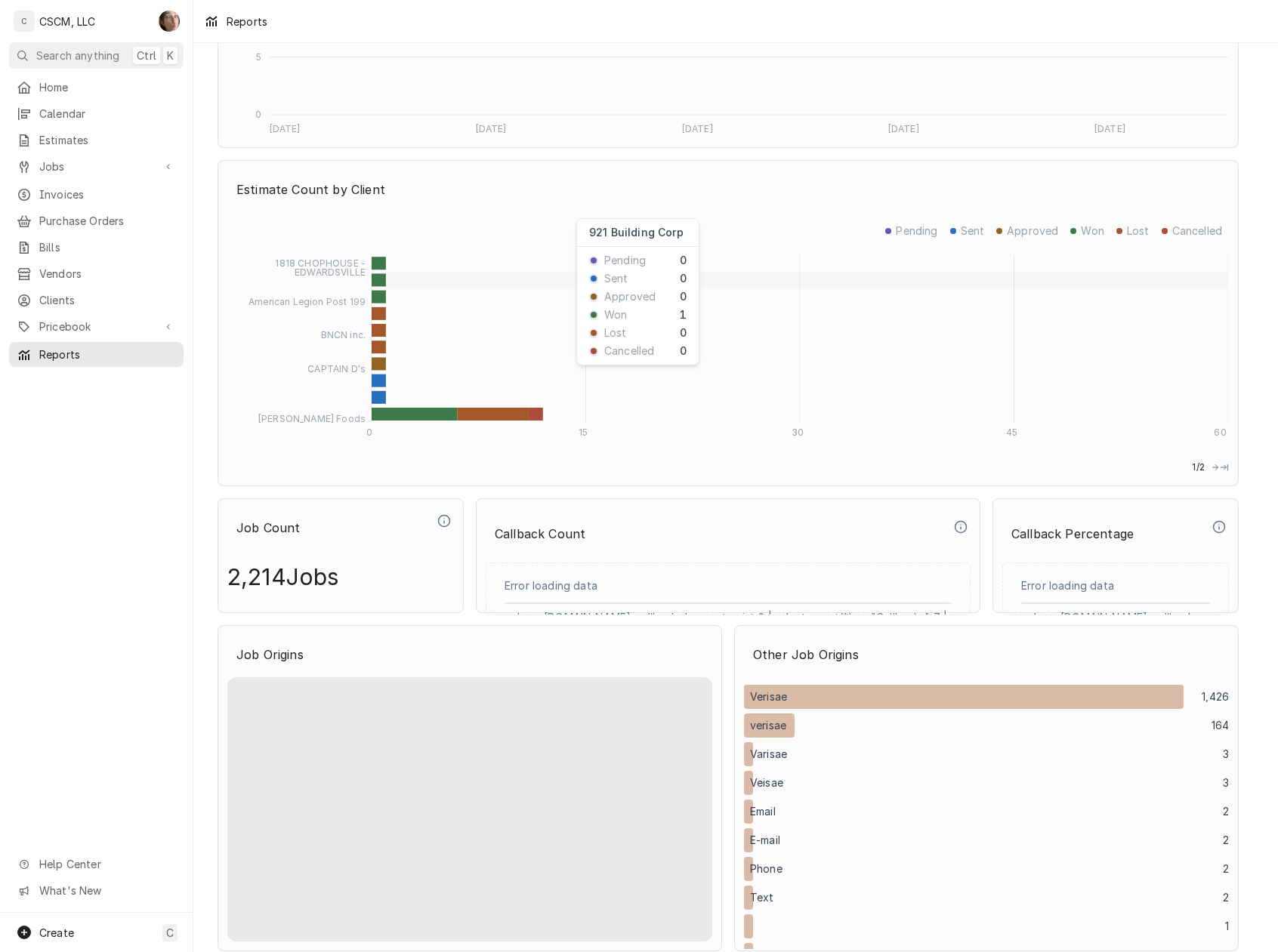
scroll to position [1409, 0]
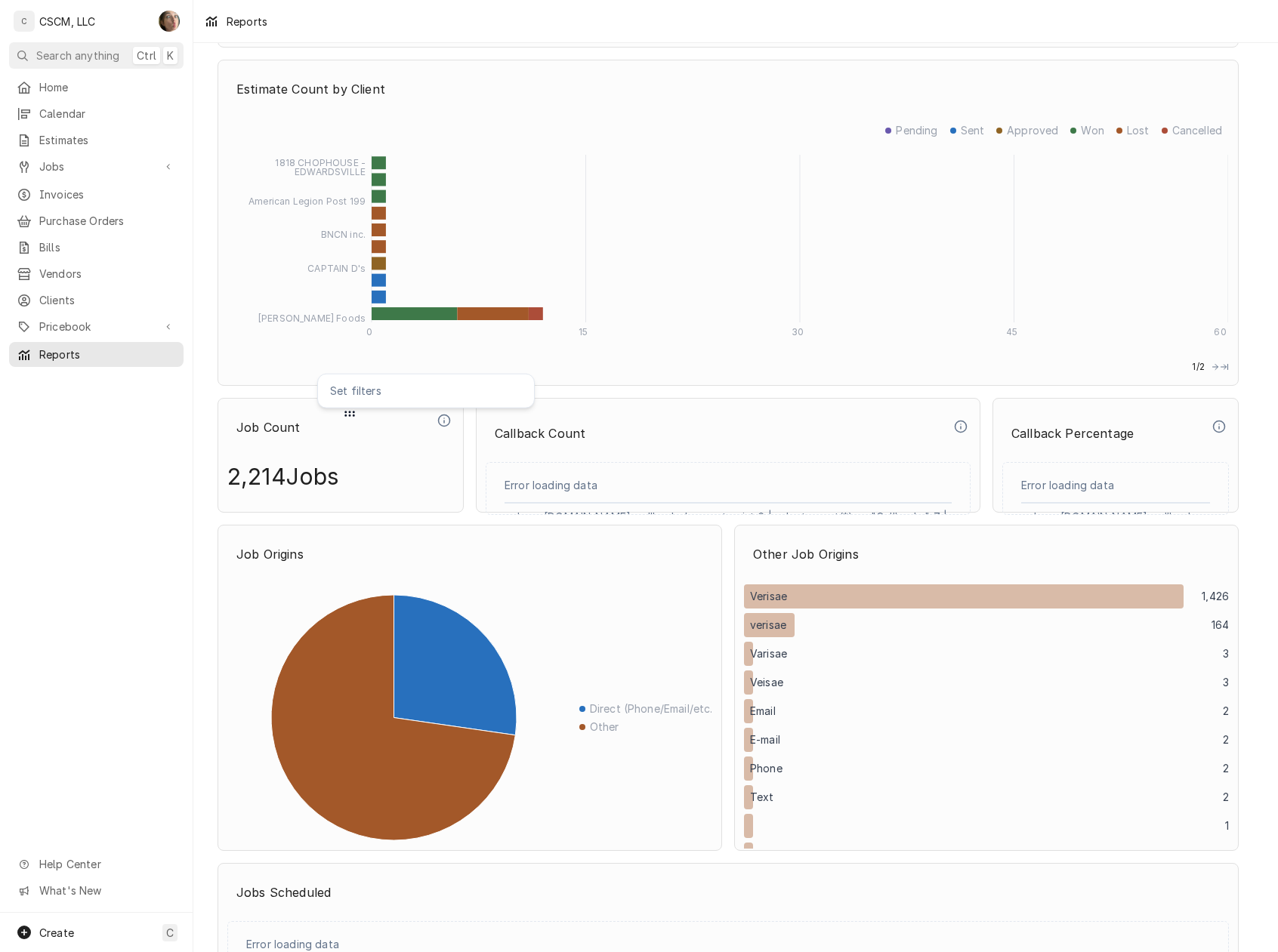
click at [445, 426] on icon "Dynamic Content Wrapper" at bounding box center [444, 420] width 14 height 14
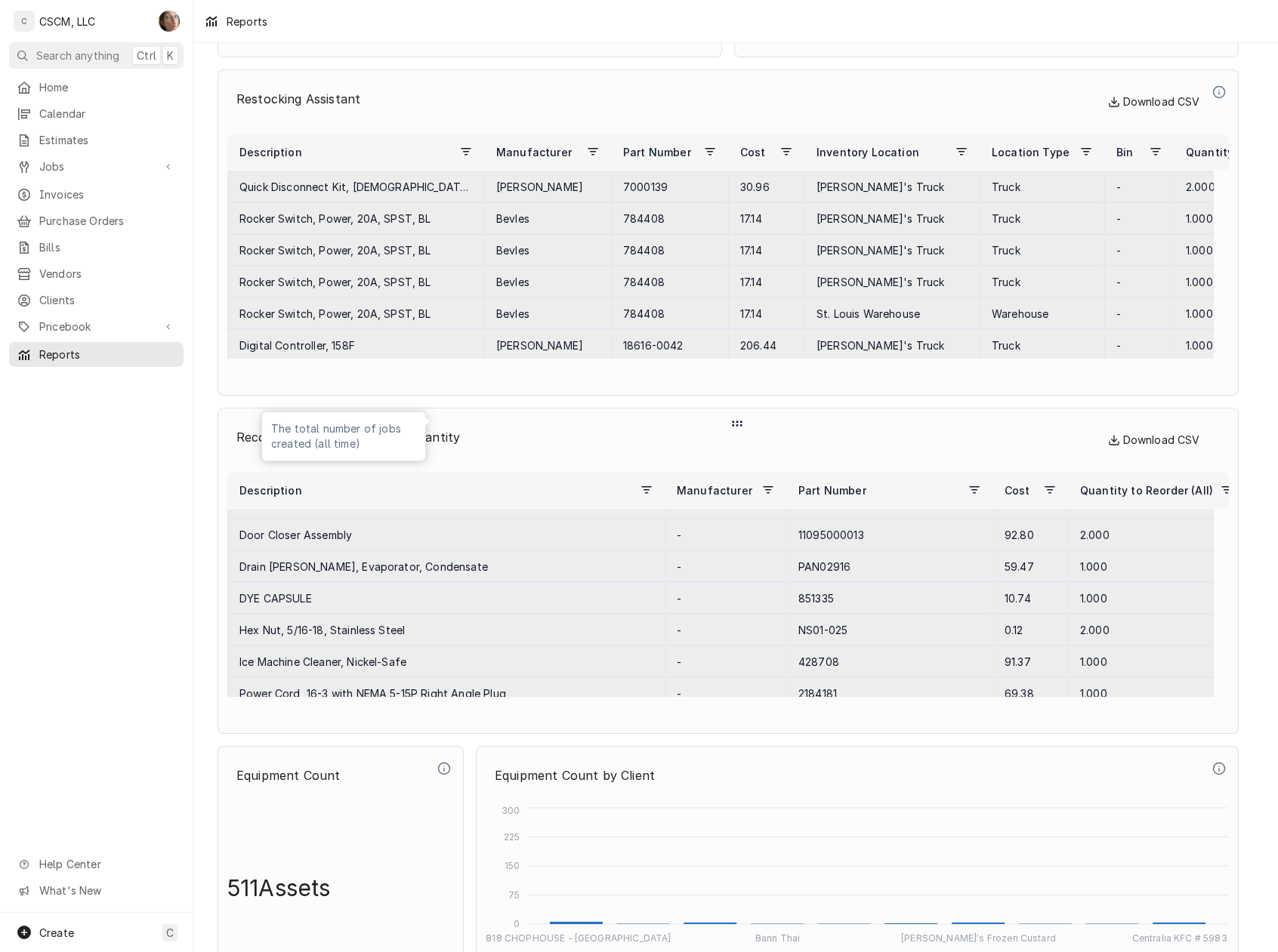
scroll to position [5900, 0]
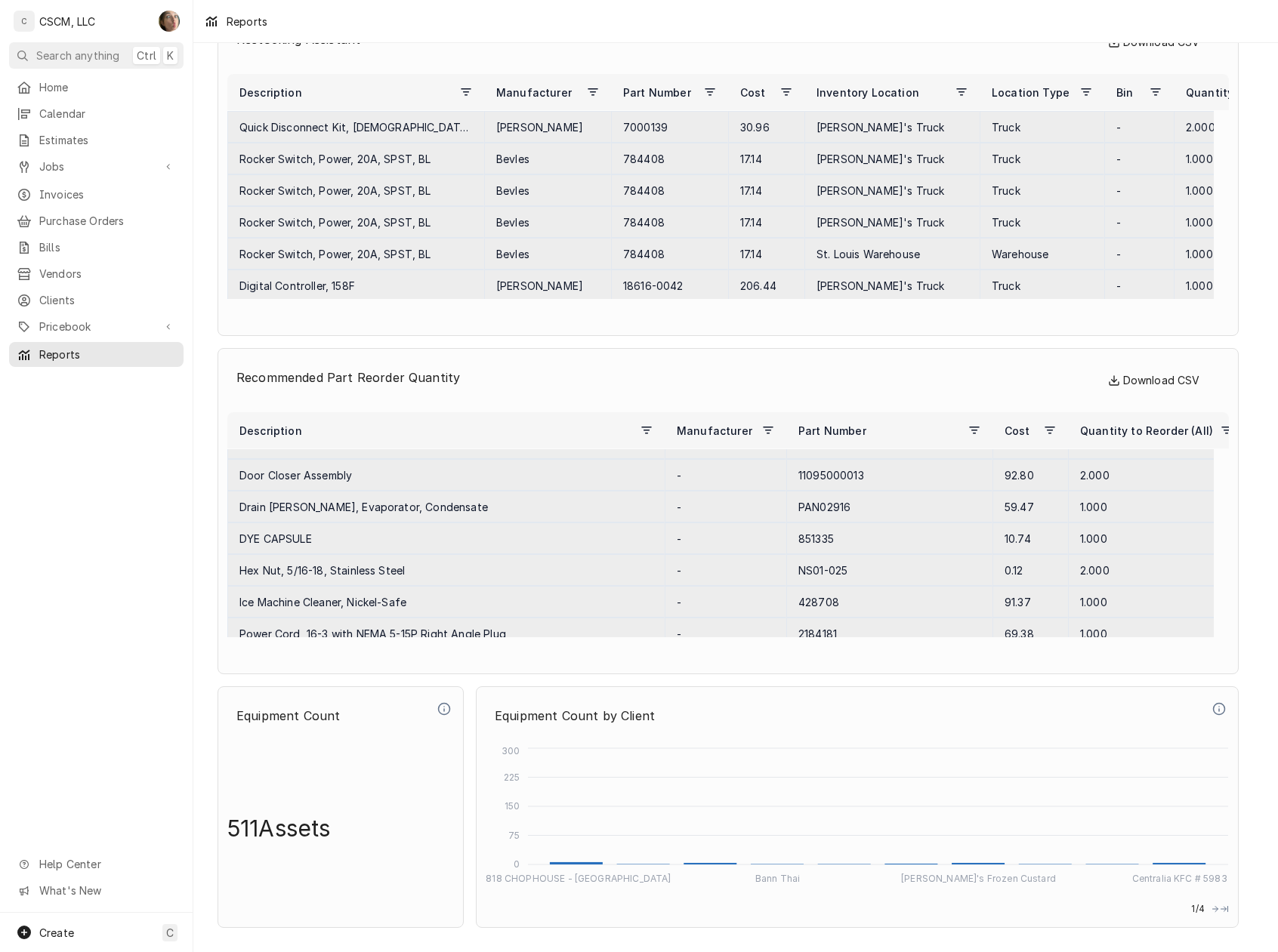
drag, startPoint x: 688, startPoint y: 143, endPoint x: 510, endPoint y: 26, distance: 213.0
click at [510, 26] on div "Reports" at bounding box center [736, 21] width 1085 height 43
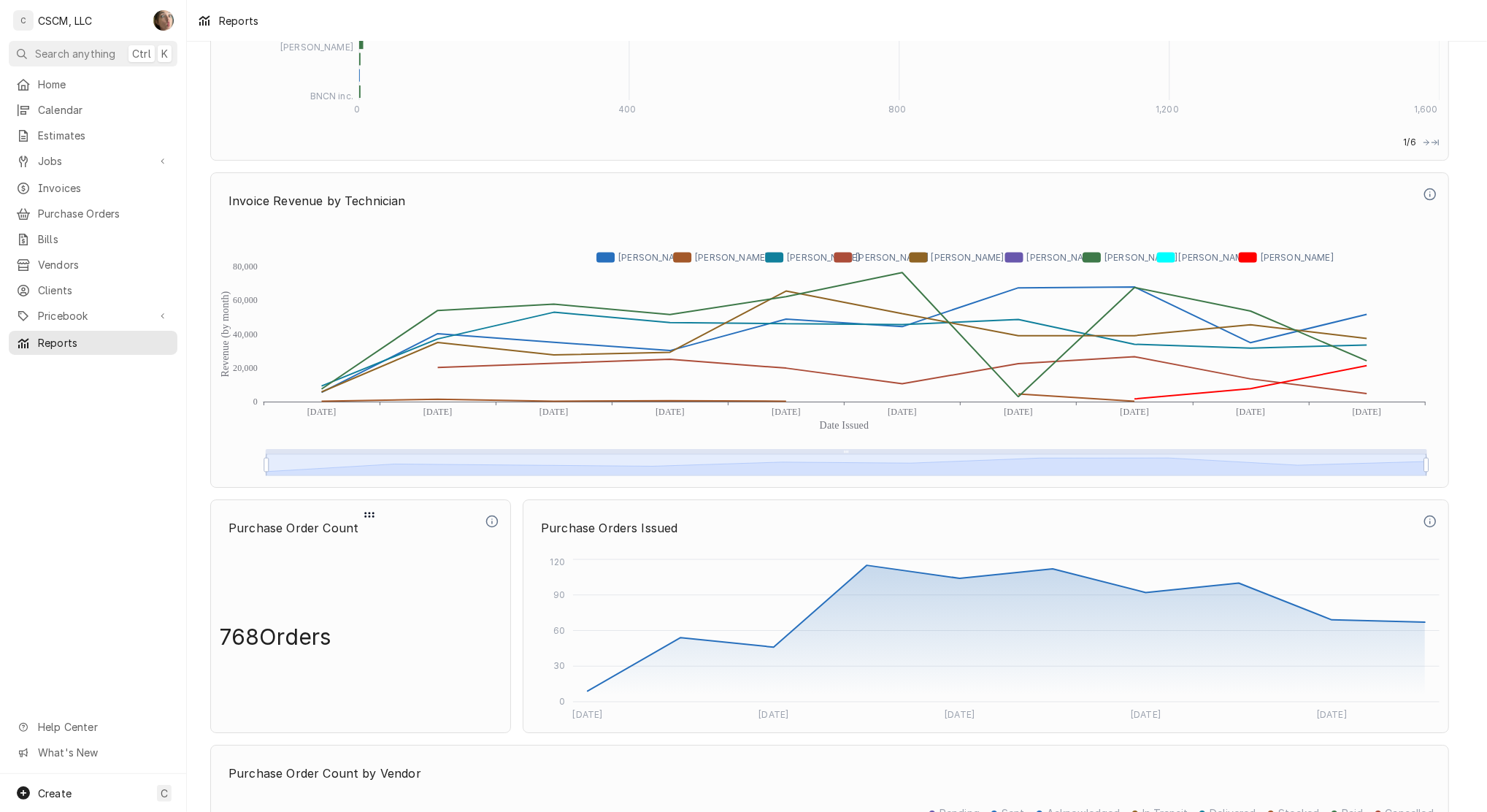
scroll to position [3864, 0]
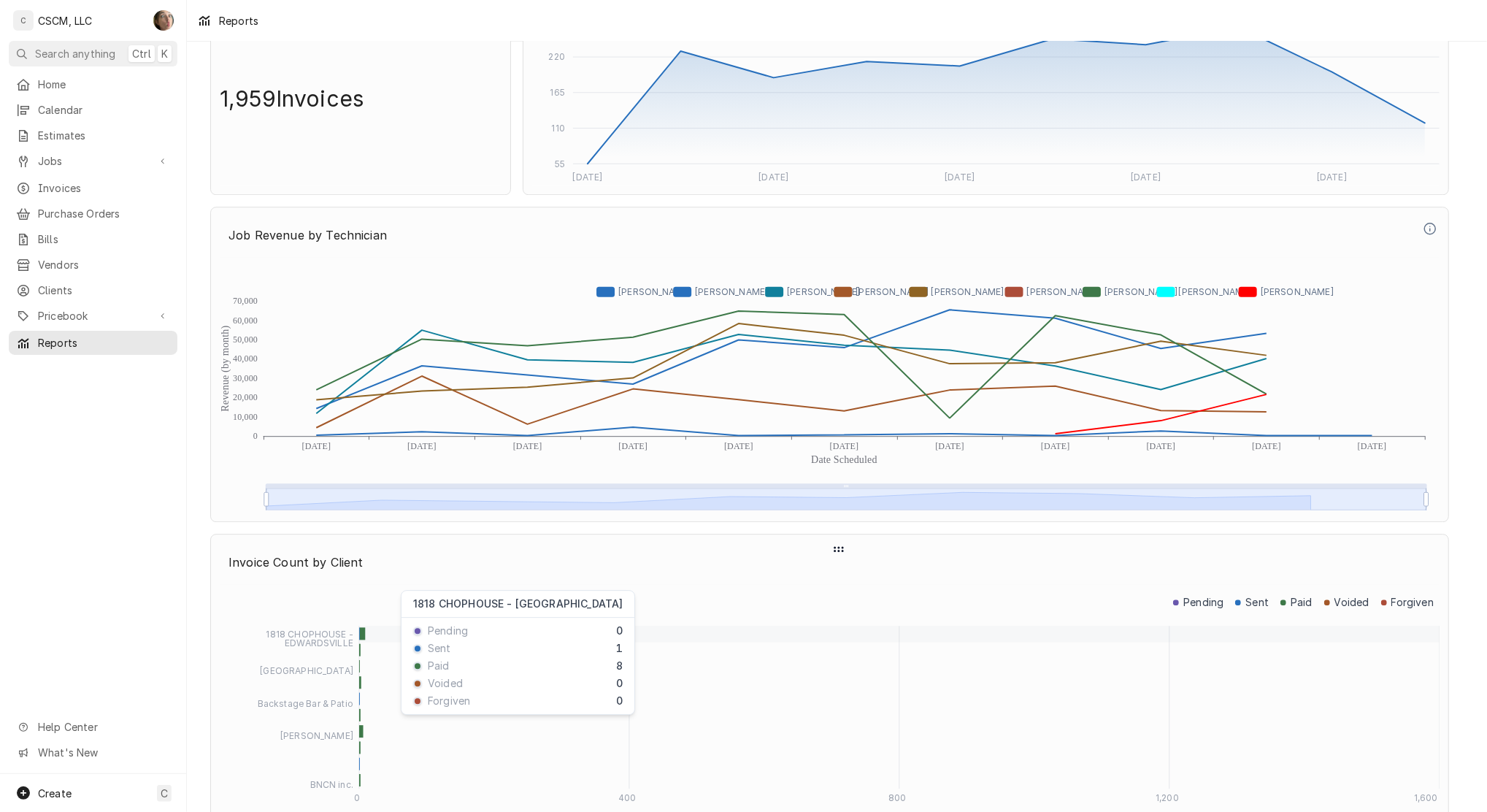
scroll to position [3183, 0]
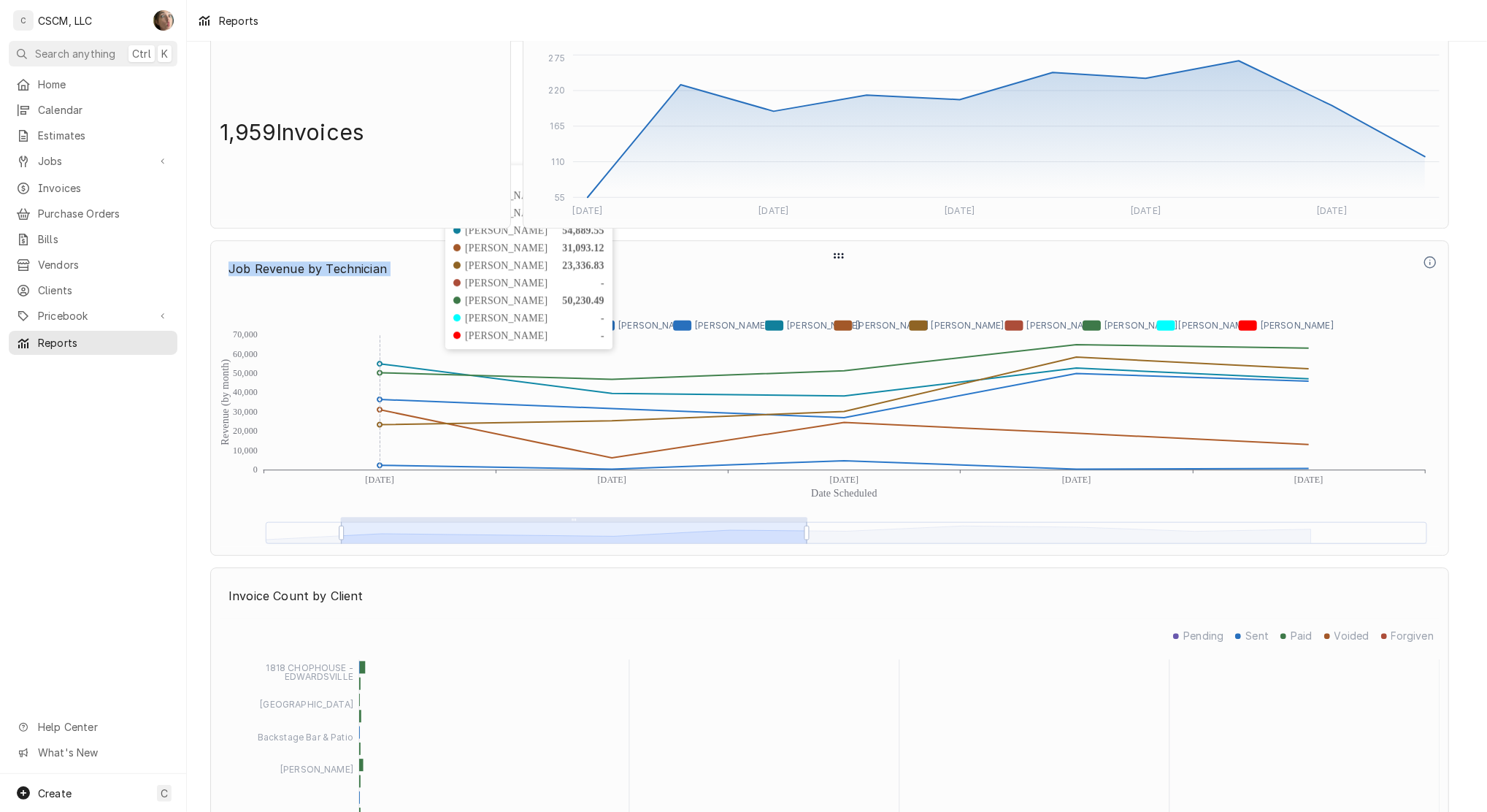
drag, startPoint x: 430, startPoint y: 253, endPoint x: 430, endPoint y: 330, distance: 77.0
click at [430, 333] on div "Job Revenue by Technician Revenue (by month) Date Scheduled 0 10,000 20,000 30,…" at bounding box center [830, 397] width 1239 height 315
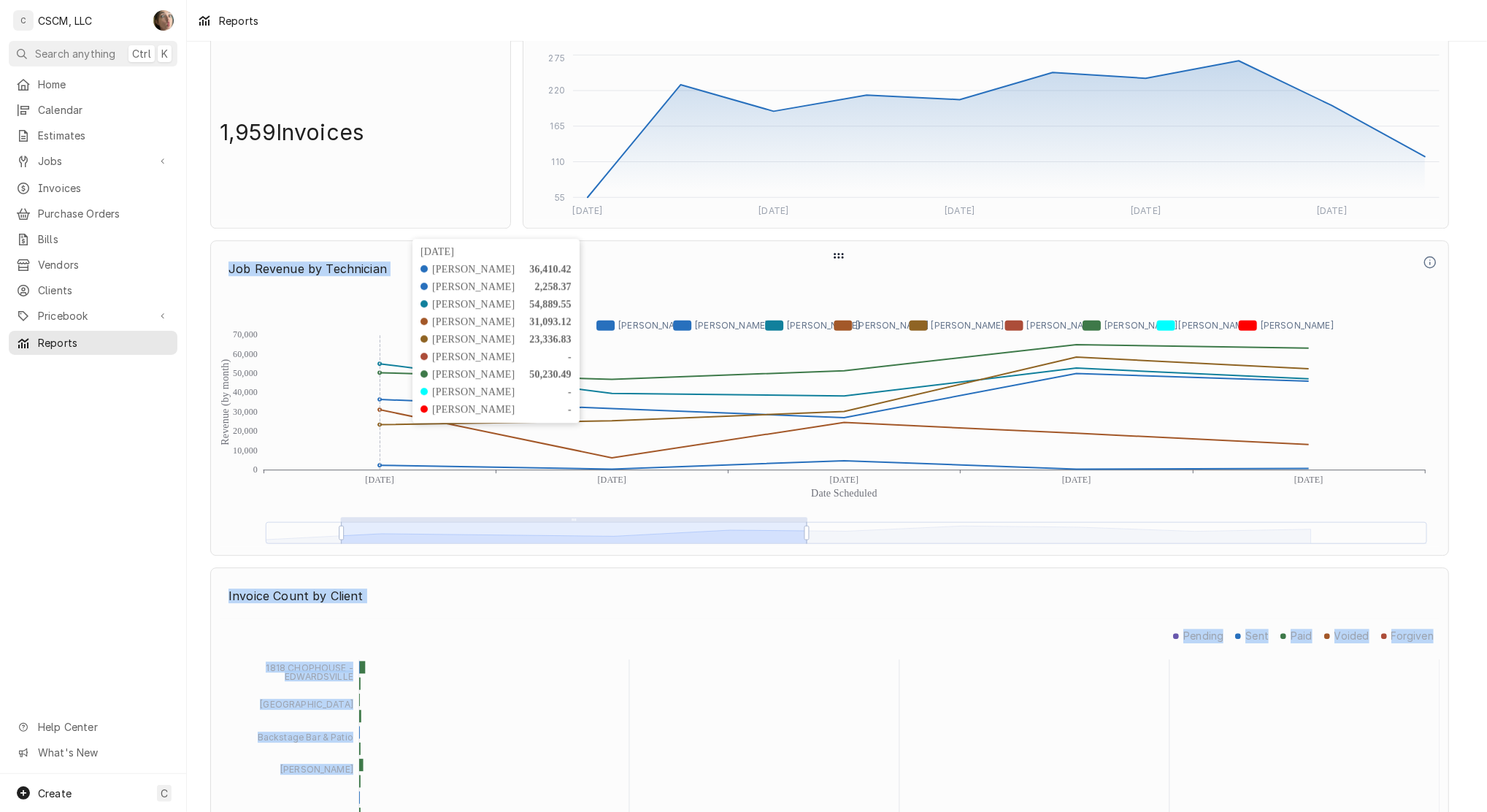
drag, startPoint x: 430, startPoint y: 330, endPoint x: 408, endPoint y: 406, distance: 79.1
click at [405, 418] on div "Job Count 2,214 Jobs Restocking Assistant Press ENTER to sort. Press CTRL ENTER…" at bounding box center [836, 193] width 1277 height 6471
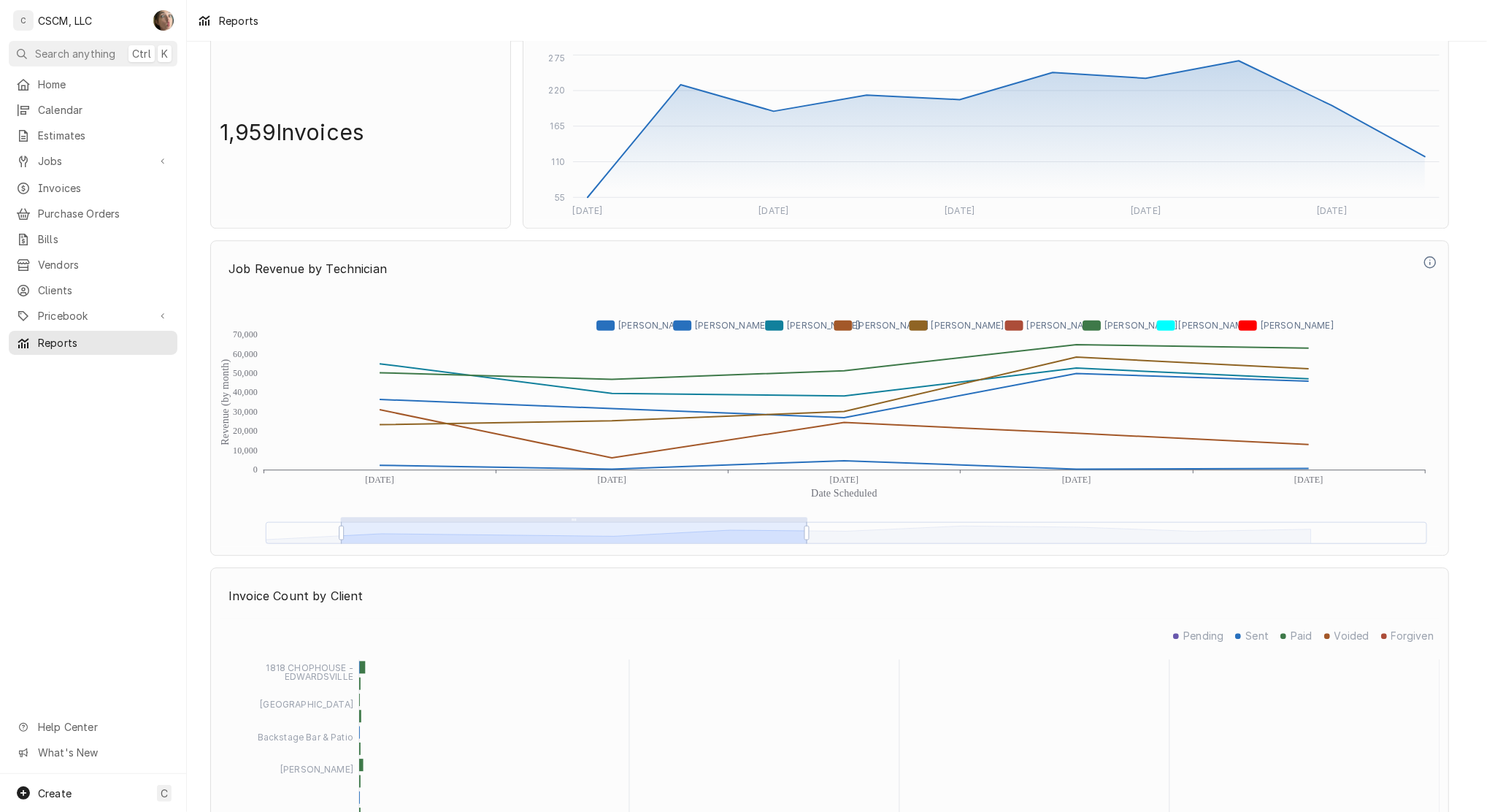
drag, startPoint x: 408, startPoint y: 406, endPoint x: 334, endPoint y: 203, distance: 216.1
click at [334, 203] on p "1,959 Invoices" at bounding box center [292, 132] width 144 height 174
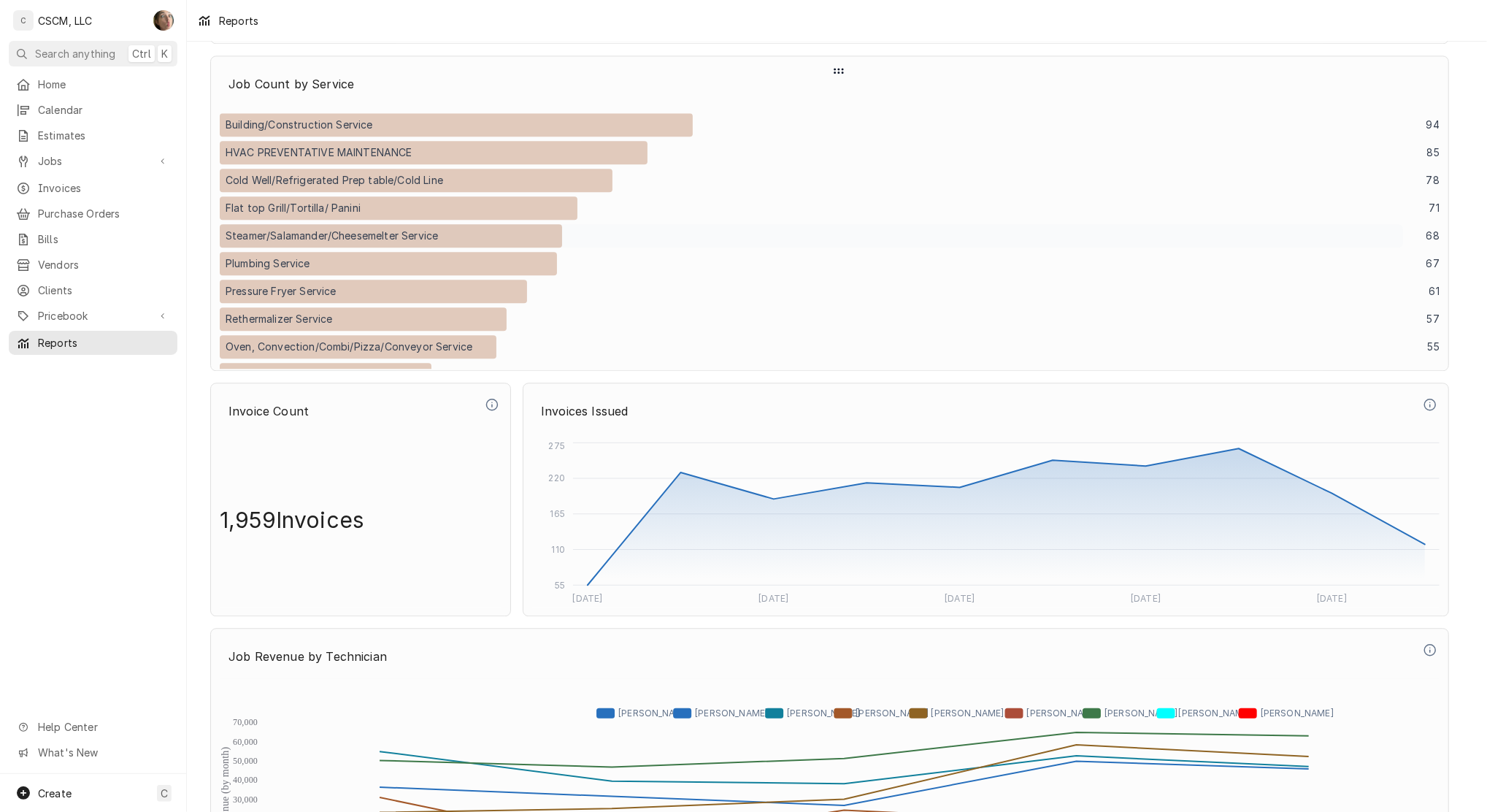
scroll to position [2794, 0]
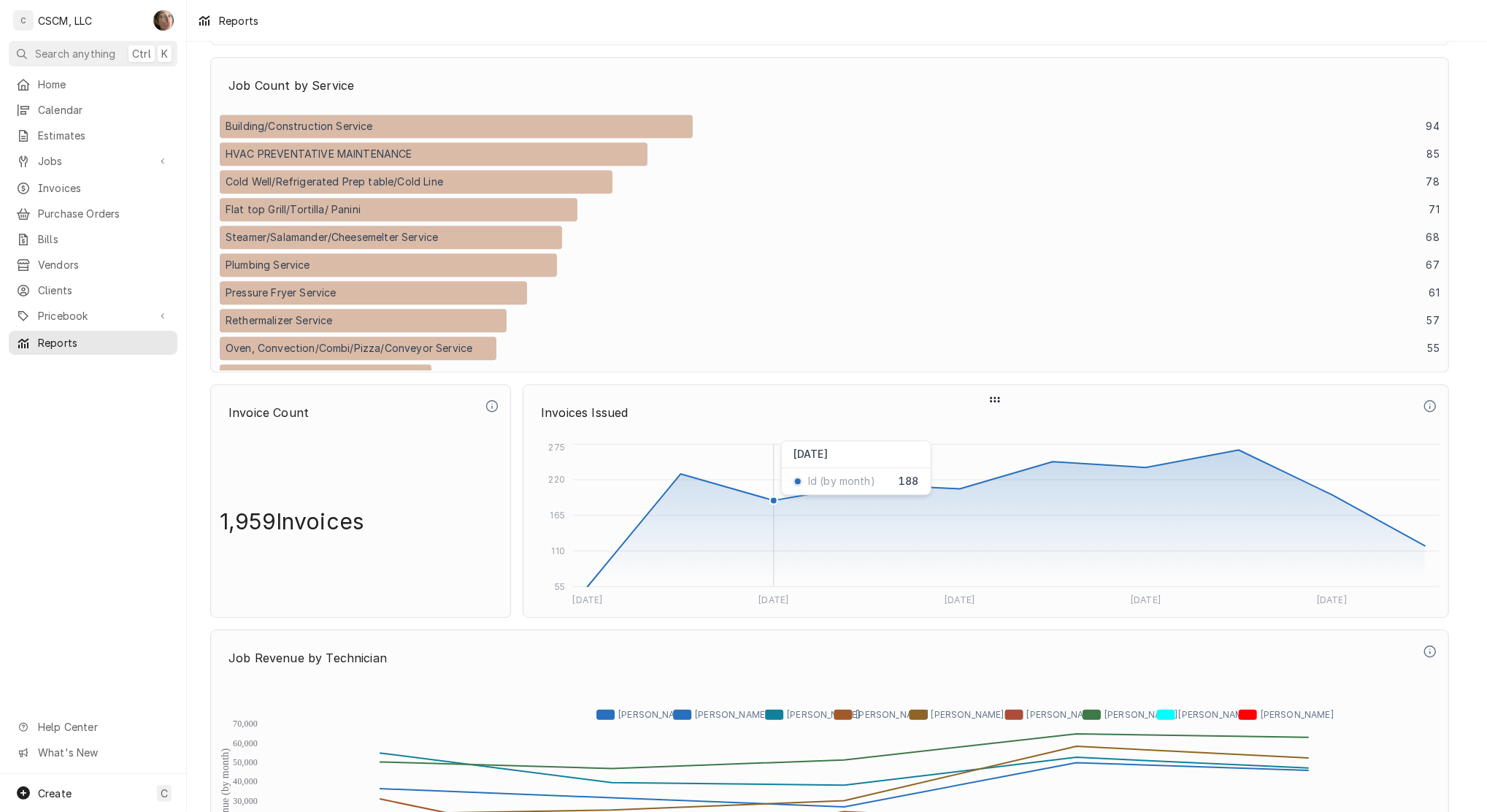
click at [739, 446] on icon "Dec 2024 Feb 2025 Apr 2025 Jun 2025 Aug 2025 55 110 165 220 275" at bounding box center [986, 524] width 908 height 168
click at [726, 455] on icon "Dec 2024 Feb 2025 Apr 2025 Jun 2025 Aug 2025 55 110 165 220 275" at bounding box center [986, 524] width 908 height 168
click at [722, 476] on icon "Dec 2024 Feb 2025 Apr 2025 Jun 2025 Aug 2025 55 110 165 220 275" at bounding box center [986, 524] width 908 height 168
click at [704, 480] on icon "Dynamic Content Wrapper" at bounding box center [1007, 518] width 837 height 136
click at [1235, 406] on icon "Dynamic Content Wrapper" at bounding box center [1430, 406] width 13 height 13
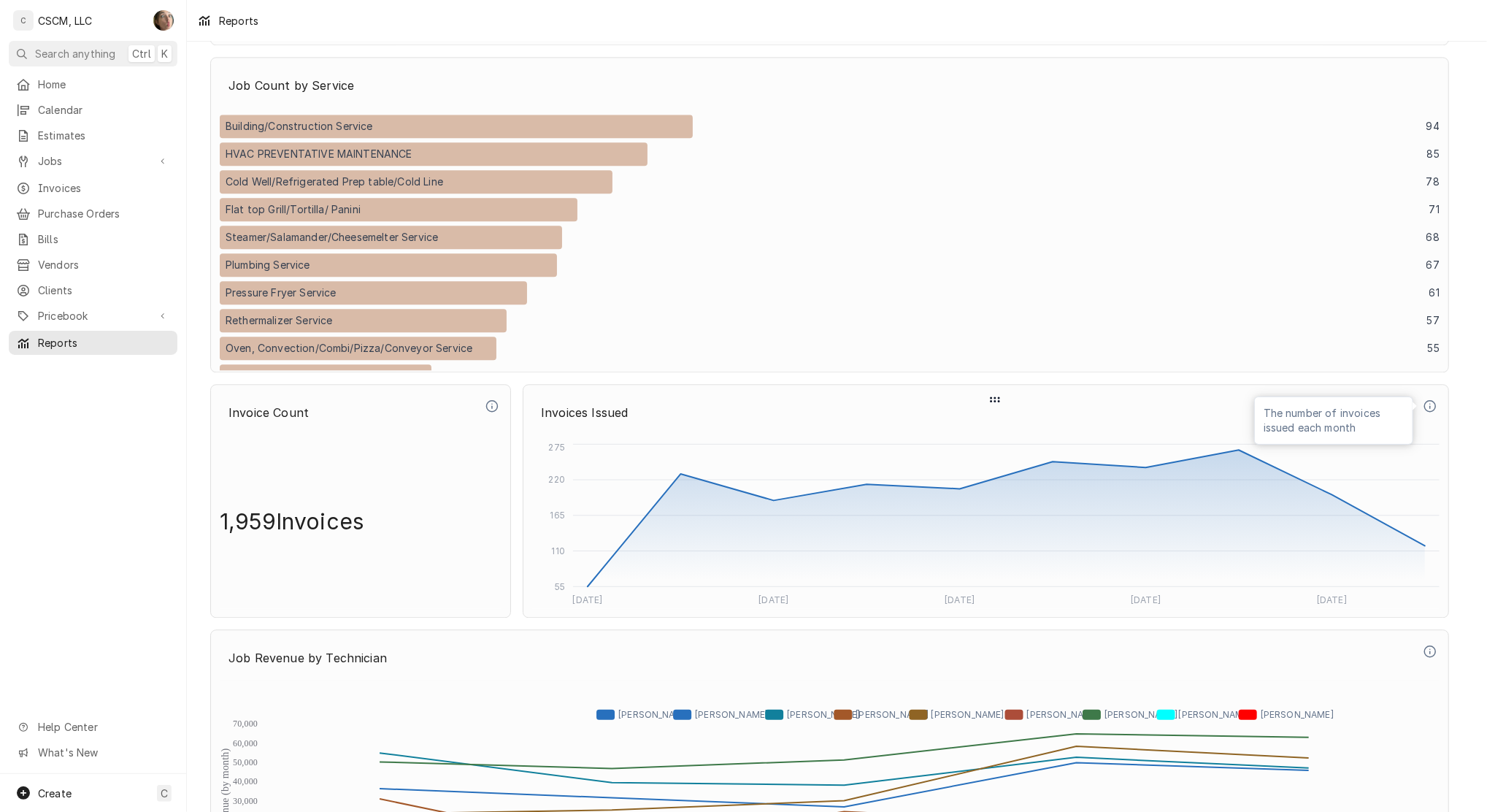
click at [1235, 406] on icon "Dynamic Content Wrapper" at bounding box center [1430, 406] width 13 height 13
drag, startPoint x: 1095, startPoint y: 534, endPoint x: 892, endPoint y: 522, distance: 203.4
click at [892, 522] on icon "Dynamic Content Wrapper" at bounding box center [1007, 518] width 837 height 136
click at [1235, 530] on icon "Dynamic Content Wrapper" at bounding box center [1007, 518] width 837 height 136
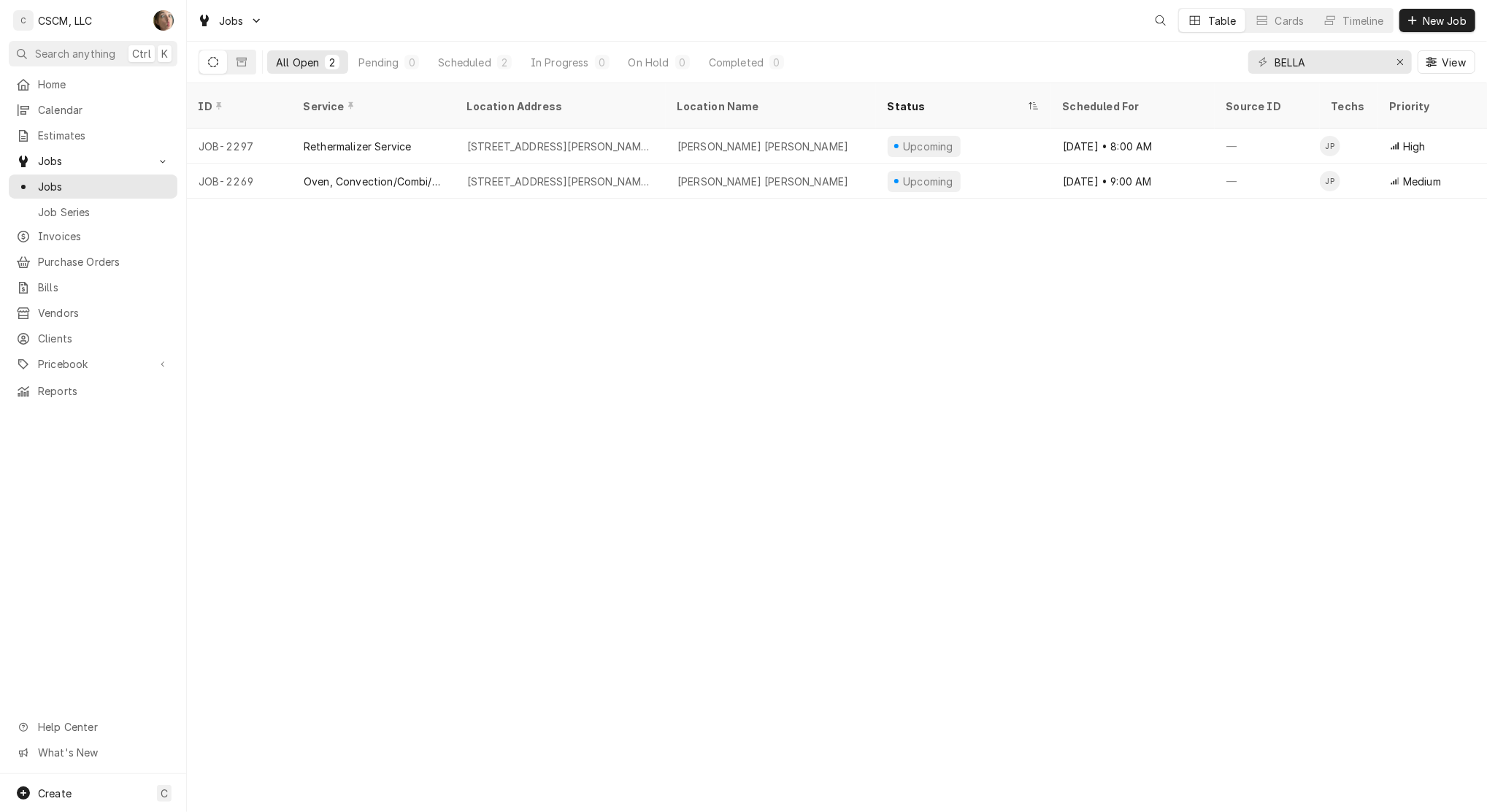
drag, startPoint x: 1332, startPoint y: 78, endPoint x: 1323, endPoint y: 62, distance: 18.4
click at [1323, 68] on div "BELLA View" at bounding box center [1362, 63] width 227 height 41
drag, startPoint x: 1323, startPoint y: 62, endPoint x: 1135, endPoint y: 0, distance: 198.0
click at [1083, 57] on div "All Open 2 Pending 0 Scheduled 2 In Progress 0 On Hold 0 Completed 0 BELLA View" at bounding box center [836, 63] width 1277 height 41
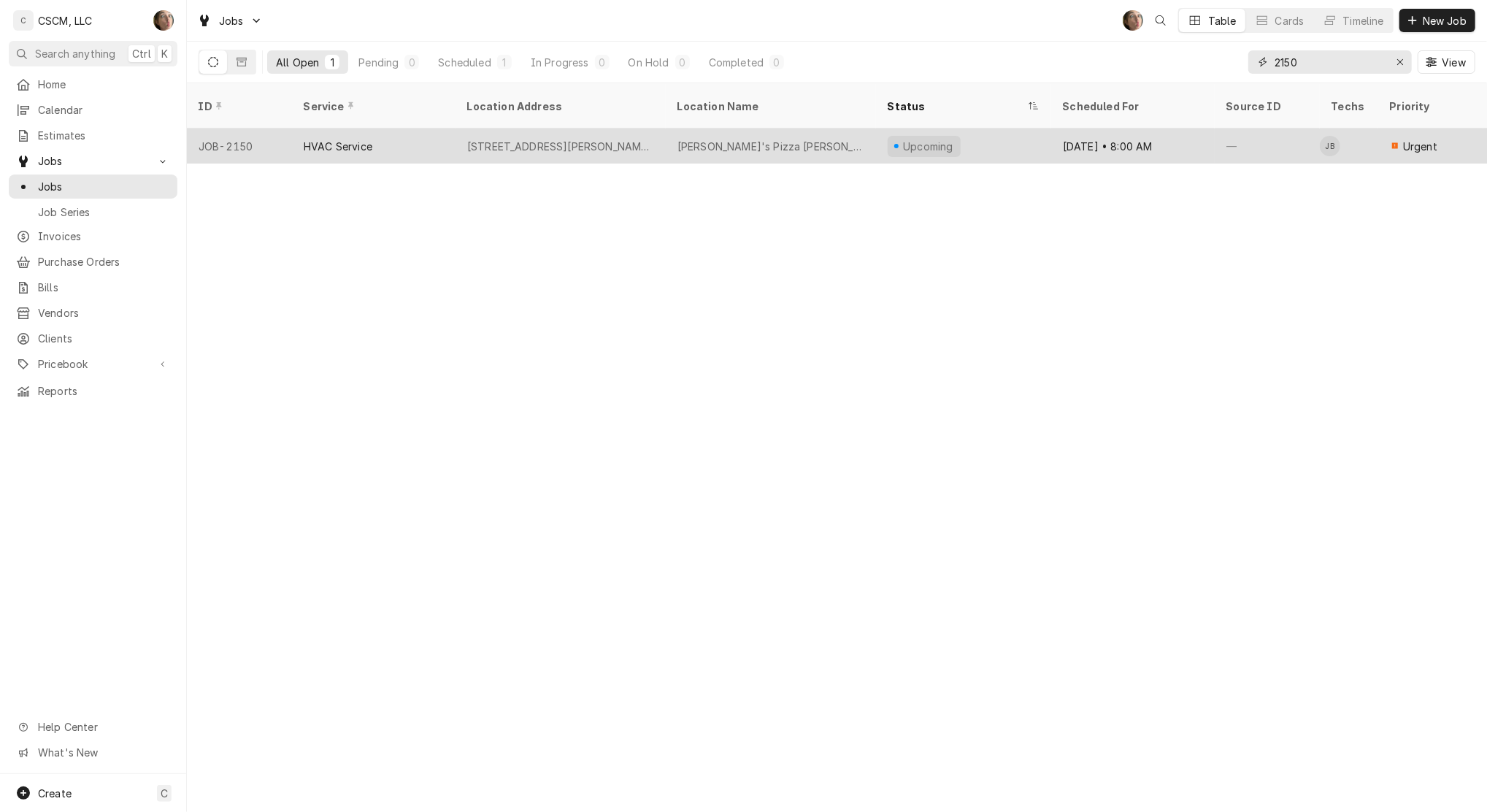
type input "2150"
click at [438, 138] on div "HVAC Service" at bounding box center [373, 145] width 164 height 35
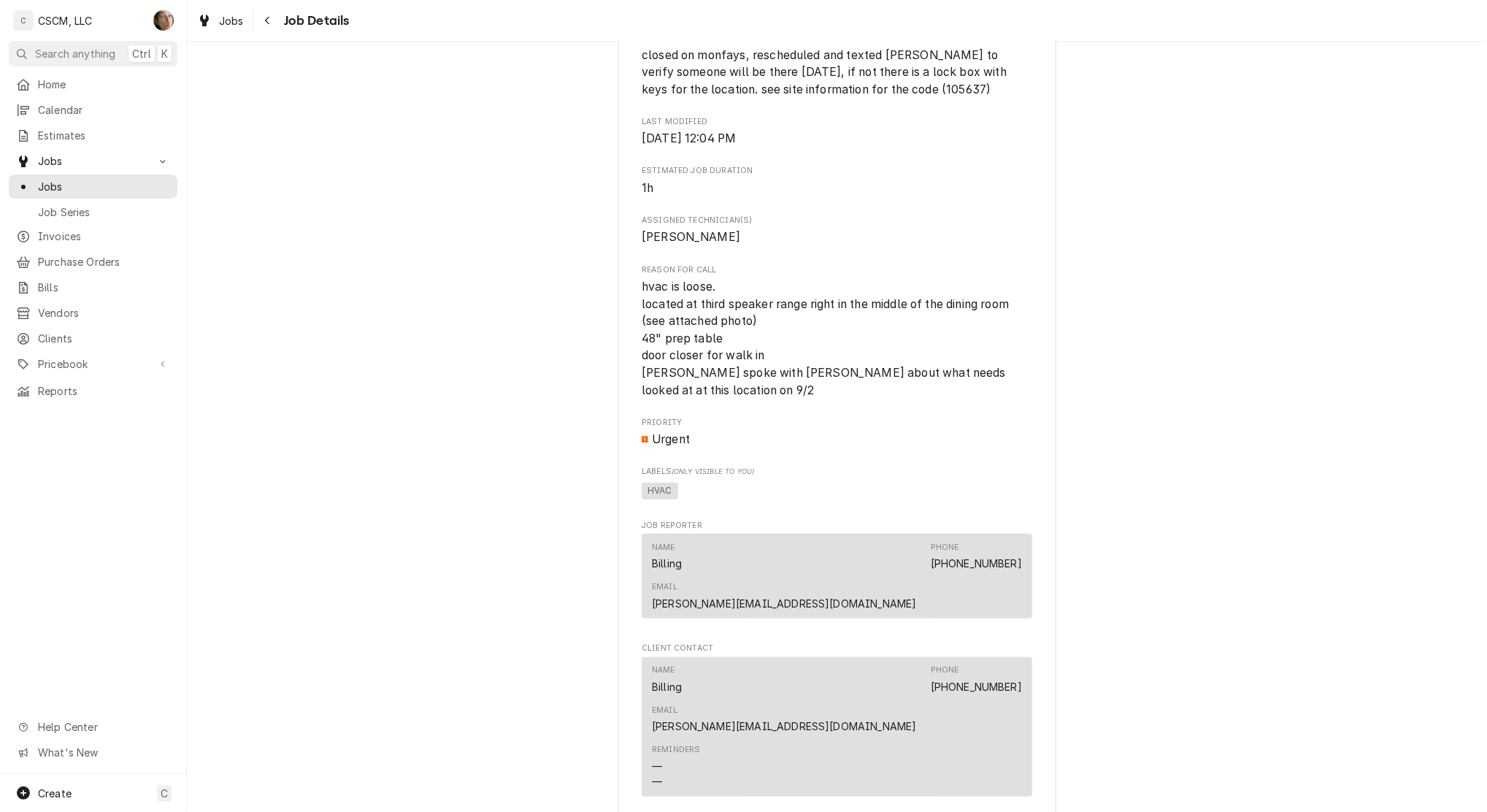
scroll to position [1362, 0]
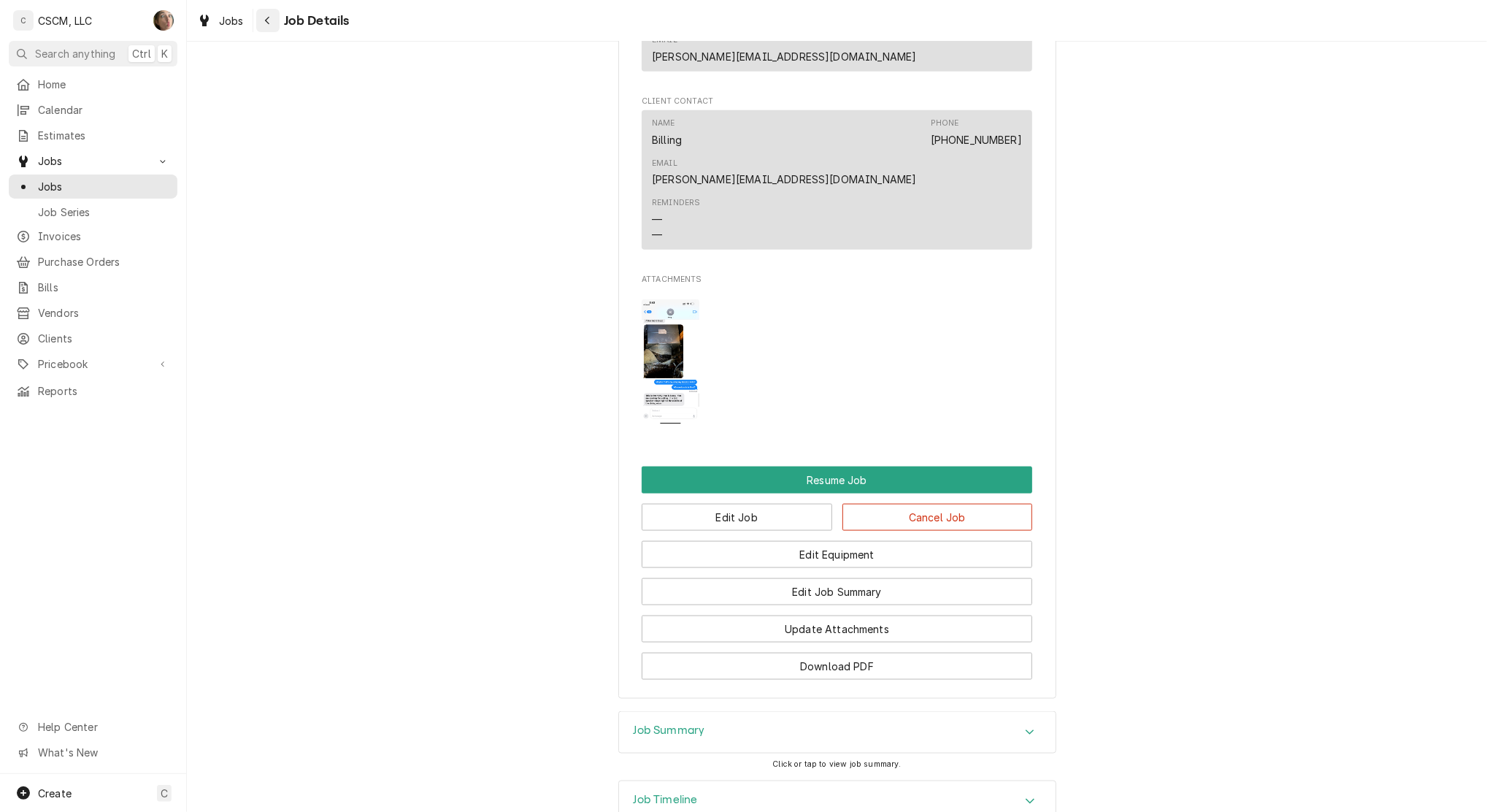
click at [276, 16] on button "Navigate back" at bounding box center [267, 20] width 23 height 23
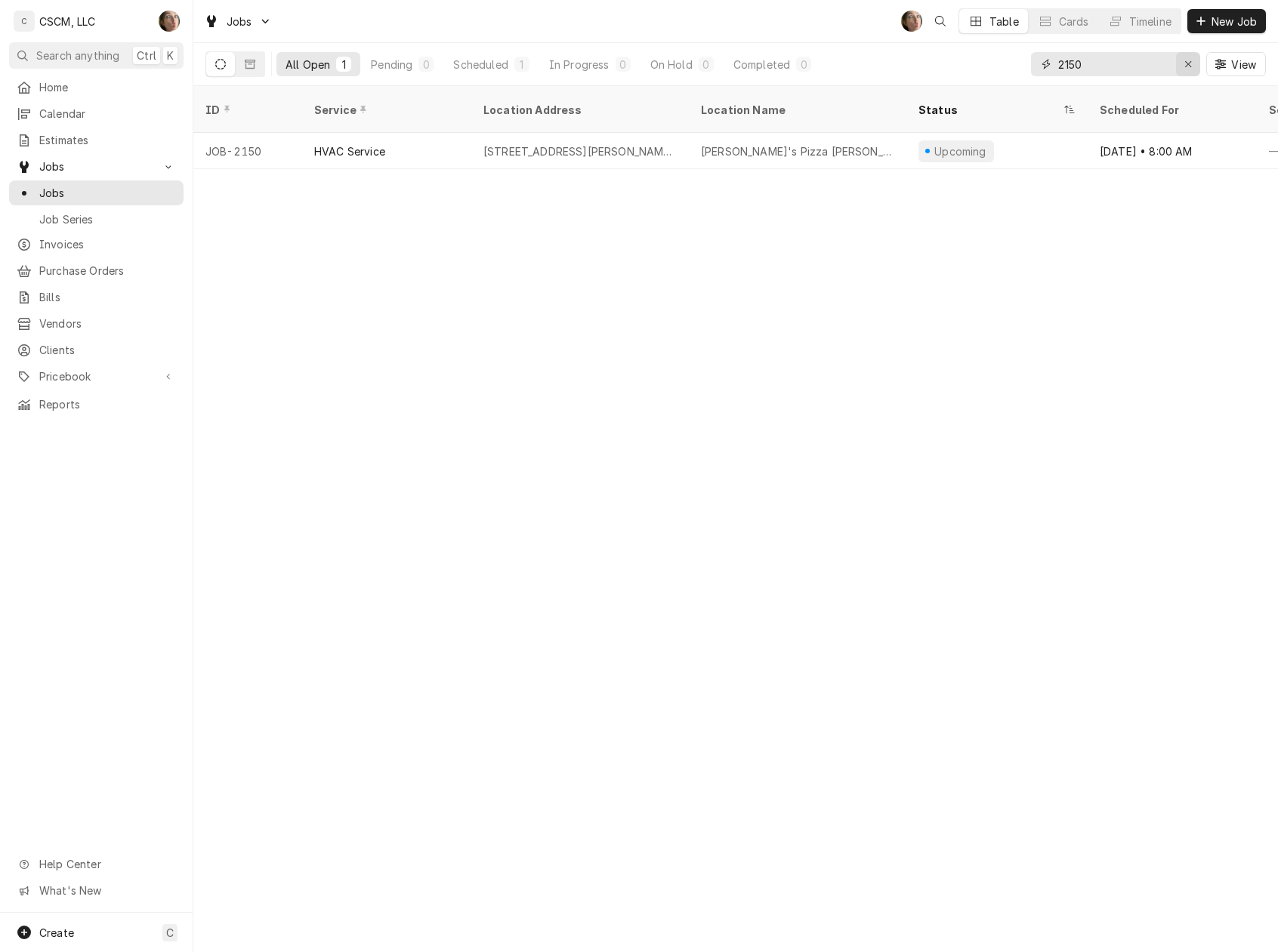
click at [1187, 70] on icon "Erase input" at bounding box center [1188, 64] width 9 height 11
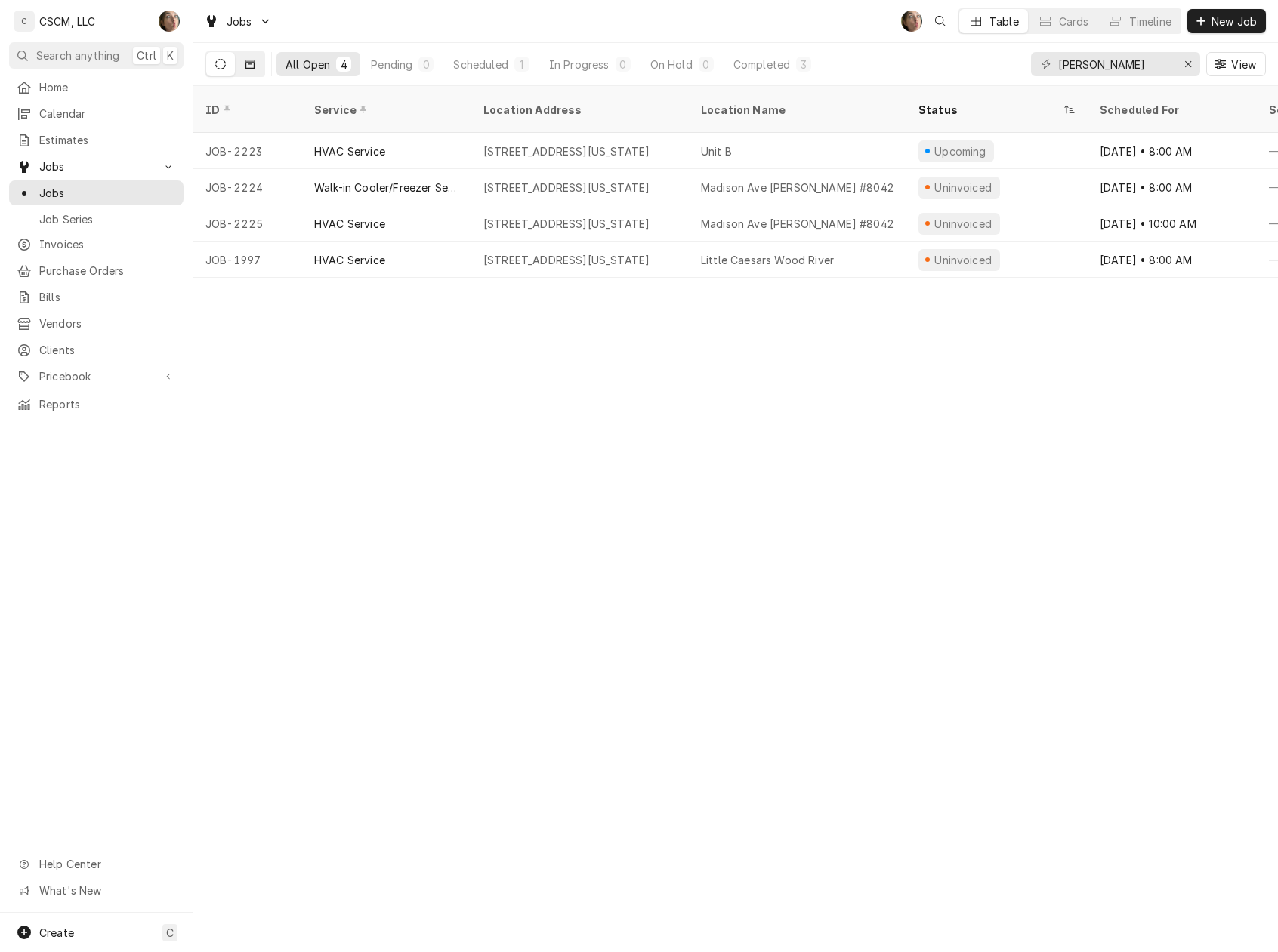
click at [257, 58] on button "Dynamic Content Wrapper" at bounding box center [250, 64] width 29 height 24
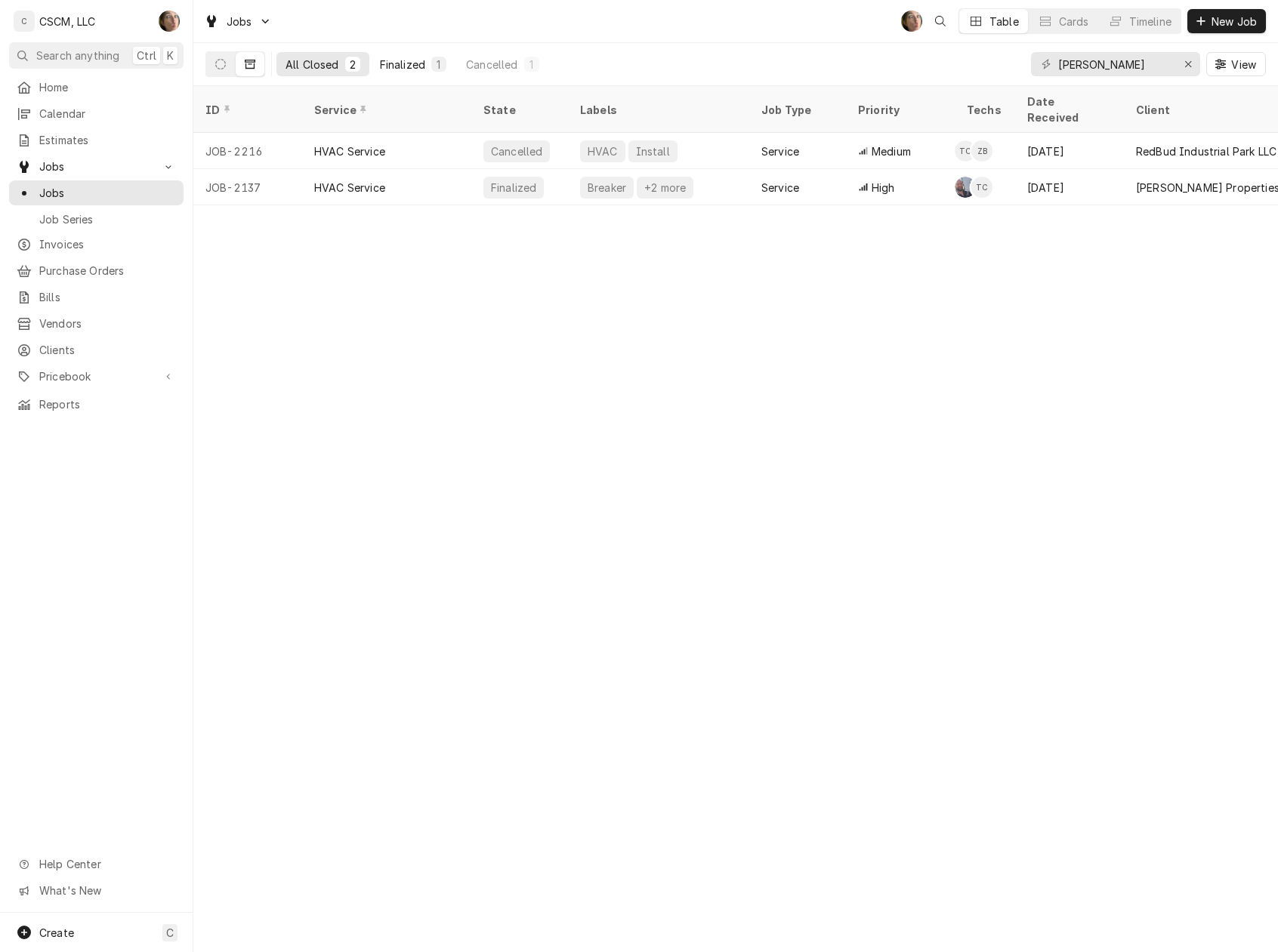
click at [419, 58] on div "Finalized" at bounding box center [402, 65] width 45 height 15
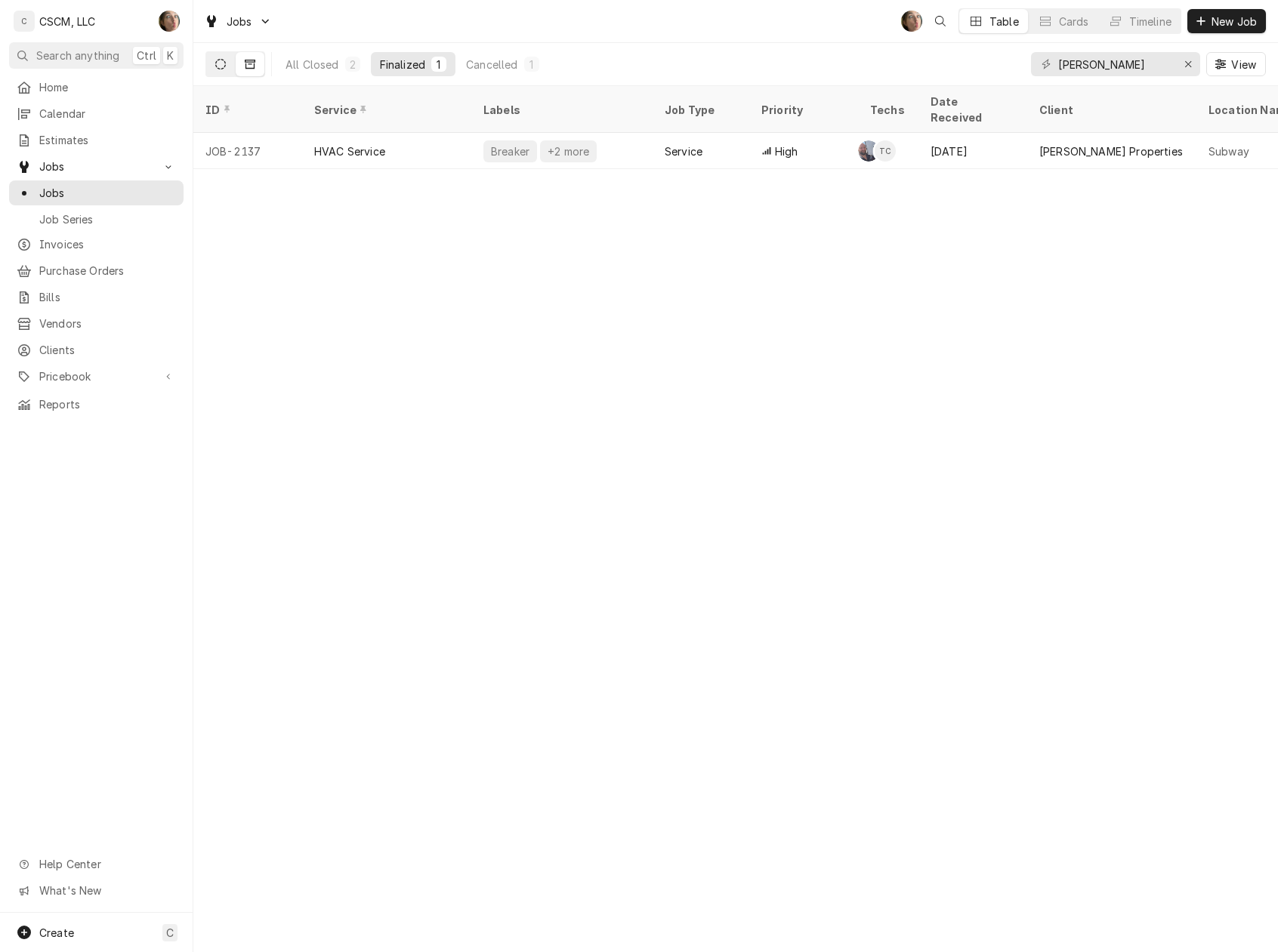
click at [233, 65] on button "Dynamic Content Wrapper" at bounding box center [220, 64] width 29 height 24
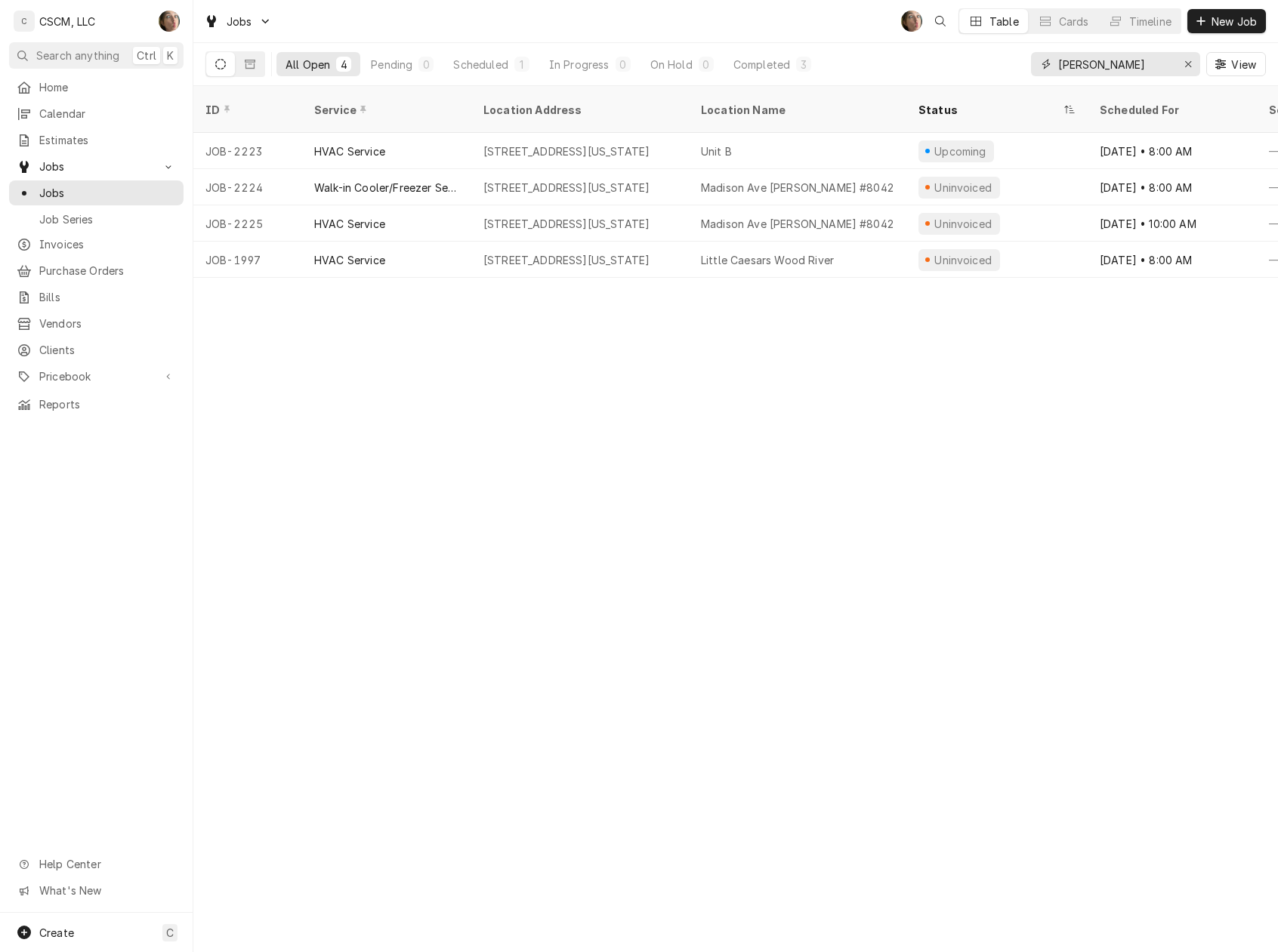
drag, startPoint x: 1099, startPoint y: 62, endPoint x: 822, endPoint y: 62, distance: 277.0
click at [822, 62] on div "All Open 4 Pending 0 Scheduled 1 In Progress 0 On Hold 0 Completed 3 [PERSON_NA…" at bounding box center [735, 65] width 1060 height 43
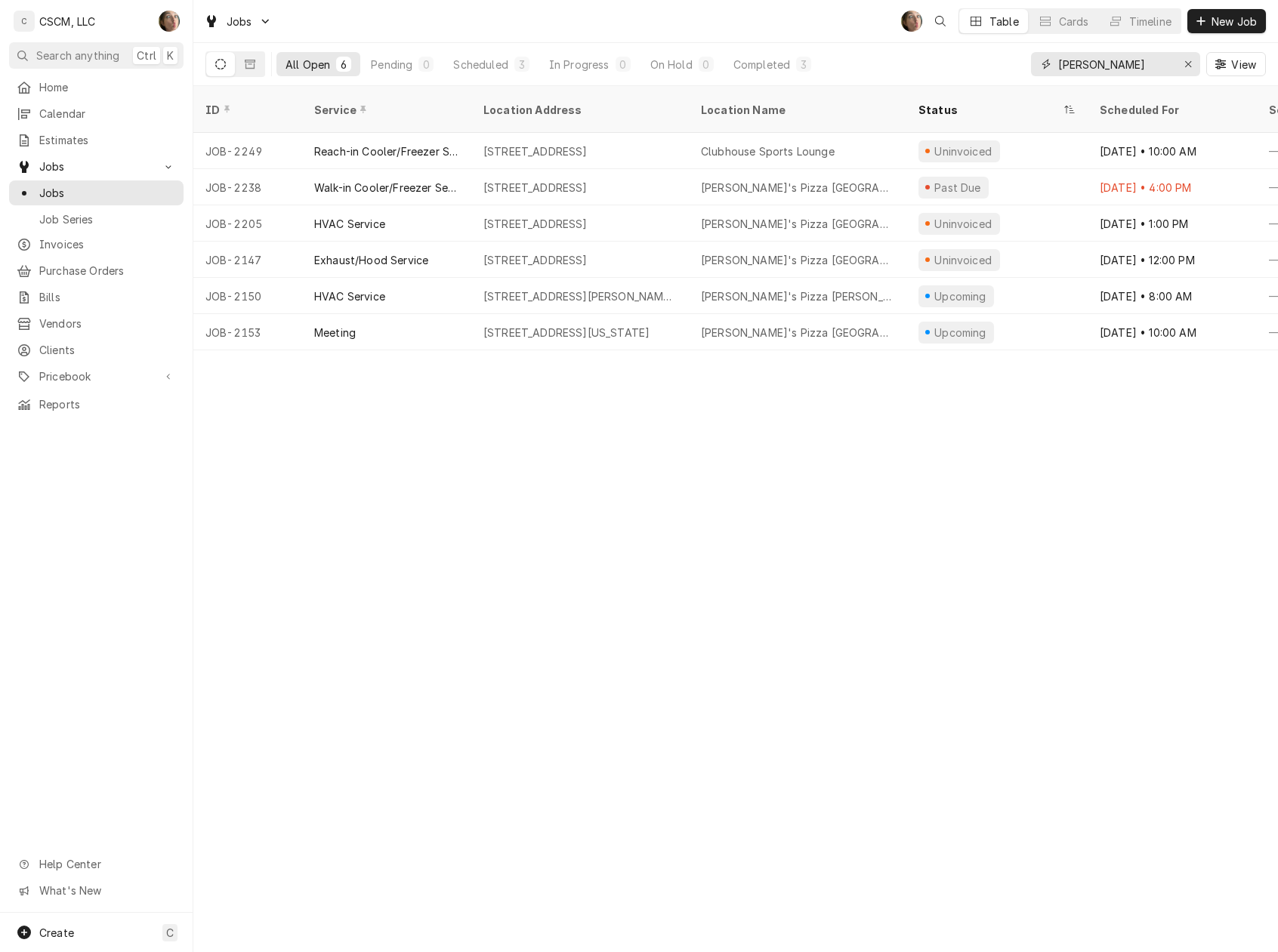
type input "[PERSON_NAME]"
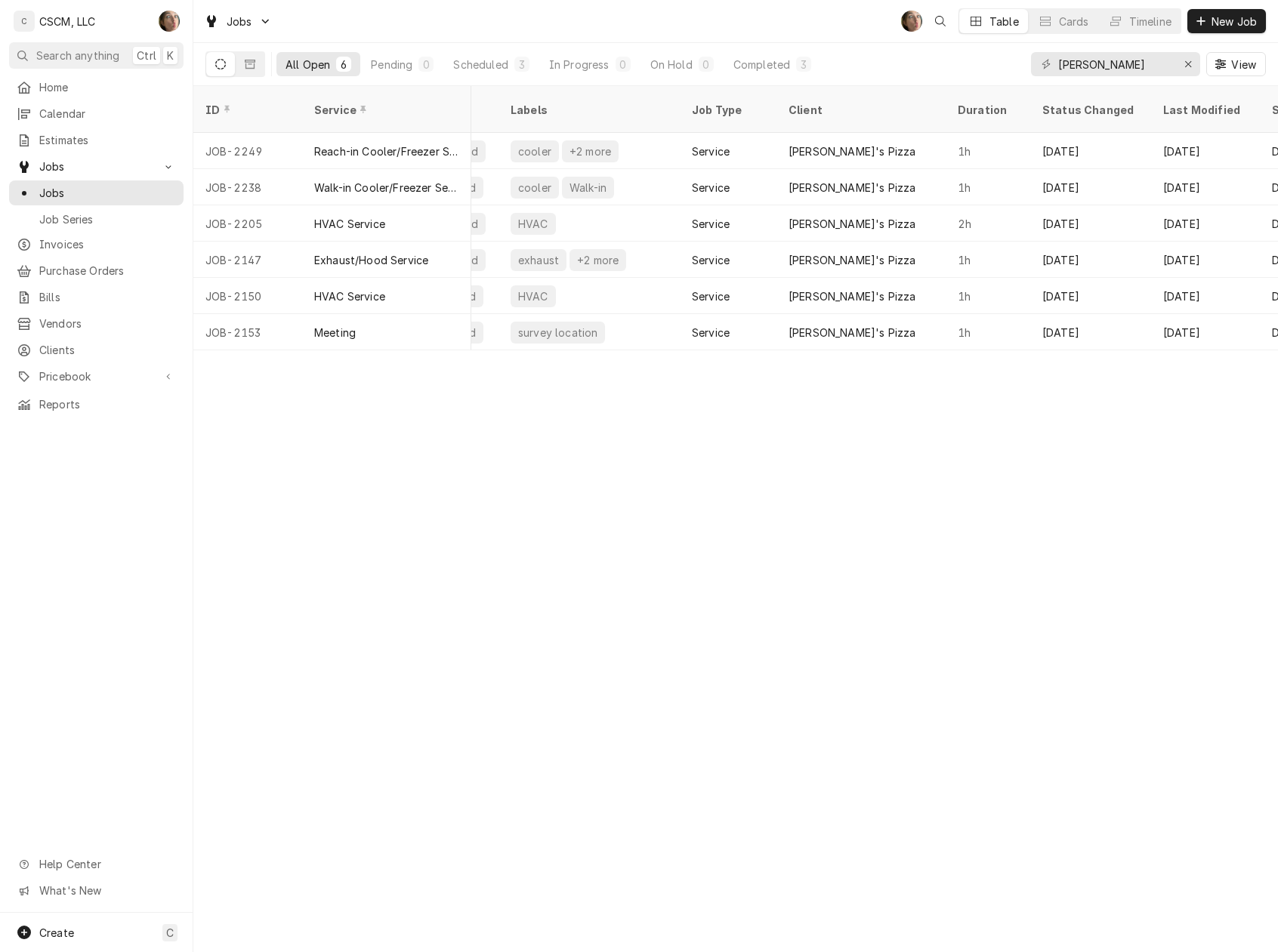
scroll to position [0, 1275]
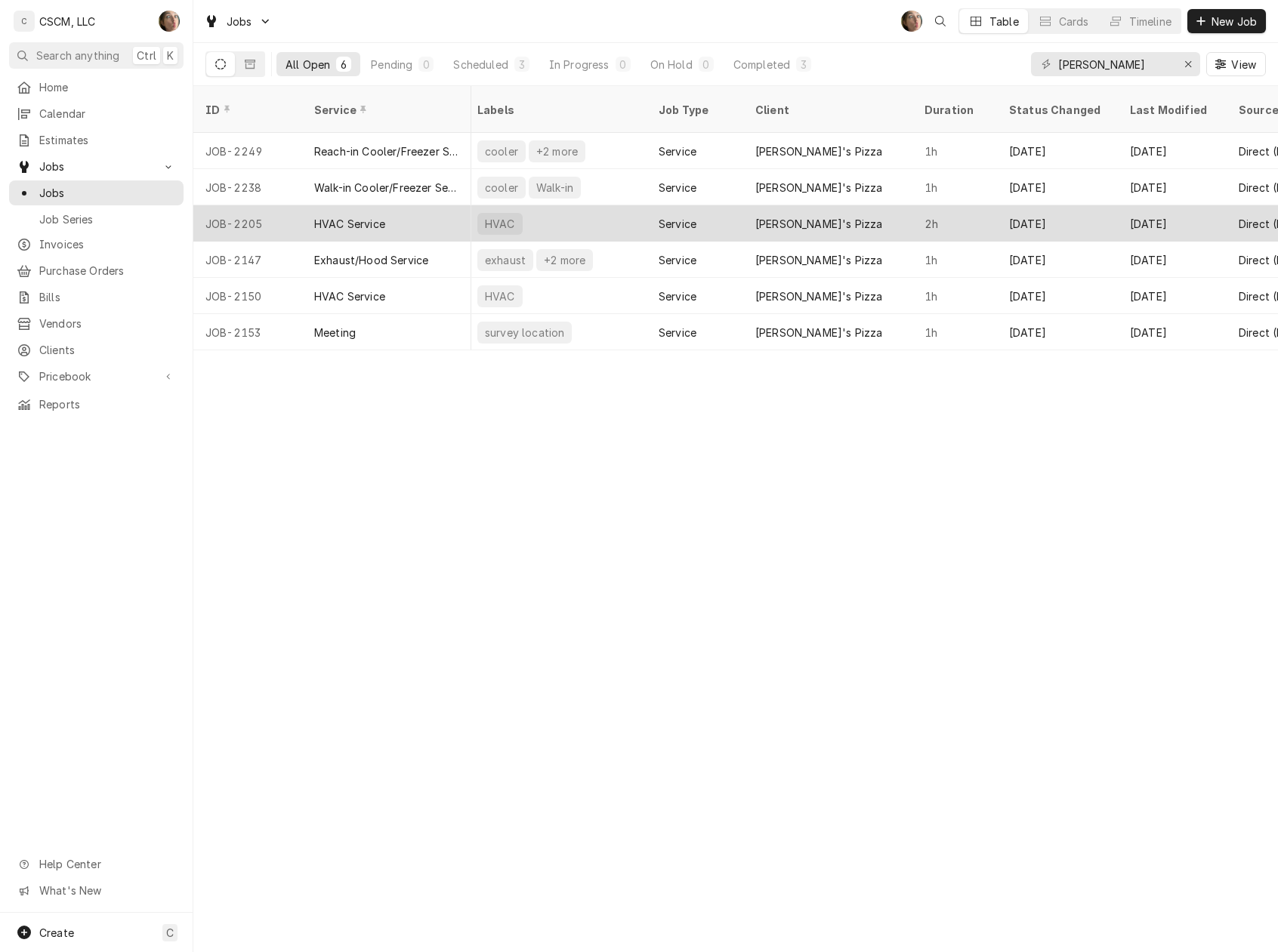
click at [1086, 205] on div "[DATE]" at bounding box center [1057, 222] width 121 height 36
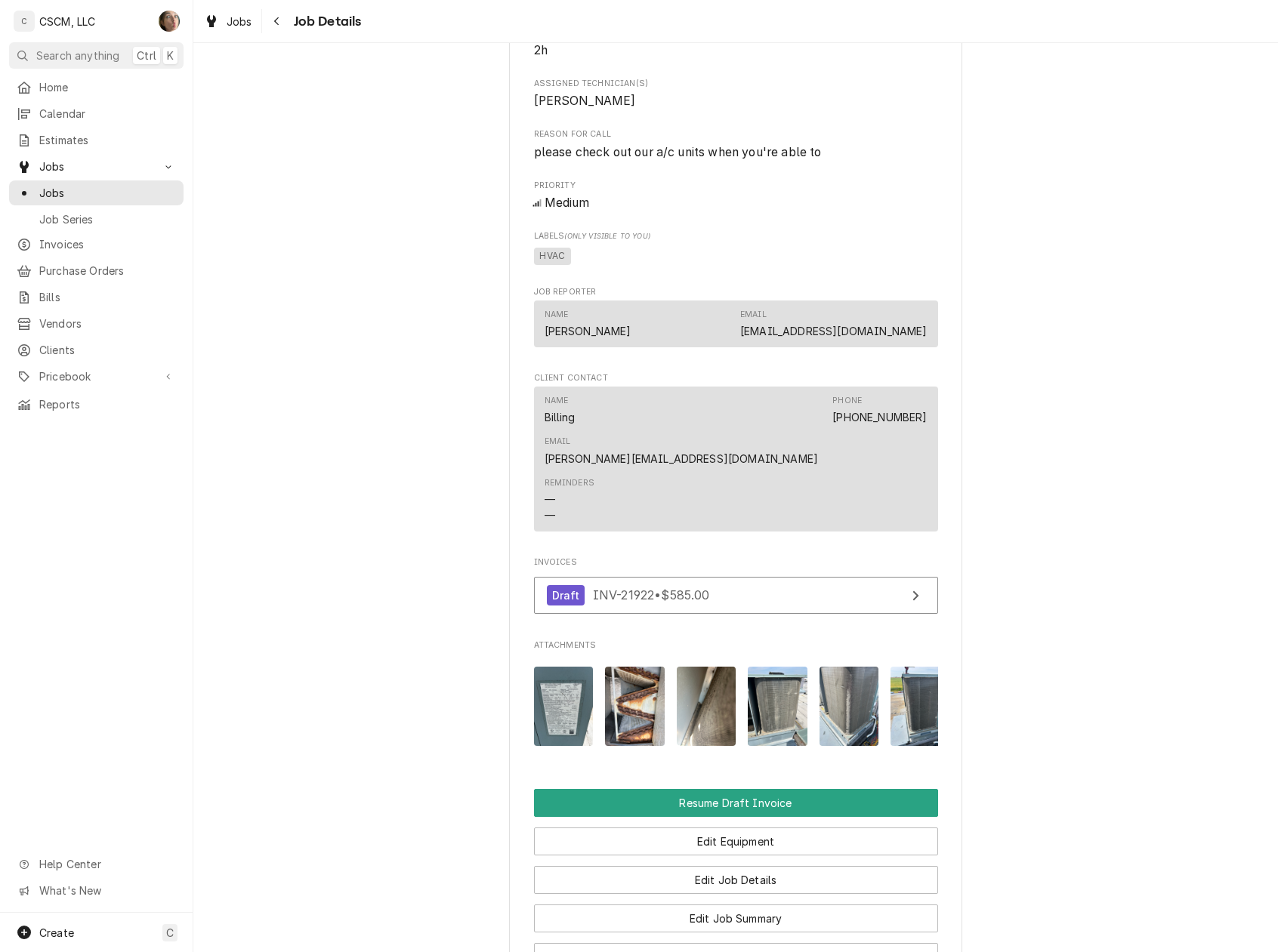
scroll to position [1045, 0]
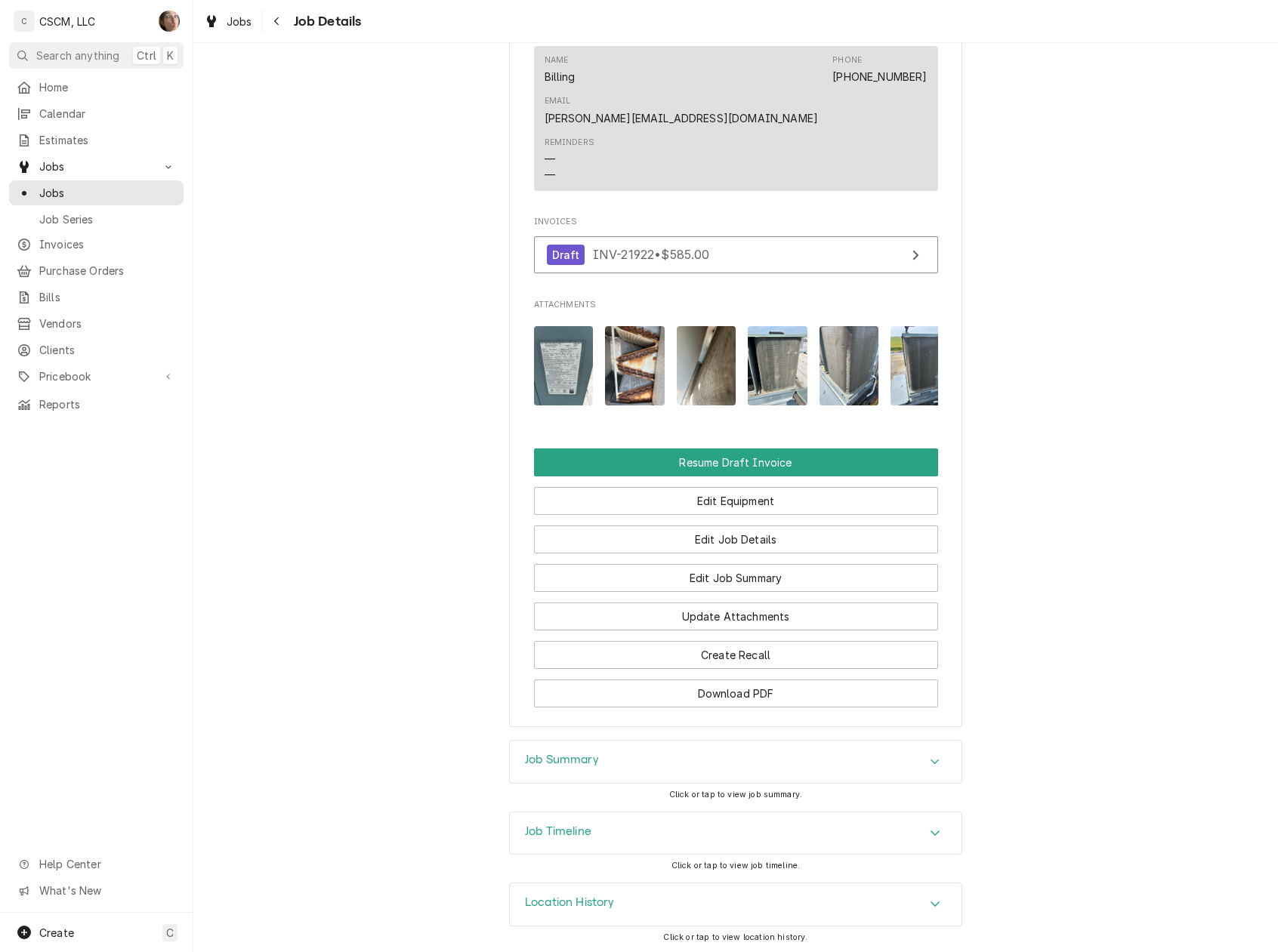
click at [769, 840] on div "Job Timeline" at bounding box center [735, 834] width 451 height 43
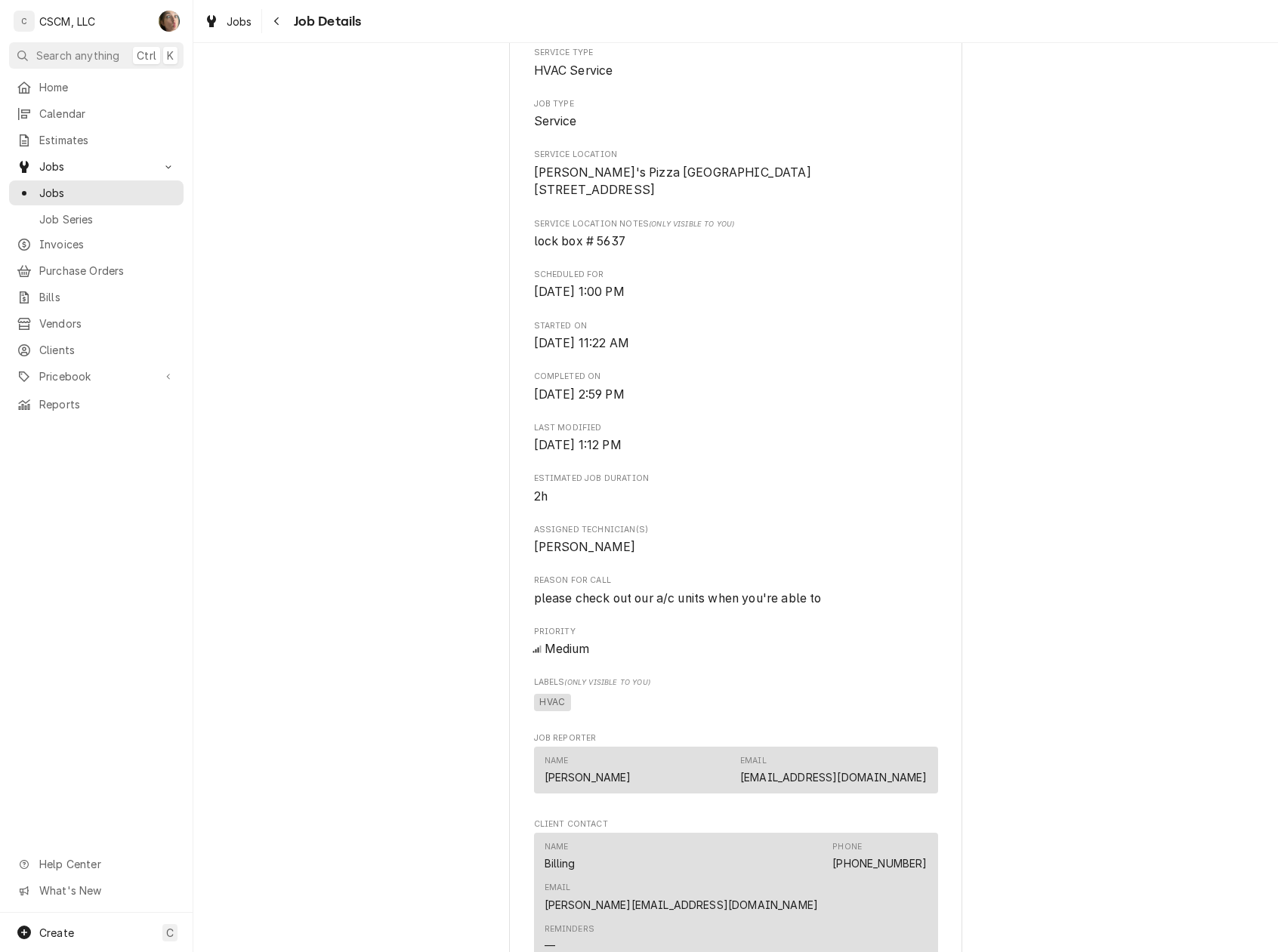
scroll to position [0, 0]
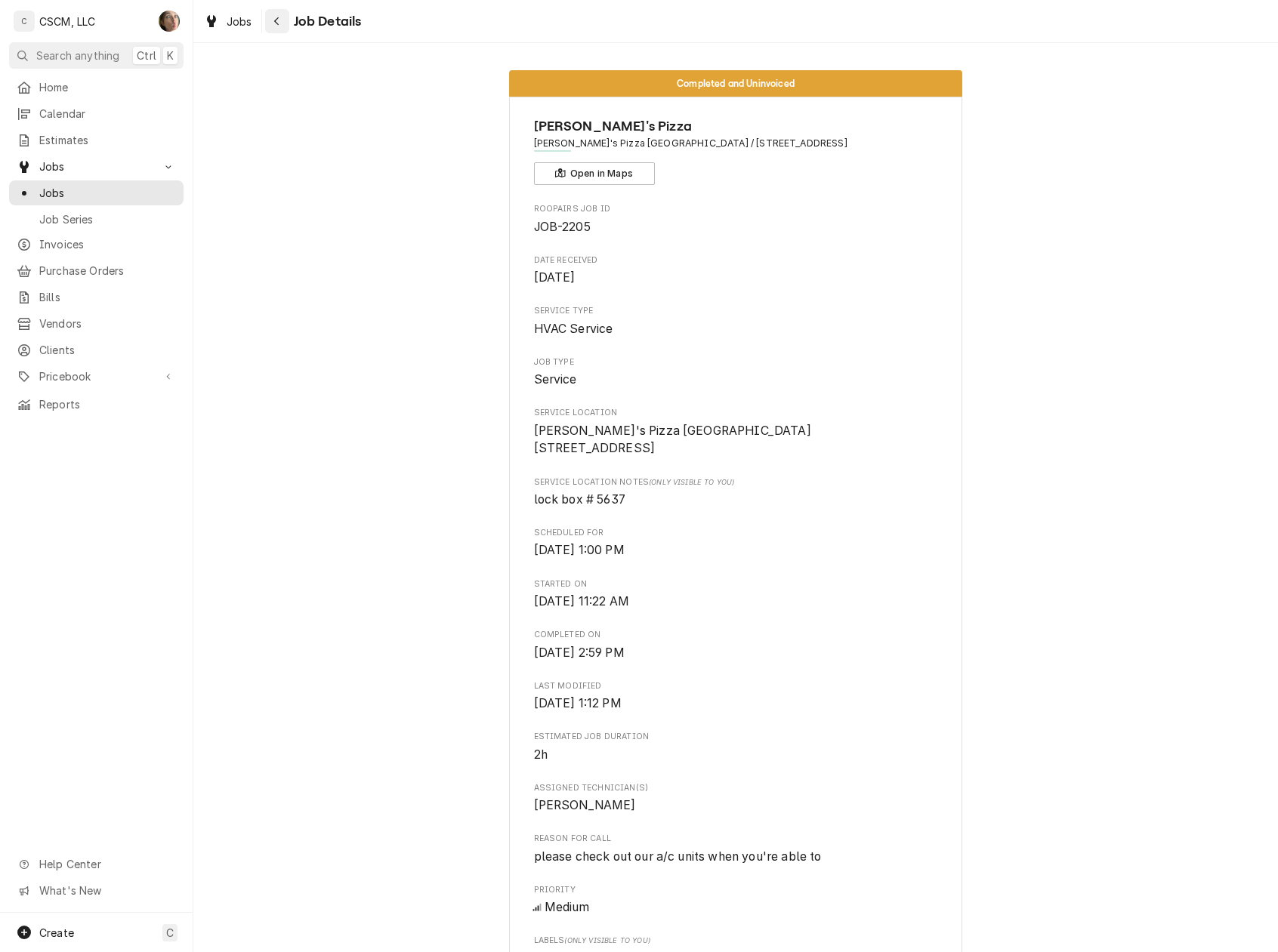
click at [276, 21] on icon "Navigate back" at bounding box center [276, 20] width 7 height 11
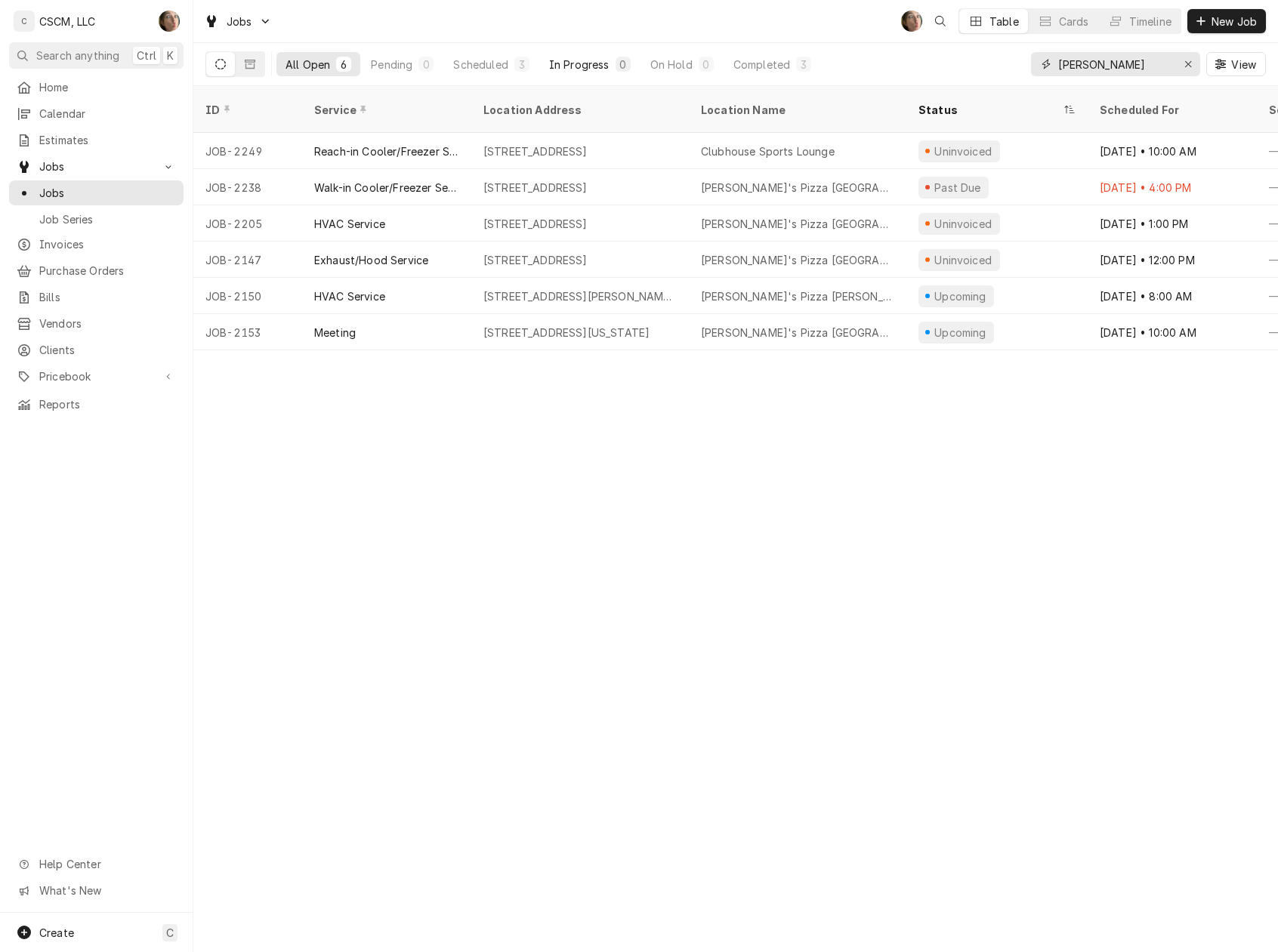
drag, startPoint x: 1120, startPoint y: 64, endPoint x: 602, endPoint y: 64, distance: 518.0
click at [602, 64] on div "All Open 6 Pending 0 Scheduled 3 In Progress 0 On Hold 0 Completed 3 [PERSON_NA…" at bounding box center [735, 65] width 1060 height 43
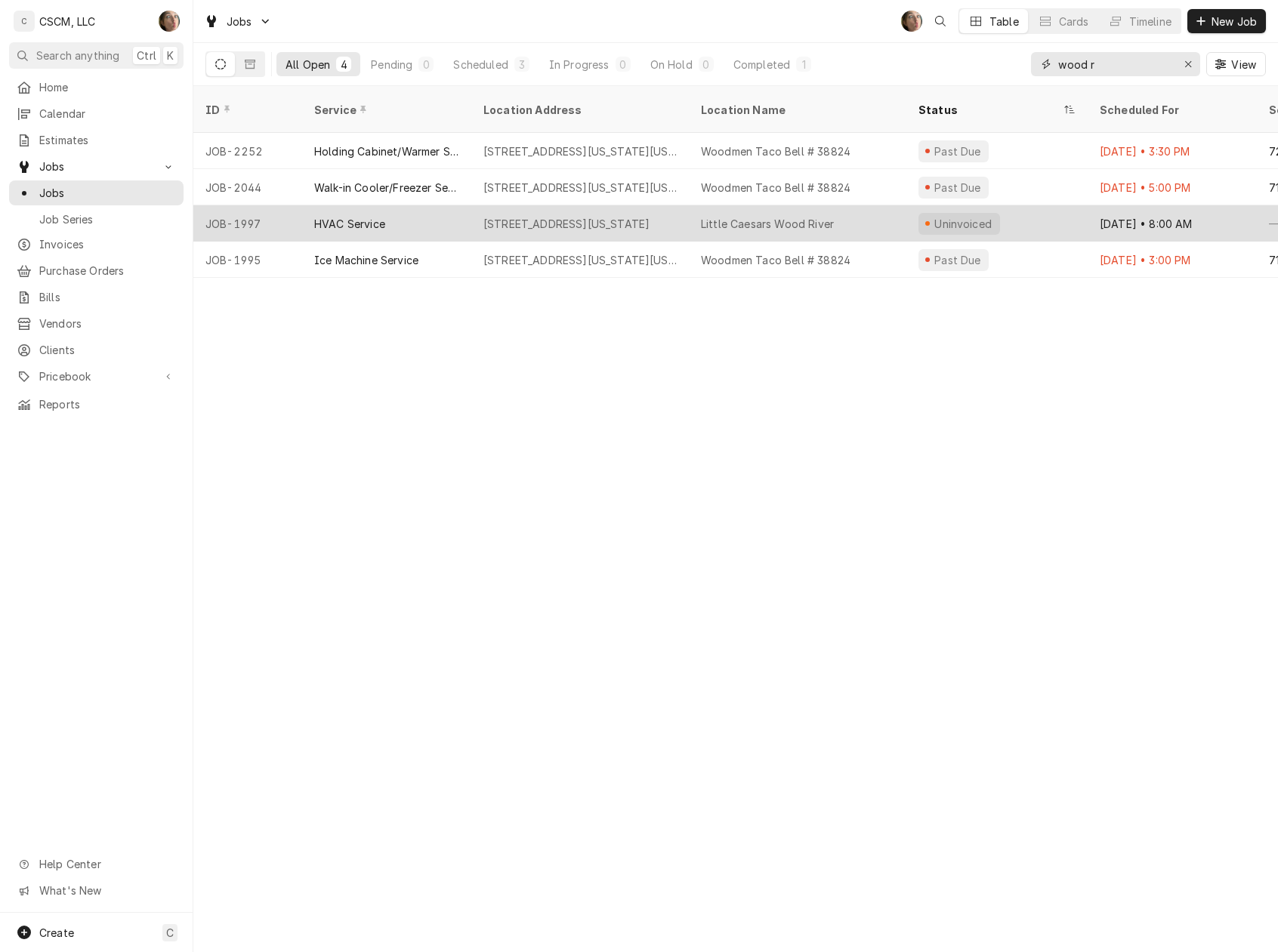
type input "wood r"
click at [393, 205] on div "HVAC Service" at bounding box center [386, 222] width 169 height 36
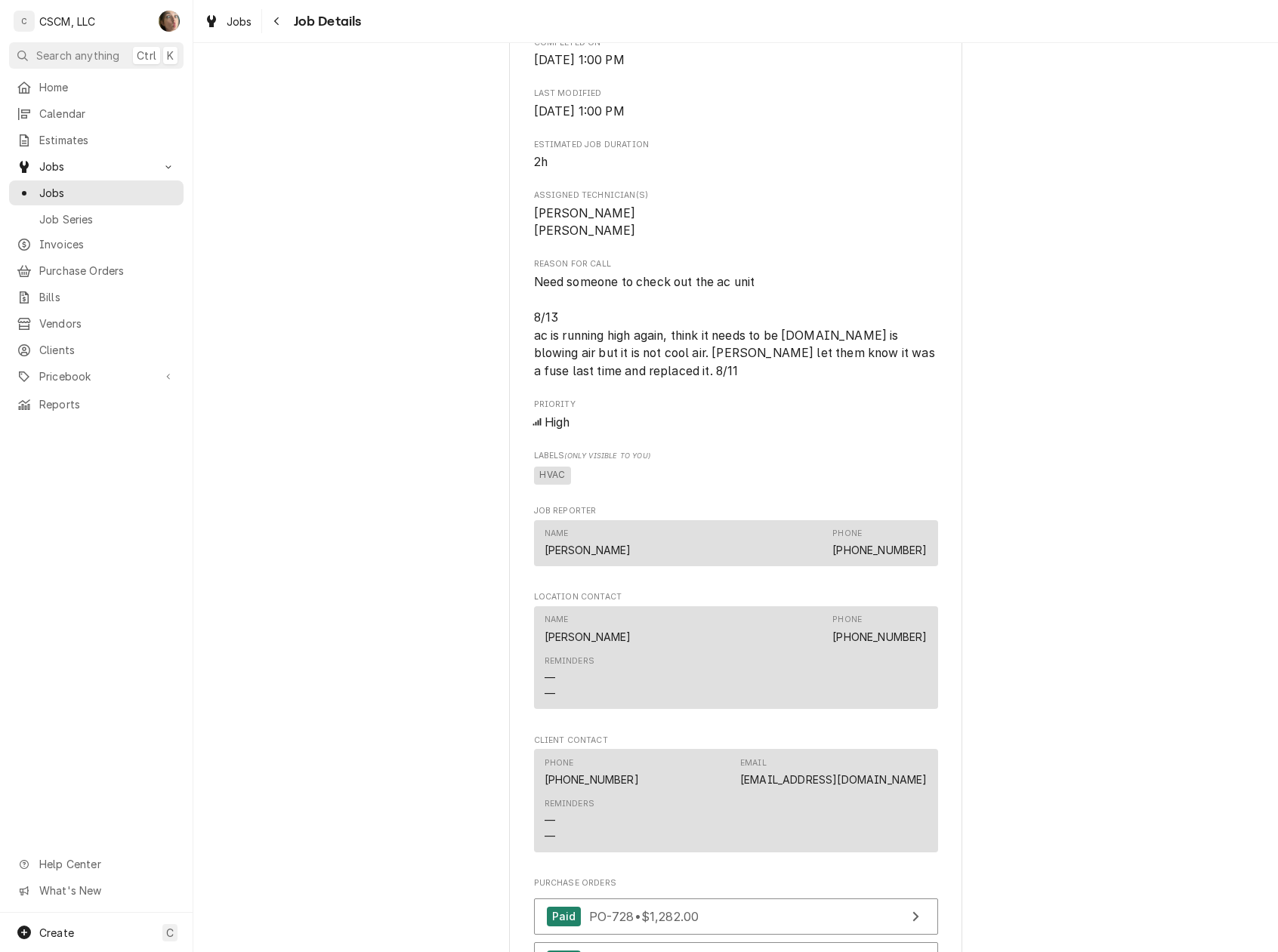
scroll to position [1309, 0]
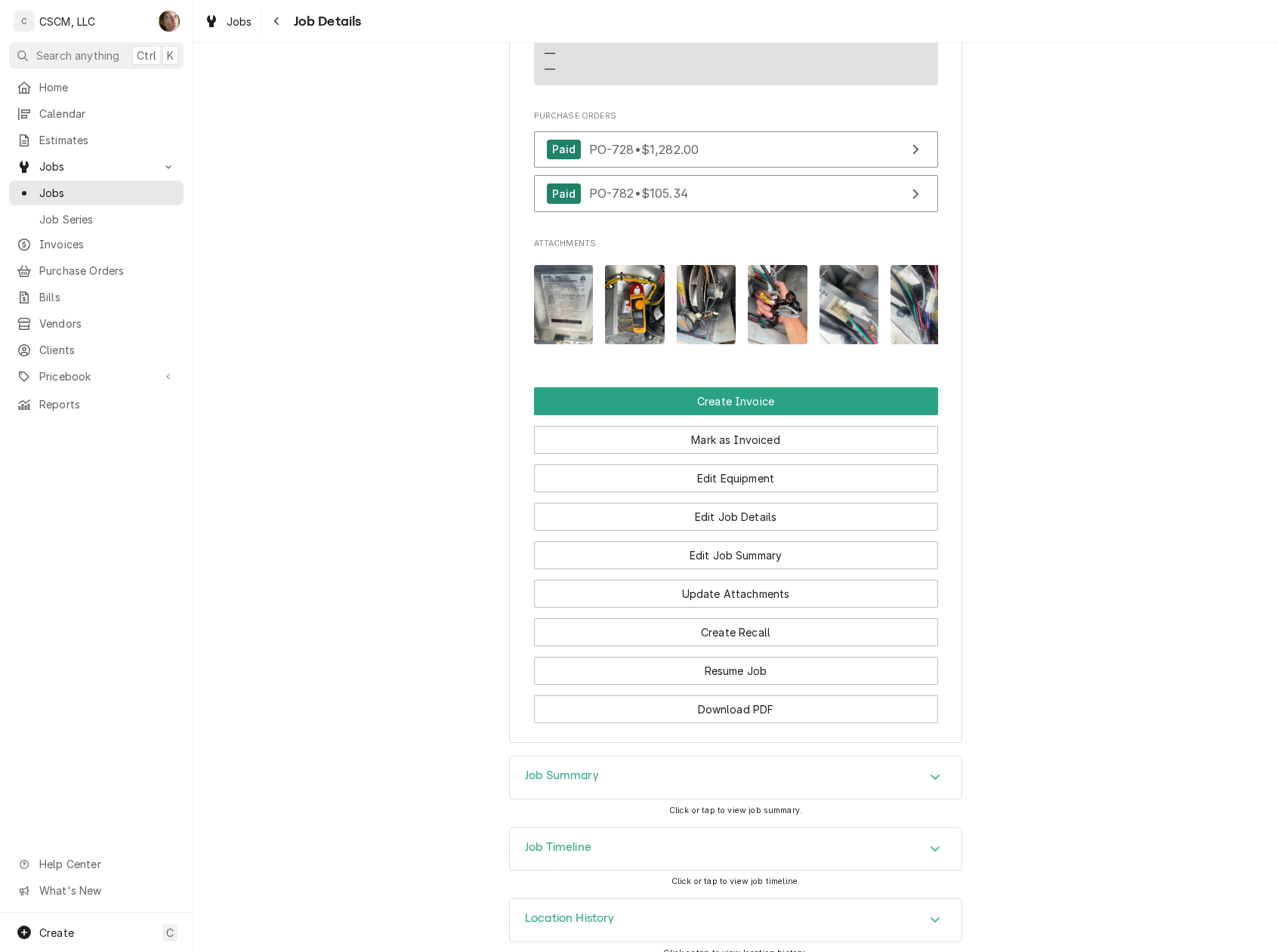
click at [693, 799] on div "Job Summary" at bounding box center [735, 778] width 451 height 43
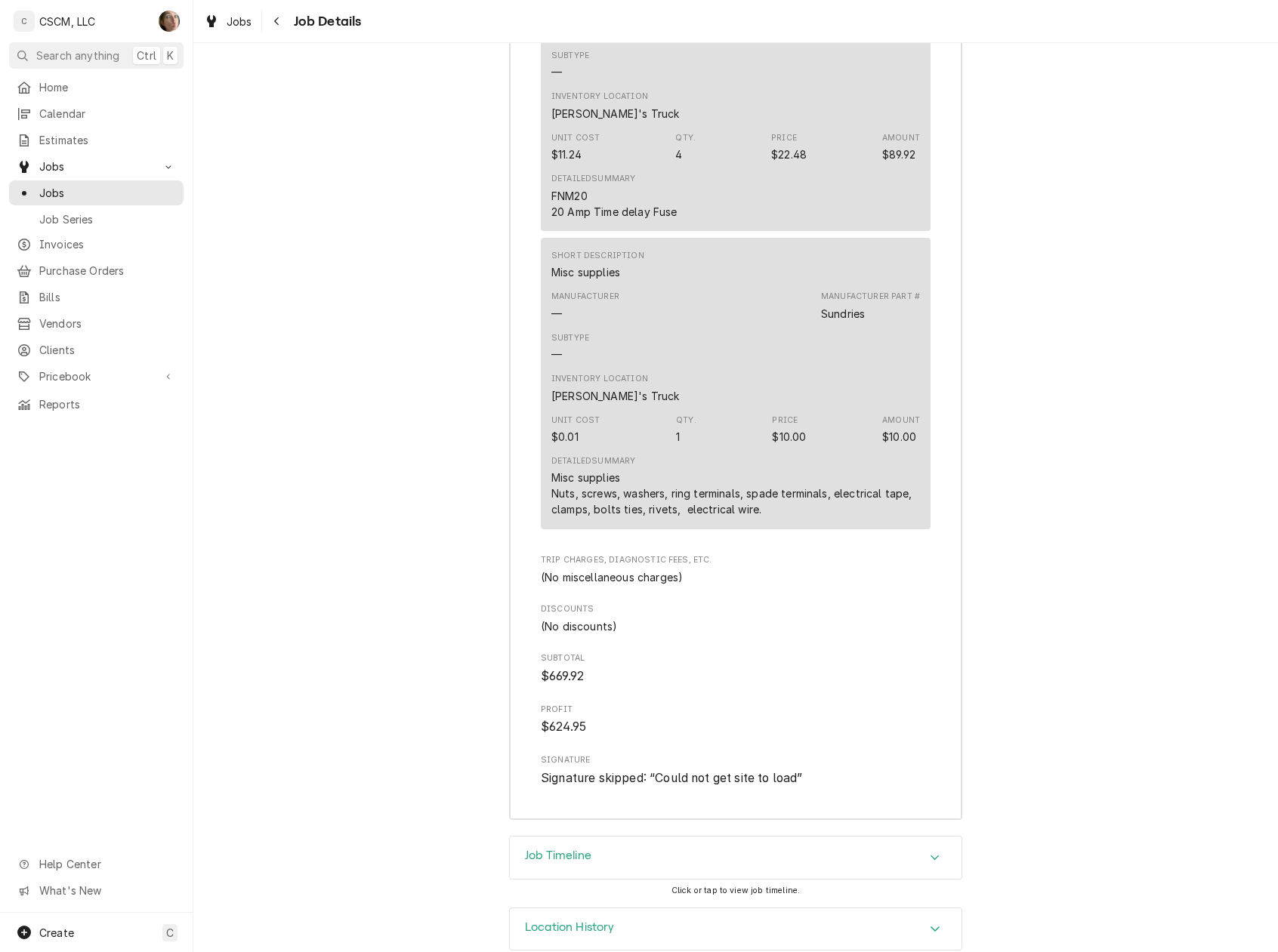
scroll to position [3490, 0]
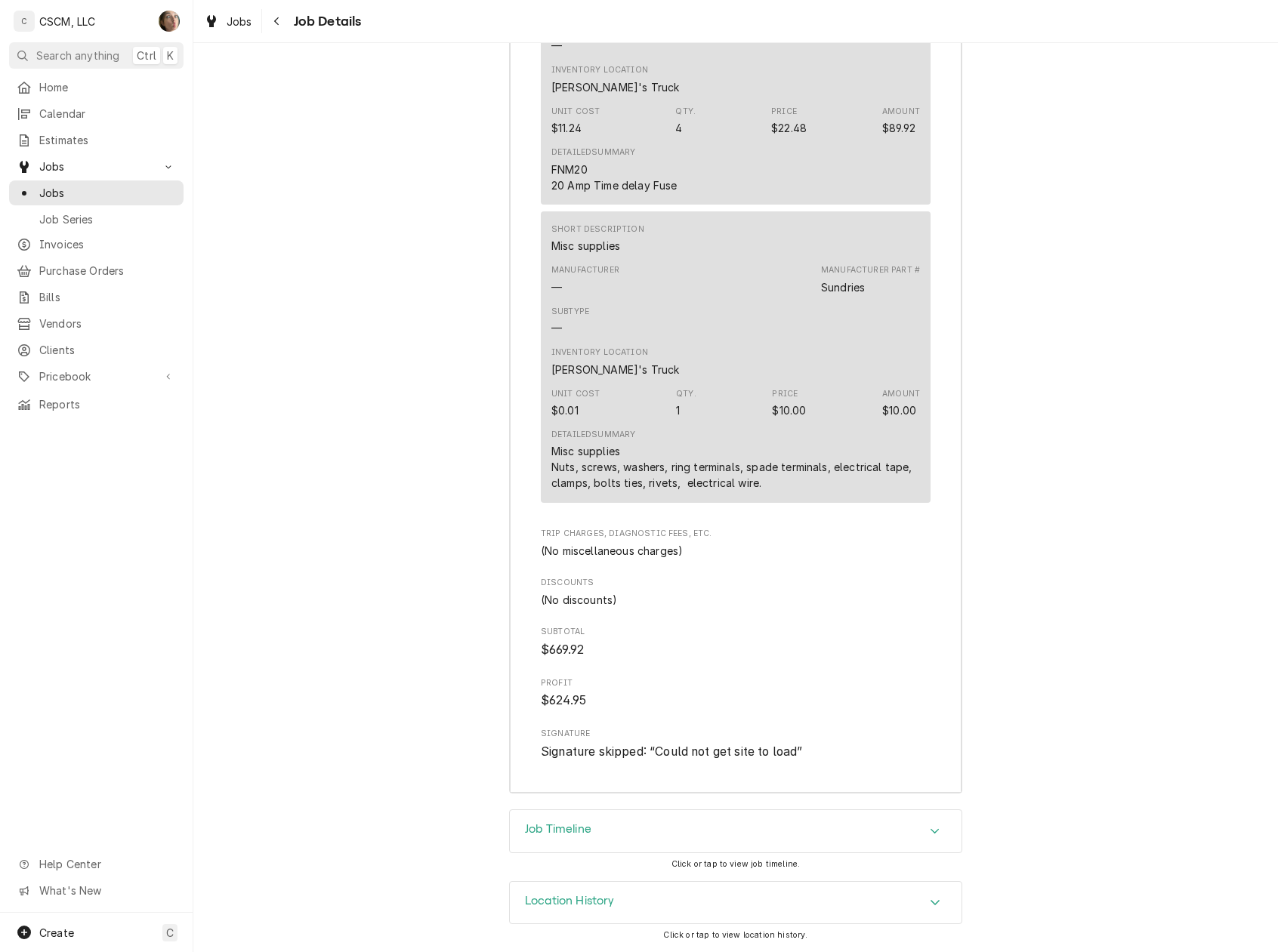
click at [701, 826] on div "Job Timeline" at bounding box center [735, 831] width 451 height 43
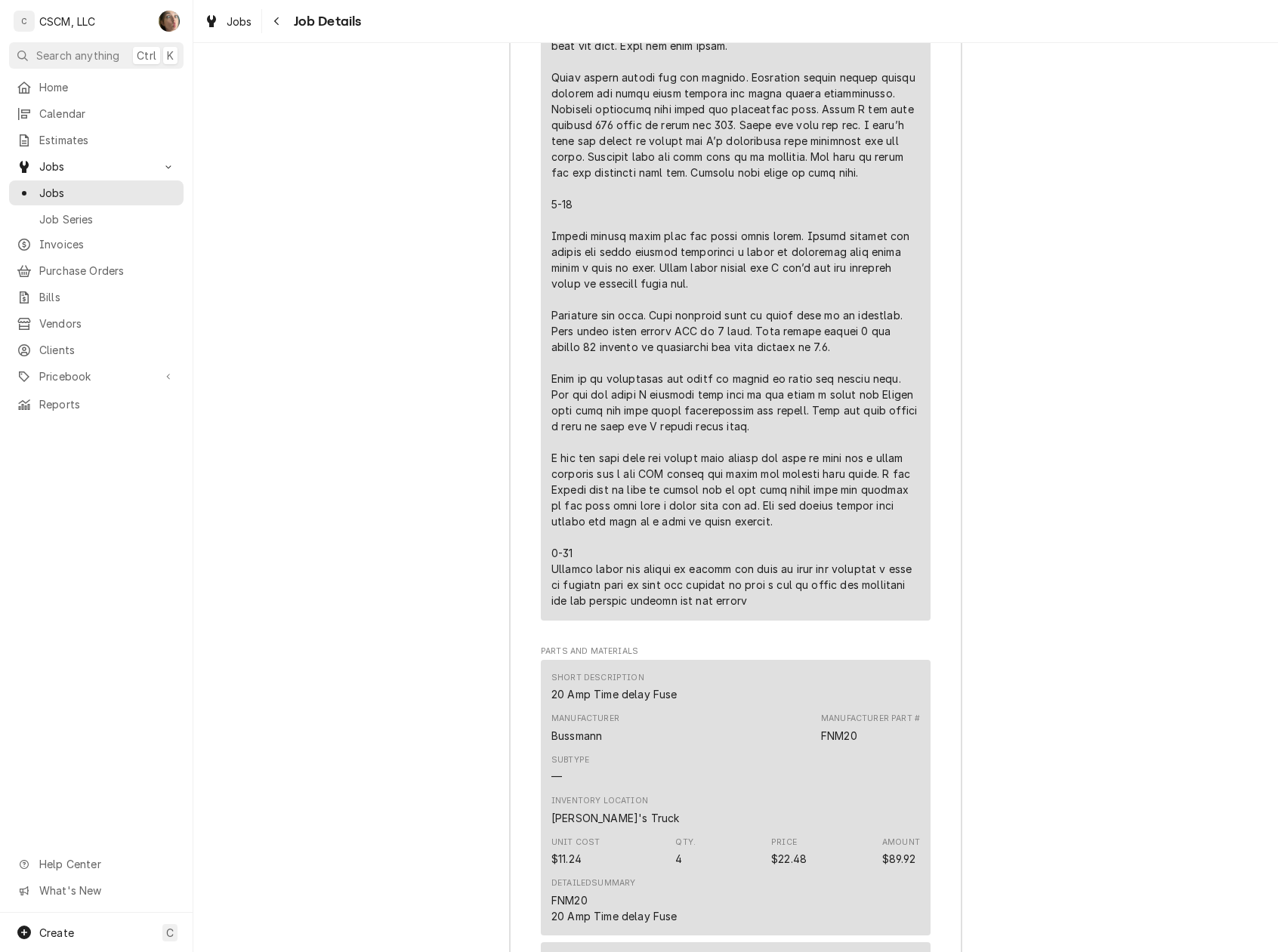
scroll to position [2617, 0]
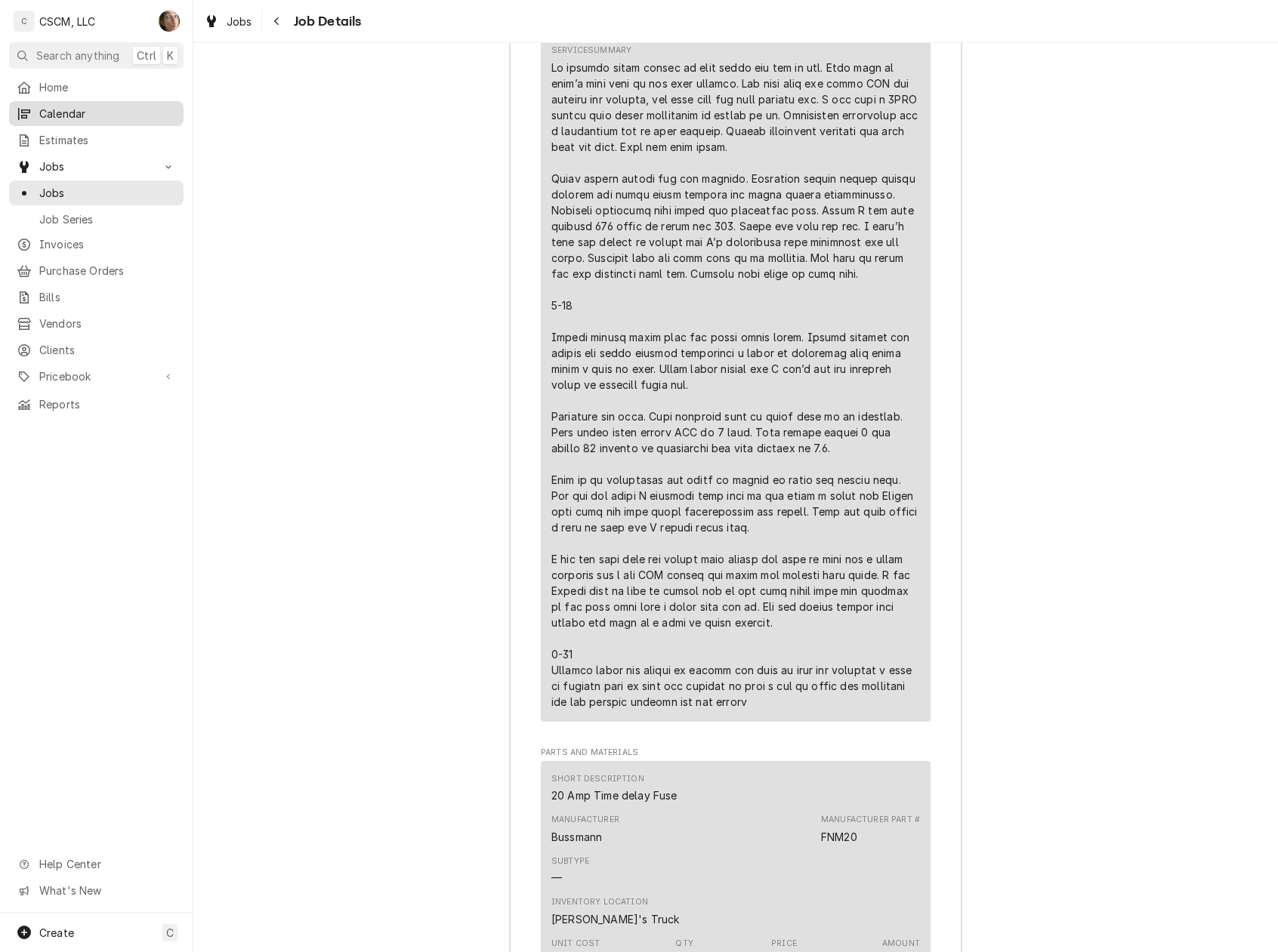
click at [80, 115] on span "Calendar" at bounding box center [107, 113] width 136 height 15
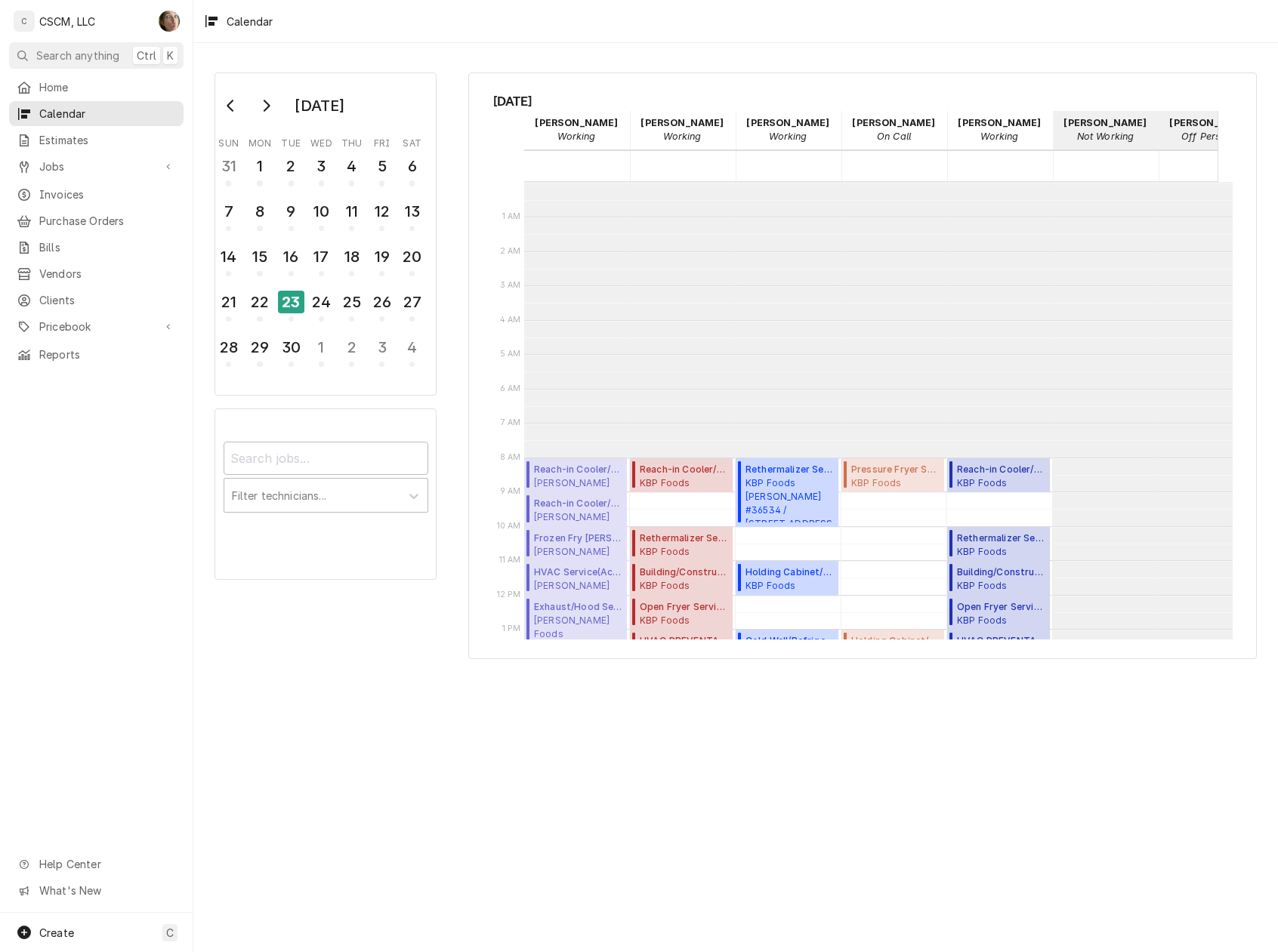
scroll to position [274, 0]
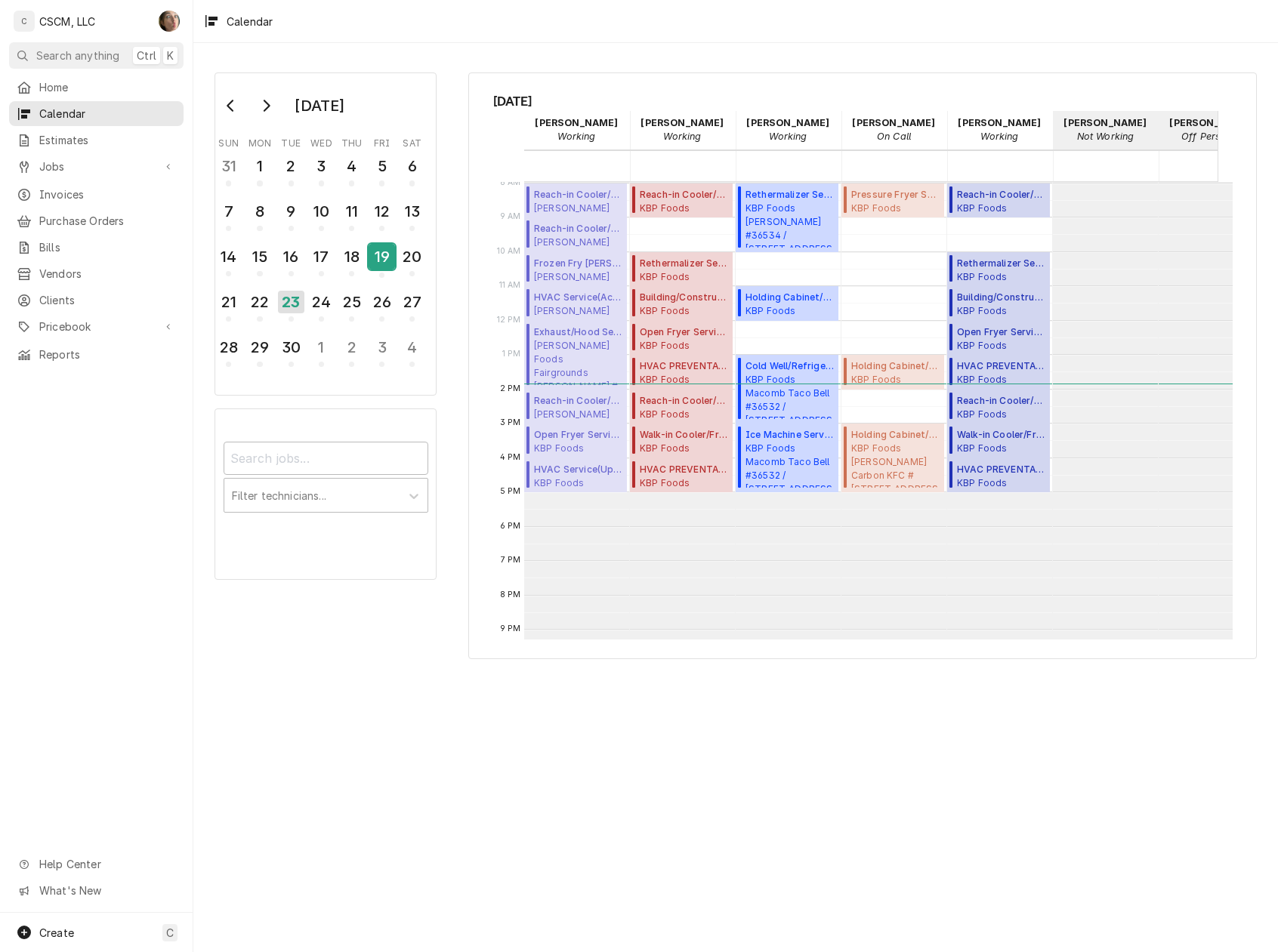
click at [382, 250] on div "19" at bounding box center [381, 256] width 26 height 26
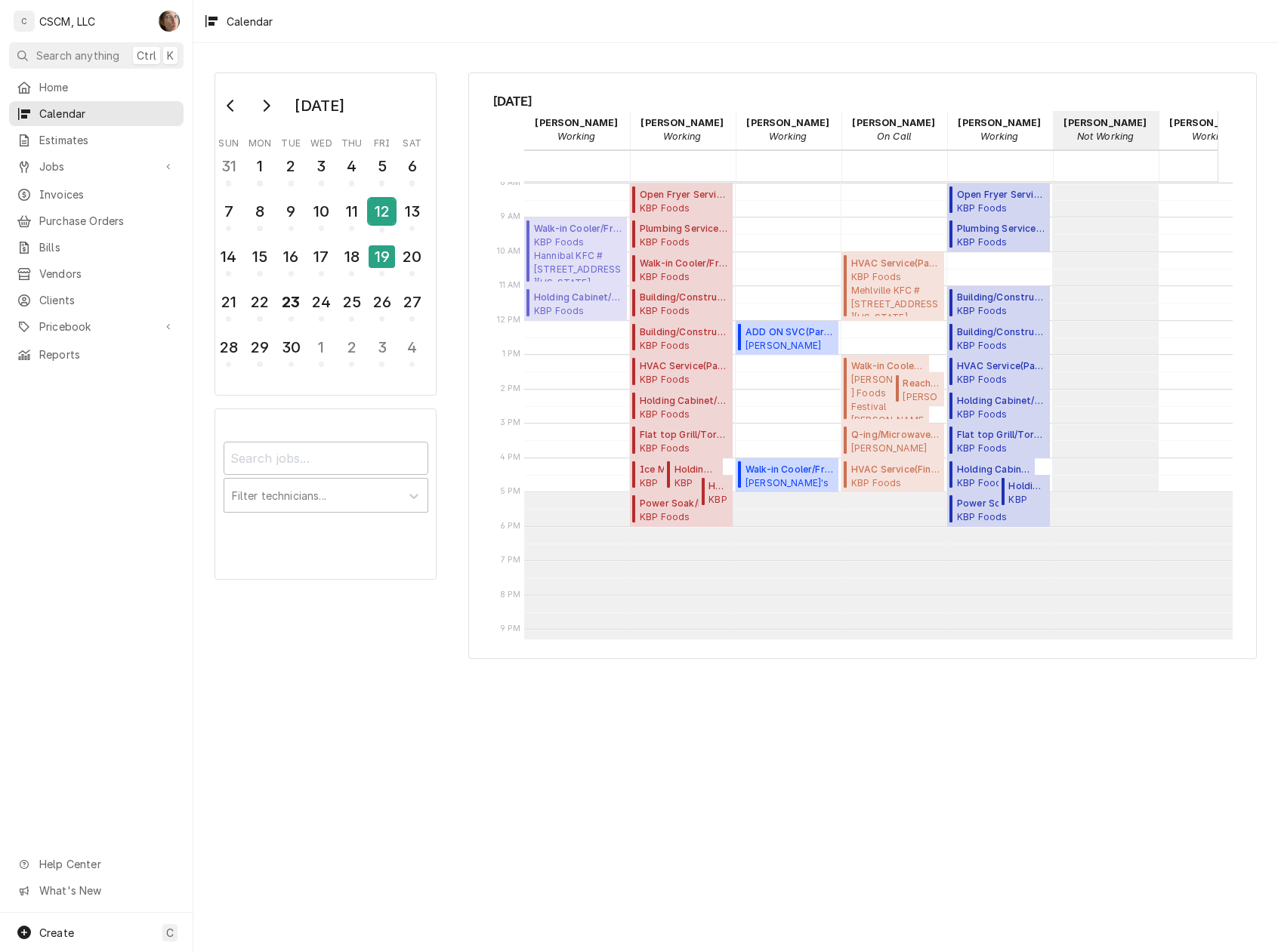
click at [375, 213] on div "12" at bounding box center [381, 211] width 26 height 26
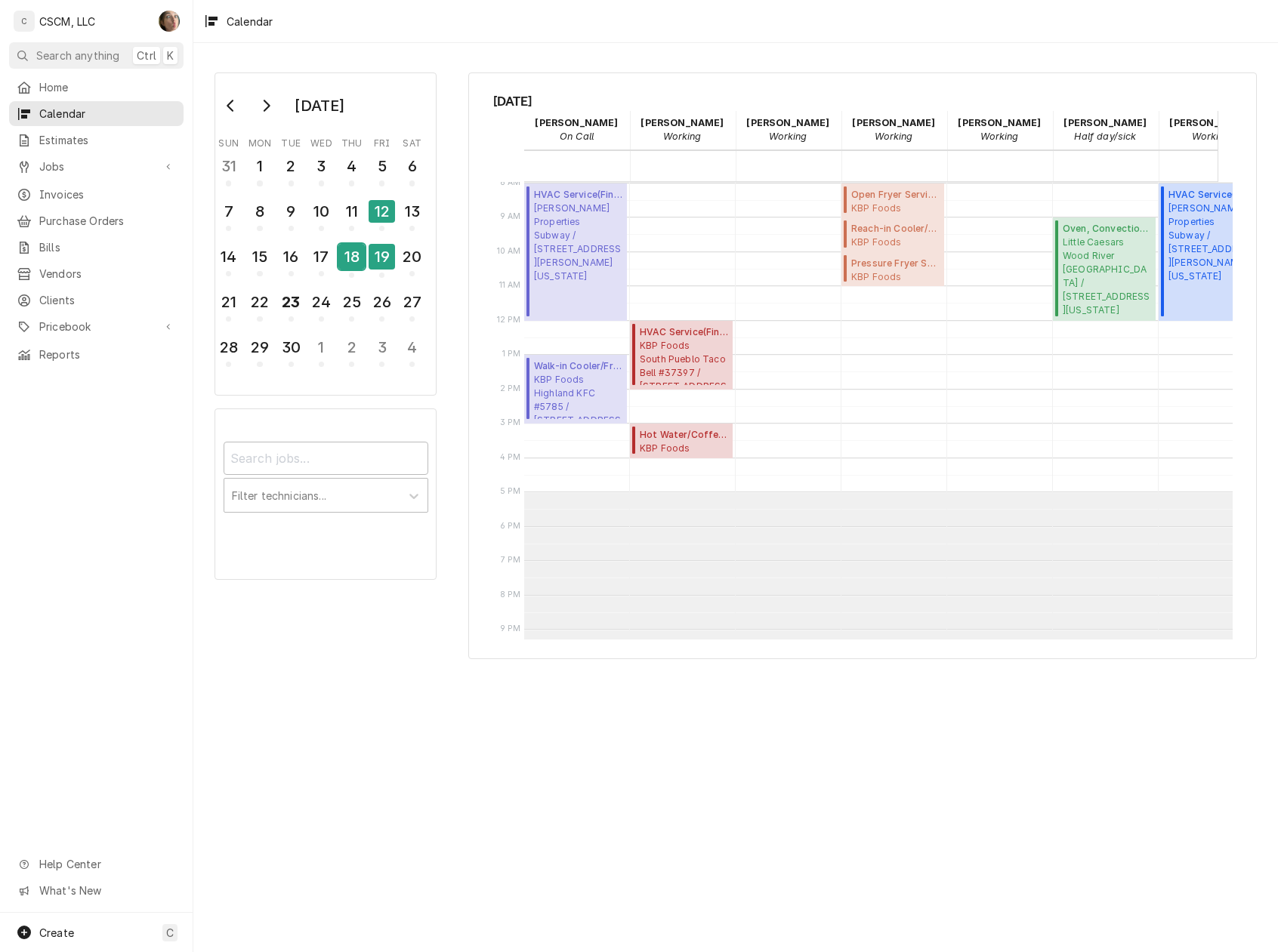
click at [340, 252] on div "18" at bounding box center [351, 256] width 26 height 26
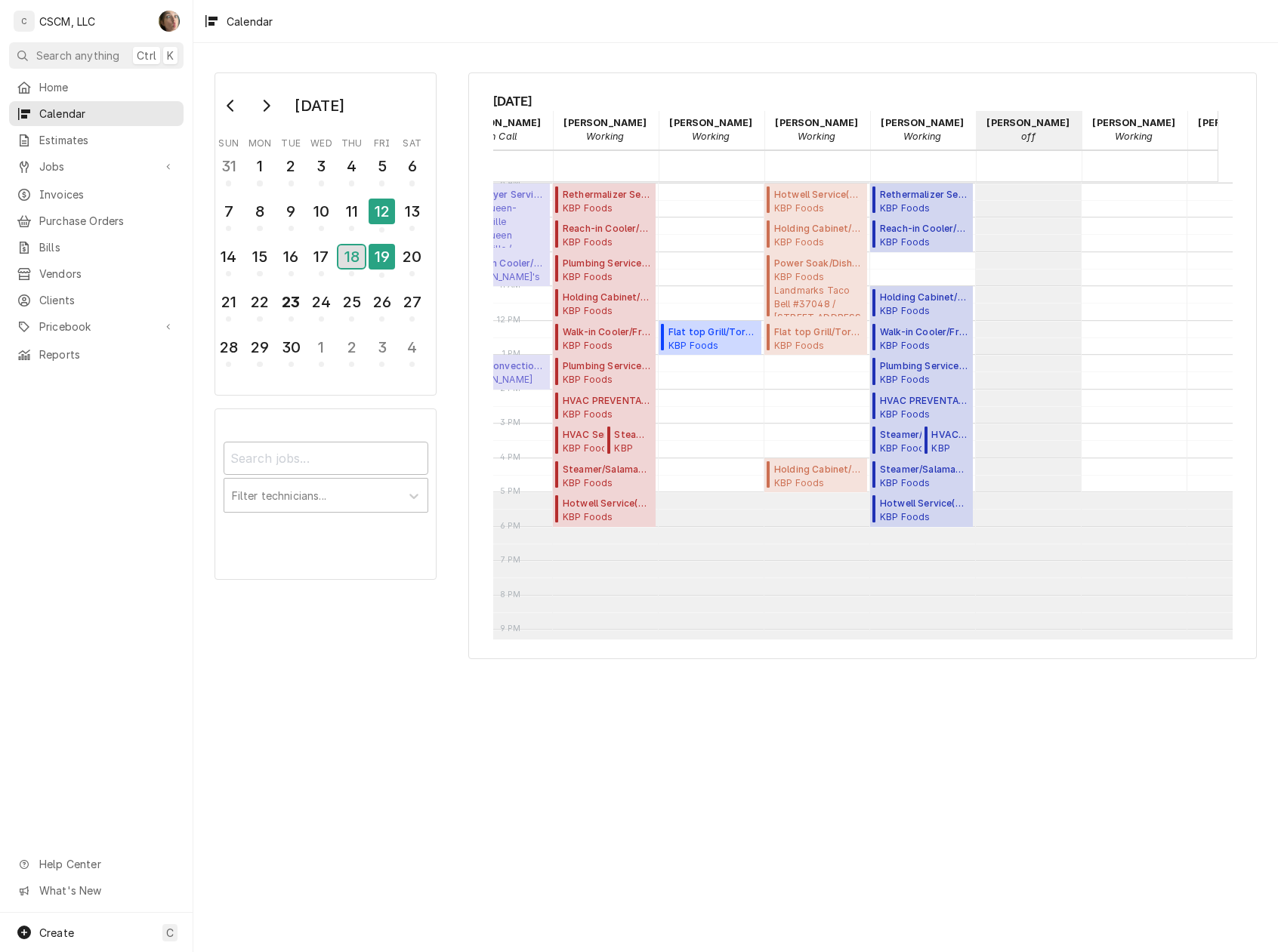
scroll to position [0, 0]
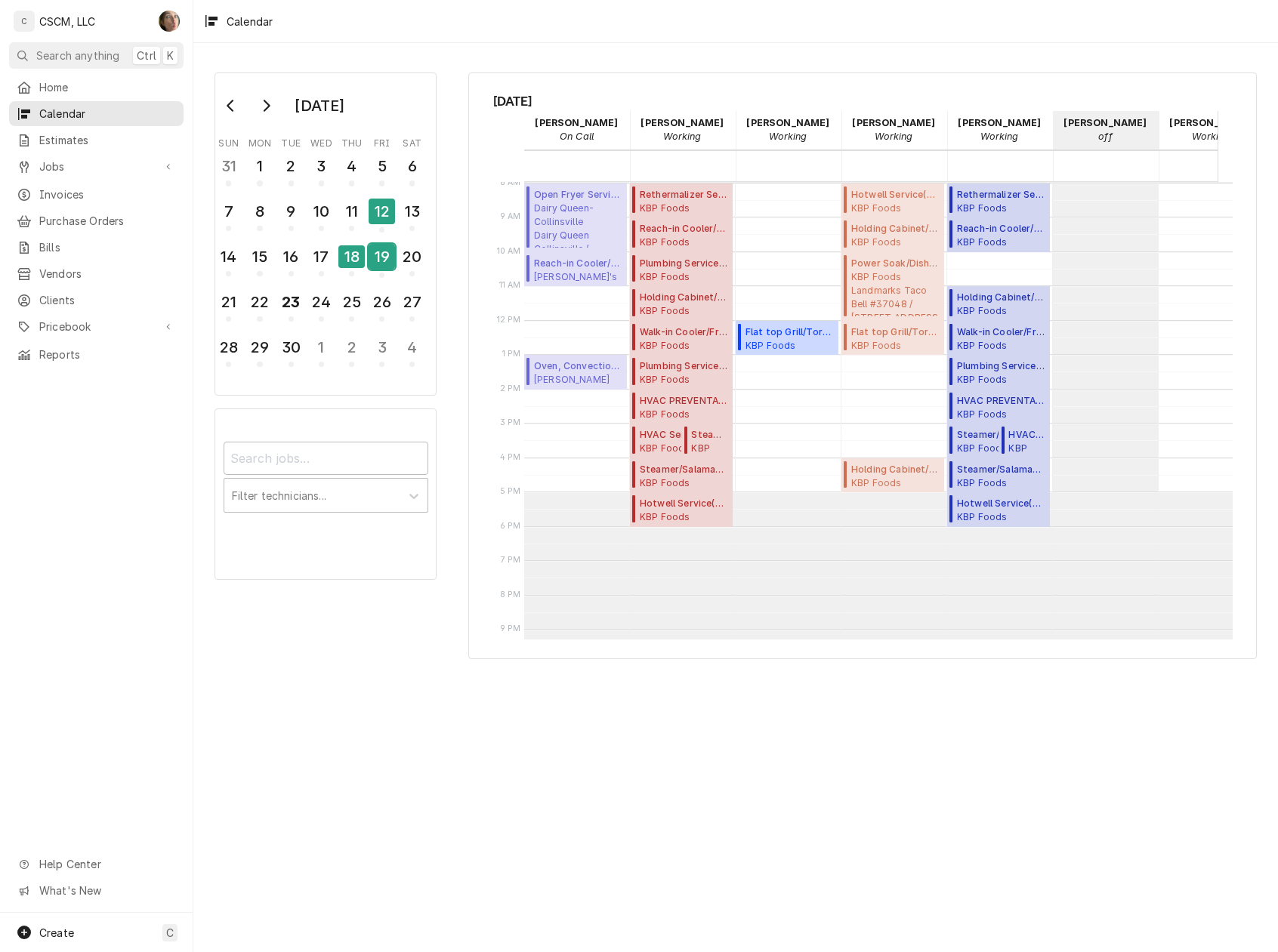
click at [387, 258] on div "19" at bounding box center [381, 256] width 26 height 26
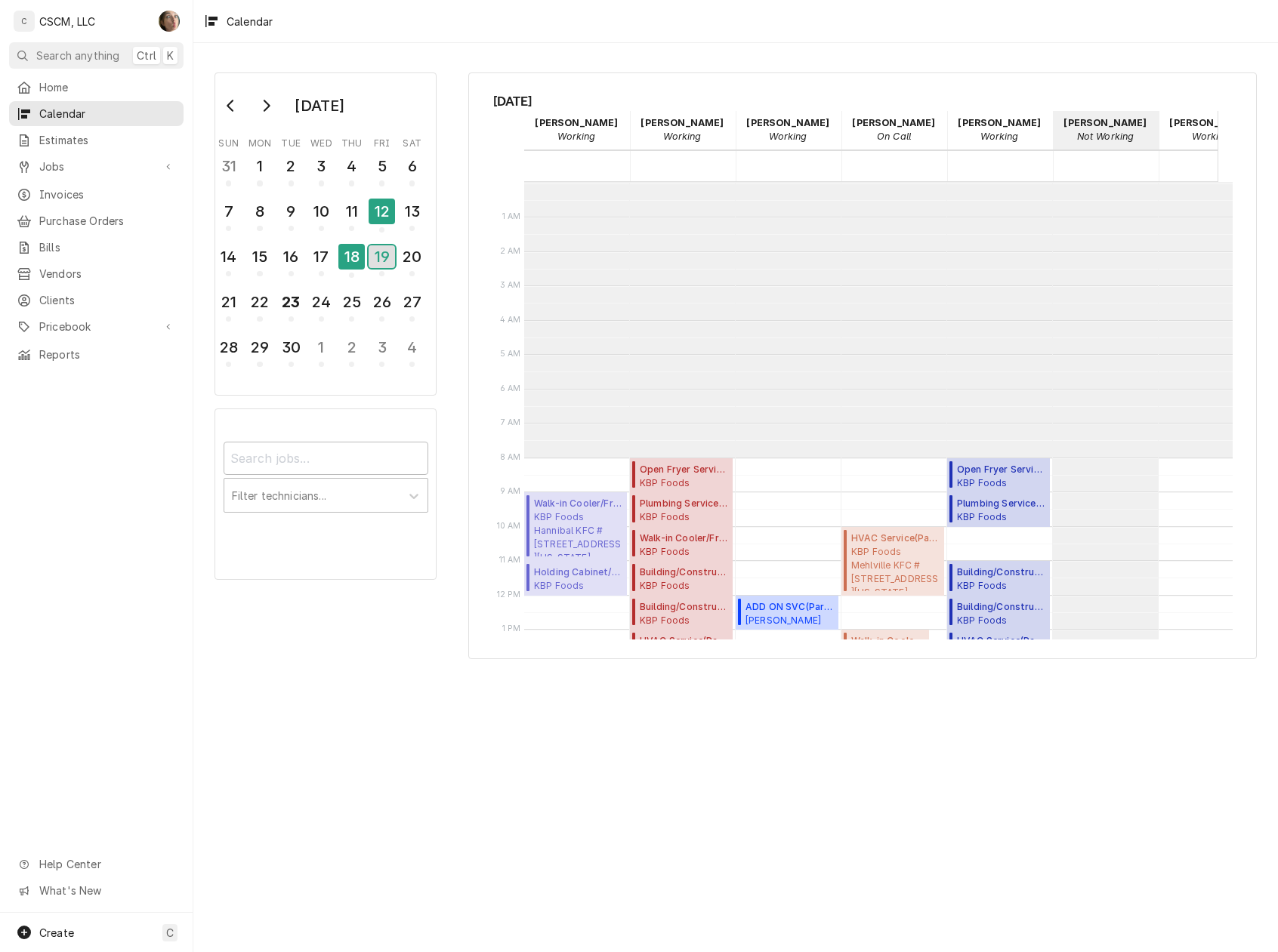
scroll to position [274, 0]
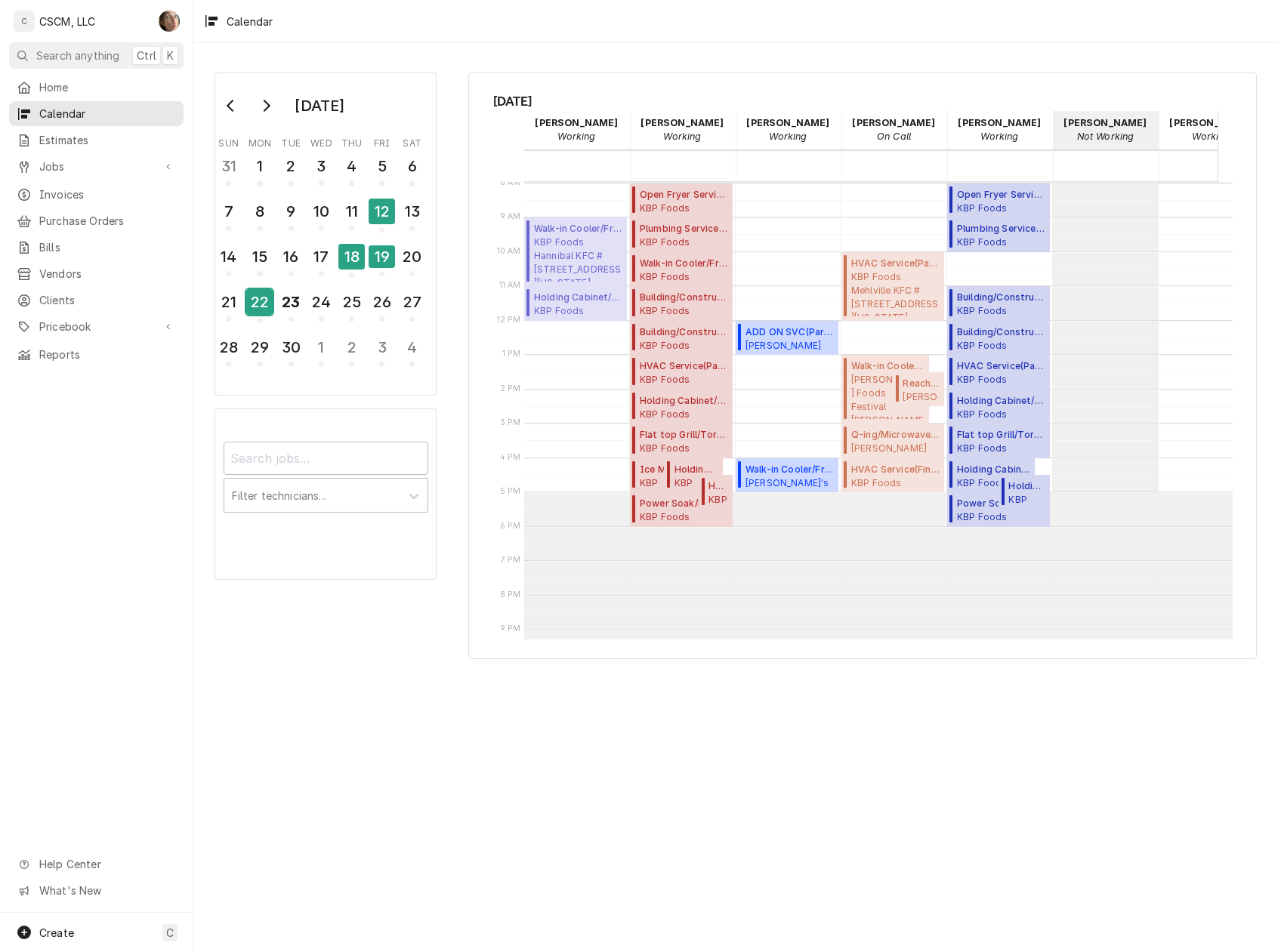
click at [260, 292] on div "22" at bounding box center [259, 302] width 26 height 26
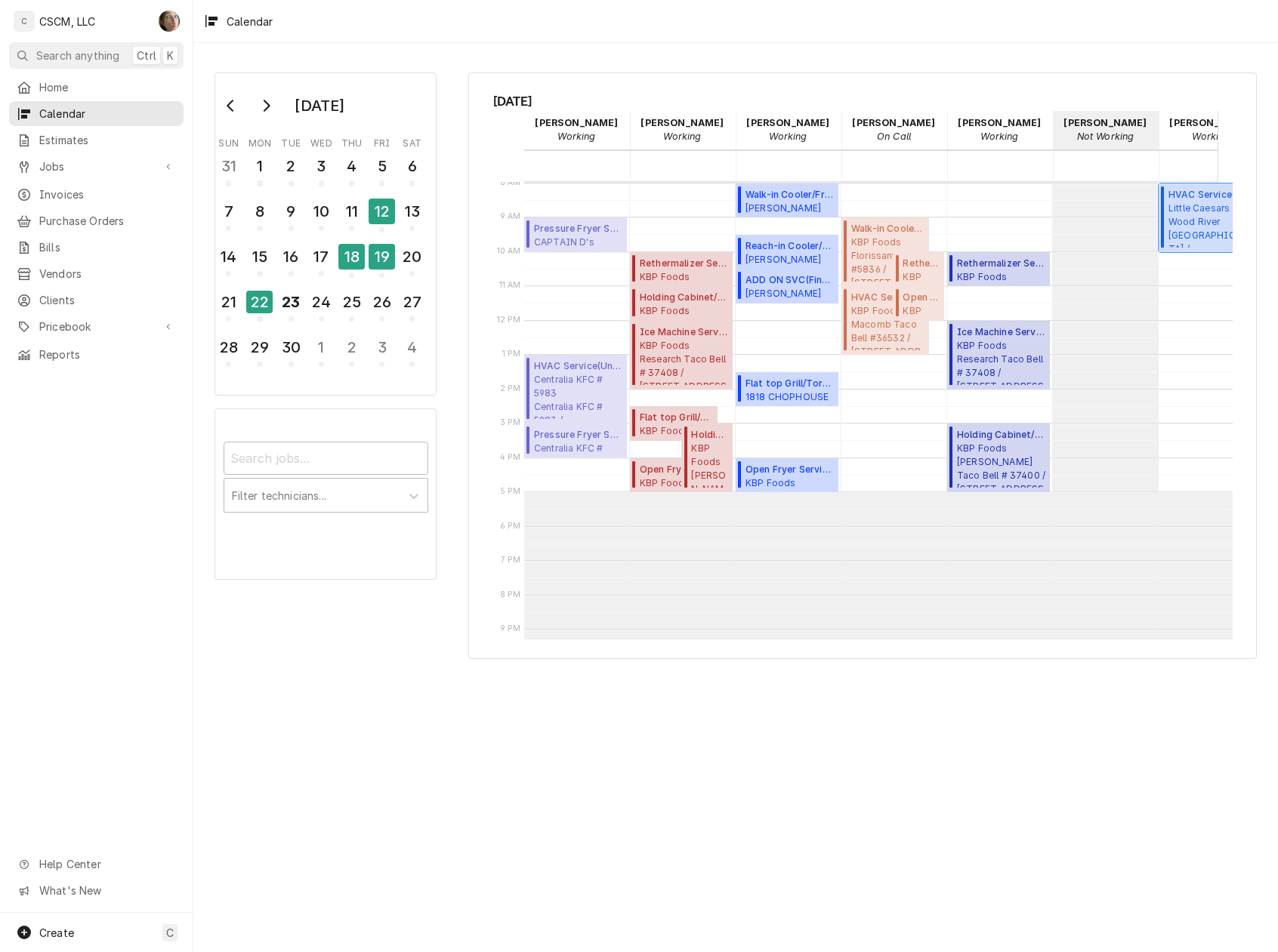
click at [1182, 210] on span "Little Caesars Wood River Little Caesars Wood River / 305 East Edwardsville Rd,…" at bounding box center [1212, 225] width 88 height 46
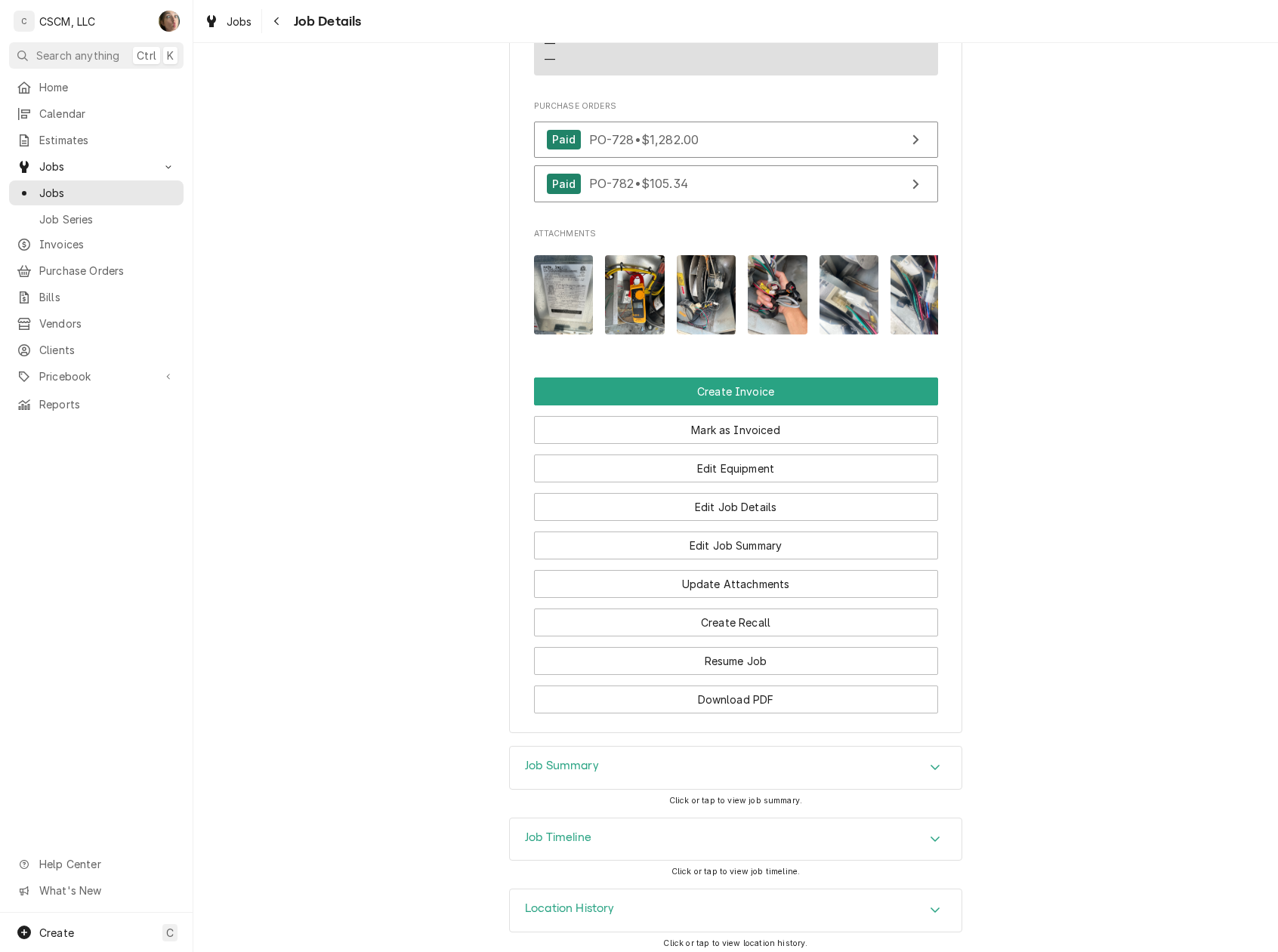
scroll to position [1367, 0]
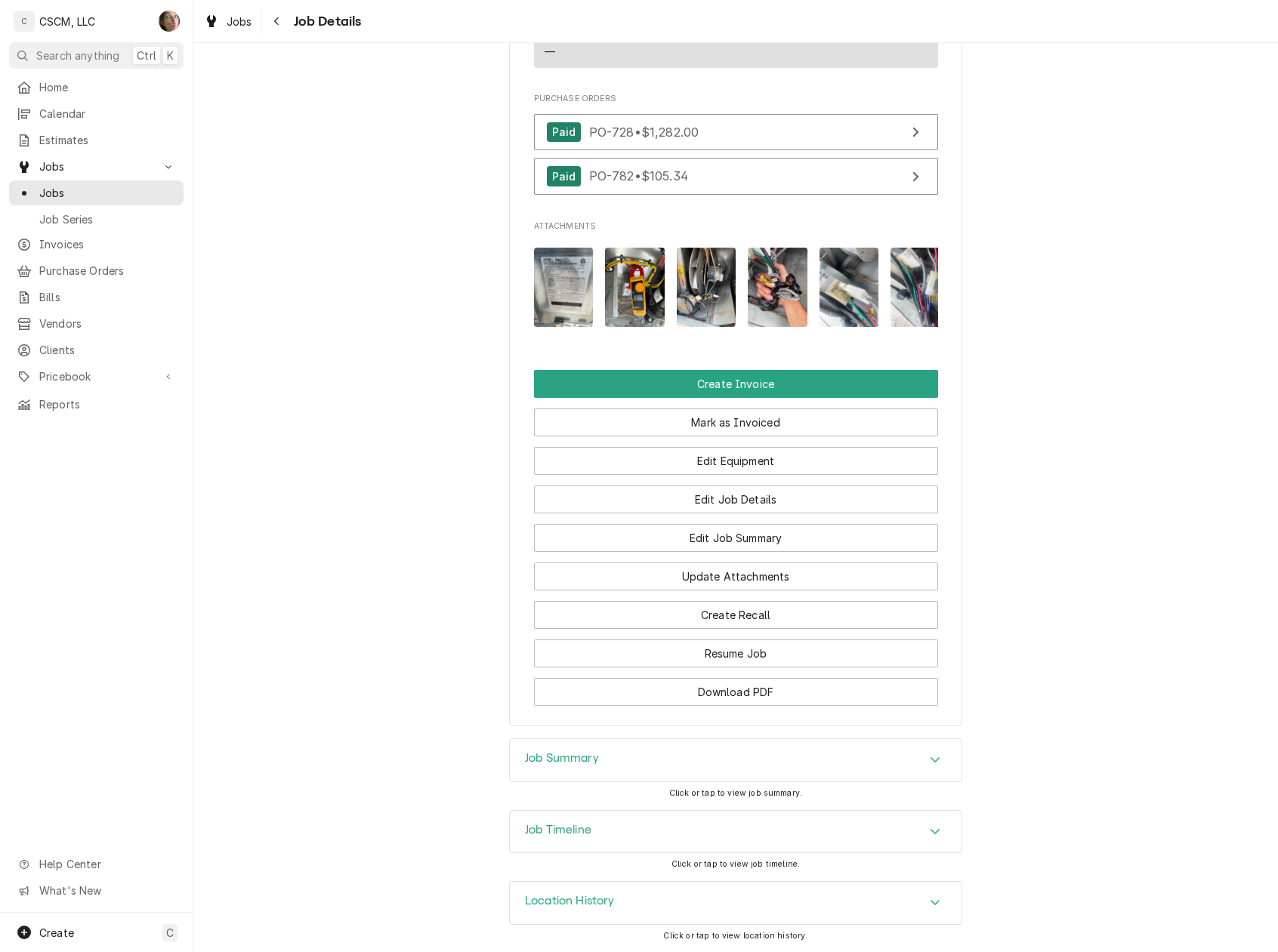
click at [653, 816] on div "Job Timeline" at bounding box center [735, 832] width 451 height 43
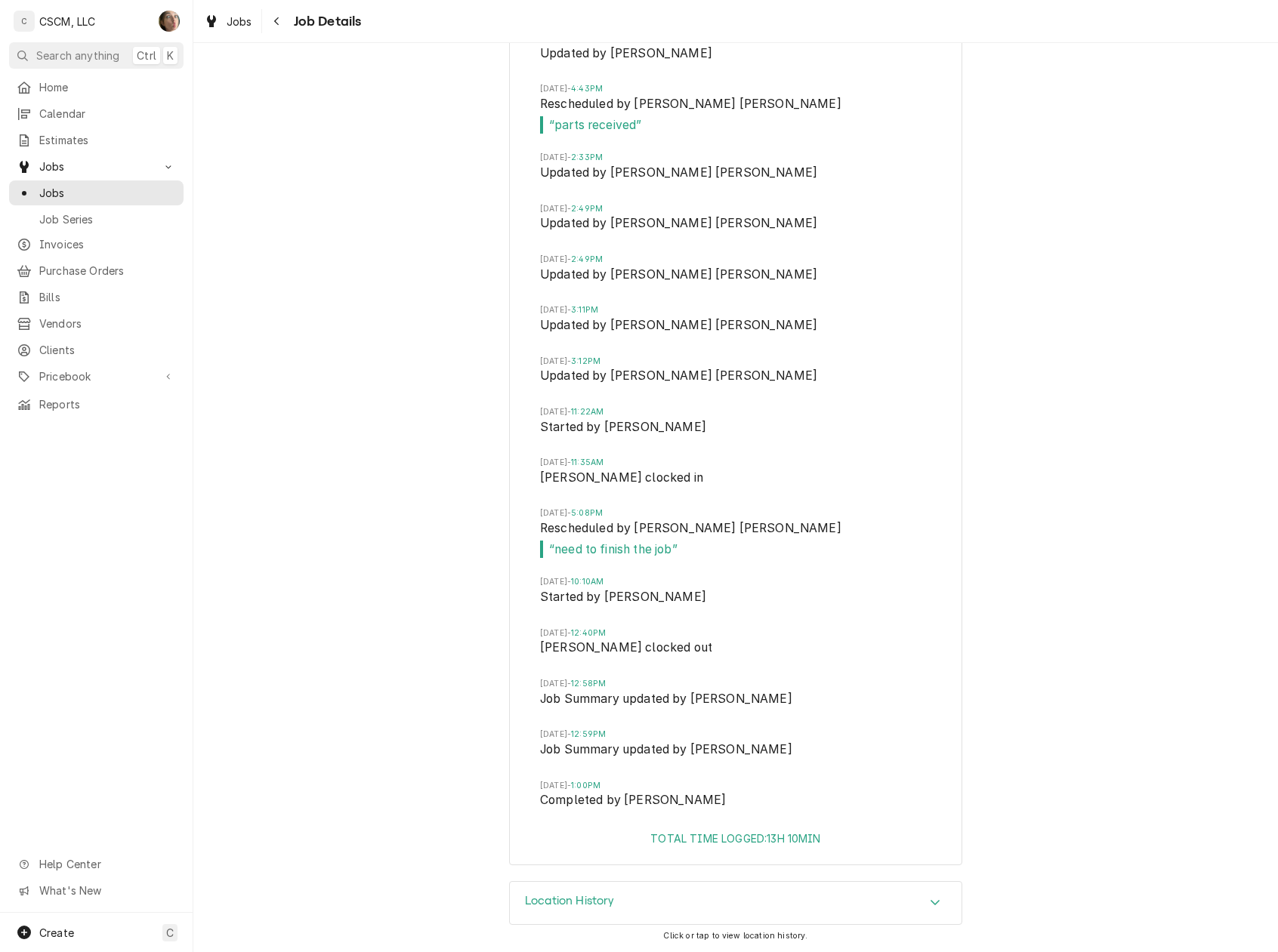
scroll to position [3743, 0]
drag, startPoint x: 659, startPoint y: 454, endPoint x: 636, endPoint y: 456, distance: 23.1
drag, startPoint x: 636, startPoint y: 456, endPoint x: 665, endPoint y: 456, distance: 29.0
click at [665, 457] on span "[DATE] 11:35AM" at bounding box center [736, 463] width 392 height 12
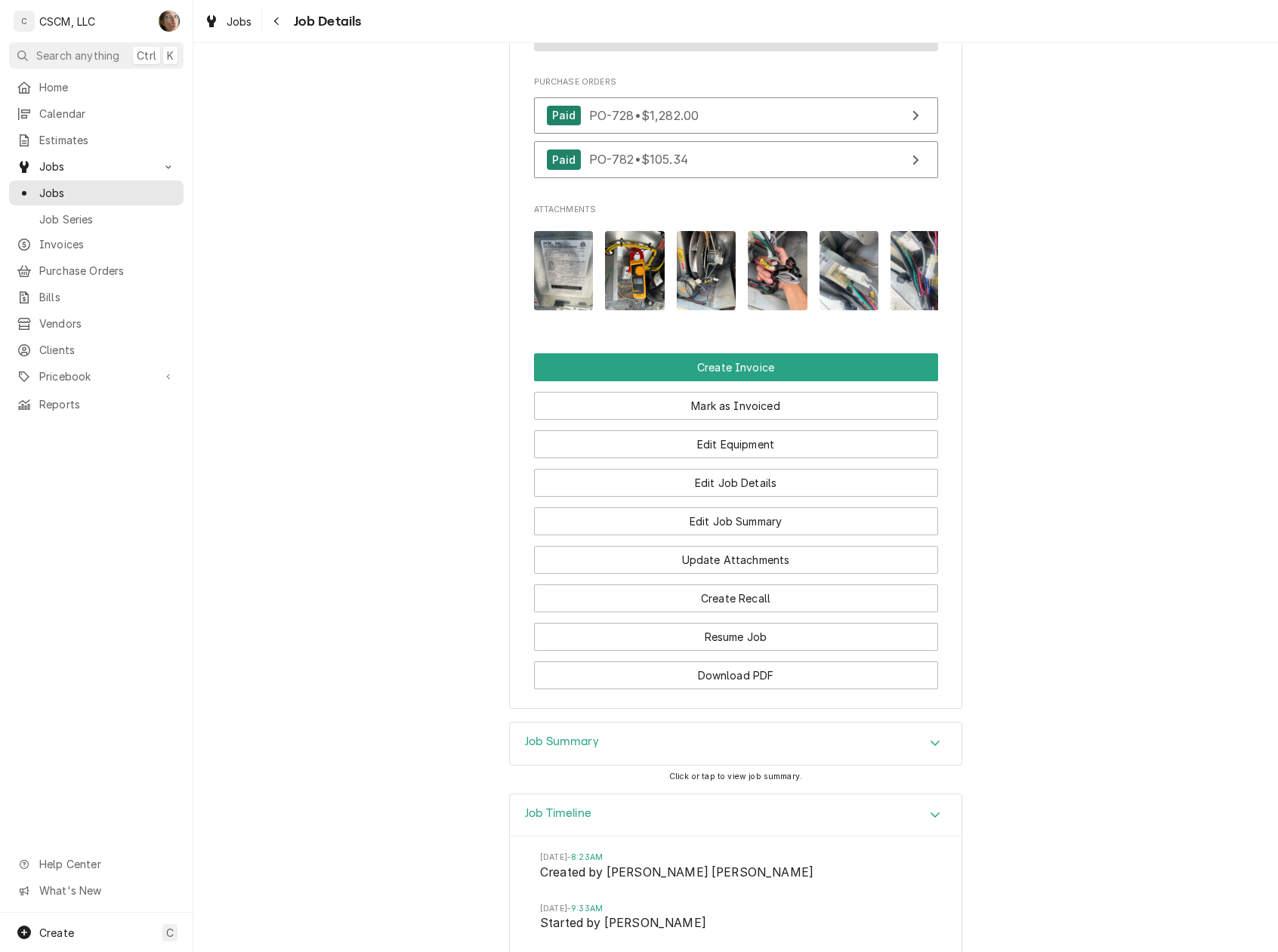
scroll to position [723, 0]
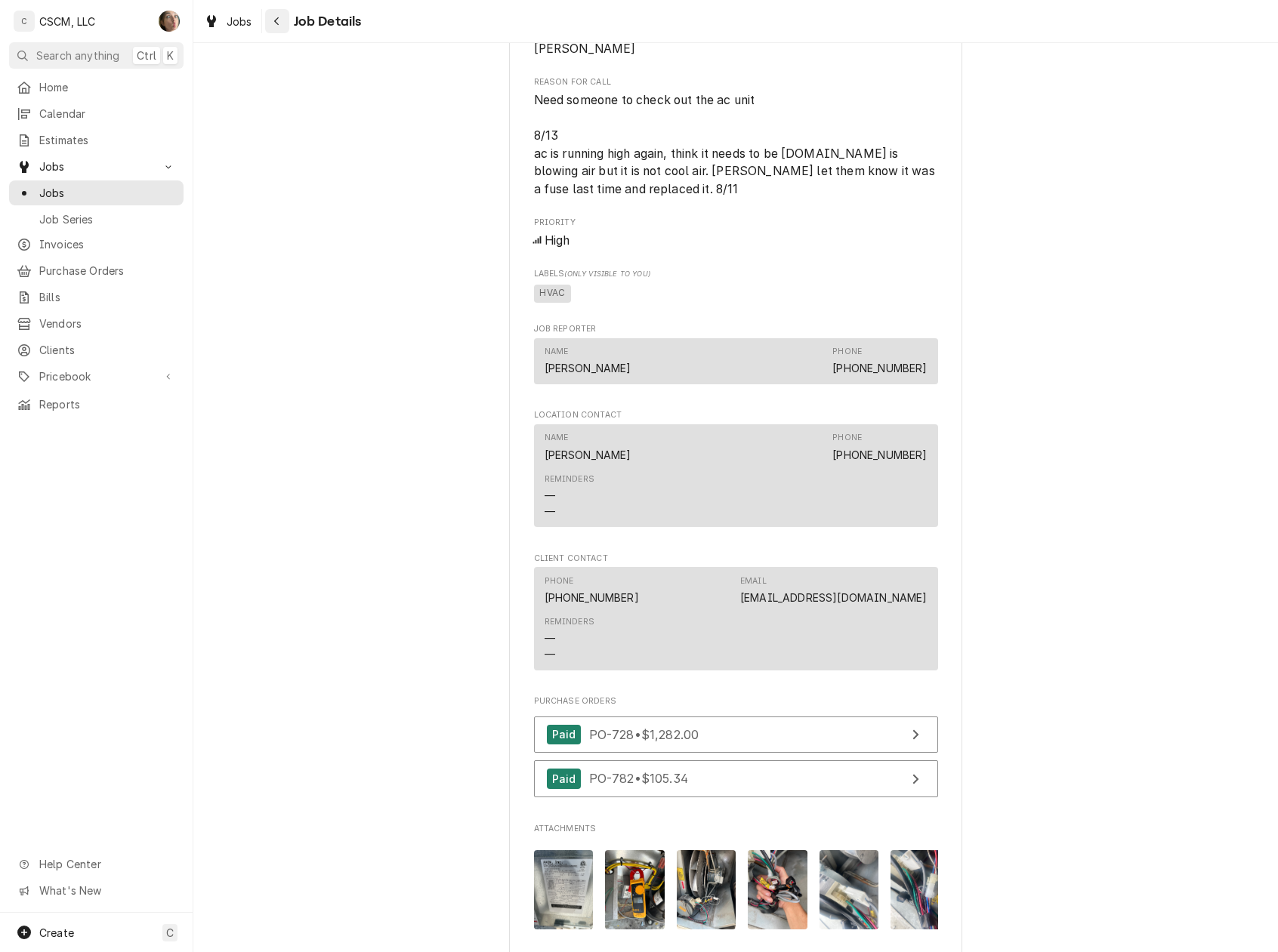
click at [279, 26] on div "Navigate back" at bounding box center [277, 21] width 15 height 15
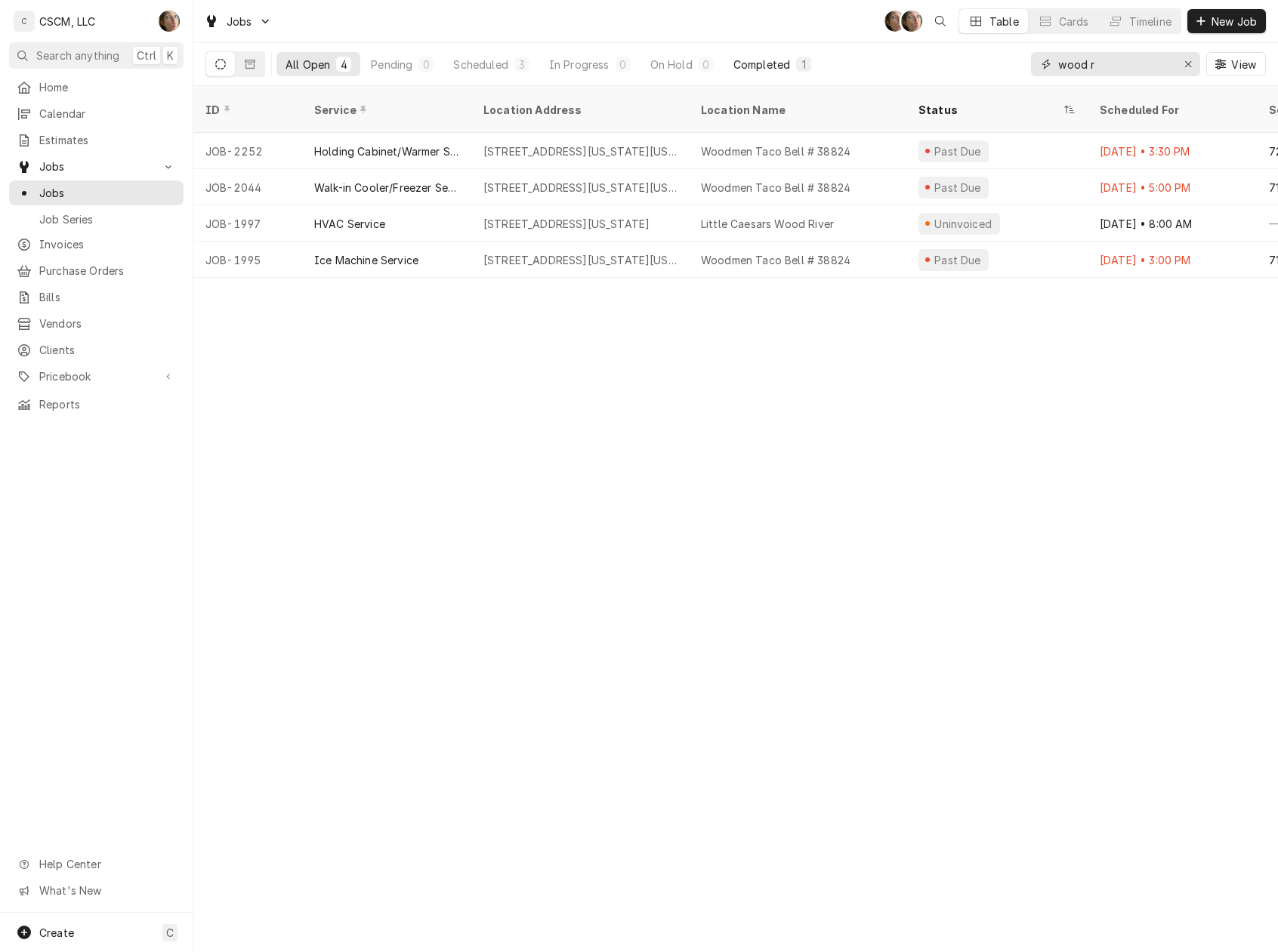
drag, startPoint x: 1120, startPoint y: 58, endPoint x: 792, endPoint y: 54, distance: 328.0
click at [805, 60] on div "All Open 4 Pending 0 Scheduled 3 In Progress 0 On Hold 0 Completed 1 wood r View" at bounding box center [735, 65] width 1060 height 43
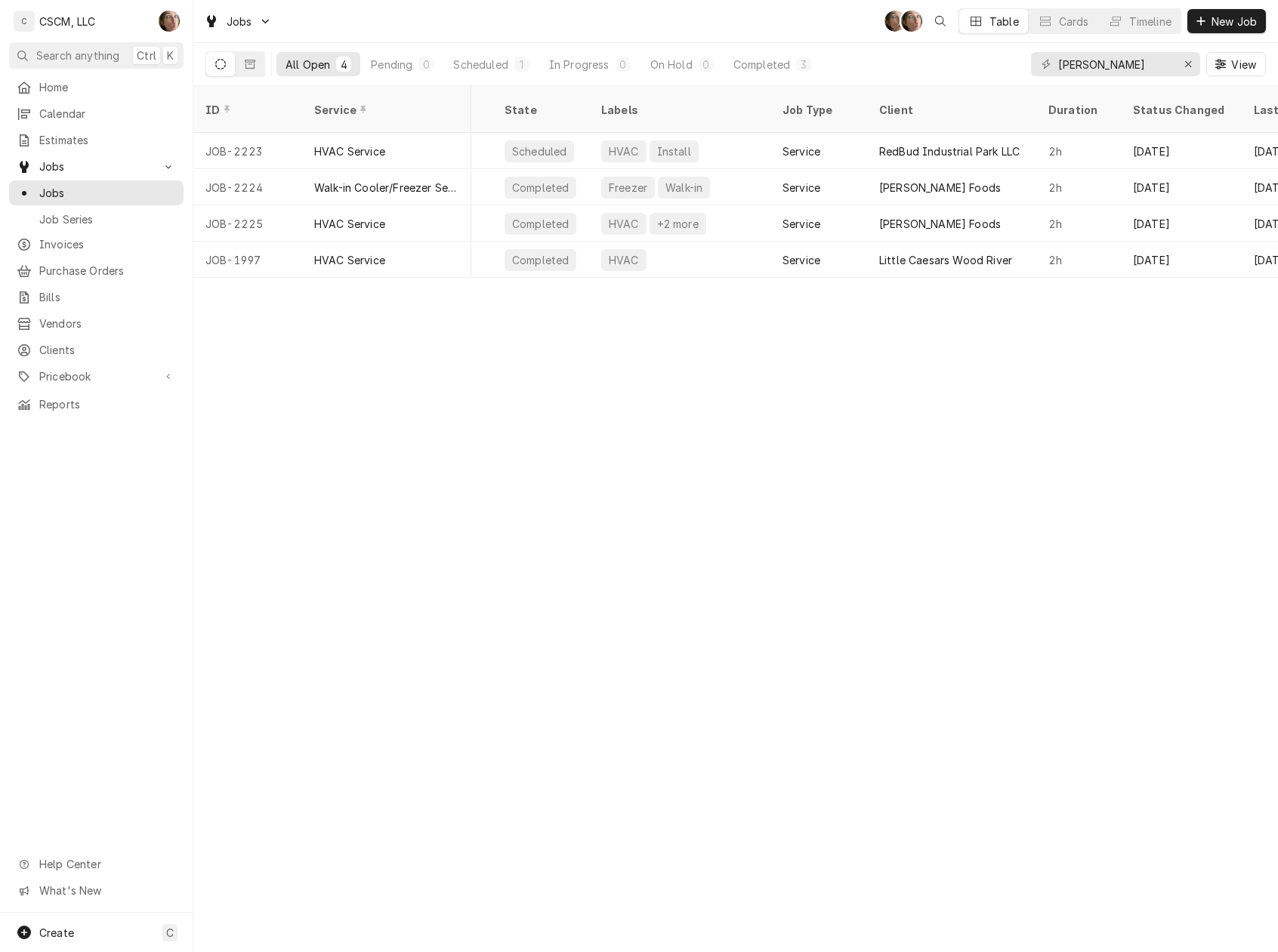
scroll to position [0, 1154]
drag, startPoint x: 1096, startPoint y: 68, endPoint x: 868, endPoint y: 58, distance: 228.2
click at [872, 65] on div "All Open 4 Pending 0 Scheduled 1 In Progress 0 On Hold 0 Completed 3 [PERSON_NA…" at bounding box center [735, 65] width 1060 height 43
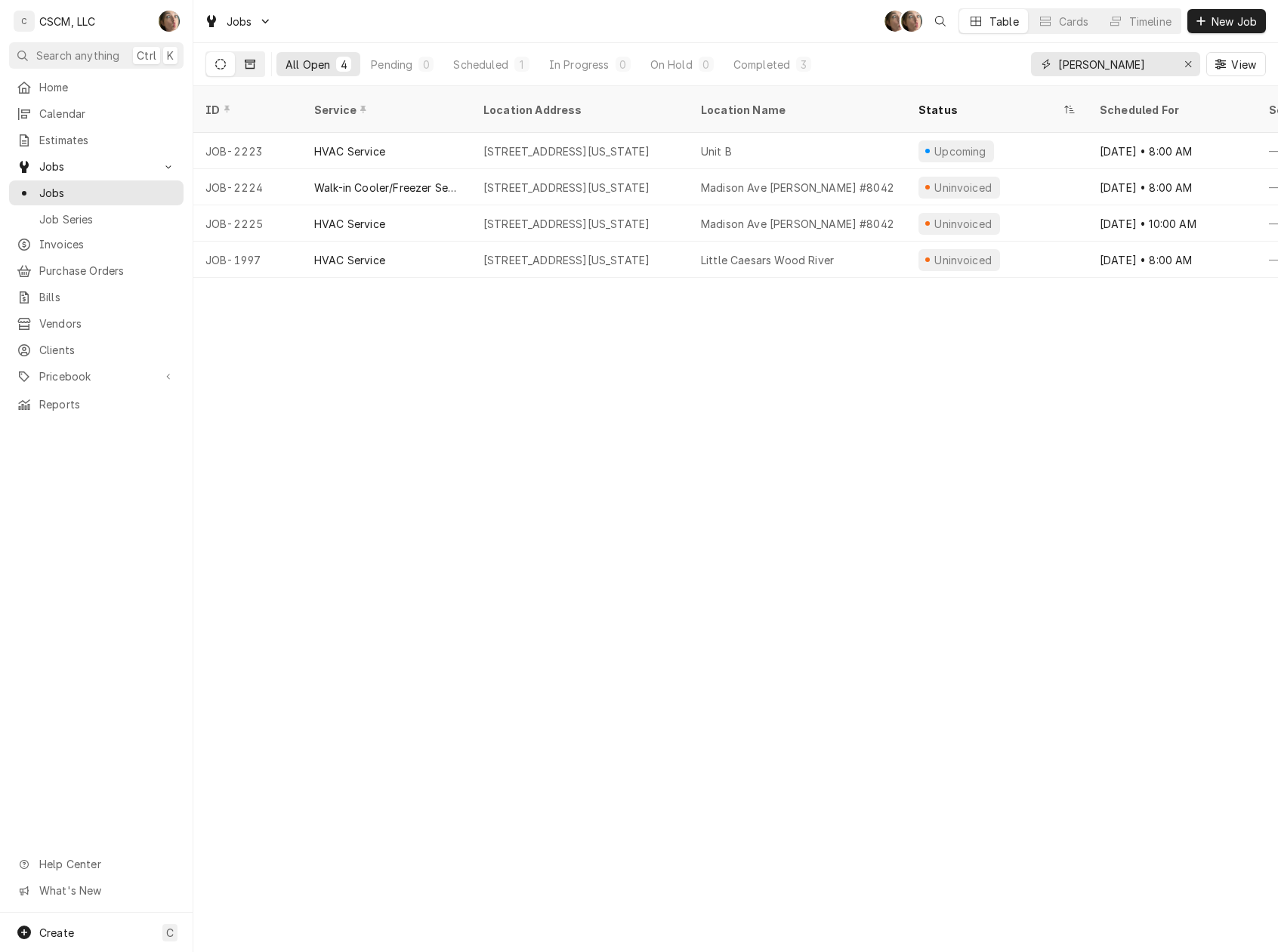
type input "[PERSON_NAME]"
click at [249, 57] on button "Dynamic Content Wrapper" at bounding box center [250, 64] width 29 height 24
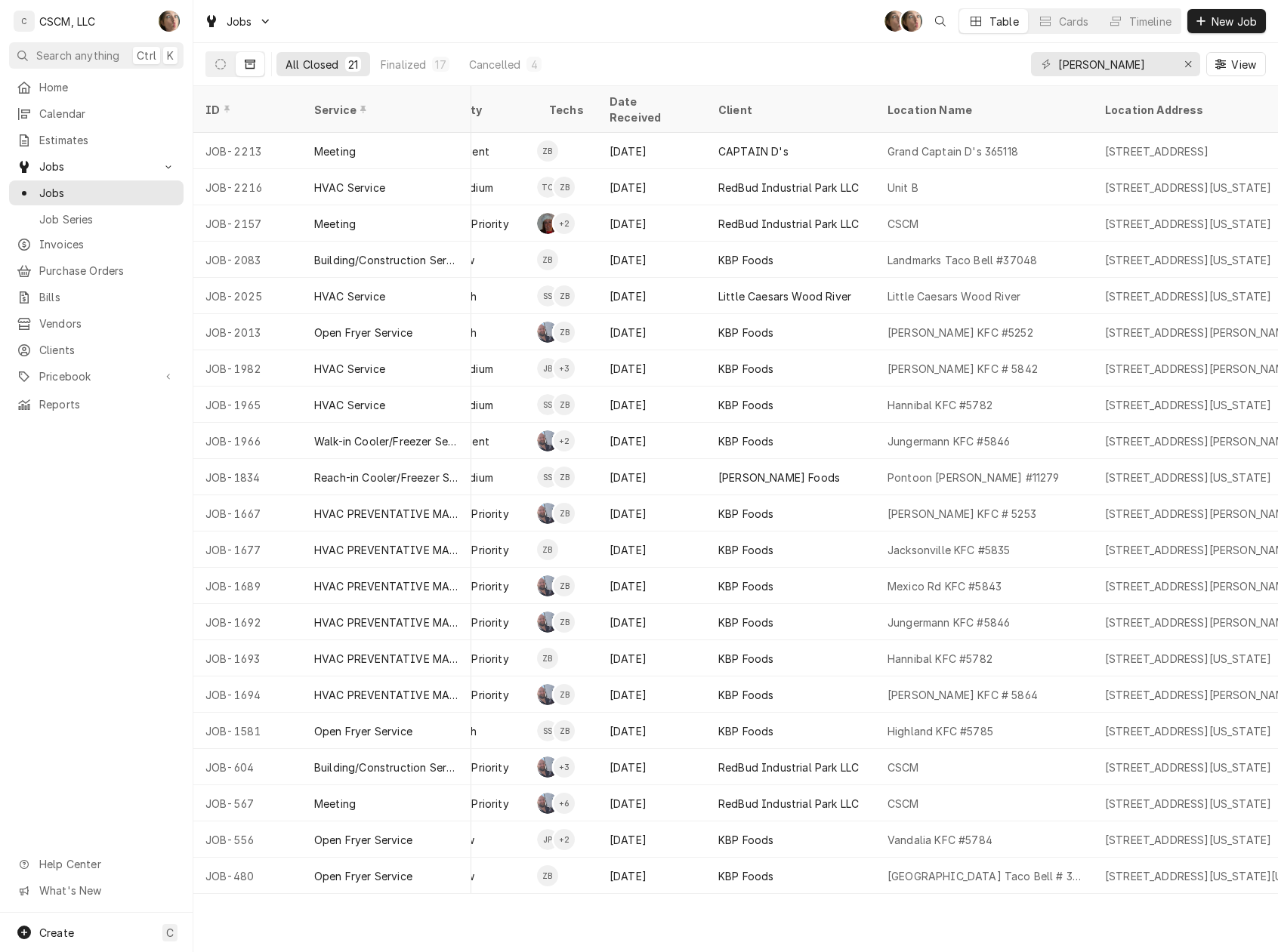
scroll to position [0, 488]
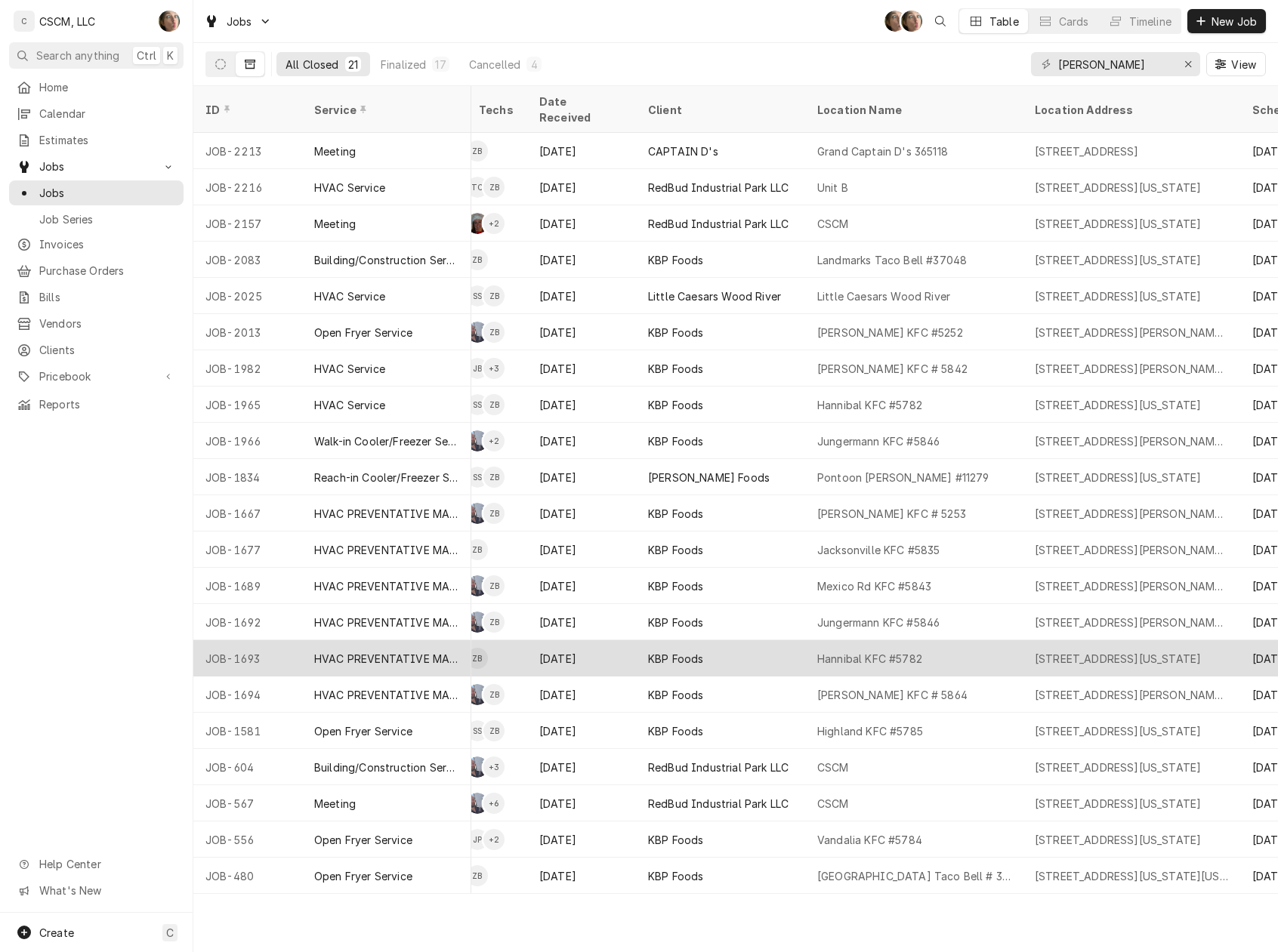
click at [998, 644] on div "Hannibal KFC #5782" at bounding box center [914, 657] width 218 height 36
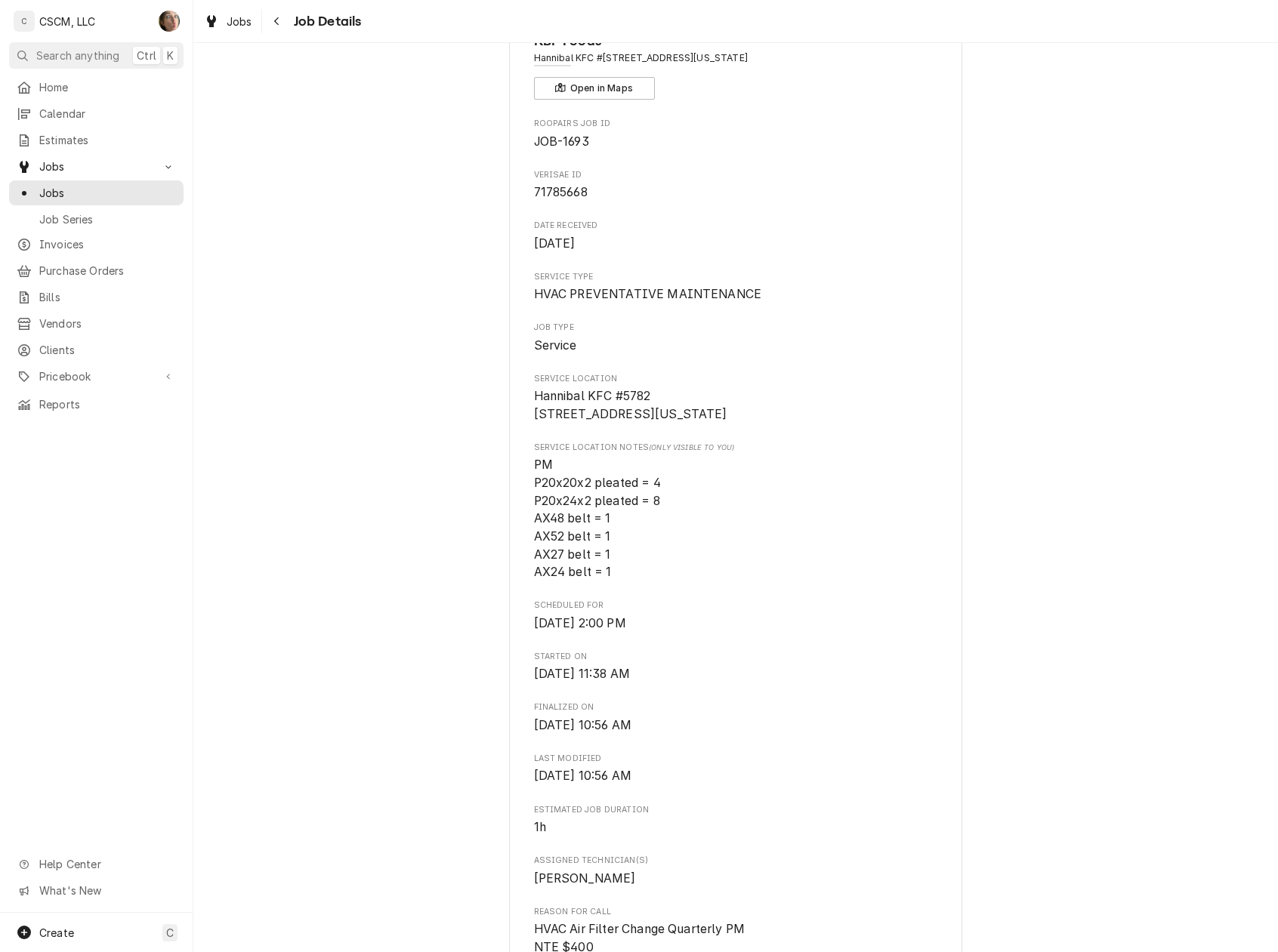
scroll to position [705, 0]
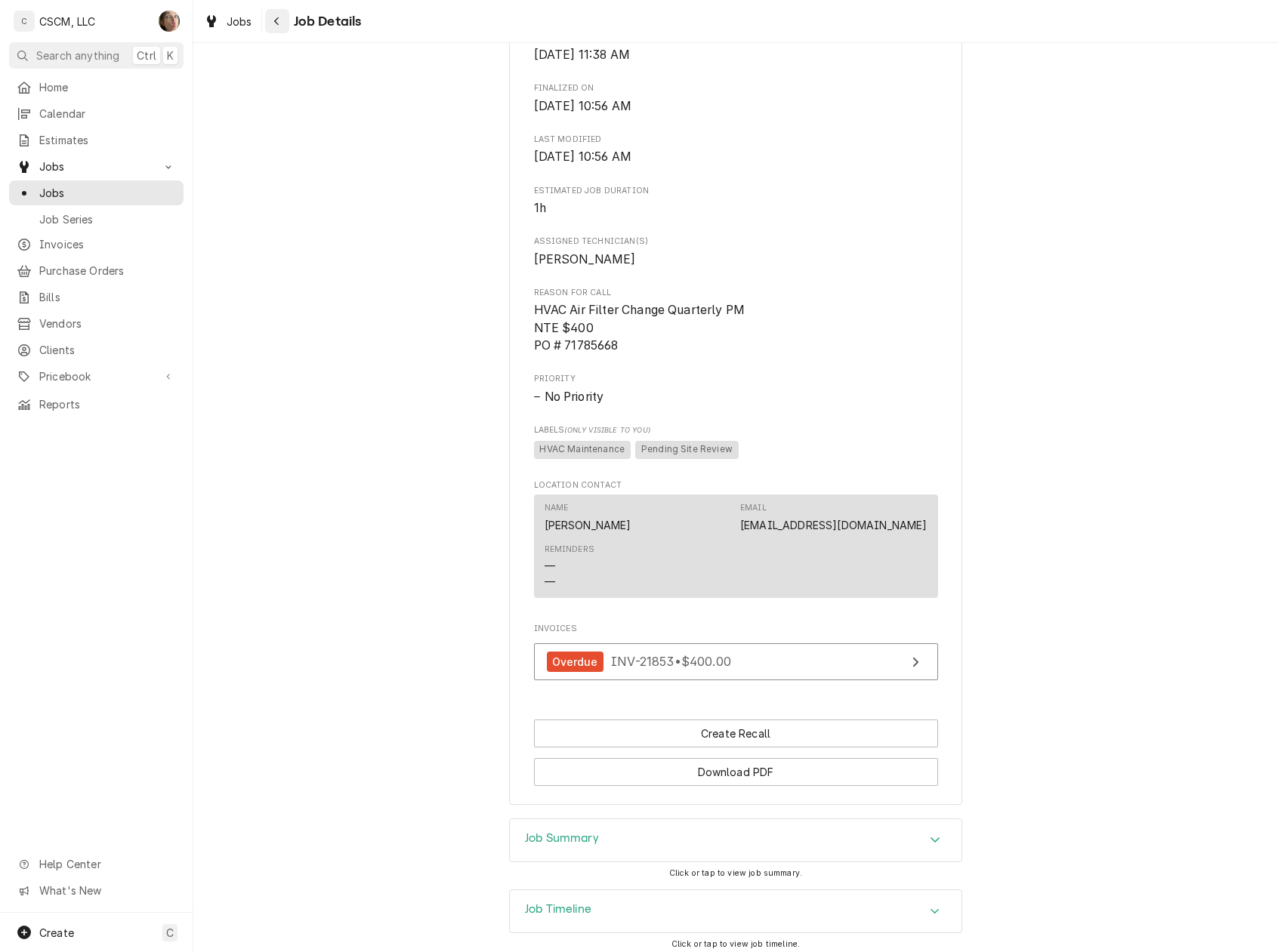
click at [276, 22] on icon "Navigate back" at bounding box center [276, 21] width 5 height 9
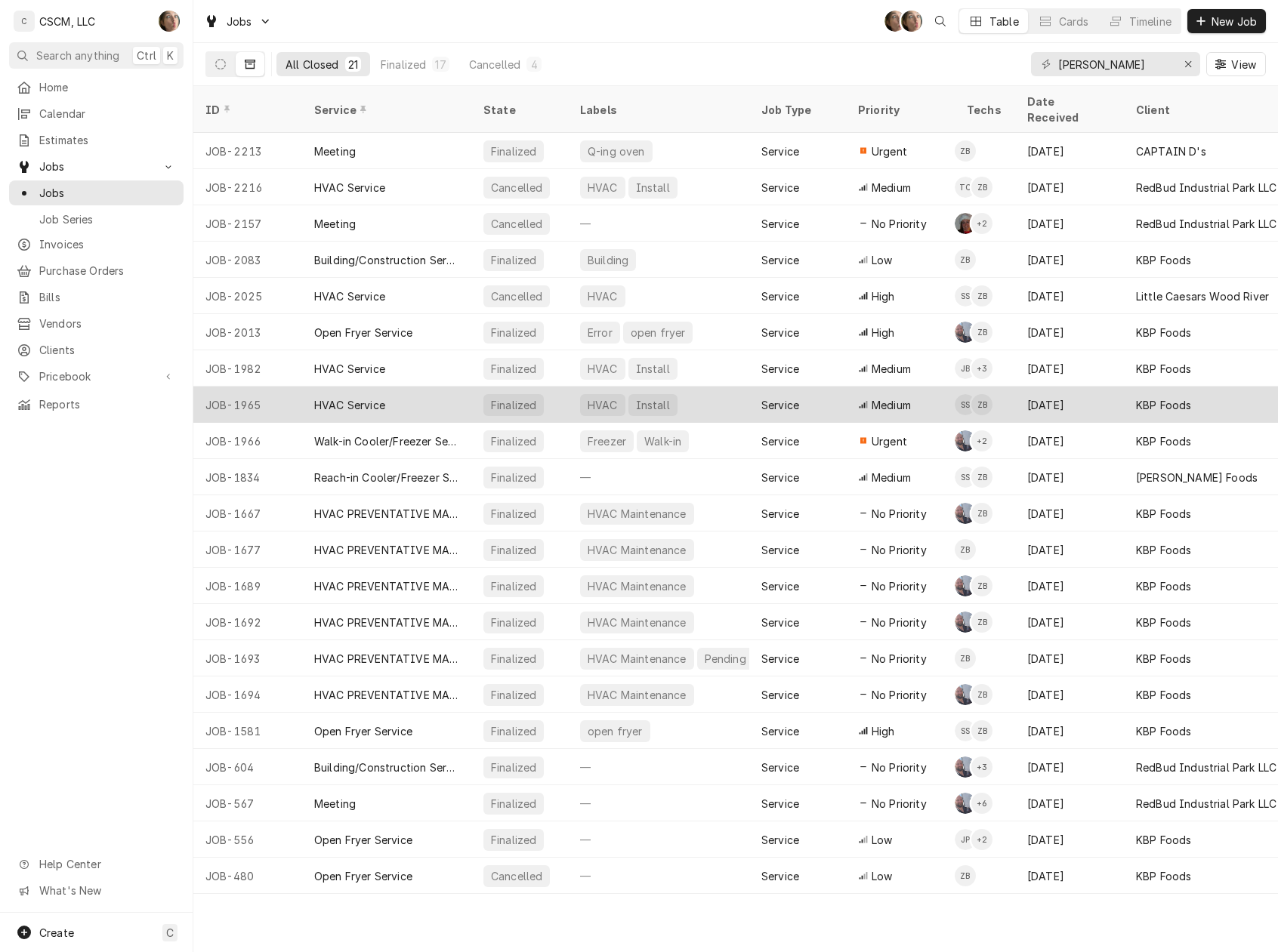
click at [706, 387] on div "HVAC Install" at bounding box center [657, 404] width 181 height 36
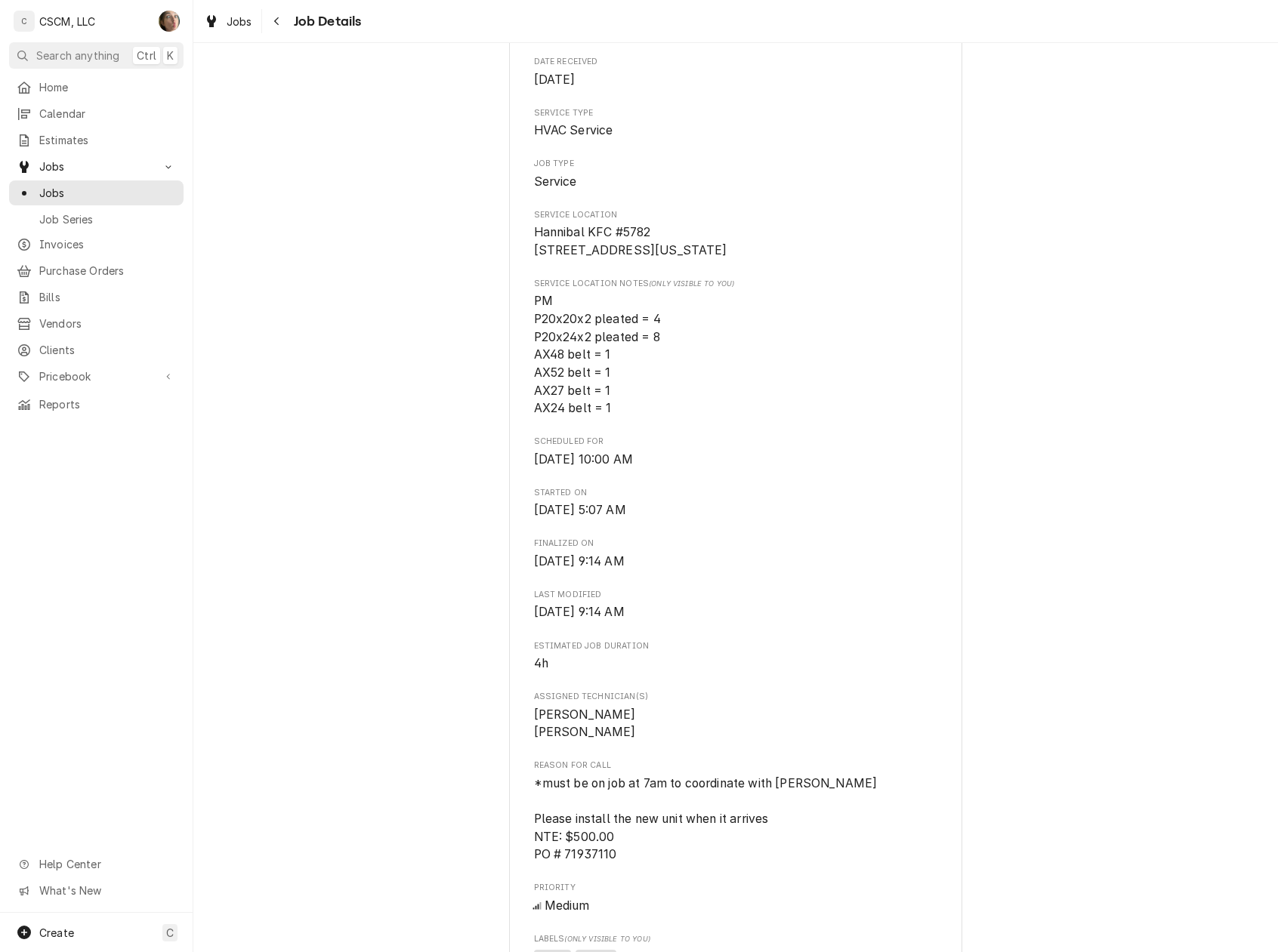
scroll to position [503, 0]
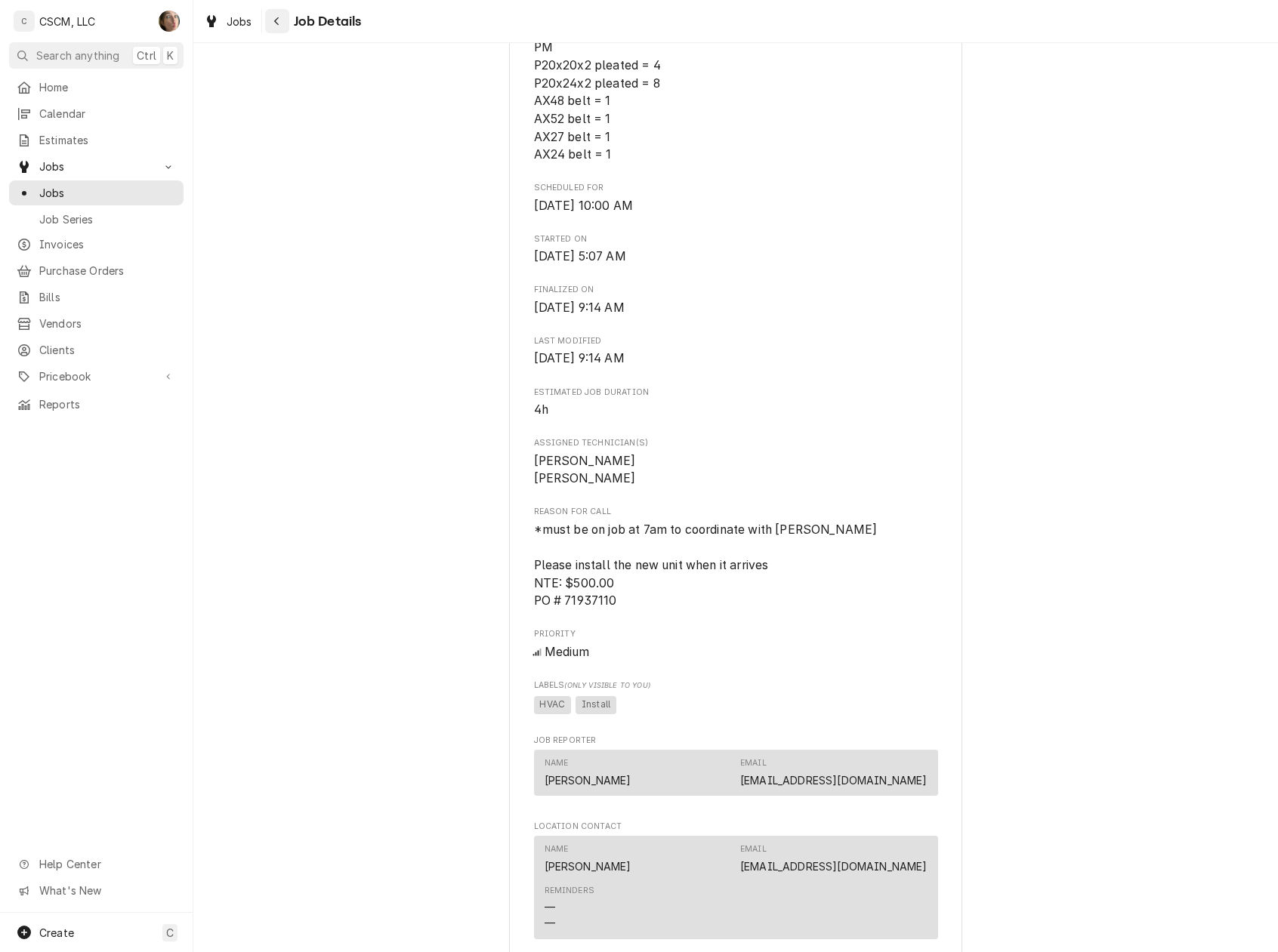
click at [282, 15] on div "Navigate back" at bounding box center [277, 21] width 15 height 15
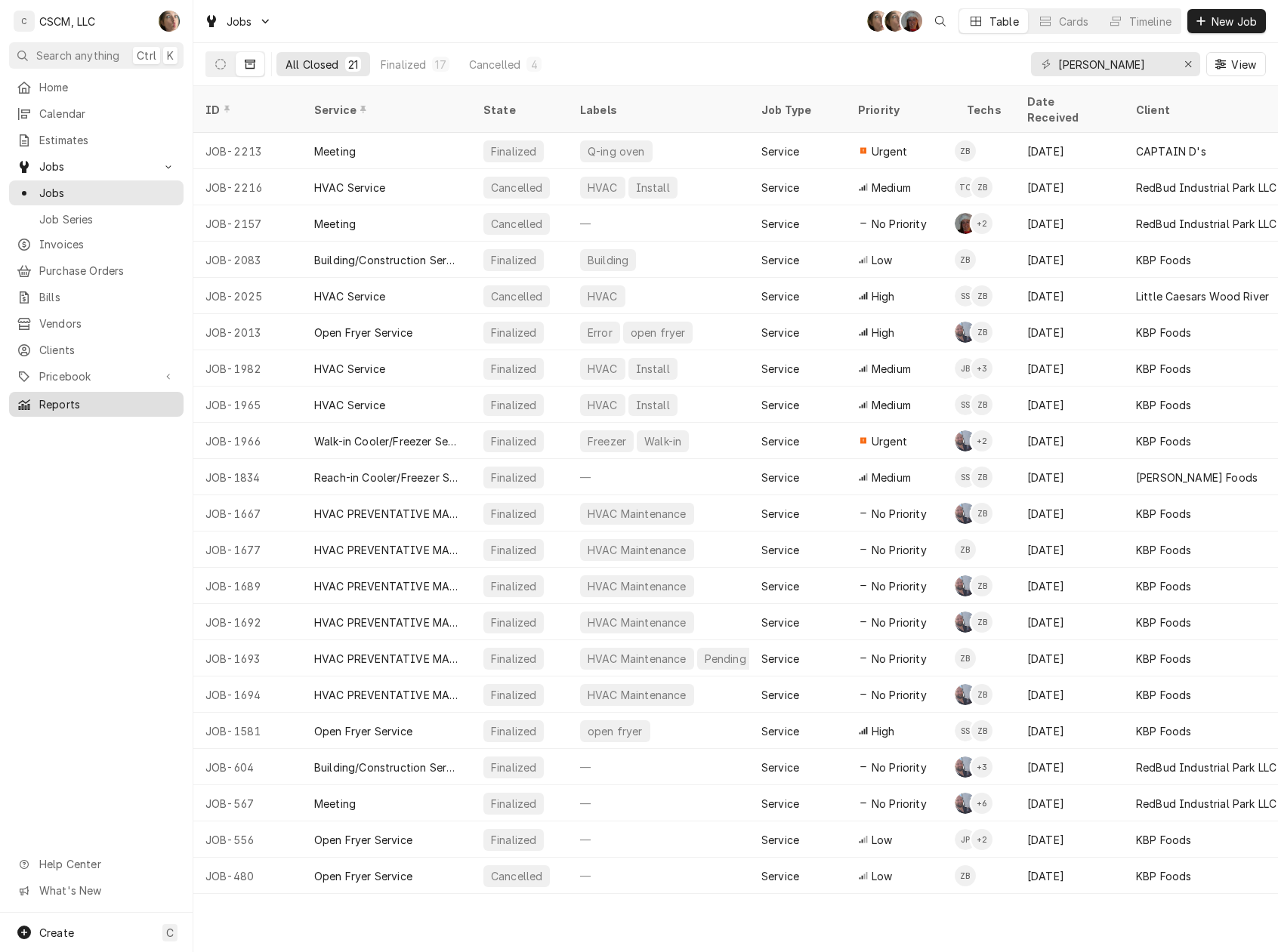
click at [82, 397] on span "Reports" at bounding box center [107, 404] width 136 height 15
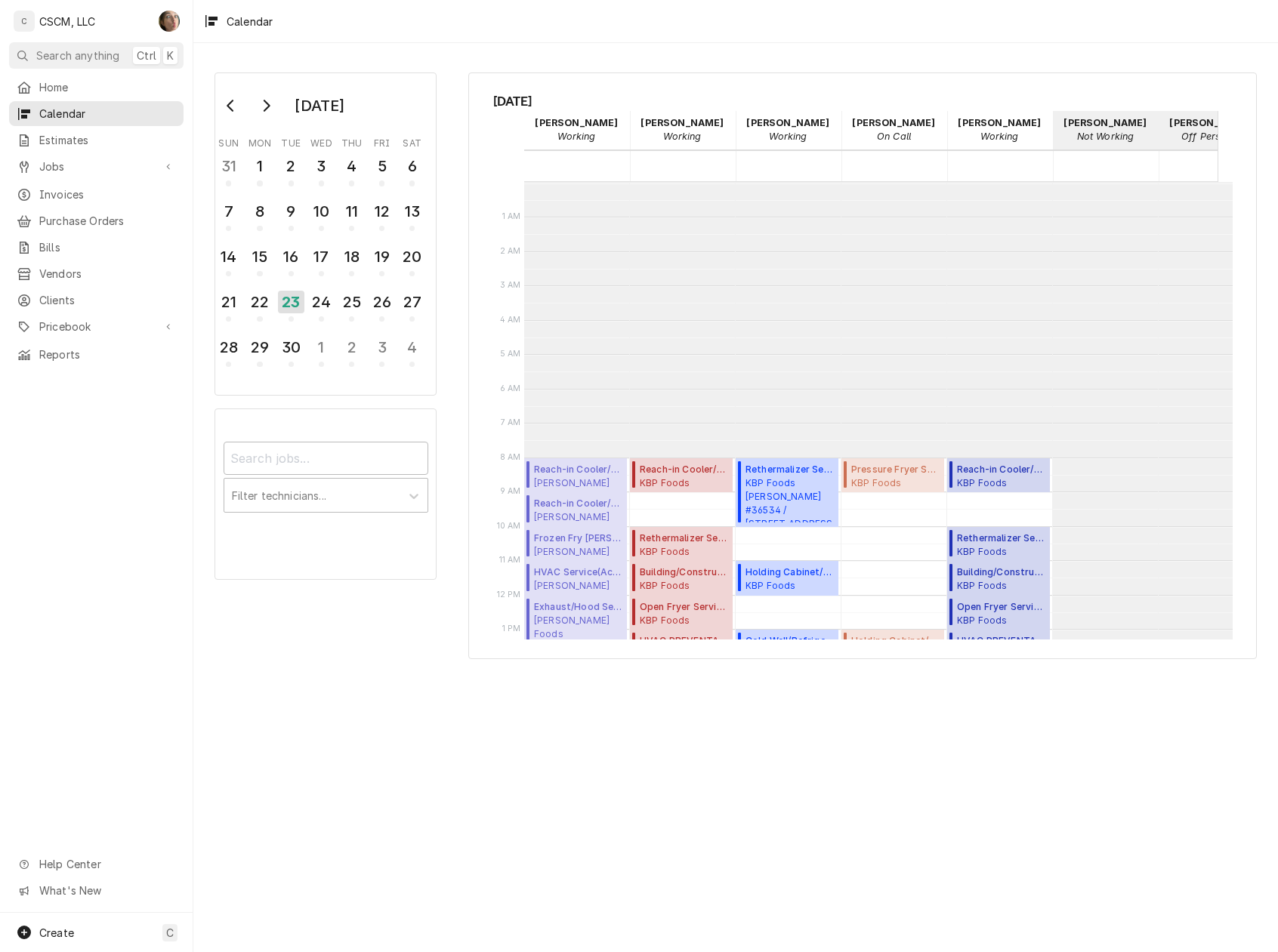
scroll to position [274, 0]
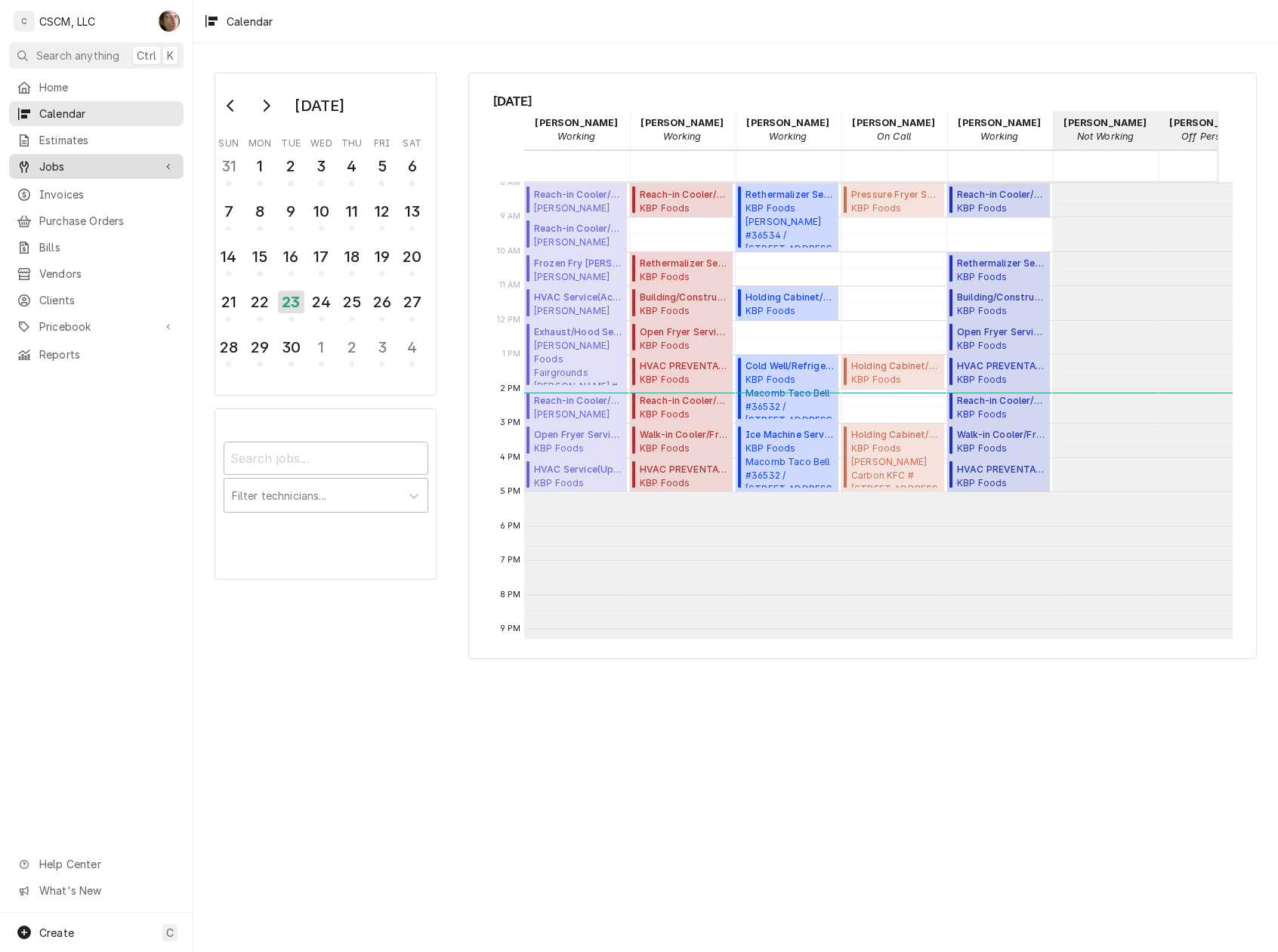
click at [104, 173] on link "Jobs" at bounding box center [96, 166] width 174 height 25
click at [112, 188] on span "Jobs" at bounding box center [107, 192] width 136 height 15
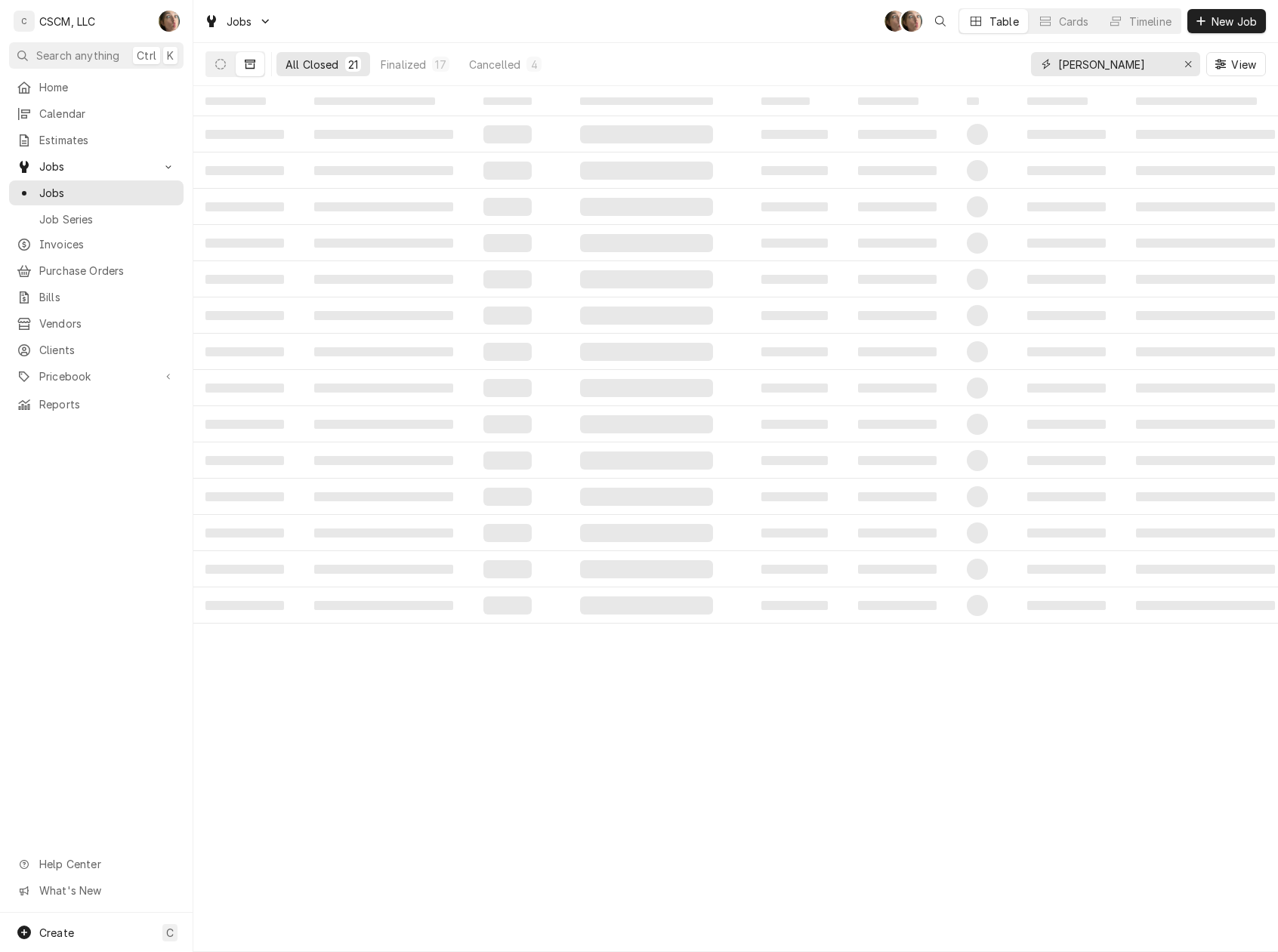
click at [1121, 58] on input "zack" at bounding box center [1114, 64] width 113 height 24
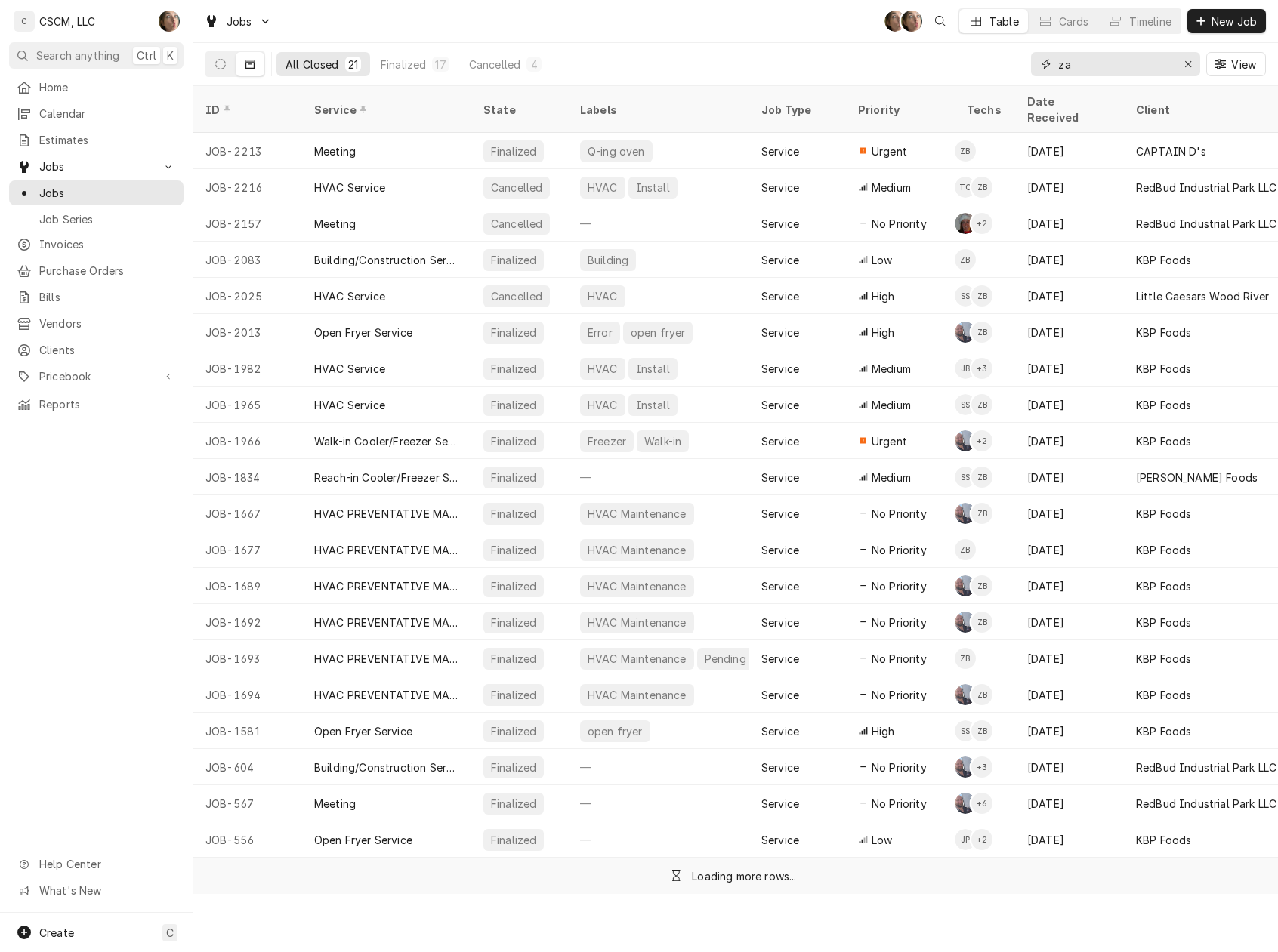
type input "z"
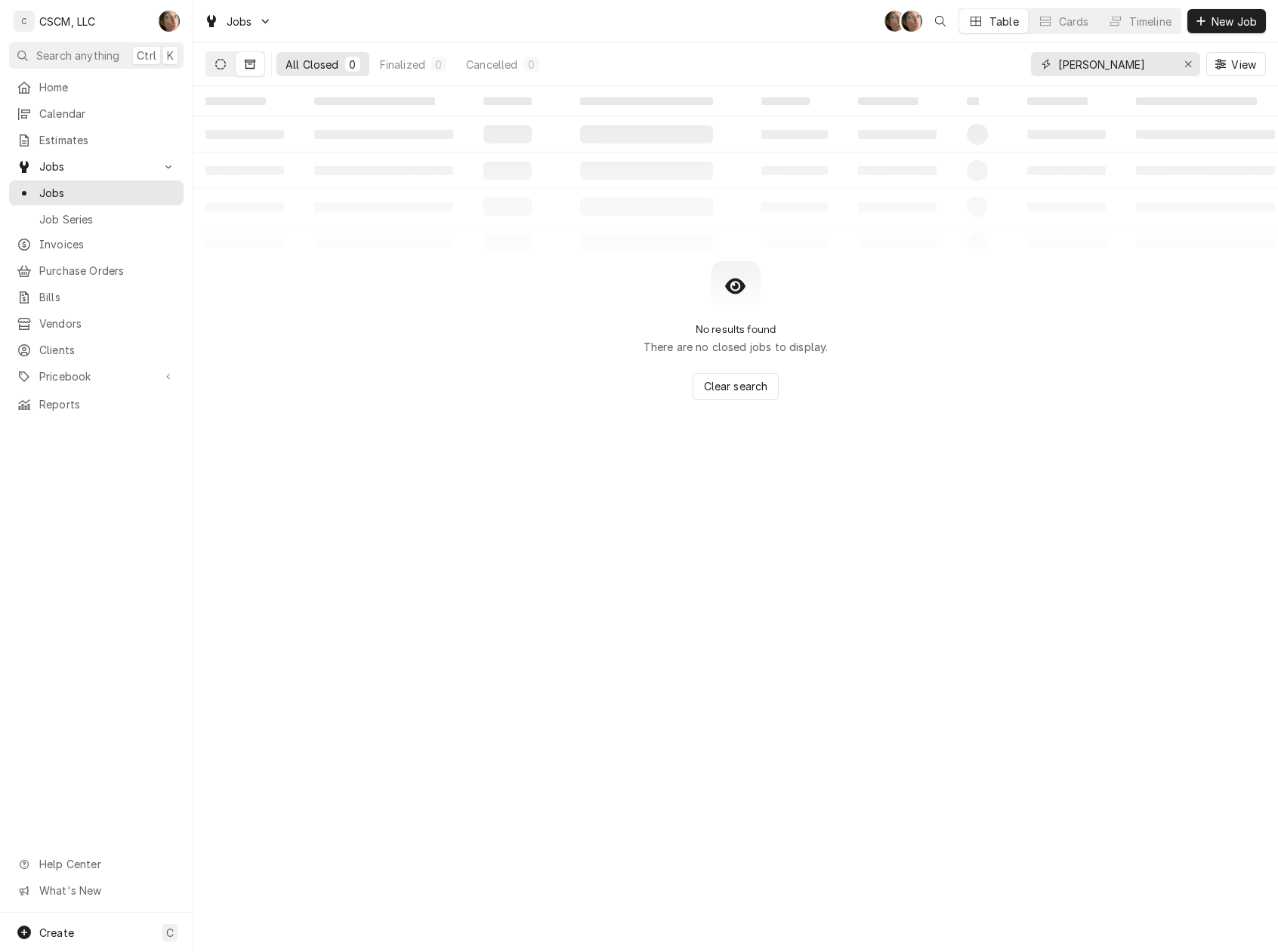
type input "joe"
click at [230, 64] on button "Dynamic Content Wrapper" at bounding box center [220, 64] width 29 height 24
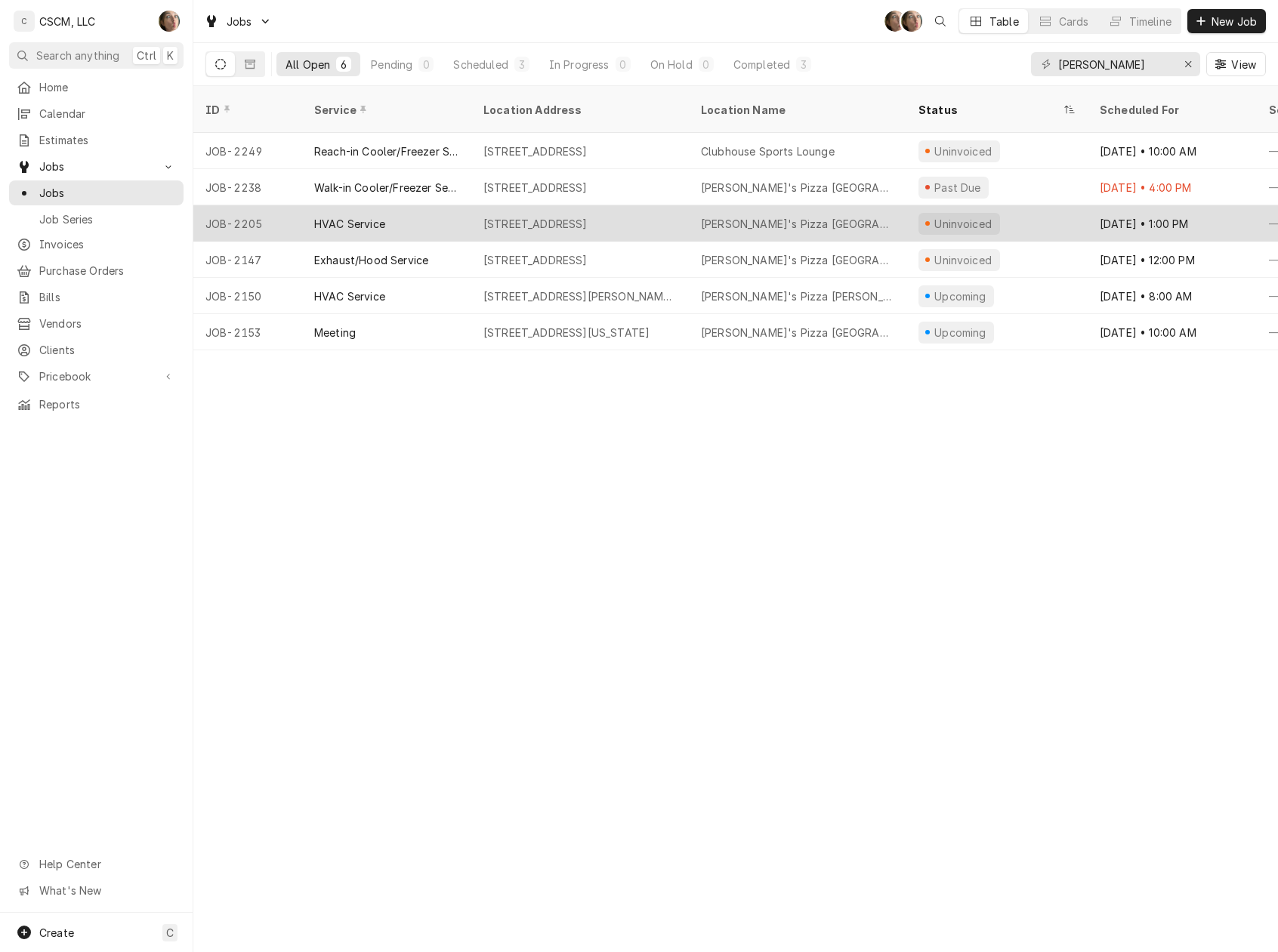
click at [771, 216] on div "Joe's Pizza Jerseyville" at bounding box center [798, 223] width 193 height 15
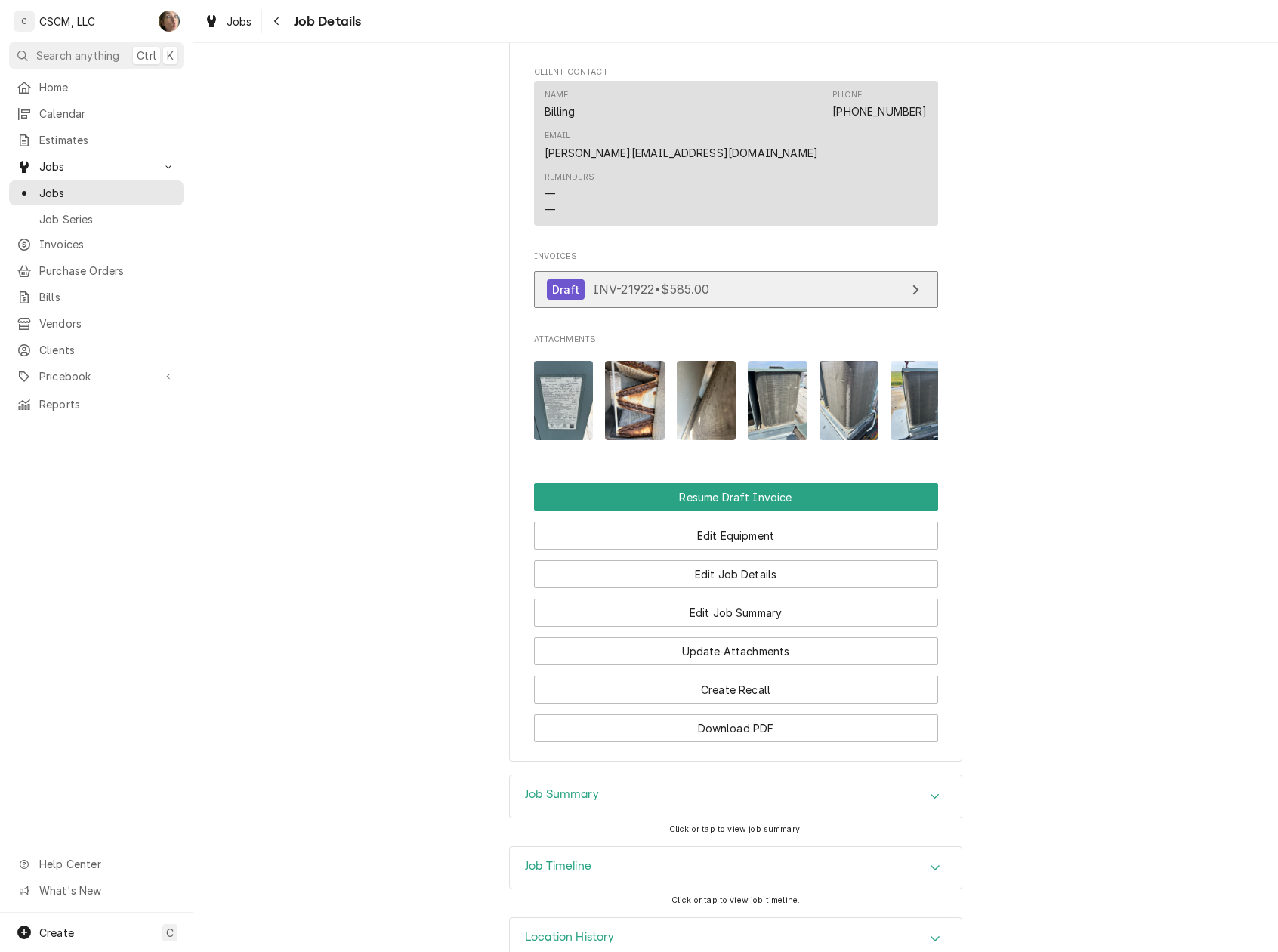
scroll to position [1045, 0]
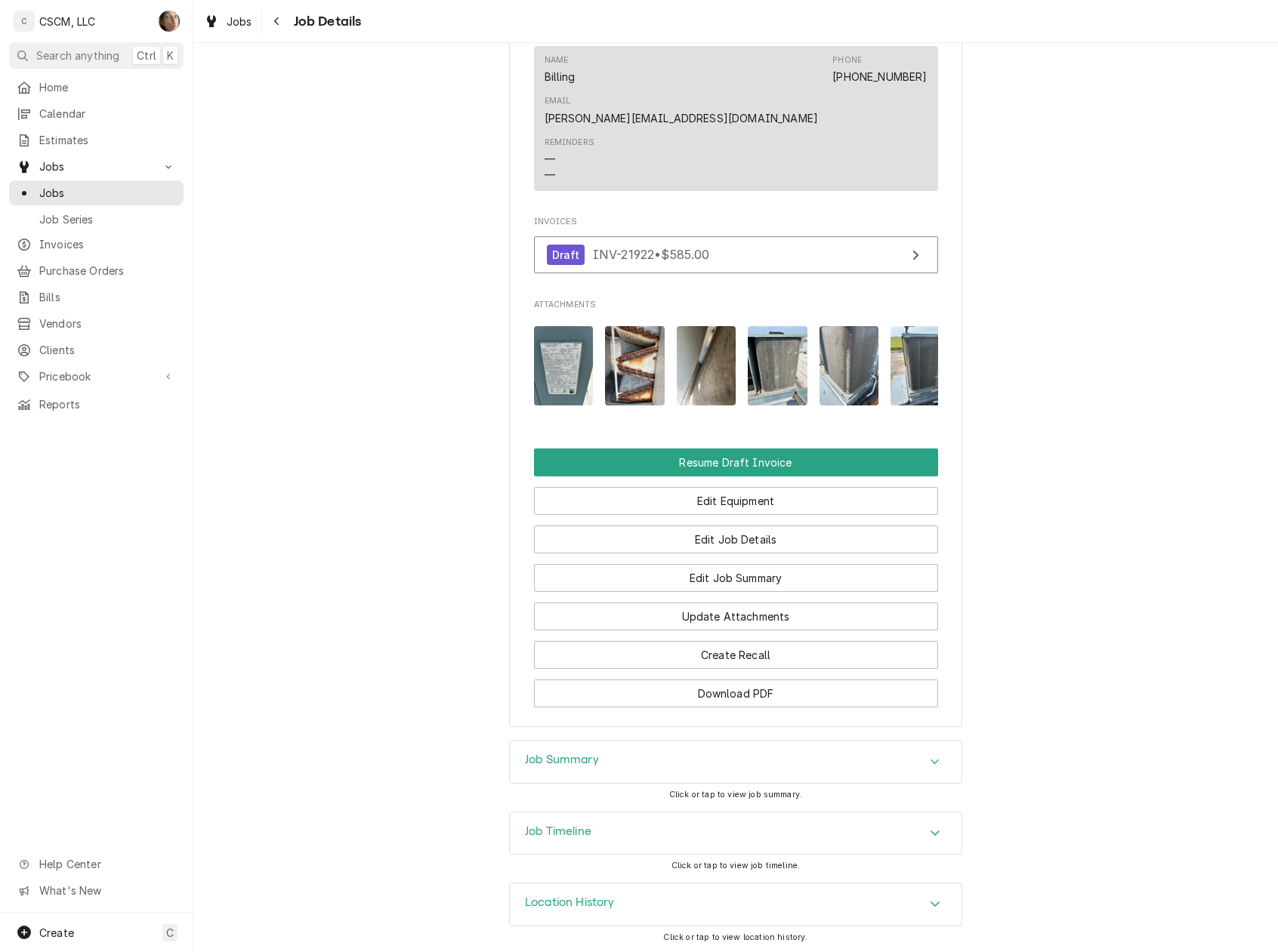
click at [828, 764] on div "Job Summary" at bounding box center [735, 762] width 451 height 43
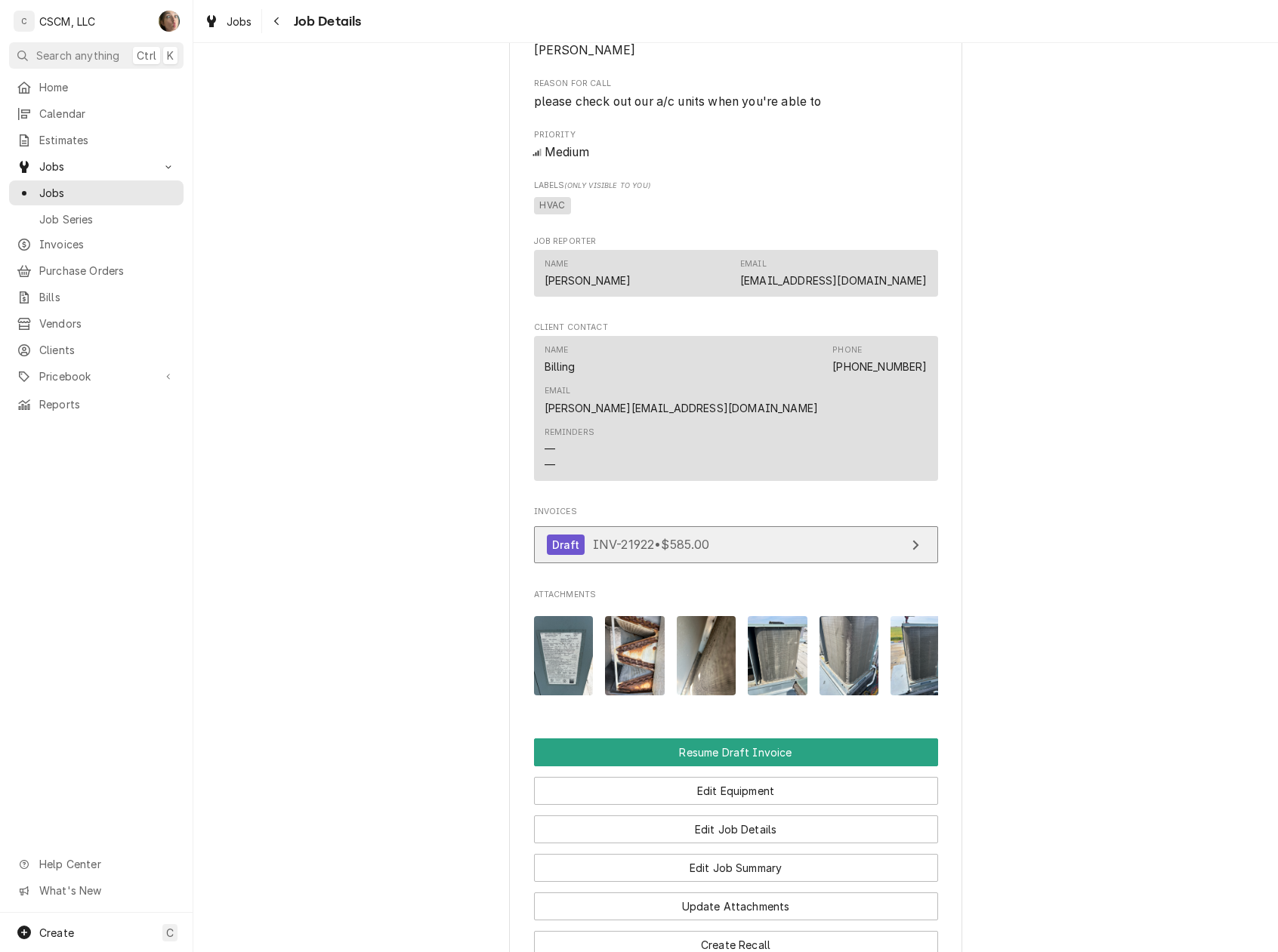
scroll to position [743, 0]
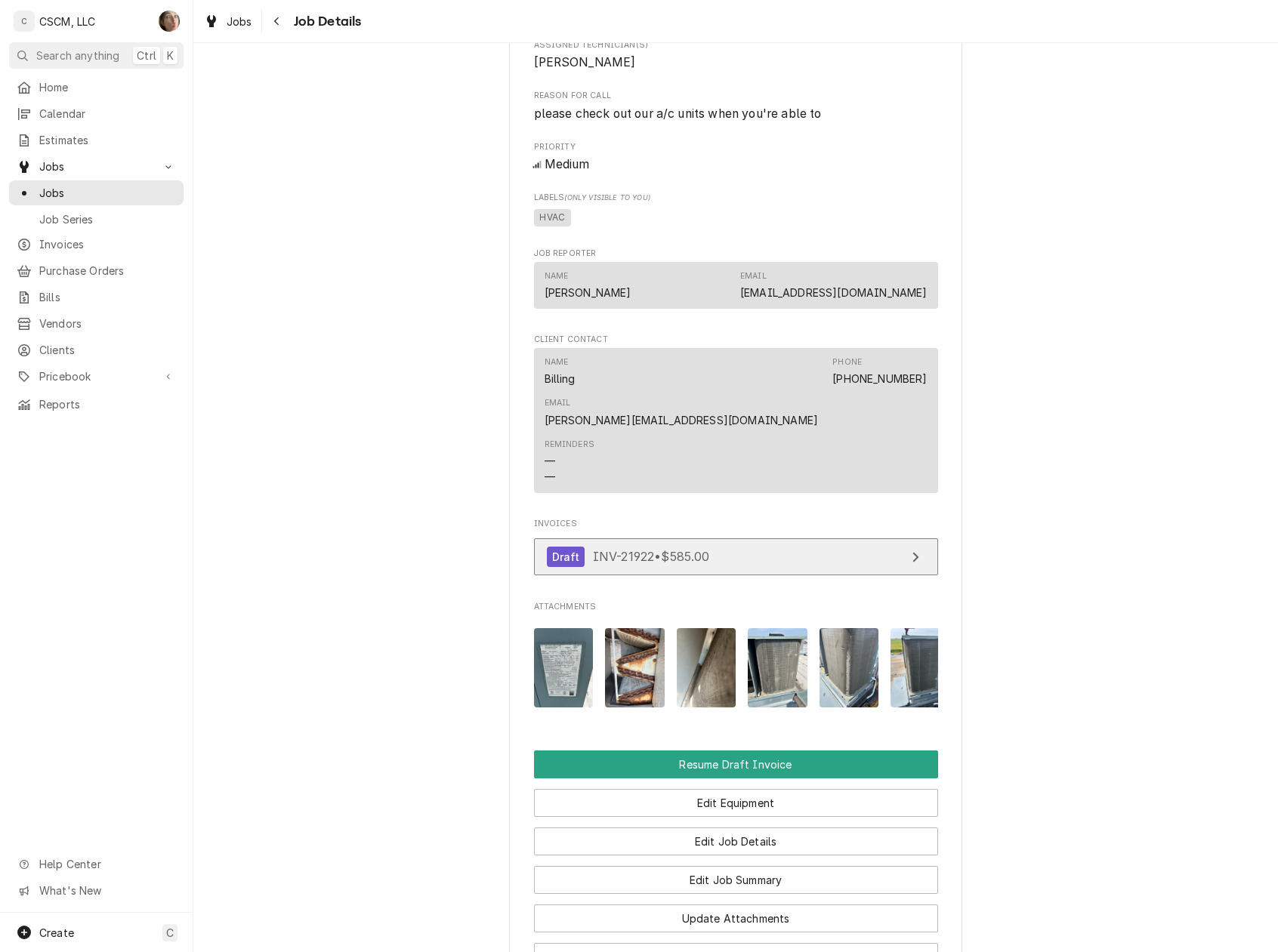
click at [754, 539] on link "Draft INV-21922 • $585.00" at bounding box center [736, 557] width 404 height 37
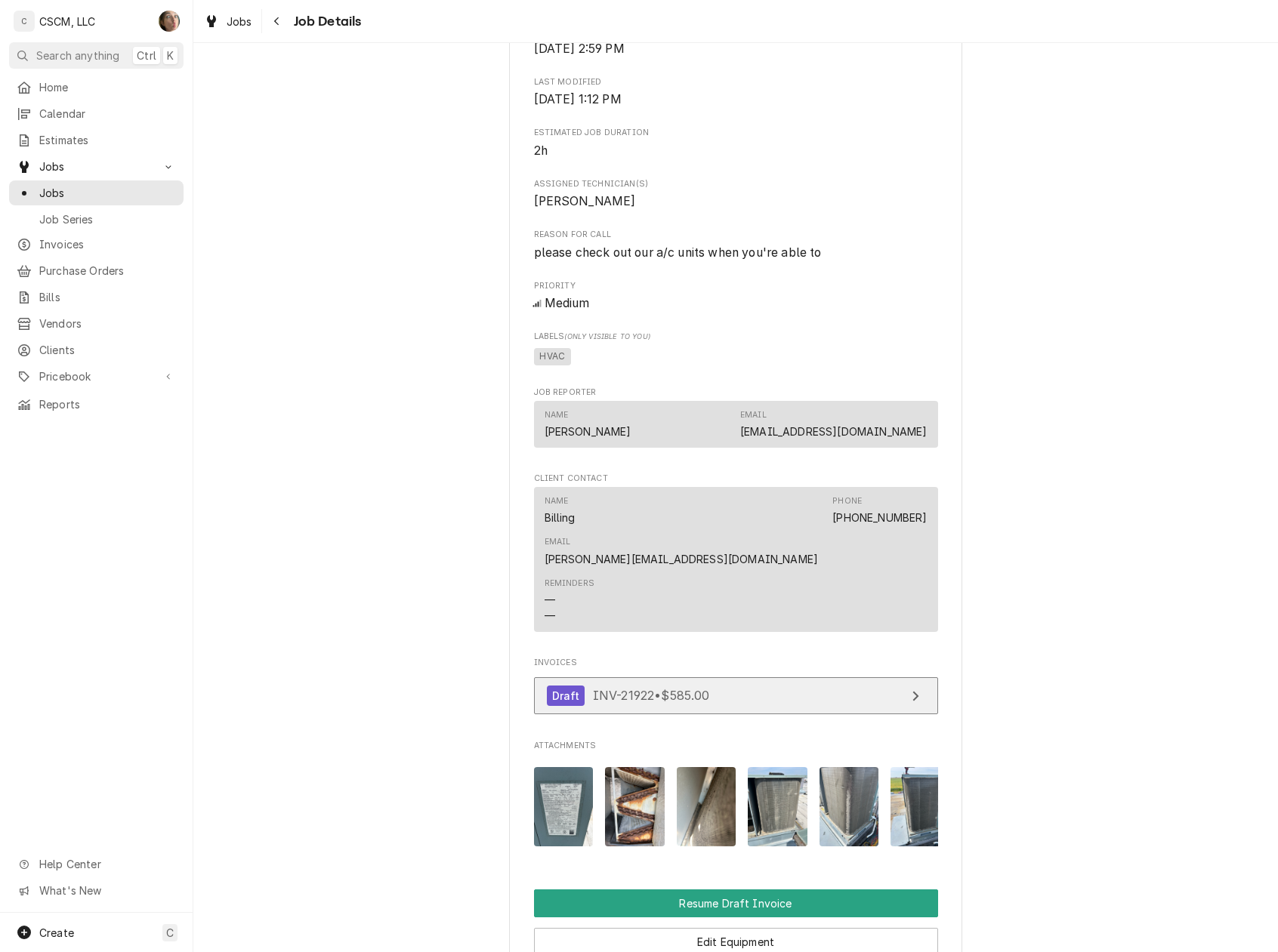
scroll to position [1006, 0]
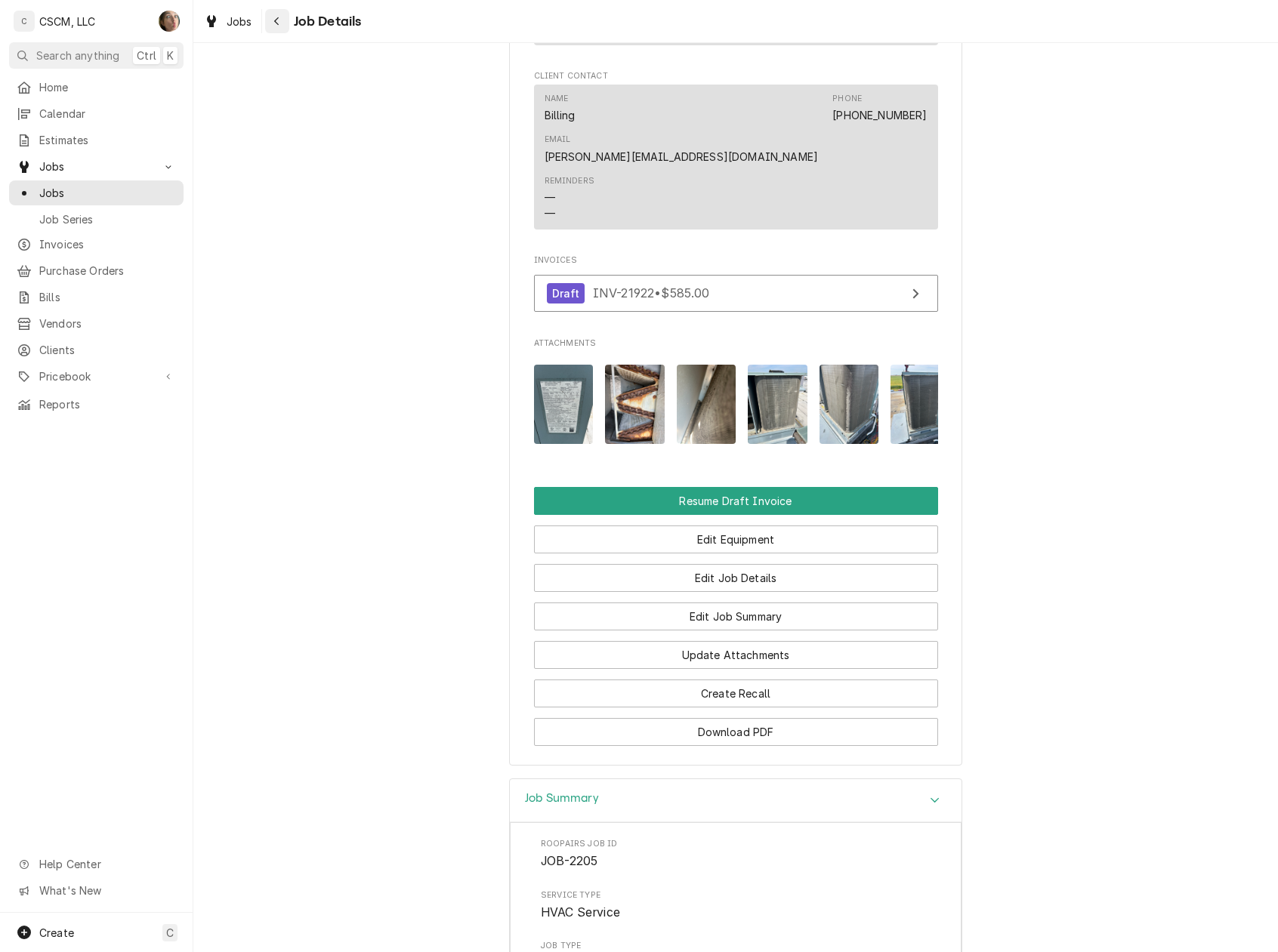
click at [275, 19] on icon "Navigate back" at bounding box center [276, 20] width 7 height 11
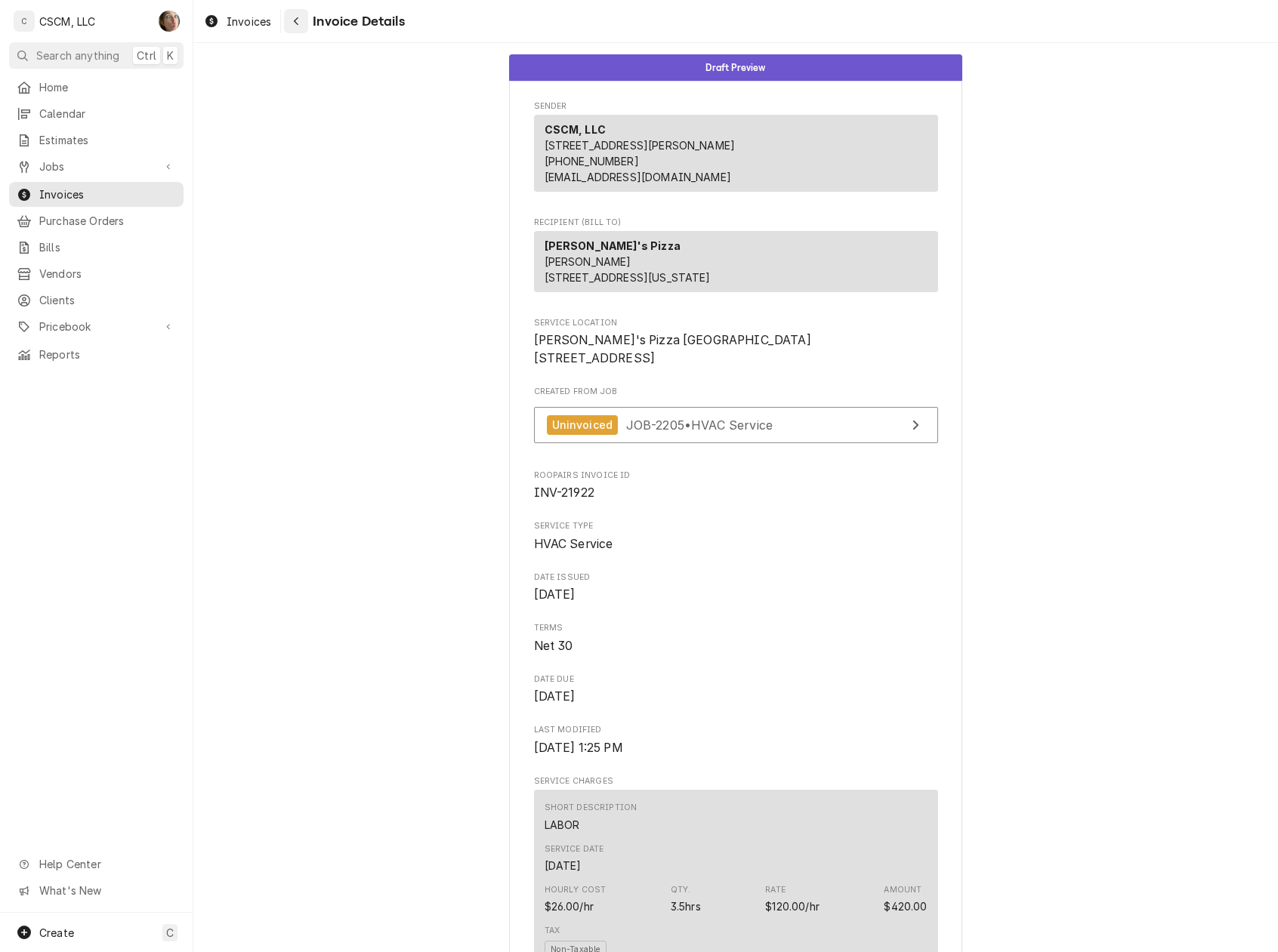
click at [298, 22] on icon "Navigate back" at bounding box center [296, 20] width 7 height 11
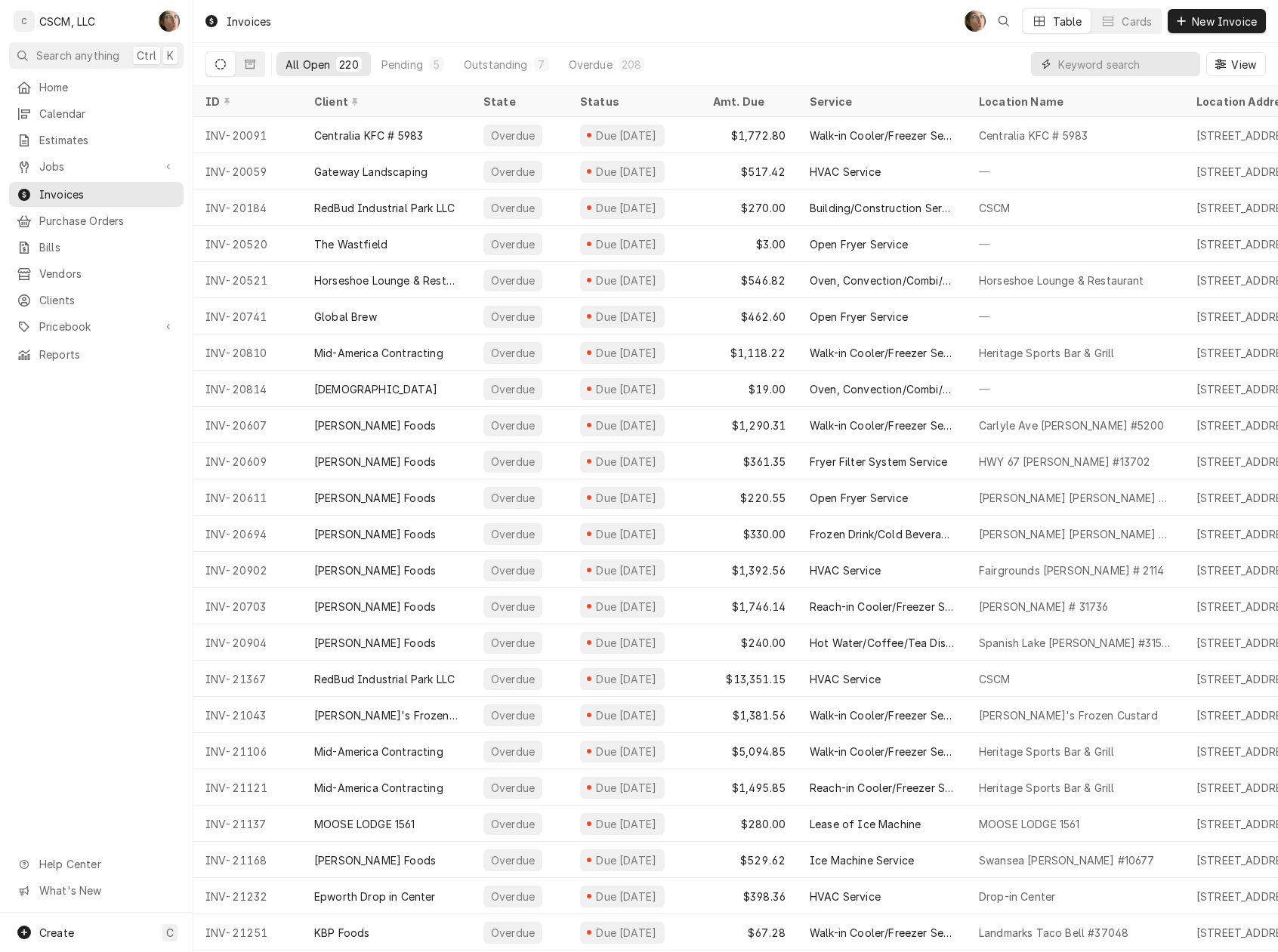
click at [1097, 65] on input "Dynamic Content Wrapper" at bounding box center [1124, 64] width 134 height 24
type input "[PERSON_NAME]"
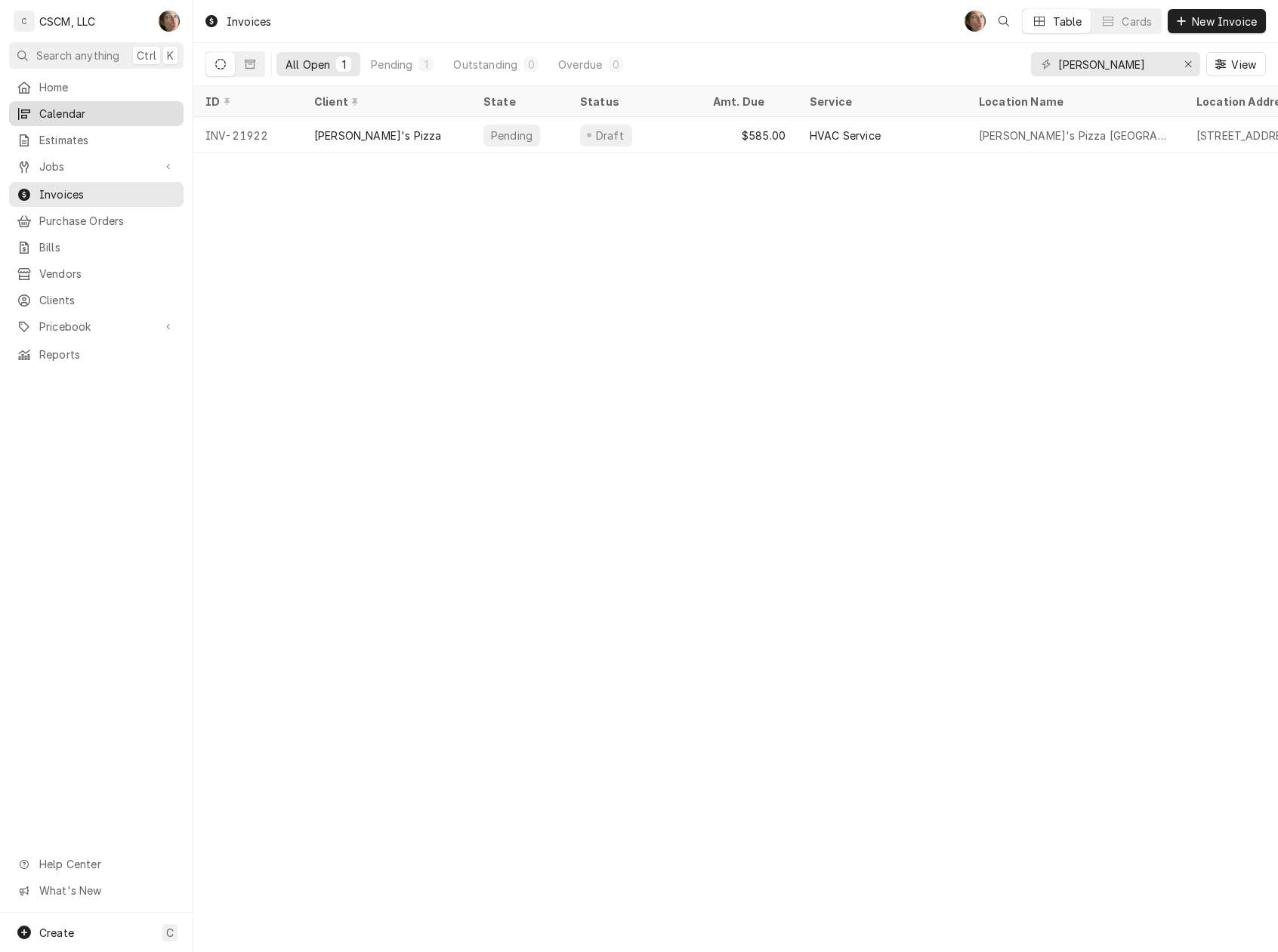
click at [70, 112] on span "Calendar" at bounding box center [107, 113] width 136 height 15
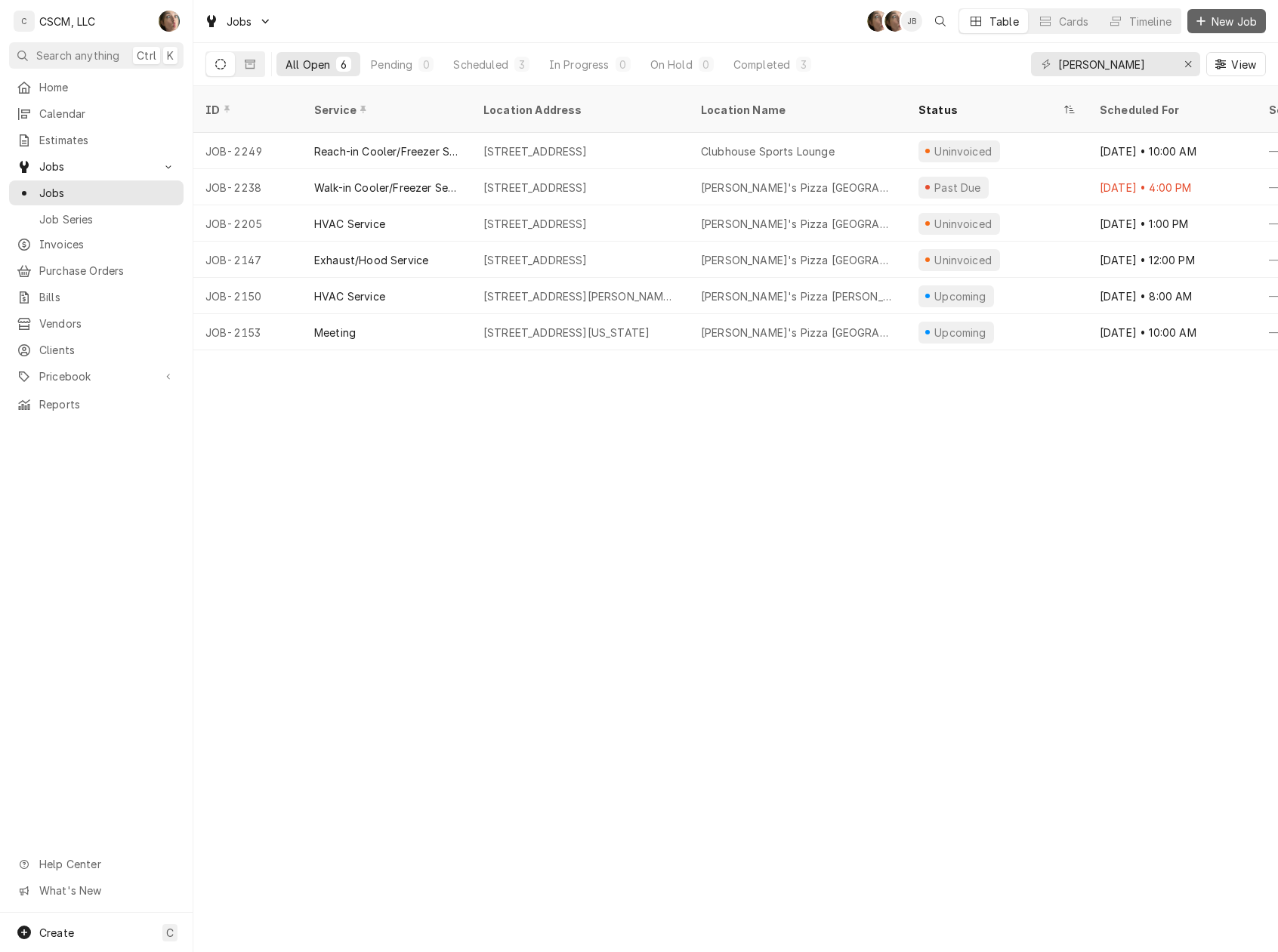
click at [1251, 14] on span "New Job" at bounding box center [1234, 21] width 51 height 15
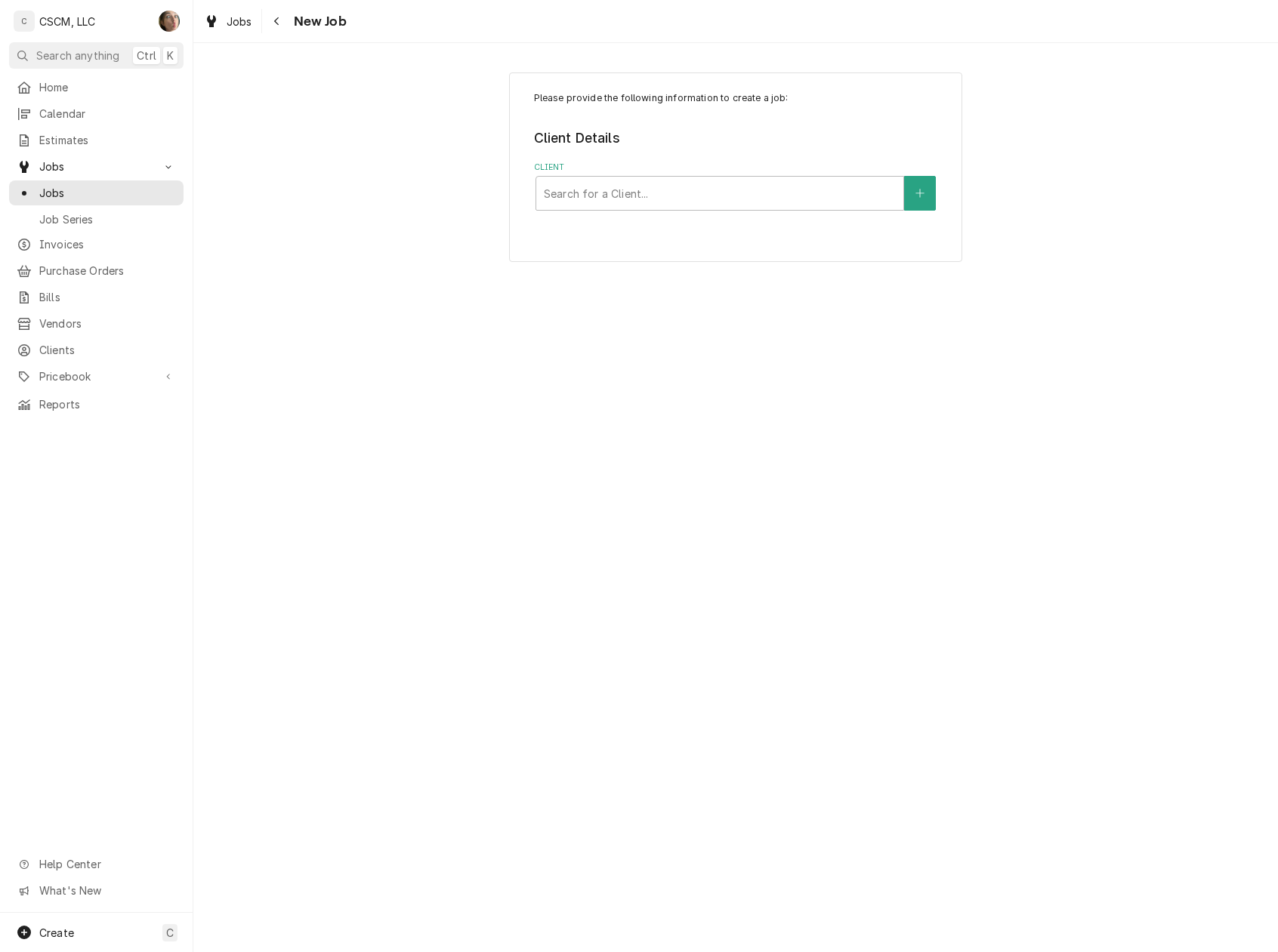
click at [851, 213] on div "Please provide the following information to create a job: Client Details Client…" at bounding box center [736, 167] width 453 height 189
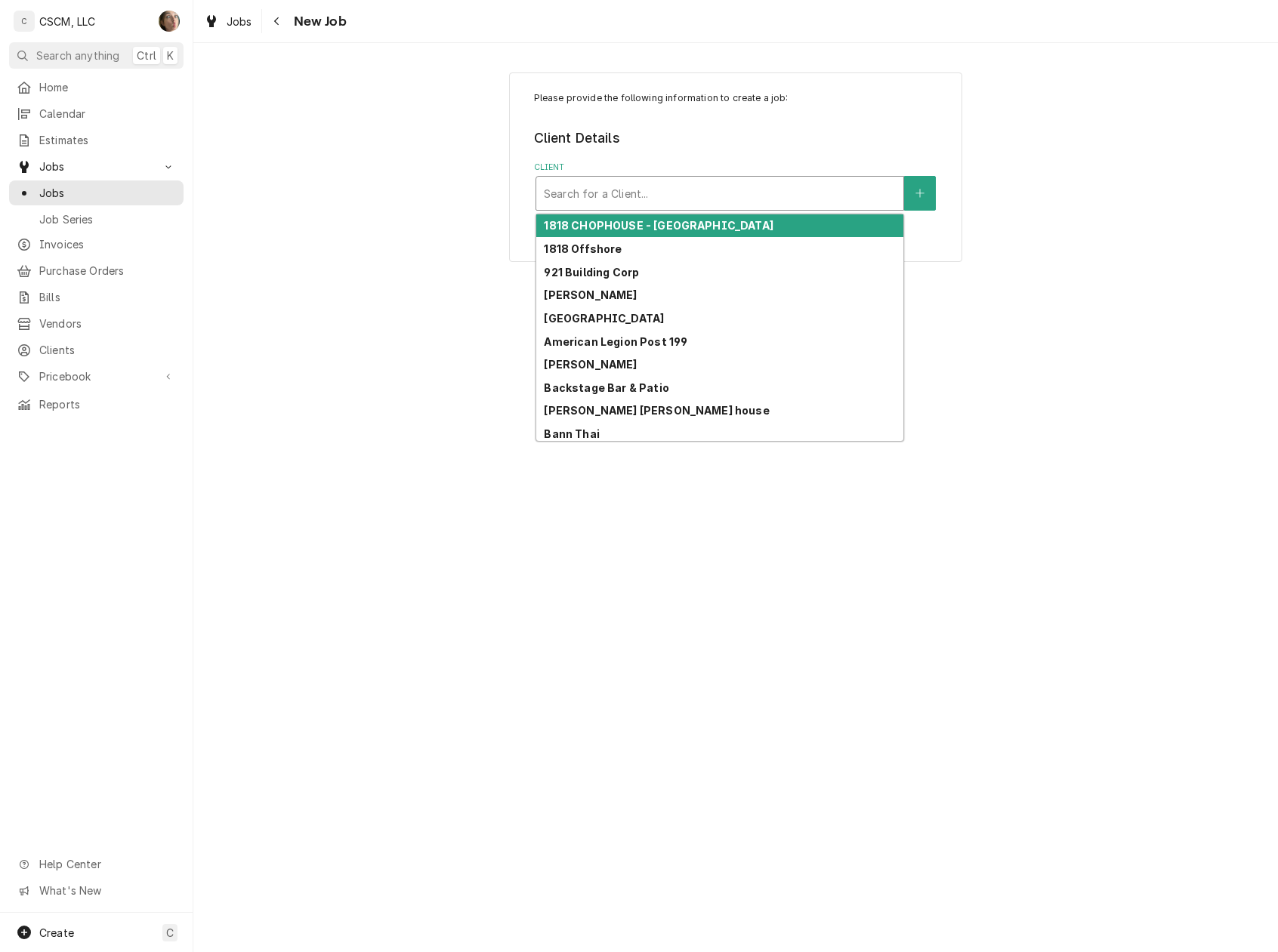
click at [859, 204] on div "Client" at bounding box center [719, 193] width 352 height 27
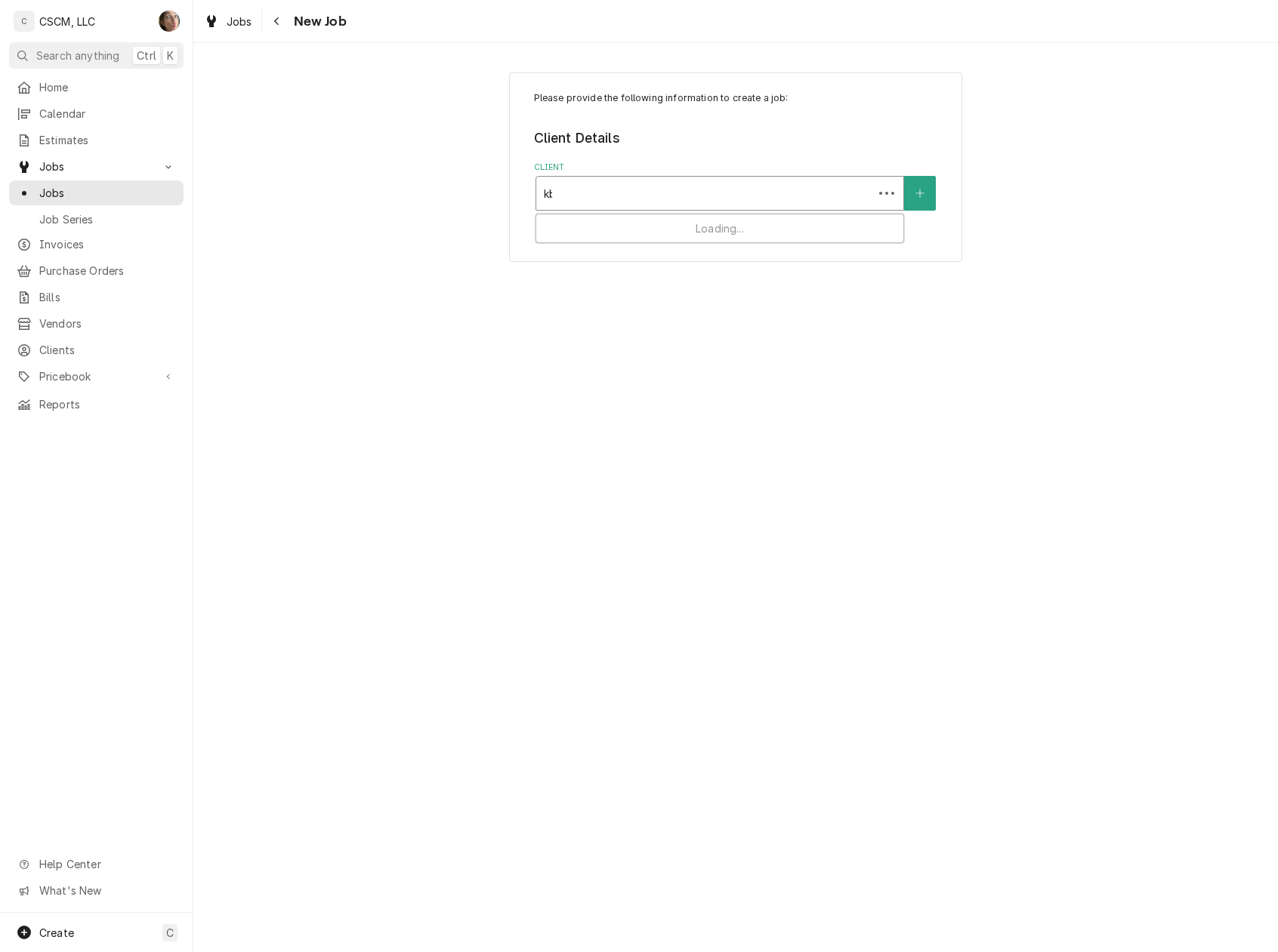
type input "kbp"
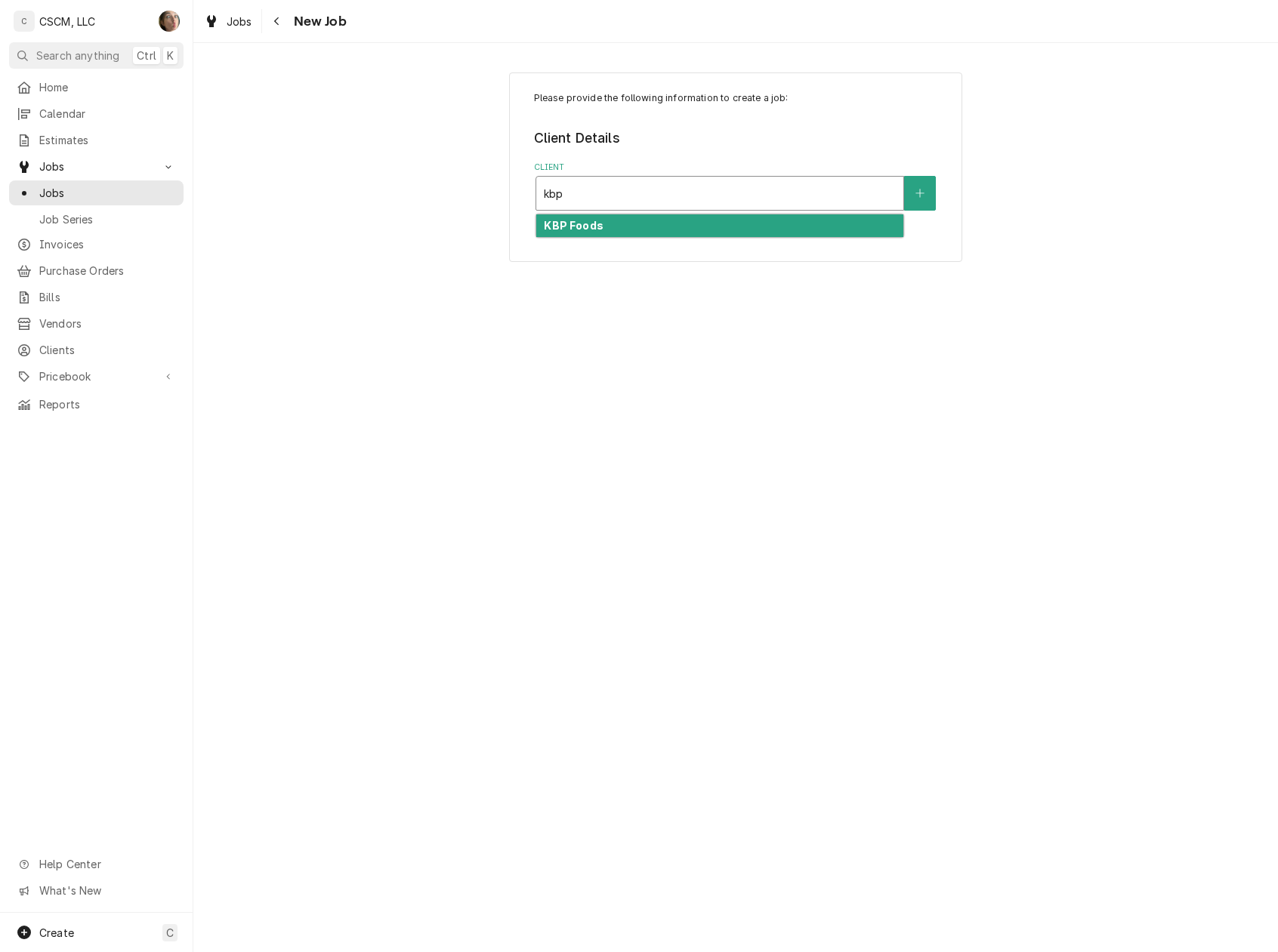
click at [857, 226] on div "KBP Foods" at bounding box center [720, 226] width 367 height 23
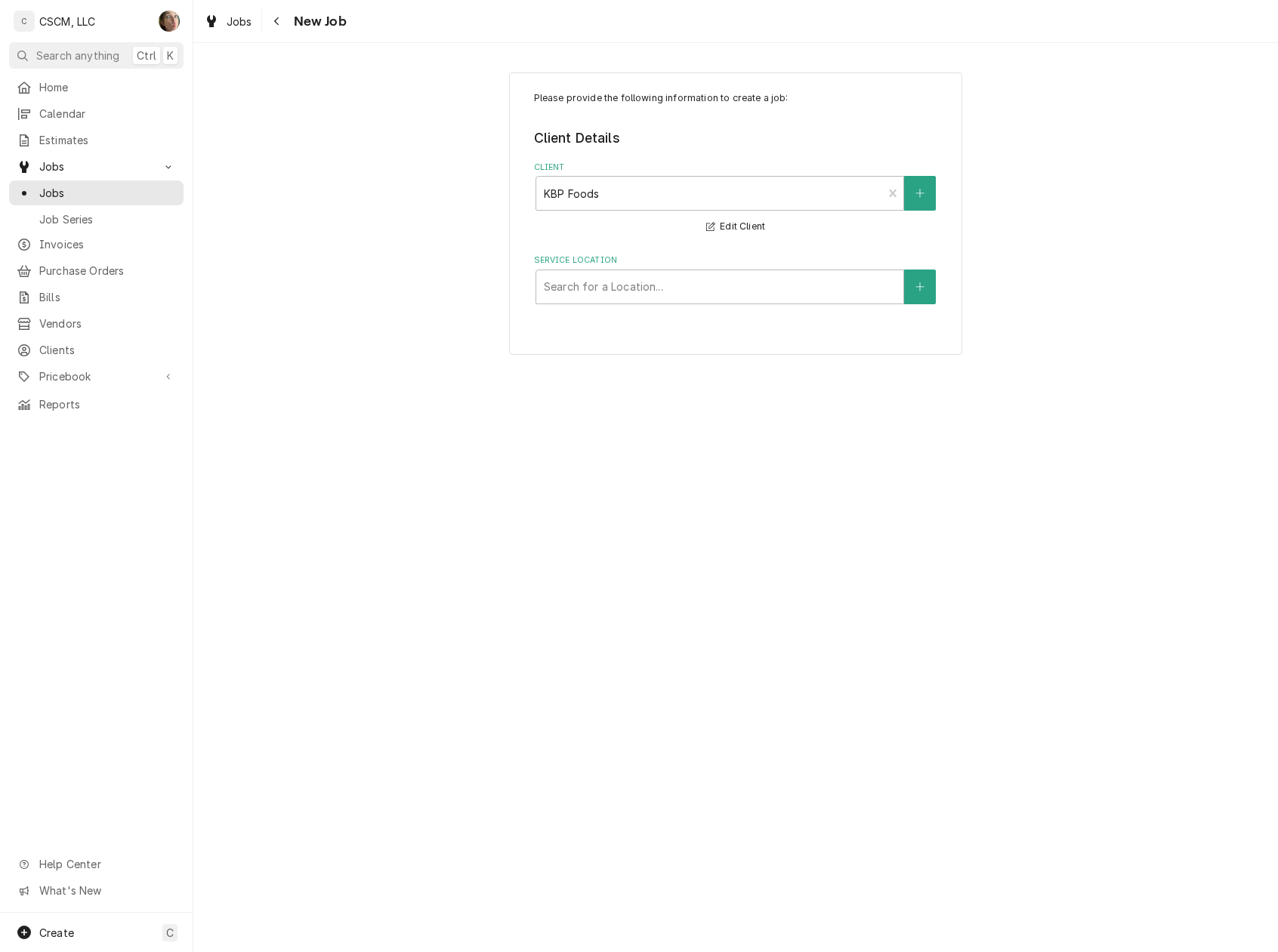
click at [680, 266] on label "Service Location" at bounding box center [736, 260] width 404 height 12
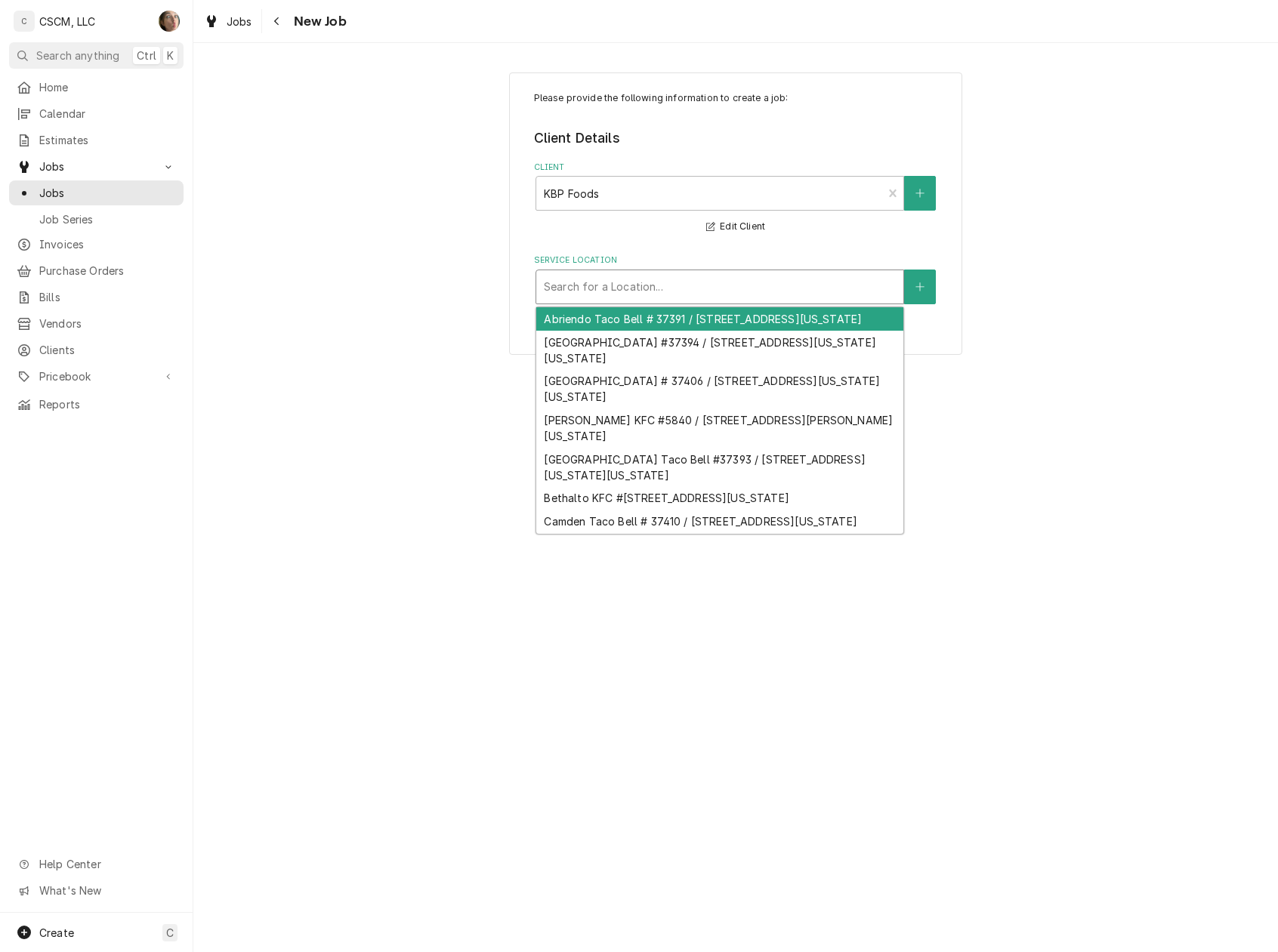
click at [677, 292] on div "Service Location" at bounding box center [719, 287] width 352 height 27
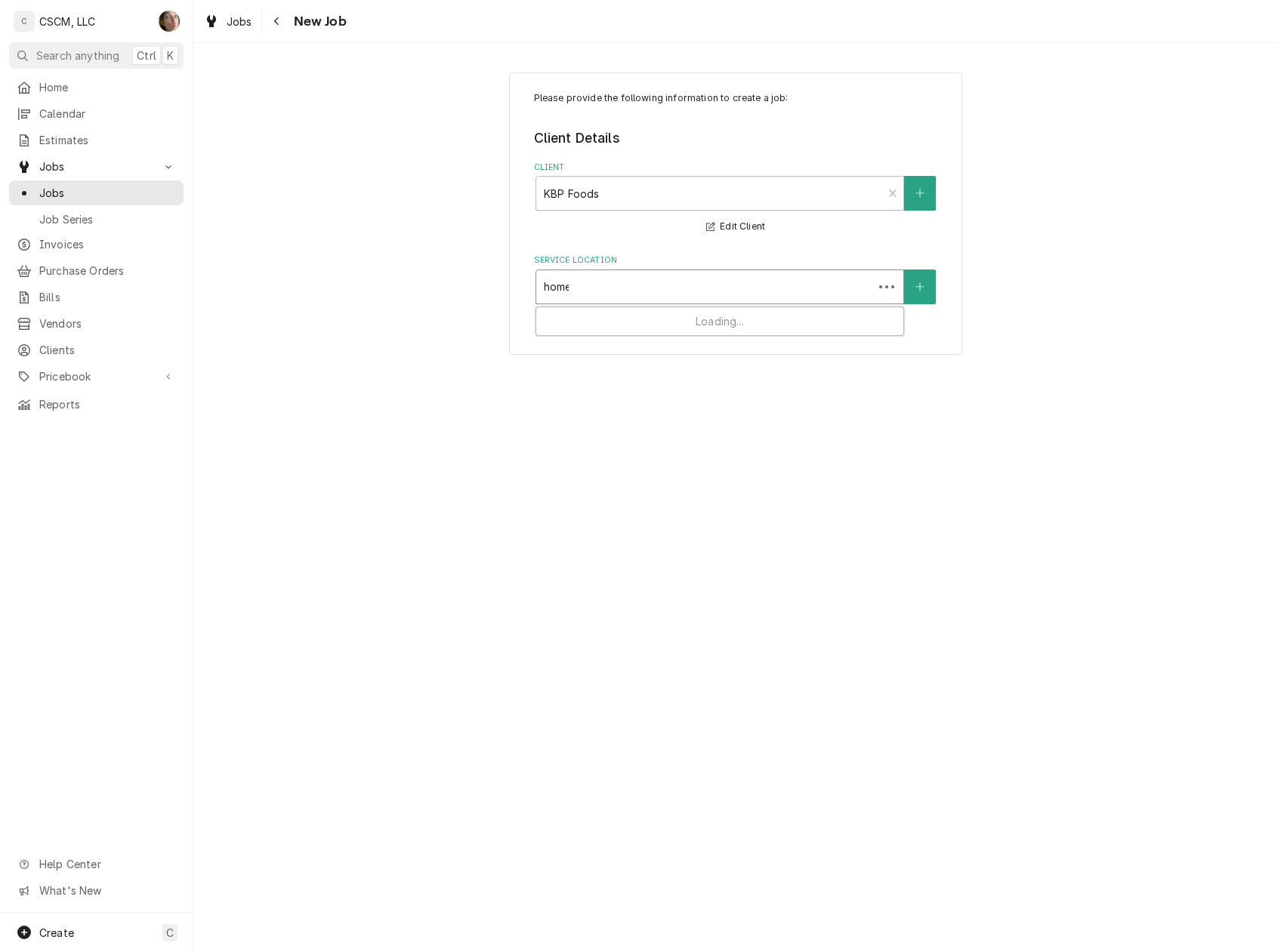
type input "homer"
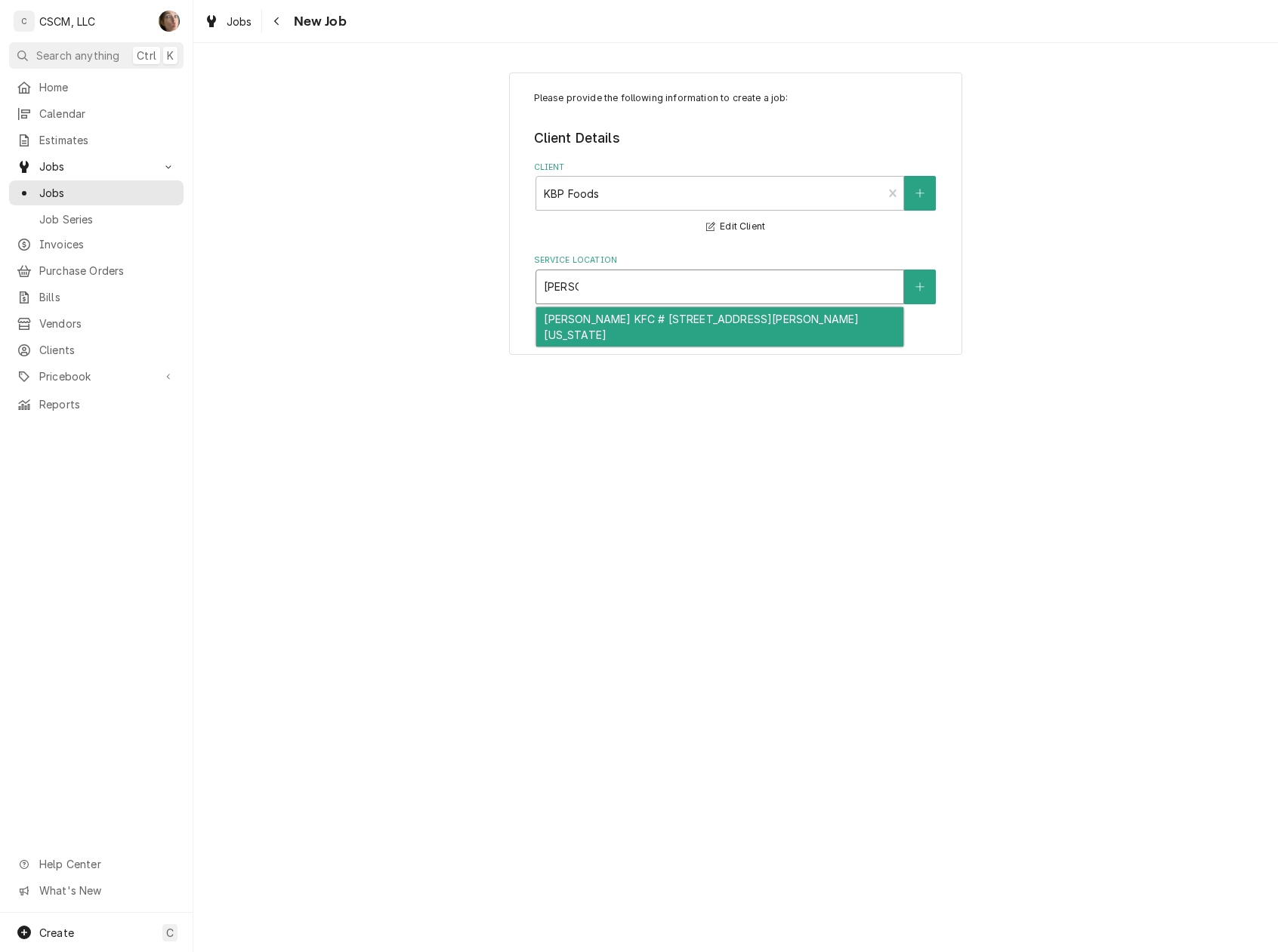
click at [642, 331] on div "Homer Adams KFC # 5842 / 2994 Homer M Adams Pkwy, Alton, Illinois 62002" at bounding box center [720, 327] width 367 height 40
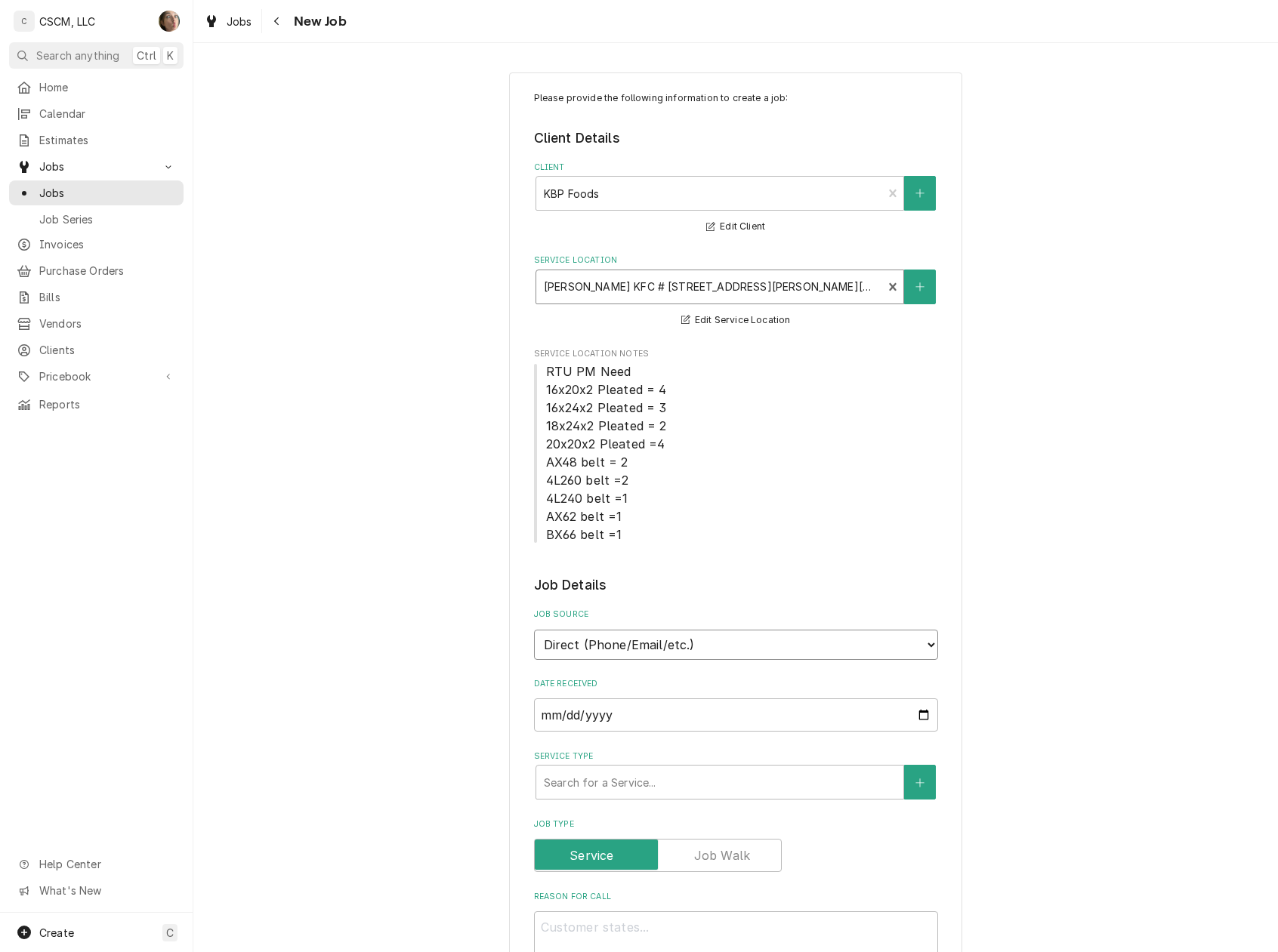
click at [624, 656] on select "Direct (Phone/Email/etc.) Other" at bounding box center [736, 645] width 404 height 30
select select "100"
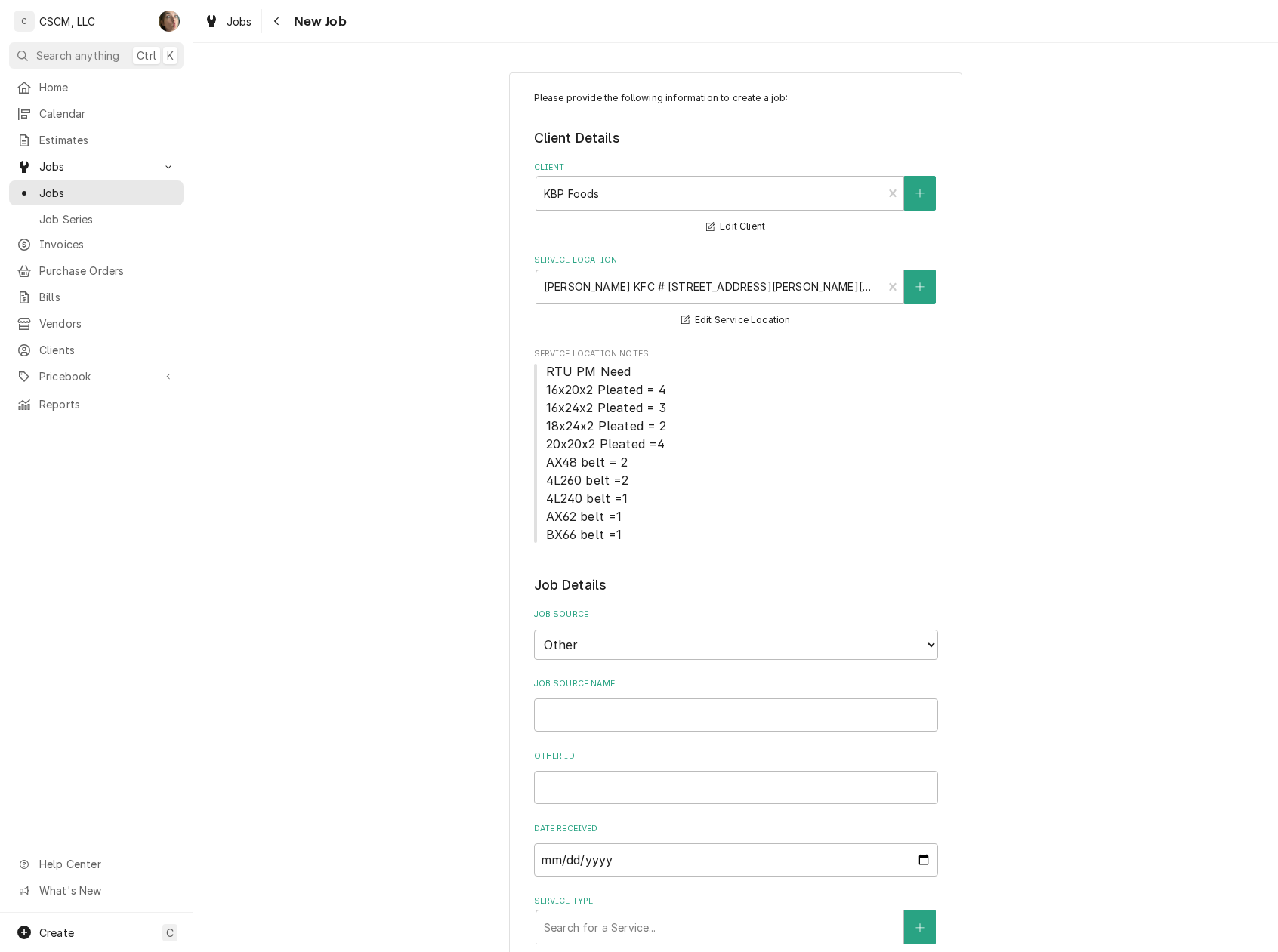
click at [615, 696] on div "Job Source Name" at bounding box center [736, 705] width 404 height 53
click at [614, 713] on input "Job Source Name" at bounding box center [736, 715] width 404 height 33
type textarea "x"
type input "V"
type textarea "x"
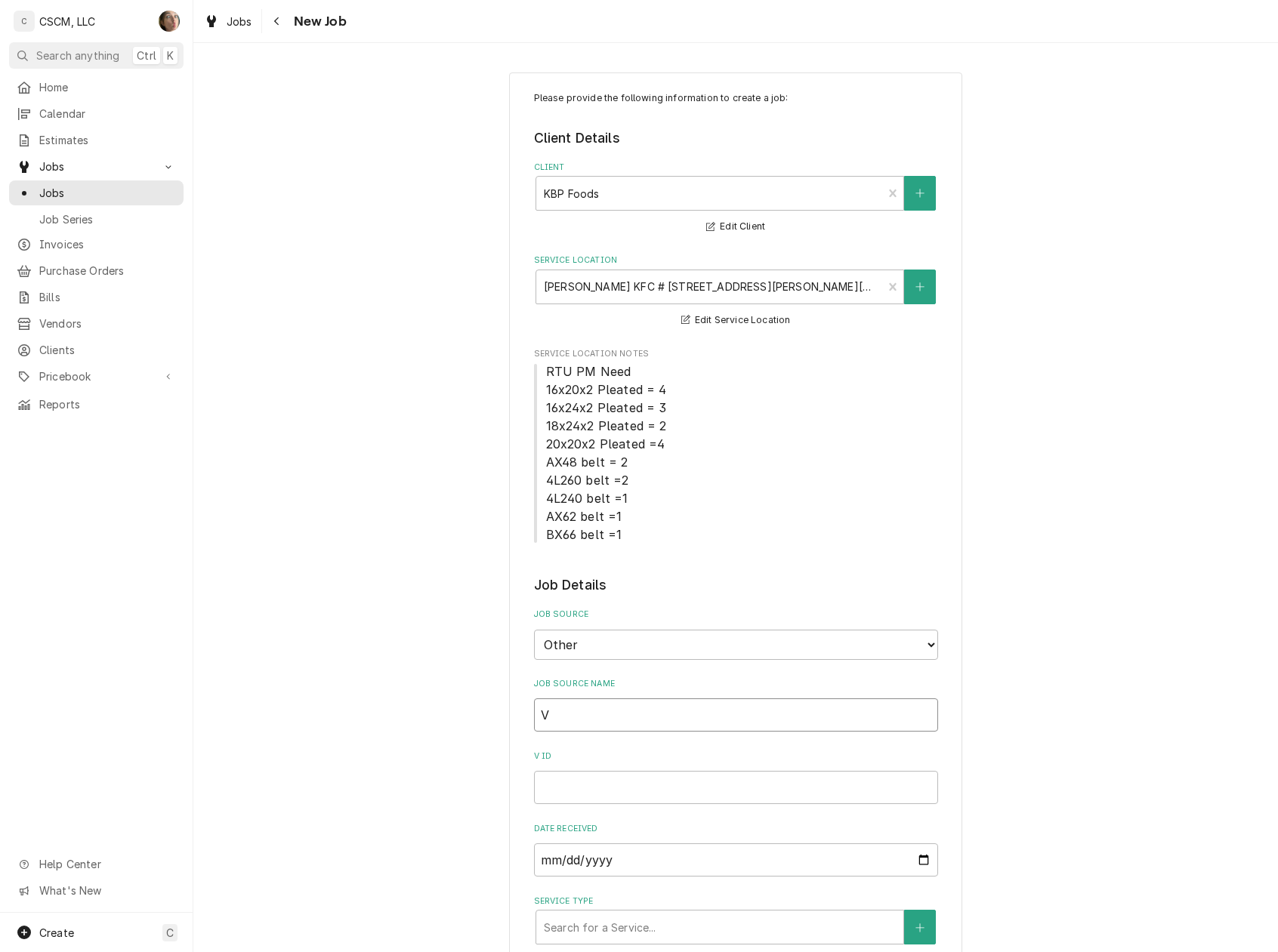
type input "Ve"
type textarea "x"
type input "Ver"
type textarea "x"
type input "Veri"
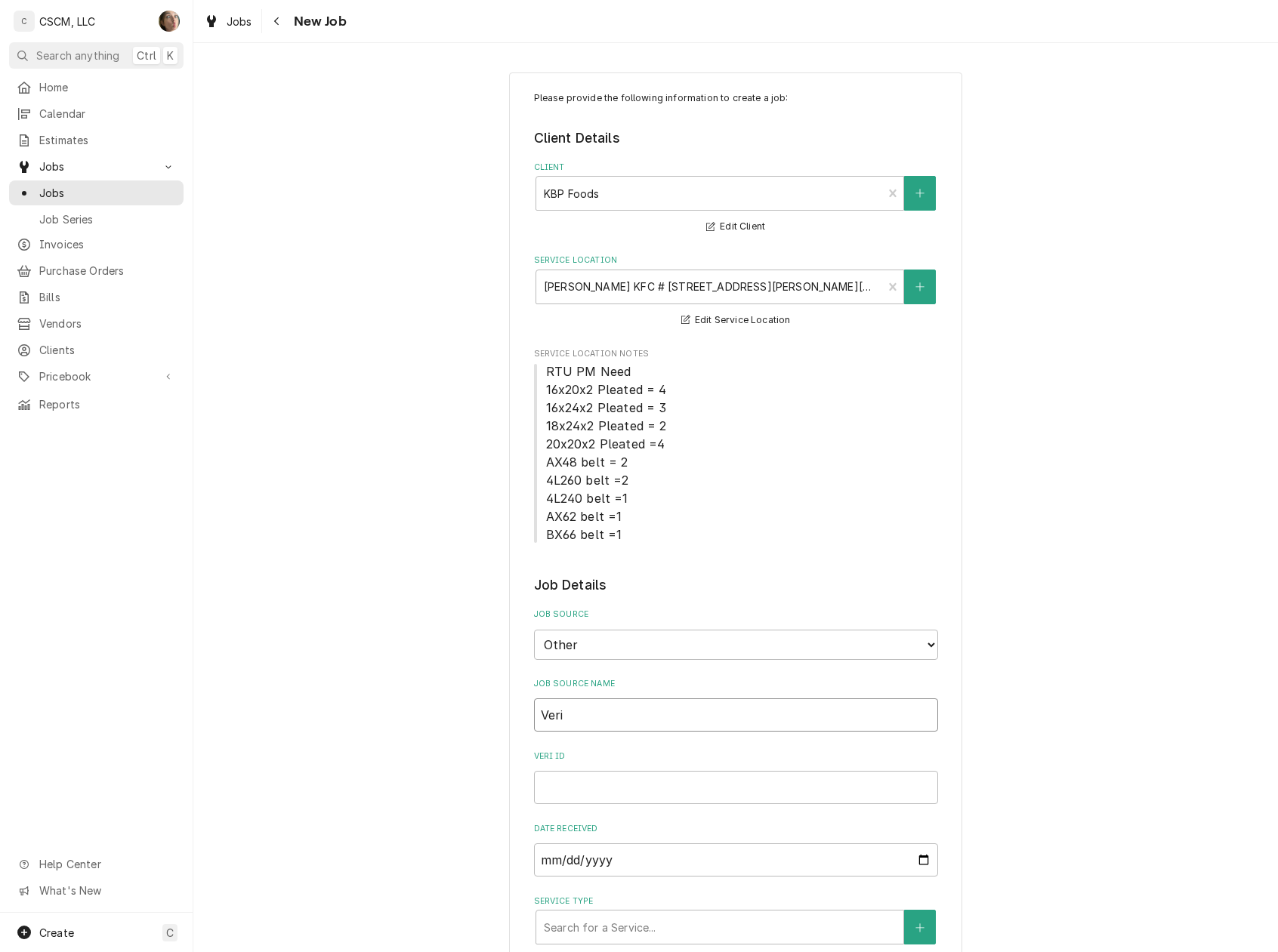
type textarea "x"
type input "Veris"
type textarea "x"
type input "Verisae"
type textarea "x"
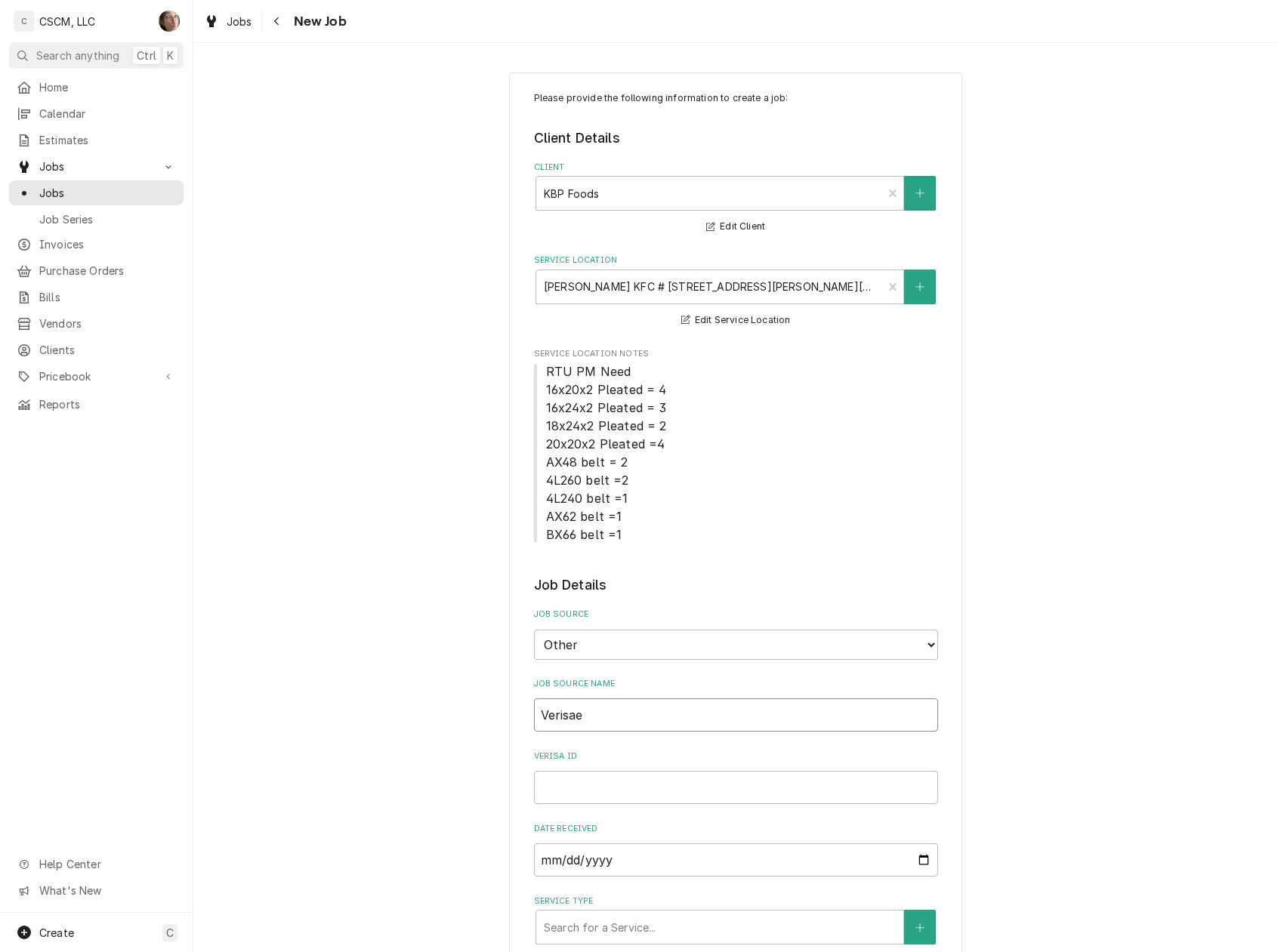
type input "Verisae"
click at [584, 801] on input "Verisae ID" at bounding box center [736, 788] width 404 height 33
paste input "72123340"
type textarea "x"
type input "72123340"
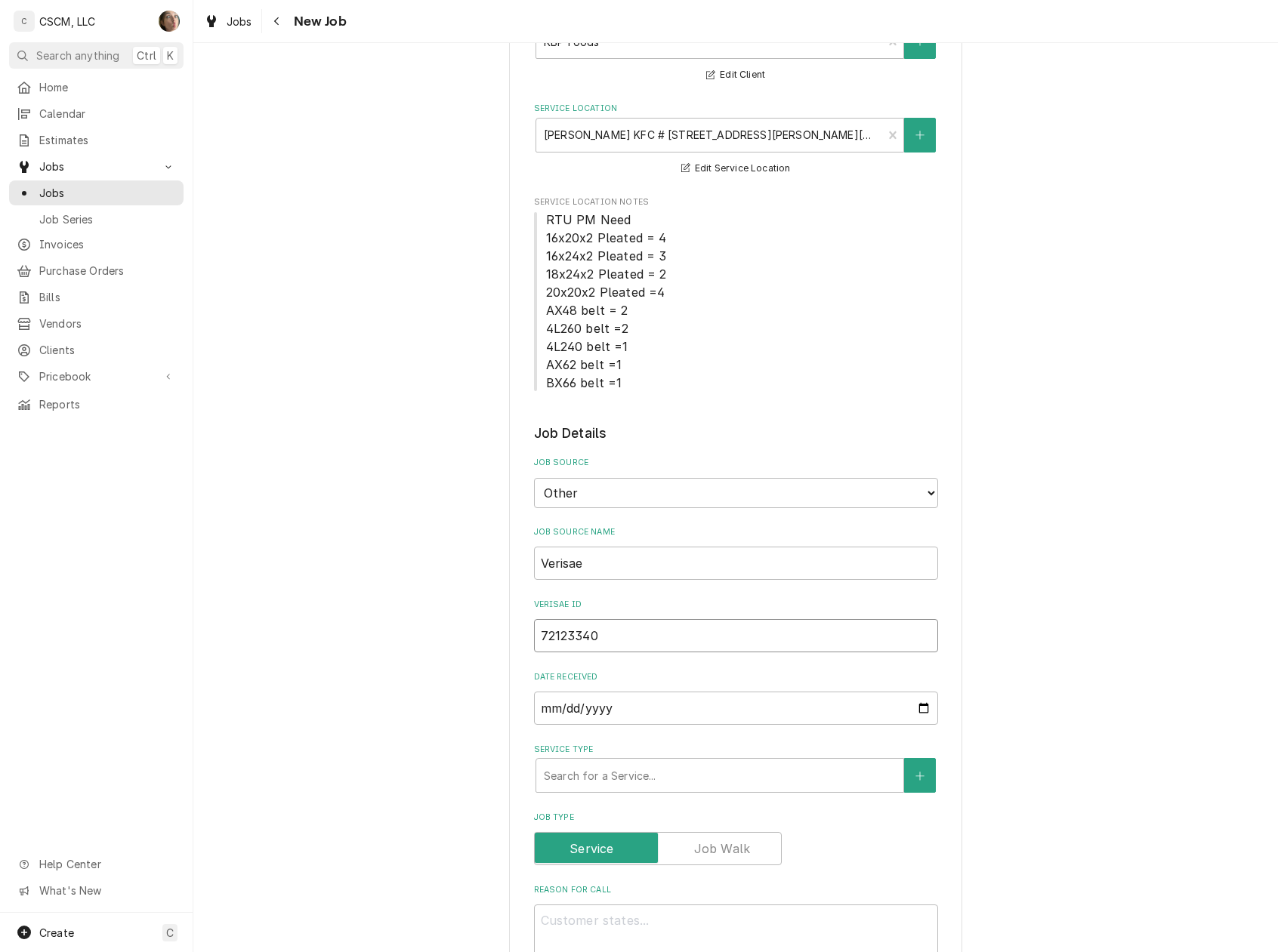
scroll to position [402, 0]
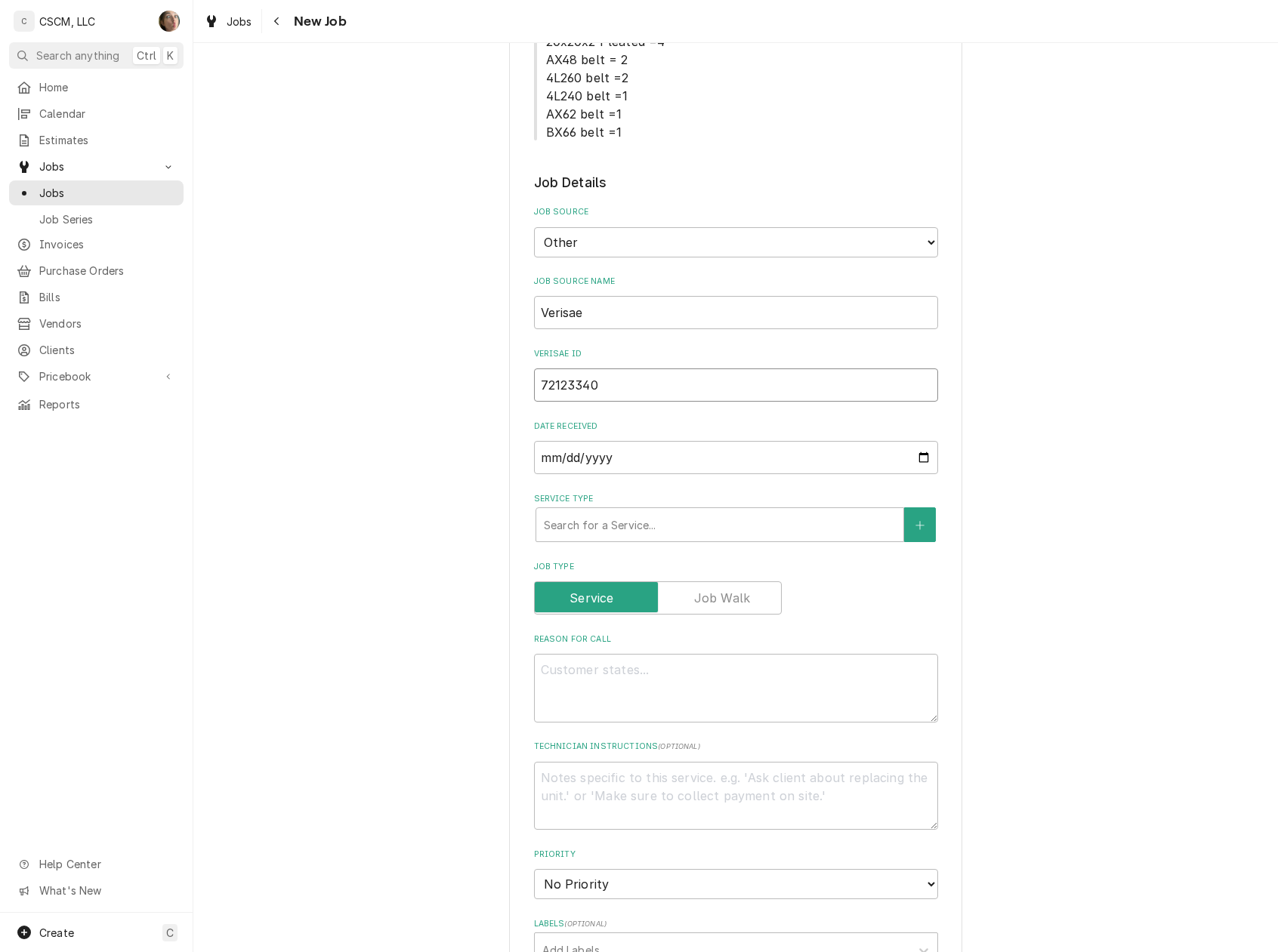
type textarea "x"
type input "72123340"
click at [566, 681] on textarea "Reason For Call" at bounding box center [736, 688] width 404 height 69
type textarea "x"
type textarea "n"
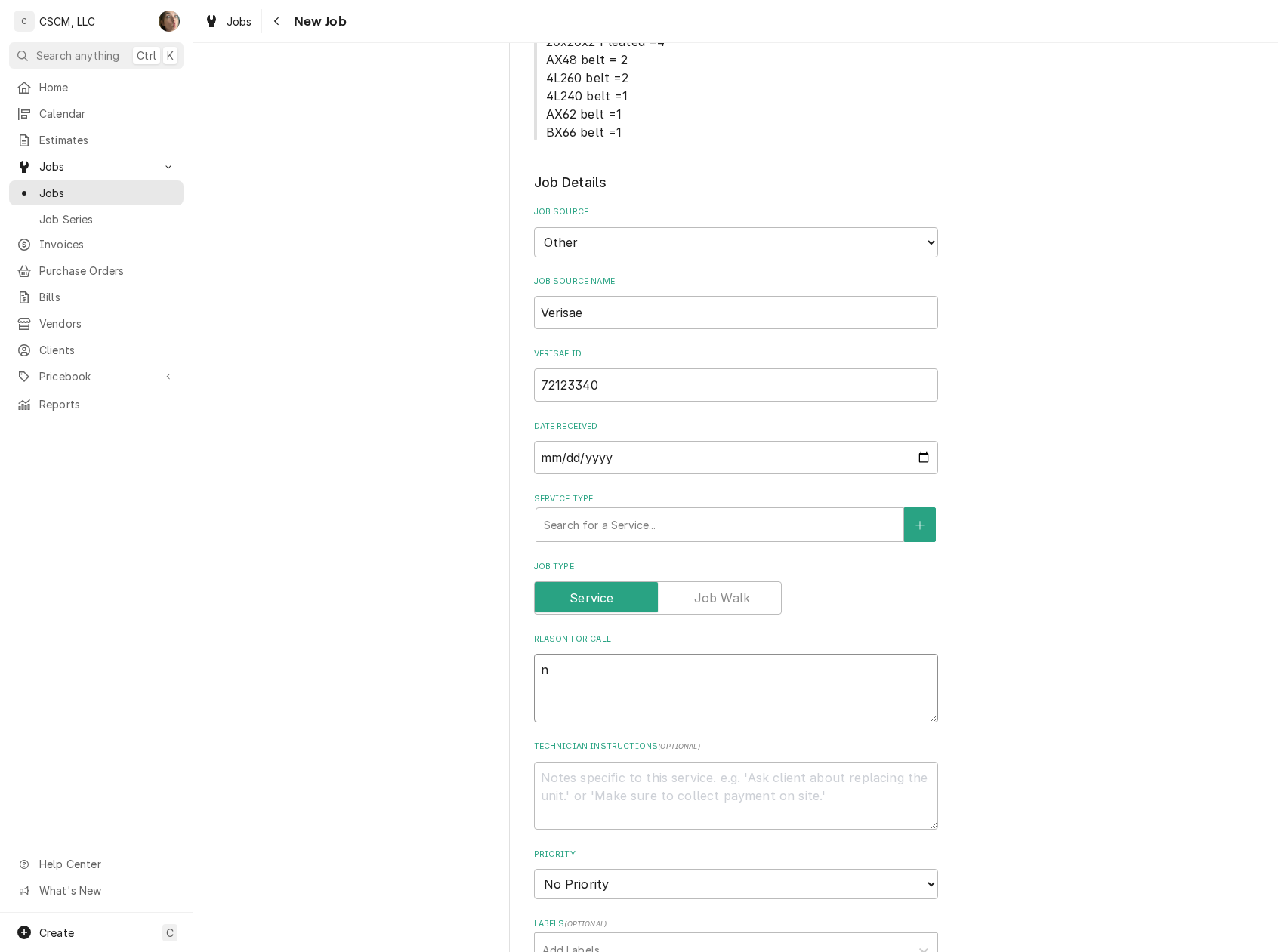
type textarea "x"
type textarea "nt"
type textarea "x"
type textarea "nte"
type textarea "x"
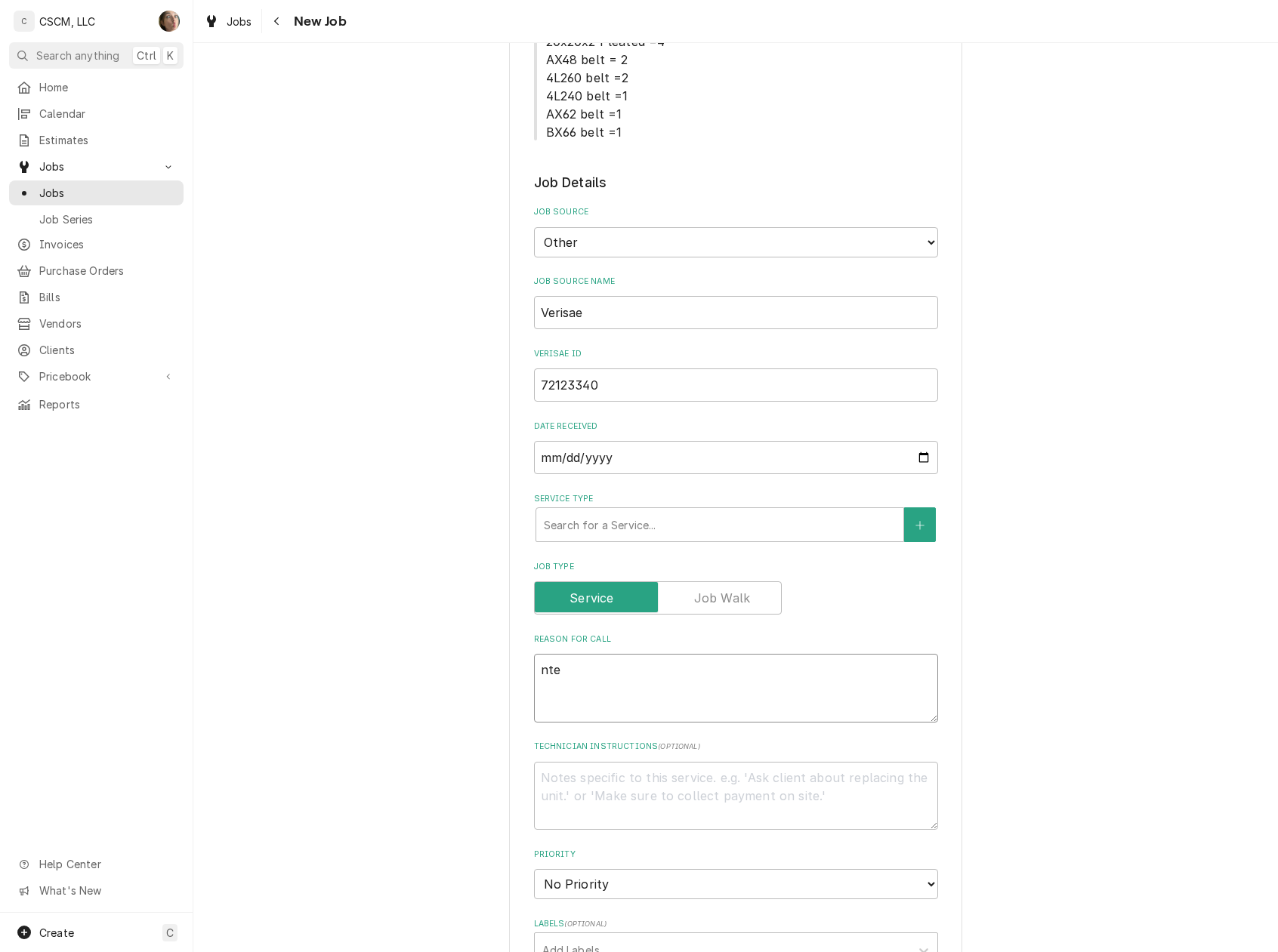
type textarea "nte:"
type textarea "x"
type textarea "nte:"
type textarea "x"
type textarea "nte:"
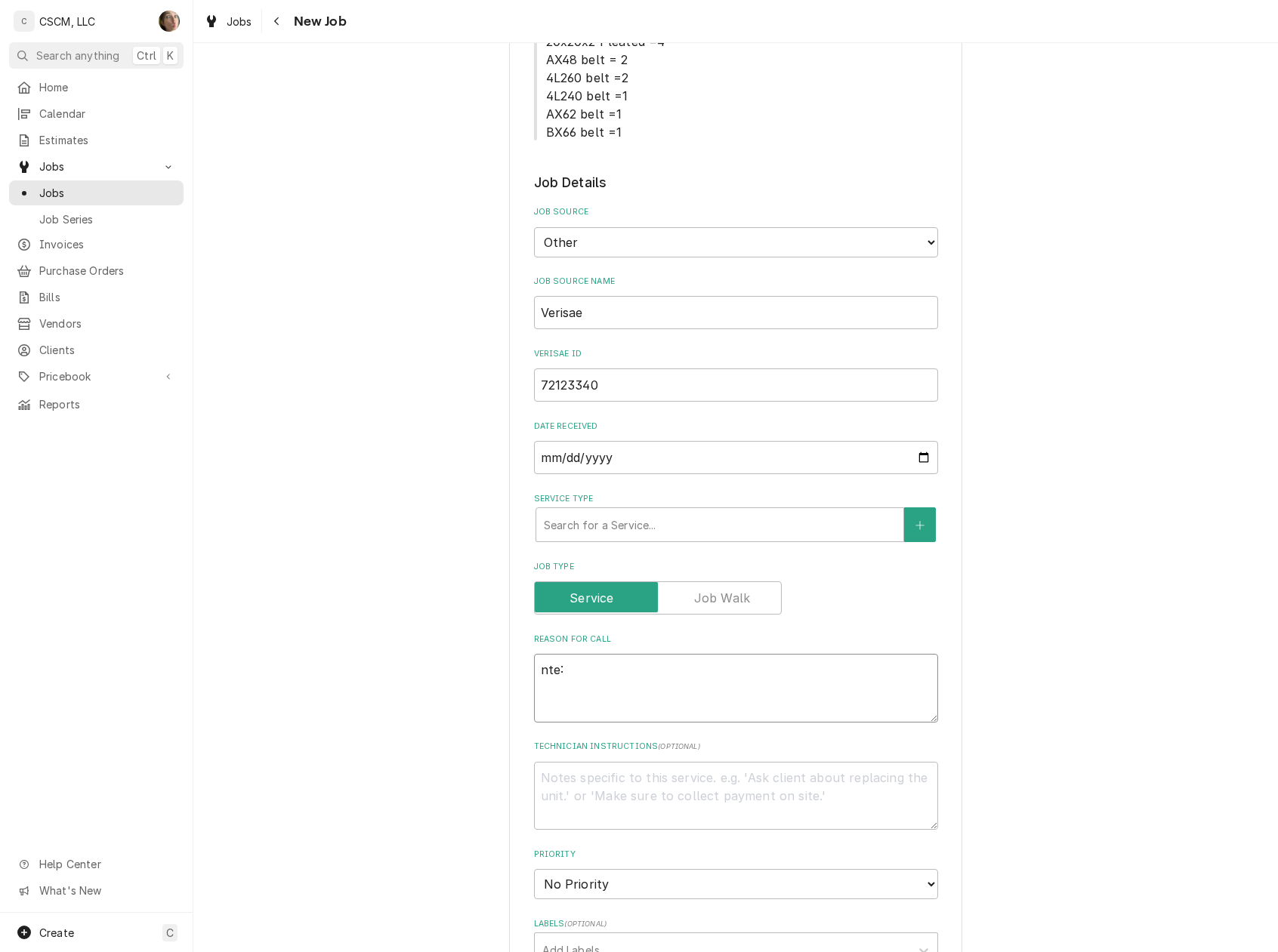
type textarea "x"
type textarea "nte"
type textarea "x"
type textarea "nt"
type textarea "x"
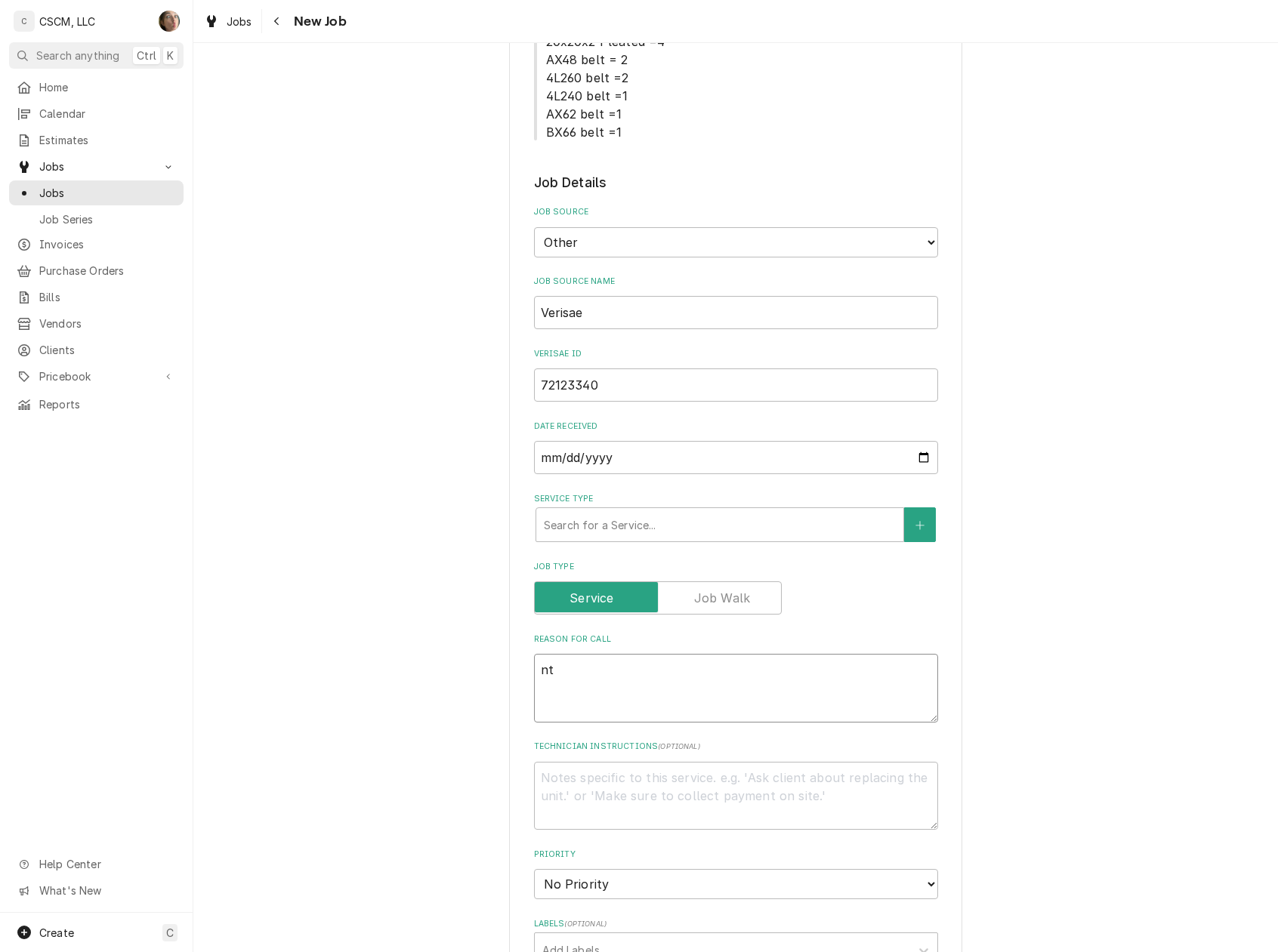
type textarea "n"
type textarea "x"
type textarea "N"
type textarea "x"
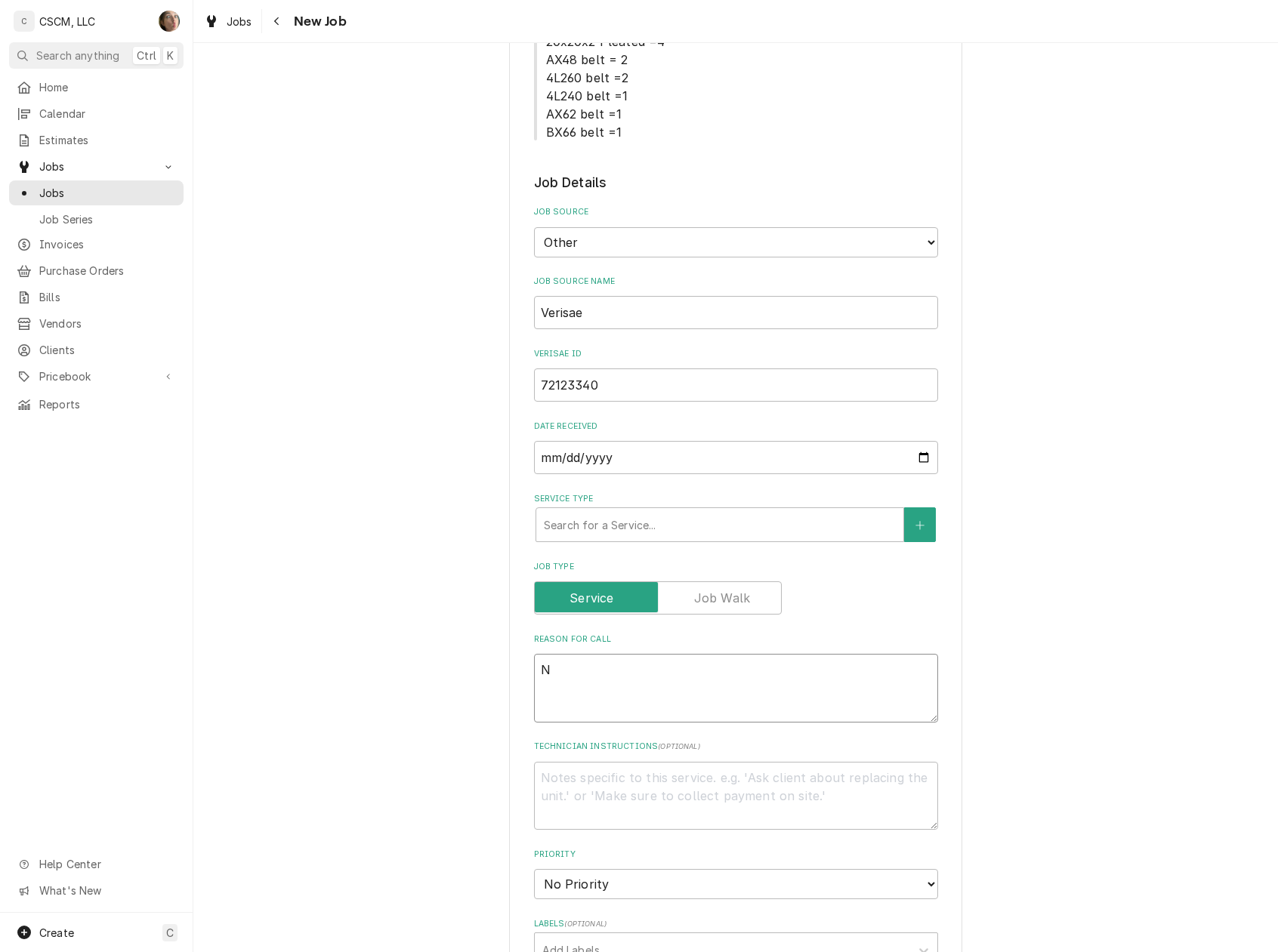
type textarea "NT"
type textarea "x"
type textarea "NTE"
type textarea "x"
type textarea "NTE:"
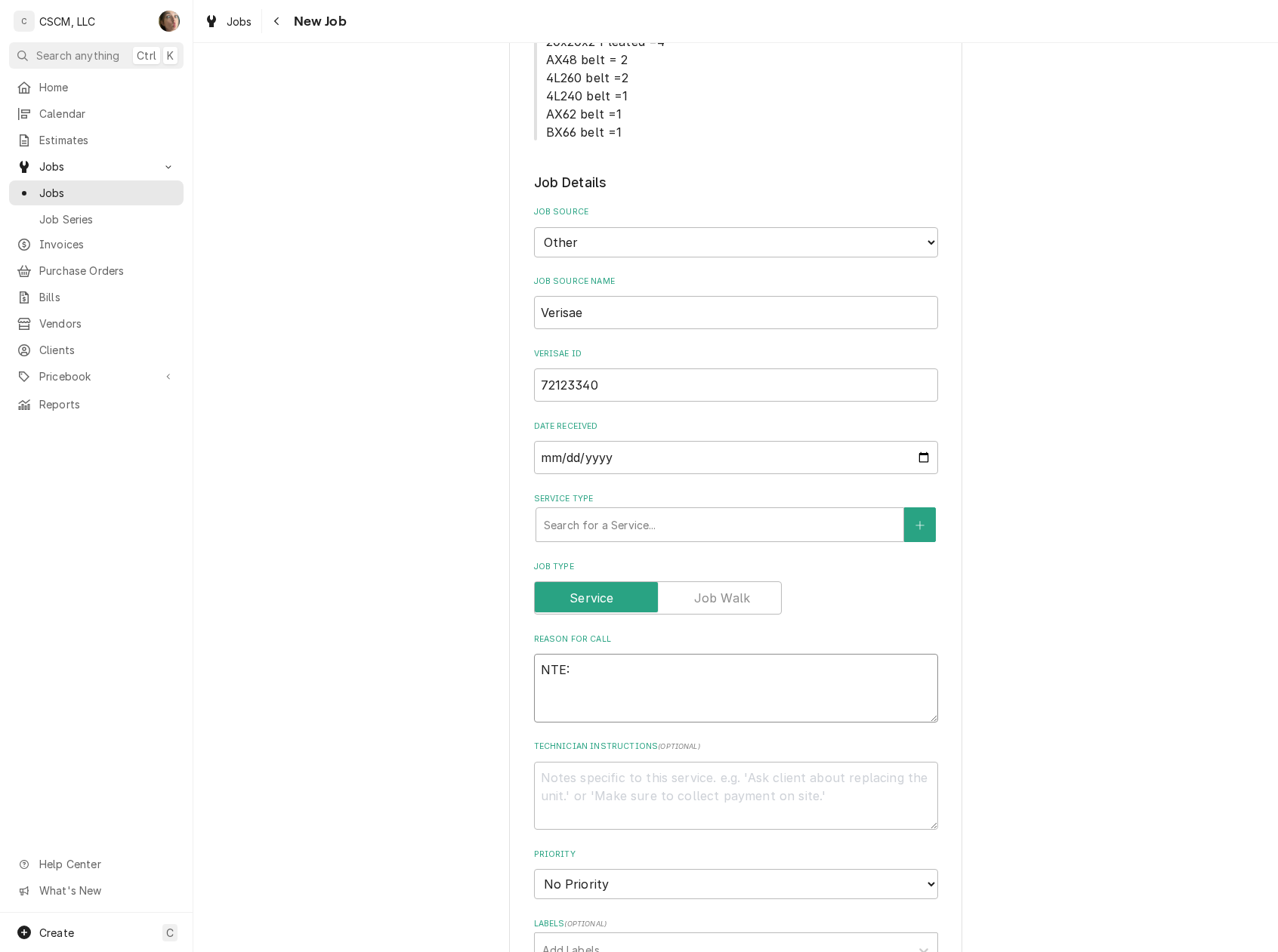
type textarea "x"
type textarea "NTE:"
type textarea "x"
type textarea "NTE: $"
type textarea "x"
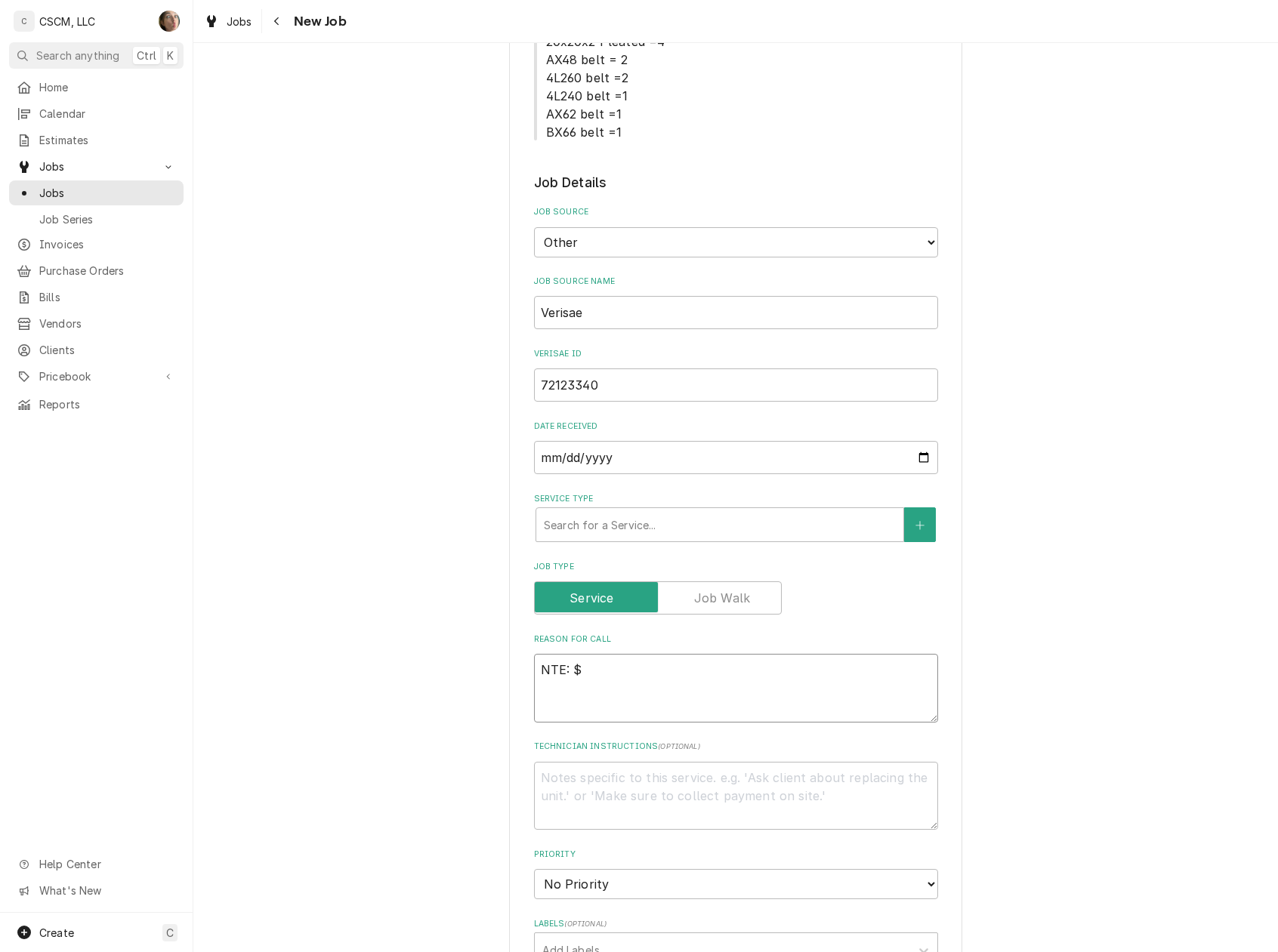
type textarea "NTE: $5"
type textarea "x"
type textarea "NTE: $50"
type textarea "x"
type textarea "NTE: $500"
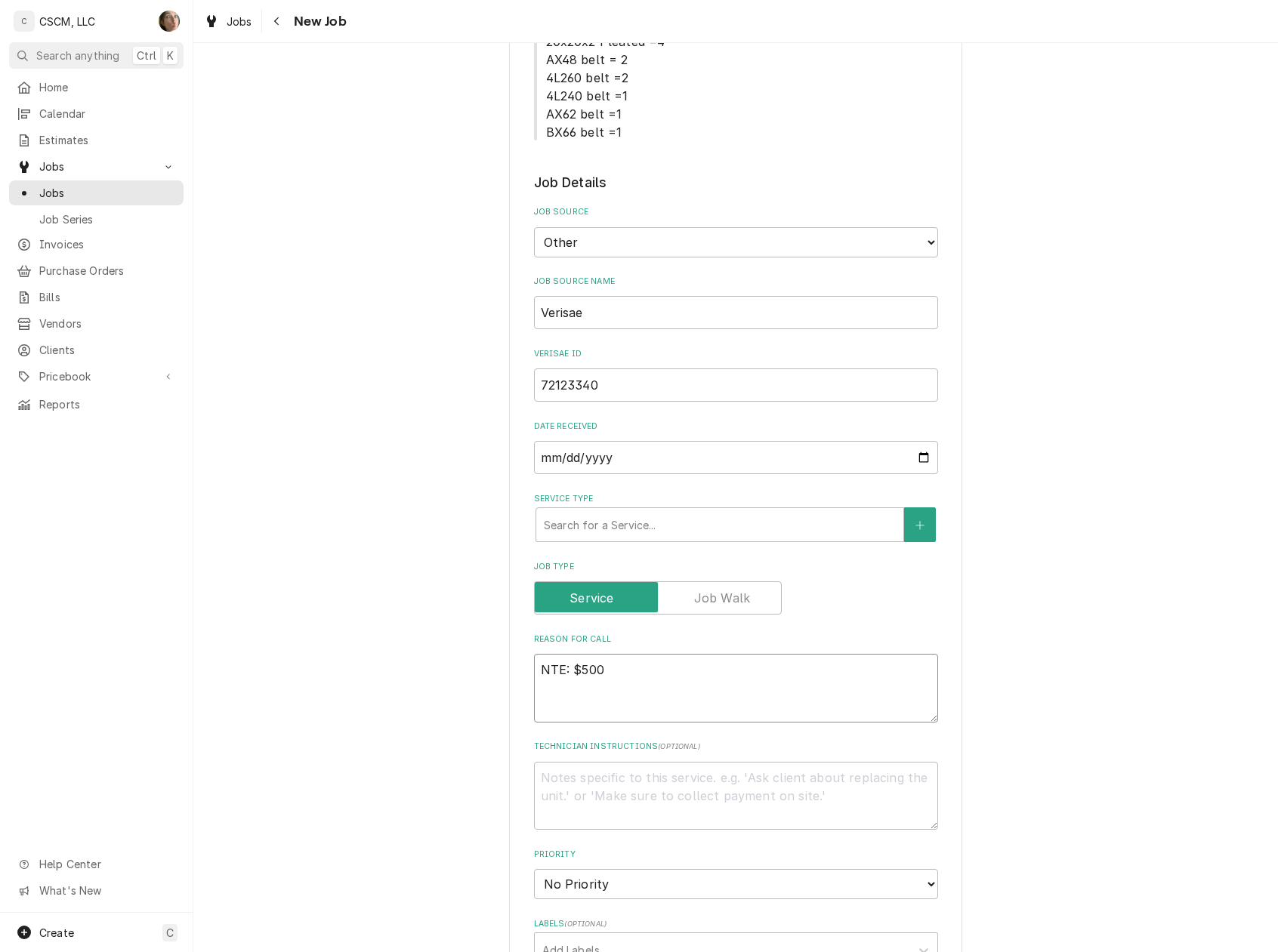
type textarea "x"
type textarea "NTE: $500"
type textarea "x"
type textarea "NTE: $500 P"
type textarea "x"
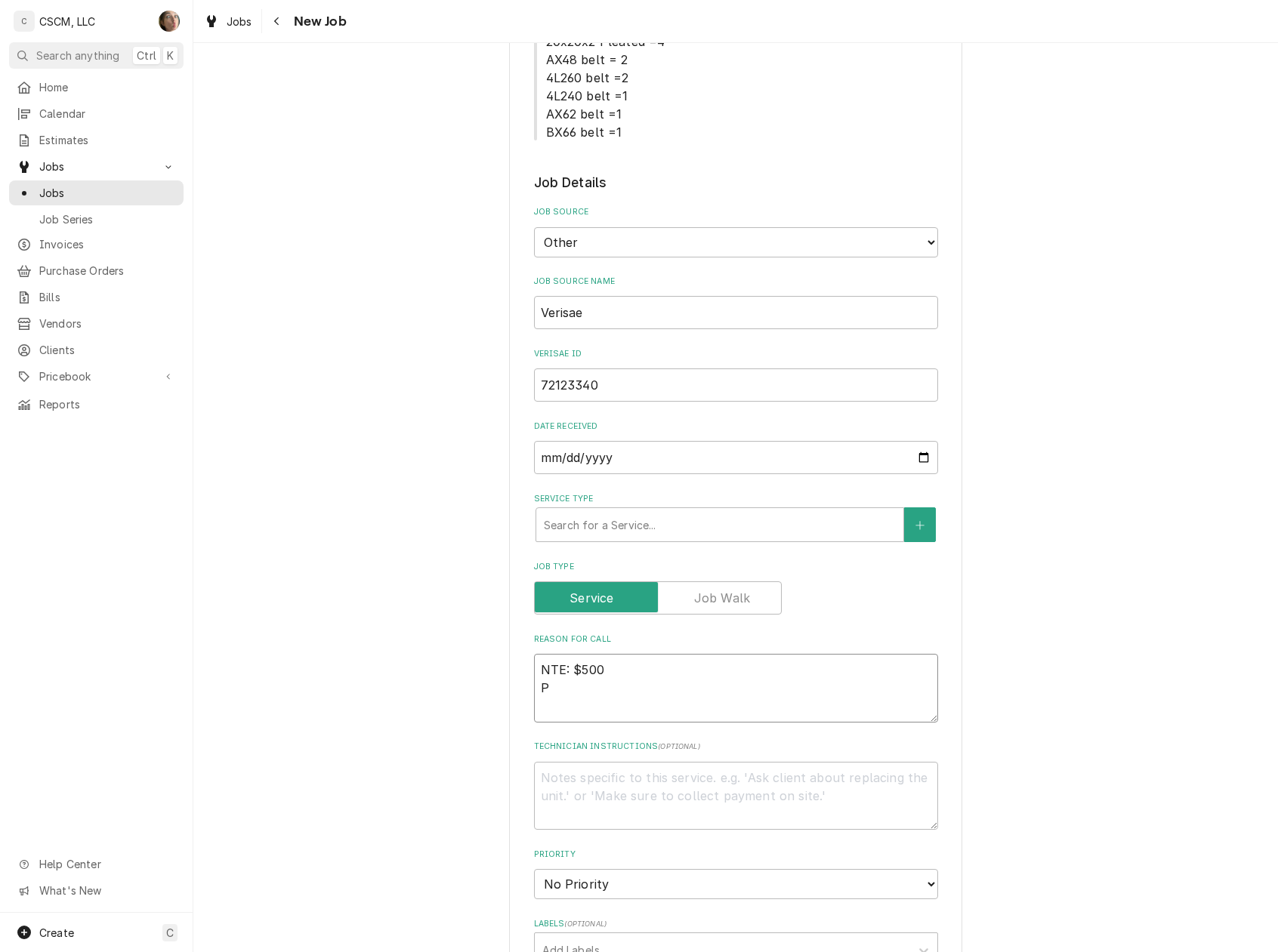
type textarea "NTE: $500 PO"
type textarea "x"
type textarea "NTE: $500 PO"
type textarea "x"
type textarea "NTE: $500 PO #"
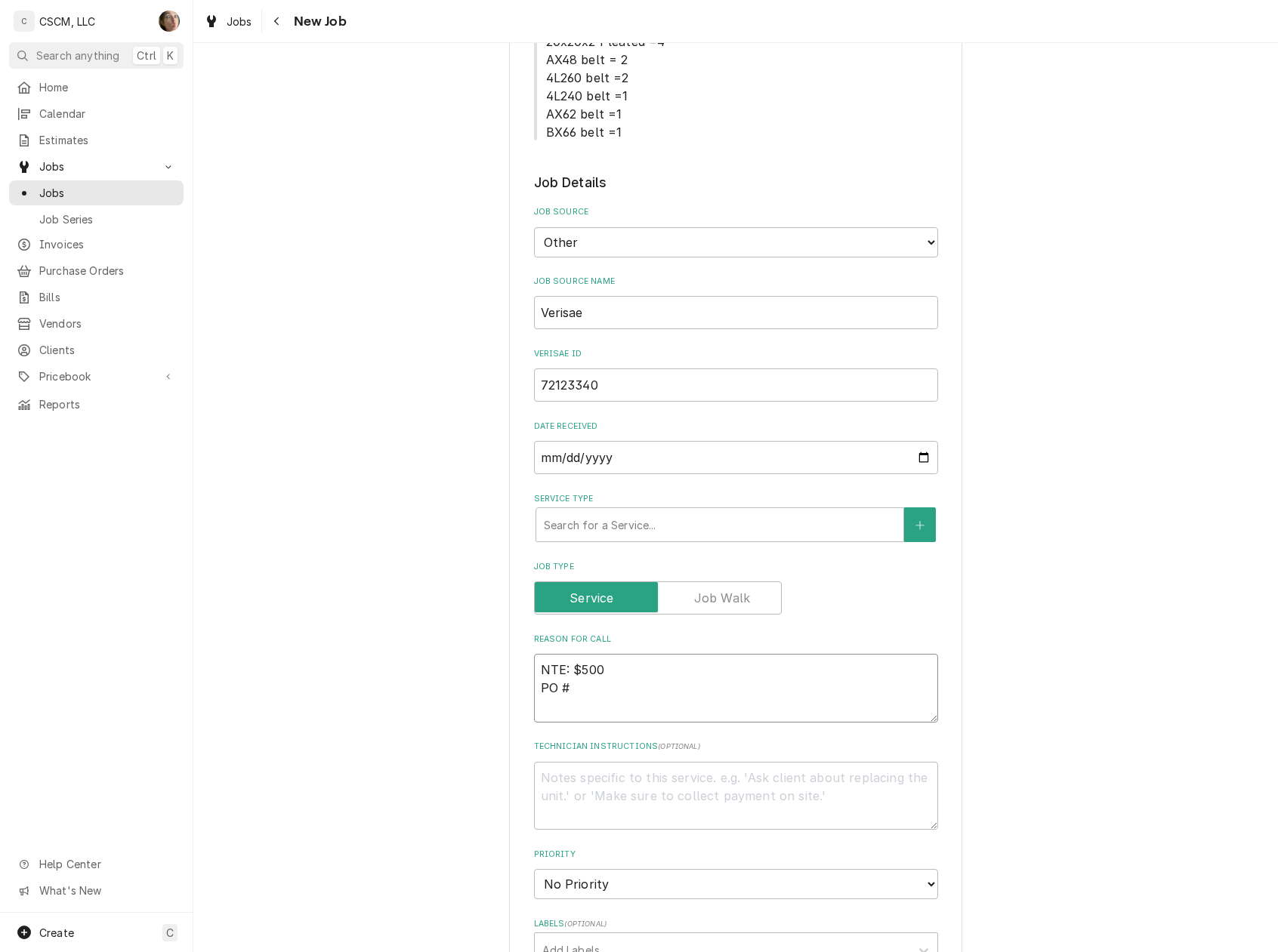
type textarea "x"
type textarea "NTE: $500 PO #"
paste textarea "72123340"
type textarea "x"
type textarea "NTE: $500 PO # 72123340"
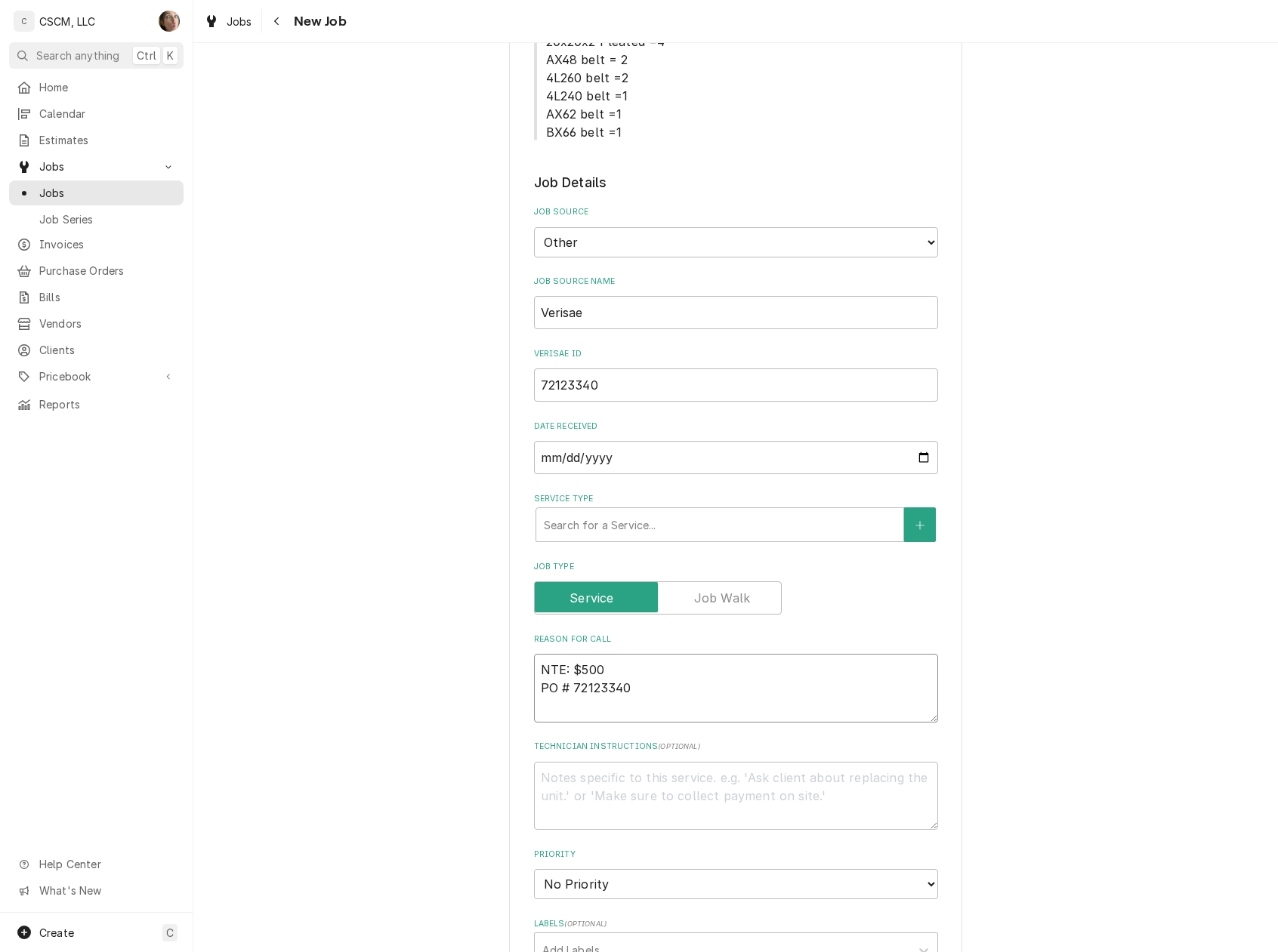
type textarea "x"
type textarea "NTE: $500 PO # 72123340"
click at [534, 668] on textarea "NTE: $500 PO # 72123340" at bounding box center [736, 688] width 404 height 69
type textarea "x"
type textarea "ONTE: $500 PO # 72123340"
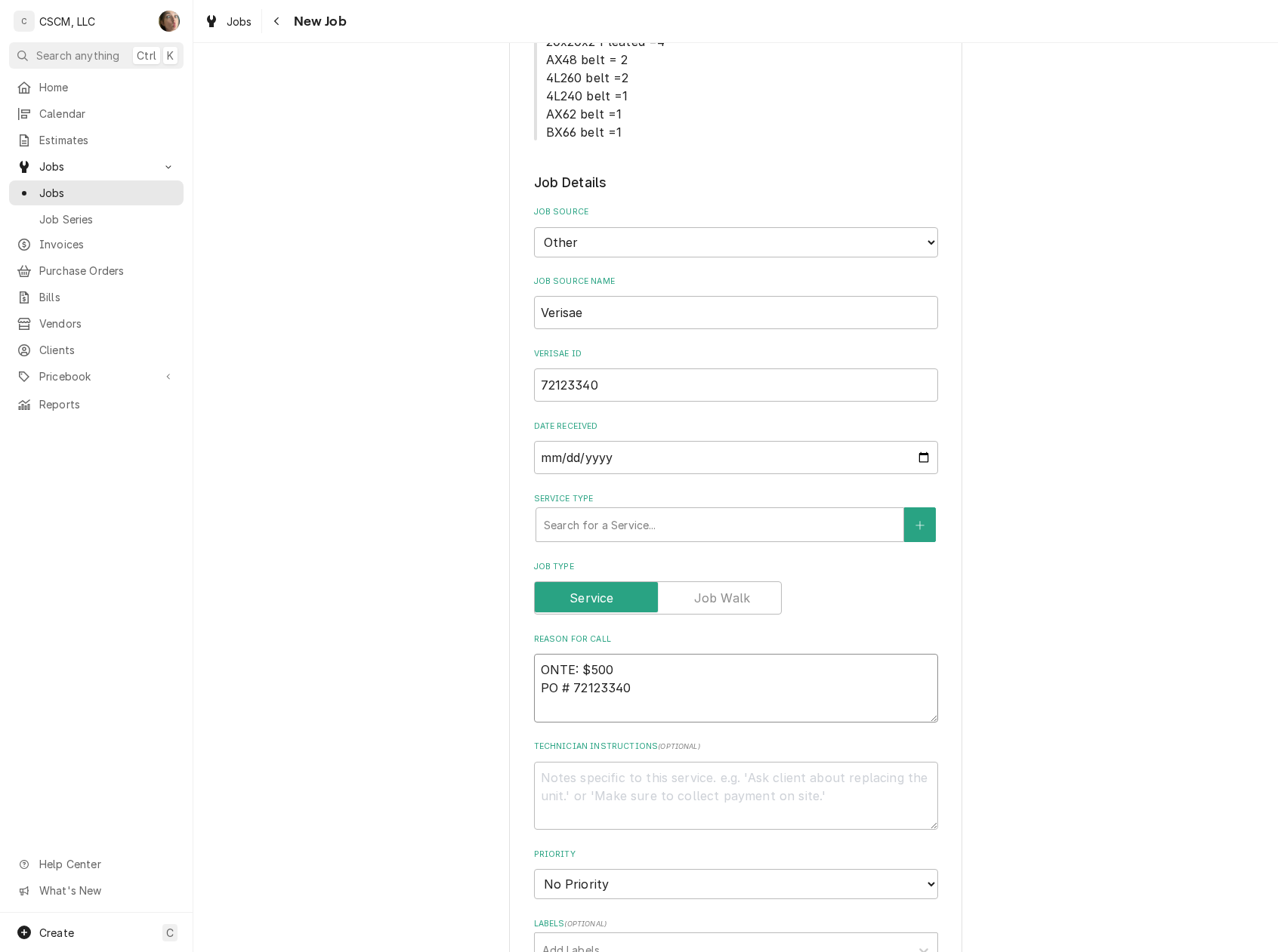
type textarea "x"
type textarea "OPNTE: $500 PO # 72123340"
type textarea "x"
type textarea "OPENTE: $500 PO # 72123340"
type textarea "x"
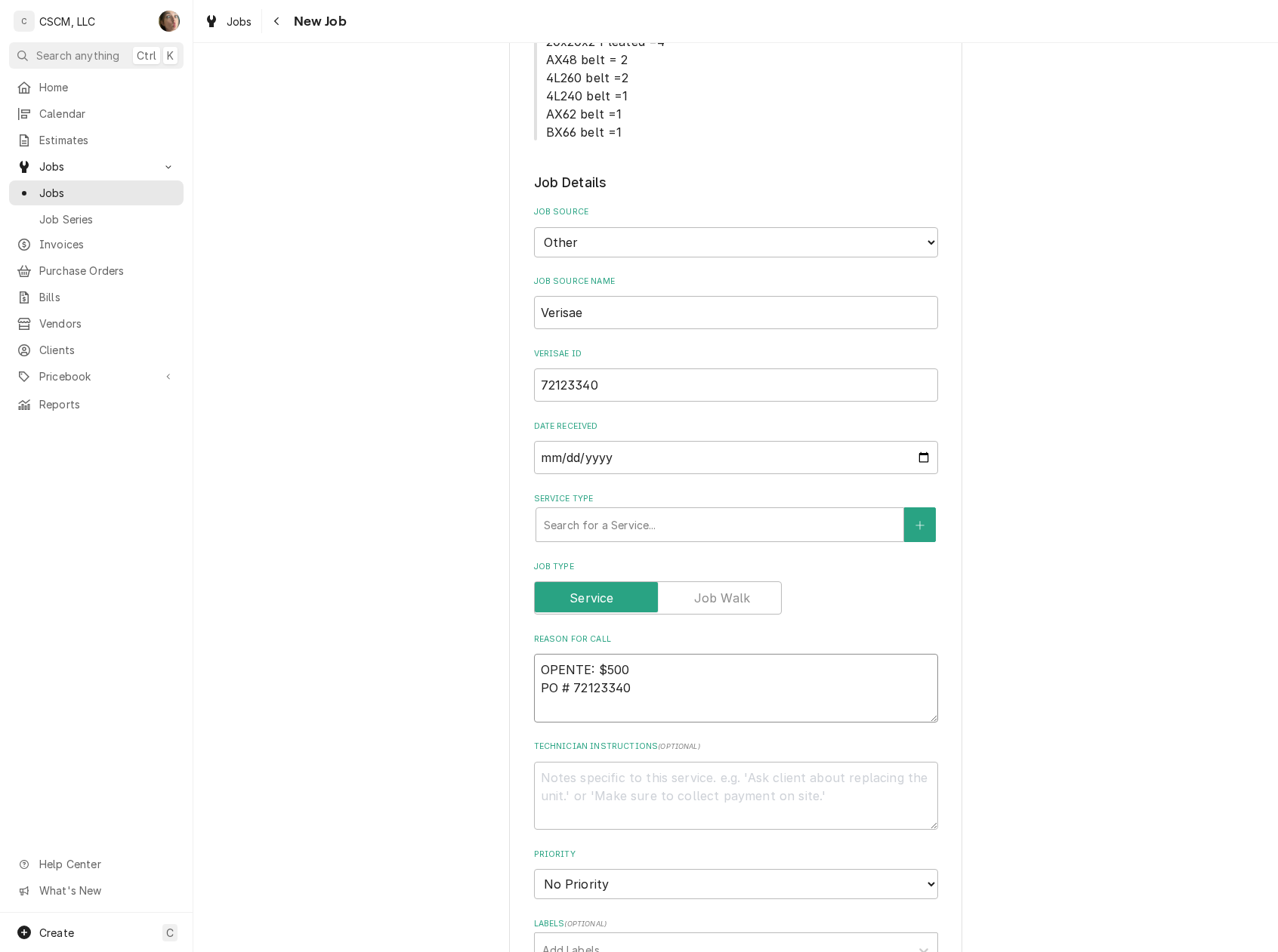
type textarea "OPENNTE: $500 PO # 72123340"
type textarea "x"
type textarea "OPEN NTE: $500 PO # 72123340"
type textarea "x"
type textarea "OPEN FNTE: $500 PO # 72123340"
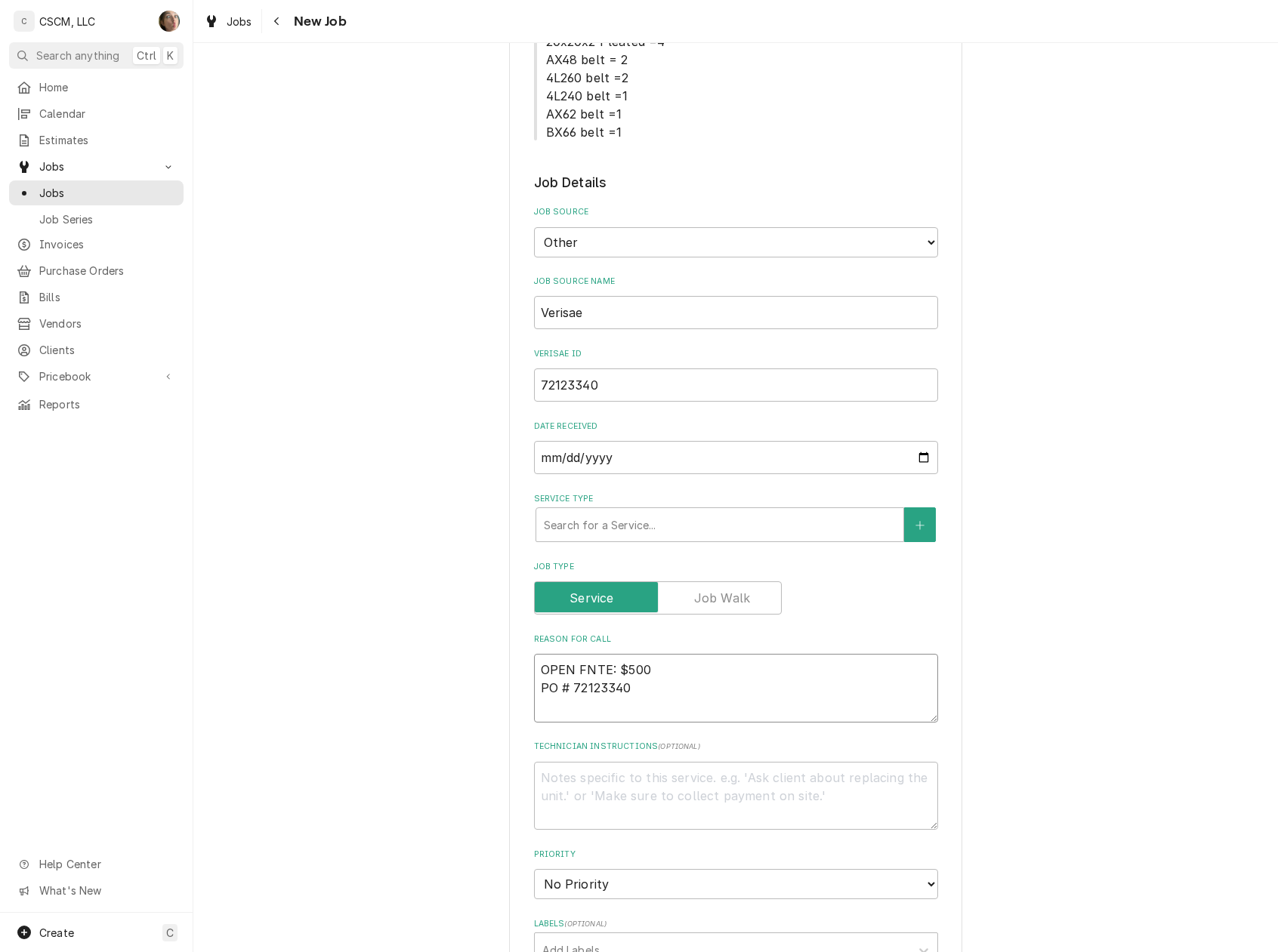
type textarea "x"
type textarea "OPEN FRNTE: $500 PO # 72123340"
type textarea "x"
type textarea "OPEN FRYNTE: $500 PO # 72123340"
type textarea "x"
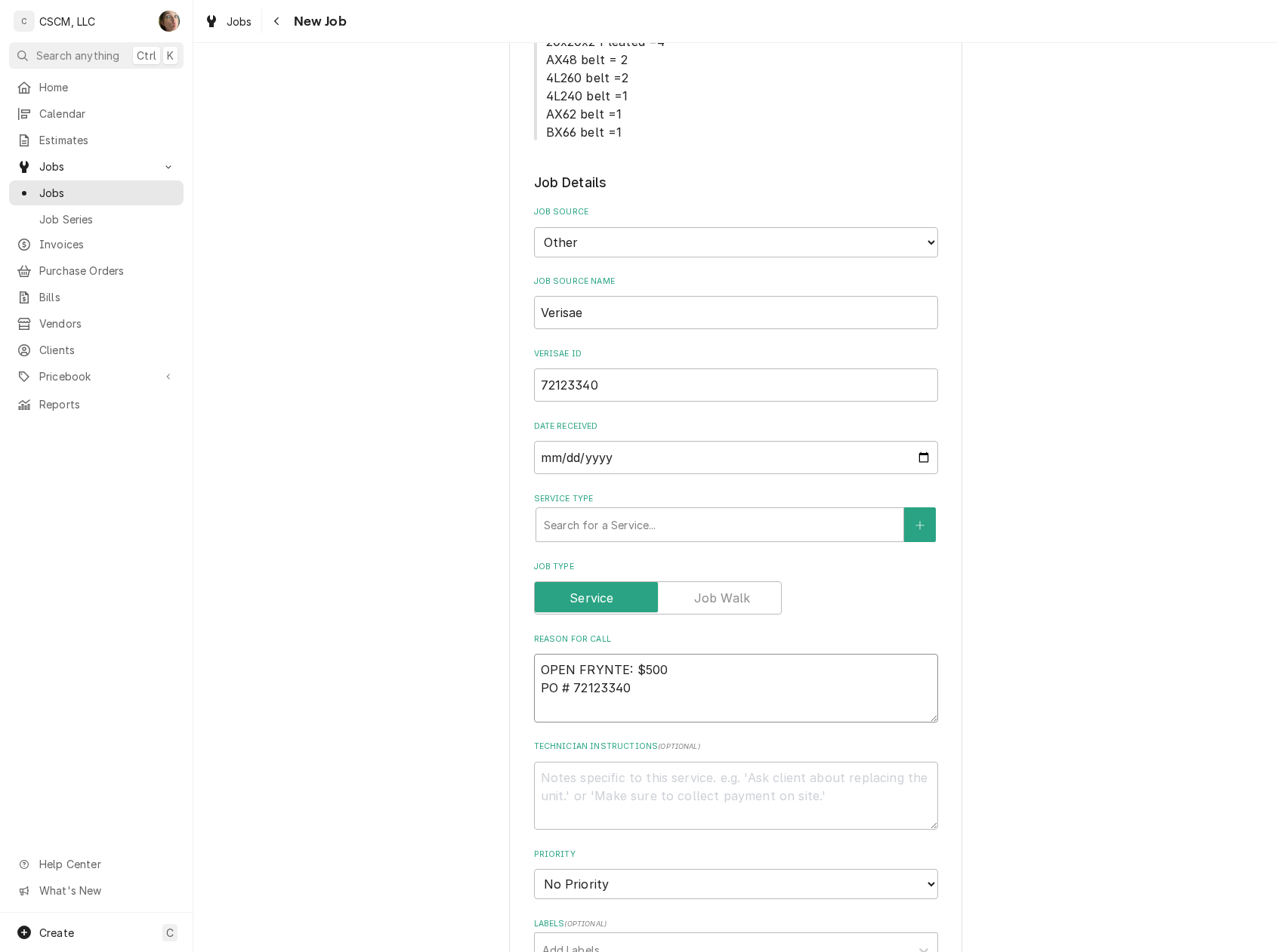
type textarea "OPEN FRYENTE: $500 PO # 72123340"
type textarea "x"
type textarea "OPEN FRYERNTE: $500 PO # 72123340"
type textarea "x"
type textarea "OPEN FRYENTE: $500 PO # 72123340"
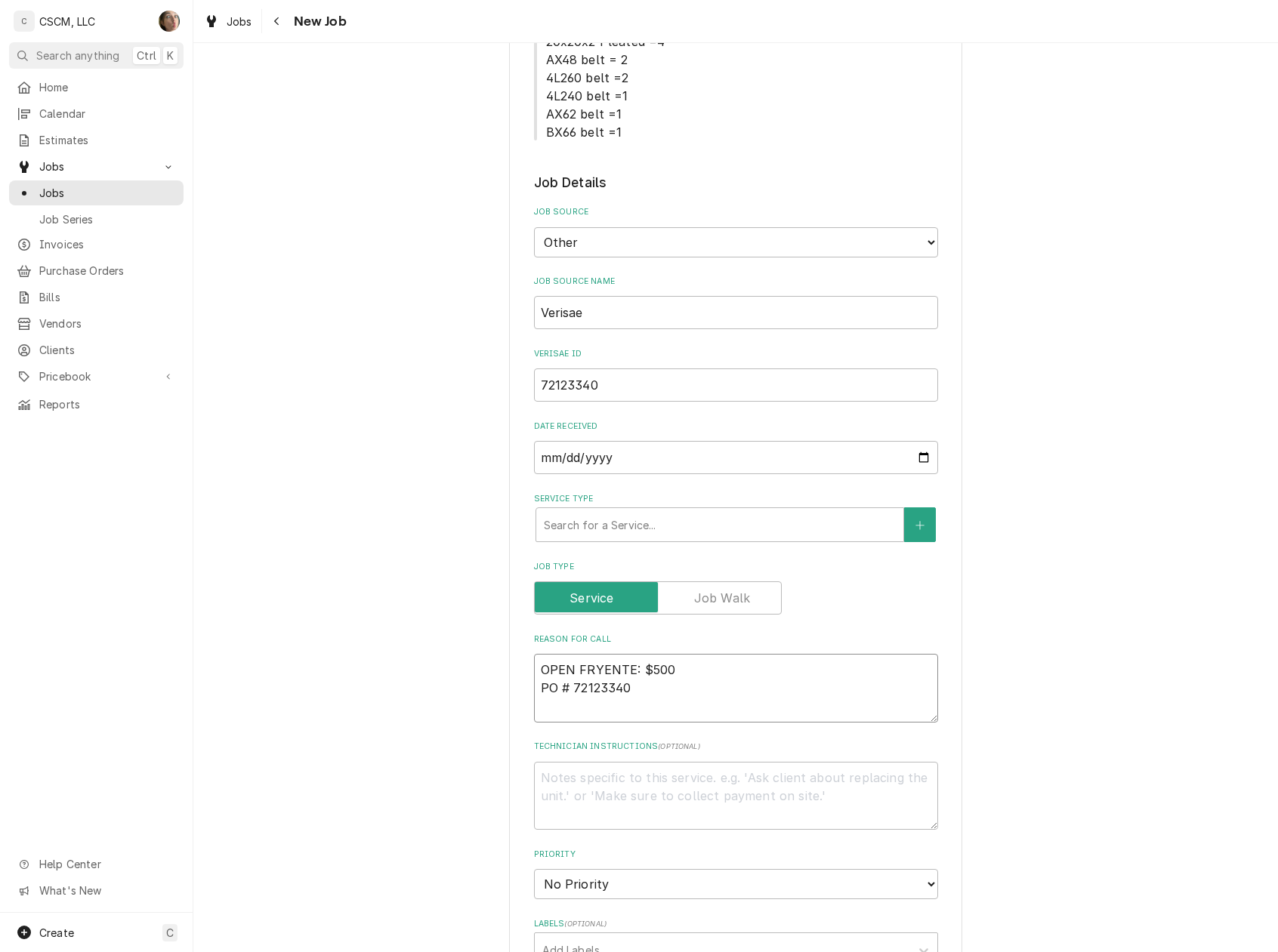
type textarea "x"
type textarea "OPEN FRYNTE: $500 PO # 72123340"
type textarea "x"
type textarea "OPEN FRNTE: $500 PO # 72123340"
type textarea "x"
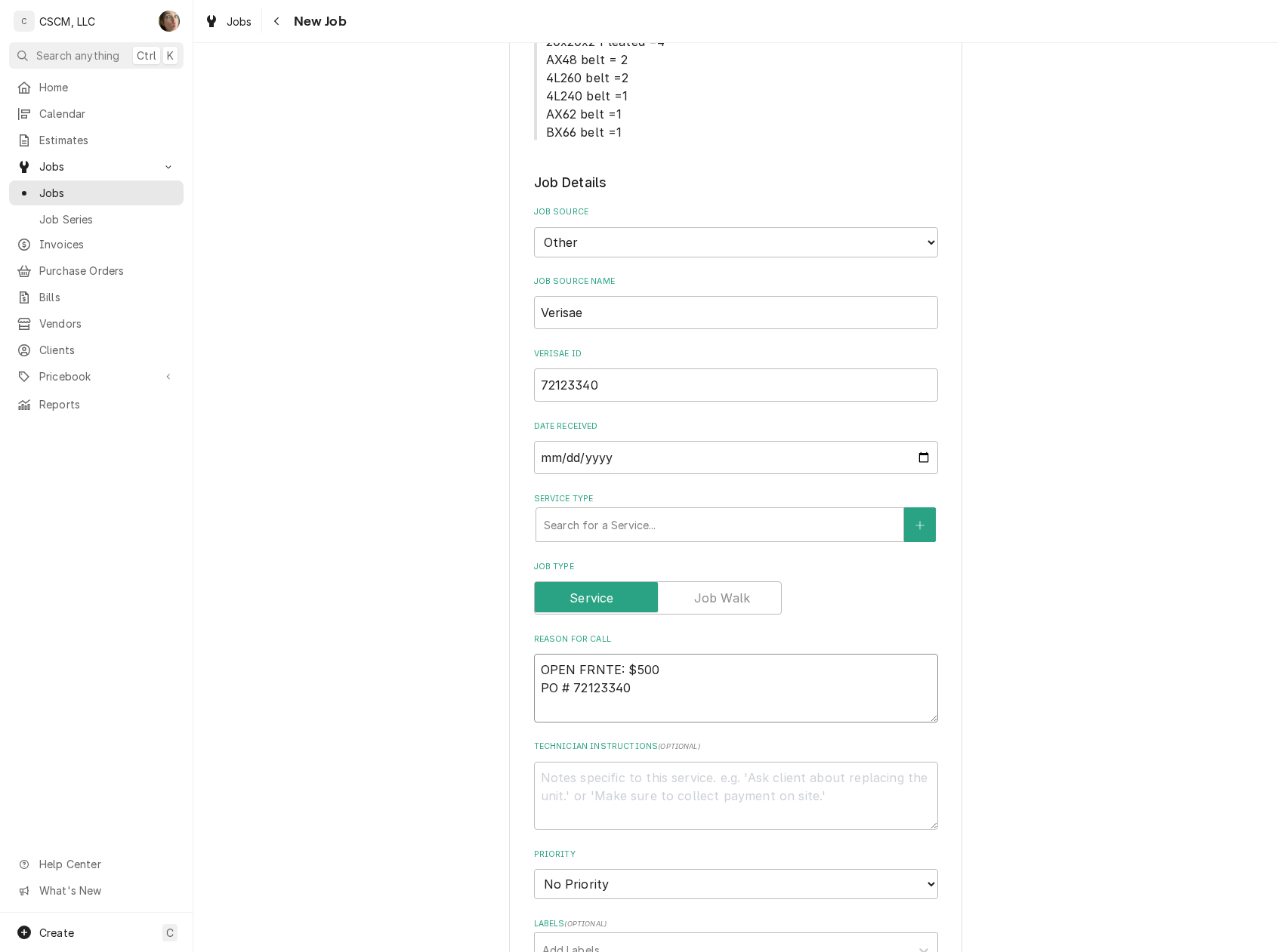
type textarea "OPEN FNTE: $500 PO # 72123340"
type textarea "x"
type textarea "OPEN NTE: $500 PO # 72123340"
type textarea "x"
type textarea "OPENNTE: $500 PO # 72123340"
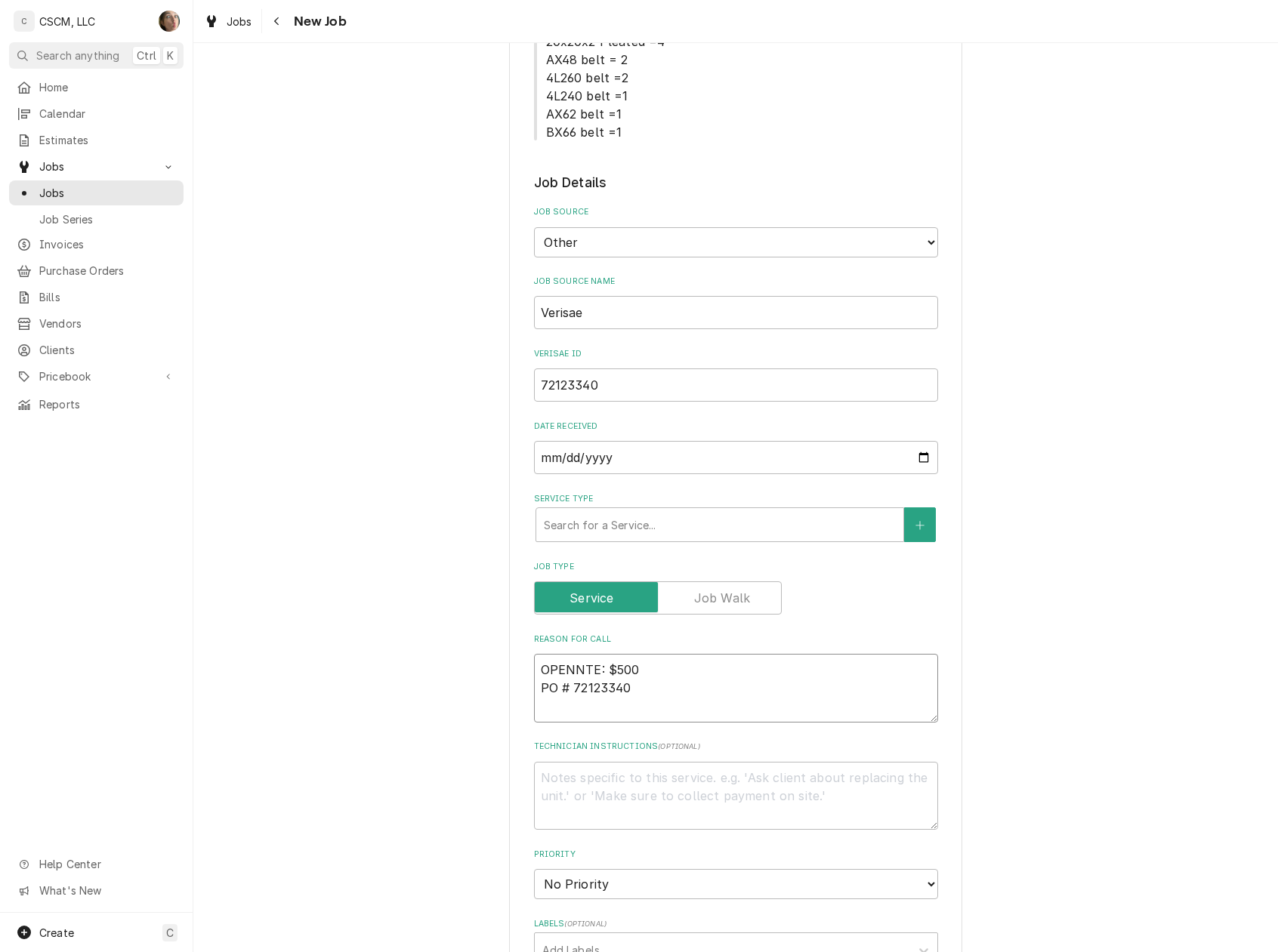
type textarea "x"
type textarea "OPENTE: $500 PO # 72123340"
type textarea "x"
type textarea "OPNTE: $500 PO # 72123340"
type textarea "x"
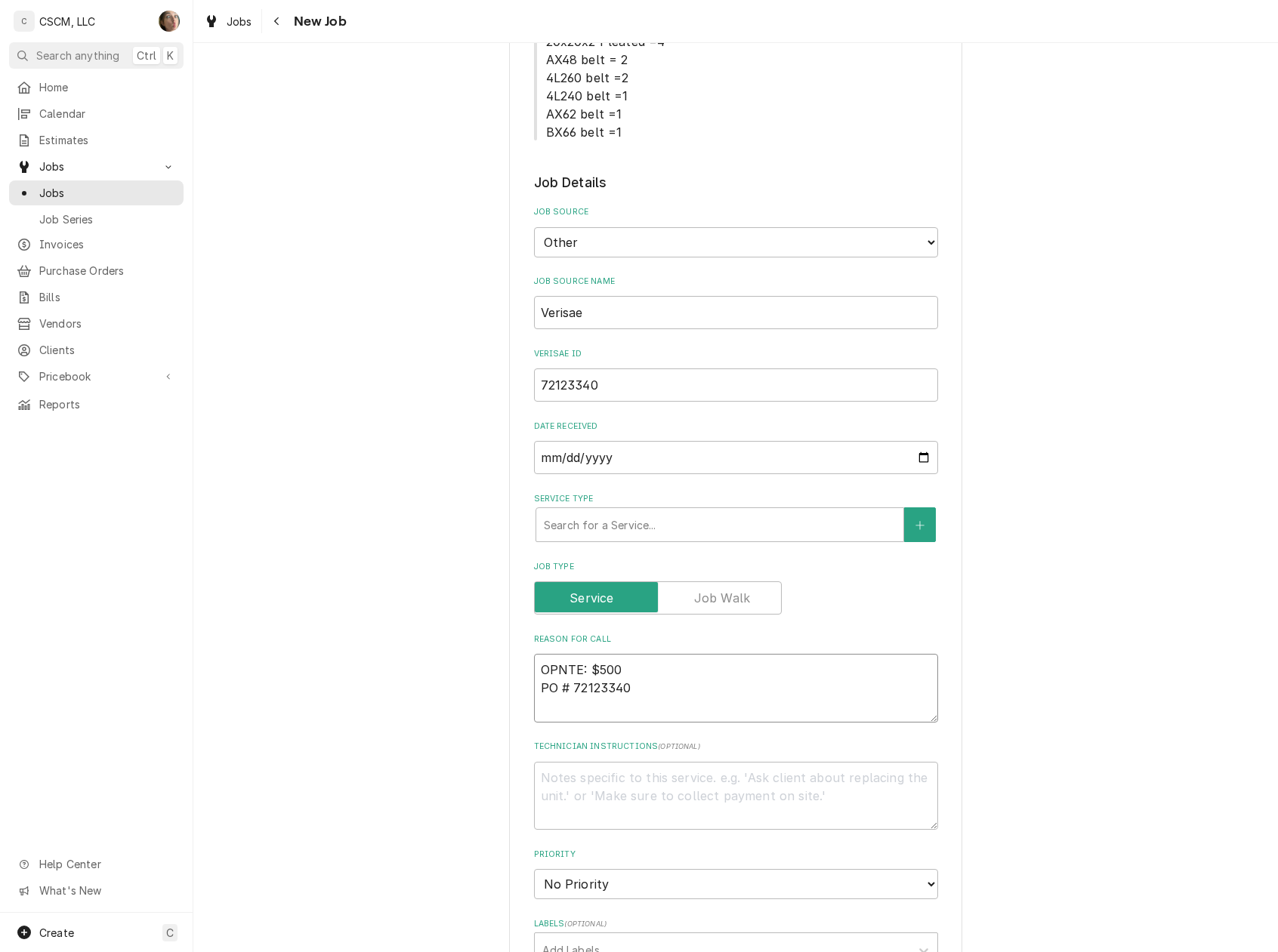
type textarea "ONTE: $500 PO # 72123340"
type textarea "x"
type textarea "NTE: $500 PO # 72123340"
type textarea "x"
type textarea "oNTE: $500 PO # 72123340"
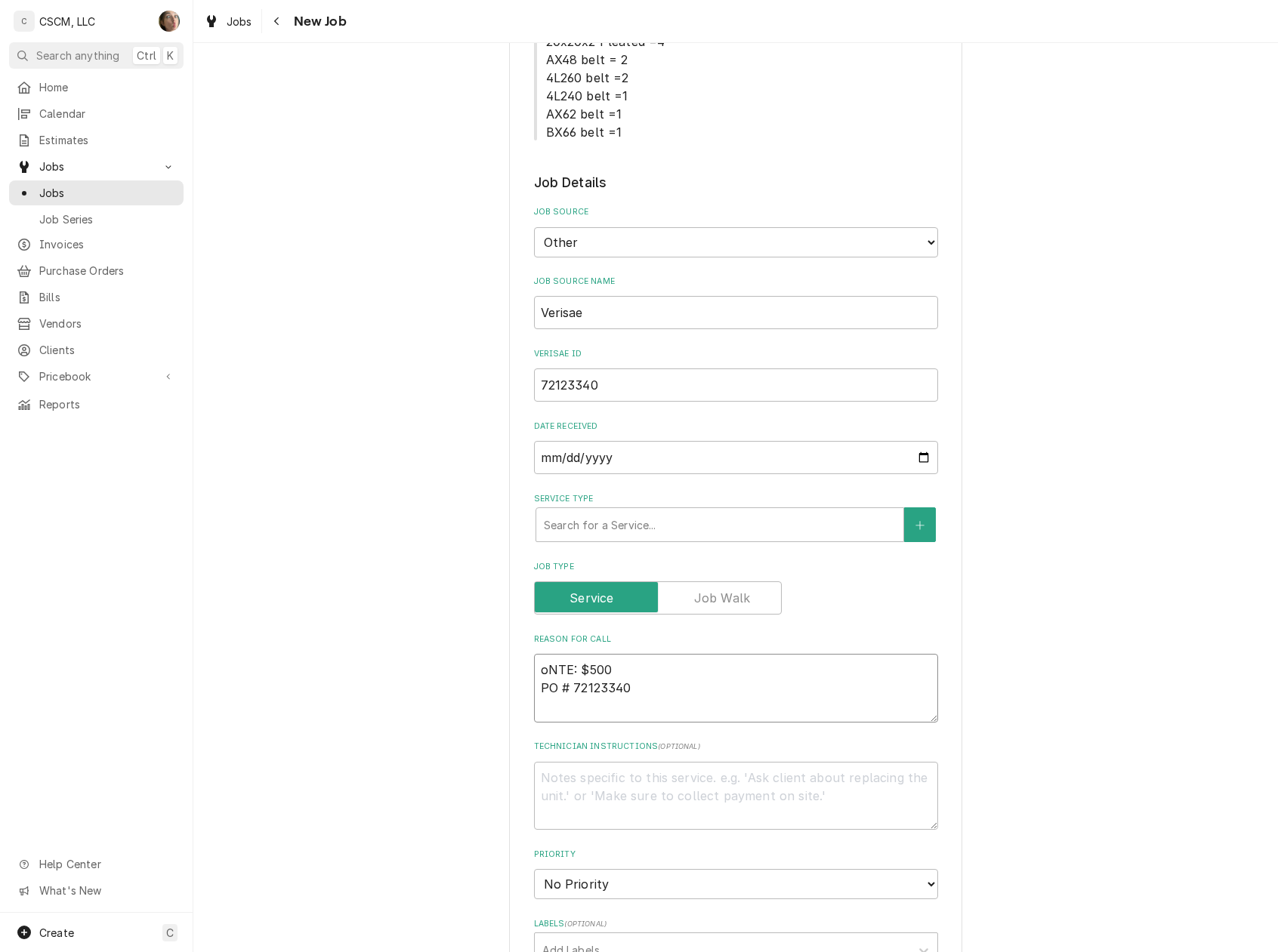
type textarea "x"
type textarea "opNTE: $500 PO # 72123340"
type textarea "x"
type textarea "opeNTE: $500 PO # 72123340"
type textarea "x"
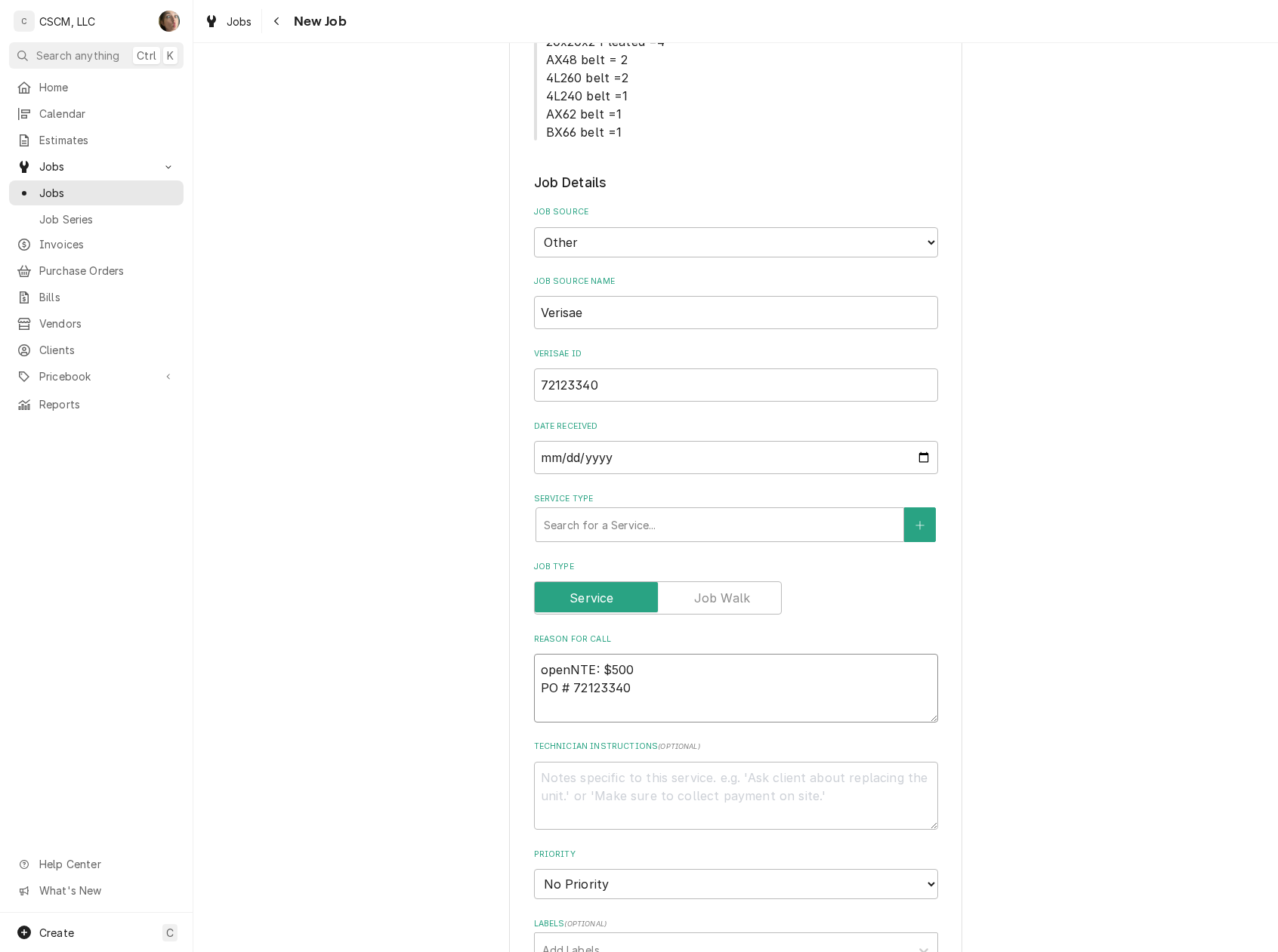
type textarea "open NTE: $500 PO # 72123340"
type textarea "x"
type textarea "open fNTE: $500 PO # 72123340"
type textarea "x"
type textarea "open frNTE: $500 PO # 72123340"
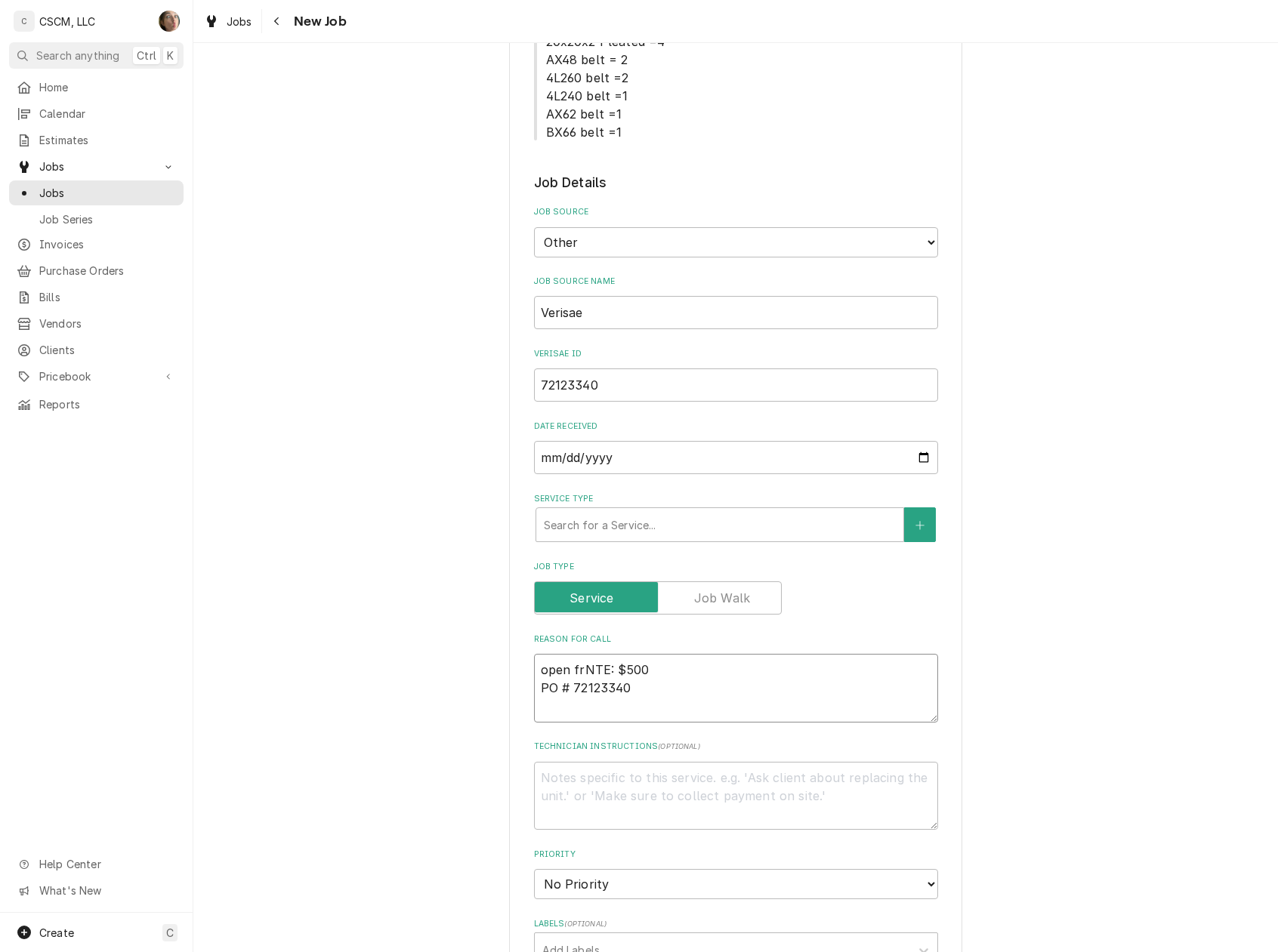
type textarea "x"
type textarea "open fryNTE: $500 PO # 72123340"
type textarea "x"
type textarea "open fryeNTE: $500 PO # 72123340"
type textarea "x"
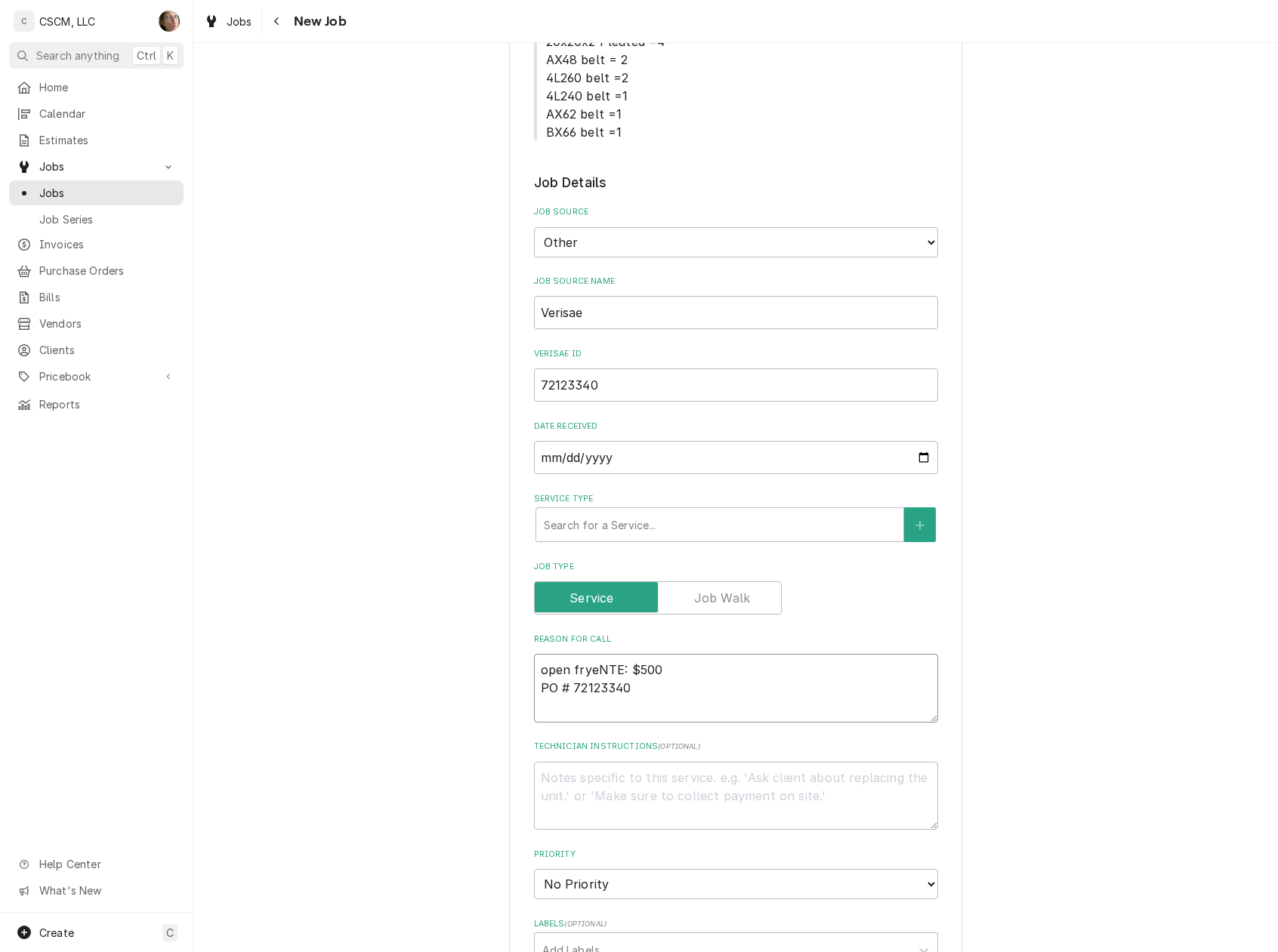
type textarea "open fryerNTE: $500 PO # 72123340"
type textarea "x"
type textarea "open fryer NTE: $500 PO # 72123340"
paste textarea "probe error and will not heat up"
type textarea "x"
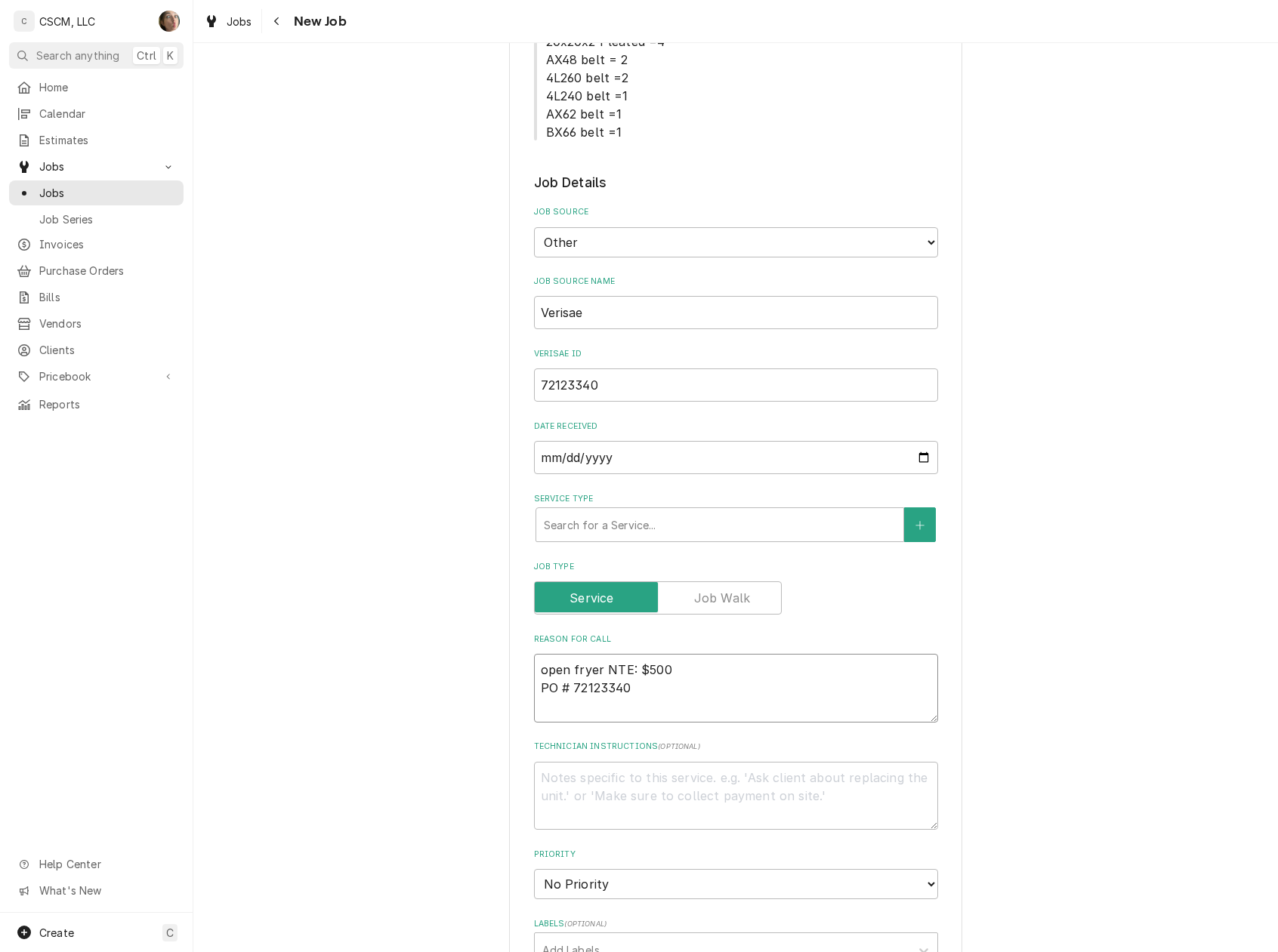
type textarea "open fryer probe error and will not heat upNTE: $500 PO # 72123340"
type textarea "x"
type textarea "open fryer probe error and will not heat up NTE: $500 PO # 72123340"
type textarea "x"
type textarea "open fryer probe error and will not heat up NTE: $500 PO # 72123340"
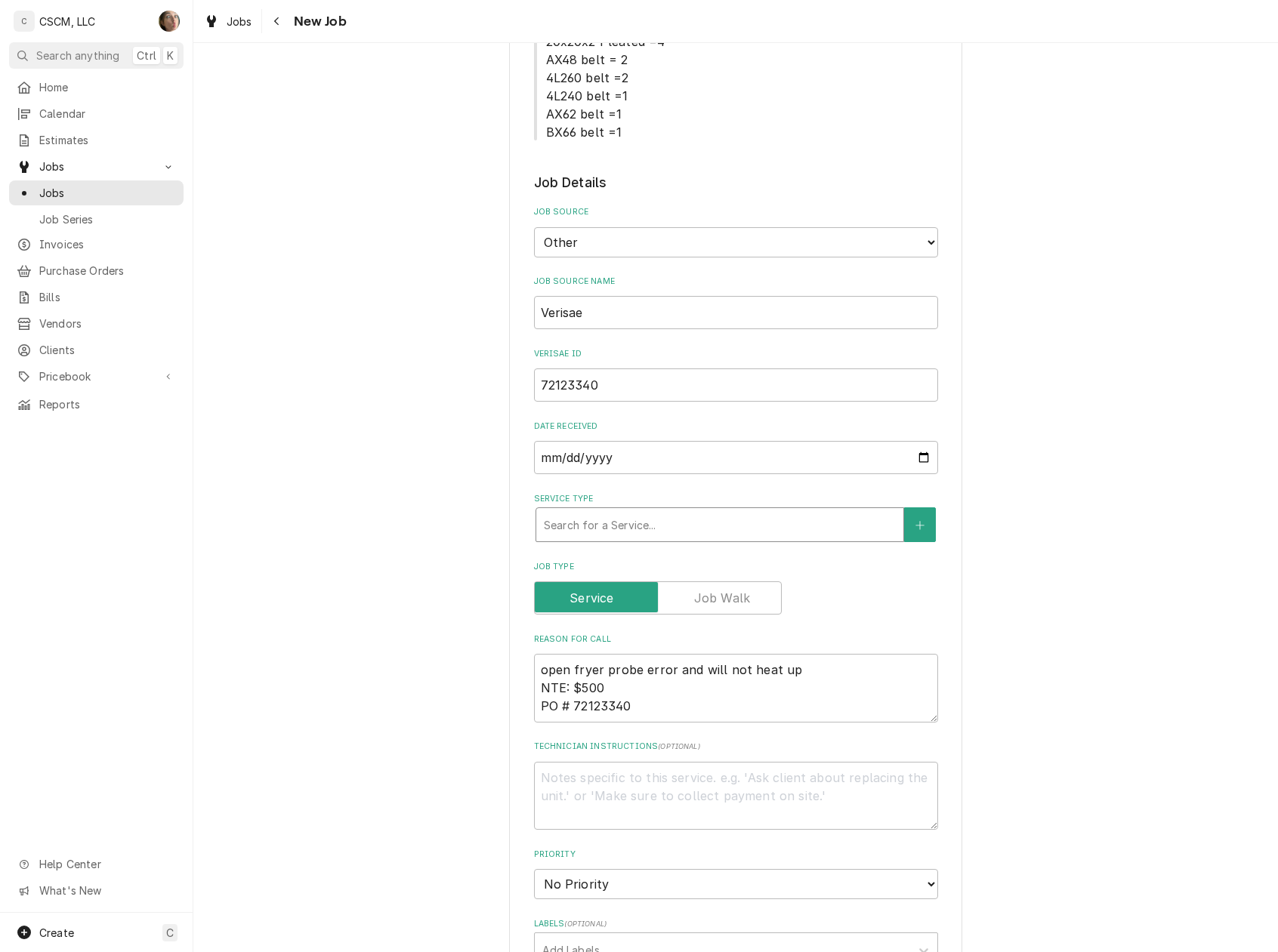
click at [543, 520] on div "Service Type" at bounding box center [719, 525] width 352 height 27
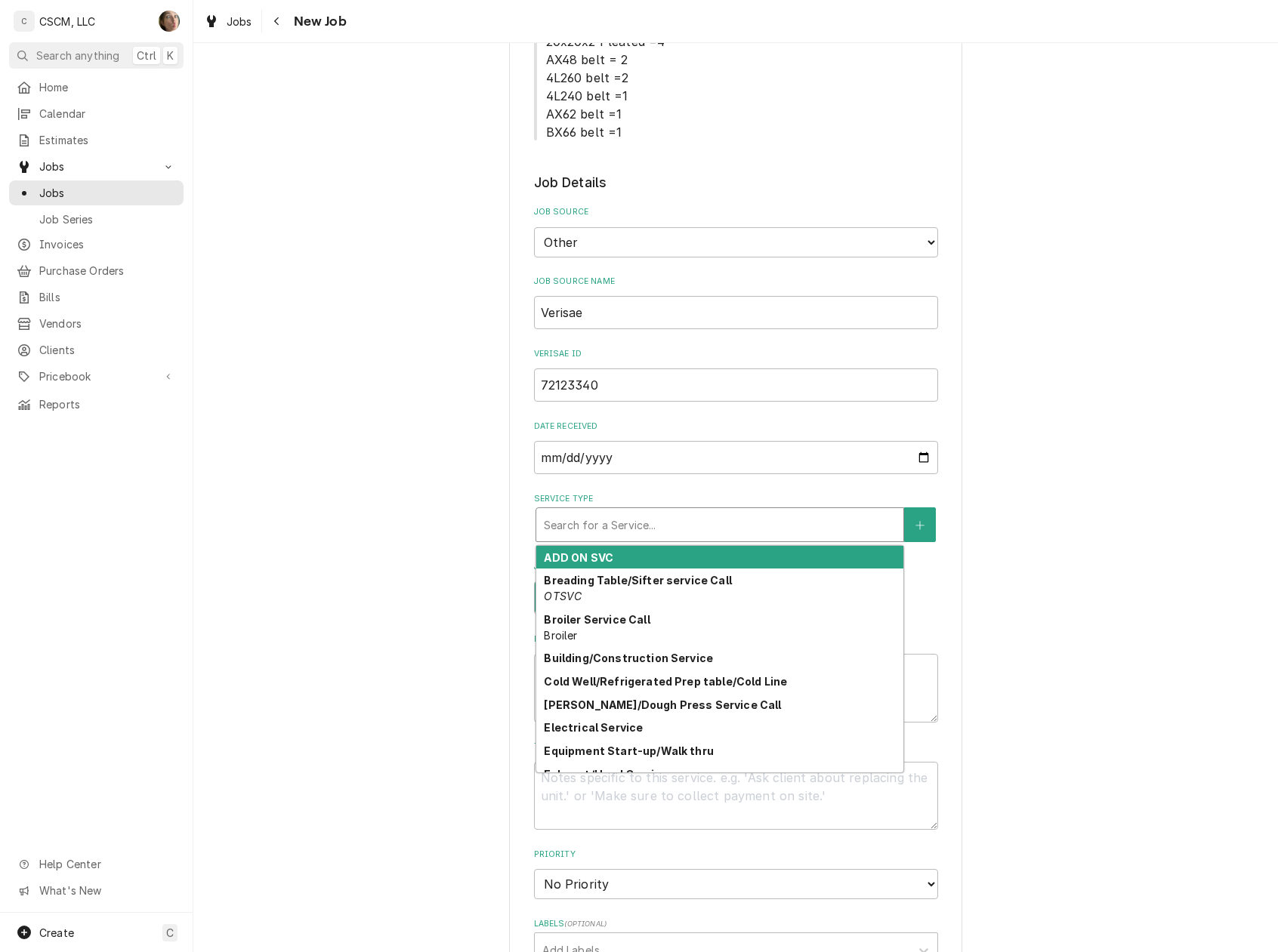
type textarea "x"
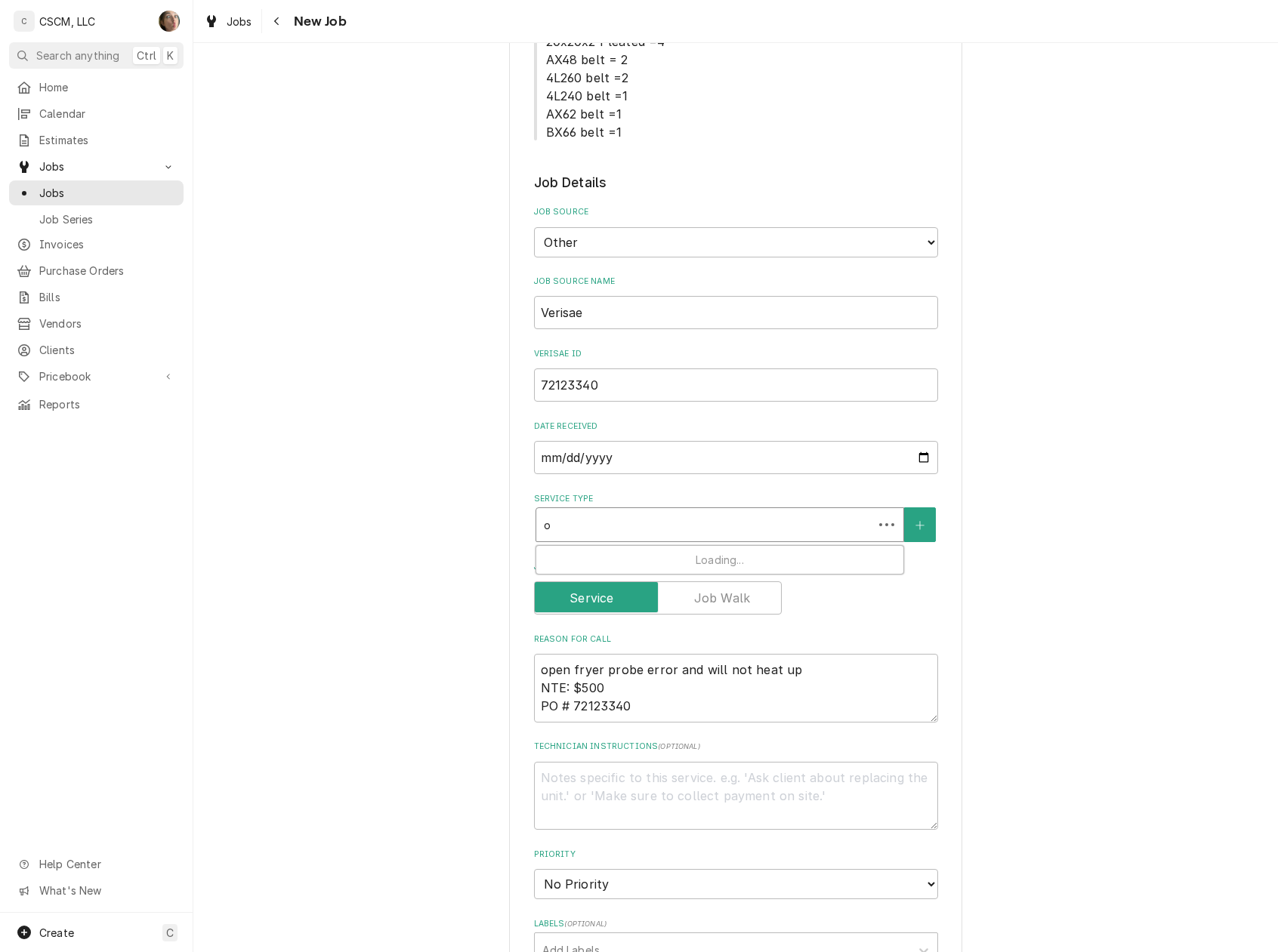
type input "op"
type textarea "x"
type input "ope"
type textarea "x"
type input "open"
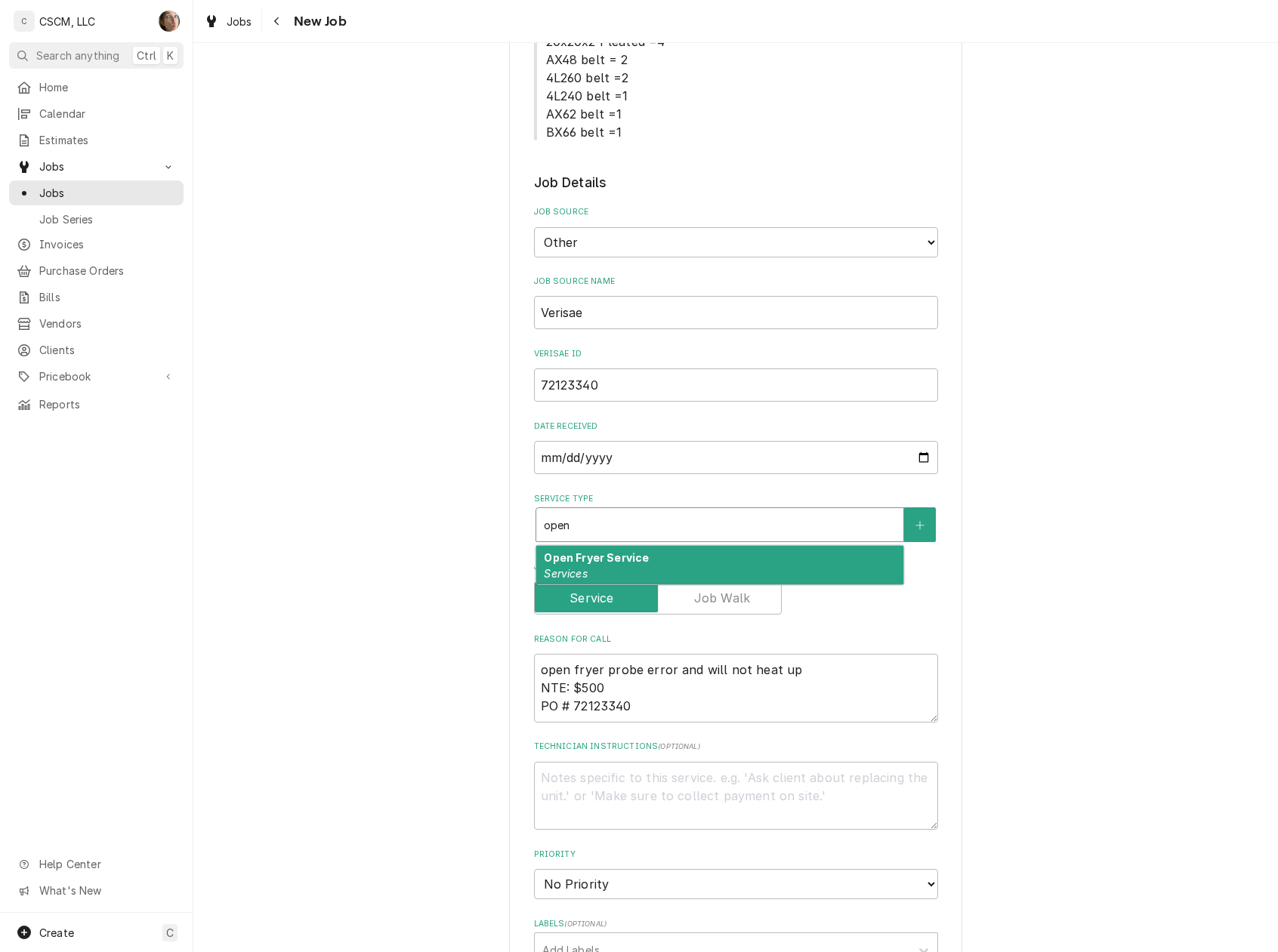
click at [551, 562] on strong "Open Fryer Service" at bounding box center [595, 557] width 105 height 13
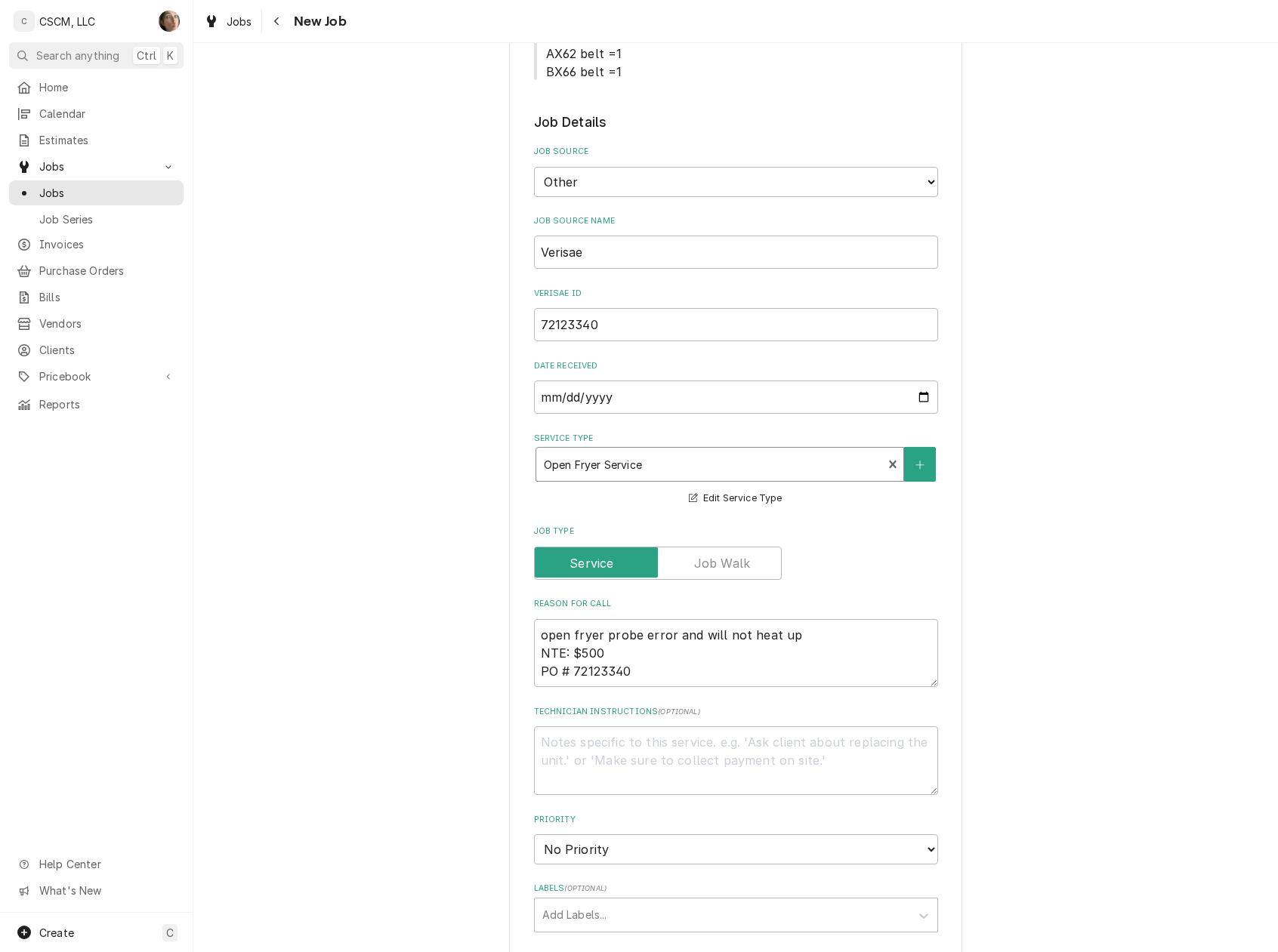
type textarea "x"
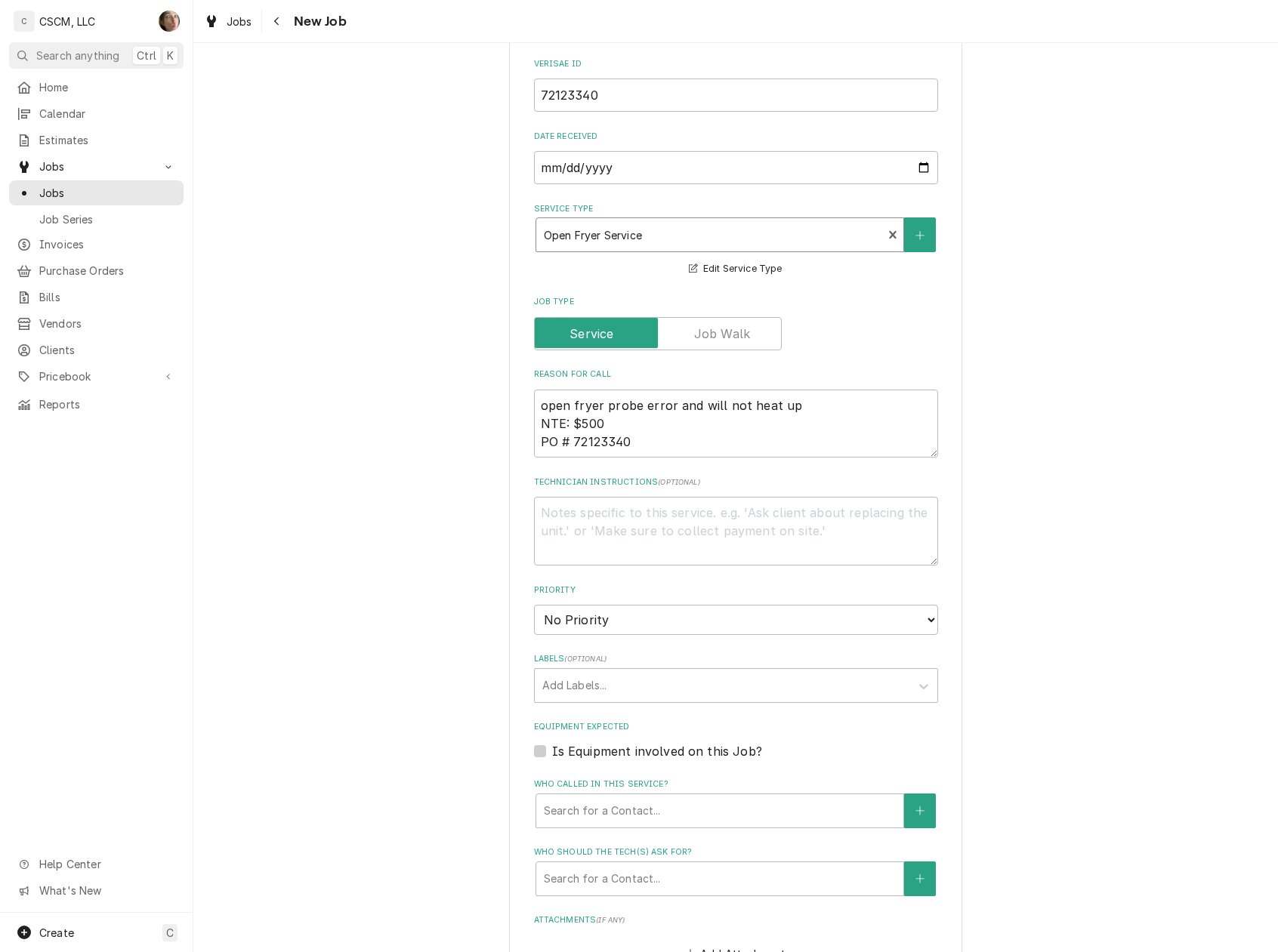
scroll to position [705, 0]
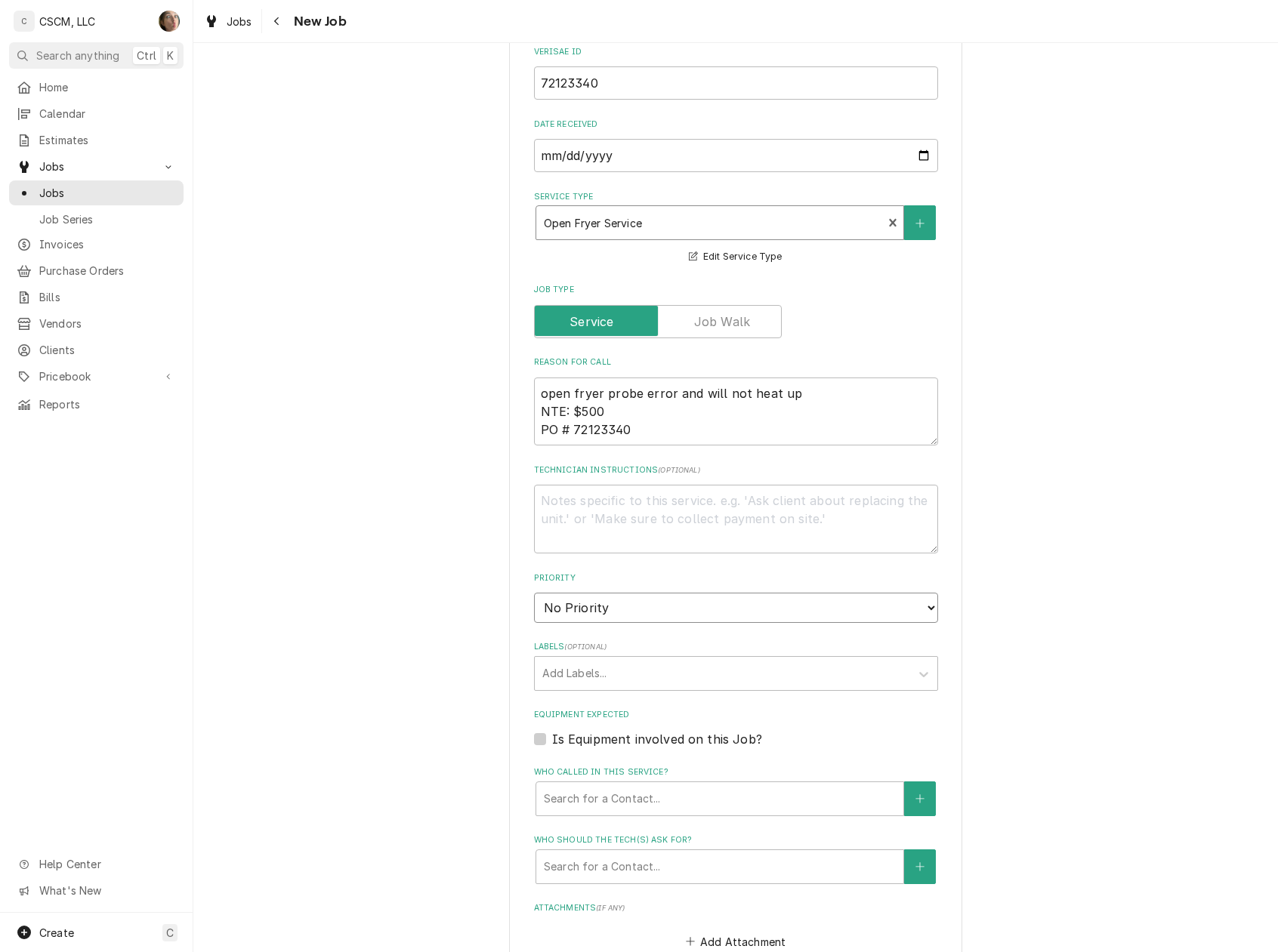
click at [586, 607] on select "No Priority Urgent High Medium Low" at bounding box center [736, 607] width 404 height 30
select select "2"
click at [534, 592] on select "No Priority Urgent High Medium Low" at bounding box center [736, 607] width 404 height 30
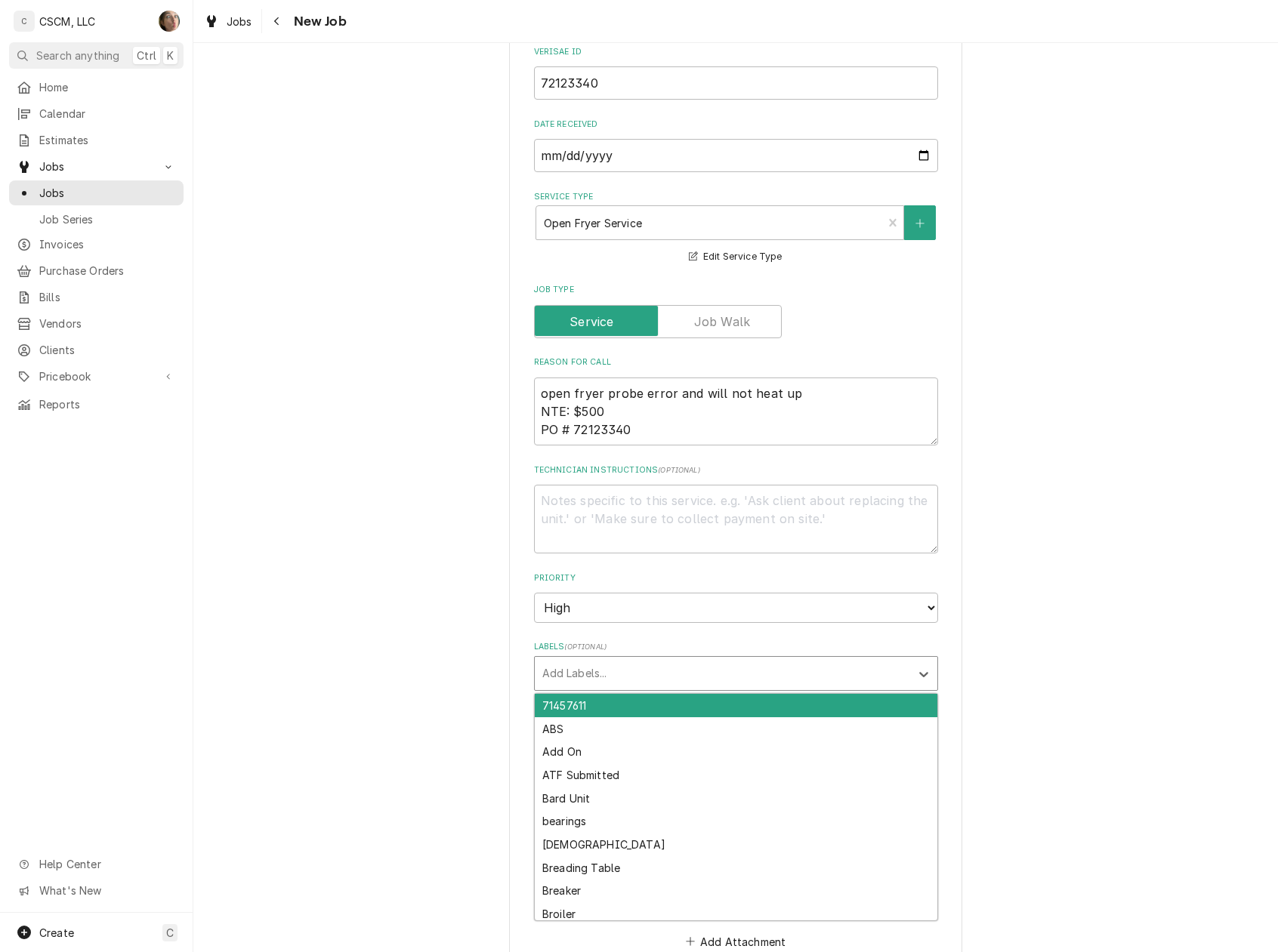
type textarea "x"
click at [602, 677] on div "Labels" at bounding box center [722, 674] width 361 height 27
type input "open"
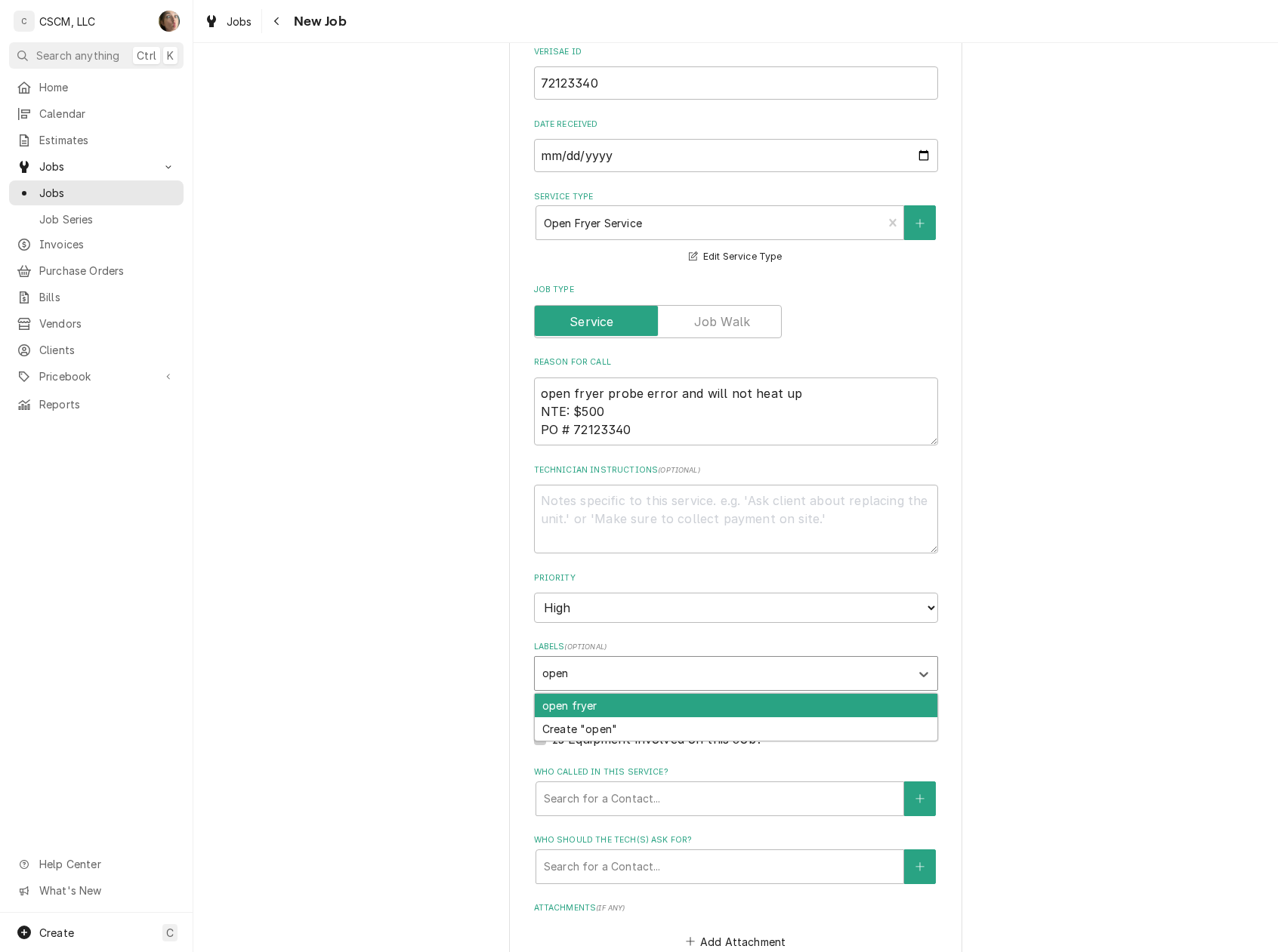
click at [594, 707] on div "open fryer" at bounding box center [736, 706] width 402 height 23
type textarea "x"
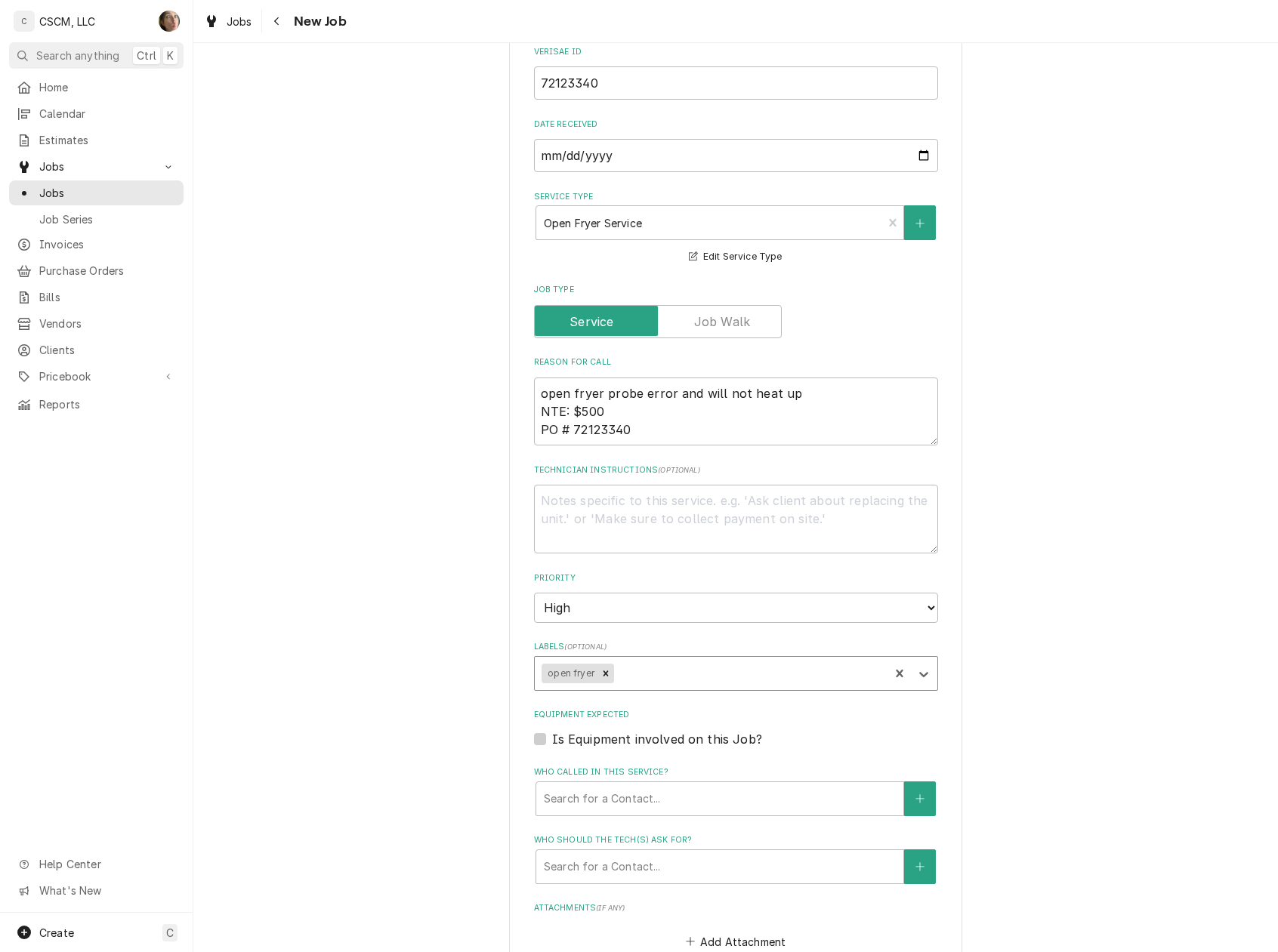
scroll to position [805, 0]
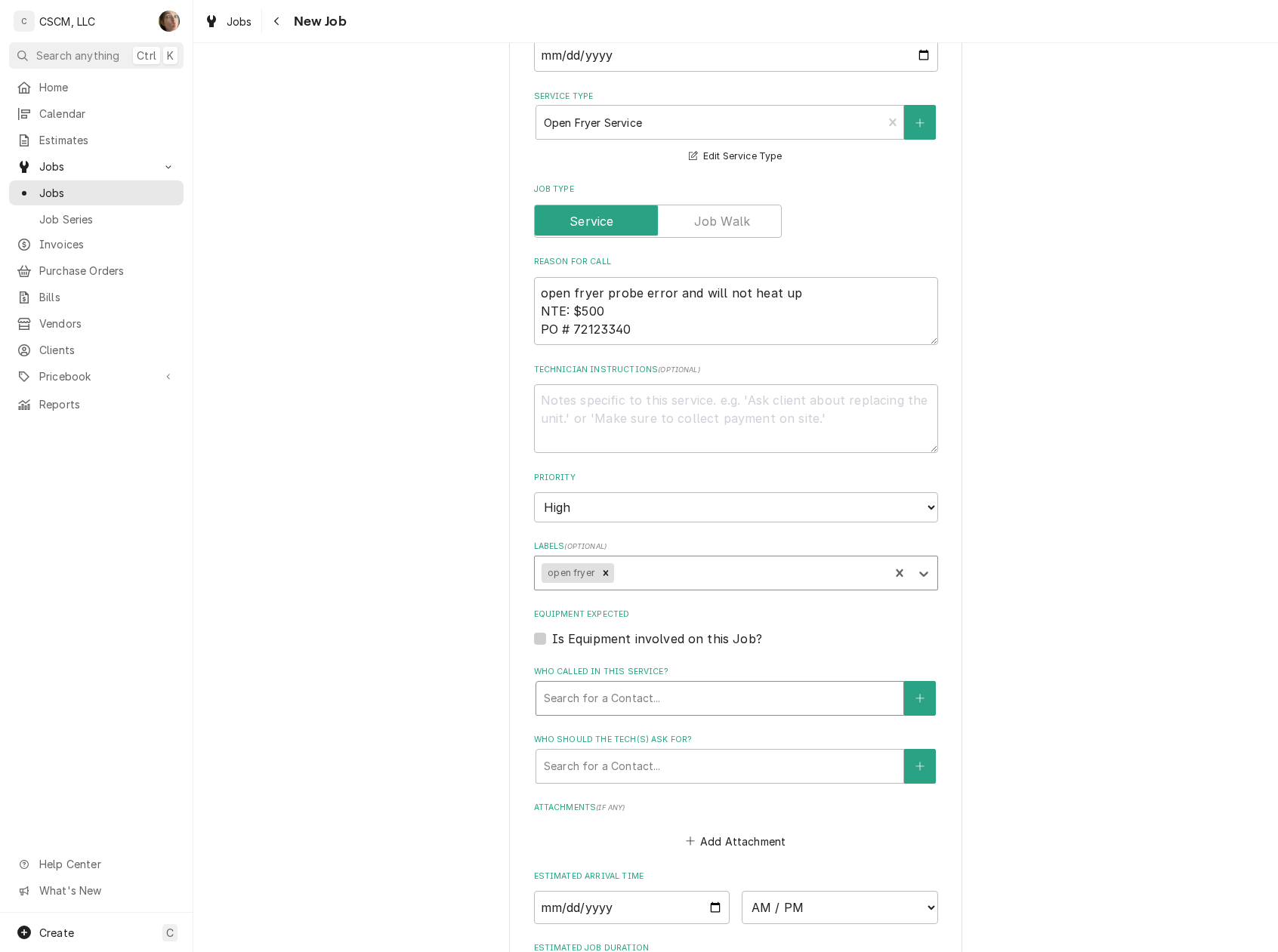
click at [654, 701] on div "Who called in this service?" at bounding box center [719, 699] width 352 height 27
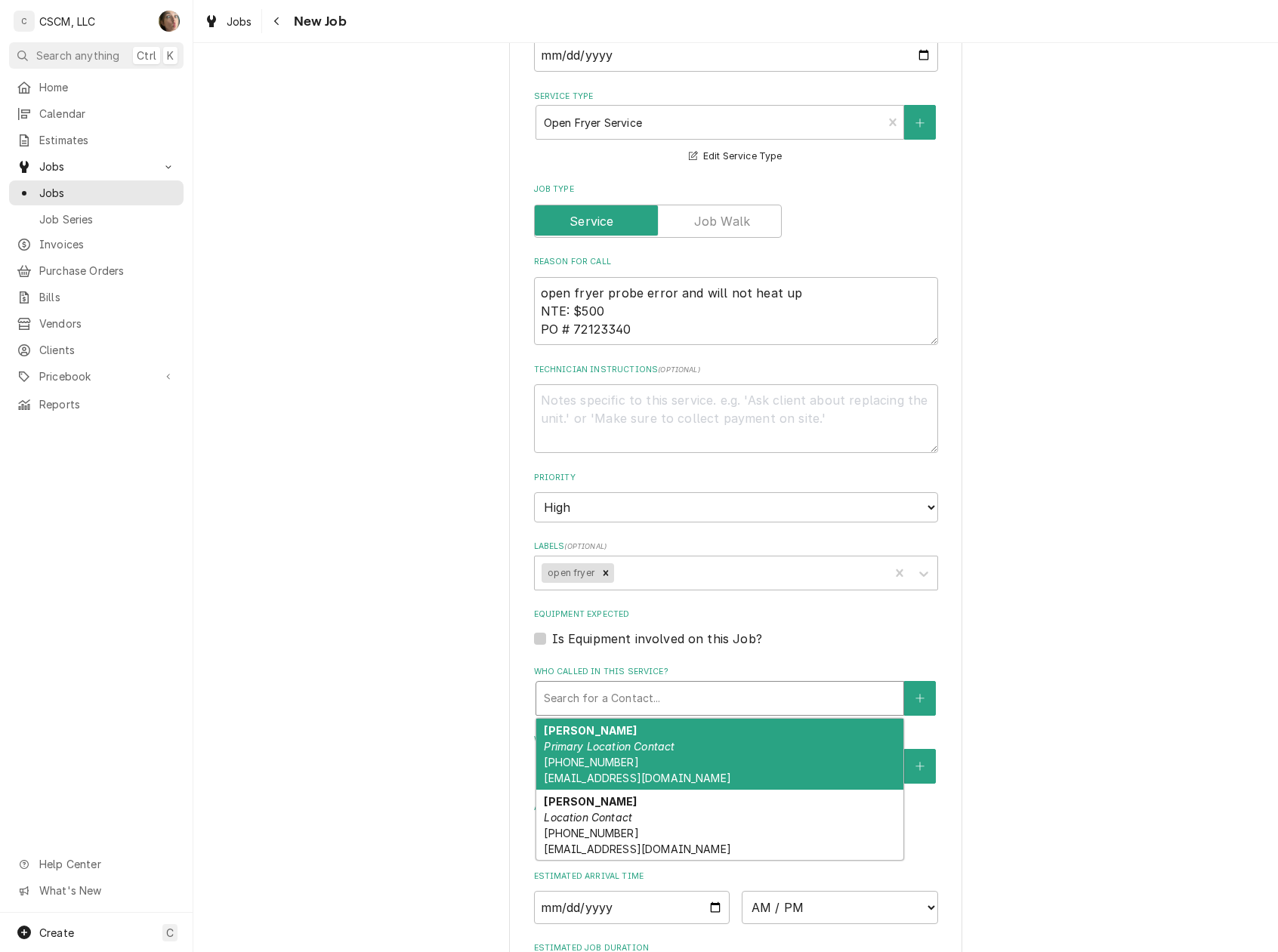
click at [659, 760] on div "James Metcalf Primary Location Contact (314) 471-4723 jmetcalf@kbpfoods.com" at bounding box center [720, 754] width 367 height 71
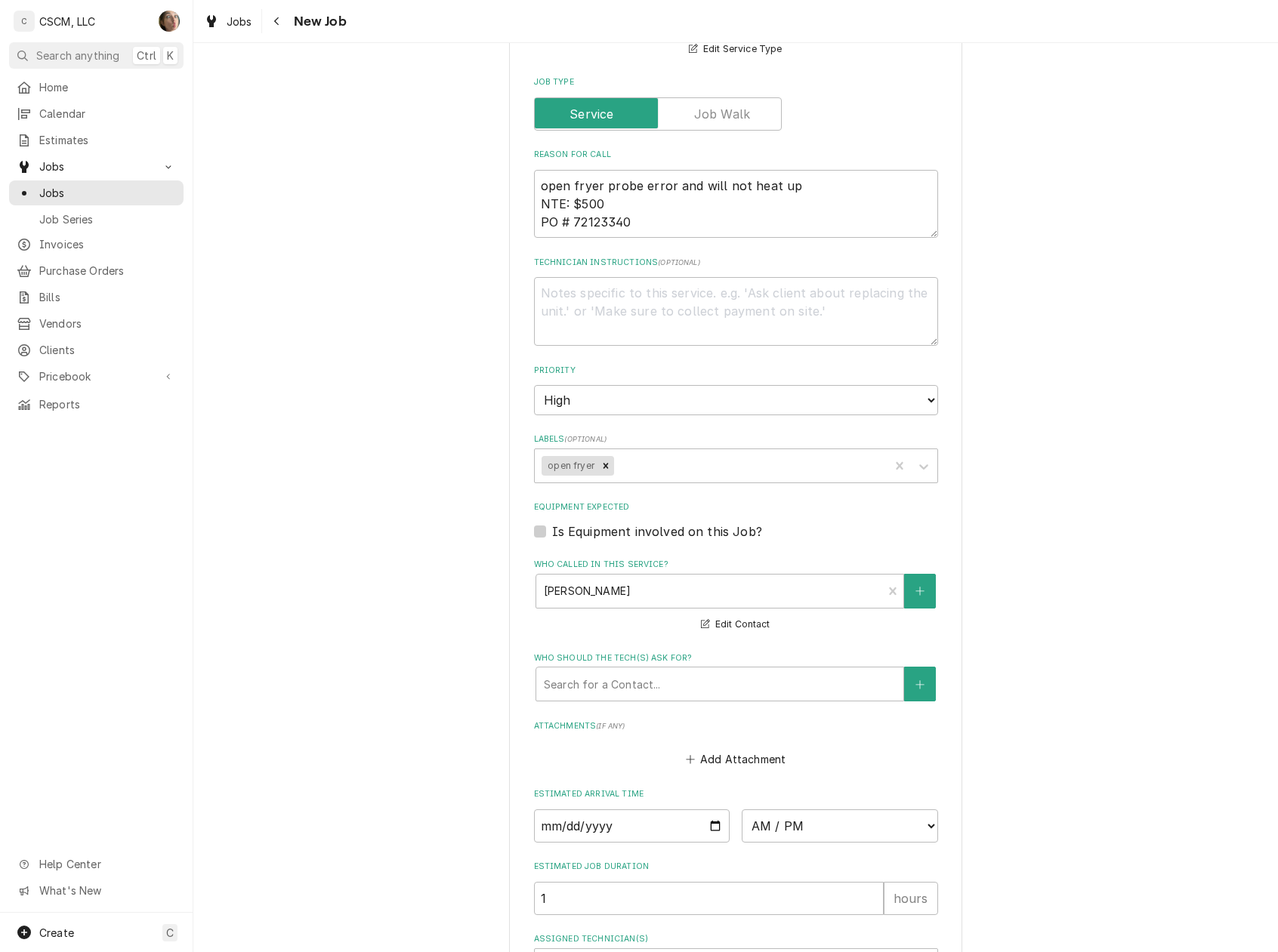
scroll to position [1076, 0]
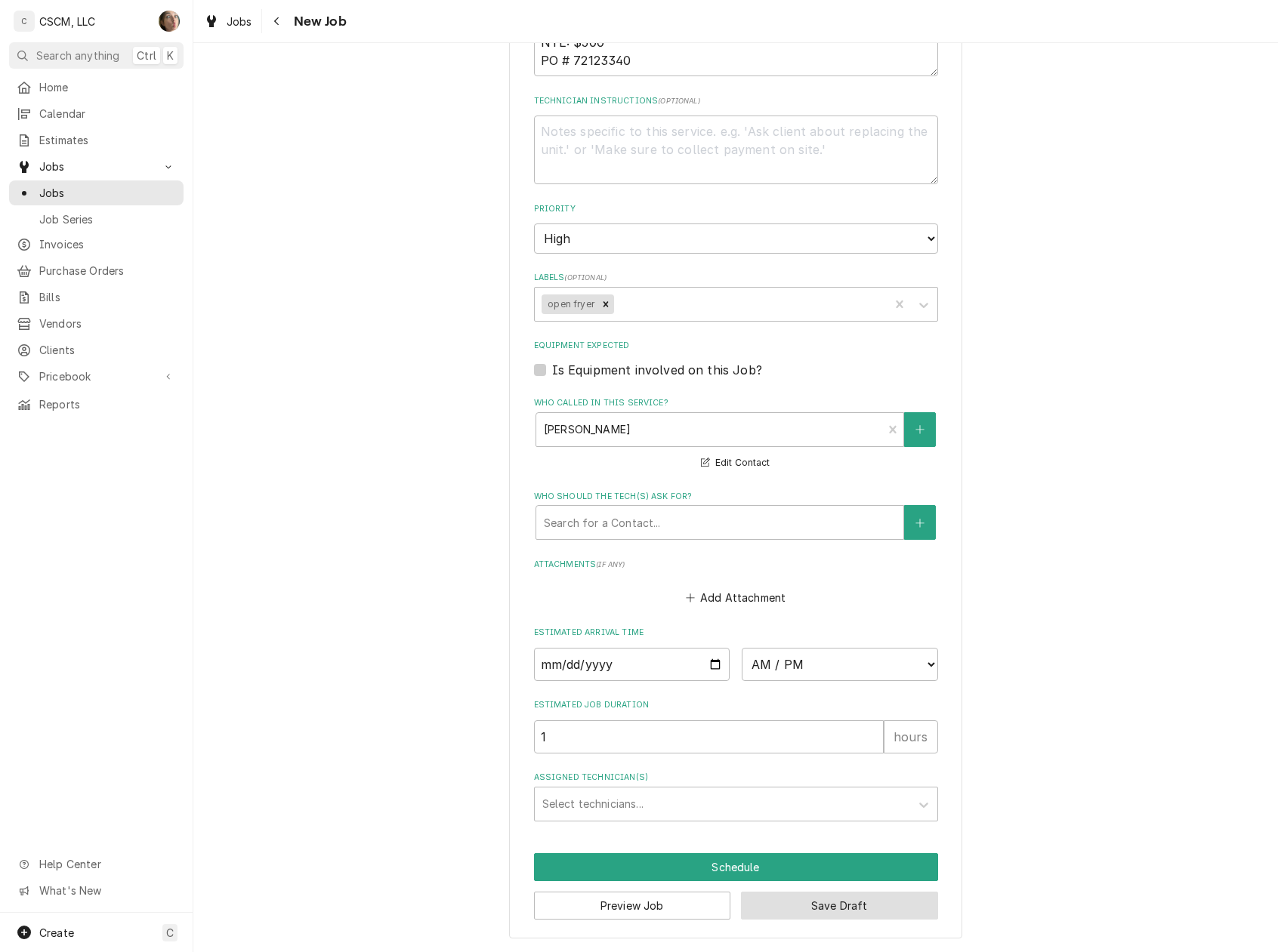
click at [877, 899] on button "Save Draft" at bounding box center [839, 906] width 197 height 28
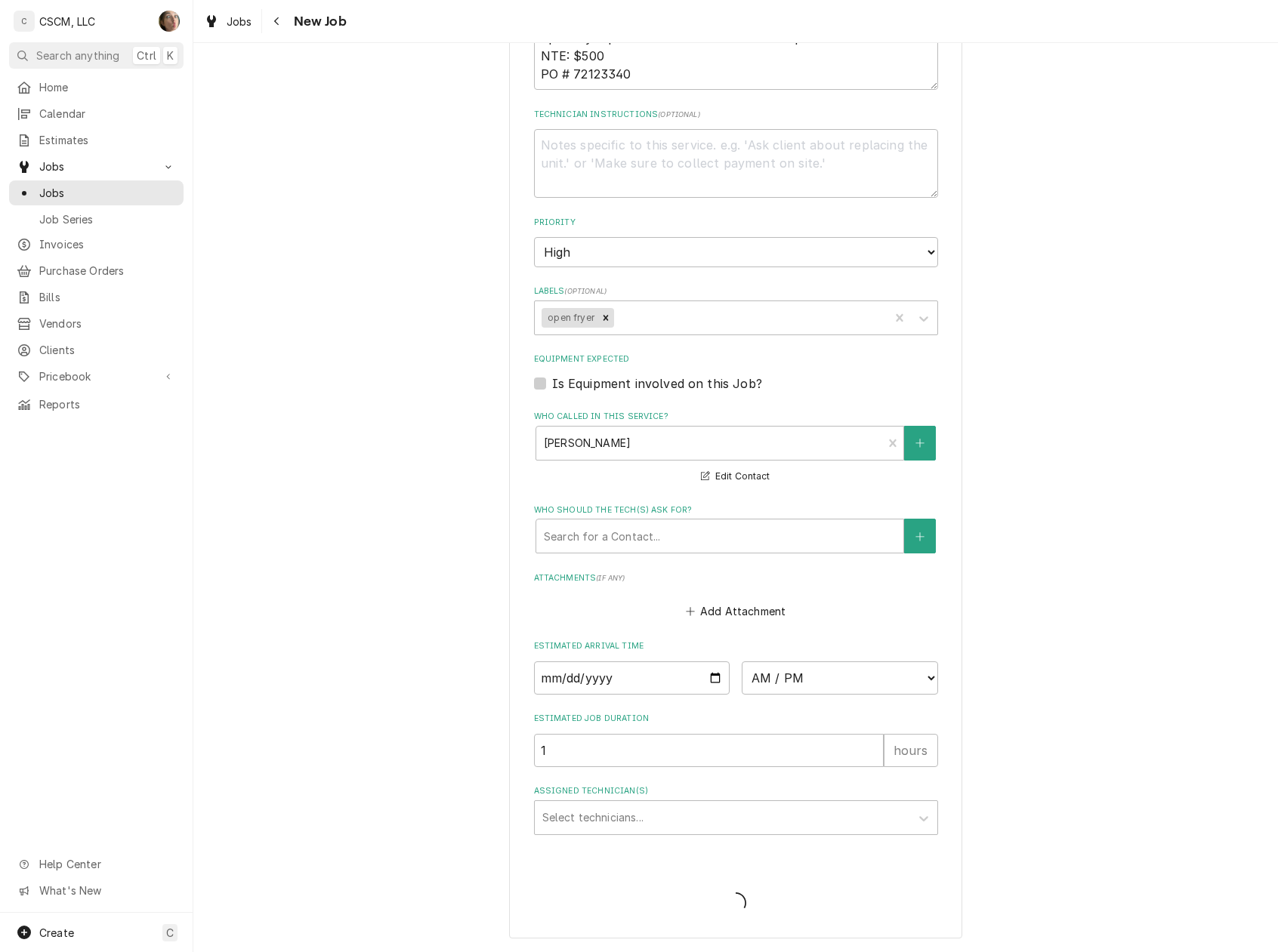
scroll to position [1061, 0]
type textarea "x"
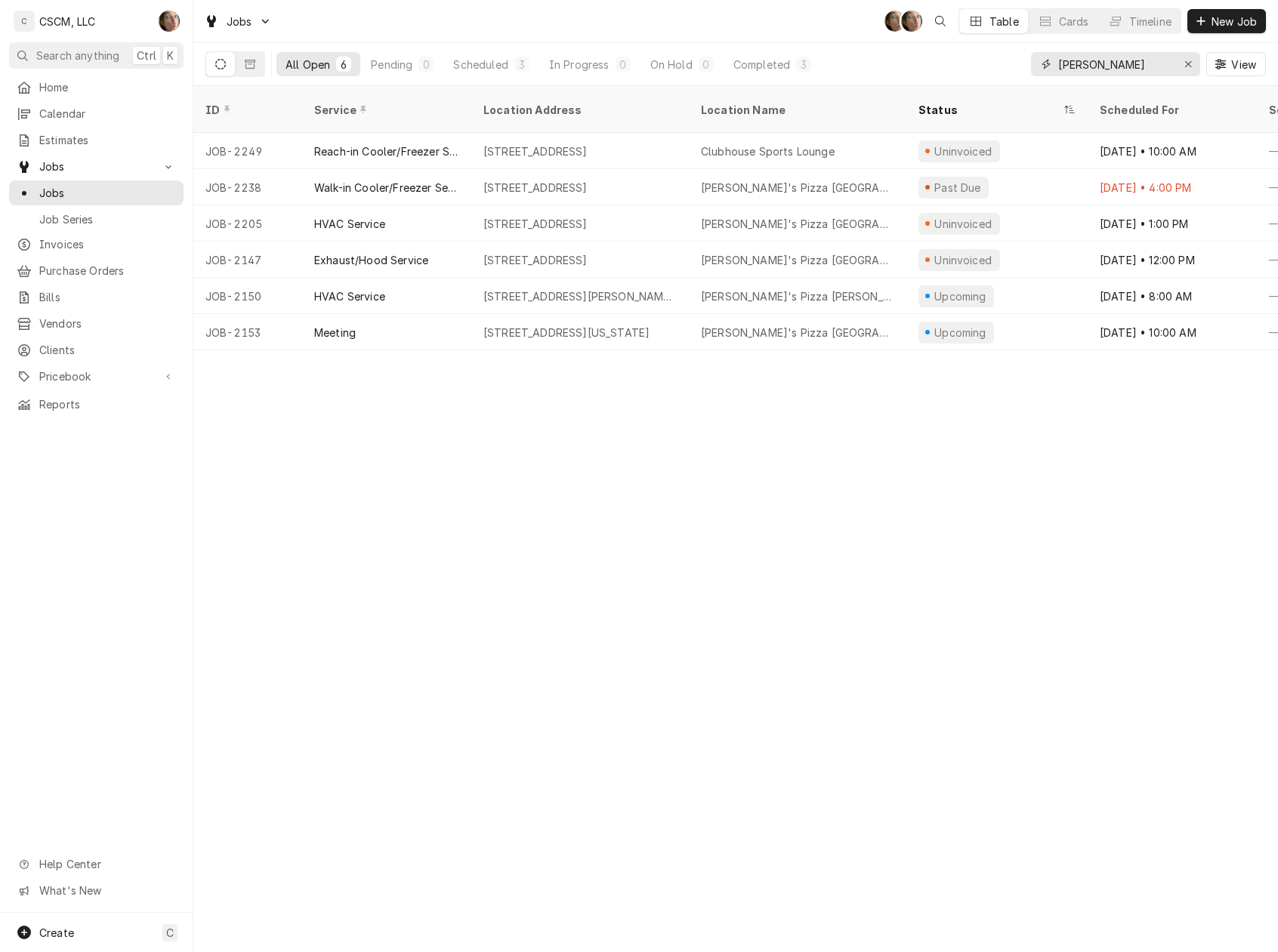
drag, startPoint x: 1069, startPoint y: 68, endPoint x: 849, endPoint y: 68, distance: 220.0
click at [849, 68] on div "All Open 6 Pending 0 Scheduled 3 In Progress 0 On Hold 0 Completed 3 joe View" at bounding box center [735, 65] width 1060 height 43
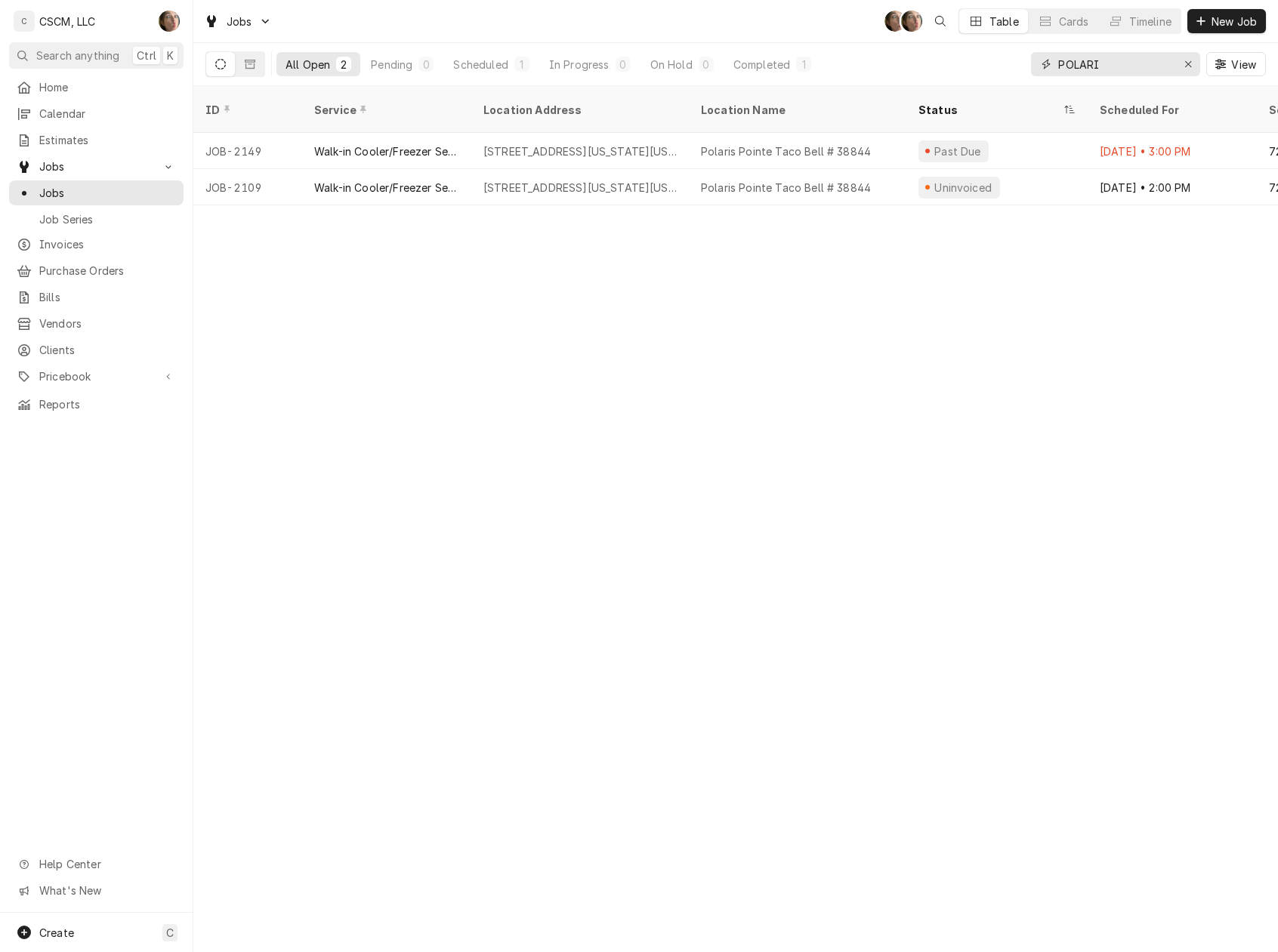
type input "POLARI"
click at [488, 68] on div "Scheduled" at bounding box center [480, 65] width 54 height 15
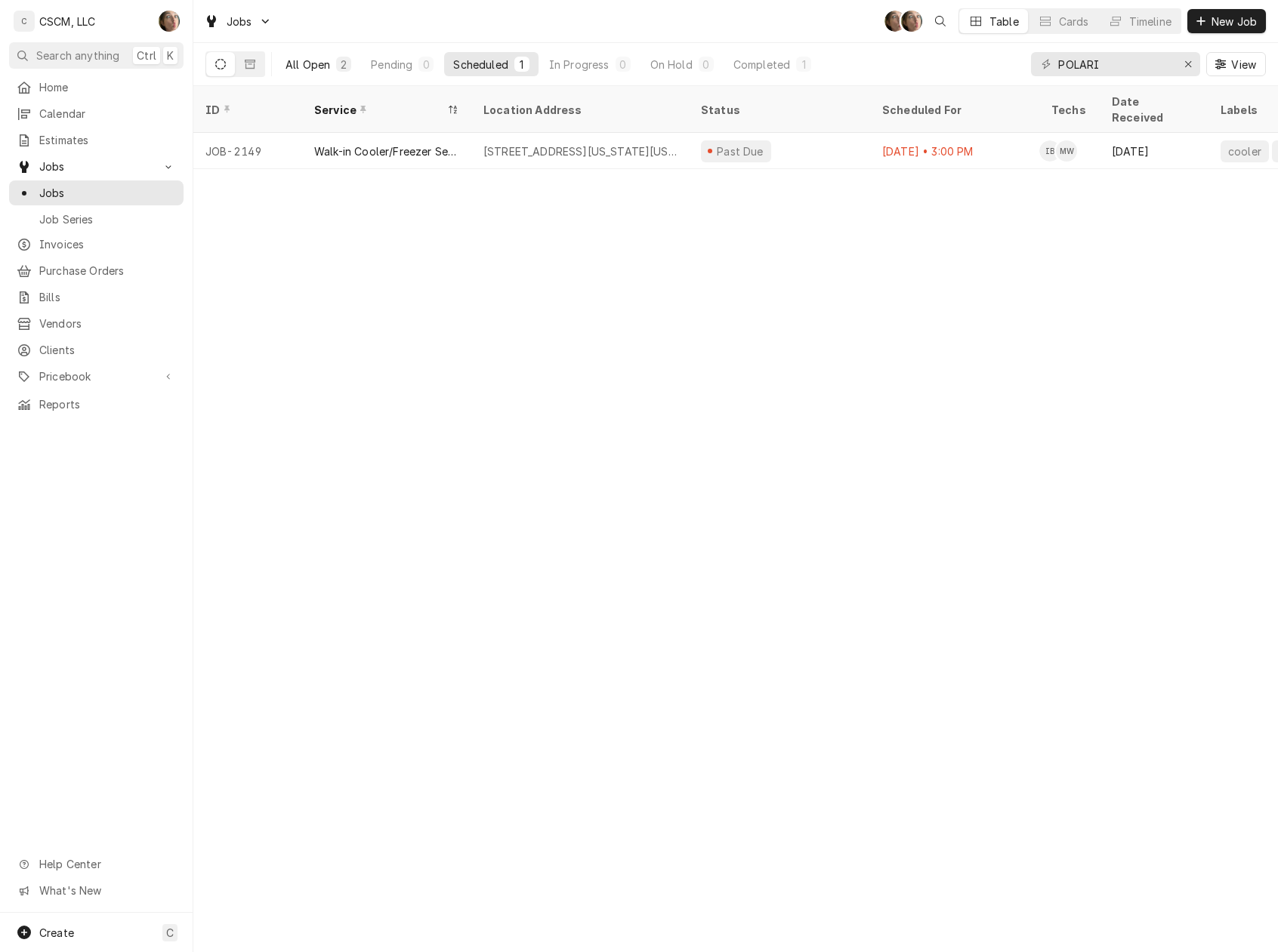
click at [323, 71] on div "All Open" at bounding box center [307, 65] width 44 height 15
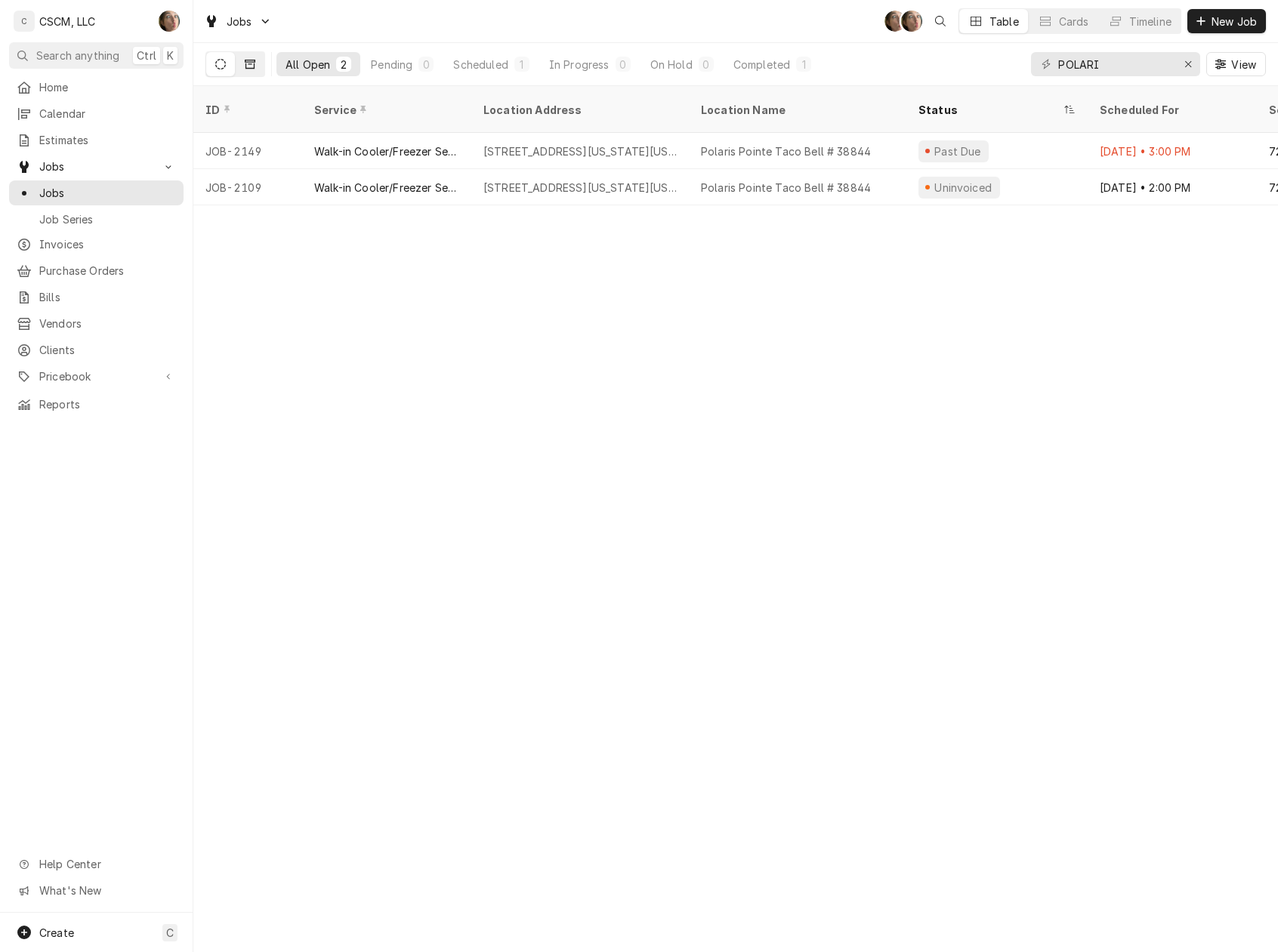
click at [254, 57] on button "Dynamic Content Wrapper" at bounding box center [250, 64] width 29 height 24
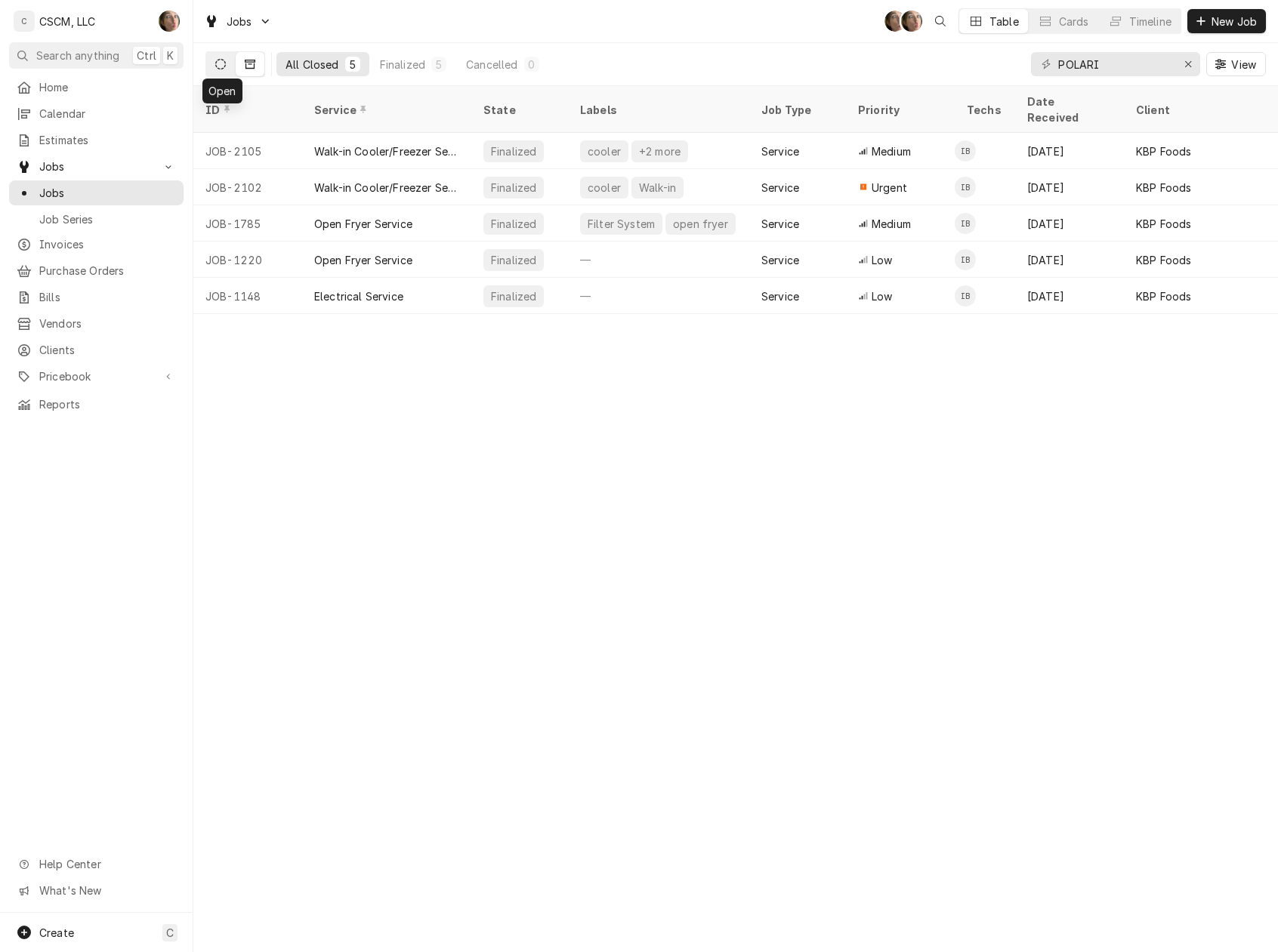
click at [221, 71] on button "Dynamic Content Wrapper" at bounding box center [220, 64] width 29 height 24
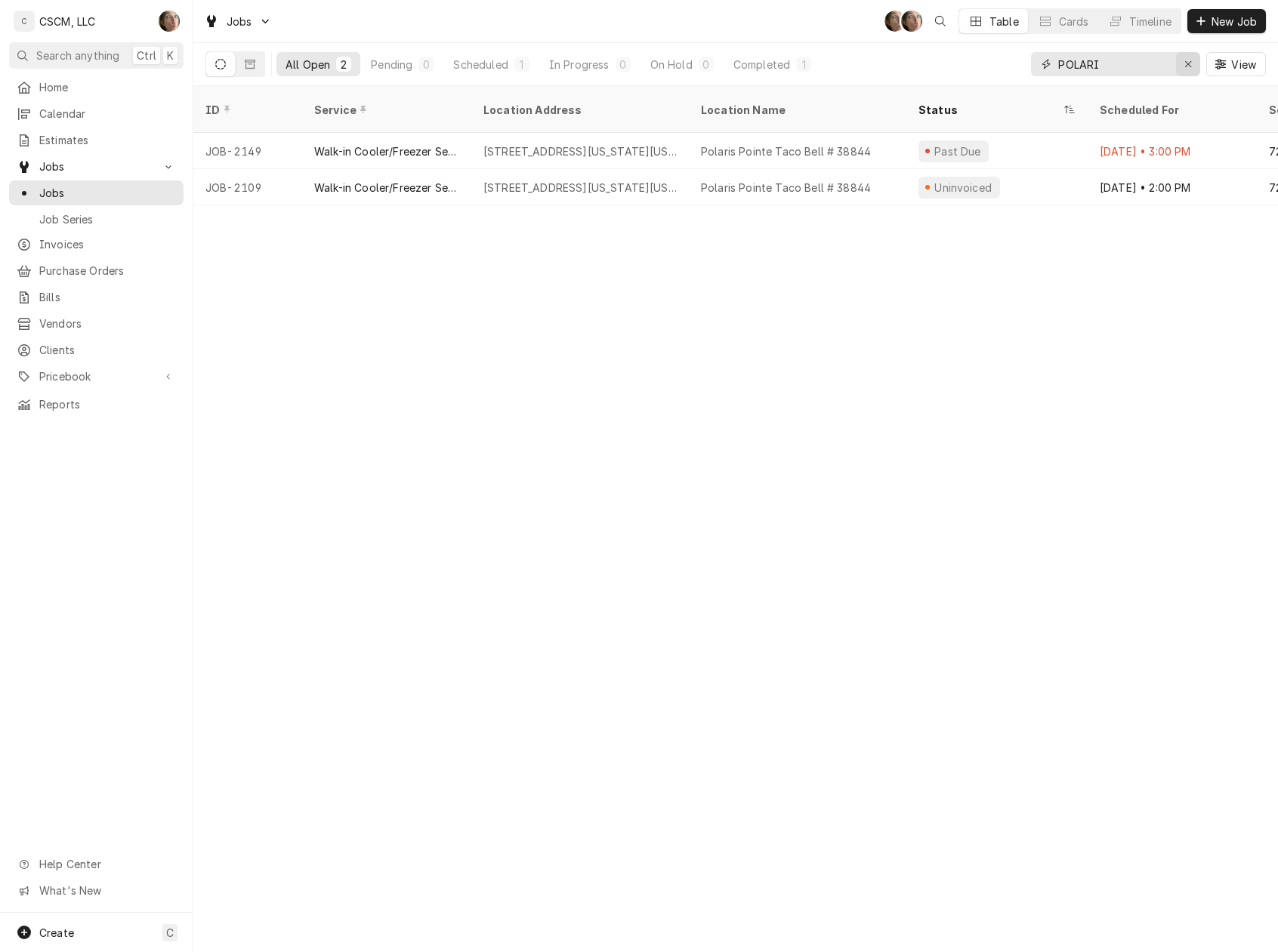
click div "Erase input"
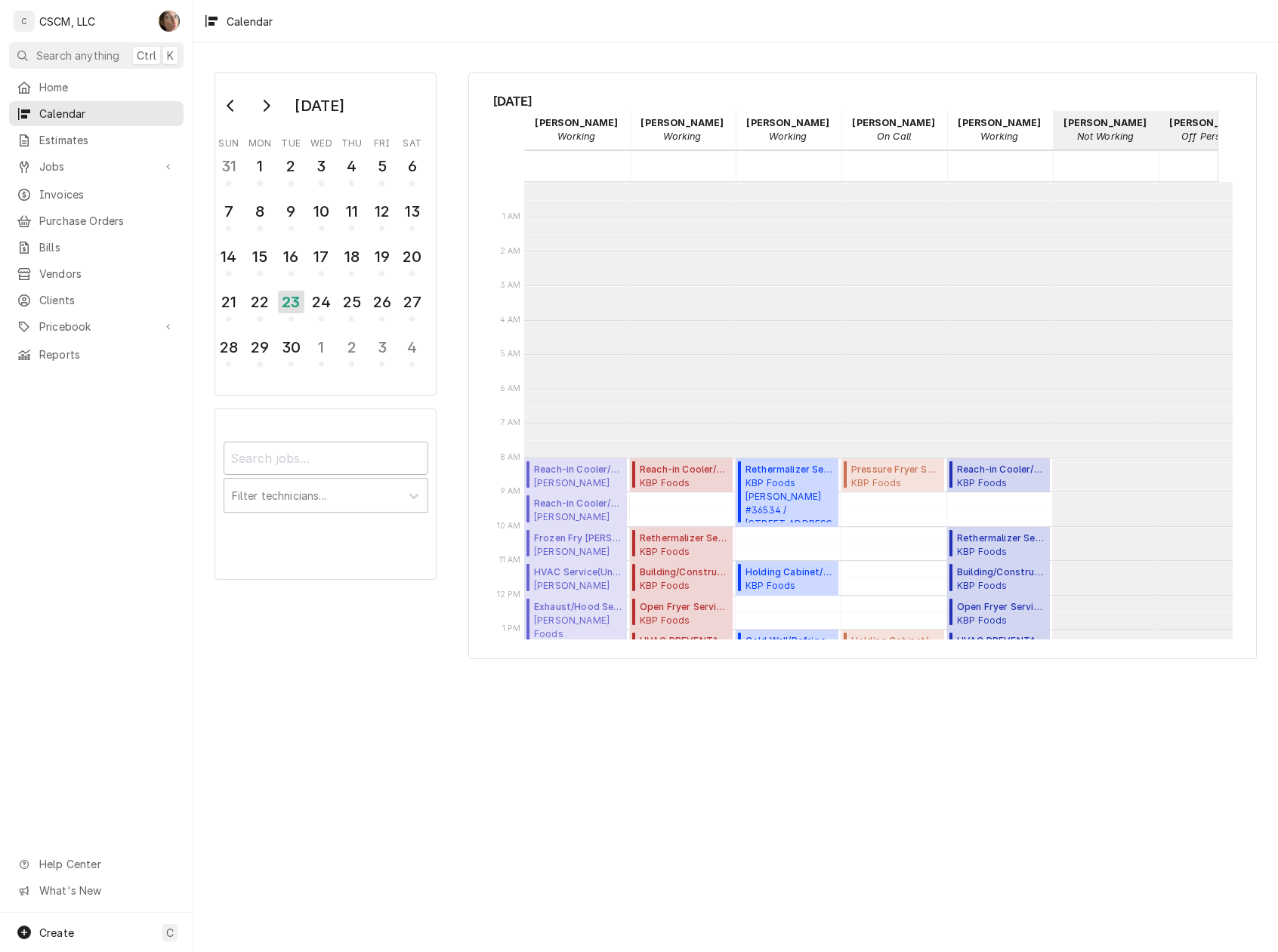
scroll to position [274, 0]
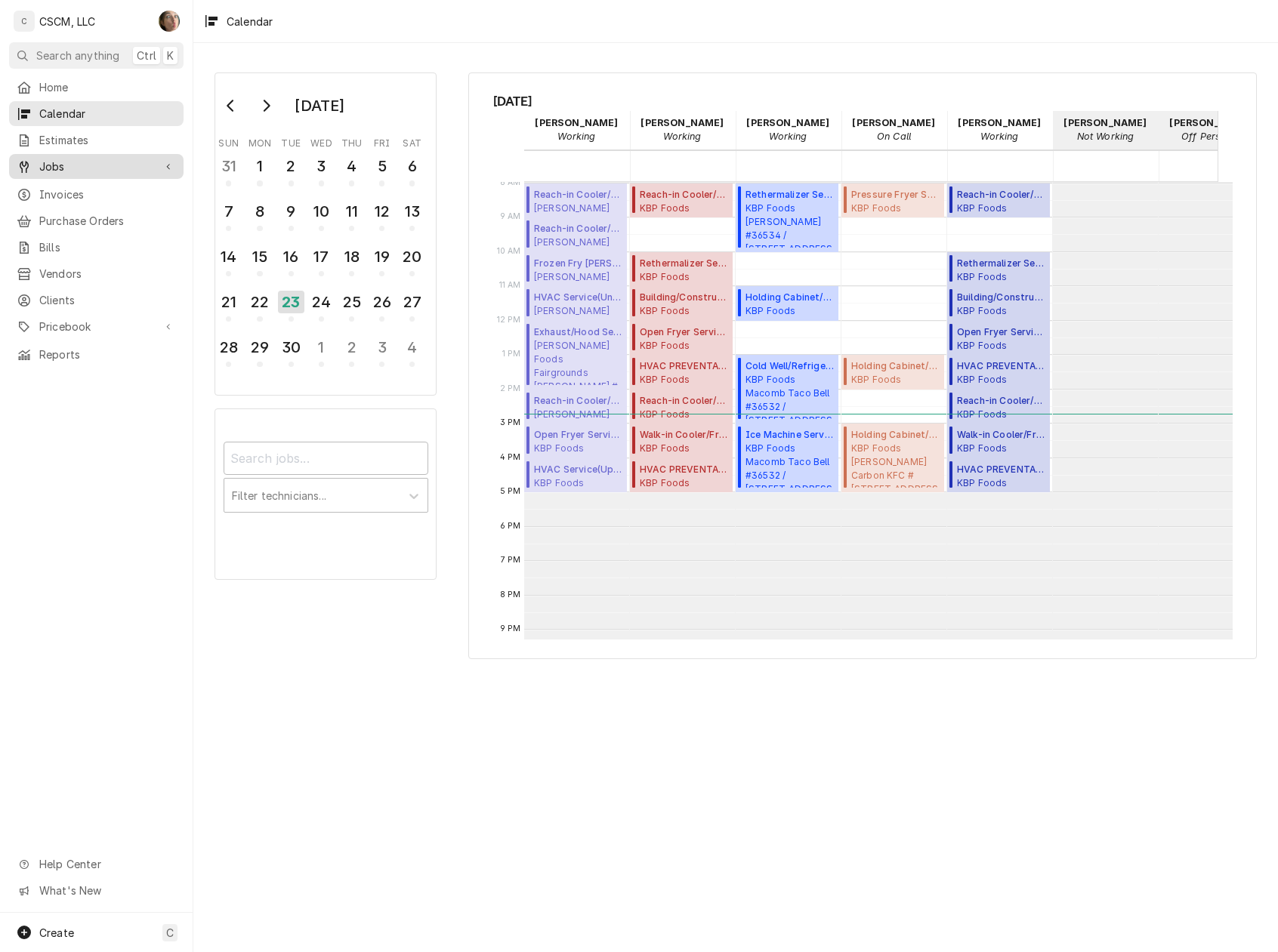
click at [92, 170] on div "Jobs" at bounding box center [96, 166] width 168 height 19
click at [84, 193] on span "Jobs" at bounding box center [107, 192] width 136 height 15
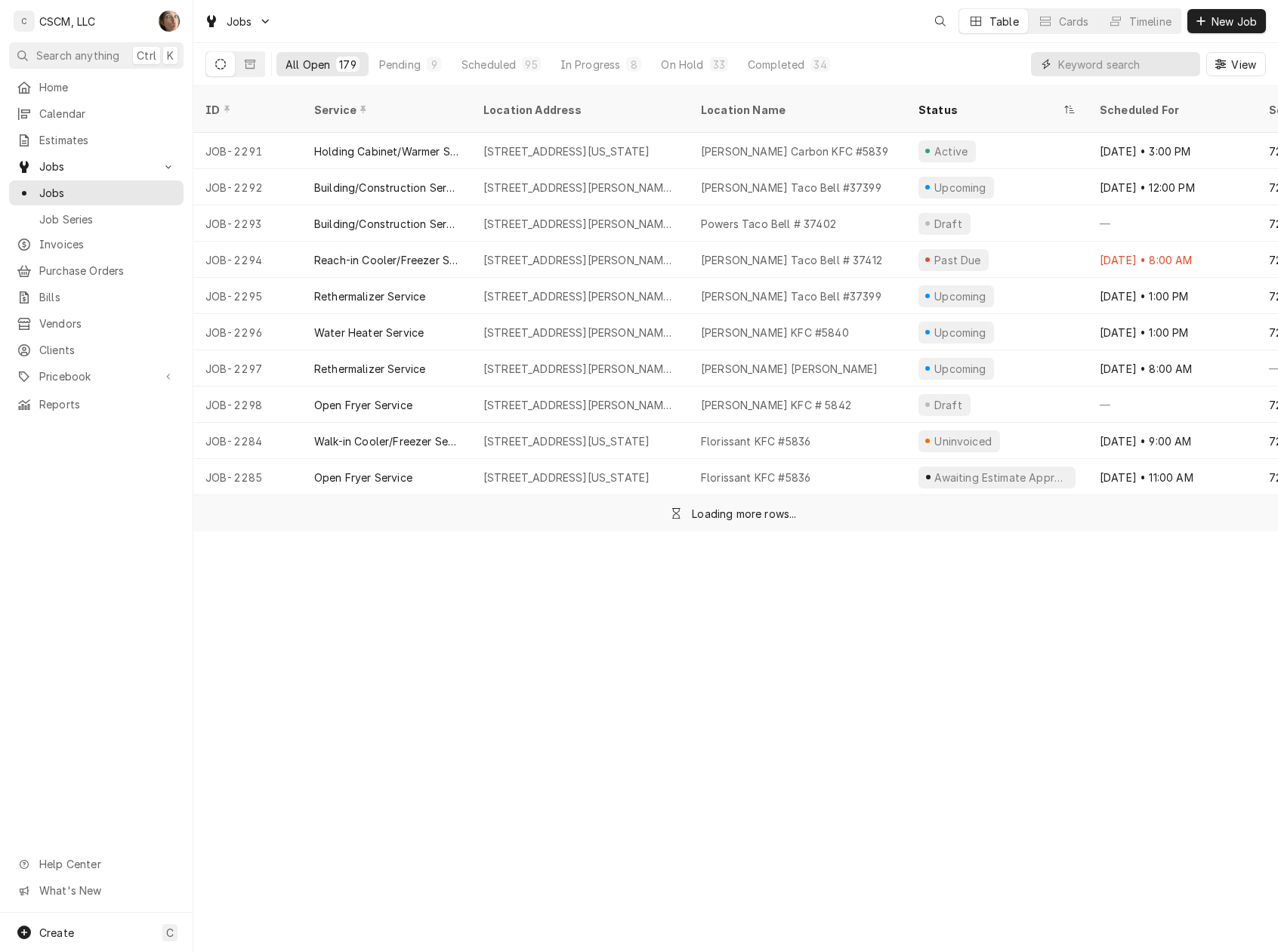
click at [1096, 65] on input "Dynamic Content Wrapper" at bounding box center [1124, 64] width 134 height 24
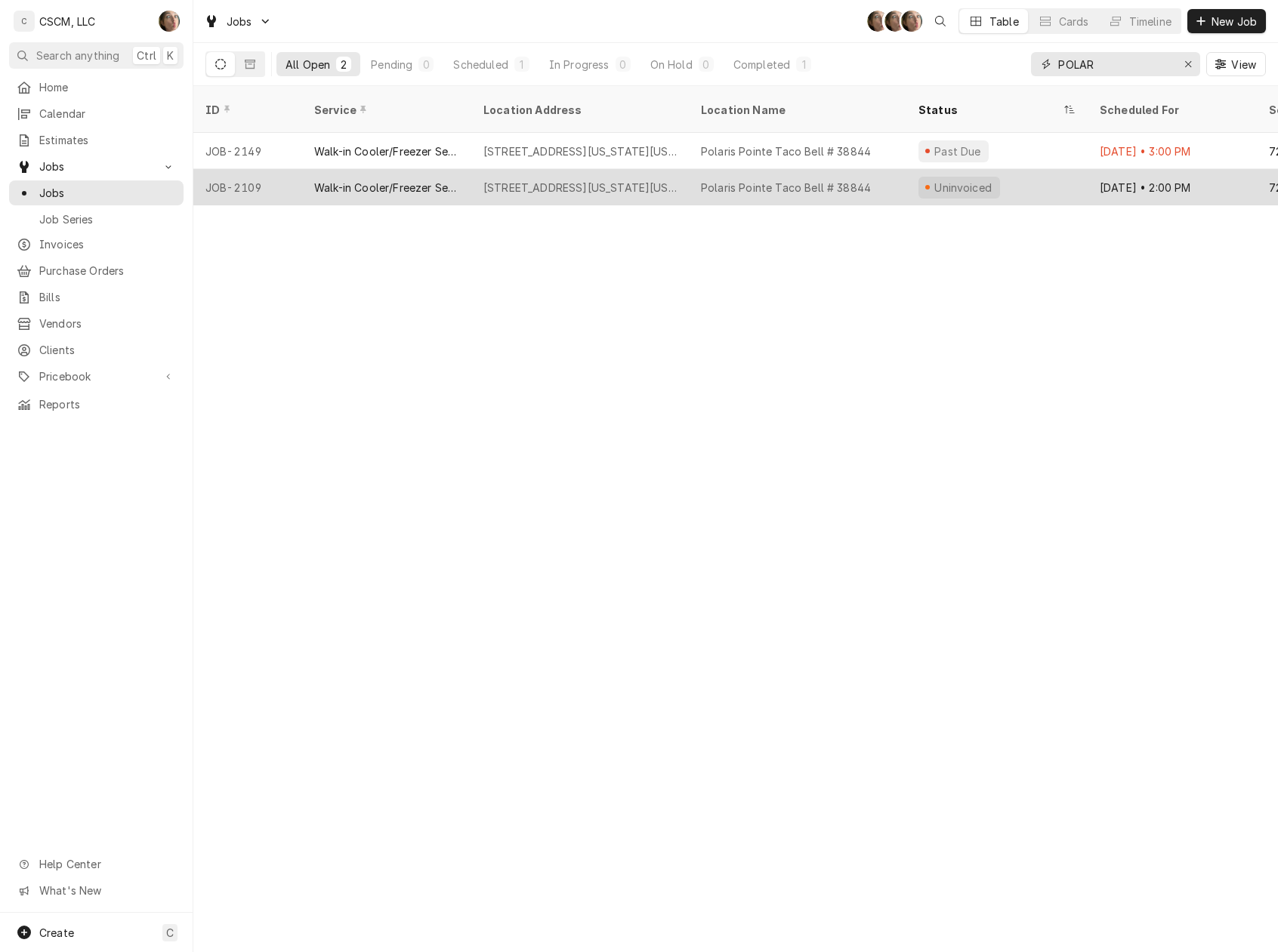
type input "POLAR"
click at [489, 180] on div "[STREET_ADDRESS][US_STATE][US_STATE]" at bounding box center [580, 188] width 193 height 15
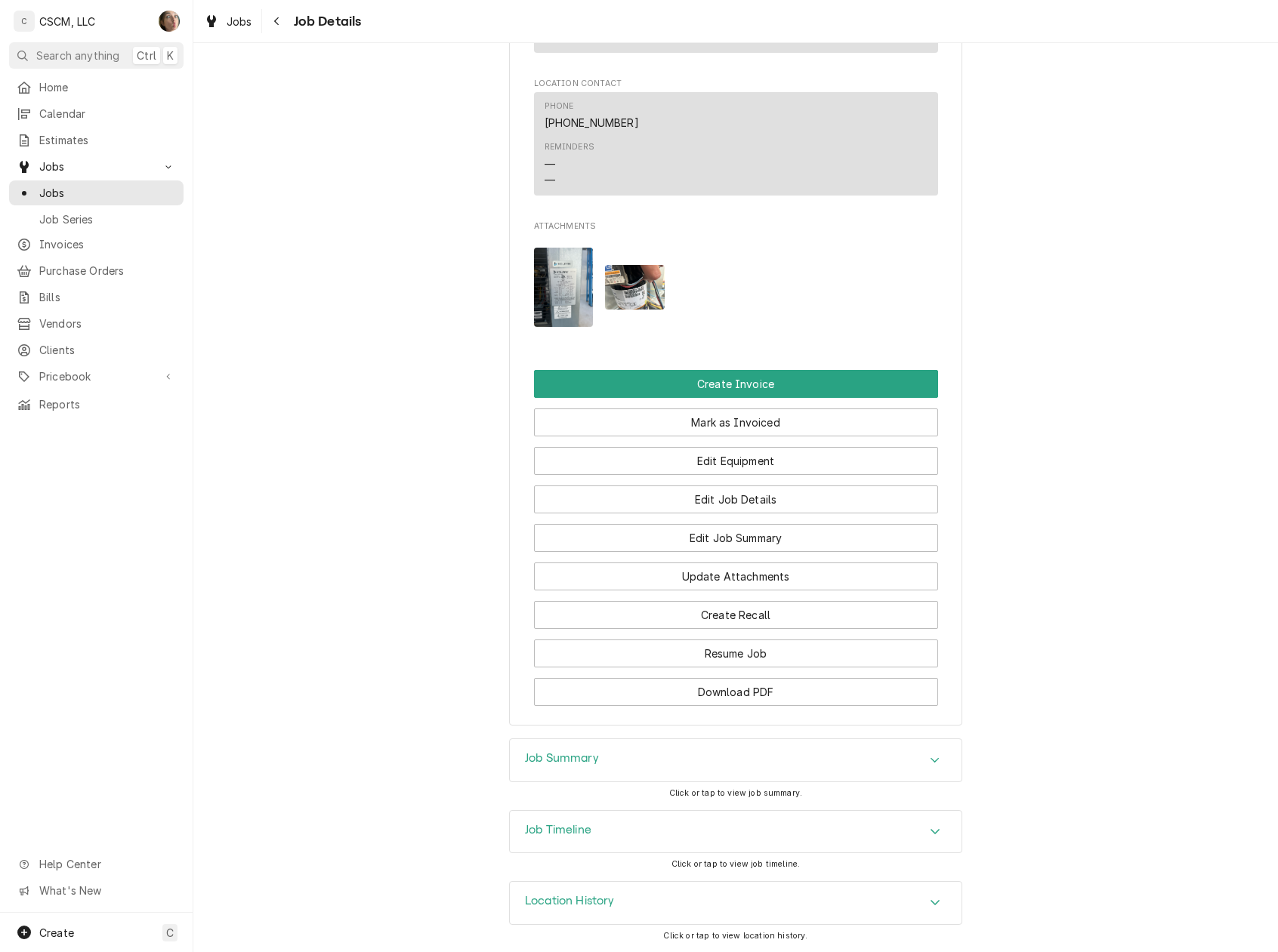
click at [575, 747] on div "Job Summary" at bounding box center [735, 761] width 451 height 43
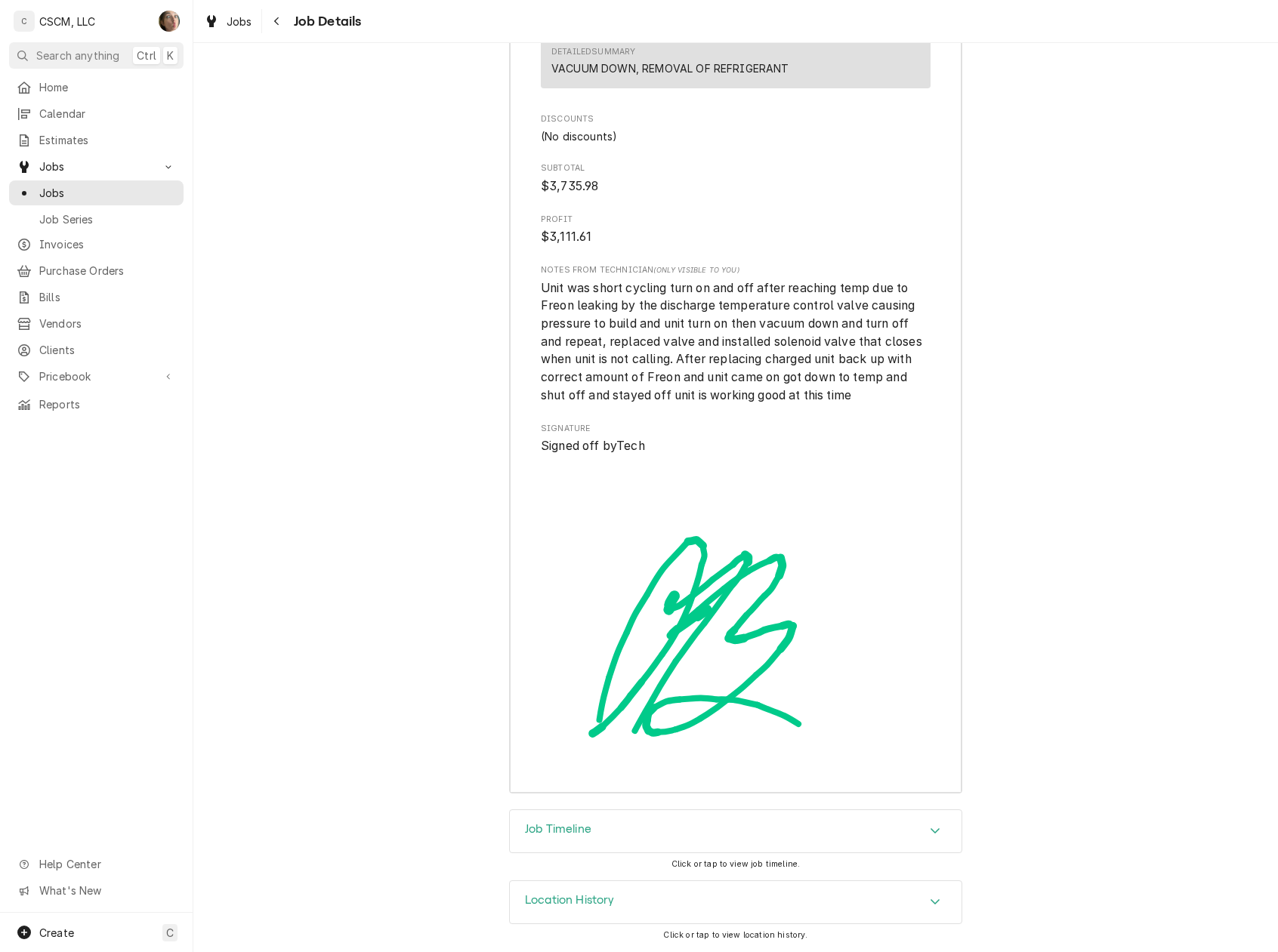
click at [620, 835] on div "Job Timeline" at bounding box center [735, 831] width 451 height 43
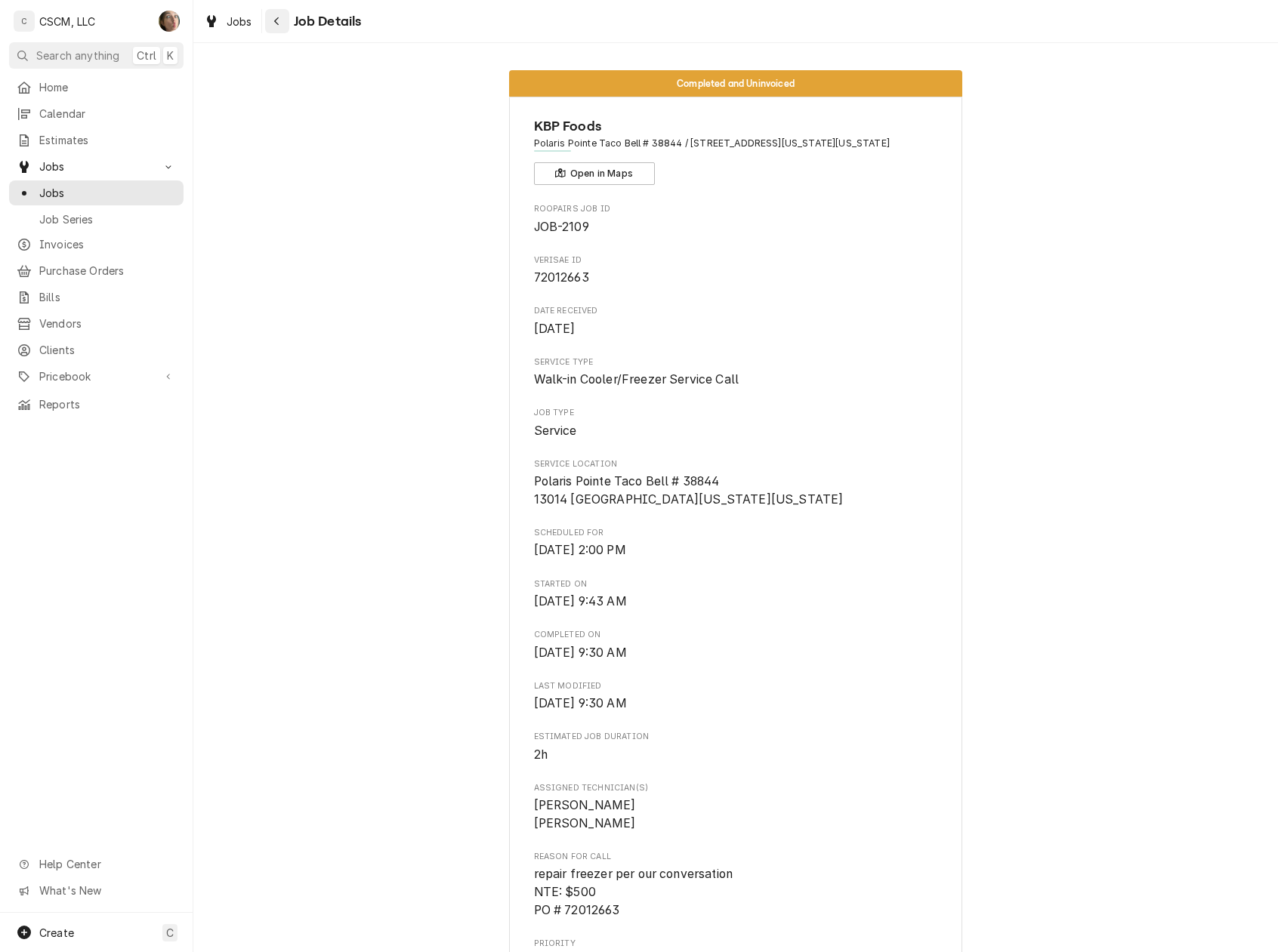
click at [281, 21] on div "Navigate back" at bounding box center [277, 21] width 15 height 15
